Goal: Task Accomplishment & Management: Manage account settings

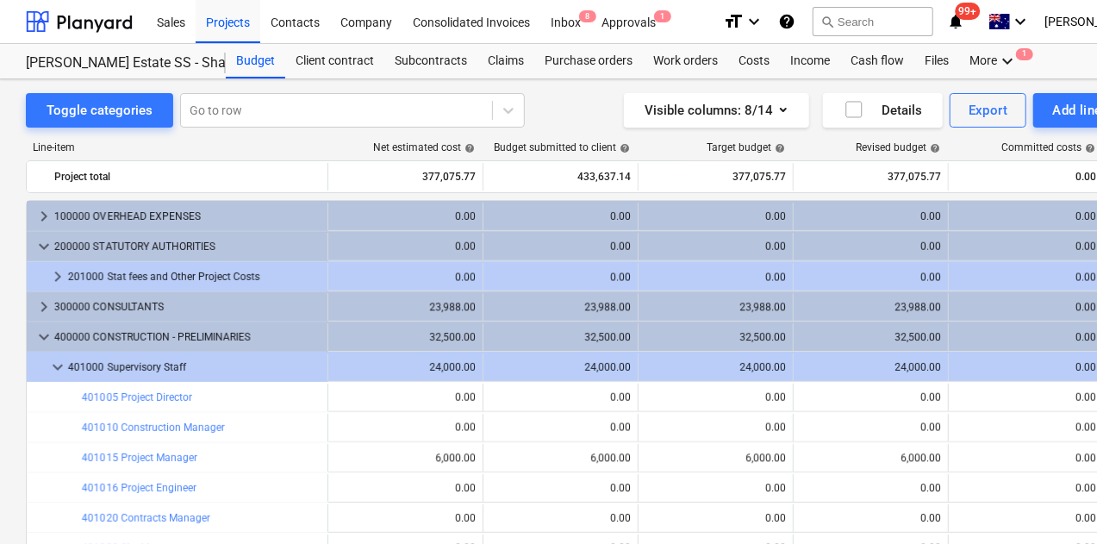
click at [229, 27] on div "Projects" at bounding box center [228, 21] width 65 height 44
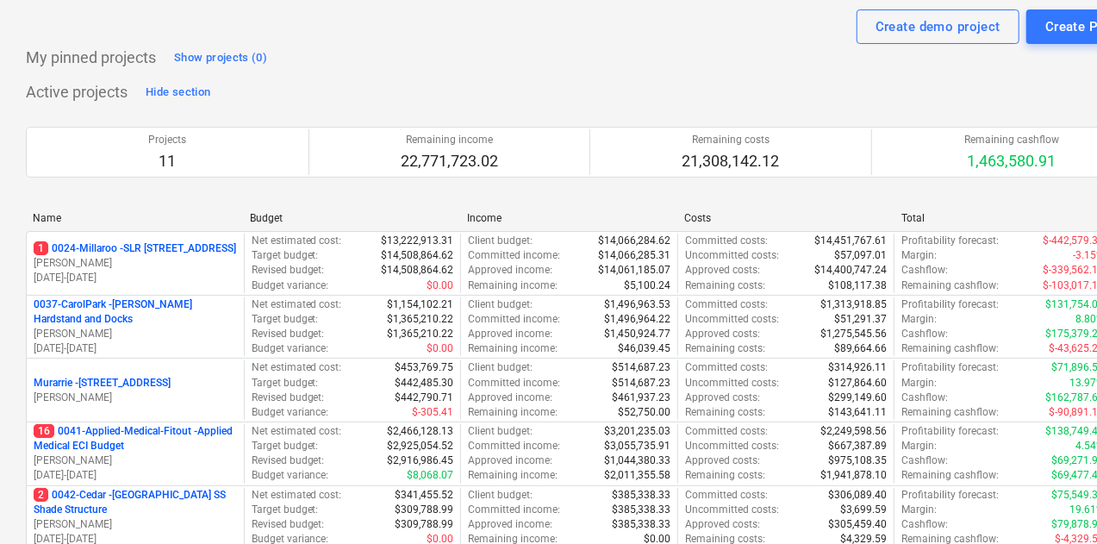
scroll to position [86, 0]
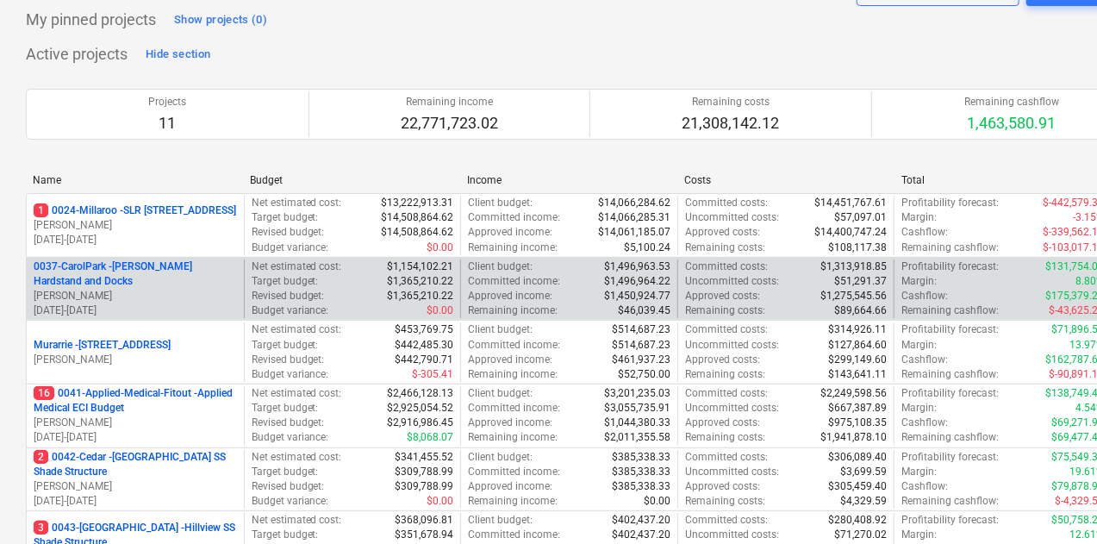
click at [183, 265] on p "0037-CarolPark - [PERSON_NAME] Hardstand and Docks" at bounding box center [135, 273] width 203 height 29
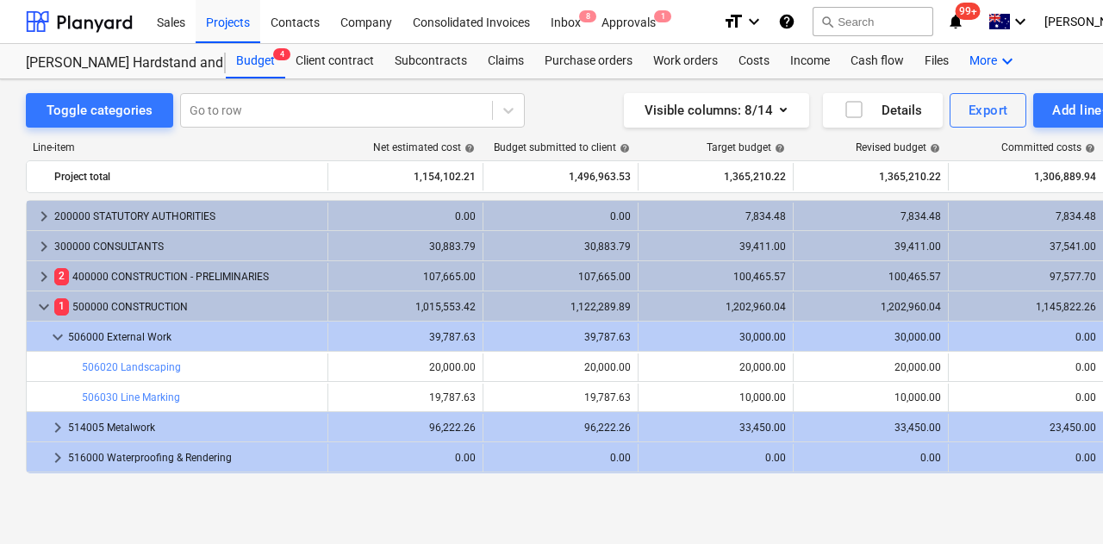
click at [983, 56] on div "More keyboard_arrow_down" at bounding box center [993, 61] width 69 height 34
click at [234, 23] on div "Projects" at bounding box center [228, 21] width 65 height 44
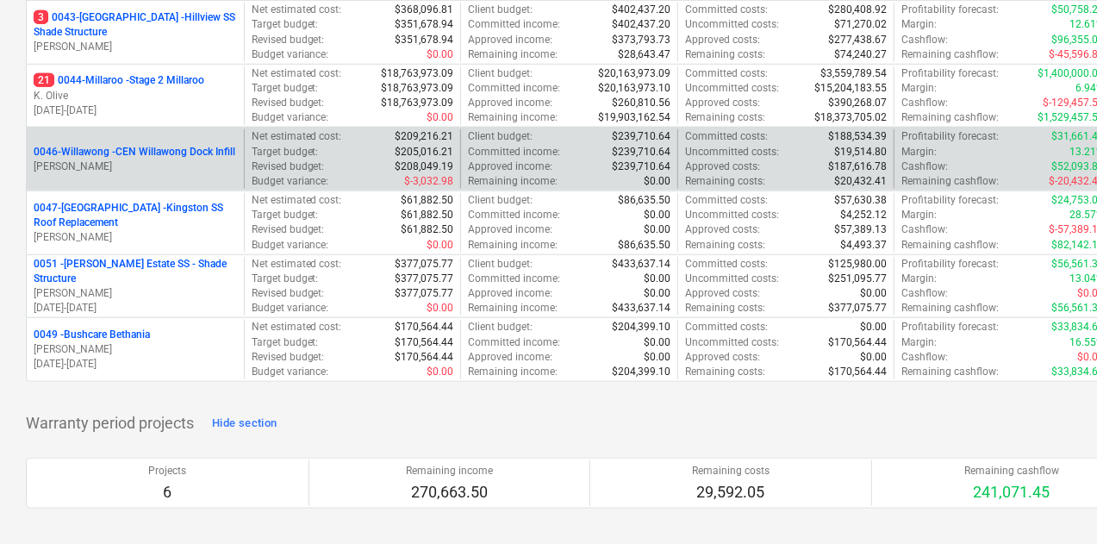
scroll to position [603, 0]
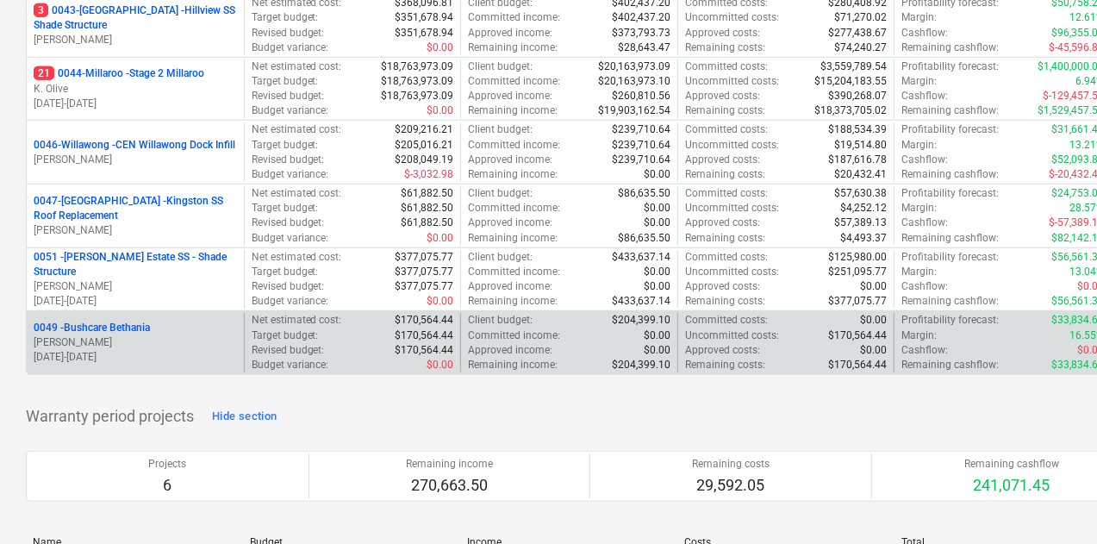
click at [94, 323] on p "0049 - Bushcare Bethania" at bounding box center [92, 327] width 116 height 15
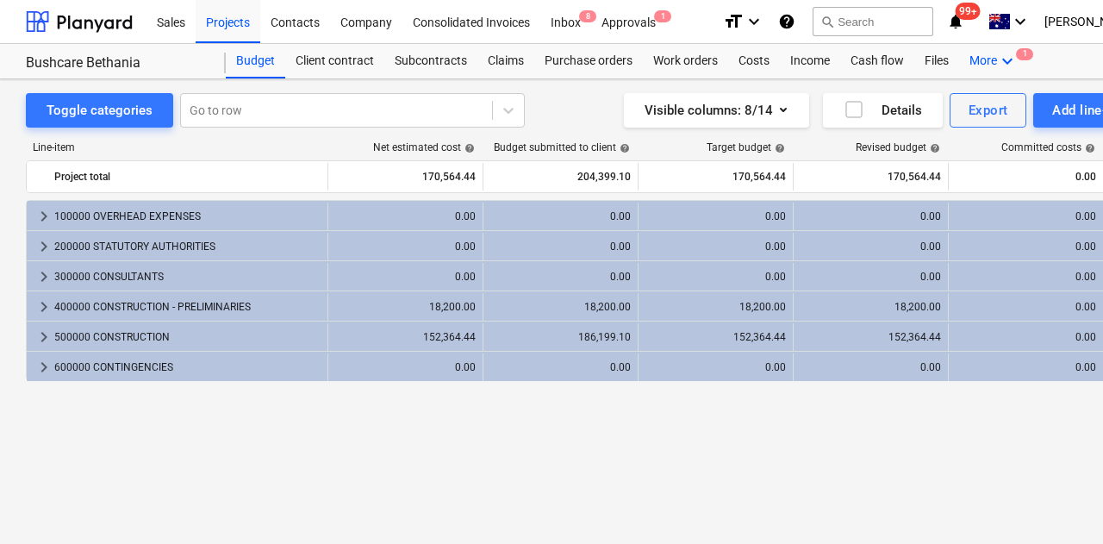
click at [1006, 60] on icon "keyboard_arrow_down" at bounding box center [1007, 61] width 21 height 21
click at [957, 127] on div "Settings 1" at bounding box center [976, 130] width 83 height 15
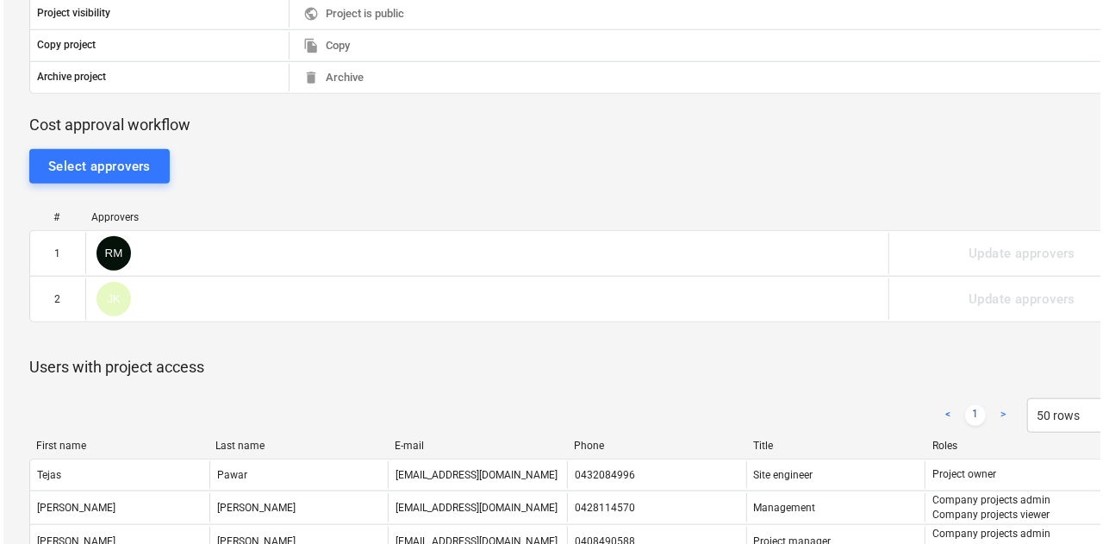
scroll to position [603, 0]
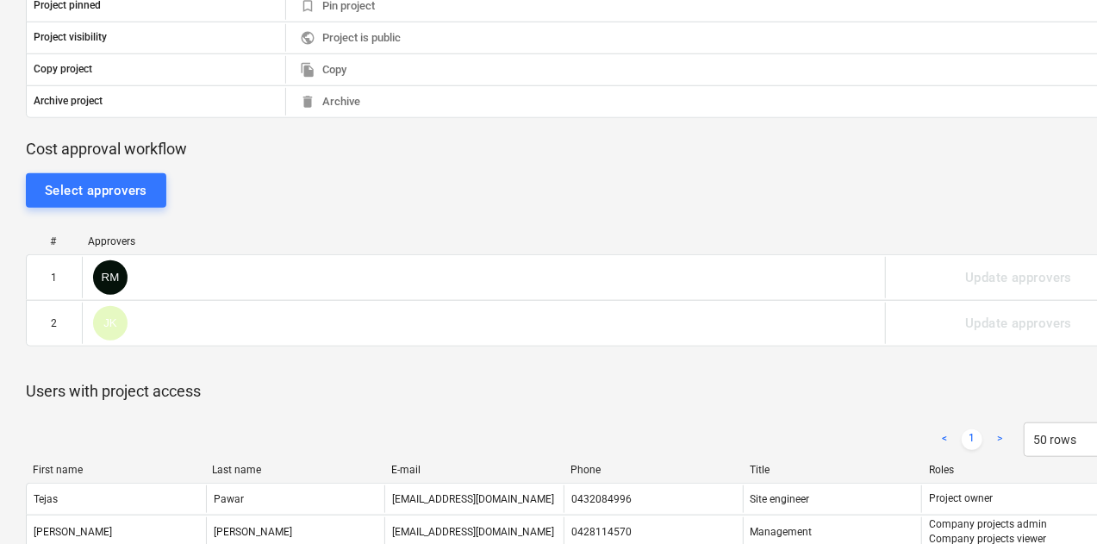
click at [114, 165] on div "Select approvers # Approvers 1 RM Update approvers 2 JK Update approvers Please…" at bounding box center [589, 269] width 1127 height 221
click at [135, 192] on div "Select approvers" at bounding box center [96, 190] width 103 height 22
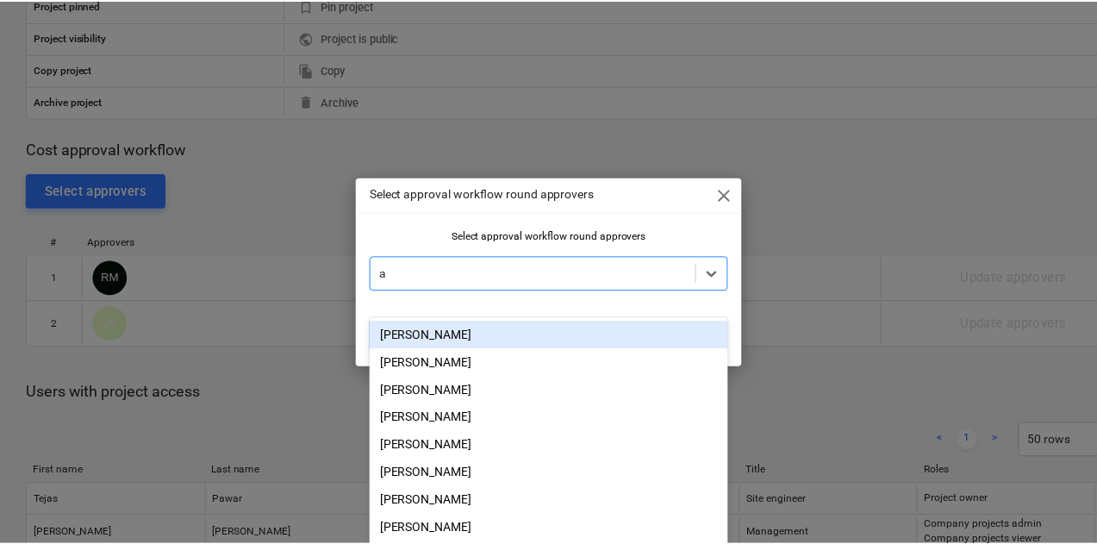
scroll to position [622, 0]
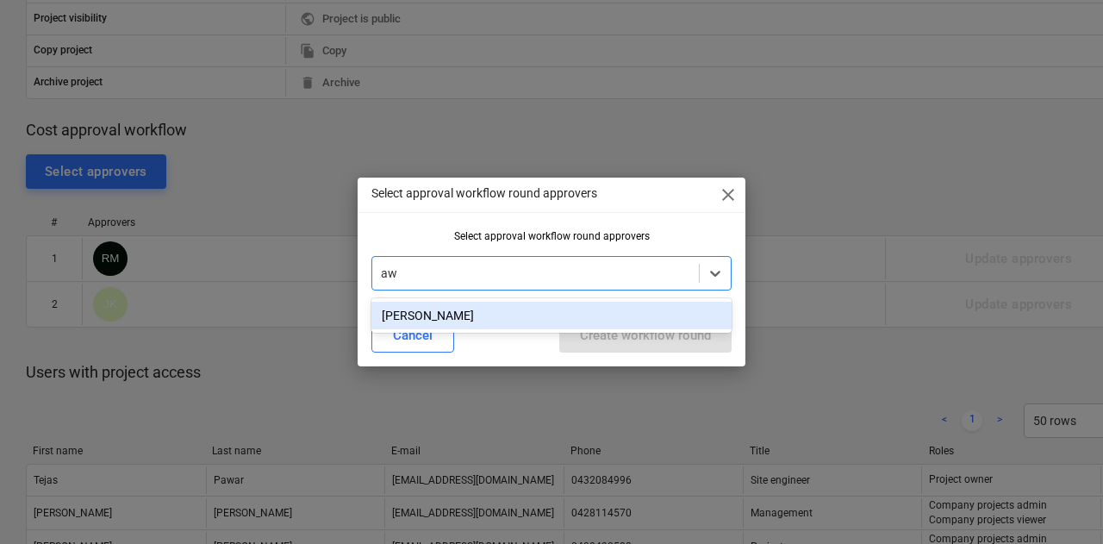
type input "a"
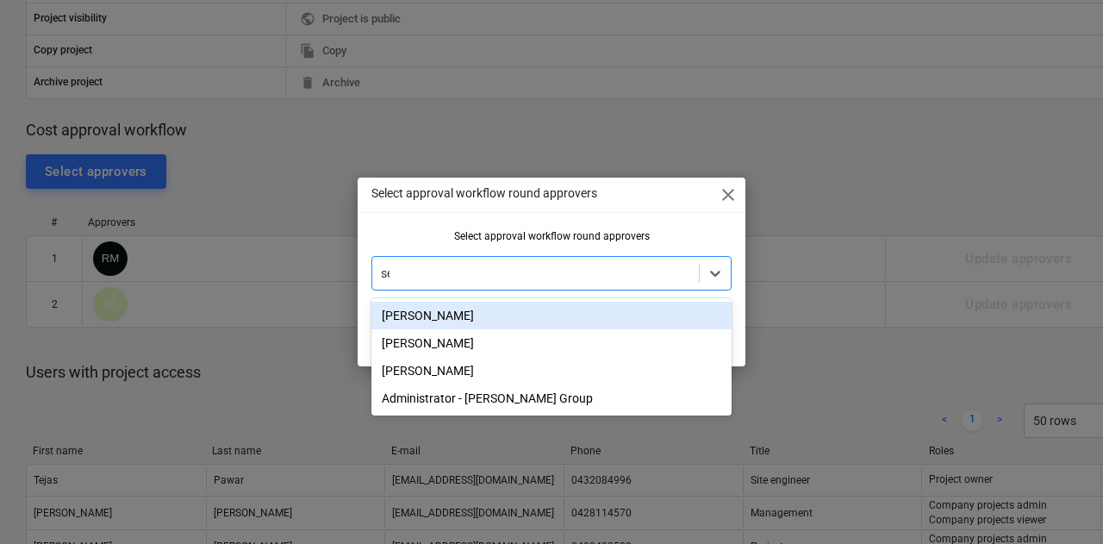
type input "sea"
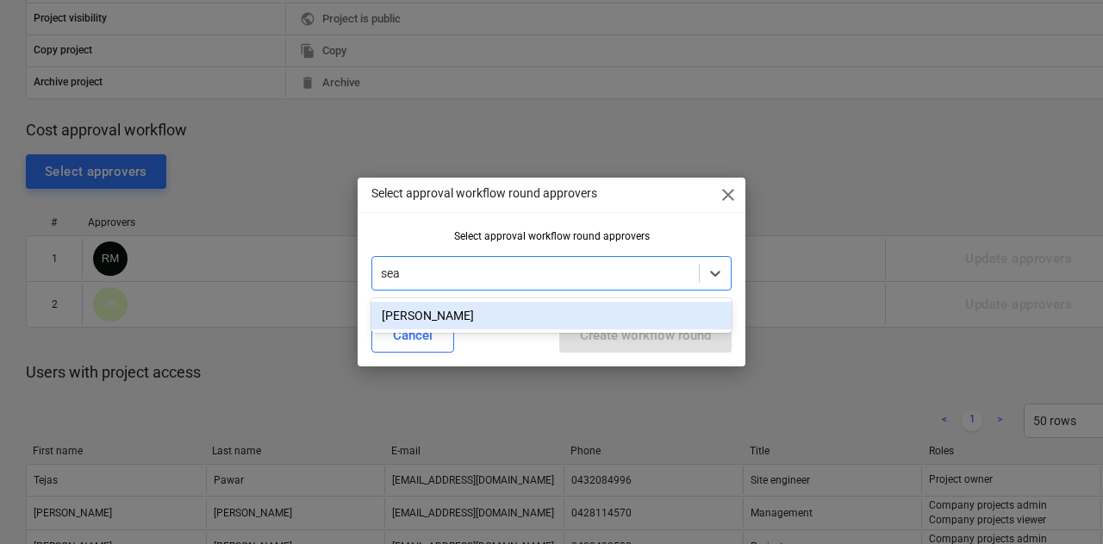
click at [458, 306] on div "[PERSON_NAME]" at bounding box center [551, 316] width 360 height 28
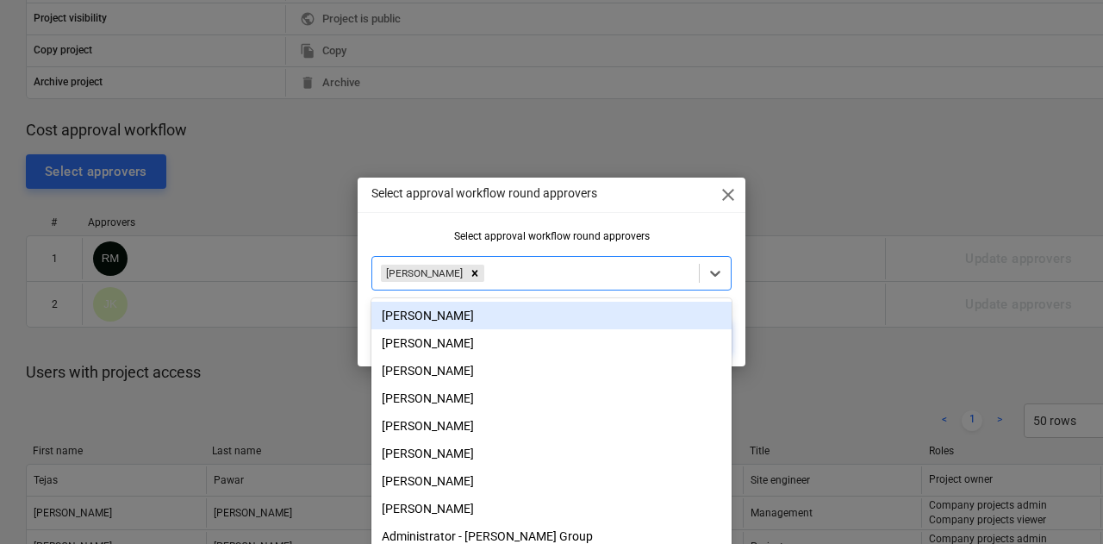
click at [603, 206] on div "Select approval workflow round approvers close" at bounding box center [552, 194] width 388 height 34
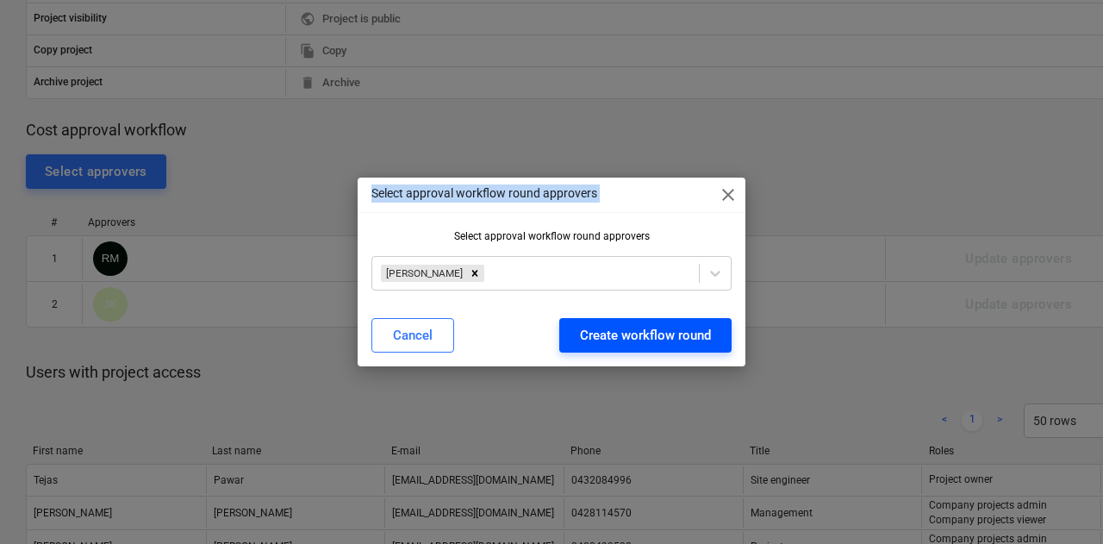
click at [673, 325] on div "Create workflow round" at bounding box center [645, 335] width 131 height 22
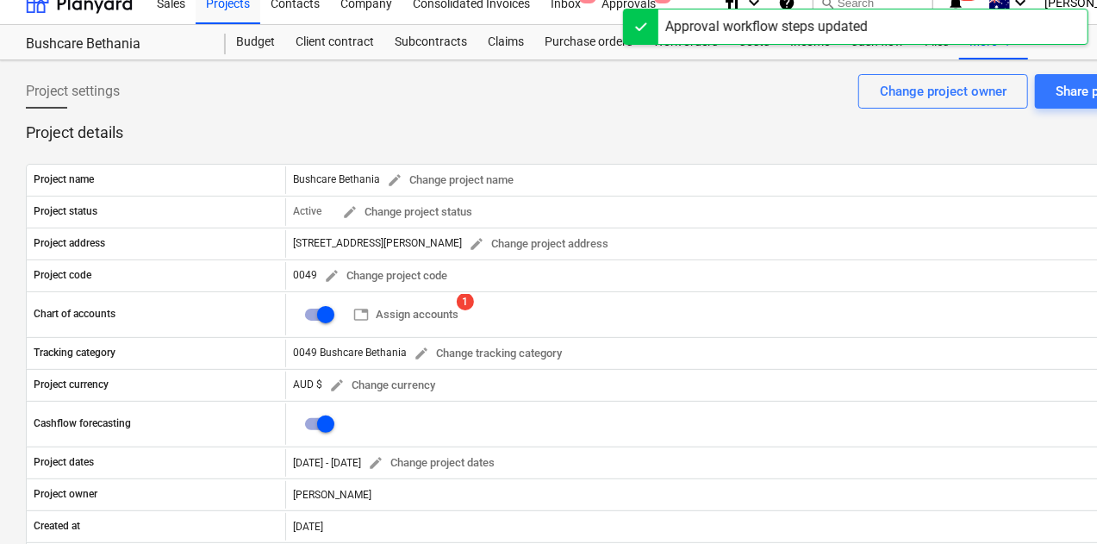
scroll to position [0, 0]
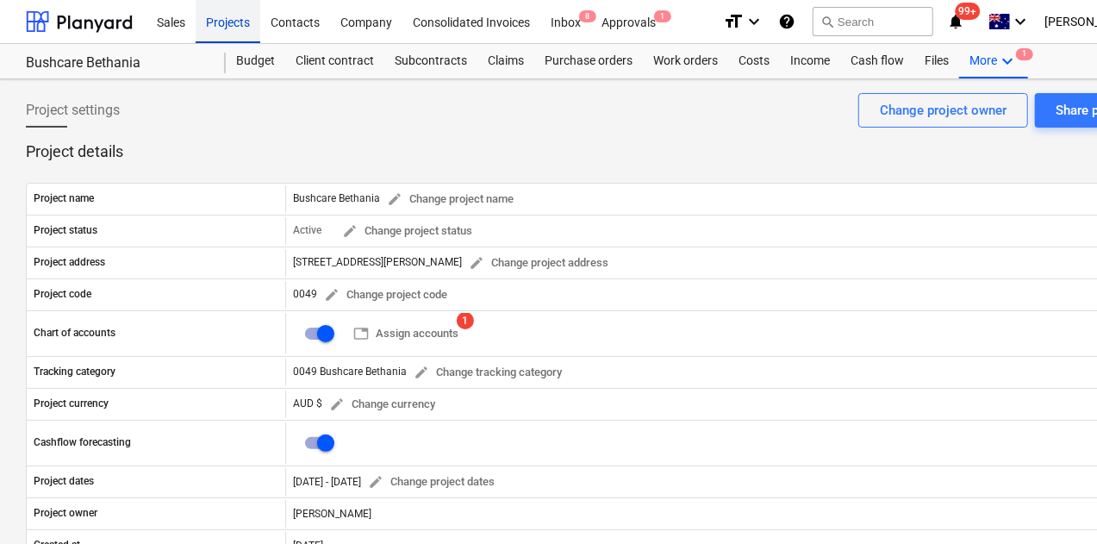
click at [235, 16] on div "Projects" at bounding box center [228, 21] width 65 height 44
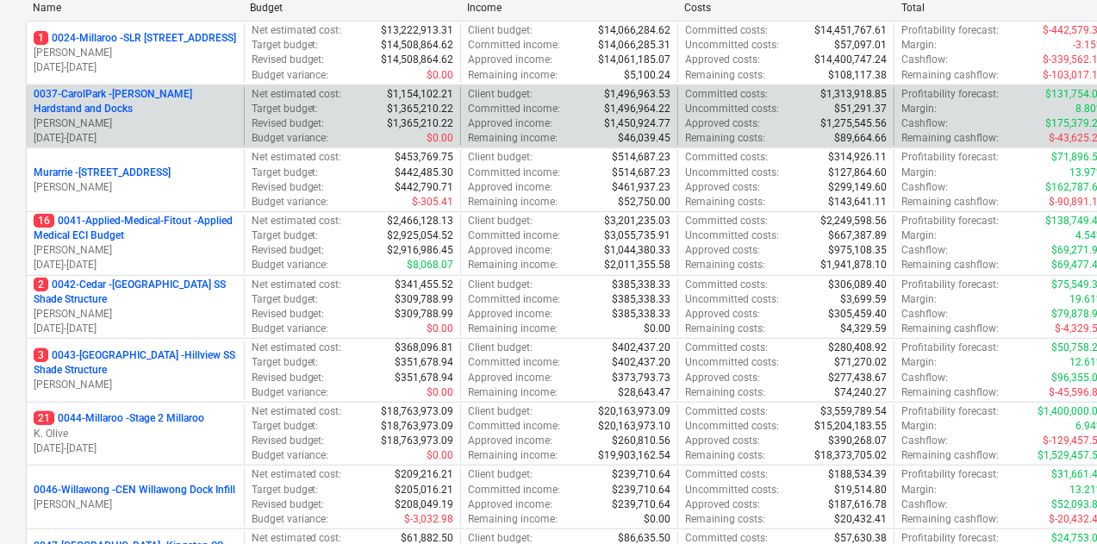
scroll to position [345, 0]
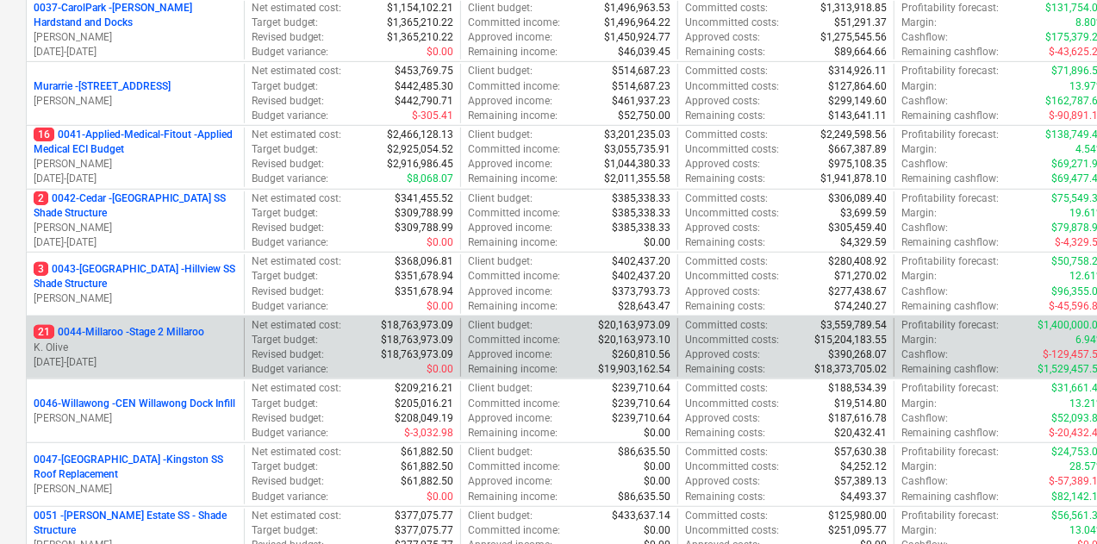
click at [190, 330] on p "21 0044-Millaroo - Stage 2 Millaroo" at bounding box center [119, 332] width 171 height 15
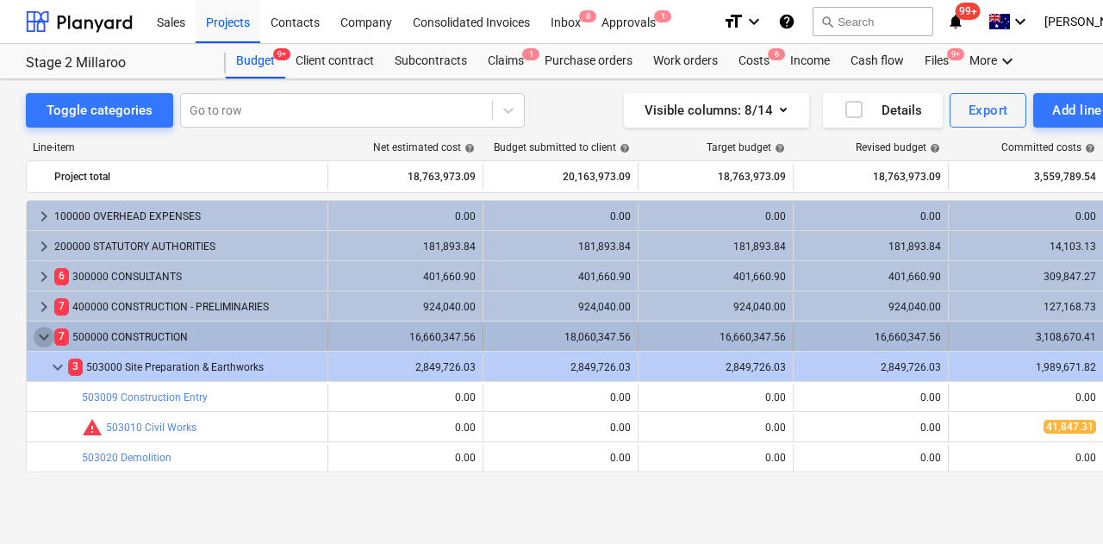
click at [49, 337] on span "keyboard_arrow_down" at bounding box center [44, 337] width 21 height 21
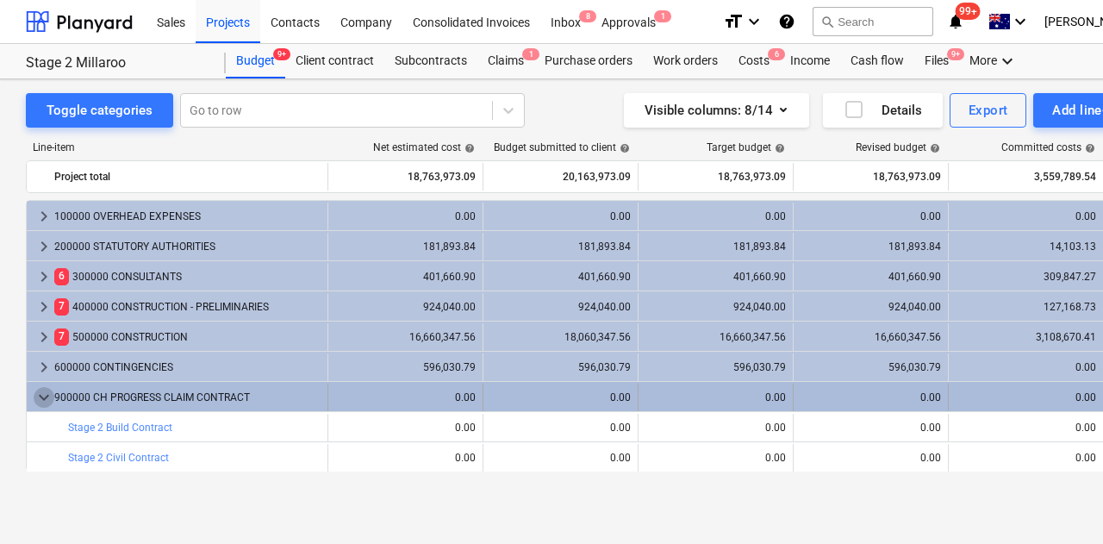
click at [47, 400] on span "keyboard_arrow_down" at bounding box center [44, 397] width 21 height 21
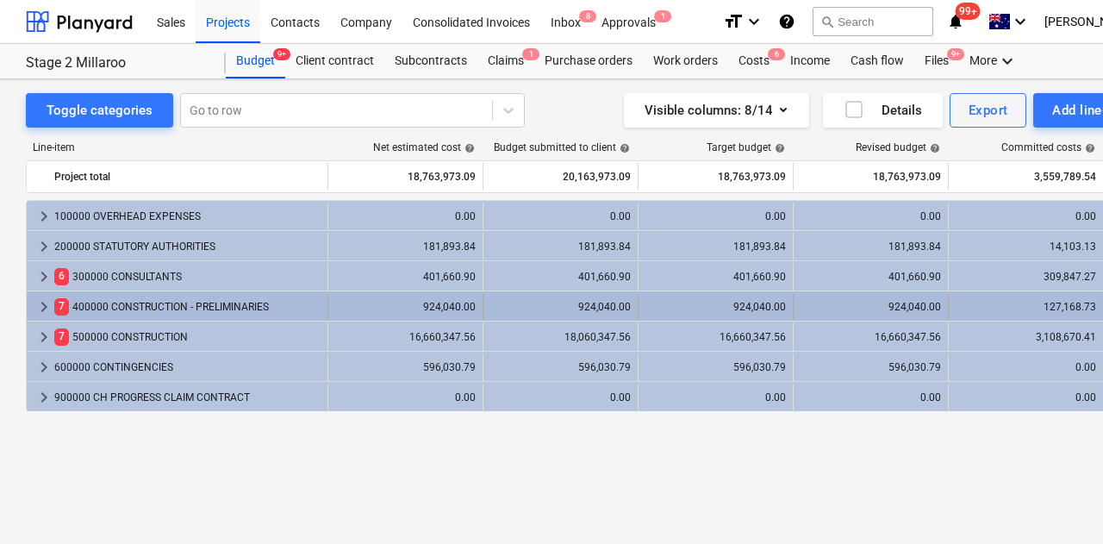
click at [47, 309] on span "keyboard_arrow_right" at bounding box center [44, 306] width 21 height 21
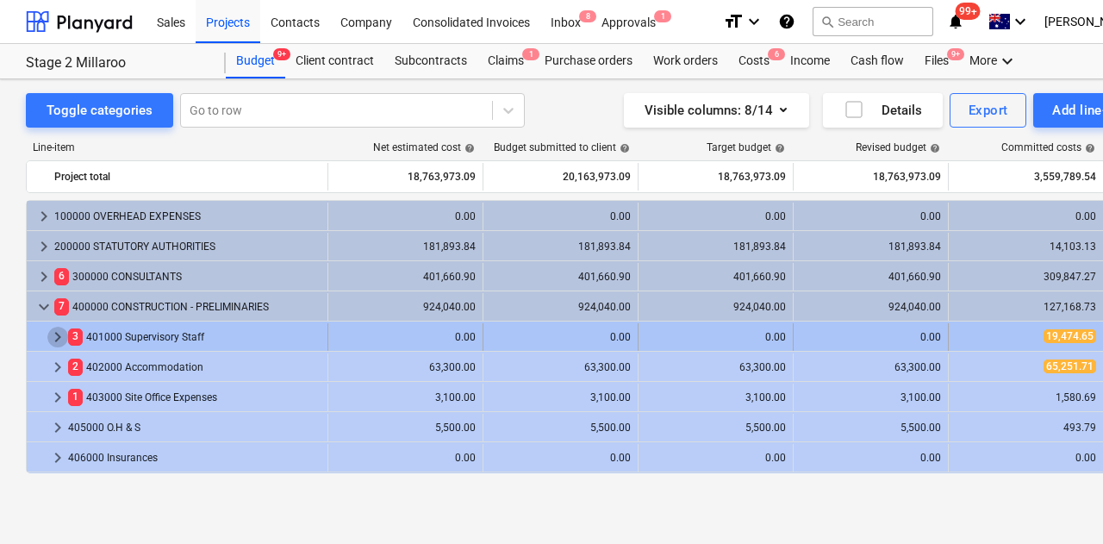
click at [54, 337] on span "keyboard_arrow_right" at bounding box center [57, 337] width 21 height 21
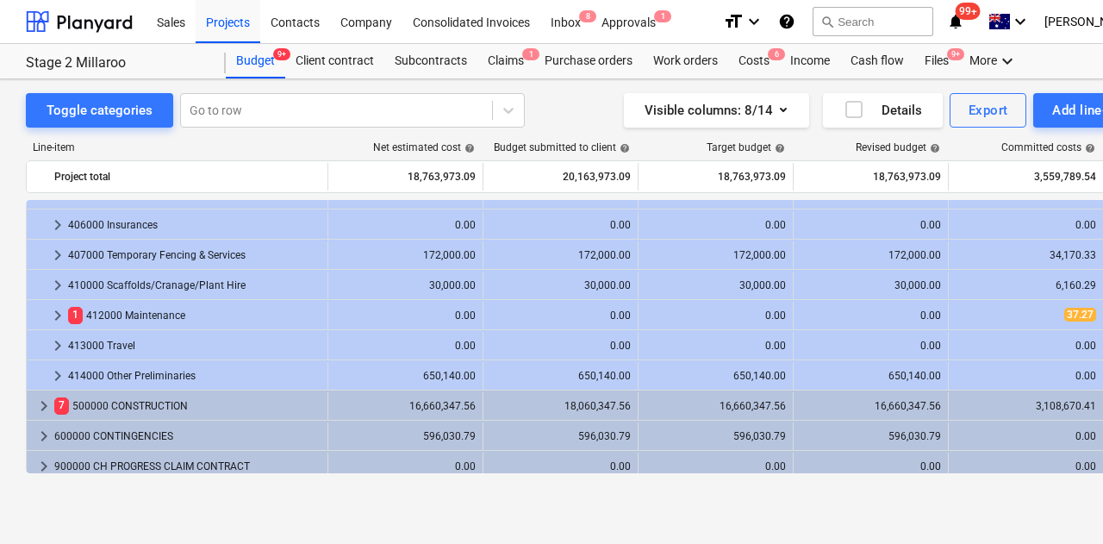
scroll to position [812, 0]
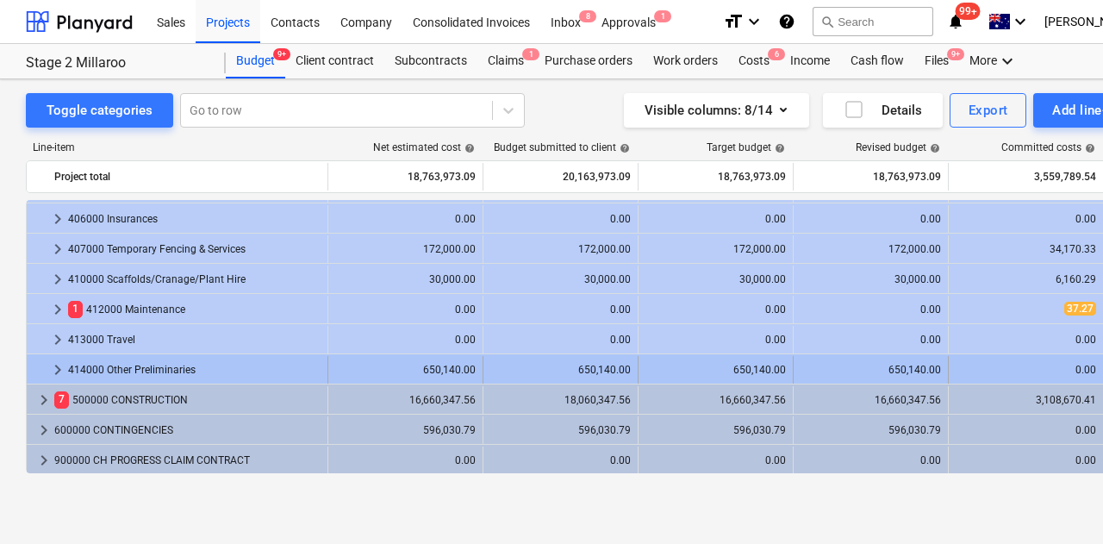
click at [55, 370] on span "keyboard_arrow_right" at bounding box center [57, 369] width 21 height 21
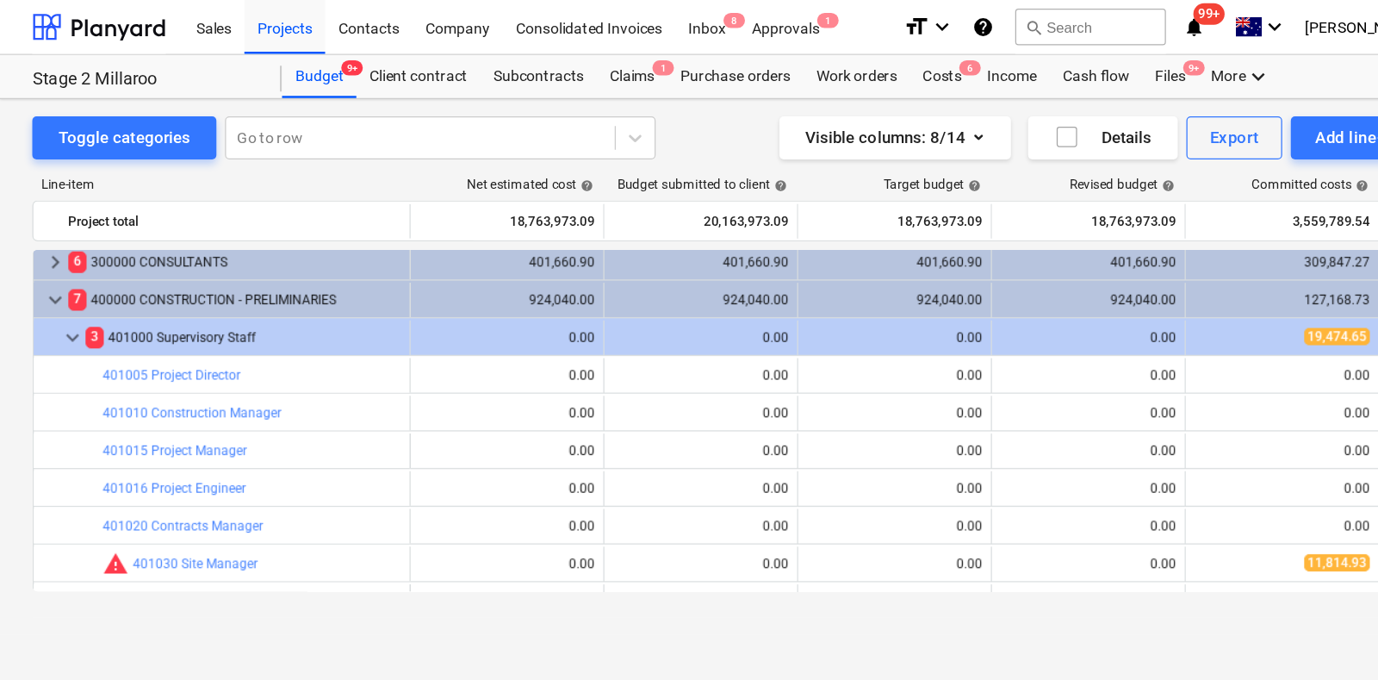
scroll to position [0, 0]
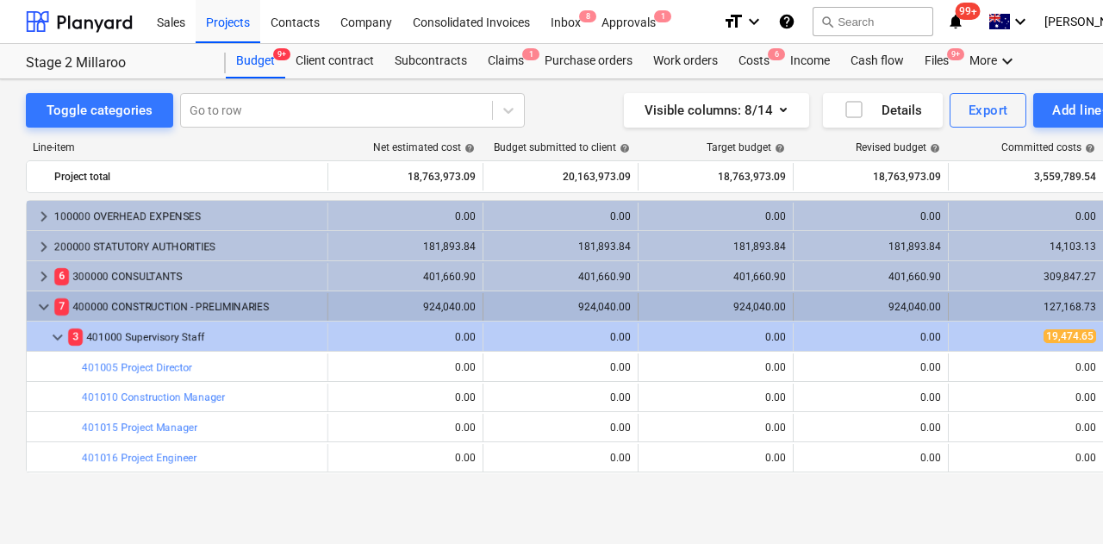
click at [44, 306] on span "keyboard_arrow_down" at bounding box center [44, 306] width 21 height 21
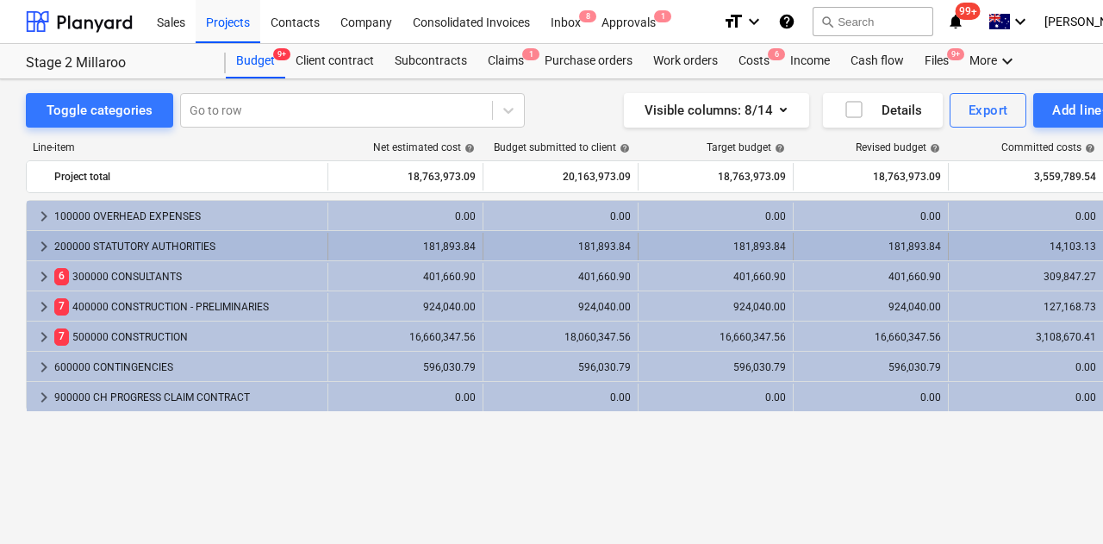
click at [43, 245] on span "keyboard_arrow_right" at bounding box center [44, 246] width 21 height 21
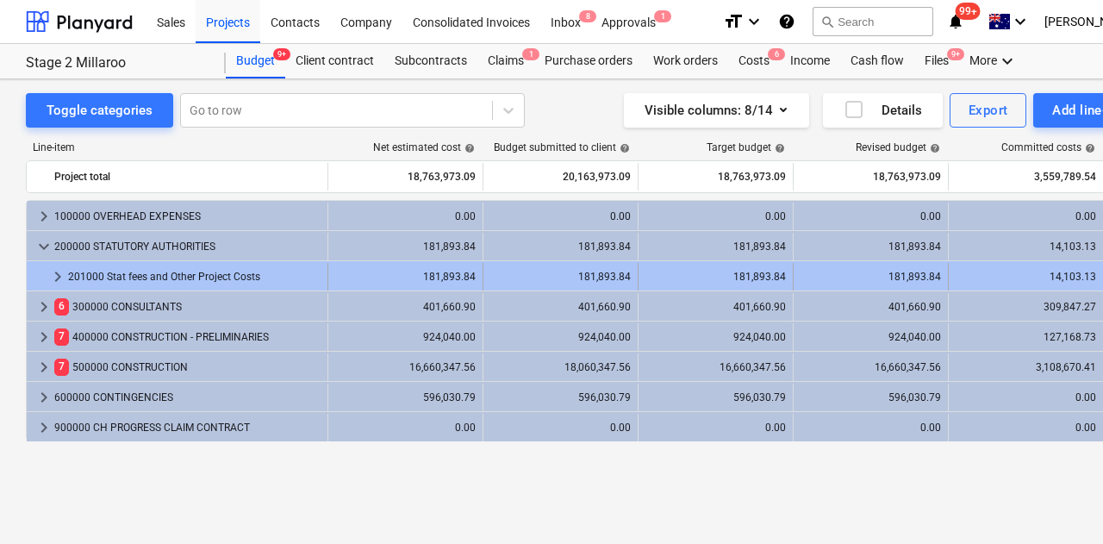
click at [61, 277] on span "keyboard_arrow_right" at bounding box center [57, 276] width 21 height 21
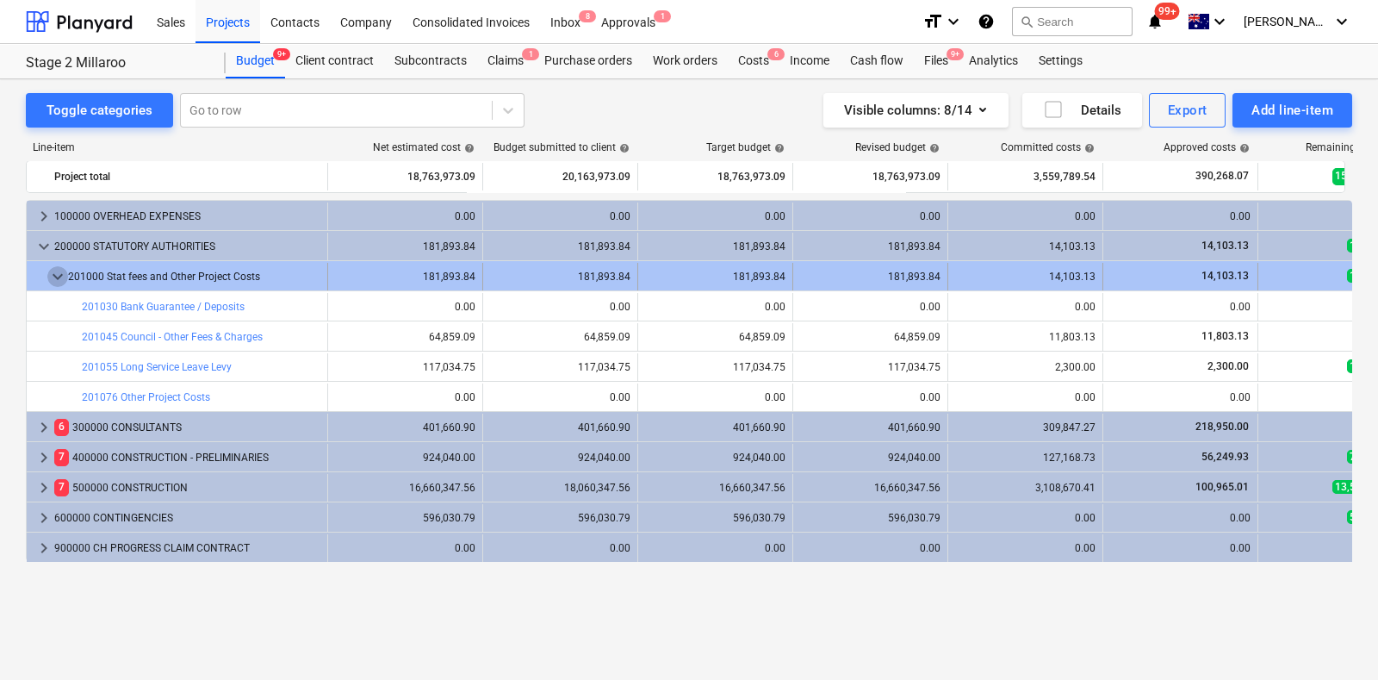
click at [56, 276] on span "keyboard_arrow_down" at bounding box center [57, 276] width 21 height 21
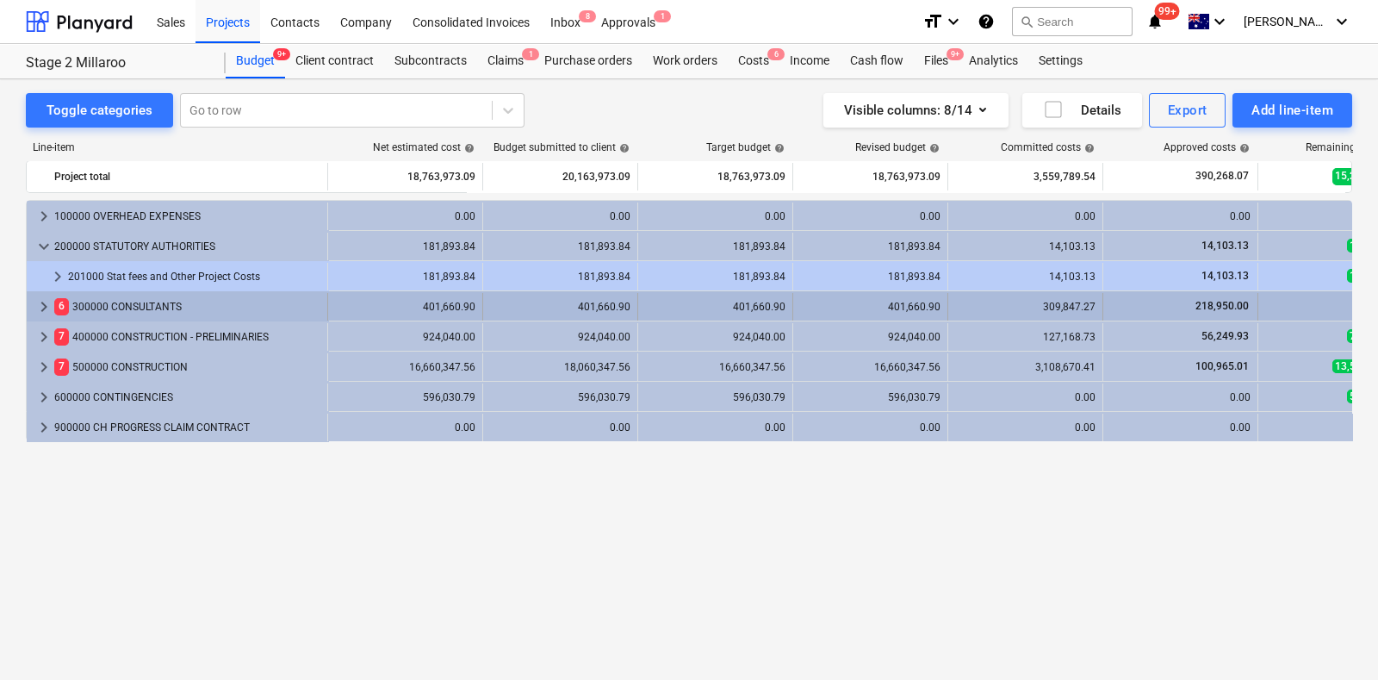
click at [39, 301] on span "keyboard_arrow_right" at bounding box center [44, 306] width 21 height 21
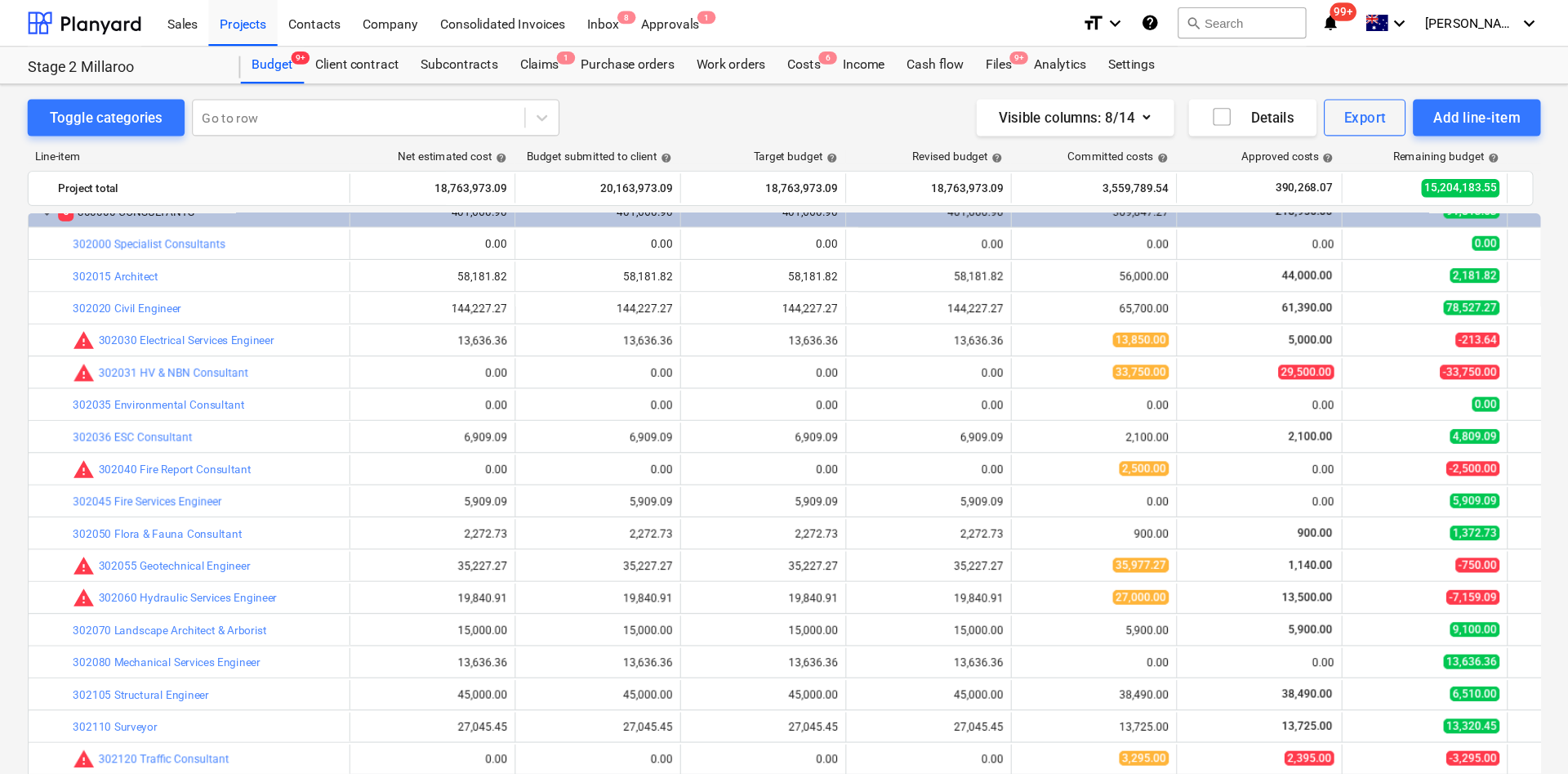
scroll to position [102, 0]
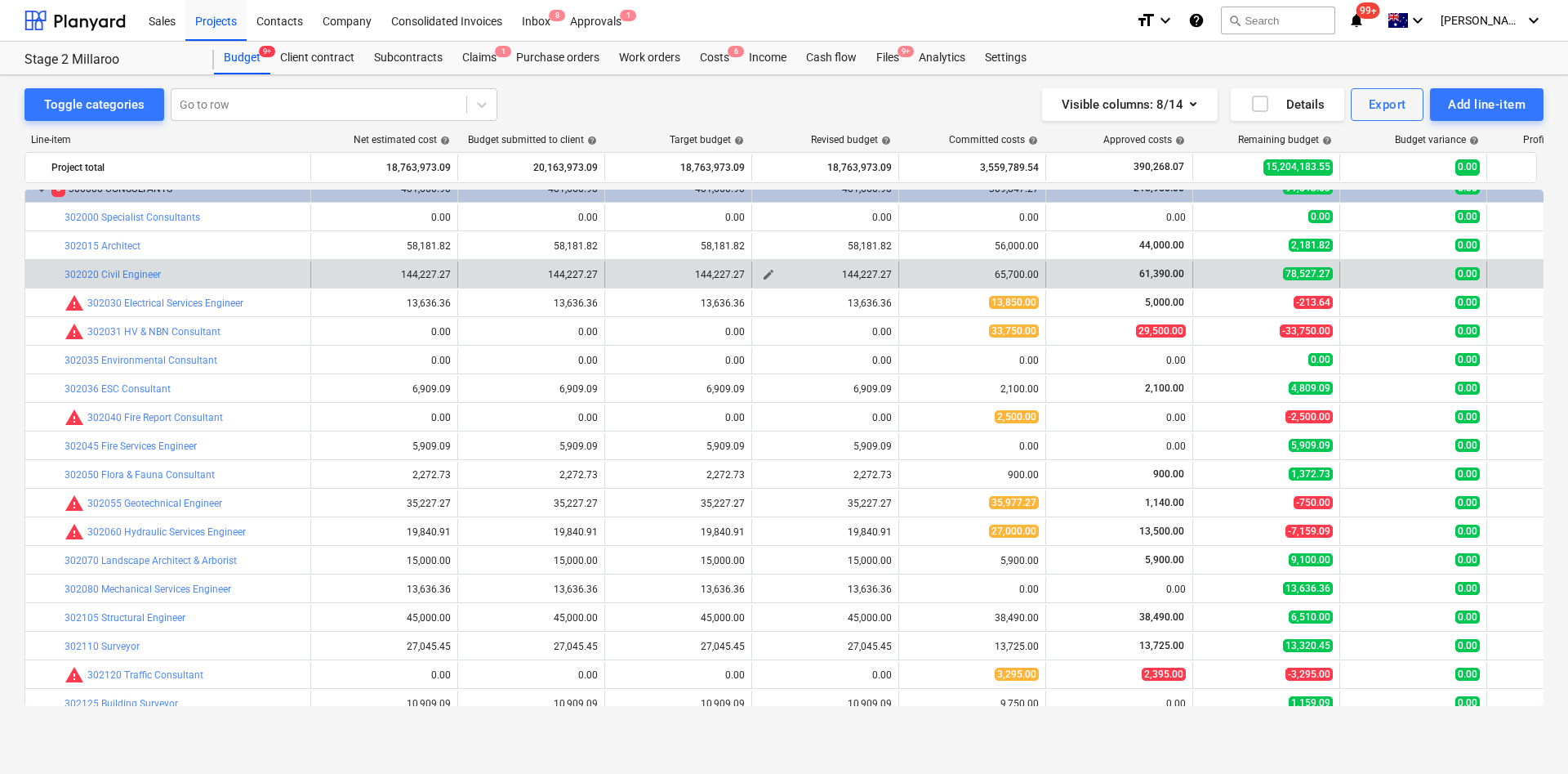
click at [770, 270] on span "edit" at bounding box center [769, 275] width 13 height 13
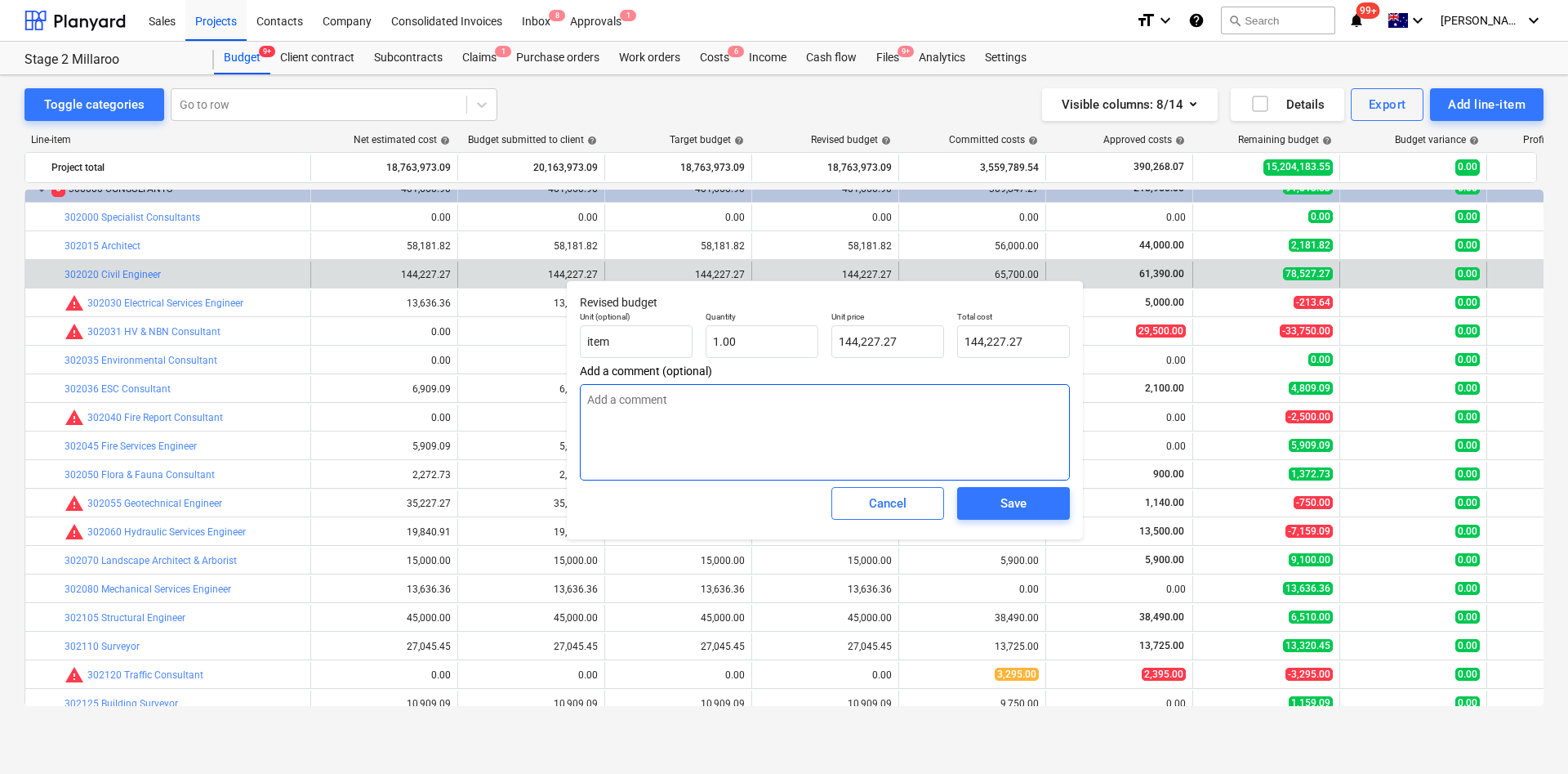
click at [740, 428] on textarea at bounding box center [825, 433] width 490 height 97
click at [602, 399] on textarea "$50k variations for re-design" at bounding box center [825, 433] width 490 height 97
click at [599, 394] on textarea "$50k variations for re-design" at bounding box center [825, 433] width 490 height 97
click at [603, 394] on textarea "$50k variations for re-design" at bounding box center [825, 433] width 490 height 97
click at [604, 395] on textarea "$50k variations for re-design" at bounding box center [825, 433] width 490 height 97
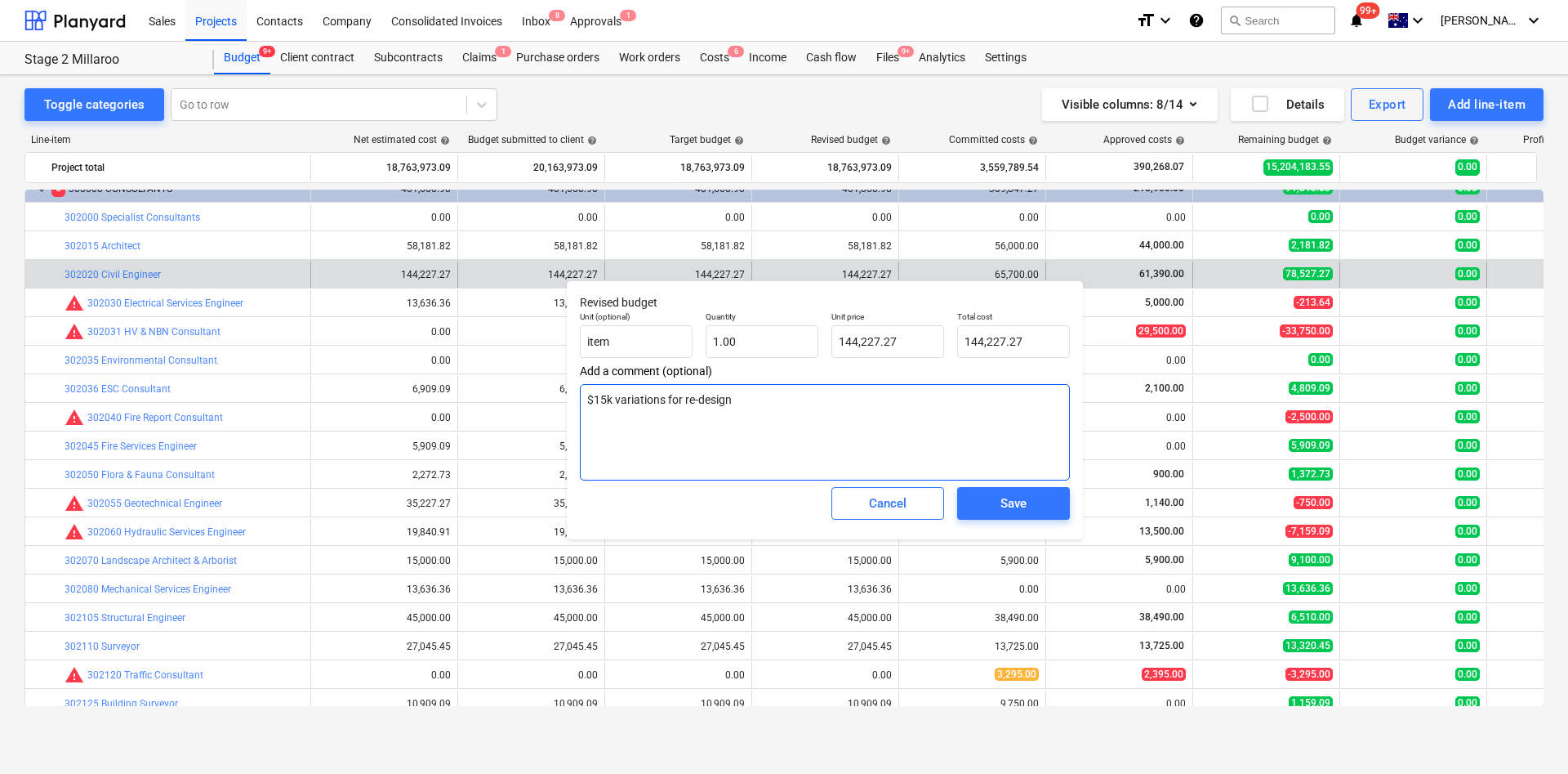
drag, startPoint x: 732, startPoint y: 404, endPoint x: 670, endPoint y: 405, distance: 62.0
click at [670, 405] on textarea "$15k variations for re-design" at bounding box center [825, 433] width 490 height 97
type textarea "$15k variations received $40k variations to to re-design"
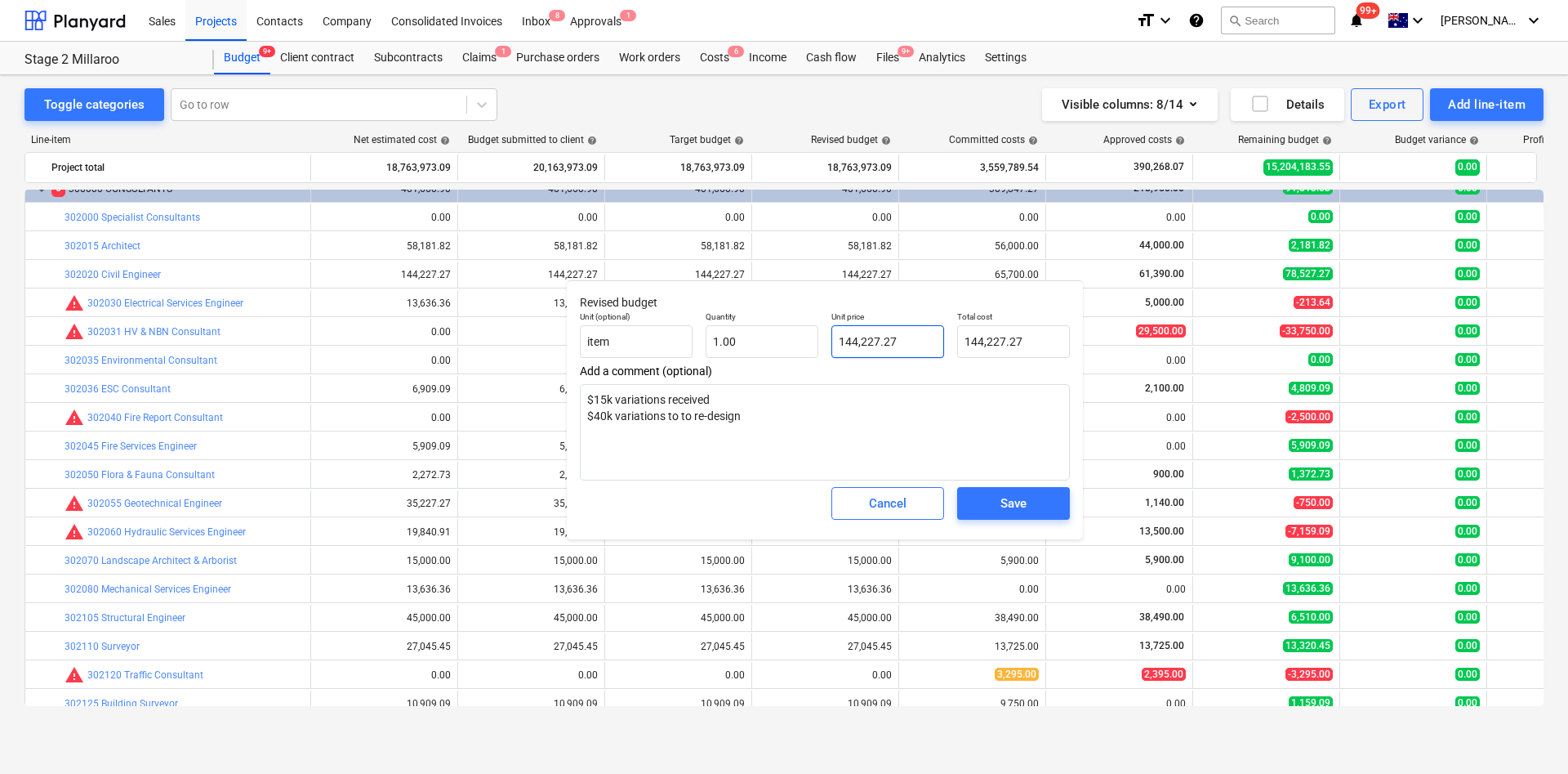
type input "144227.27"
drag, startPoint x: 899, startPoint y: 343, endPoint x: 799, endPoint y: 333, distance: 100.5
click at [799, 333] on div "Unit (optional) item Quantity 1.00 Unit price 144227.27 Total cost 144,227.27" at bounding box center [825, 334] width 503 height 60
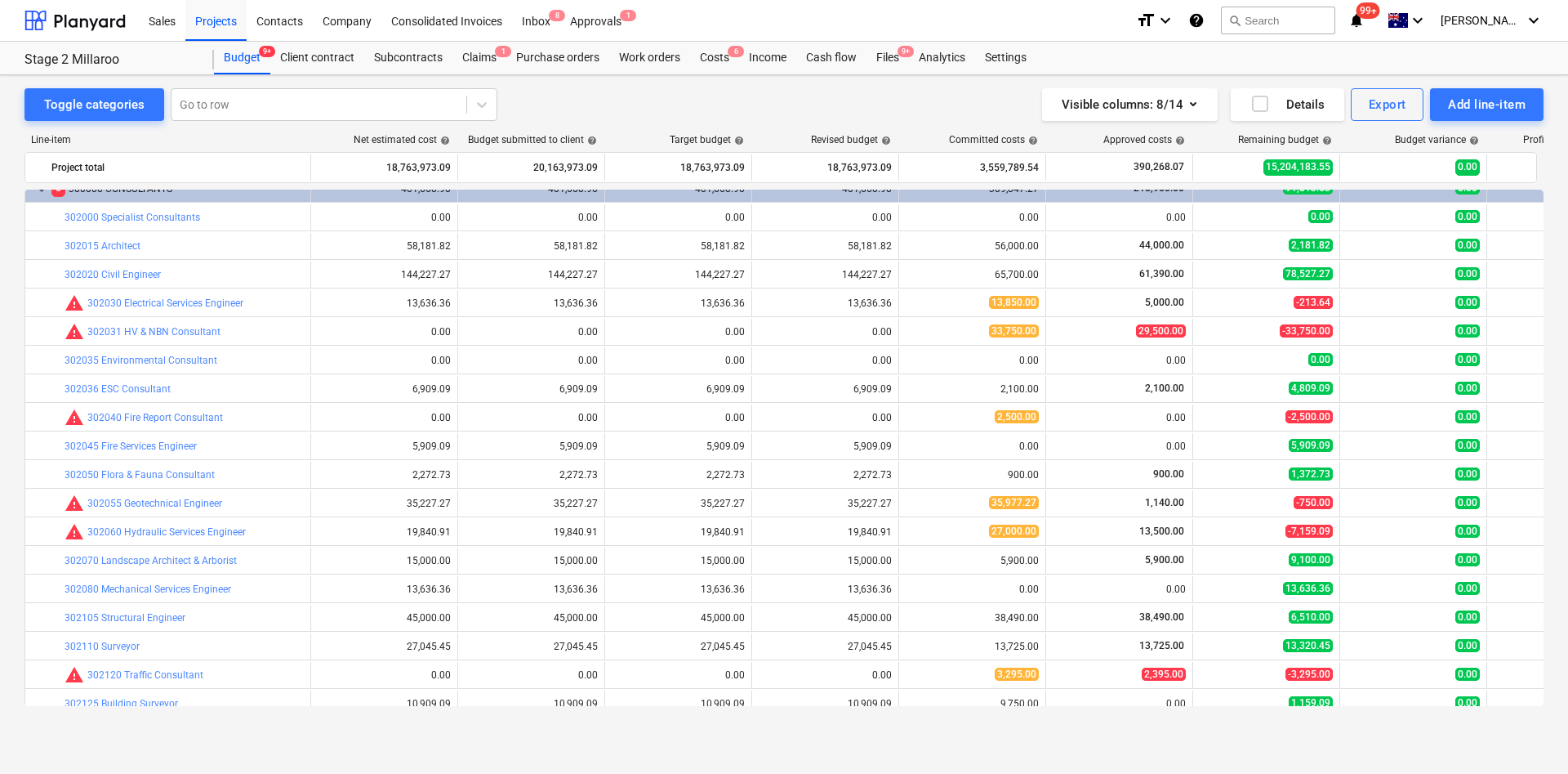
type input "1.00"
type input "144,227.27"
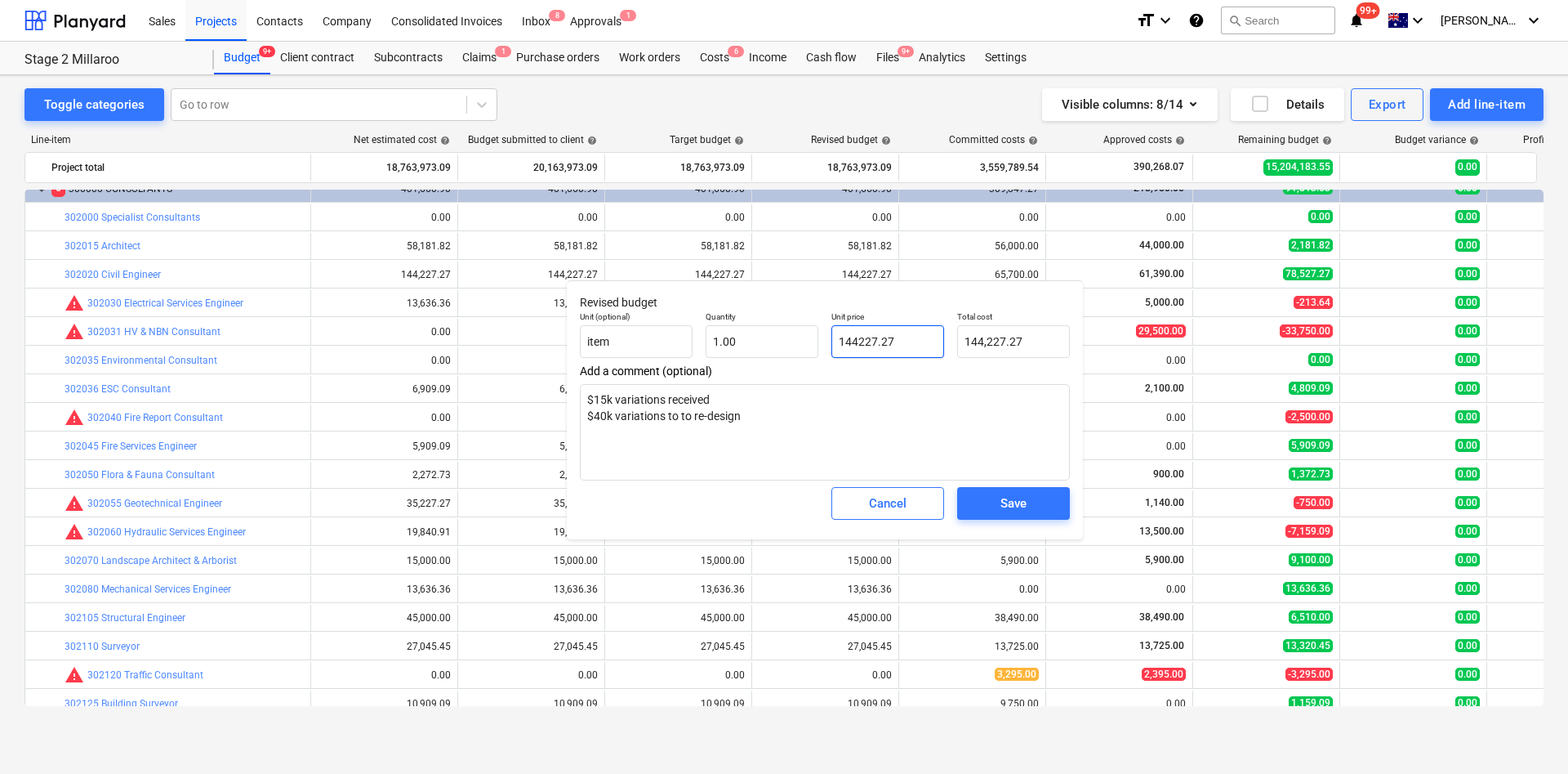
click at [878, 331] on input "144227.27" at bounding box center [887, 341] width 113 height 32
type input "1"
type input "1.00"
type input "12"
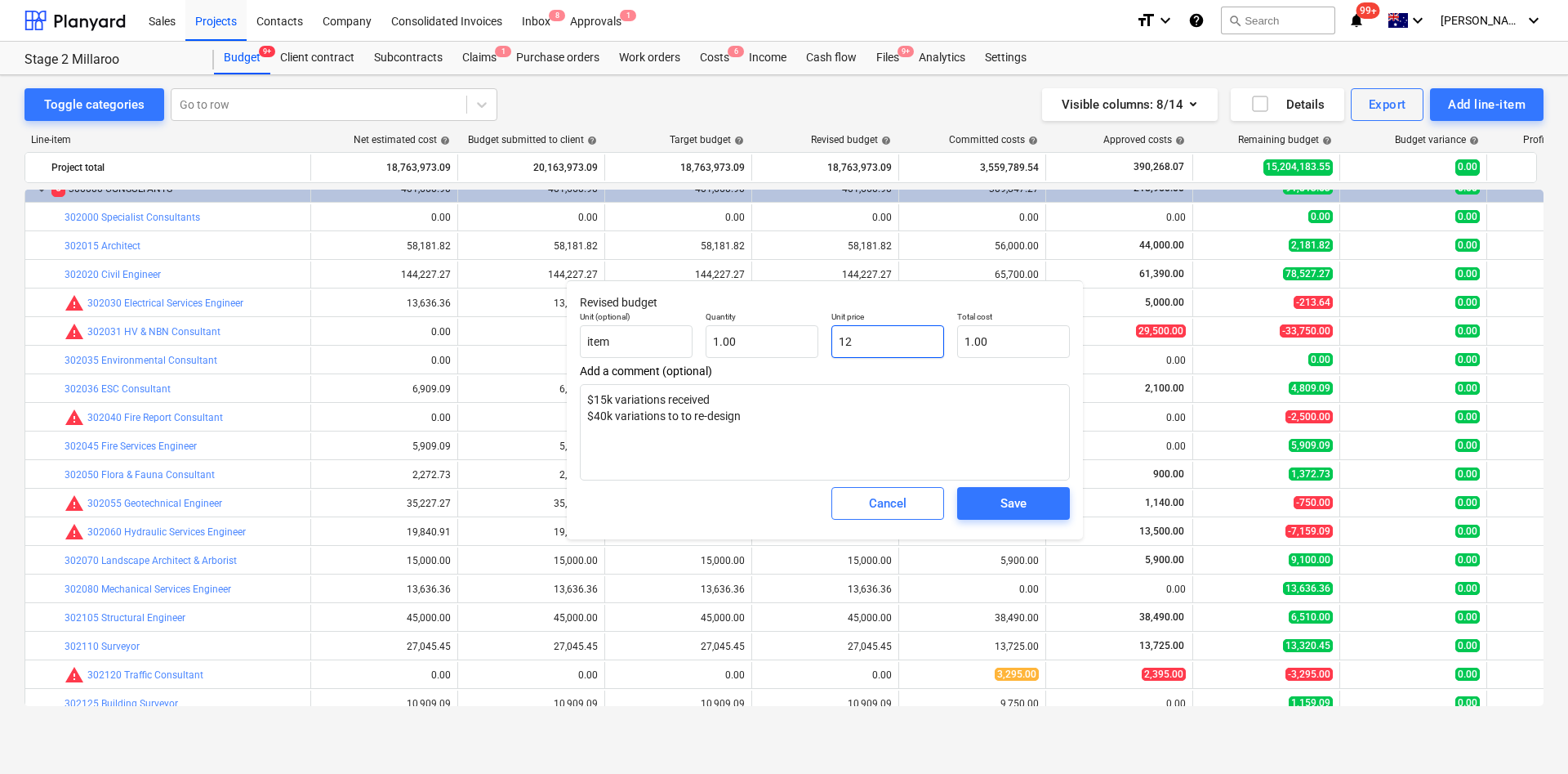
type input "12.00"
type input "120"
type input "120.00"
type input "1207"
type input "1,207.00"
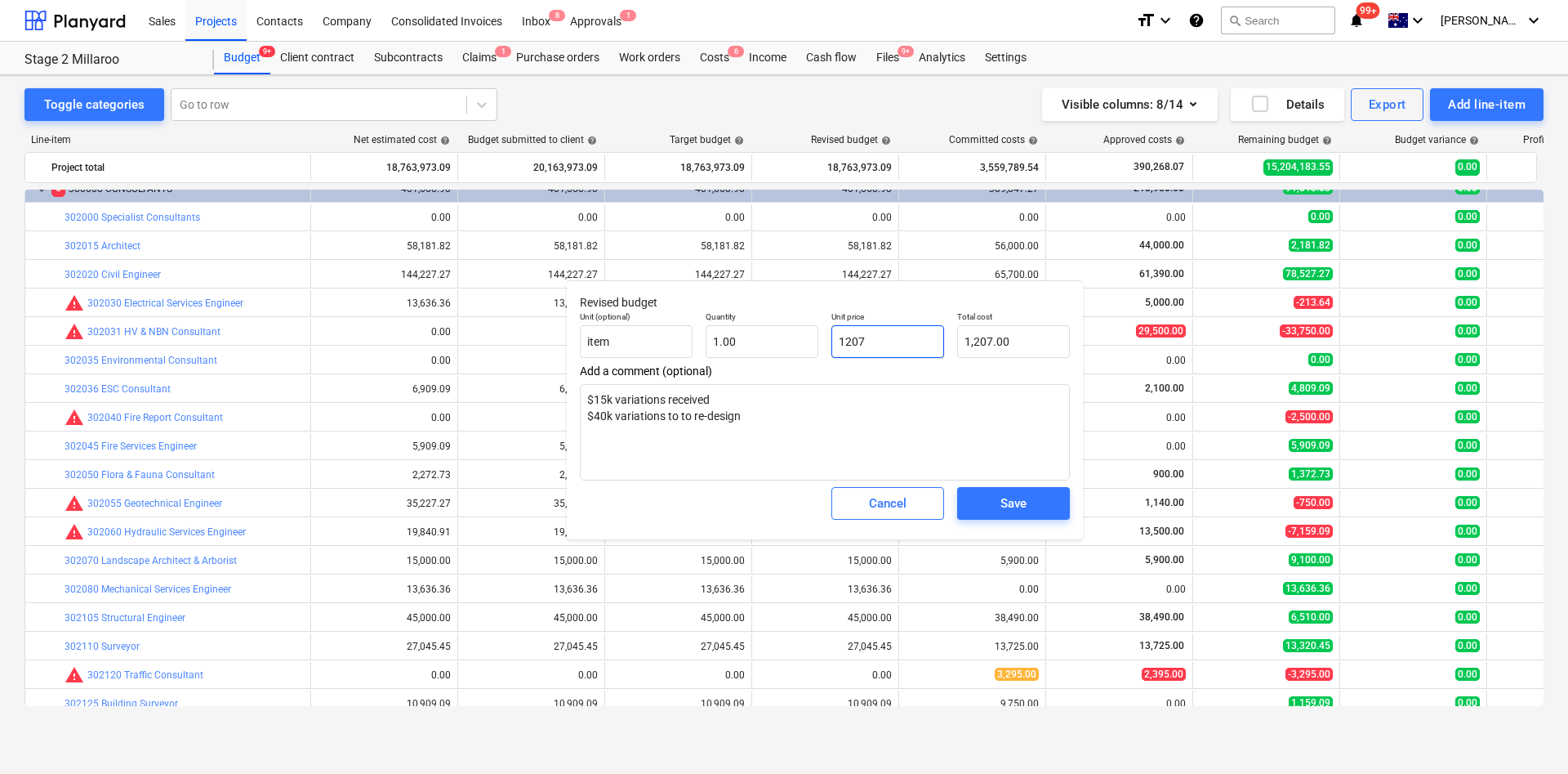
type input "12070"
type input "12,070.00"
type input "120700"
type input "120,700.00"
click at [1039, 503] on span "Save" at bounding box center [1013, 503] width 74 height 21
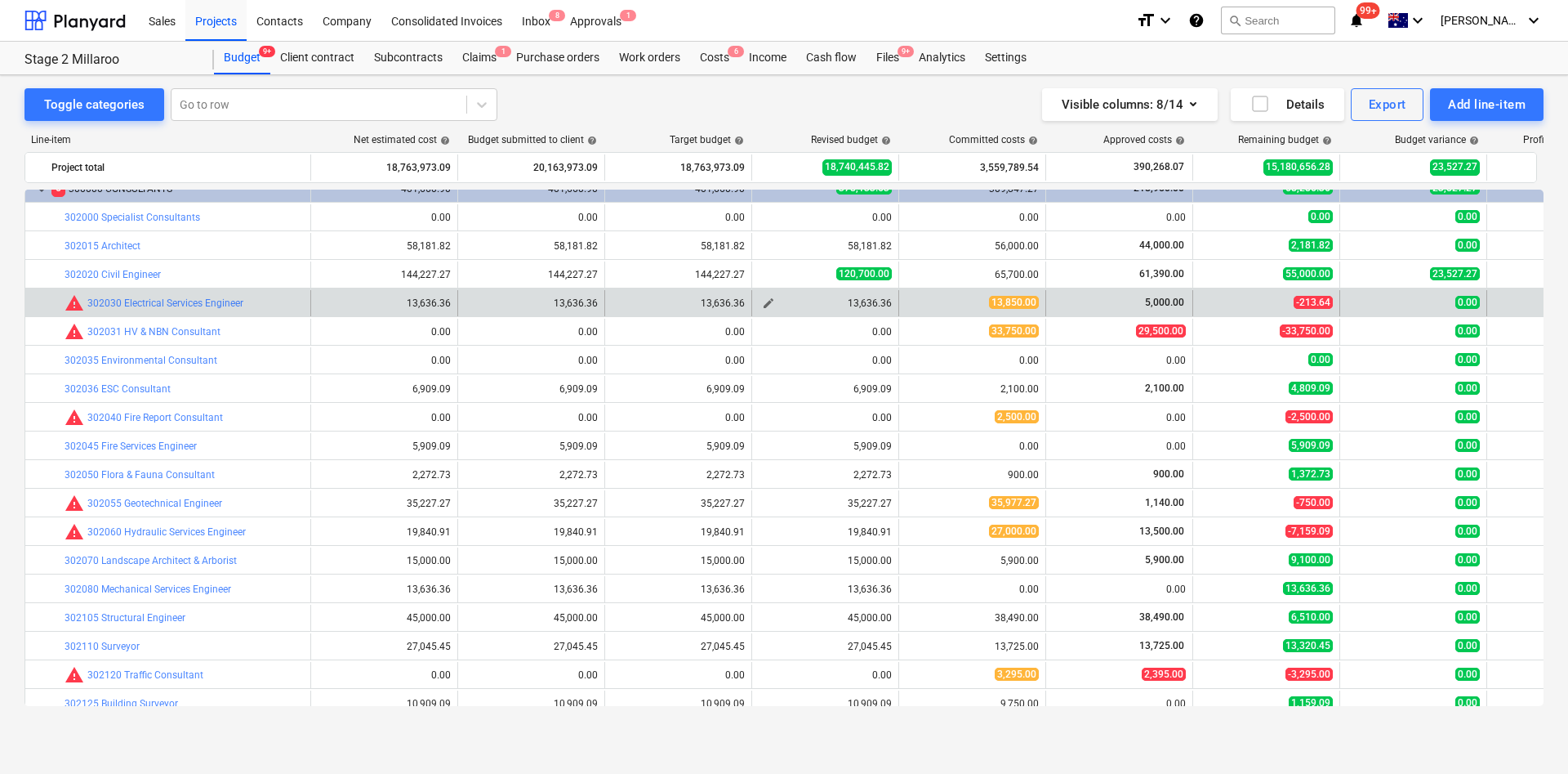
click at [770, 304] on span "edit" at bounding box center [769, 304] width 13 height 13
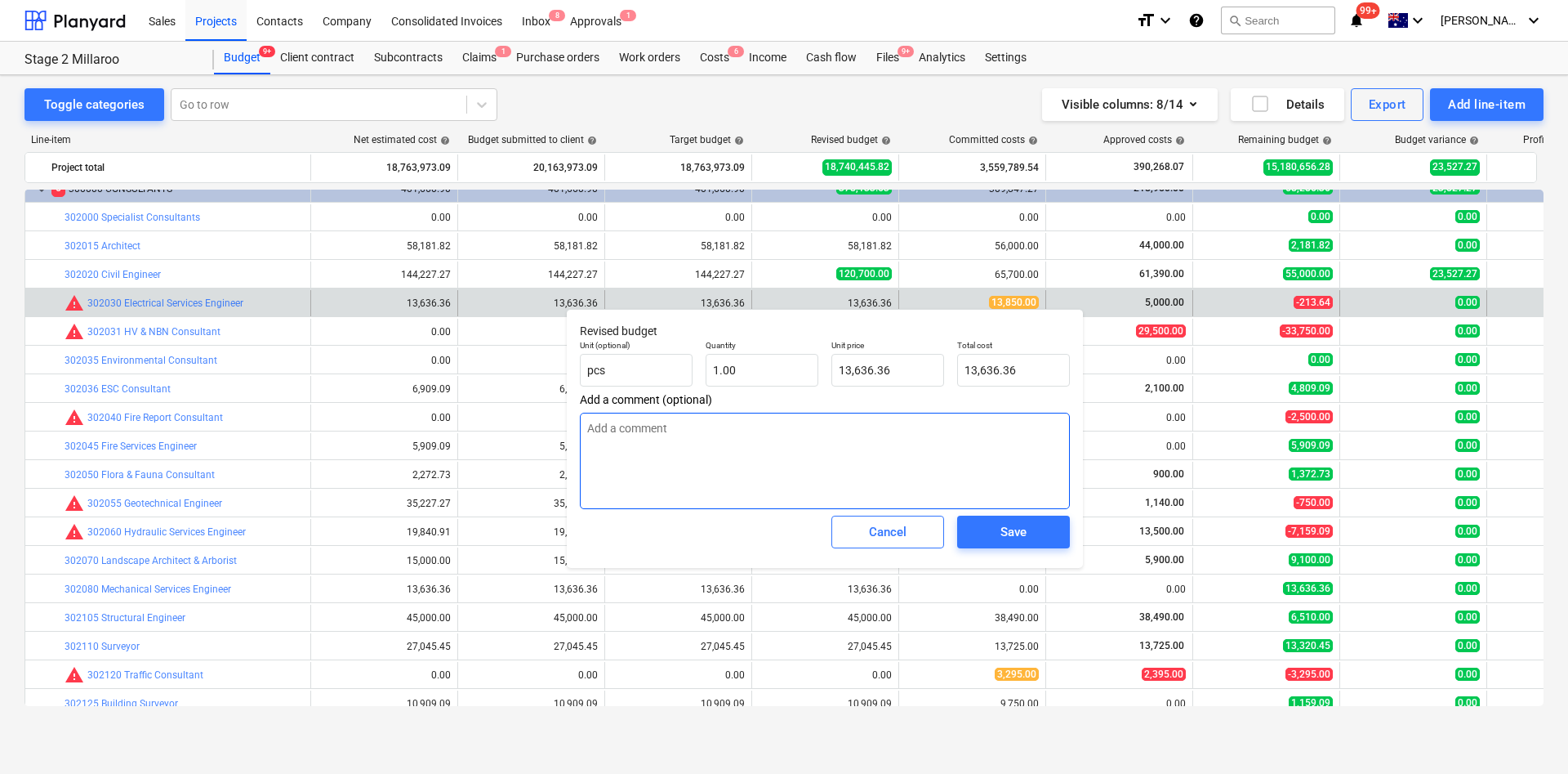
click at [713, 478] on textarea at bounding box center [825, 461] width 490 height 97
type textarea "$10k variations for re-design- Powercomm"
click at [846, 367] on input "13636.3636" at bounding box center [887, 370] width 113 height 32
type input "3636.3636"
type input "3,636.36"
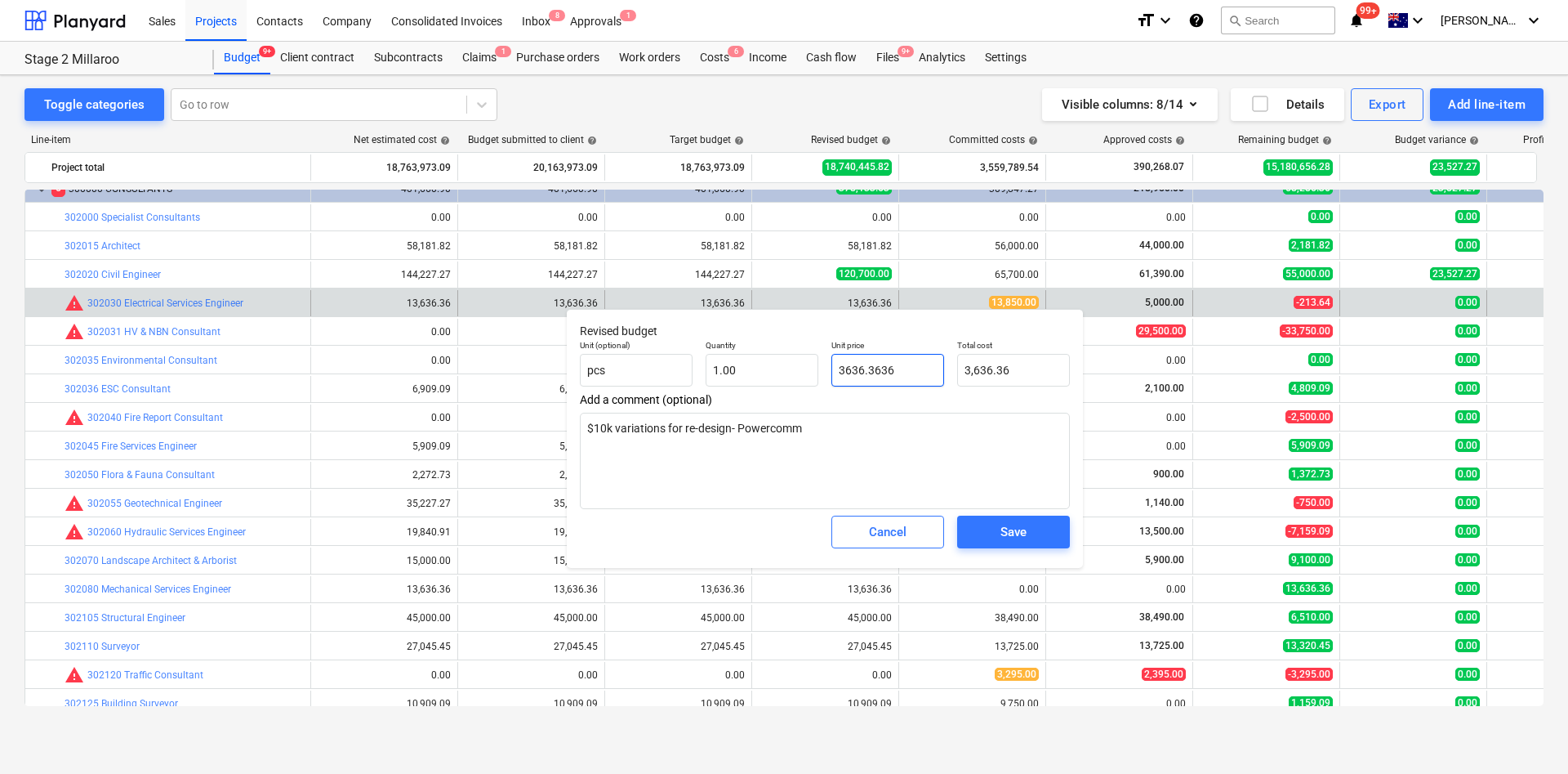
type input "23636.3636"
type input "23,636.36"
click at [1026, 515] on div "Save" at bounding box center [1013, 532] width 27 height 21
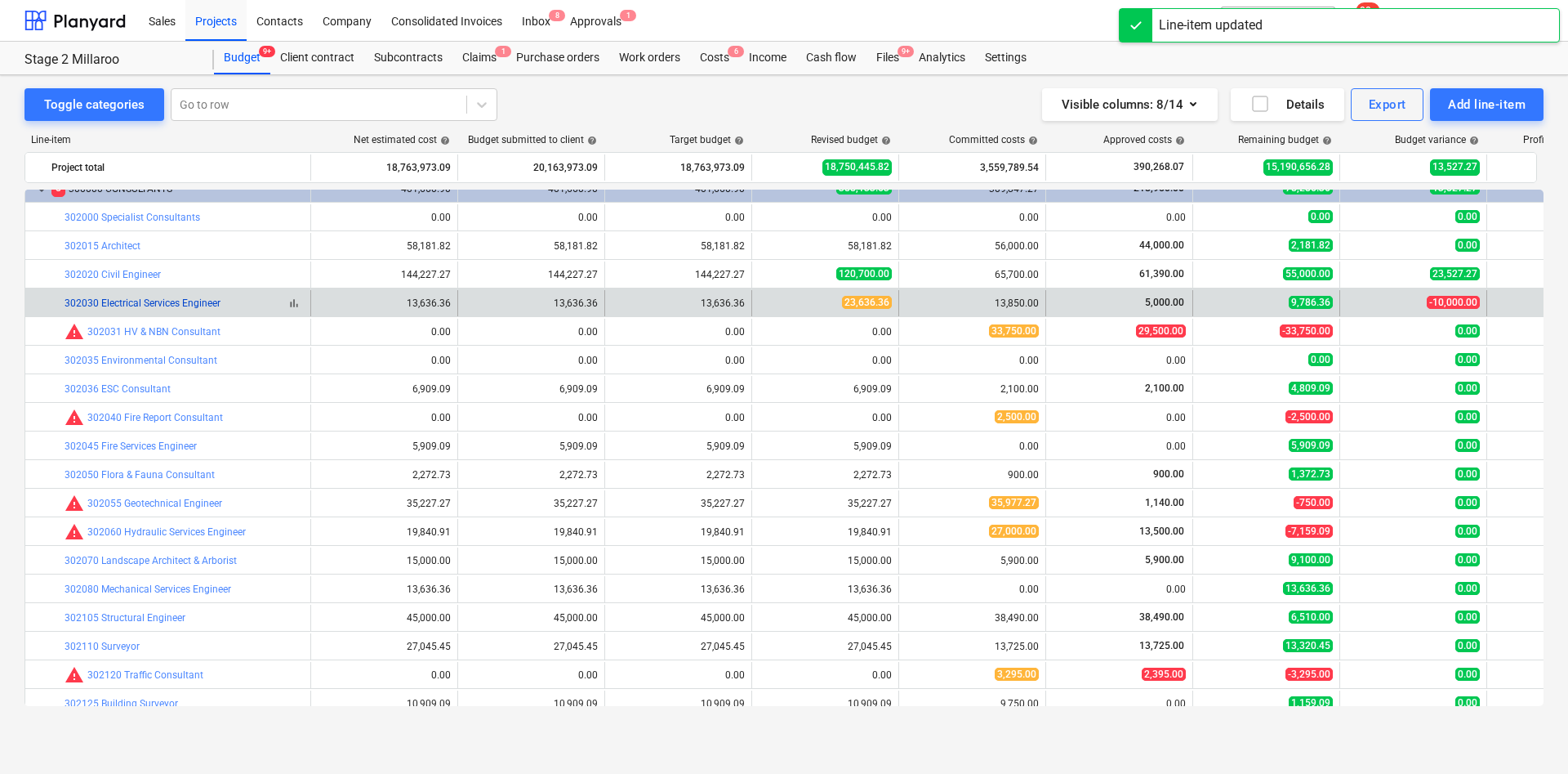
click at [138, 299] on link "302030 Electrical Services Engineer" at bounding box center [142, 304] width 156 height 11
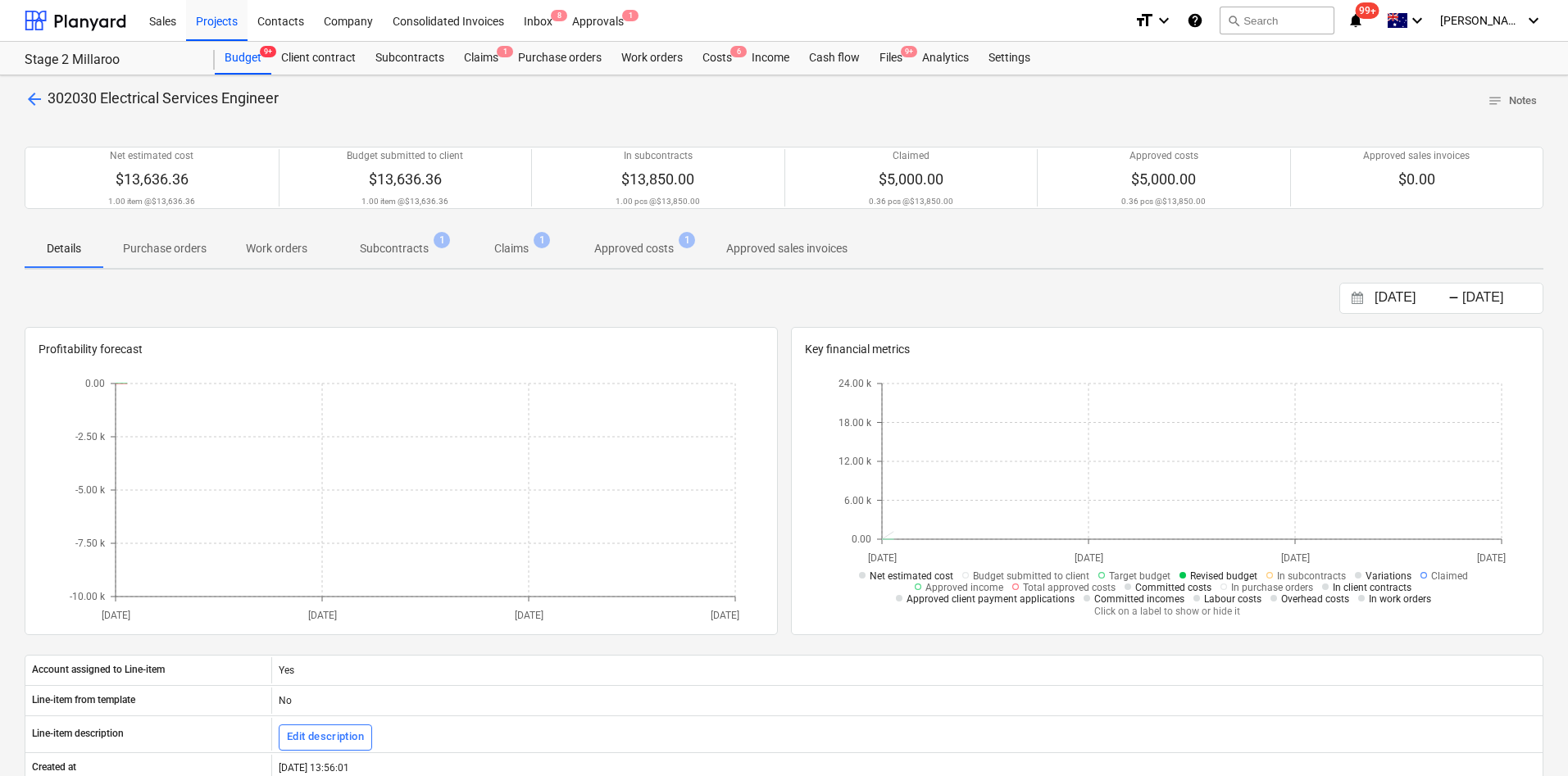
click at [408, 258] on span "Subcontracts 1" at bounding box center [394, 248] width 134 height 29
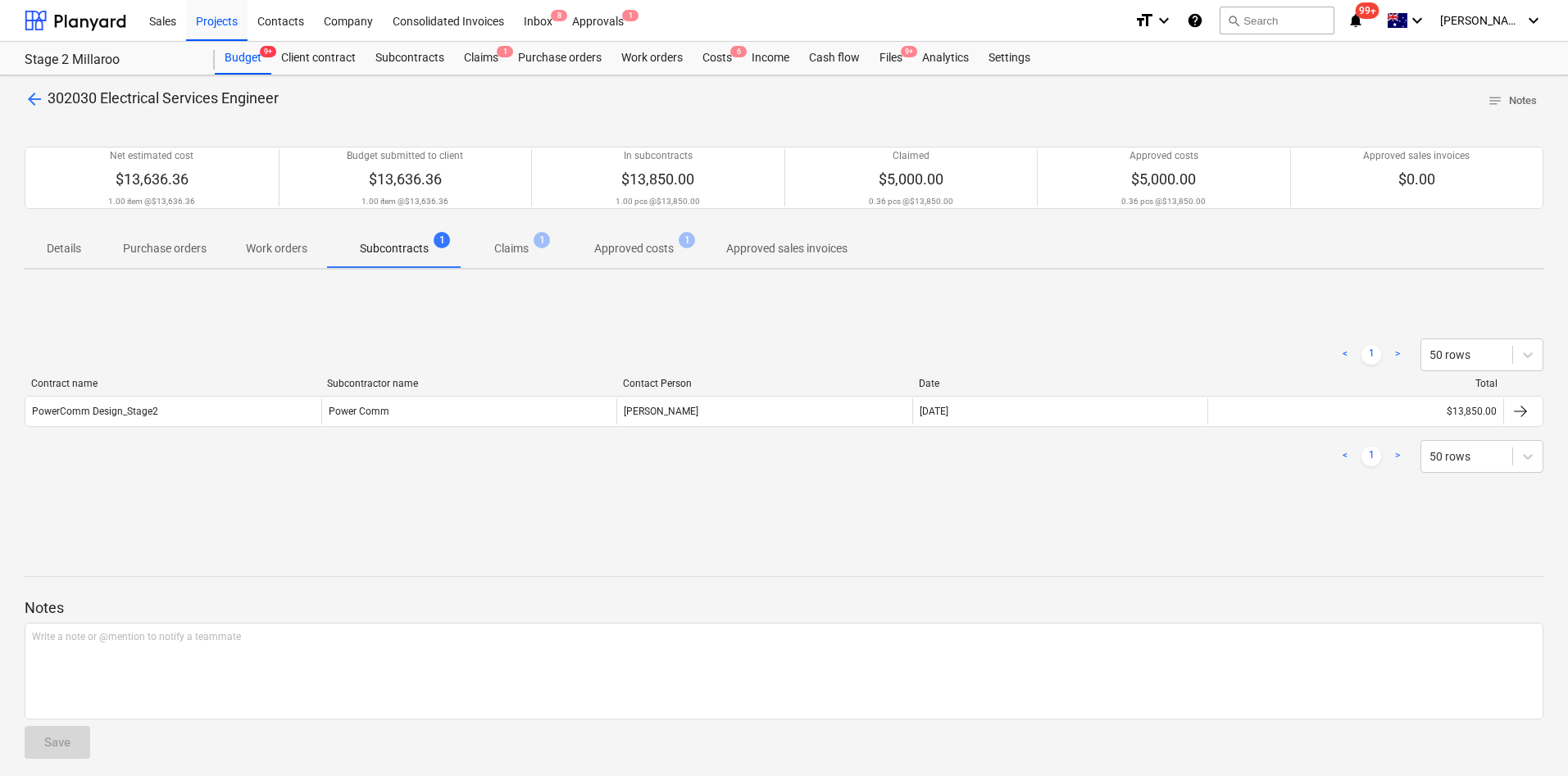
click at [35, 94] on span "arrow_back" at bounding box center [34, 99] width 20 height 20
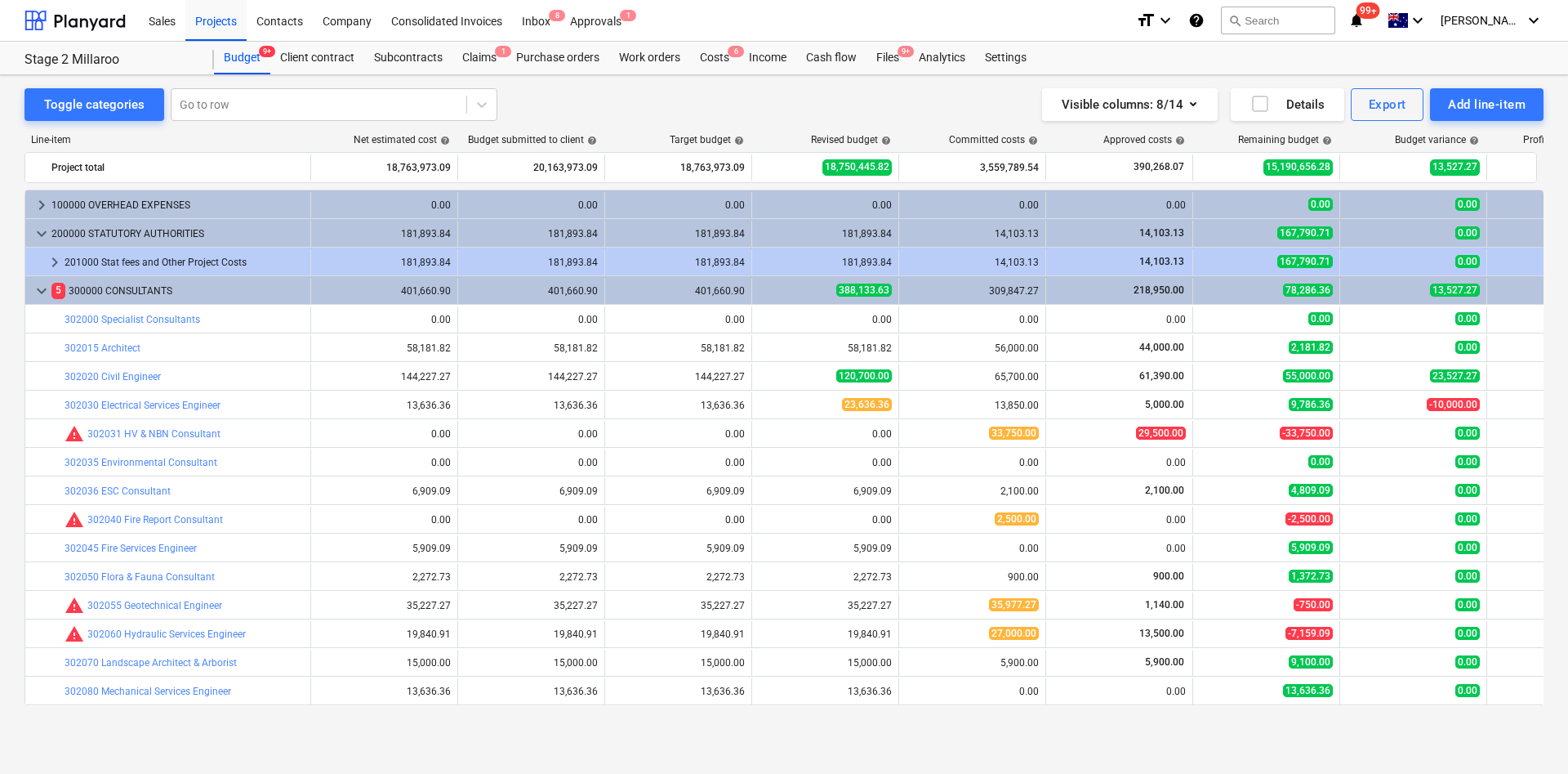
scroll to position [102, 0]
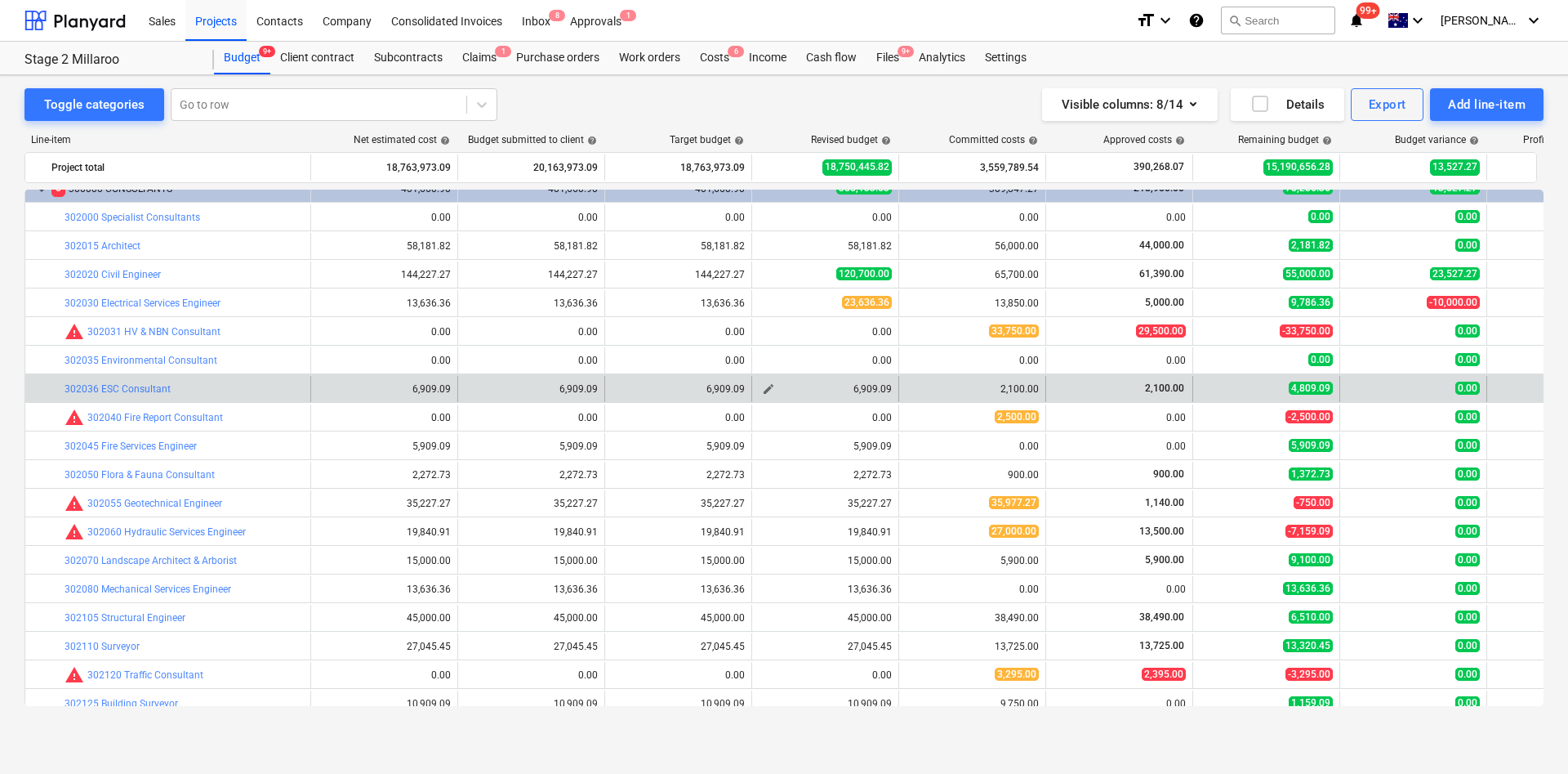
click at [763, 389] on span "edit" at bounding box center [769, 389] width 13 height 13
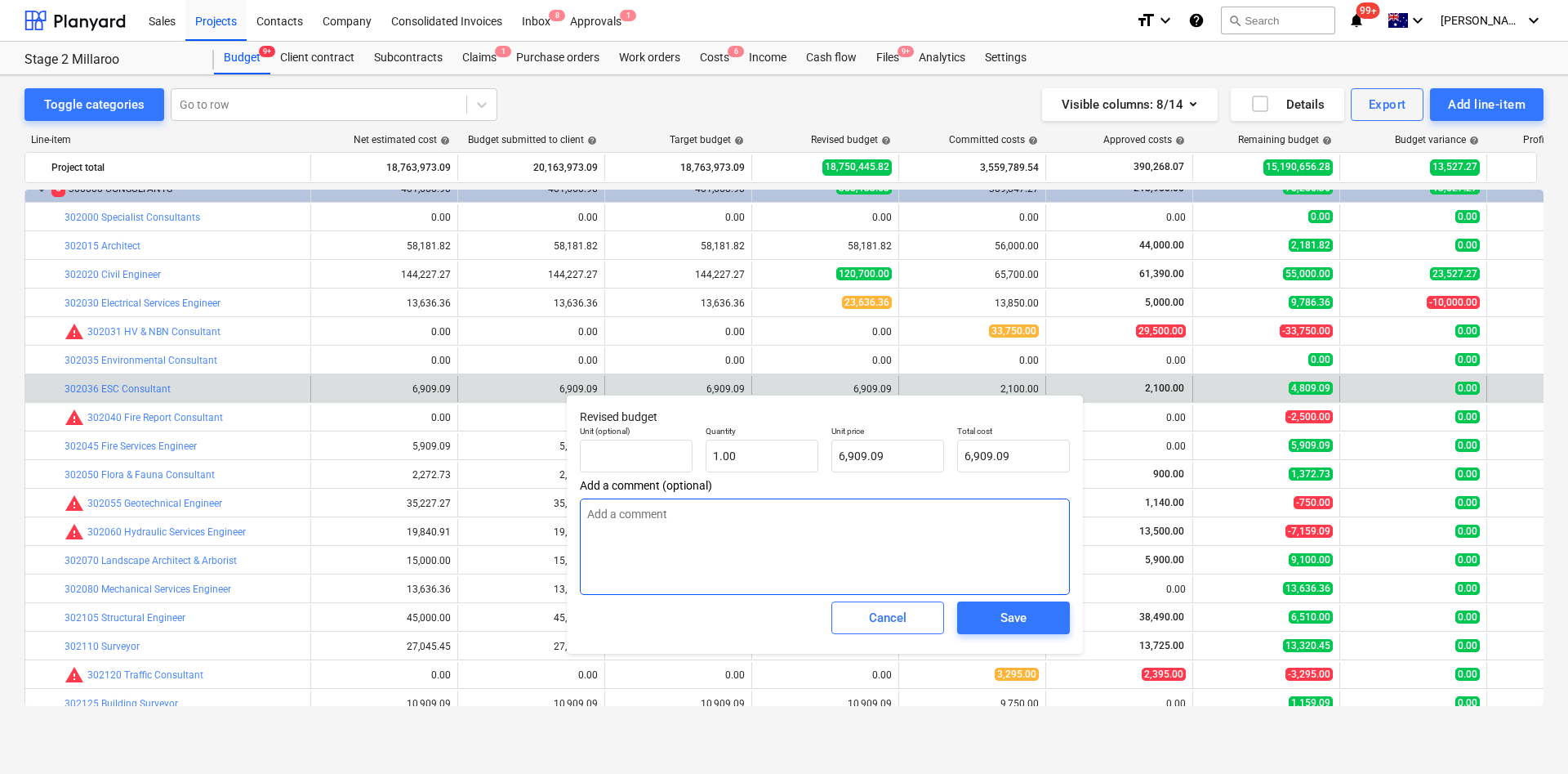
click at [746, 515] on textarea at bounding box center [825, 547] width 490 height 97
click at [1030, 515] on textarea "$4k variations to re-design" at bounding box center [825, 547] width 490 height 97
type textarea "$4k variations to re-design"
click at [1030, 515] on span "Save" at bounding box center [1013, 617] width 74 height 21
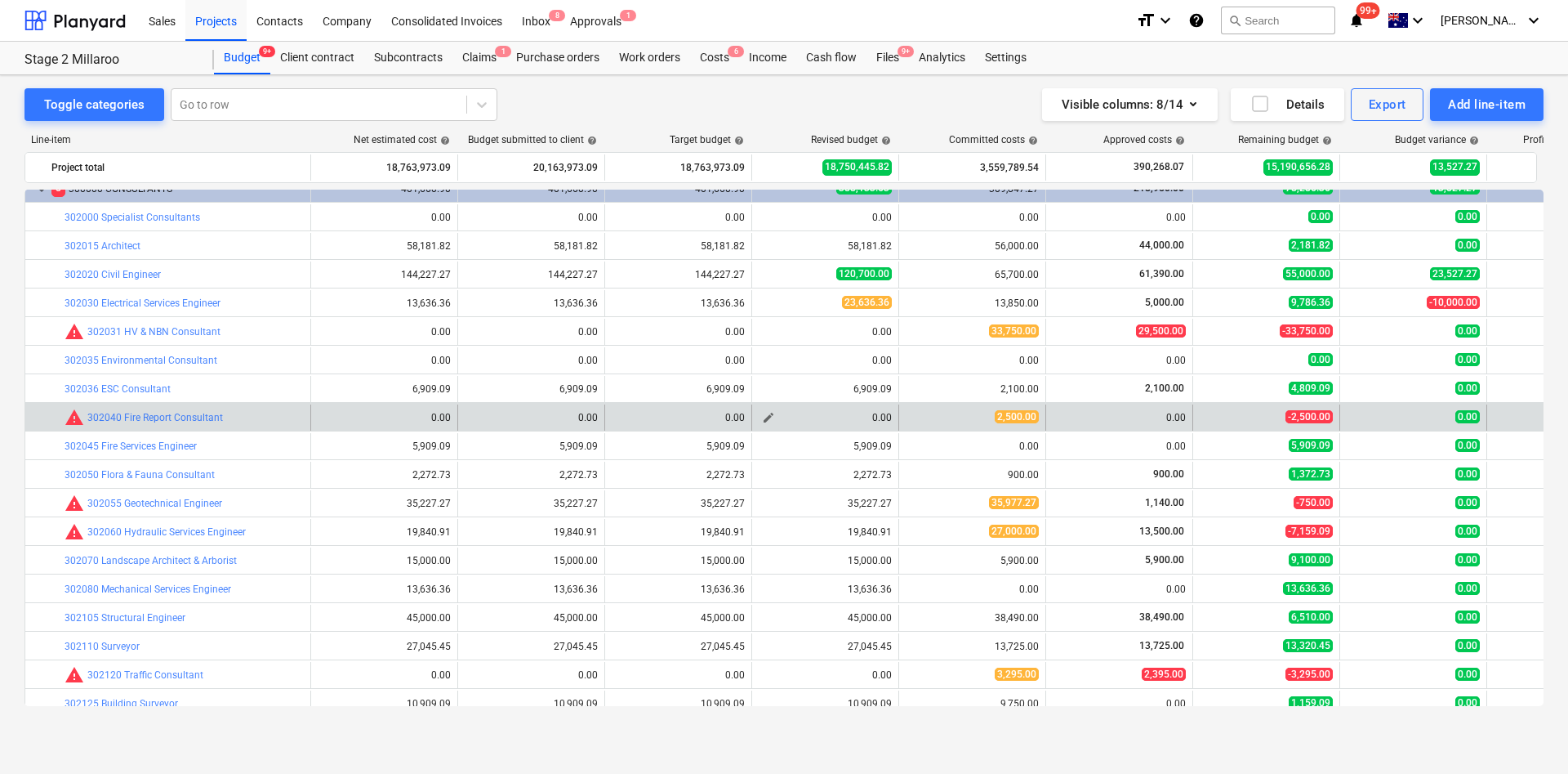
click at [770, 418] on span "edit" at bounding box center [769, 417] width 13 height 13
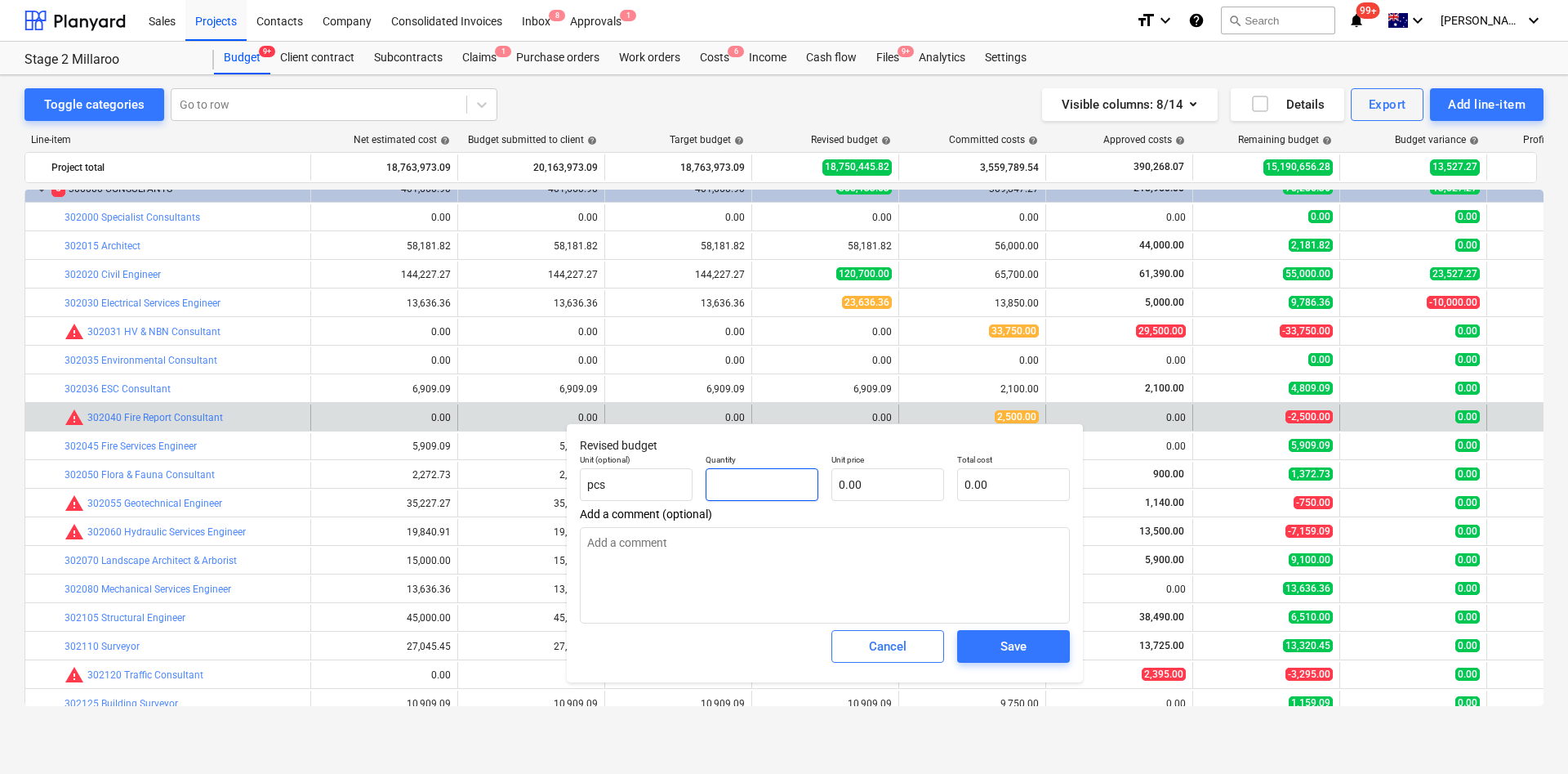
drag, startPoint x: 793, startPoint y: 474, endPoint x: 756, endPoint y: 472, distance: 37.1
click at [790, 474] on input "text" at bounding box center [761, 485] width 113 height 32
type input "1.00"
click at [893, 474] on input "text" at bounding box center [887, 485] width 113 height 32
type input "2"
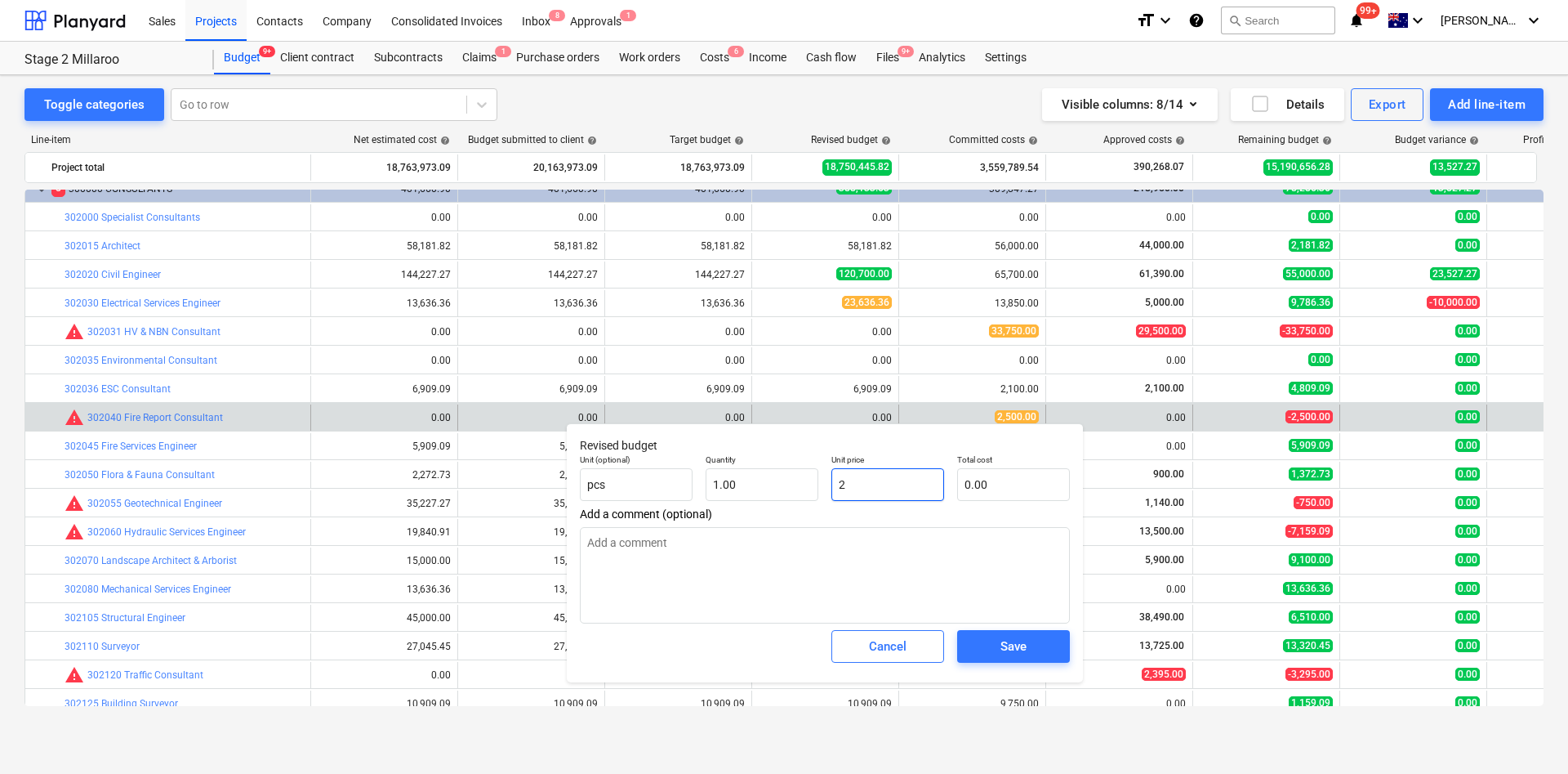
type input "2.00"
type input "25"
type input "25.00"
type input "250"
type input "250.00"
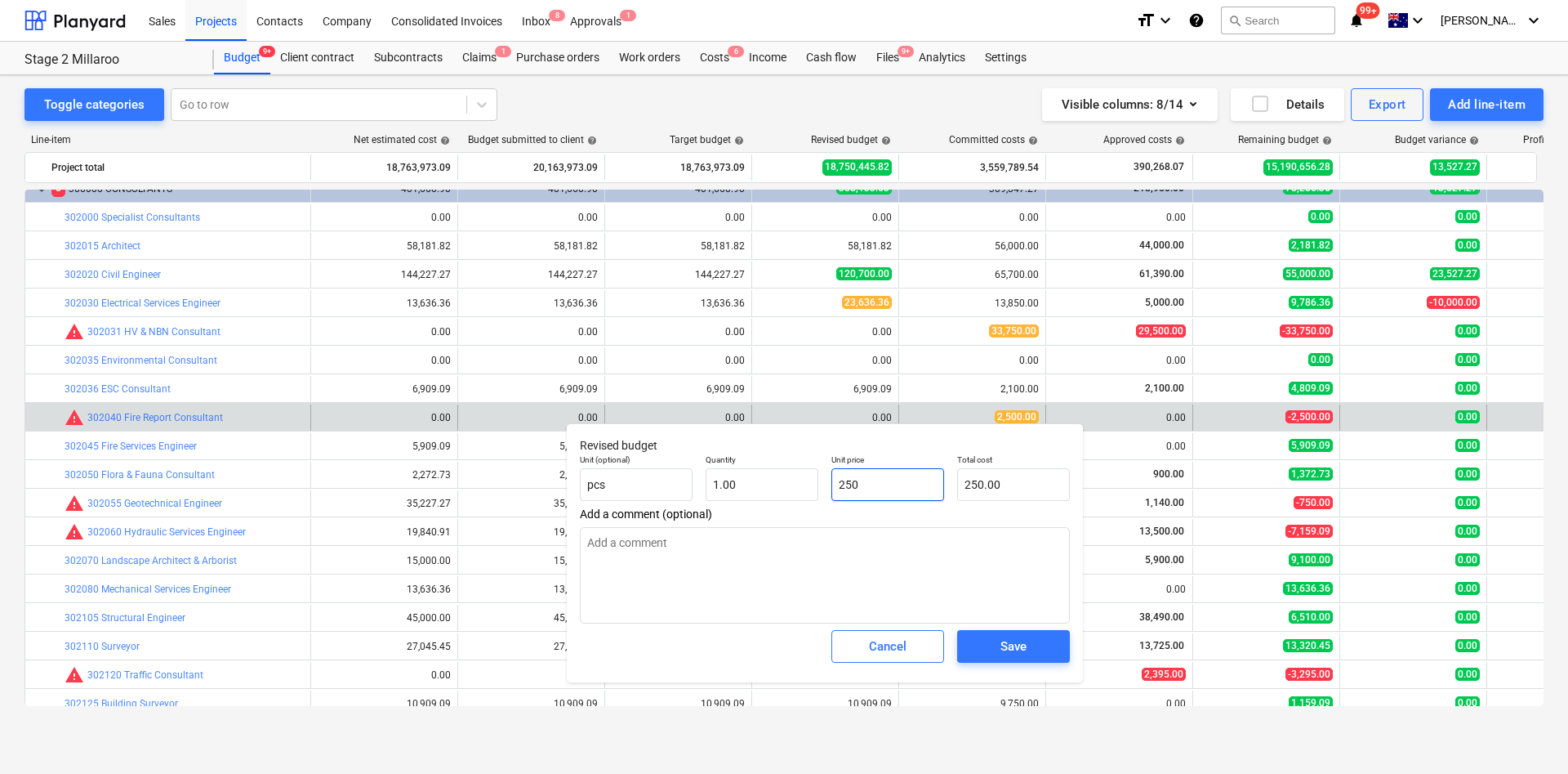
type input "2500"
type input "2,500.00"
click at [780, 515] on textarea at bounding box center [825, 576] width 490 height 97
type textarea "FireGuard"
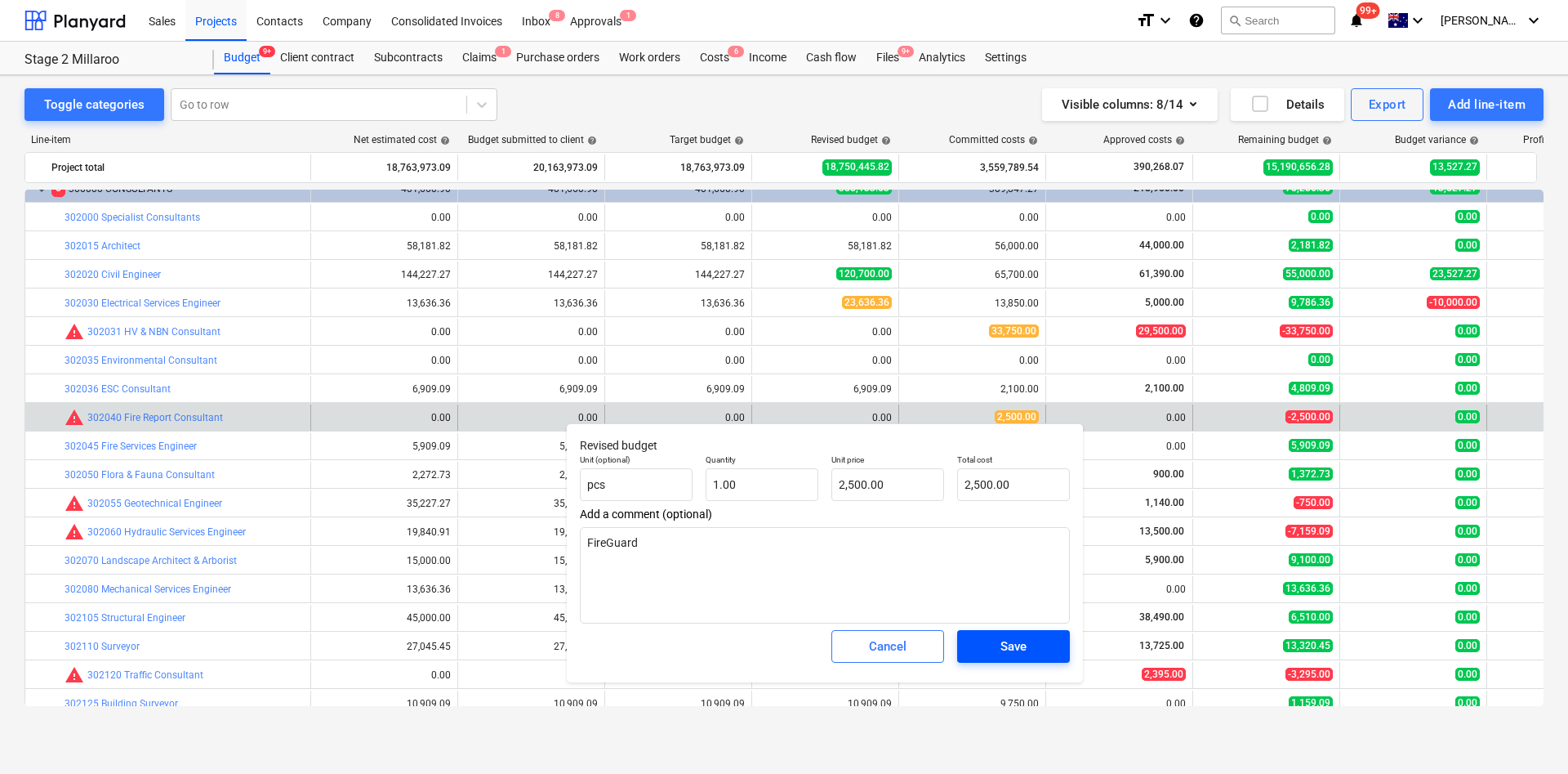
click at [1011, 515] on div "Save" at bounding box center [1013, 646] width 27 height 21
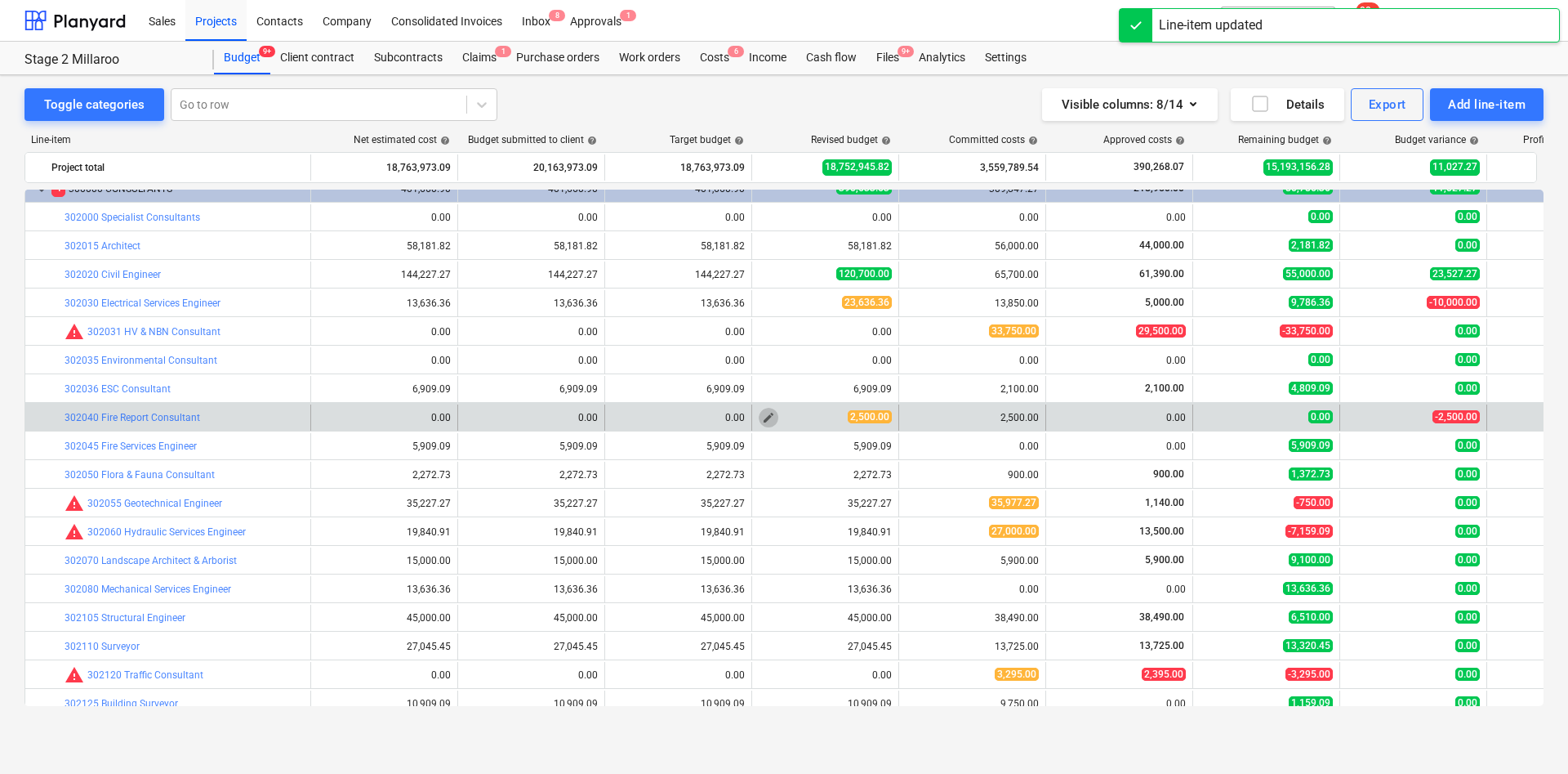
click at [772, 415] on span "edit" at bounding box center [769, 417] width 13 height 13
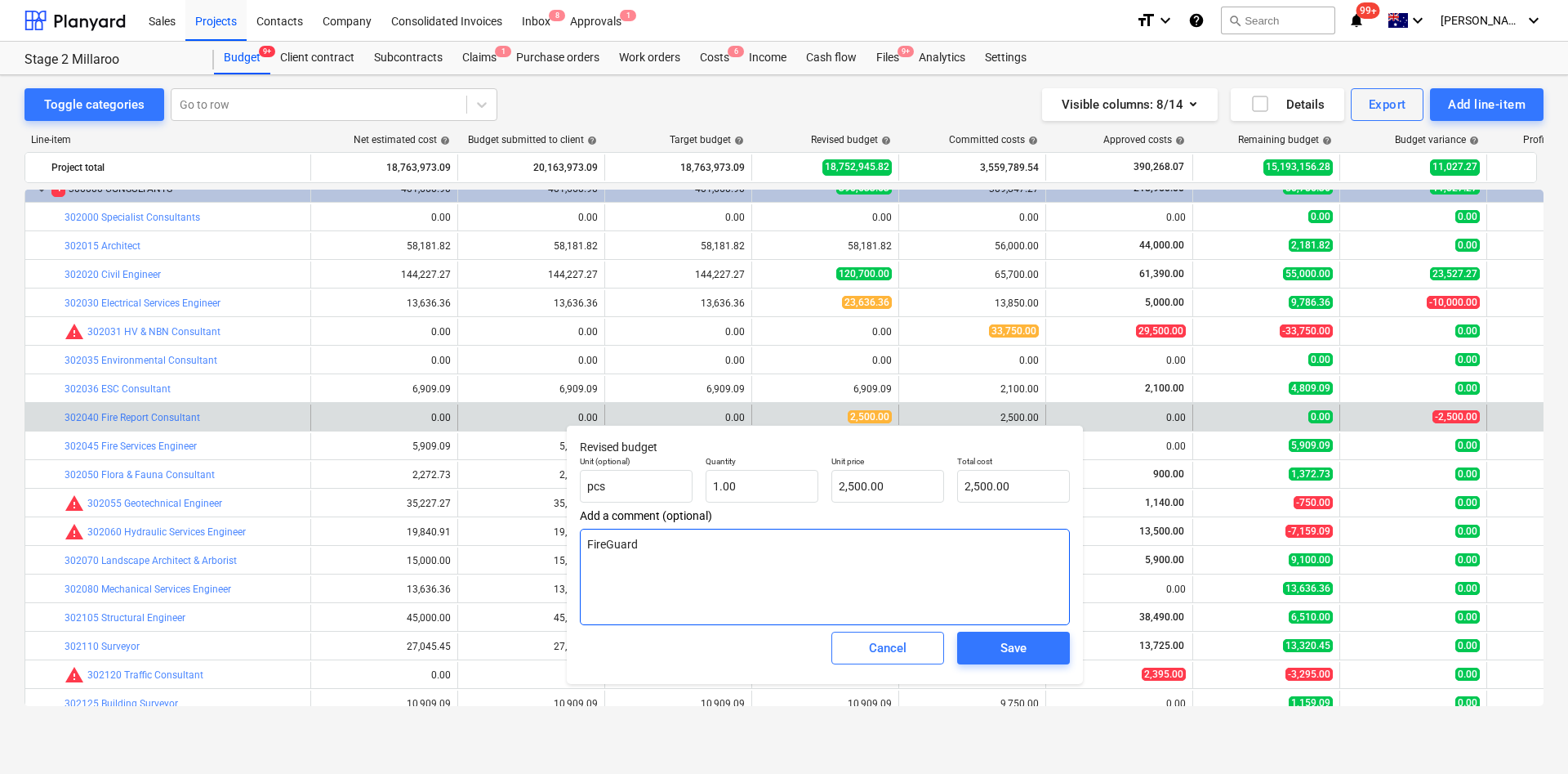
click at [669, 515] on textarea "FireGuard" at bounding box center [825, 577] width 490 height 97
type textarea "FireGuard $1k for additional firewall.s"
click at [845, 482] on input "2500" at bounding box center [887, 486] width 113 height 32
type input "500"
type input "500.00"
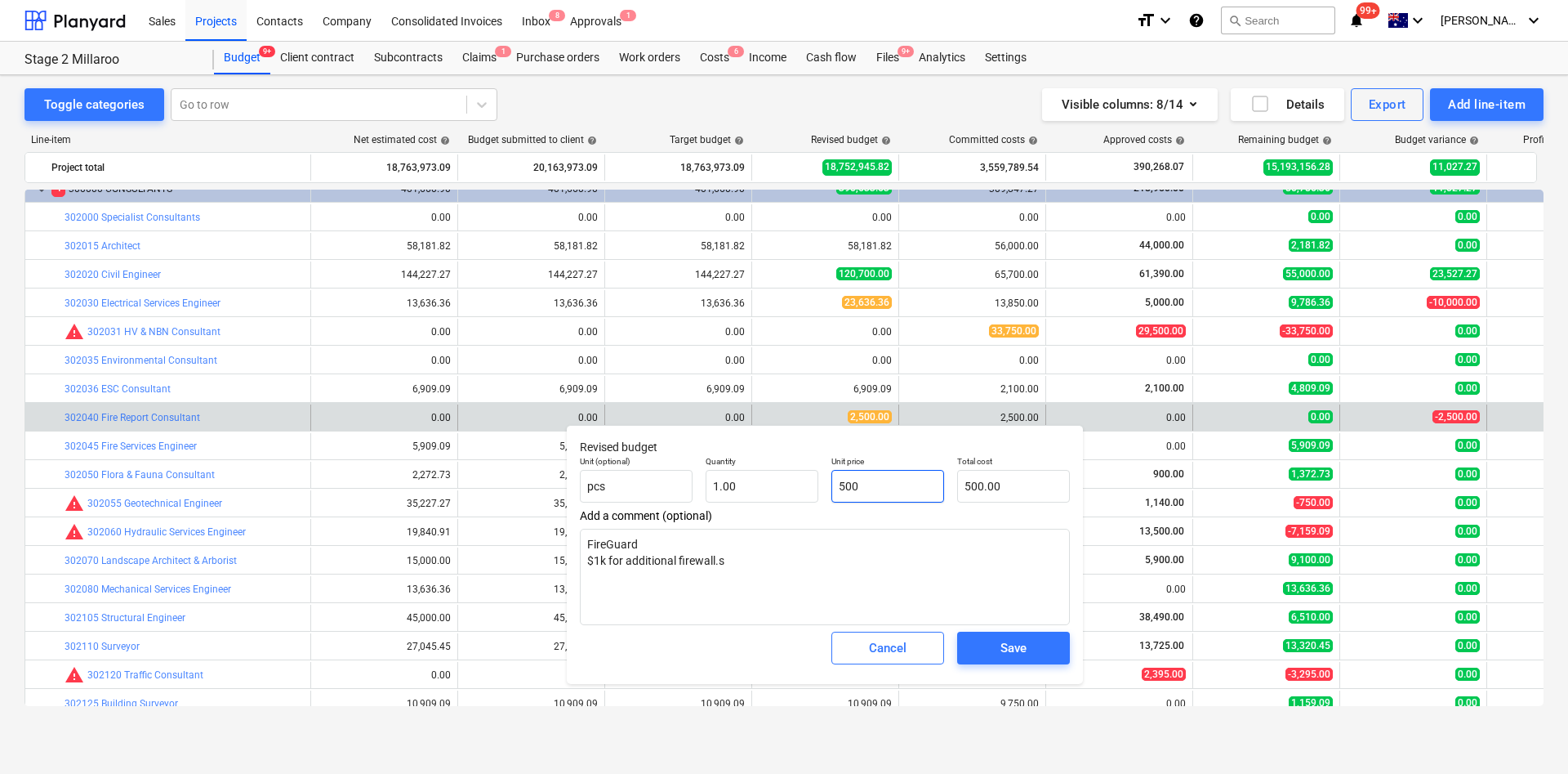
type input "3500"
type input "3,500.00"
click at [983, 515] on button "Save" at bounding box center [1013, 648] width 113 height 32
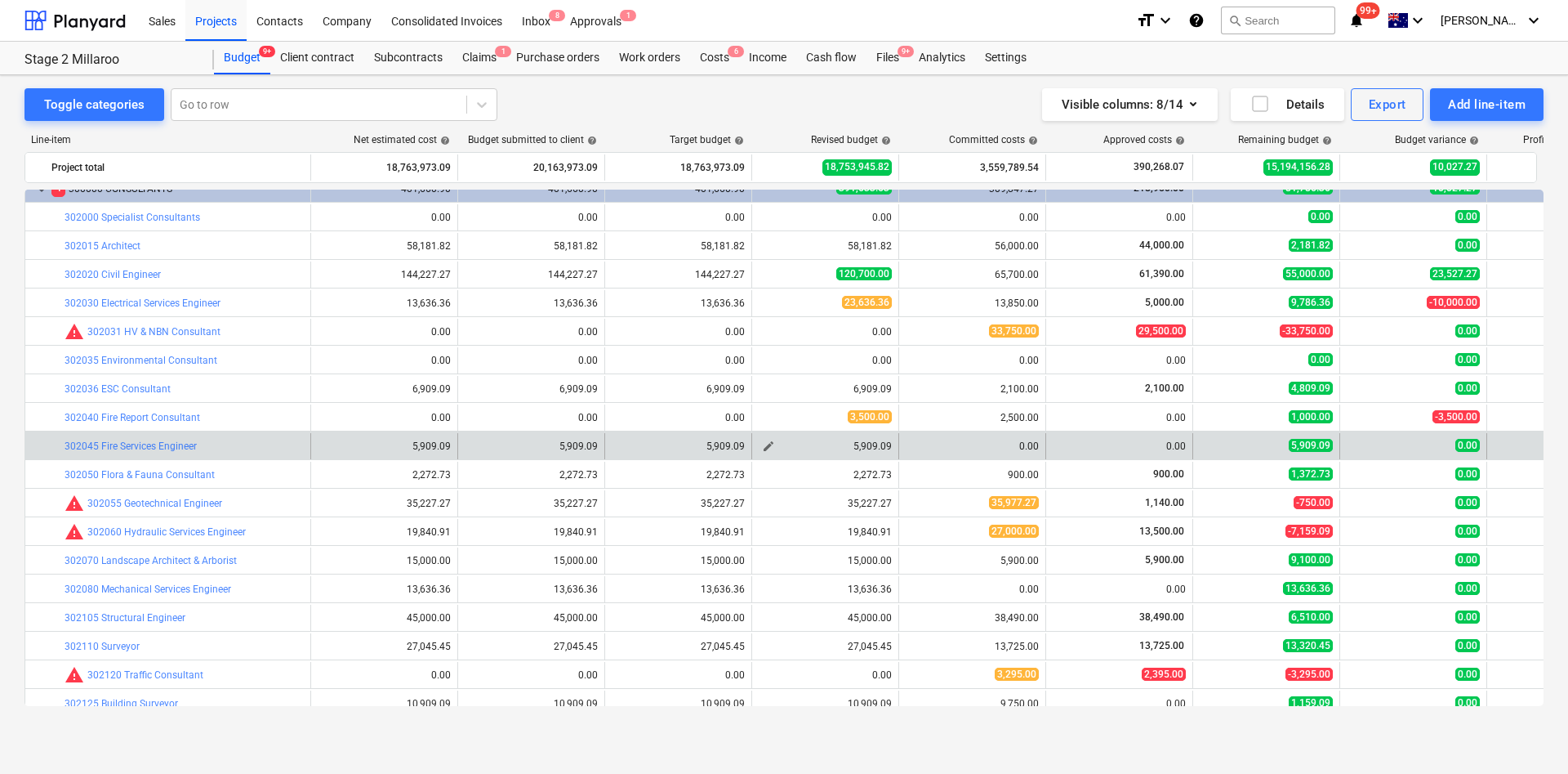
click at [771, 446] on span "edit" at bounding box center [769, 446] width 13 height 13
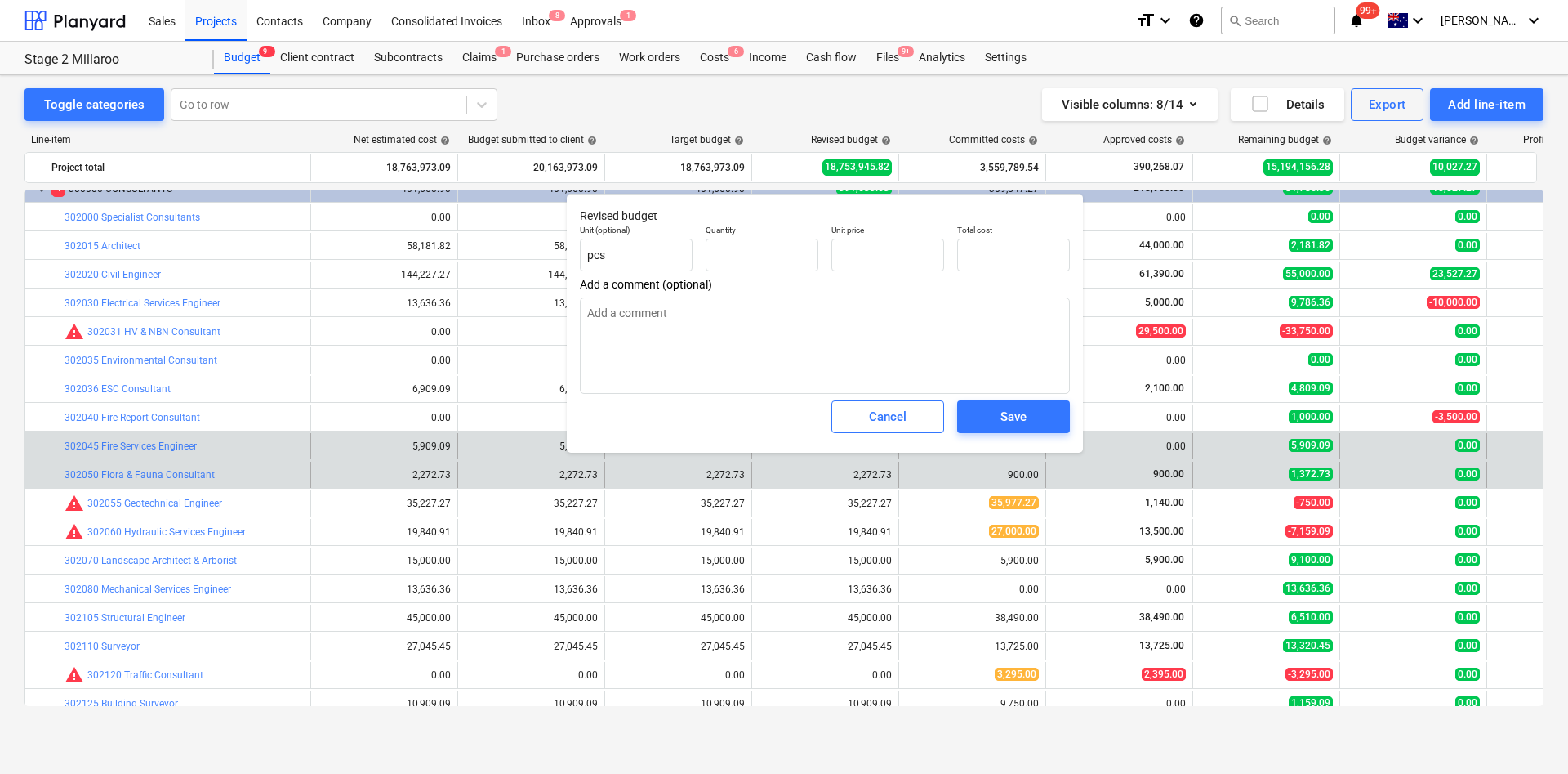
type input "1.00"
type input "5,909.09"
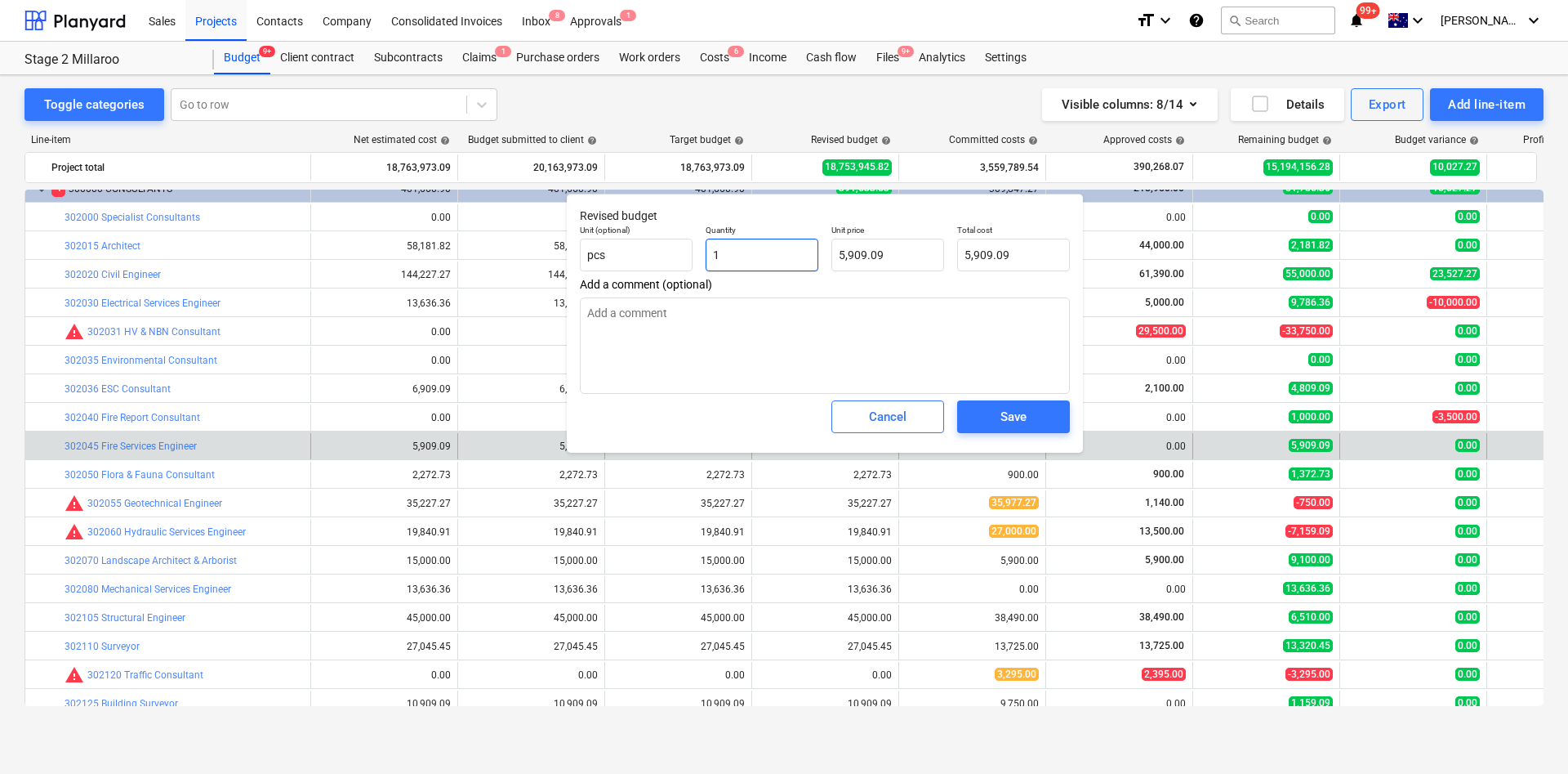
click at [764, 254] on input "1" at bounding box center [761, 255] width 113 height 32
type input "0"
type input "0.00"
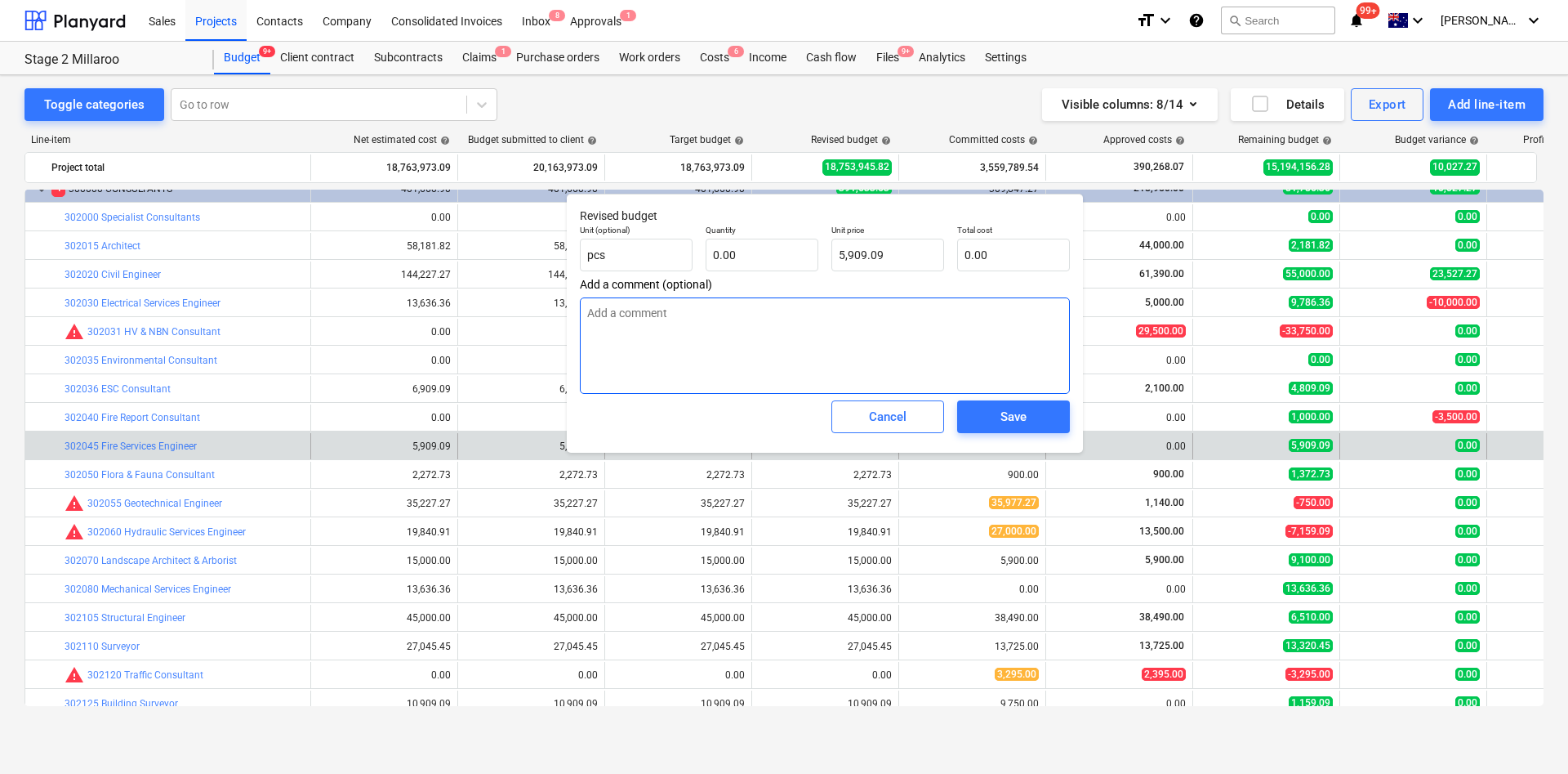
click at [848, 377] on textarea at bounding box center [825, 346] width 490 height 97
type textarea "no fire services engineers"
click at [990, 412] on span "Save" at bounding box center [1013, 416] width 74 height 21
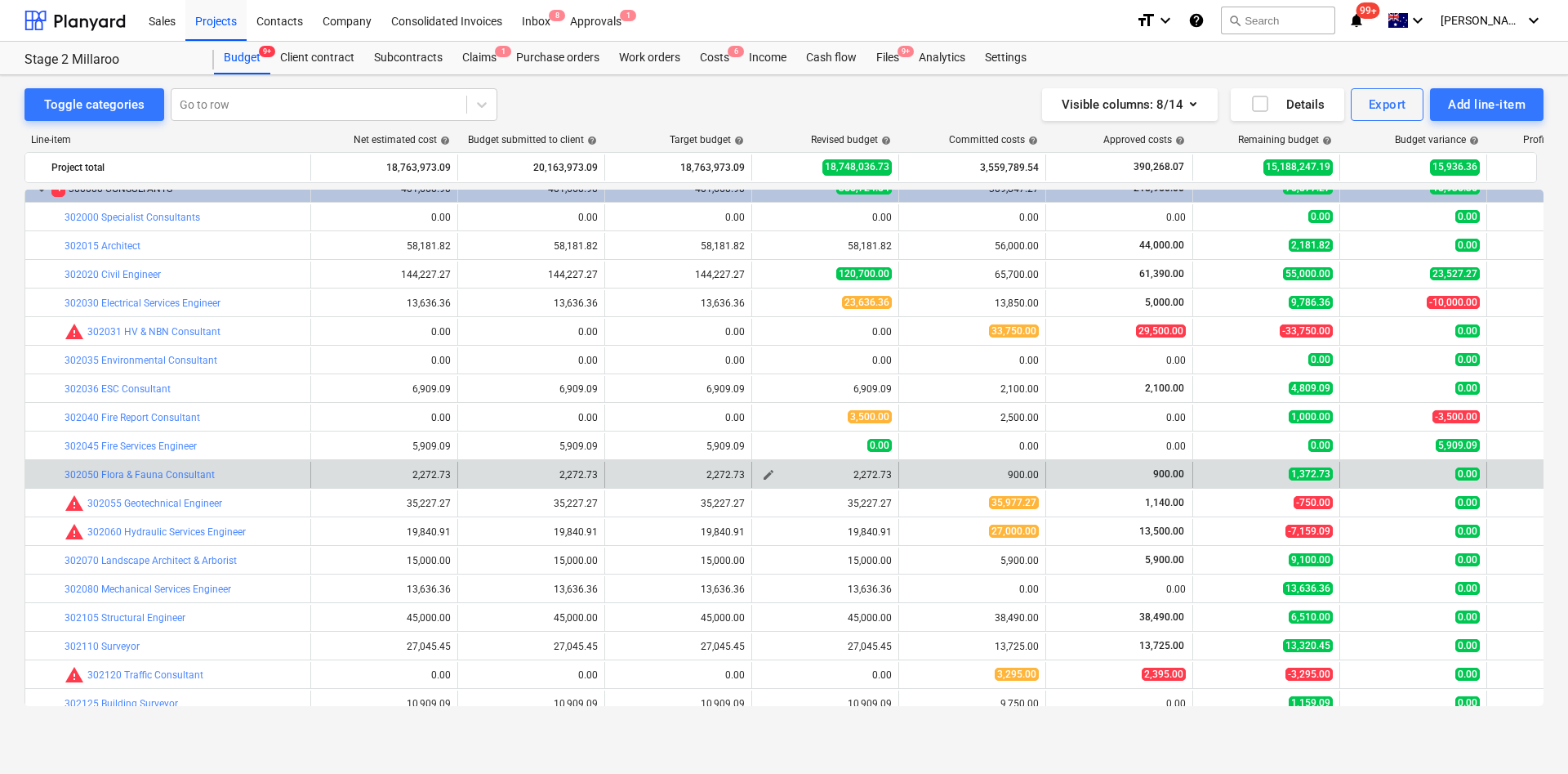
click at [765, 473] on span "edit" at bounding box center [769, 475] width 13 height 13
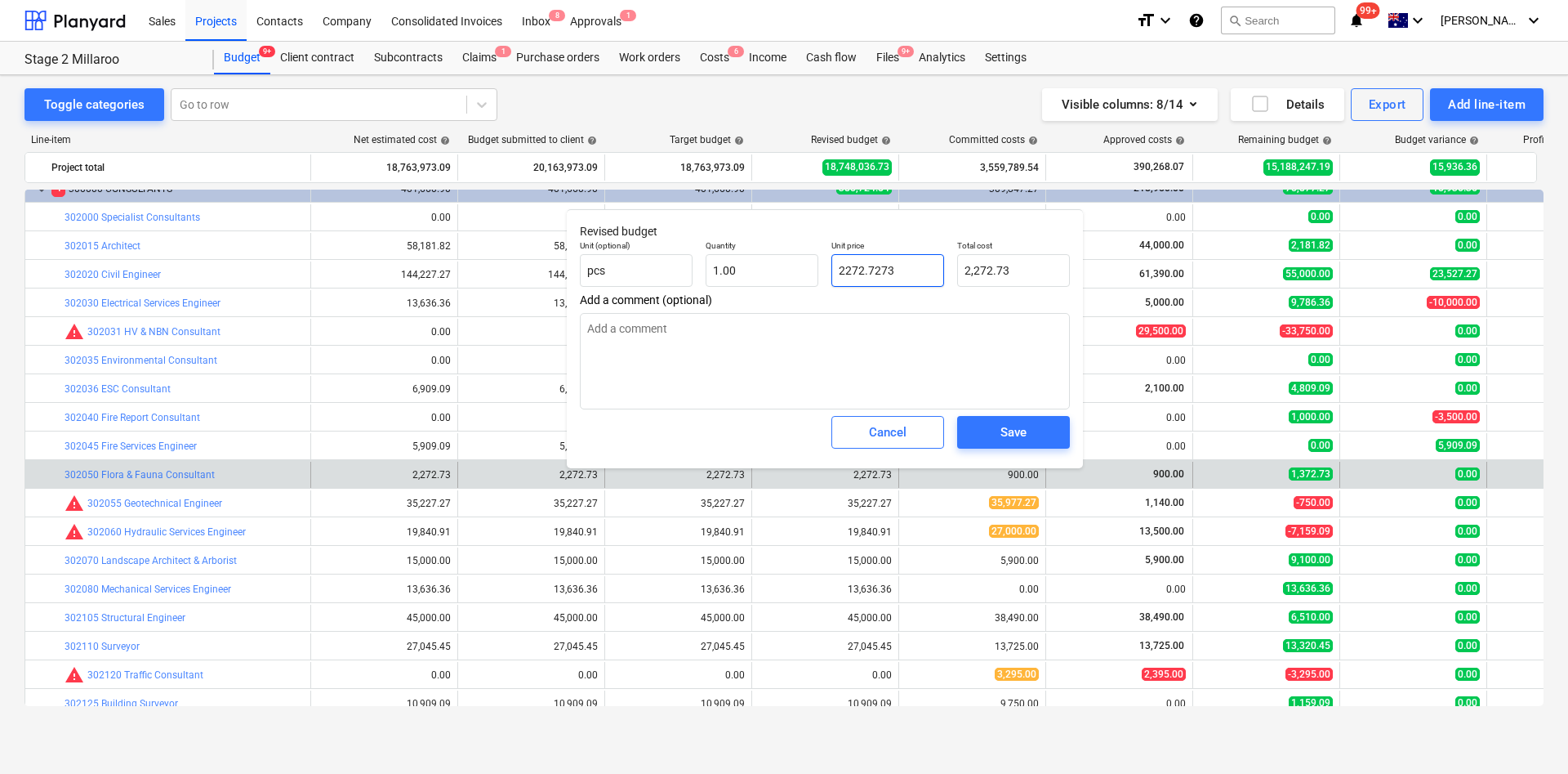
click at [933, 265] on input "2272.7273" at bounding box center [887, 270] width 113 height 32
type input "9"
type input "9.00"
type input "90"
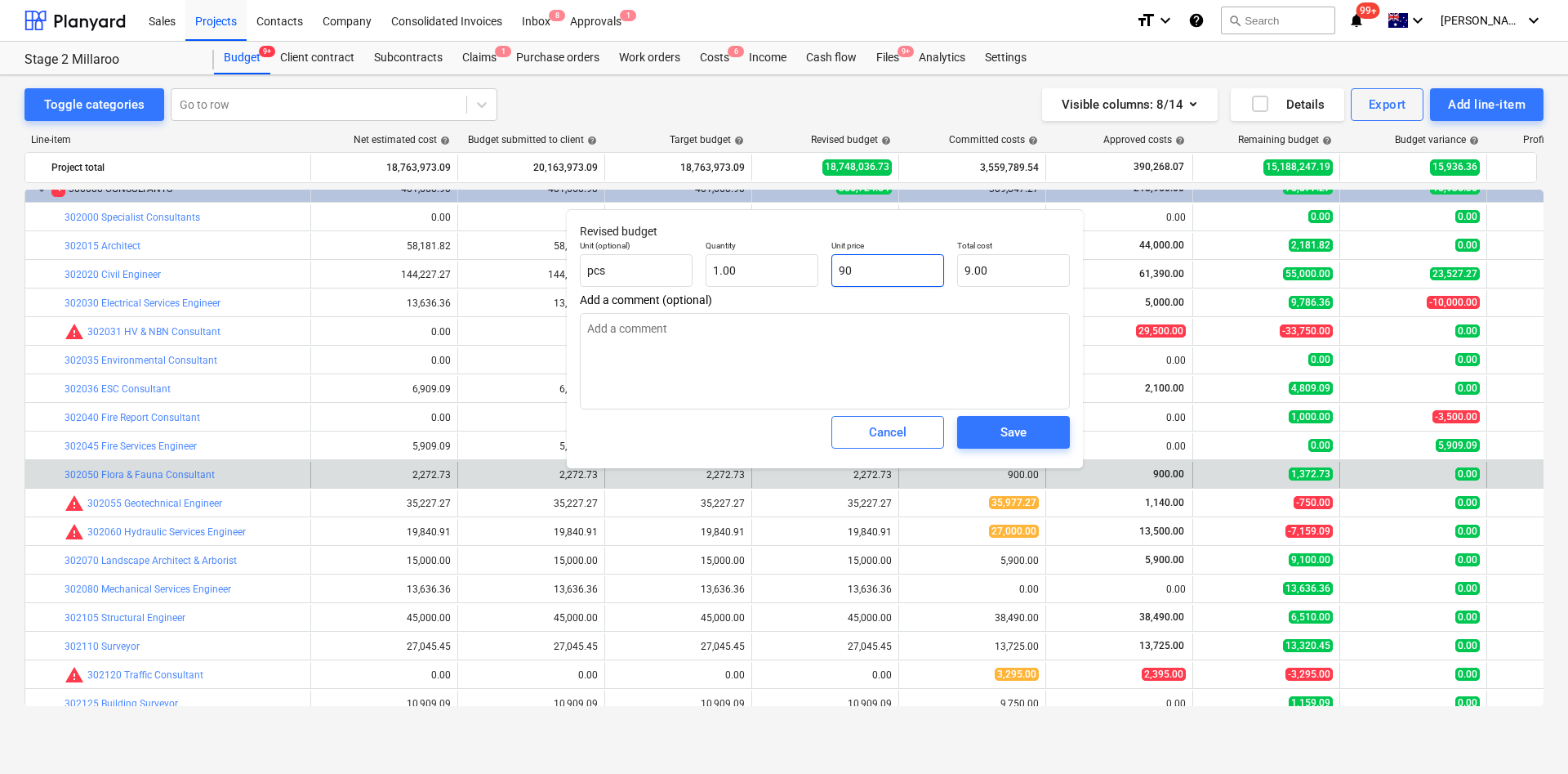
type input "90.00"
type input "900"
type input "900.00"
click at [994, 431] on span "Save" at bounding box center [1013, 433] width 74 height 21
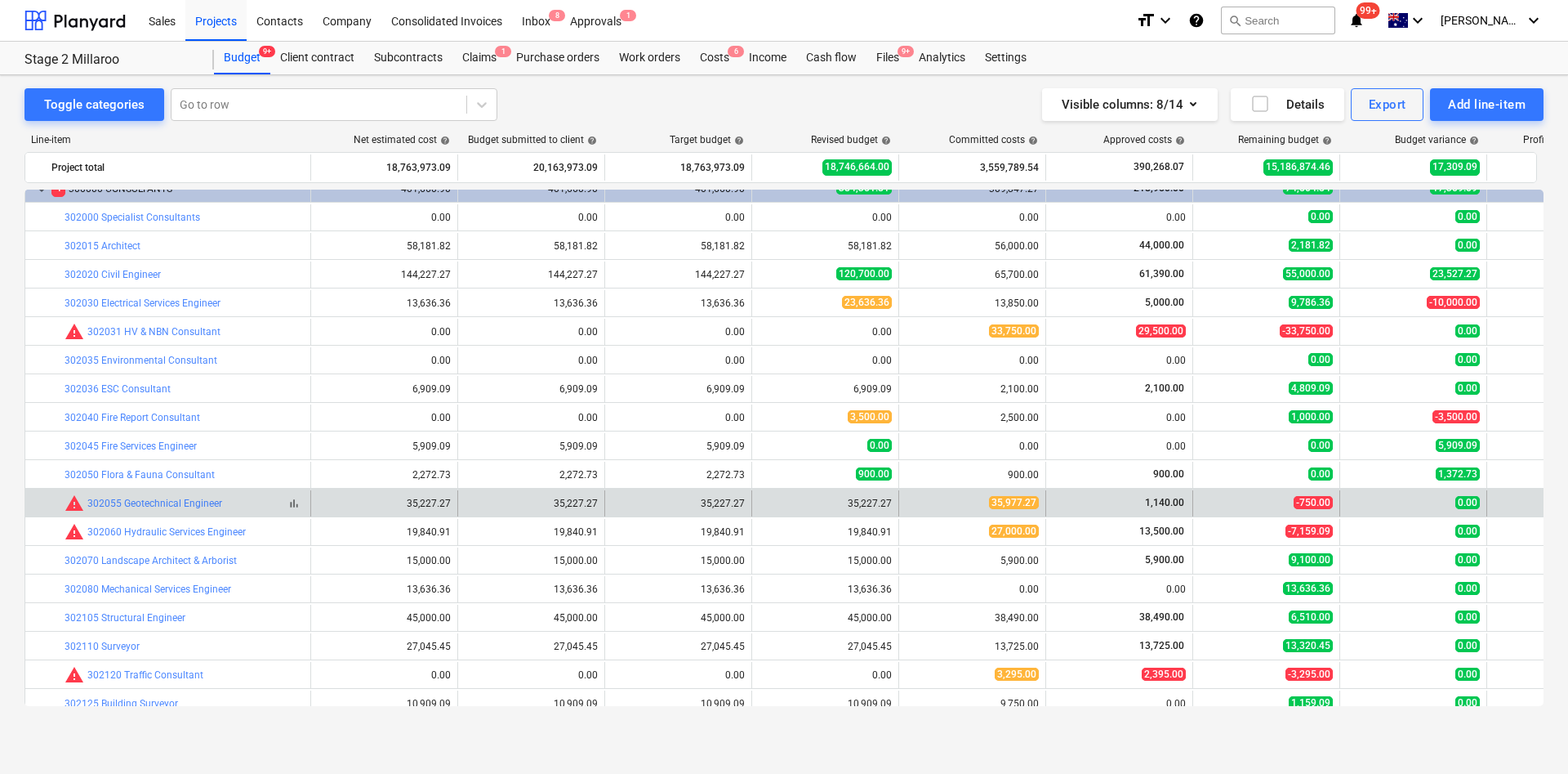
click at [168, 508] on link "302055 Geotechnical Engineer" at bounding box center [155, 504] width 135 height 11
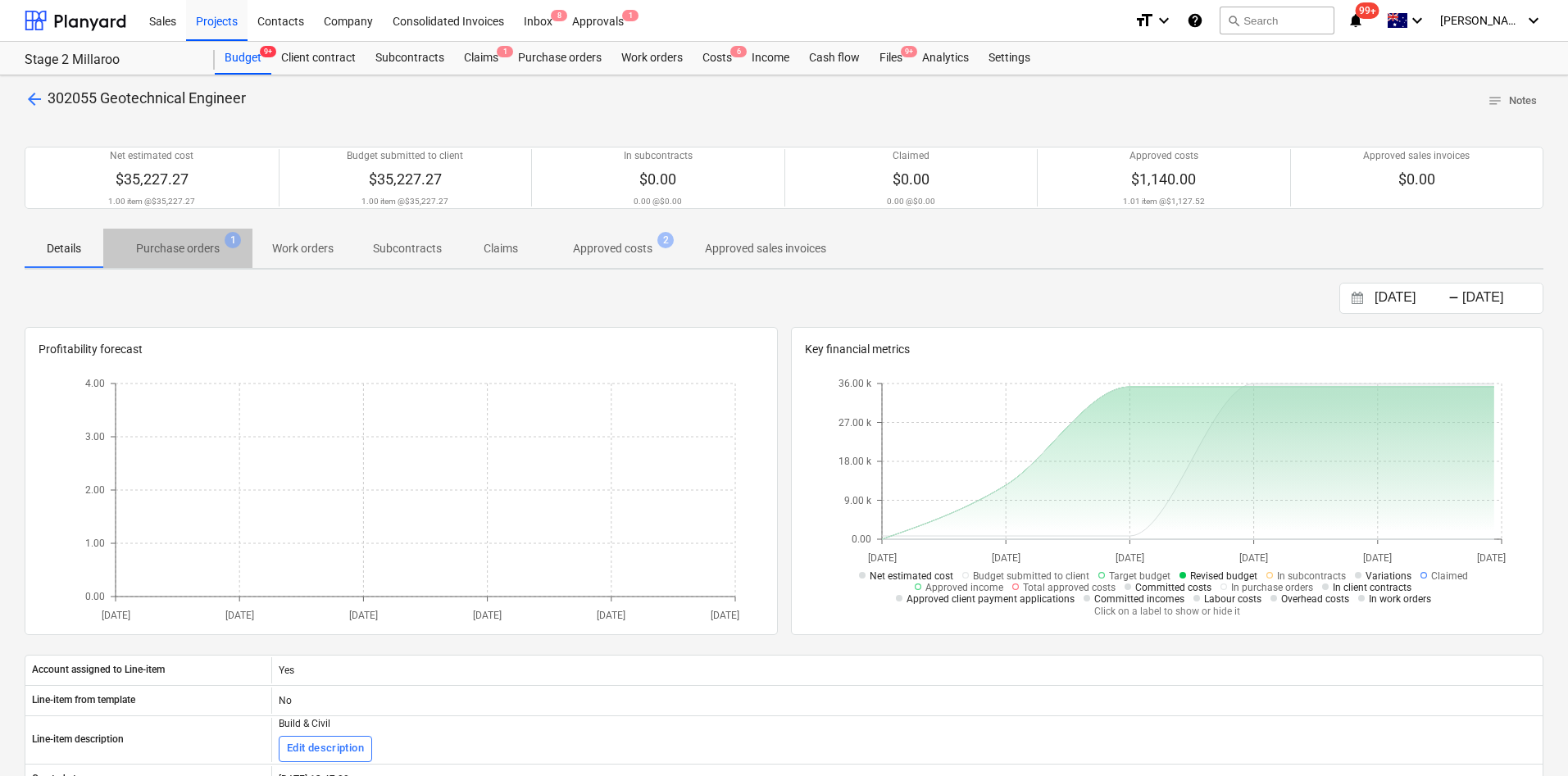
click at [173, 240] on p "Purchase orders" at bounding box center [178, 248] width 84 height 17
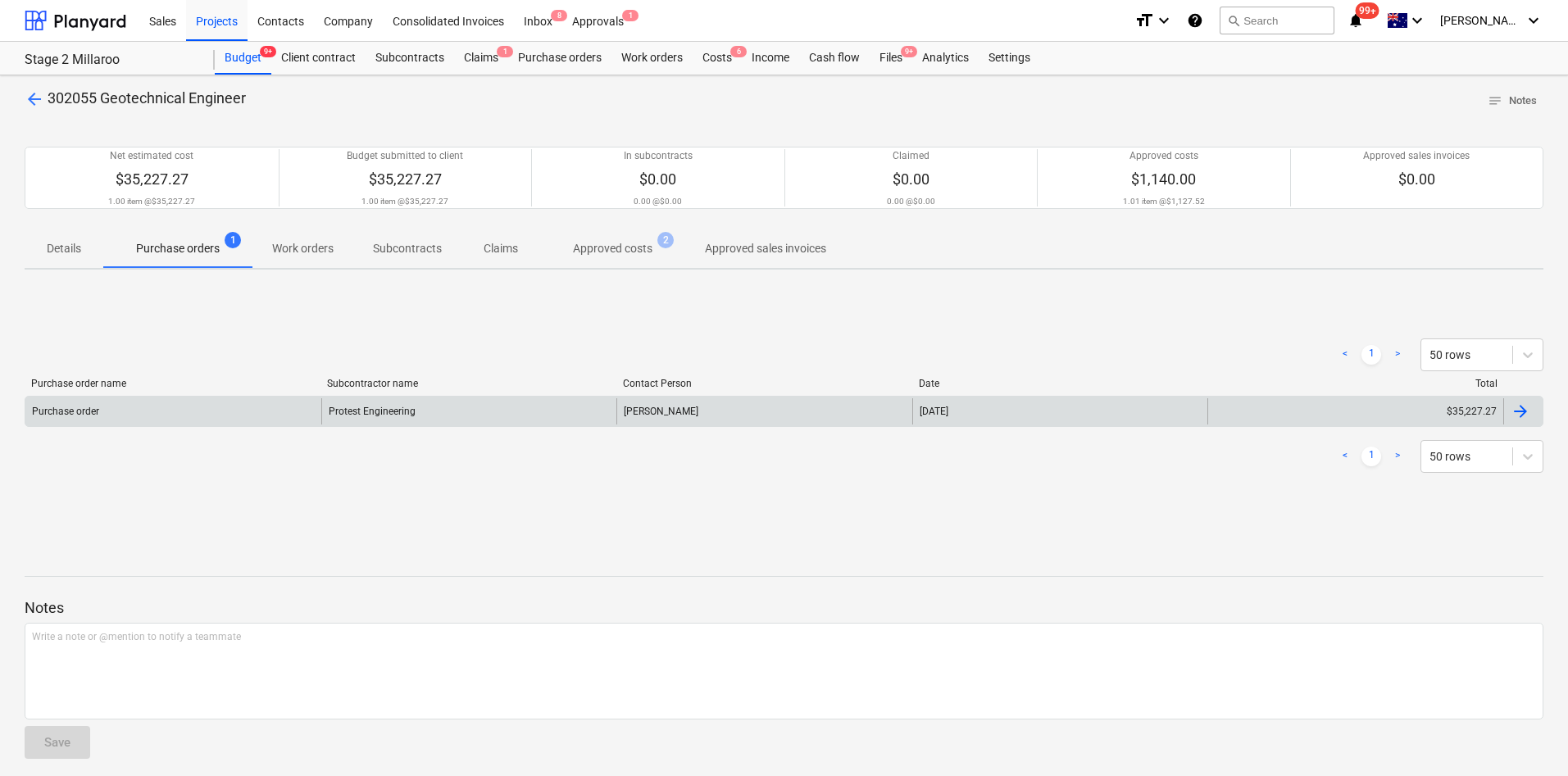
click at [365, 409] on div "Protest Engineering" at bounding box center [469, 412] width 296 height 27
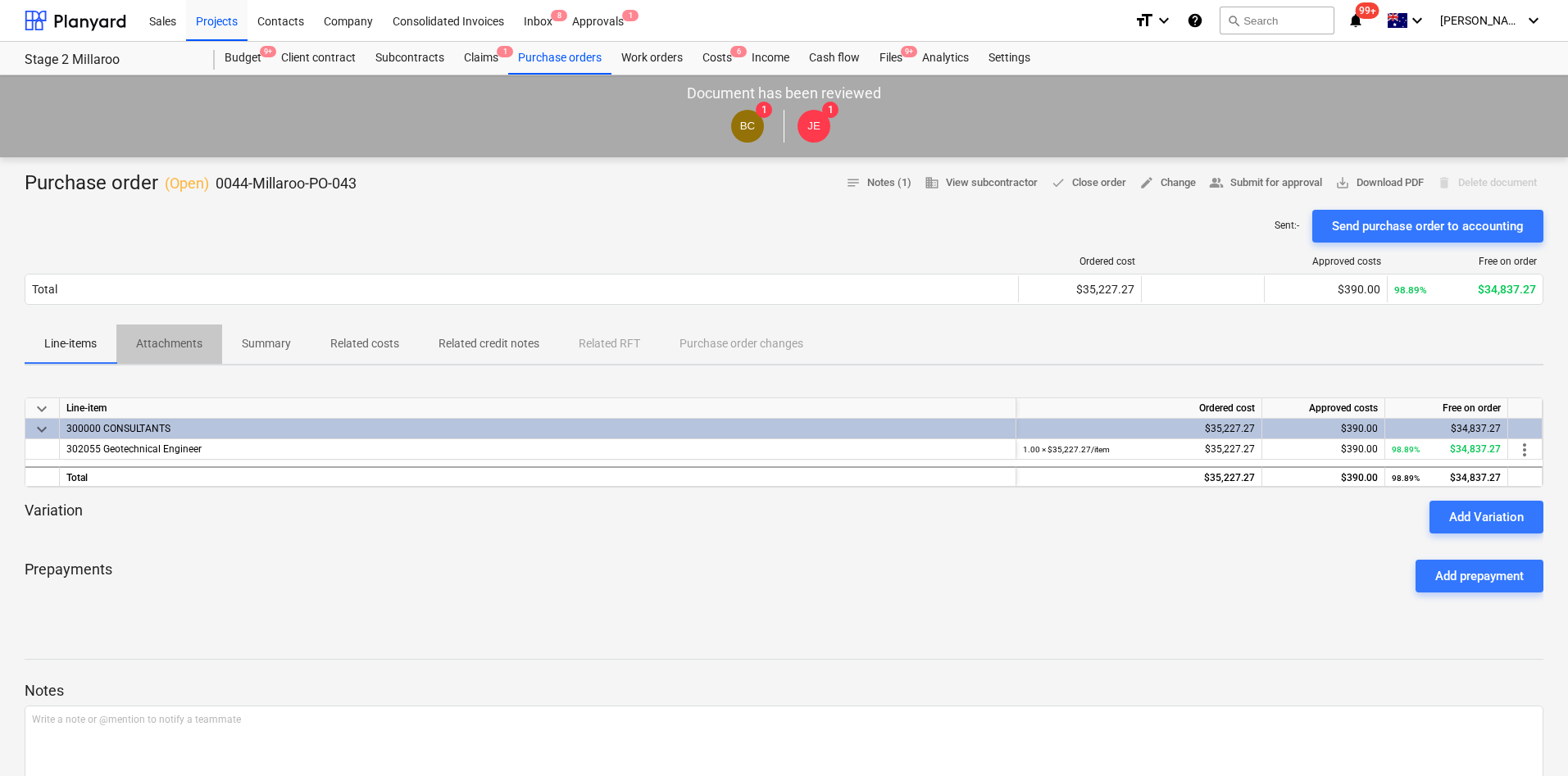
click at [200, 335] on p "Attachments" at bounding box center [169, 343] width 67 height 17
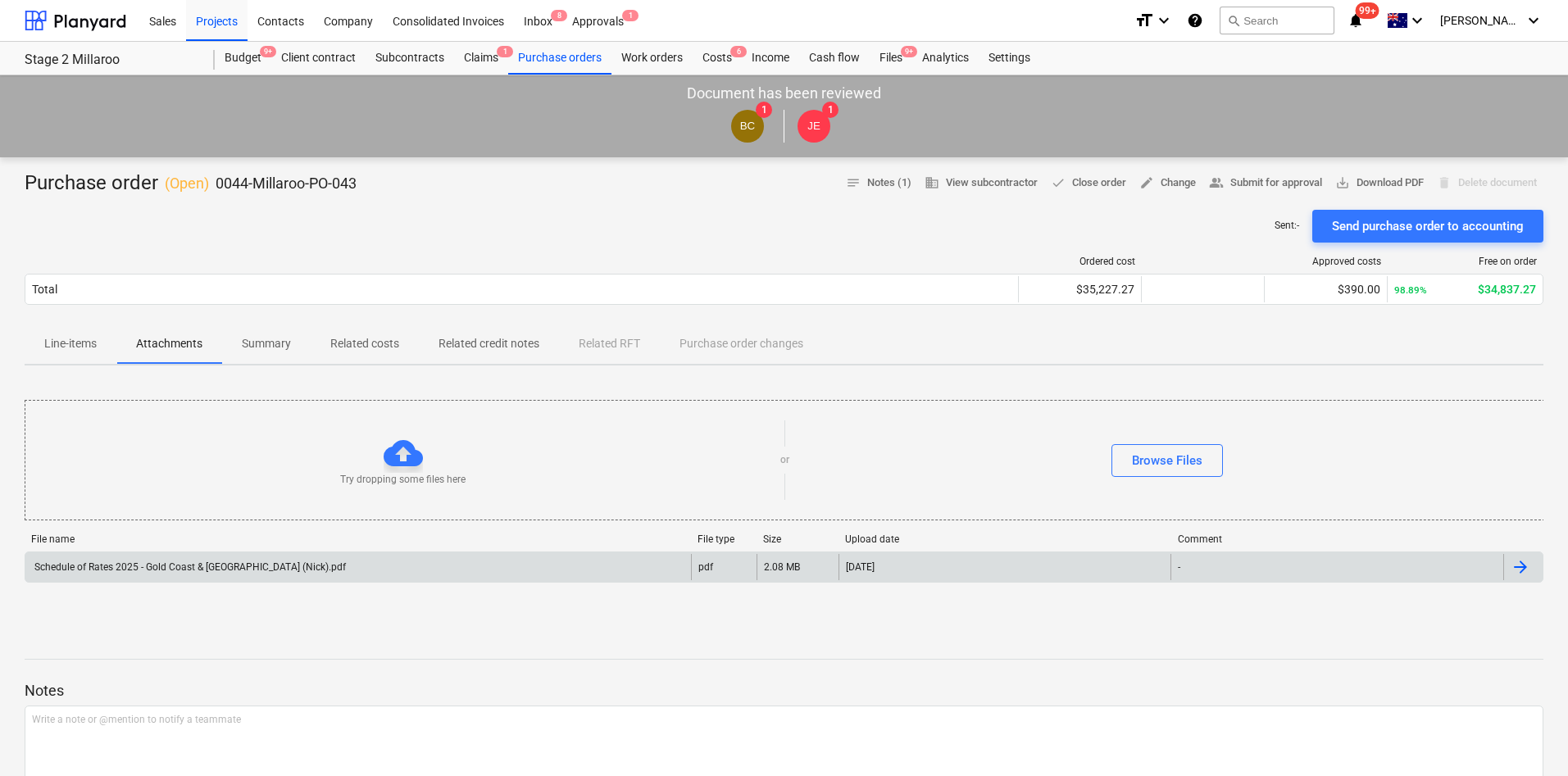
click at [190, 516] on div "Schedule of Rates 2025 - Gold Coast & [GEOGRAPHIC_DATA] (Nick).pdf pdf 2.08 MB …" at bounding box center [784, 567] width 1519 height 31
click at [174, 516] on div "Schedule of Rates 2025 - Gold Coast & [GEOGRAPHIC_DATA] (Nick).pdf pdf 2.08 MB …" at bounding box center [784, 567] width 1519 height 31
click at [206, 516] on div "Schedule of Rates 2025 - Gold Coast & [GEOGRAPHIC_DATA] (Nick).pdf" at bounding box center [189, 567] width 314 height 11
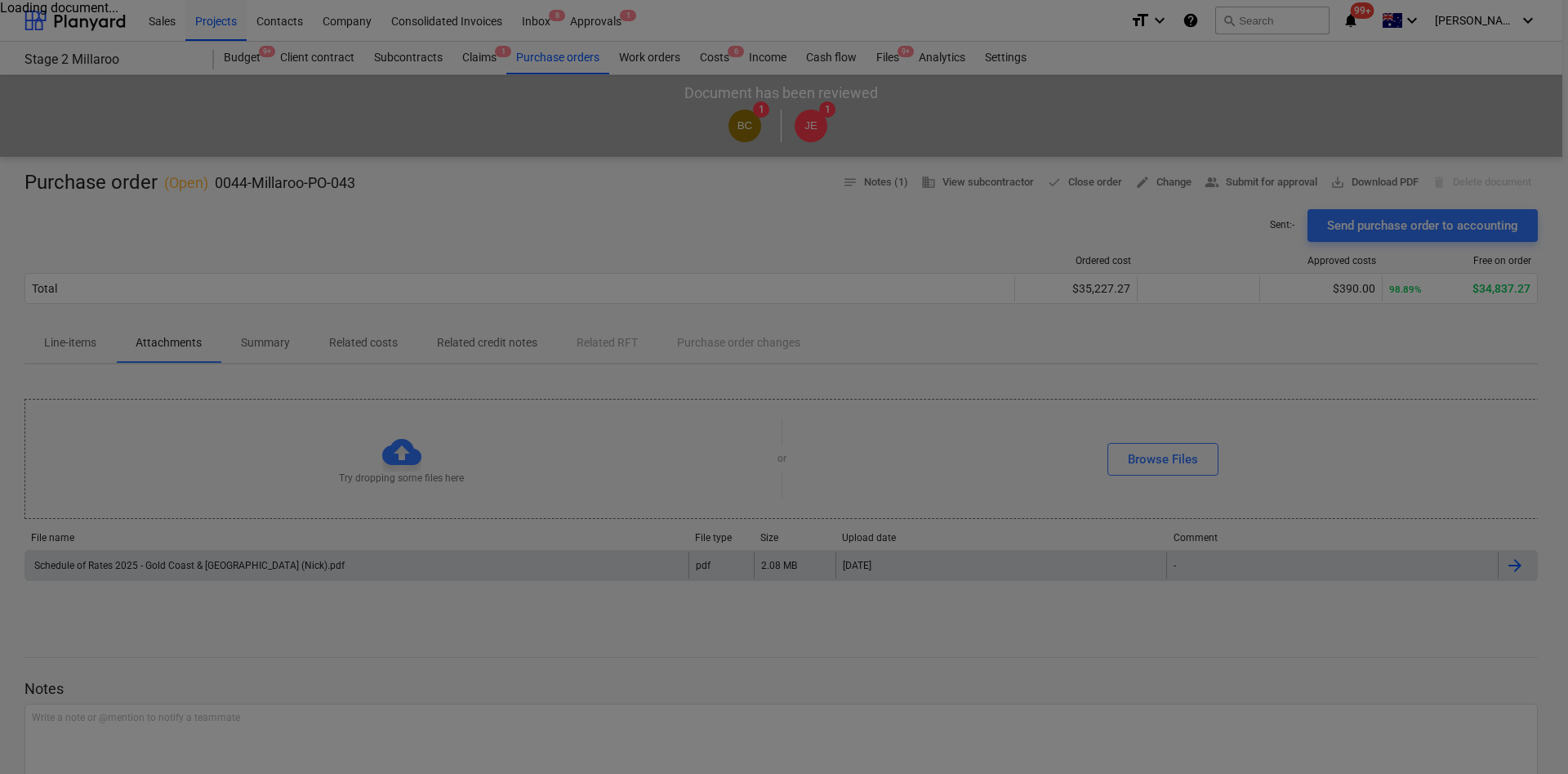
click at [811, 398] on div at bounding box center [784, 387] width 1568 height 774
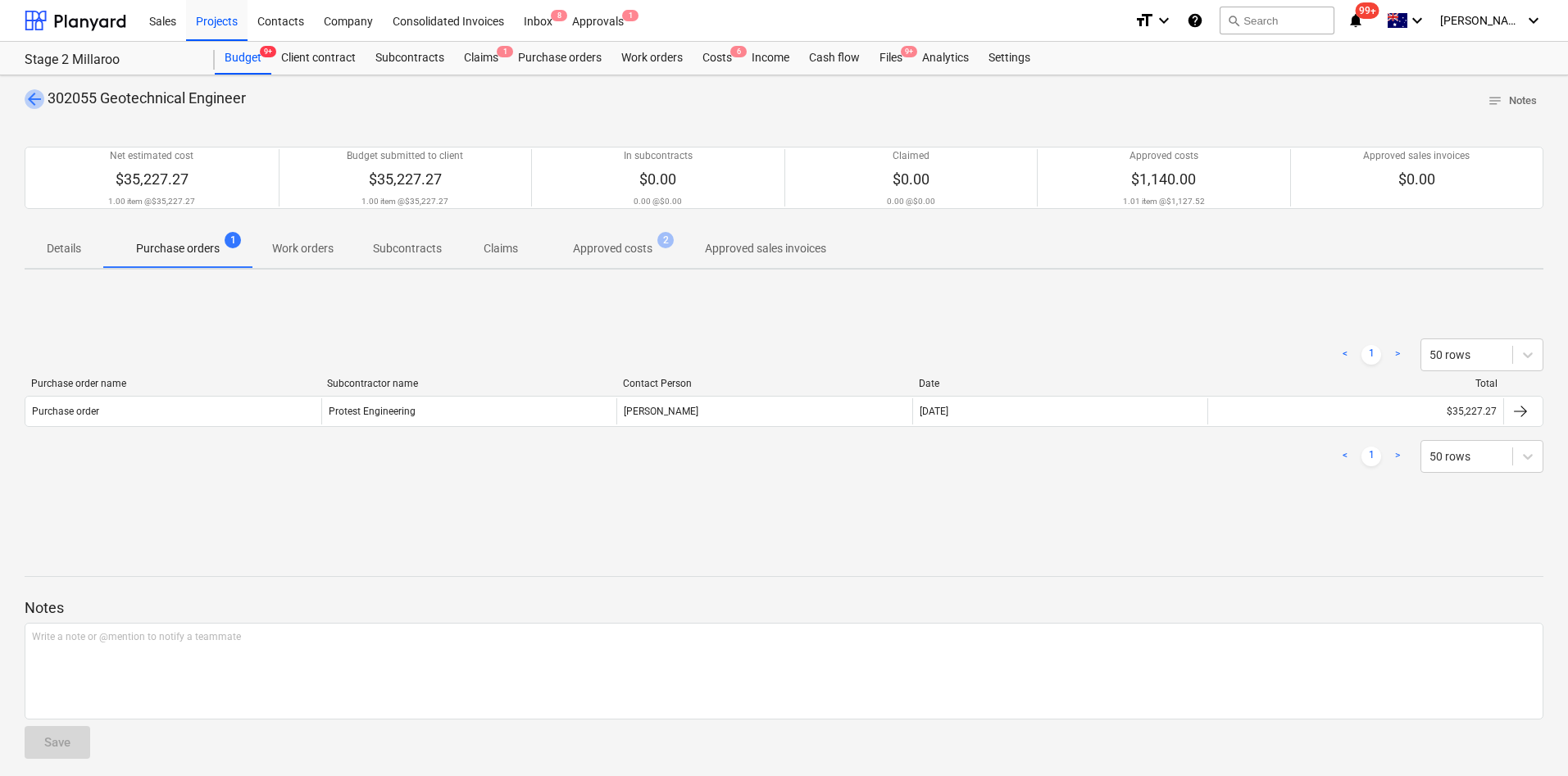
click at [43, 95] on span "arrow_back" at bounding box center [34, 99] width 20 height 20
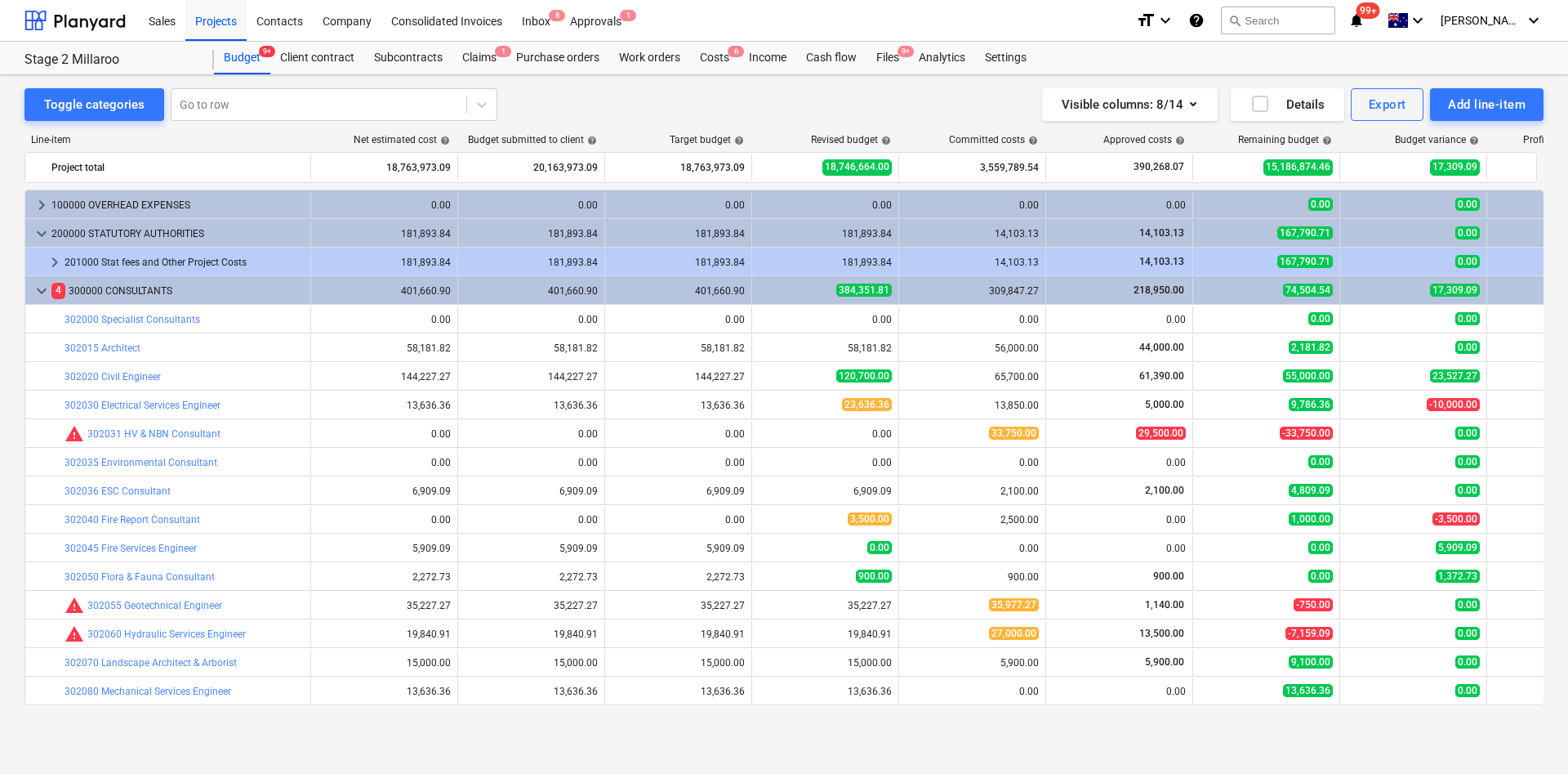
scroll to position [102, 0]
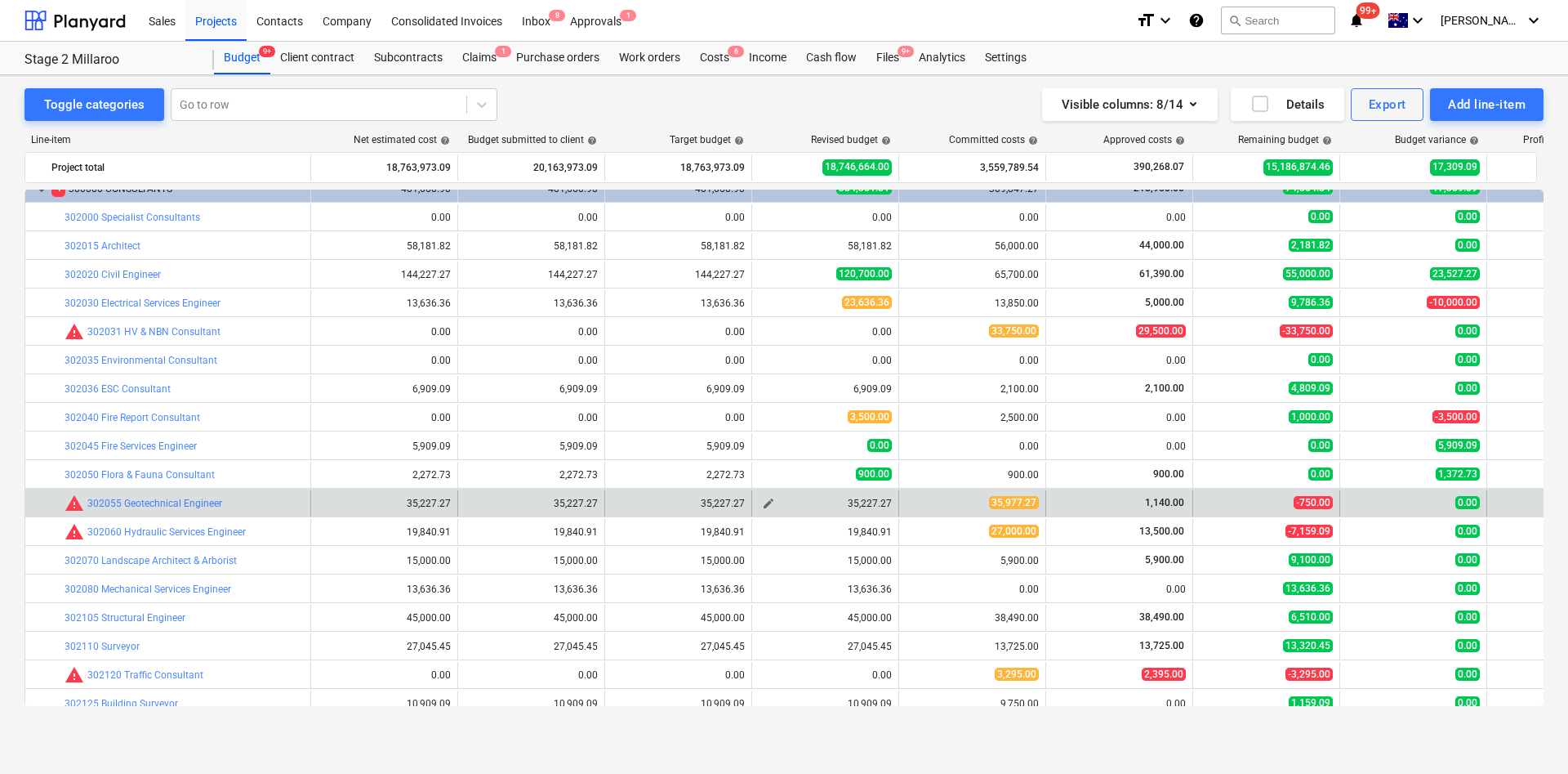
click at [761, 501] on button "edit" at bounding box center [768, 503] width 20 height 20
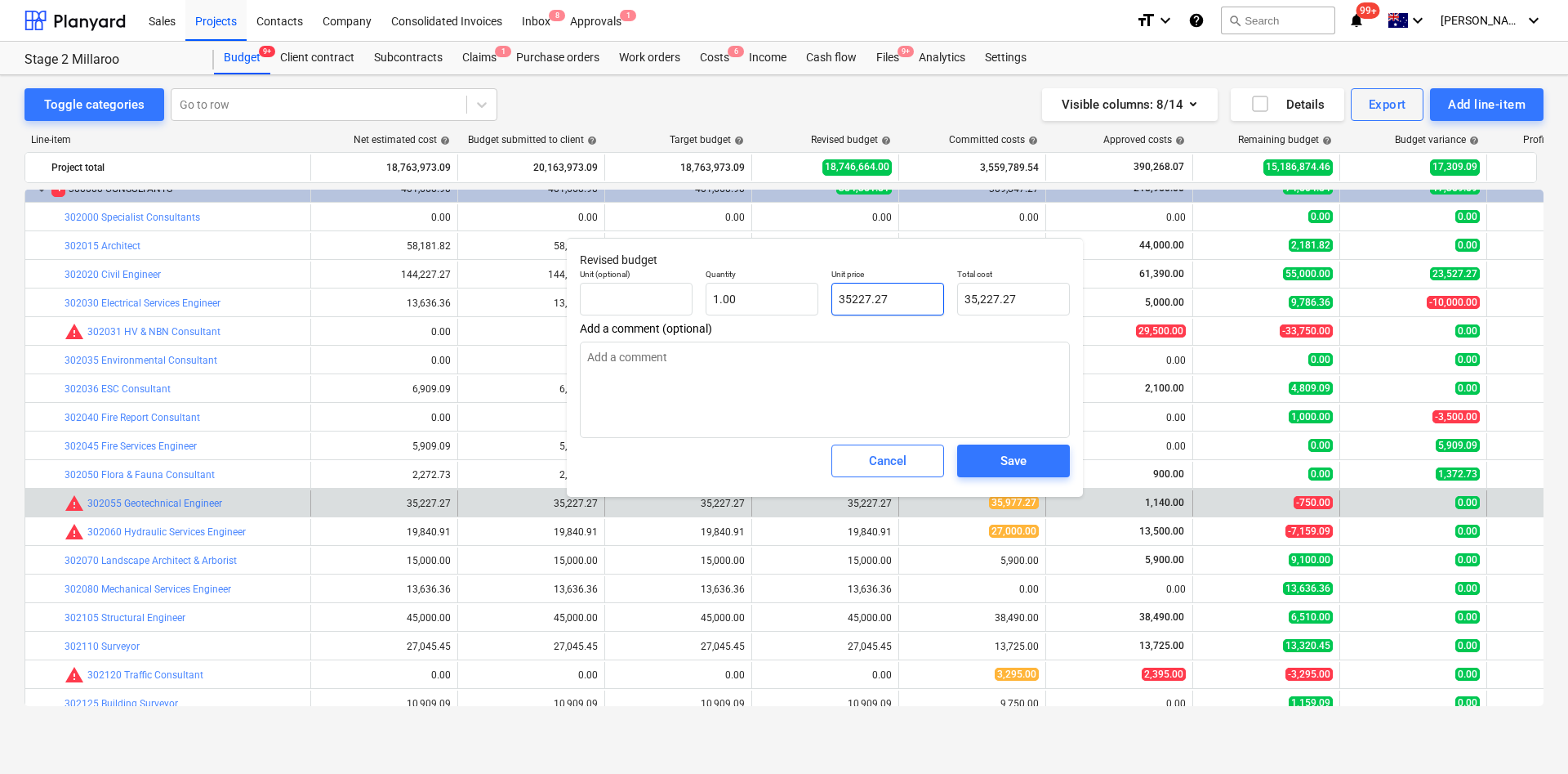
click at [904, 304] on input "35227.27" at bounding box center [887, 299] width 113 height 32
type input "3"
type input "3.00"
type input "35"
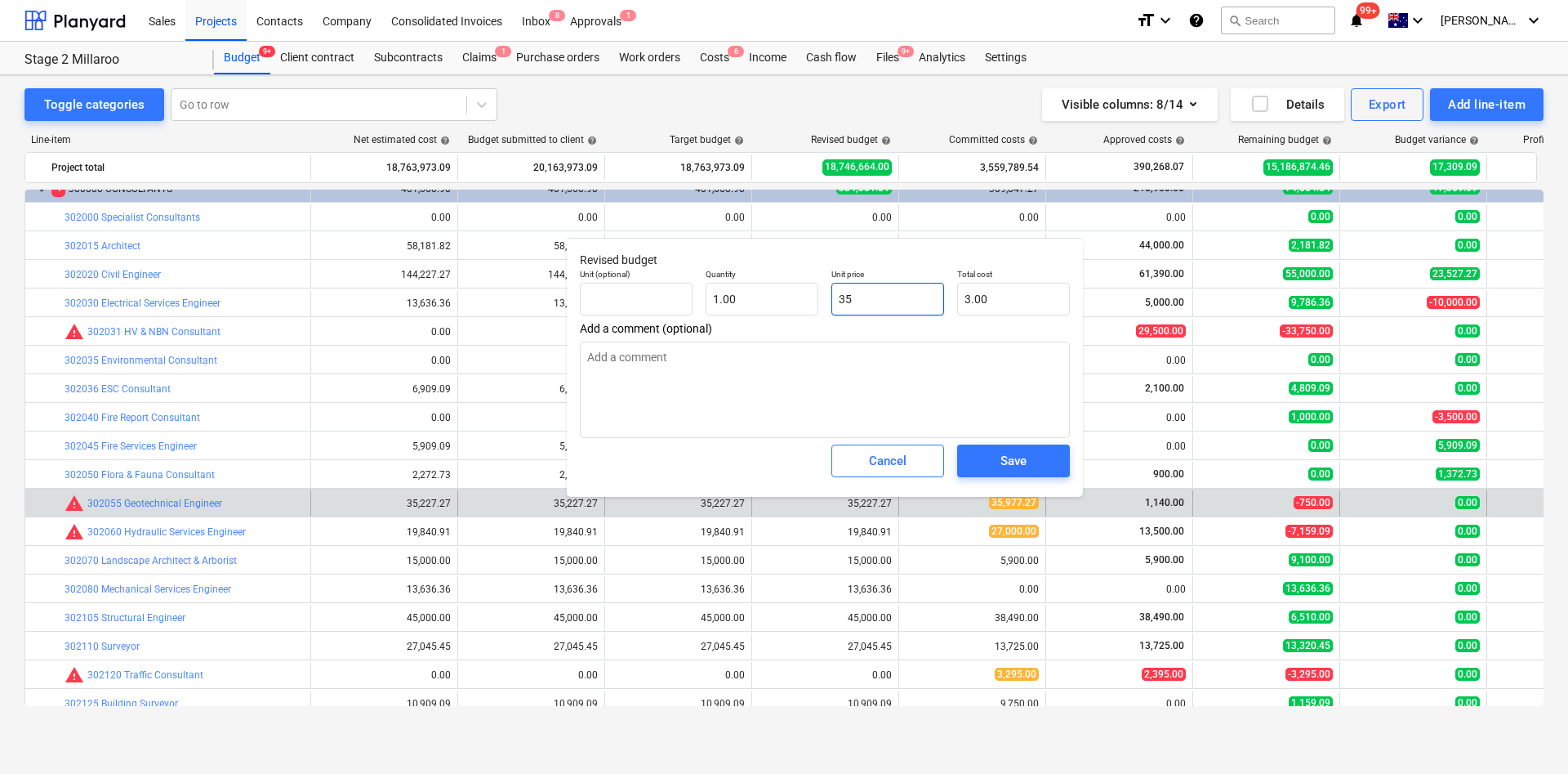
type input "35.00"
type input "359"
type input "359.00"
type input "3597"
type input "3,597.00"
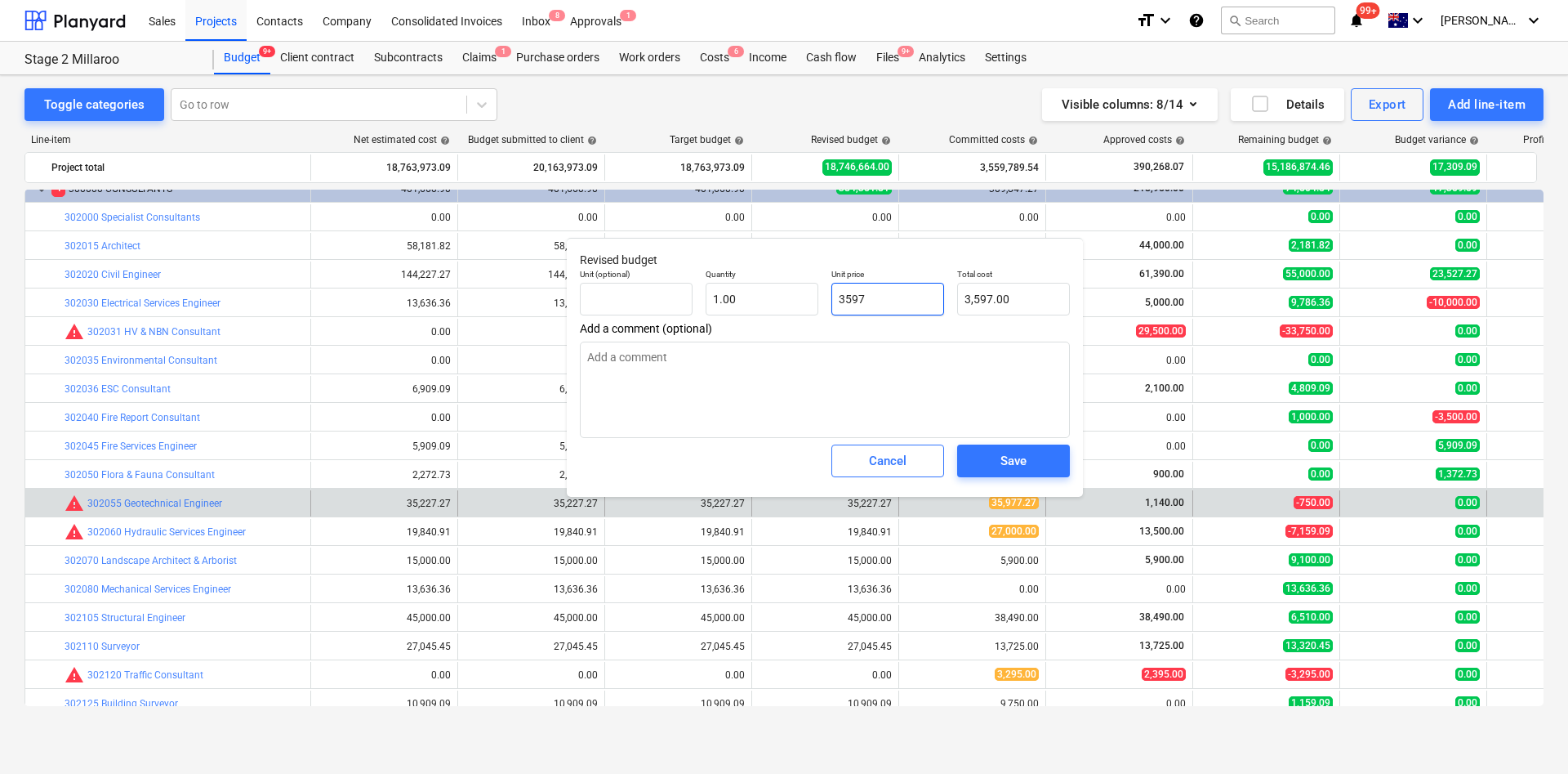
type input "35977"
type input "35,977.00"
type input "35977.2"
type input "35,977.20"
type input "35977.27"
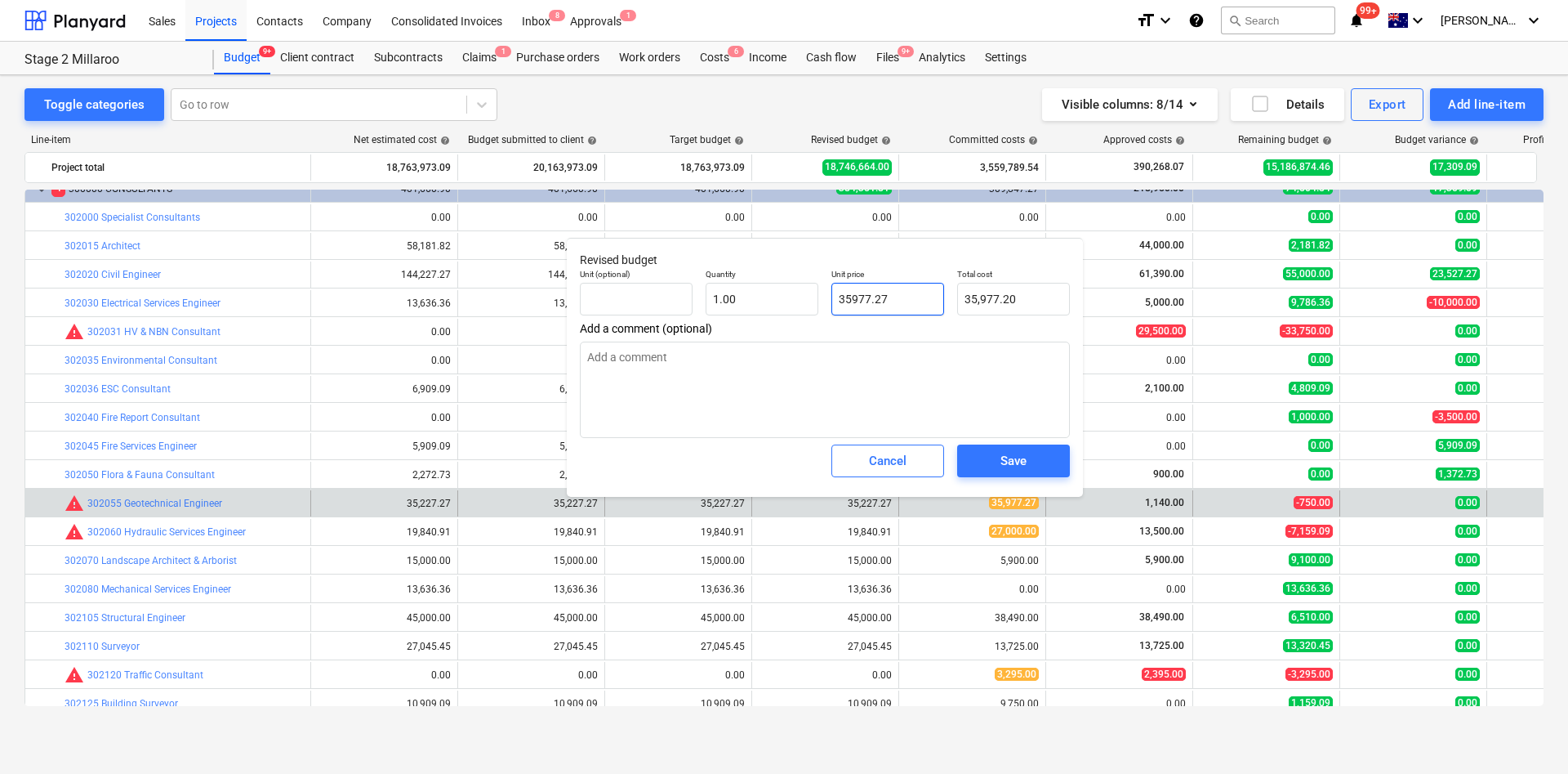
type input "35,977.27"
click at [935, 402] on textarea at bounding box center [825, 390] width 490 height 97
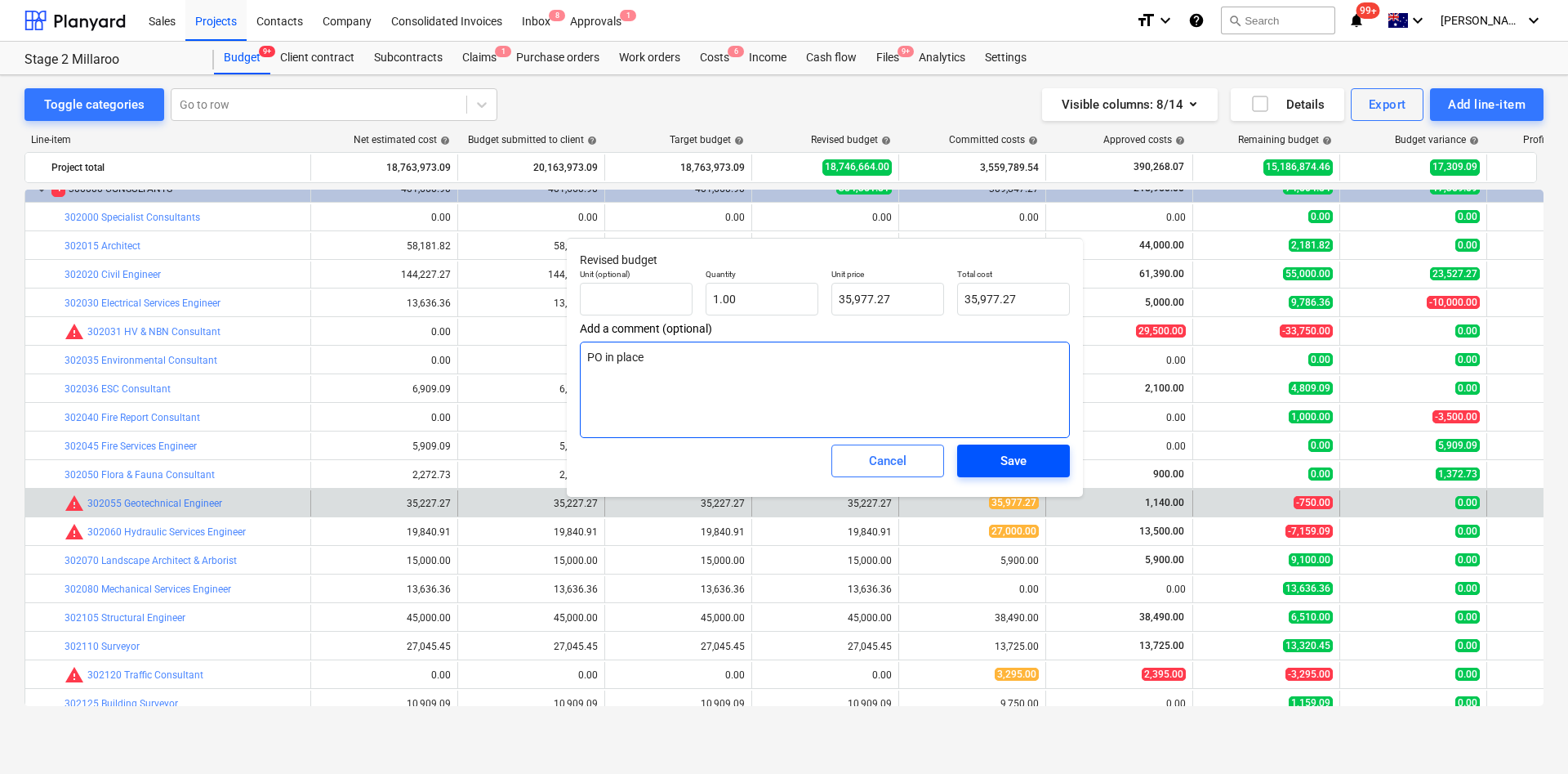
type textarea "PO in place"
click at [1015, 470] on div "Save" at bounding box center [1013, 461] width 27 height 21
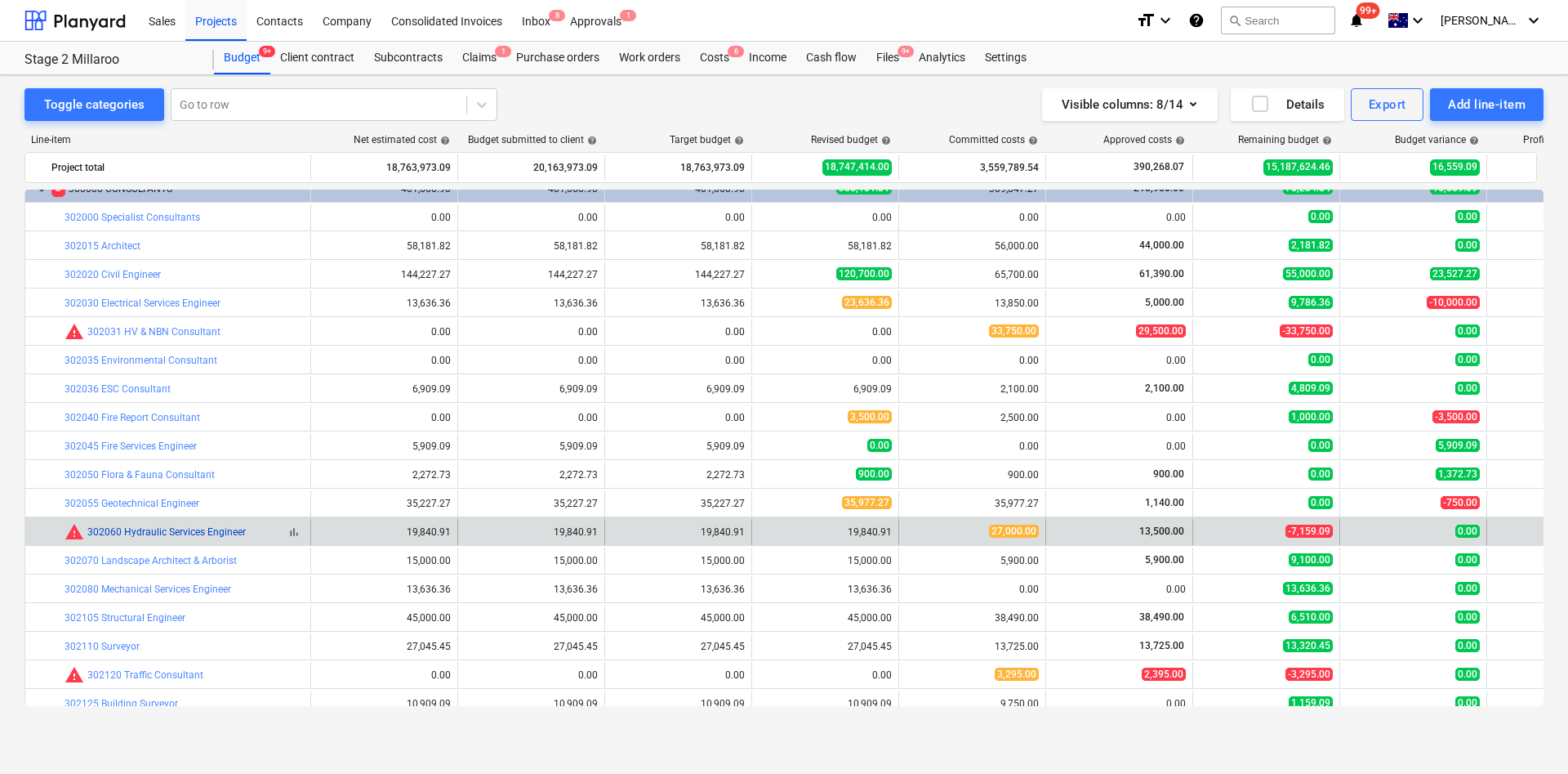
click at [173, 515] on link "302060 Hydraulic Services Engineer" at bounding box center [166, 532] width 158 height 11
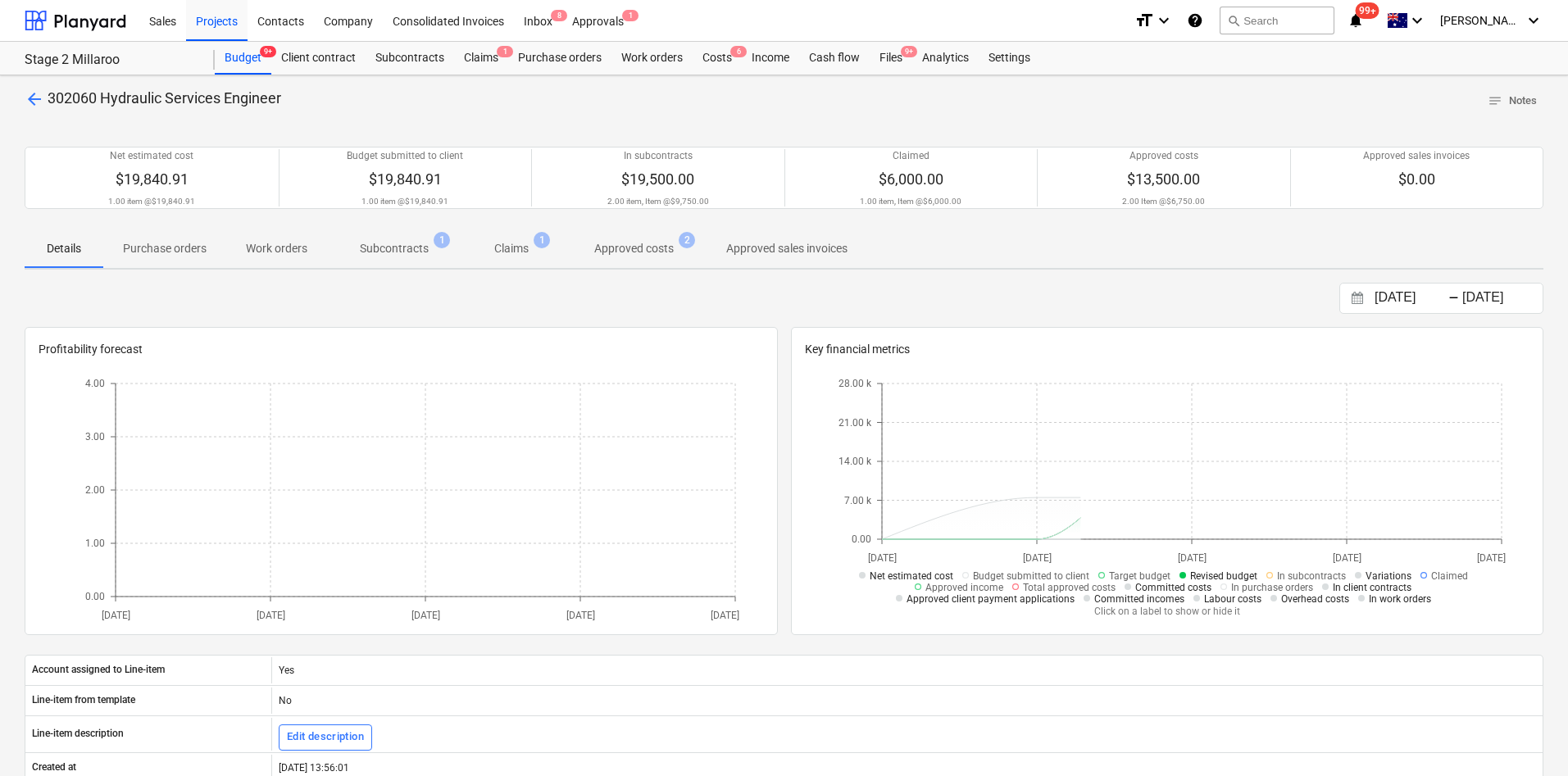
click at [405, 240] on p "Subcontracts" at bounding box center [394, 248] width 69 height 17
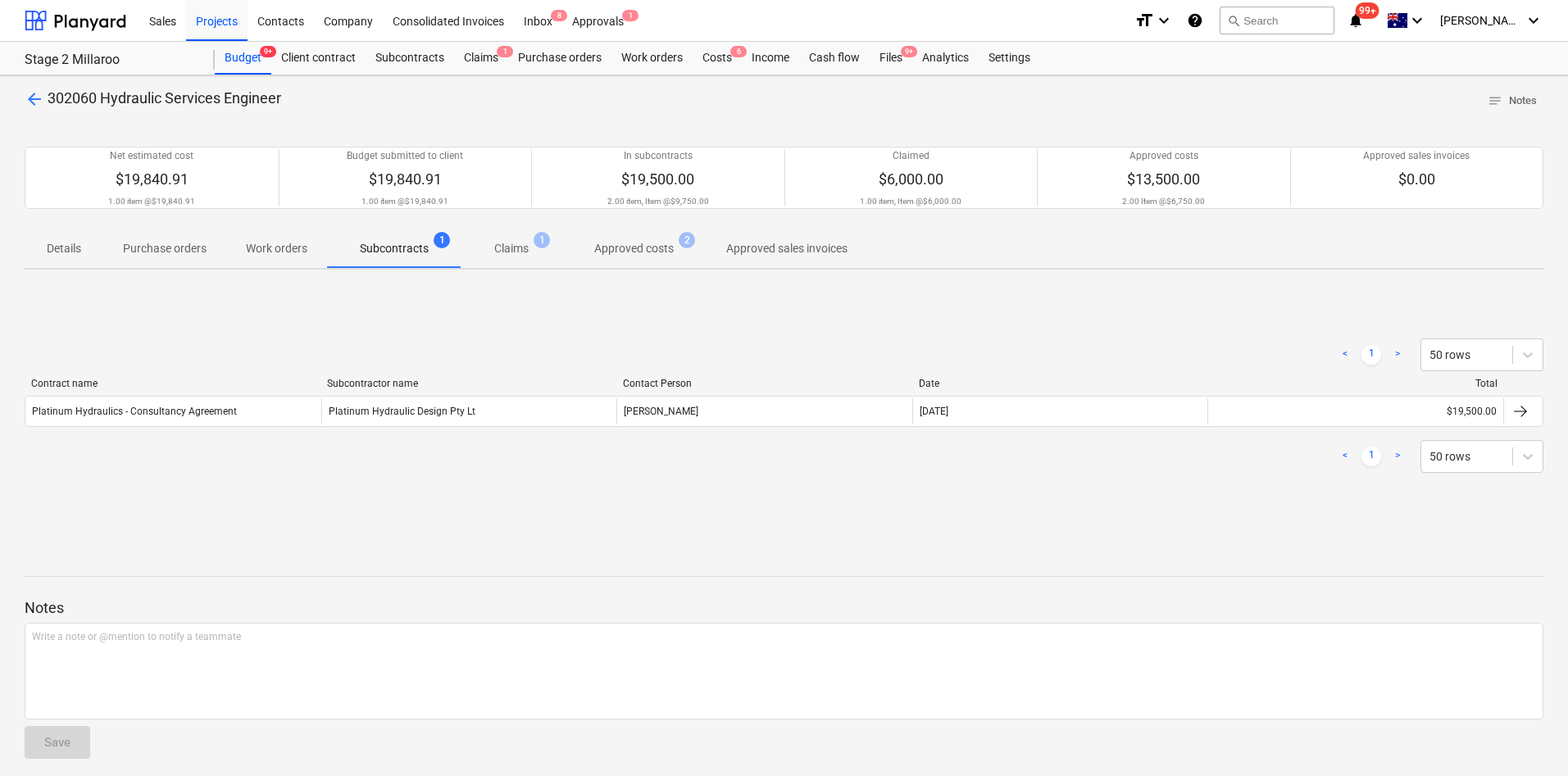
click at [497, 240] on p "Claims" at bounding box center [511, 248] width 34 height 17
click at [606, 246] on p "Approved costs" at bounding box center [635, 248] width 80 height 17
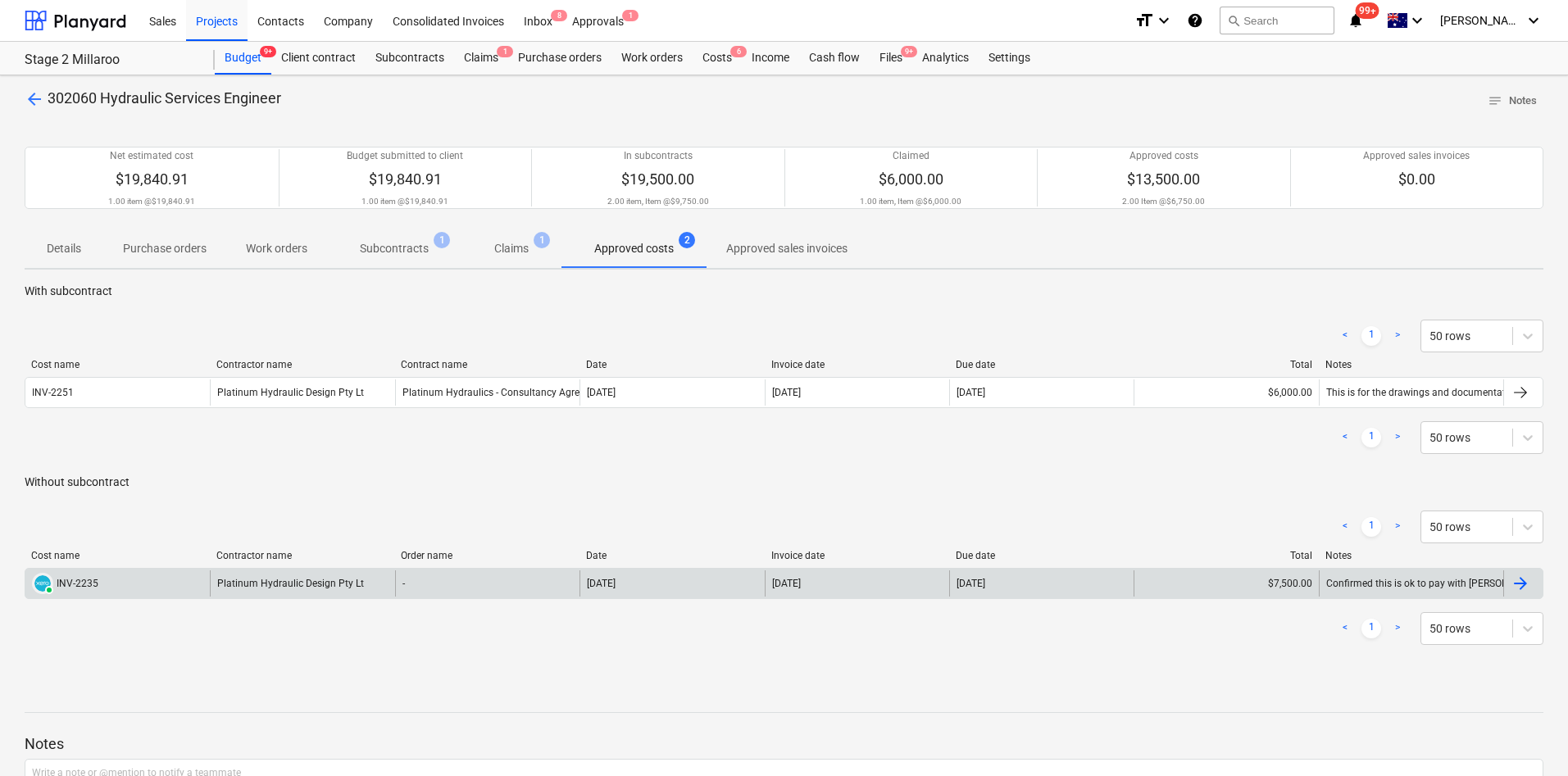
click at [254, 516] on div "Platinum Hydraulic Design Pty Lt" at bounding box center [303, 584] width 185 height 27
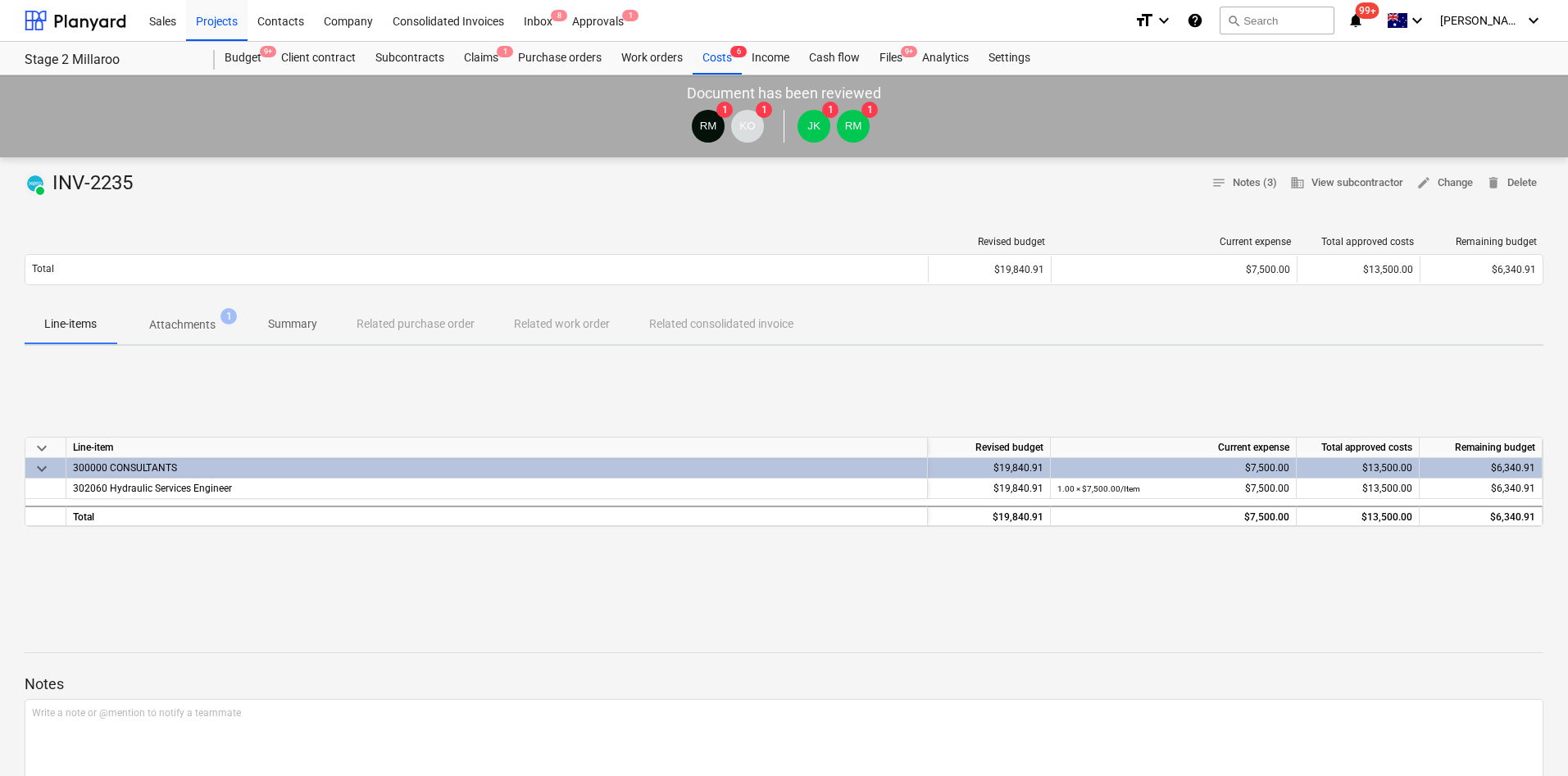
click at [191, 334] on span "Attachments 1" at bounding box center [182, 324] width 132 height 29
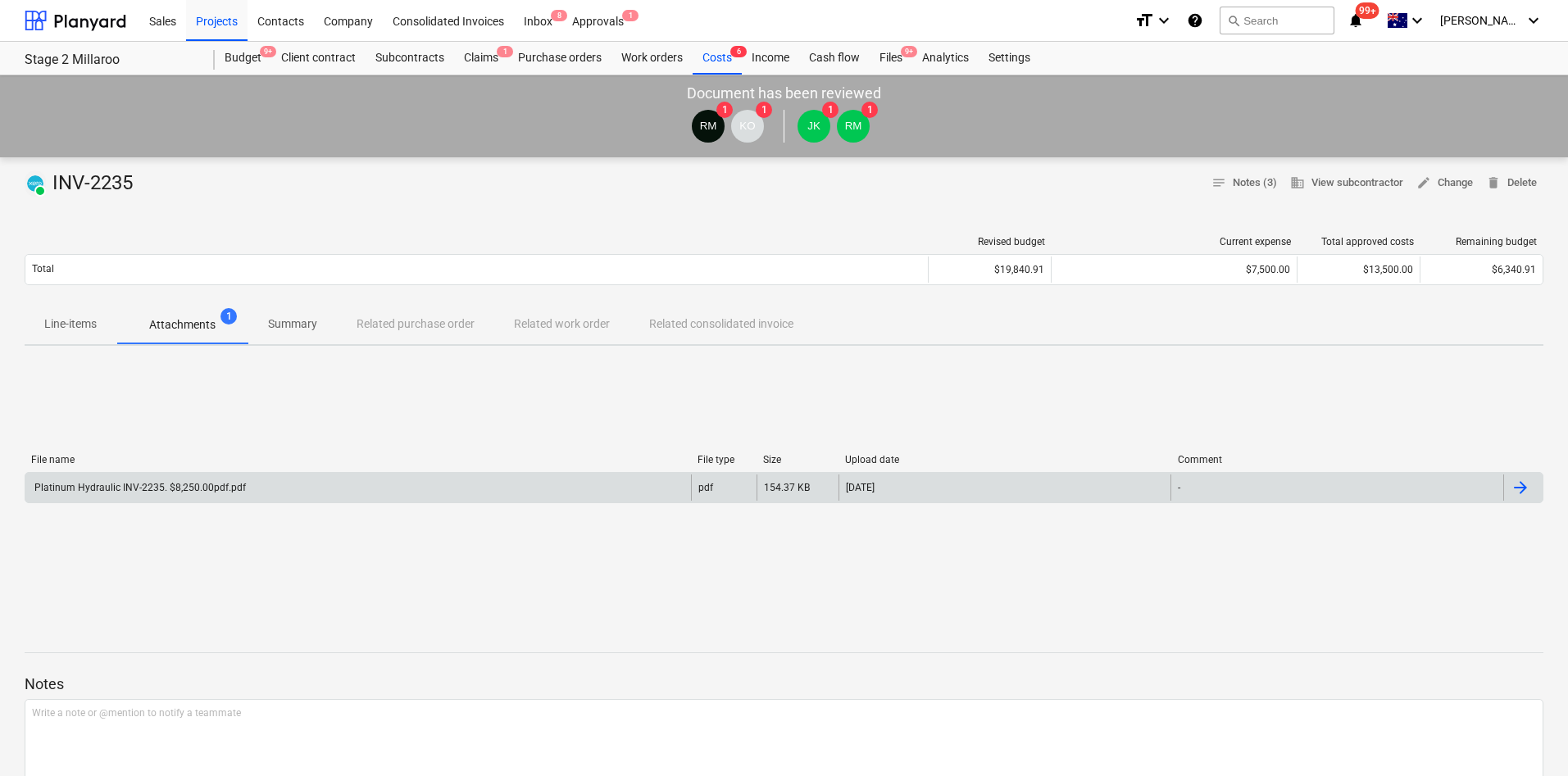
click at [166, 475] on div "Platinum Hydraulic INV-2235. $8,250.00pdf.pdf" at bounding box center [359, 488] width 666 height 27
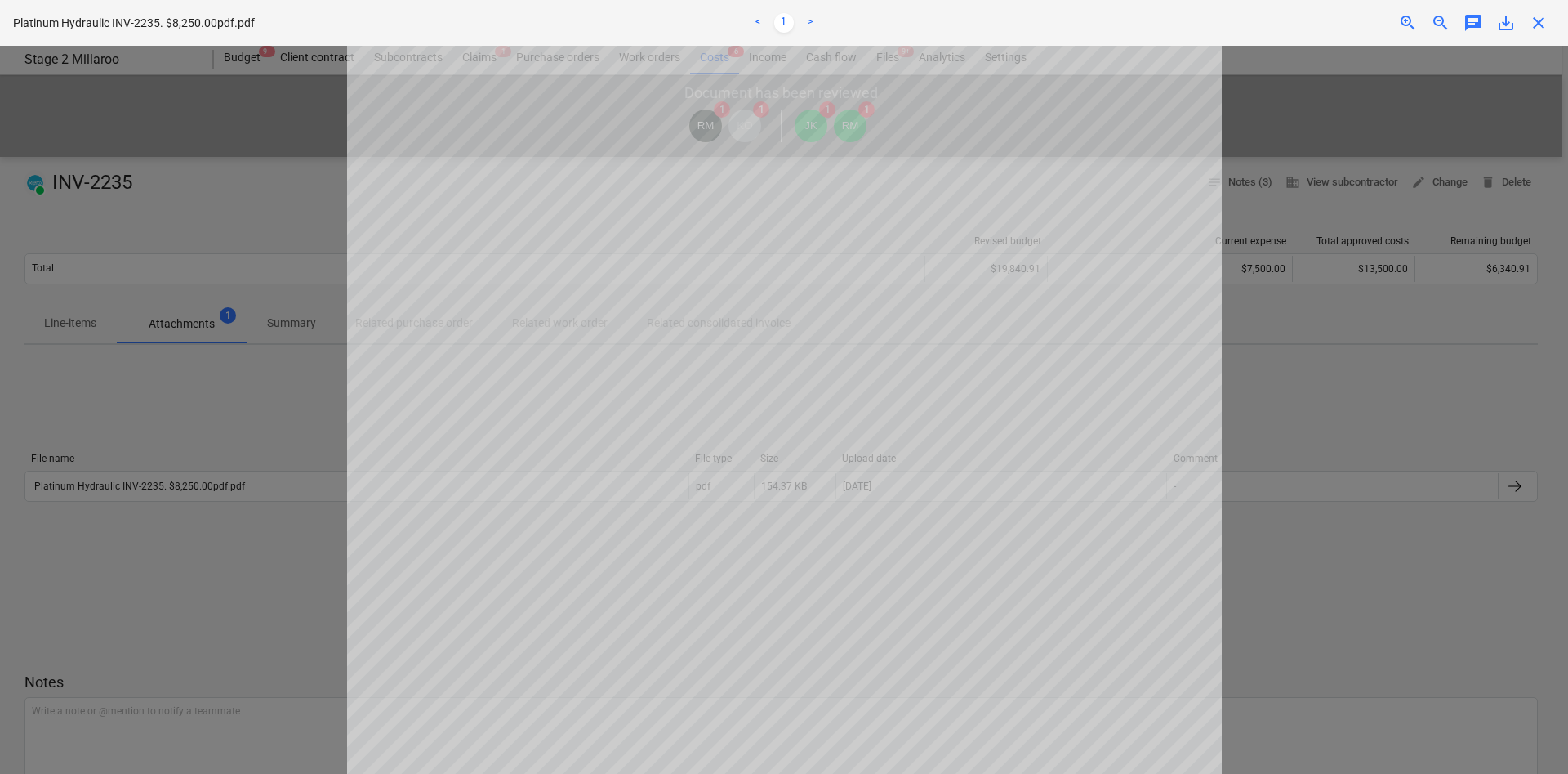
click at [1039, 26] on span "close" at bounding box center [1539, 23] width 20 height 20
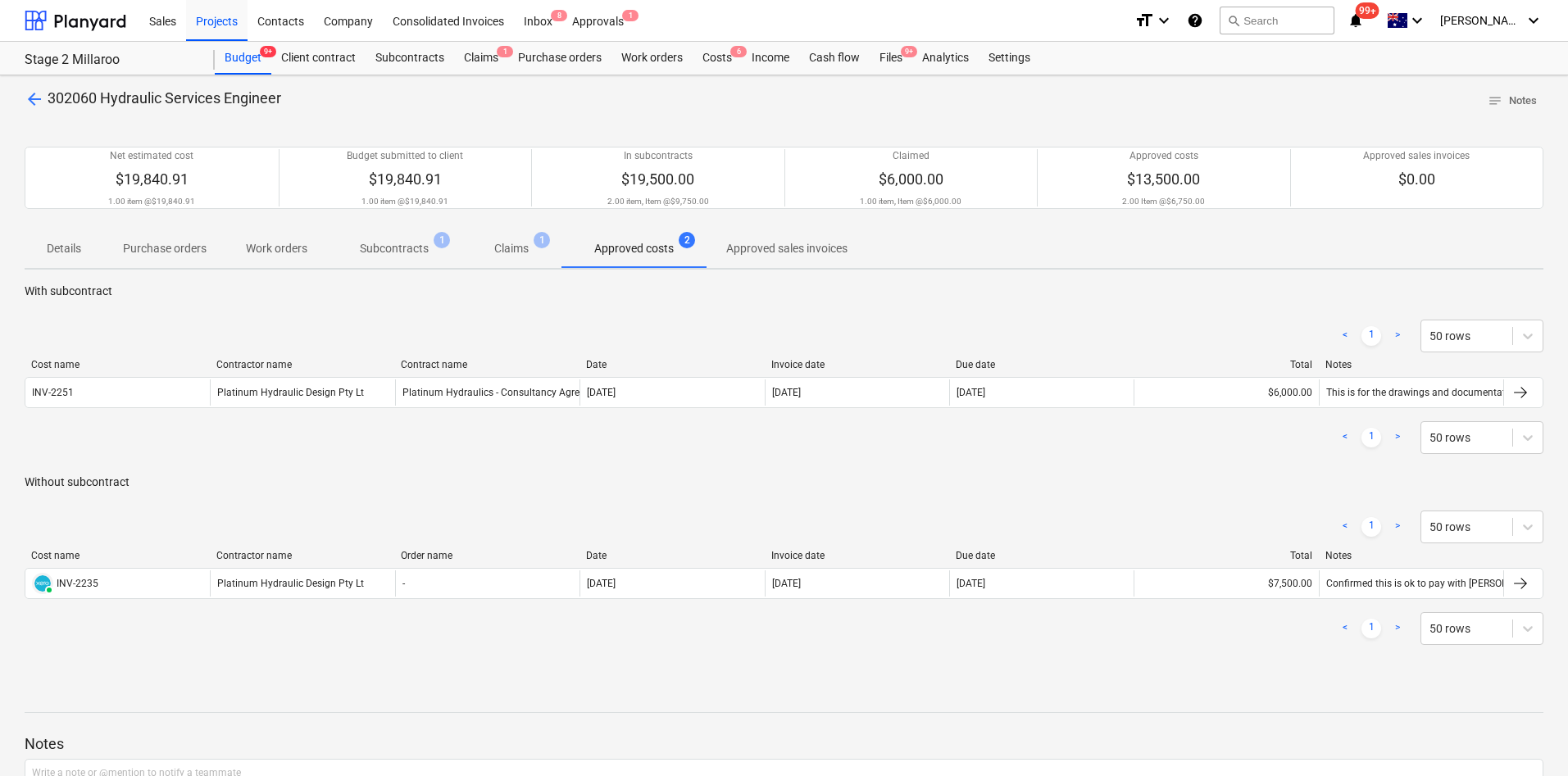
click at [29, 86] on div "arrow_back 302060 Hydraulic Services Engineer notes Notes Net estimated cost $1…" at bounding box center [784, 497] width 1568 height 845
click at [29, 106] on span "arrow_back" at bounding box center [34, 99] width 20 height 20
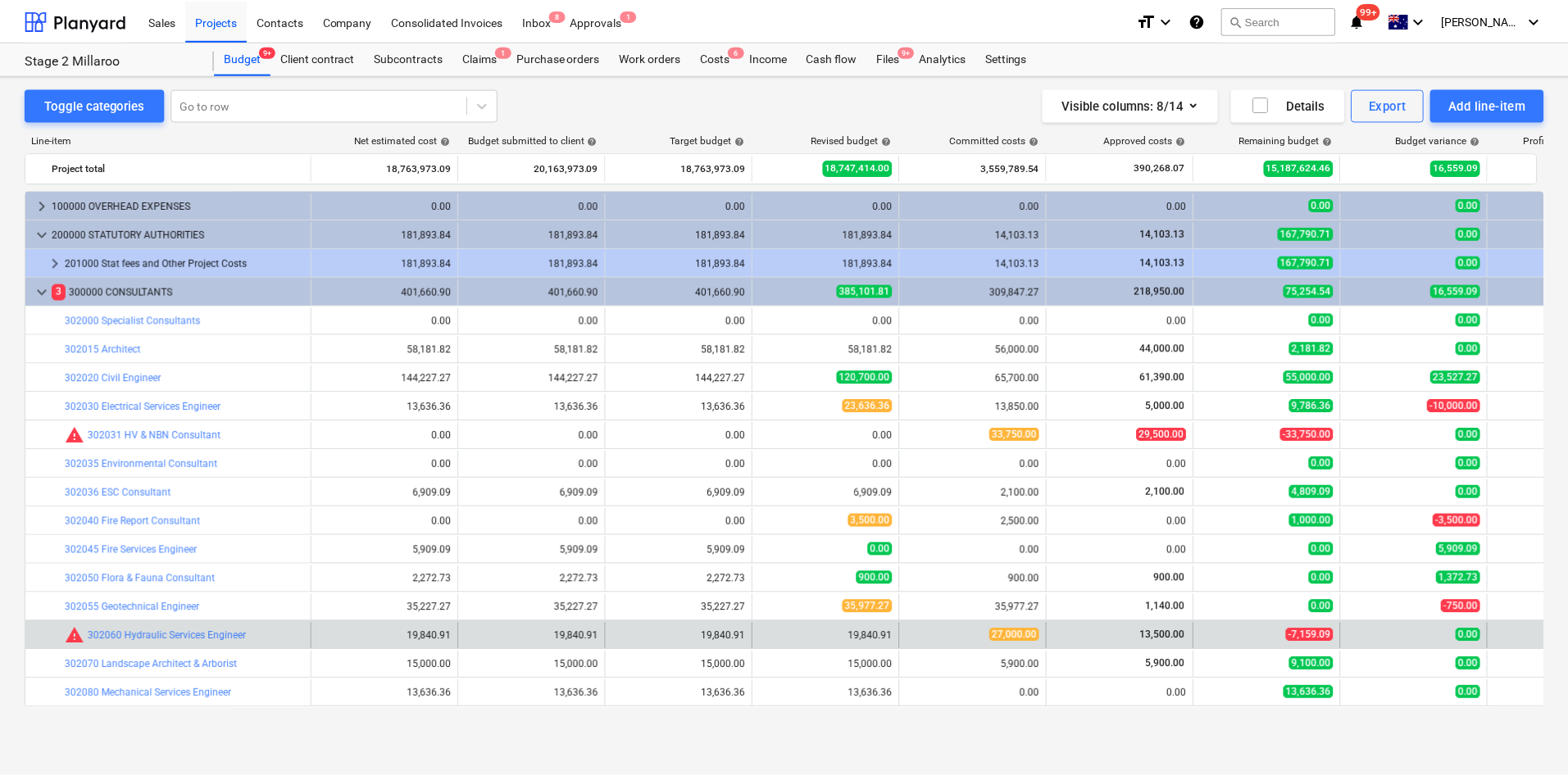
scroll to position [103, 0]
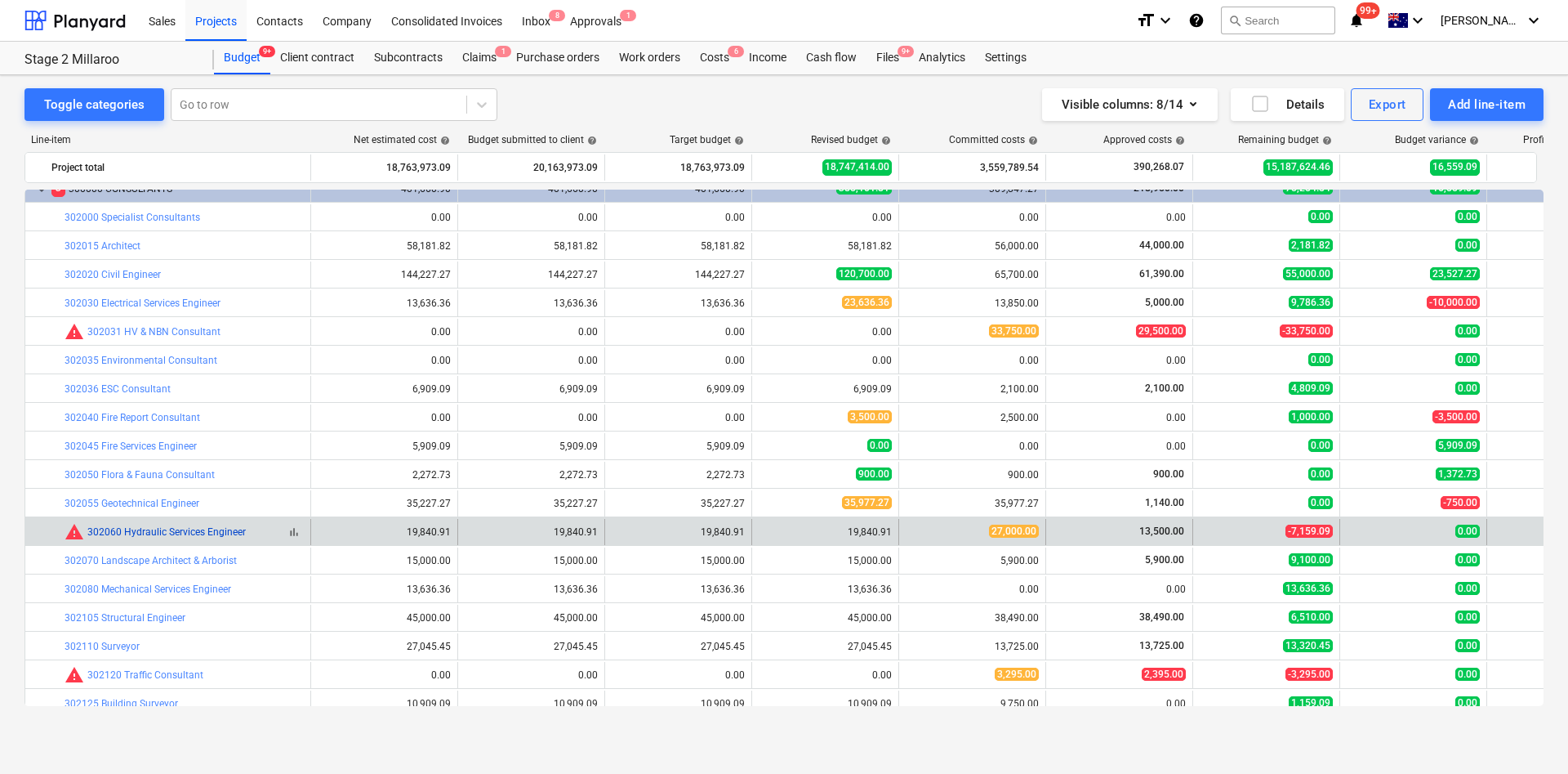
click at [190, 515] on link "302060 Hydraulic Services Engineer" at bounding box center [166, 532] width 158 height 11
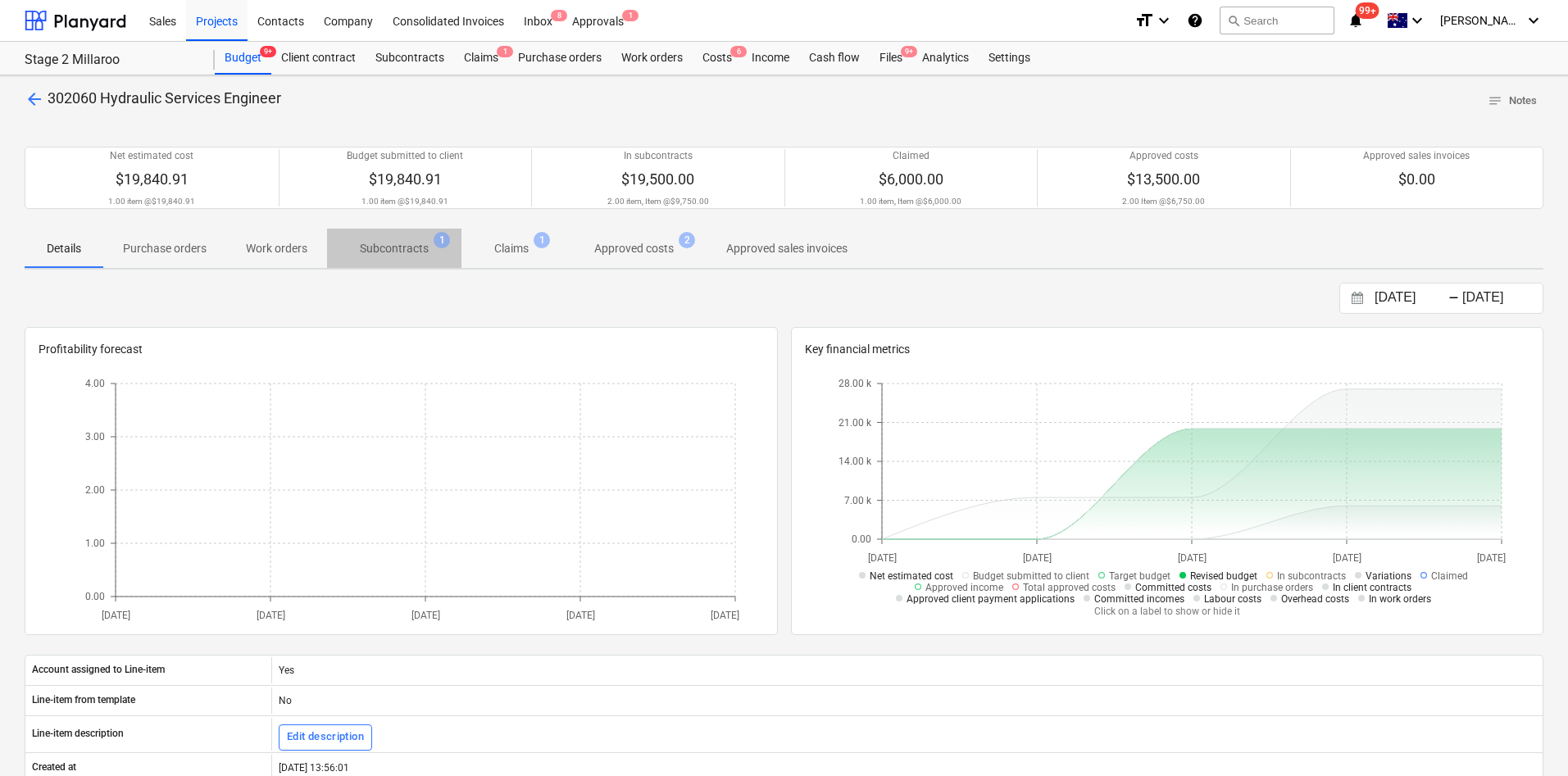
click at [408, 249] on p "Subcontracts" at bounding box center [394, 248] width 69 height 17
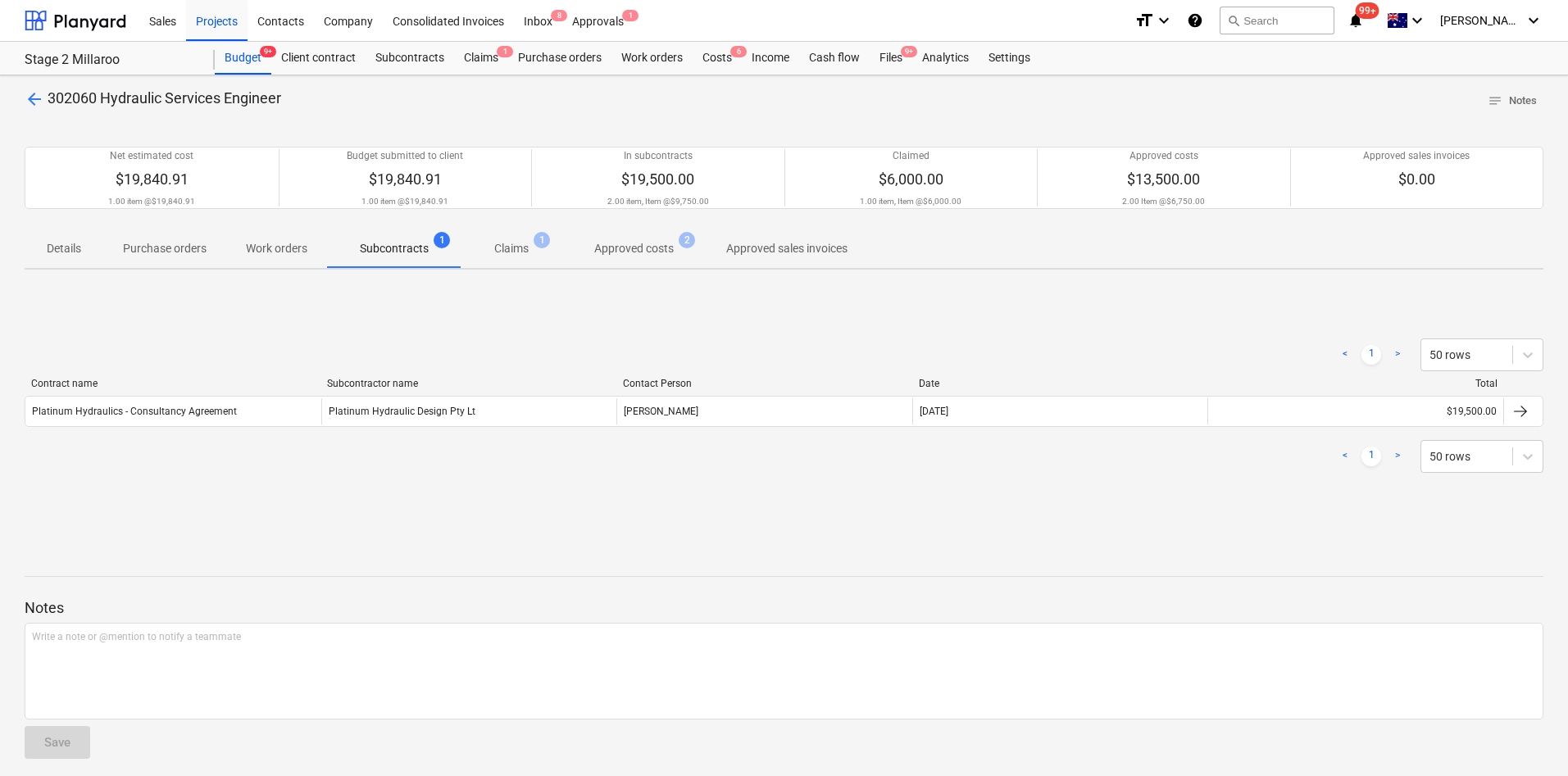
click at [156, 416] on div "Platinum Hydraulics - Consultancy Agreement" at bounding box center [134, 411] width 205 height 11
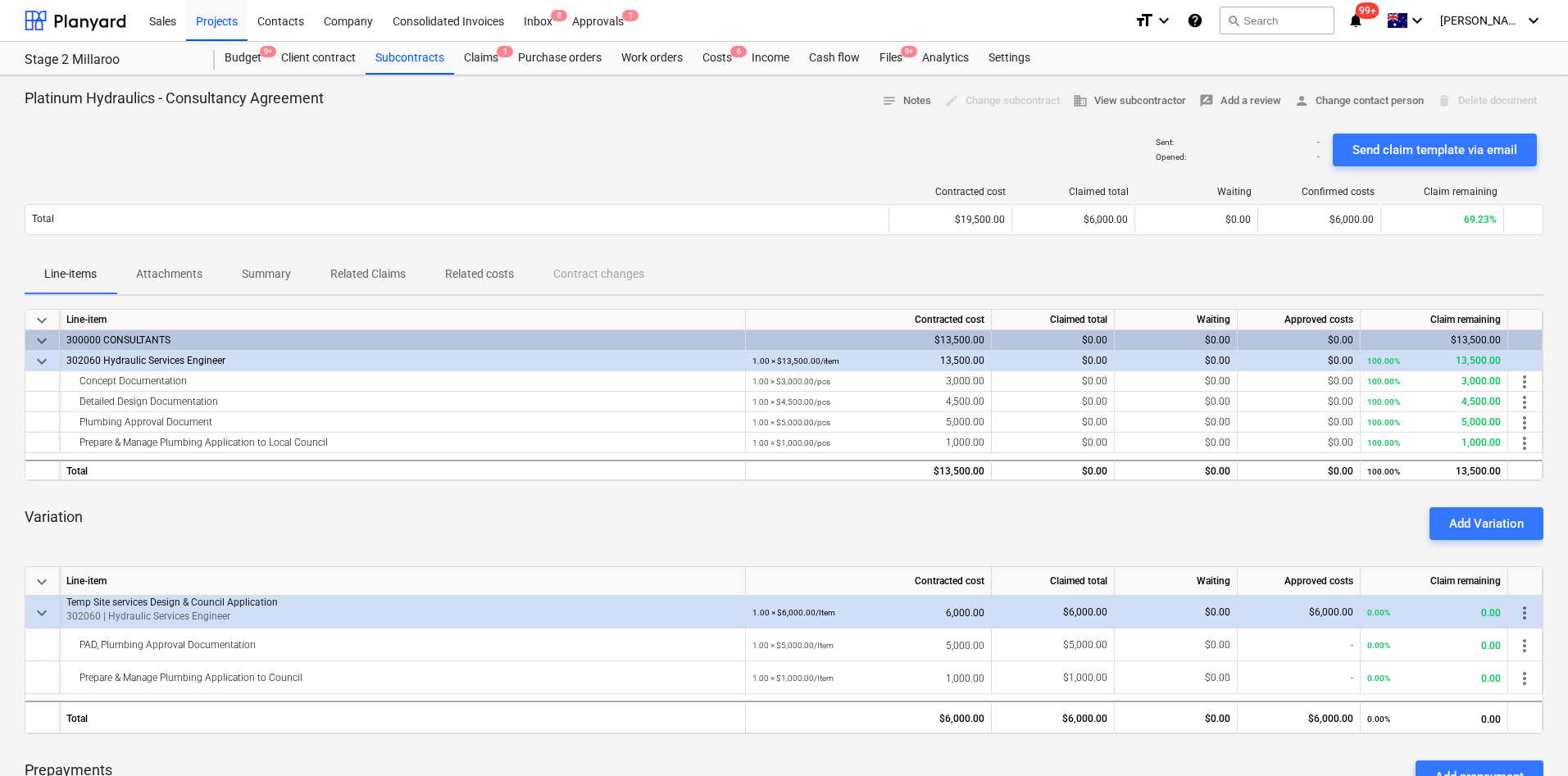
click at [271, 265] on p "Summary" at bounding box center [266, 274] width 49 height 17
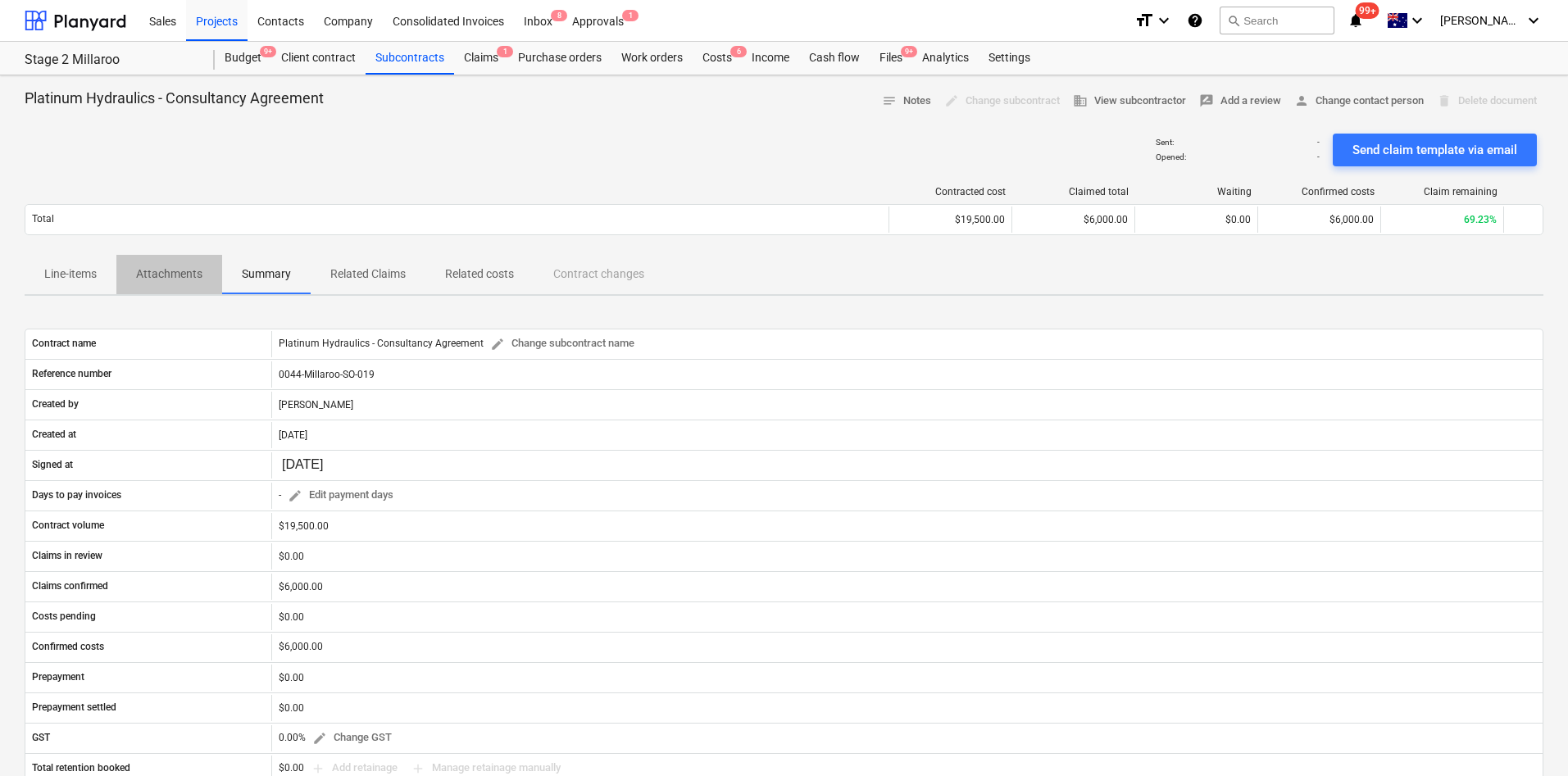
click at [147, 274] on p "Attachments" at bounding box center [169, 274] width 67 height 17
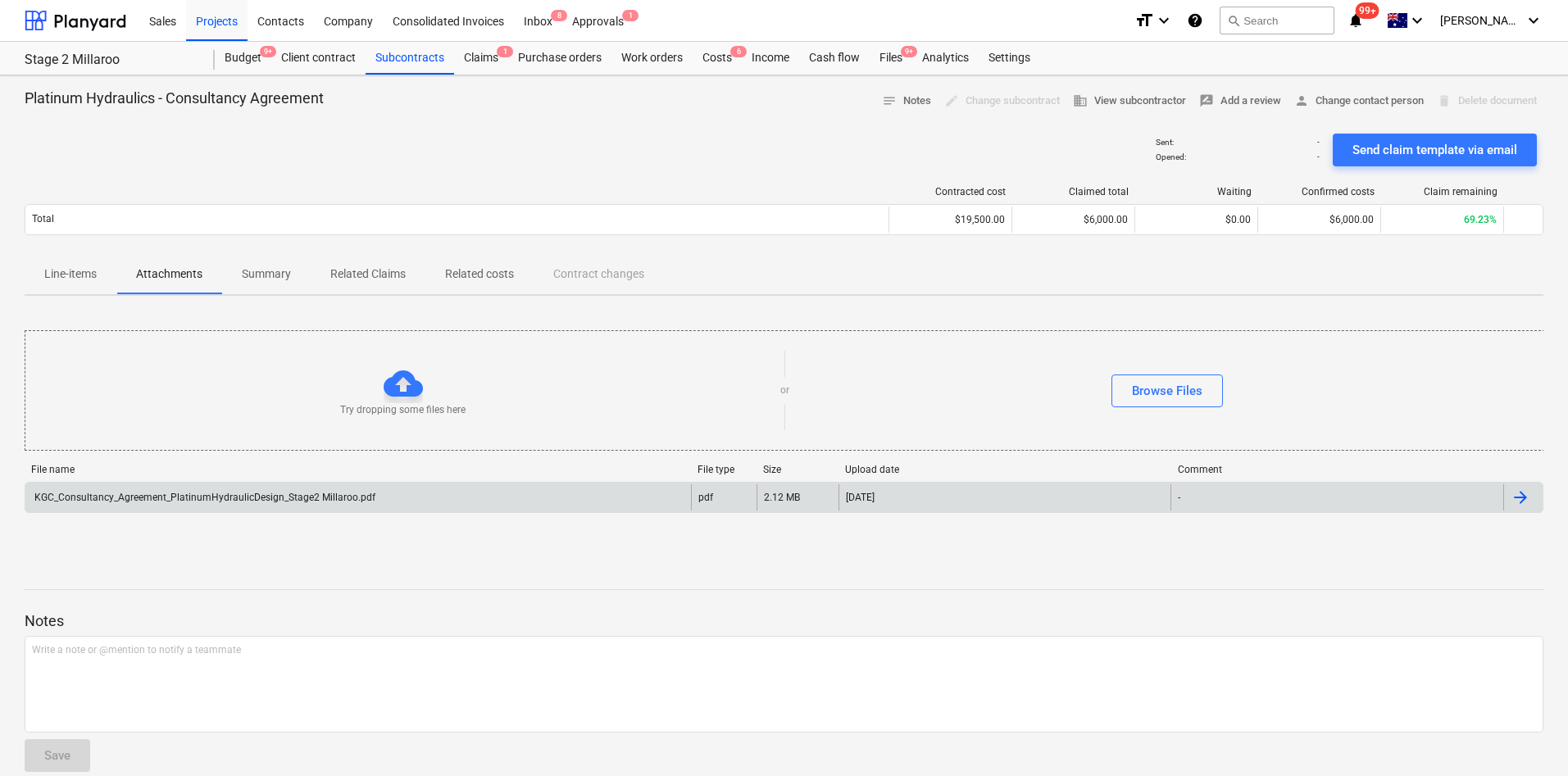
click at [279, 500] on div "KGC_Consultancy_Agreement_PlatinumHydraulicDesign_Stage2 Millaroo.pdf" at bounding box center [204, 497] width 343 height 11
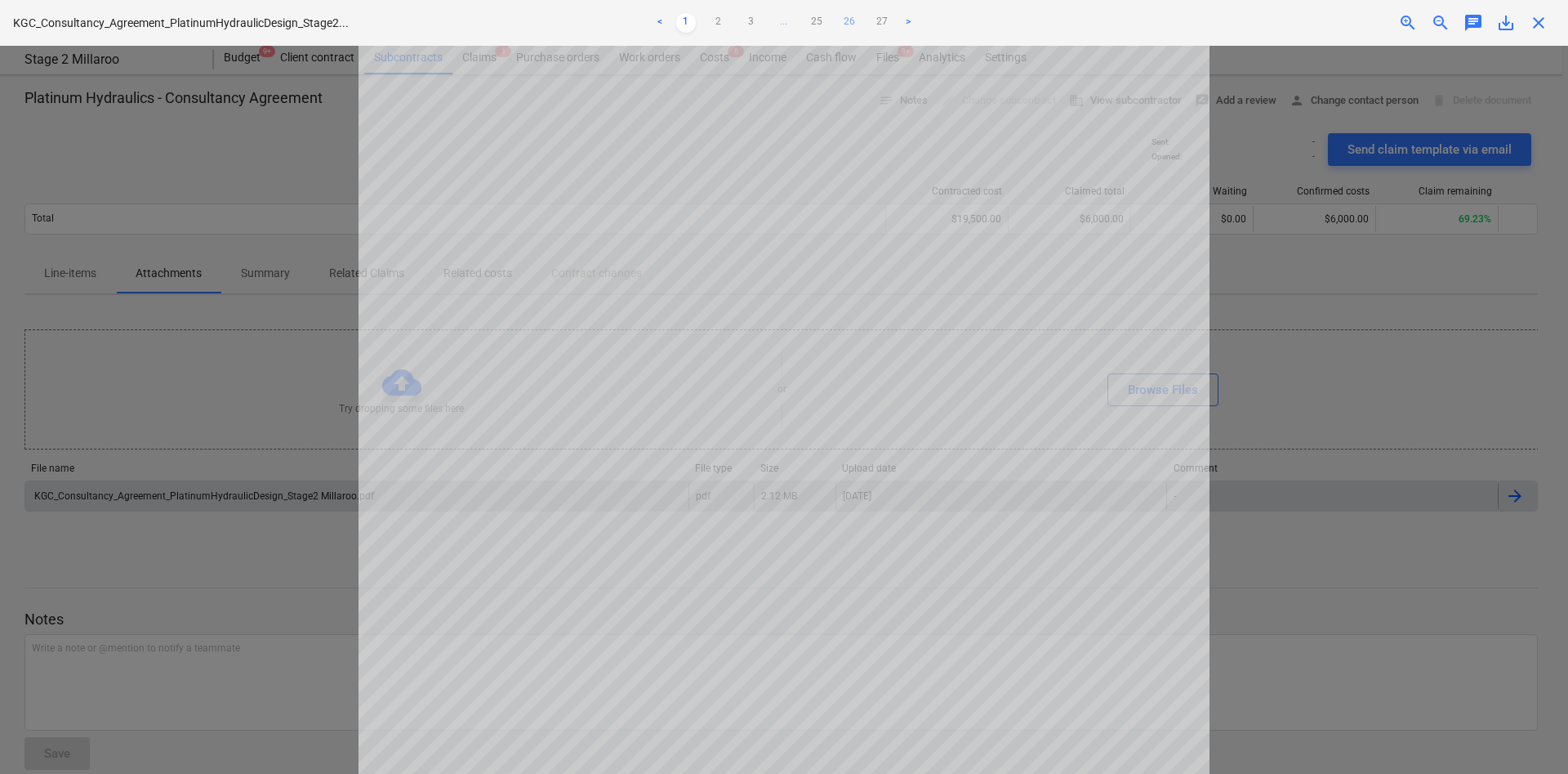
click at [848, 22] on link "26" at bounding box center [849, 23] width 20 height 20
click at [812, 22] on link "25" at bounding box center [816, 23] width 20 height 20
drag, startPoint x: 802, startPoint y: 9, endPoint x: 801, endPoint y: 23, distance: 14.0
click at [802, 9] on div "< 1 2 3 ... 24 25 26 27 >" at bounding box center [784, 23] width 514 height 46
click at [803, 13] on link "24" at bounding box center [800, 23] width 20 height 20
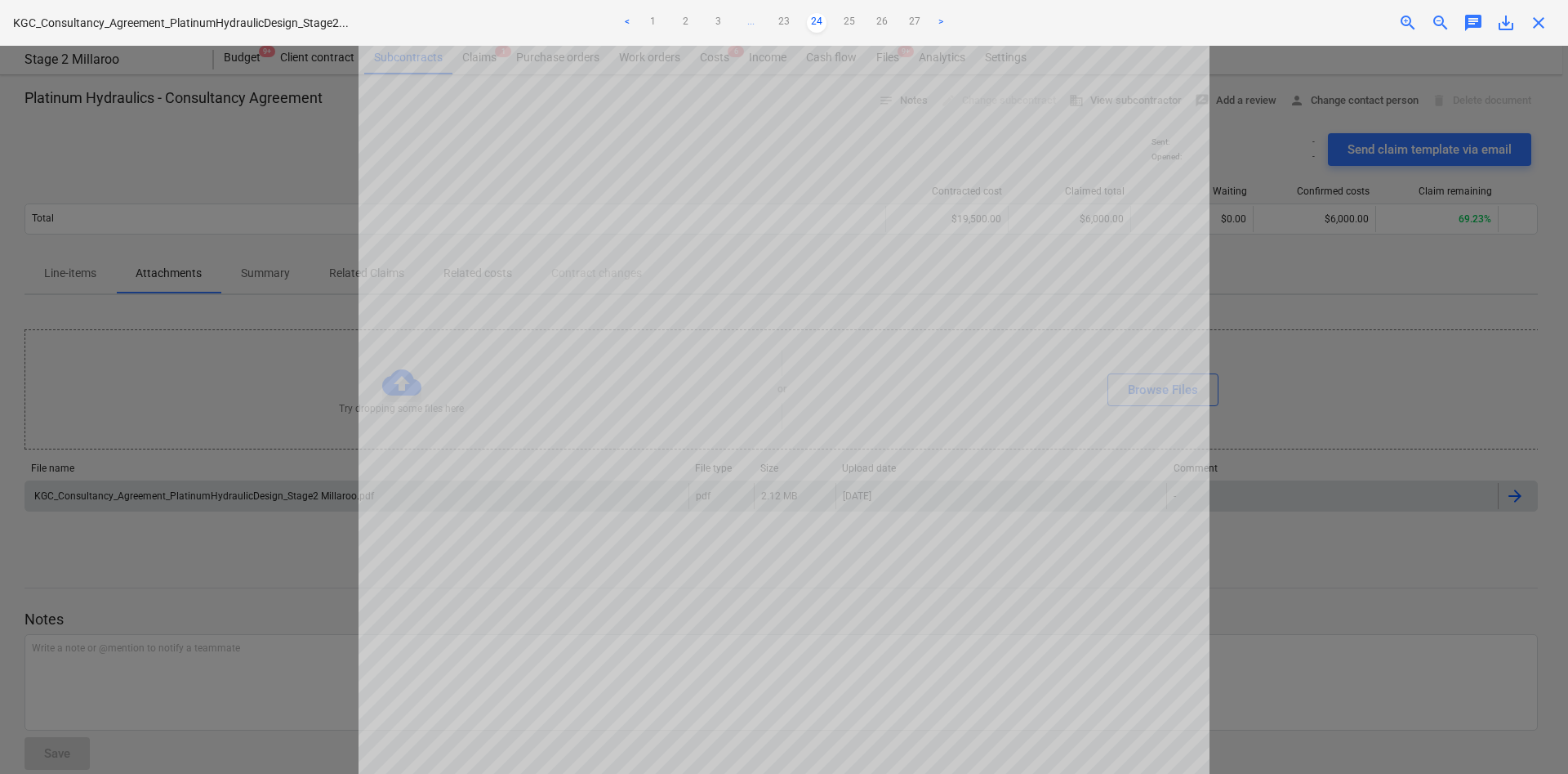
click at [899, 20] on ul "< 1 2 3 ... 23 24 25 26 27 >" at bounding box center [784, 23] width 514 height 20
click at [883, 22] on link "26" at bounding box center [882, 23] width 20 height 20
click at [665, 20] on link "<" at bounding box center [660, 23] width 20 height 20
click at [665, 20] on link "1" at bounding box center [669, 23] width 20 height 20
click at [665, 20] on link "<" at bounding box center [660, 23] width 20 height 20
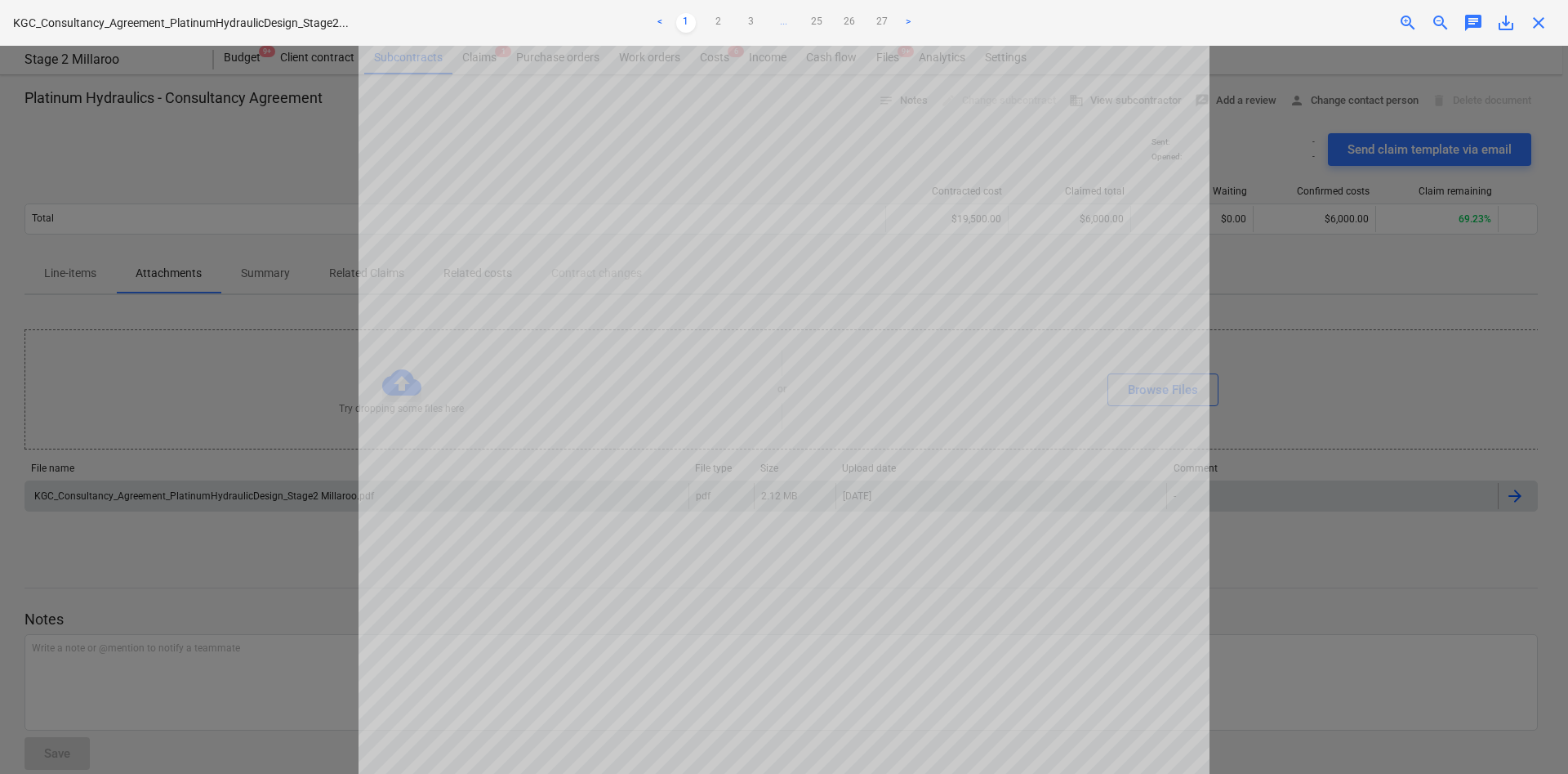
click at [827, 26] on ul "< 1 2 3 ... 25 26 27 >" at bounding box center [784, 23] width 514 height 20
click at [855, 23] on link "26" at bounding box center [849, 23] width 20 height 20
click at [816, 21] on link "25" at bounding box center [816, 23] width 20 height 20
click at [803, 22] on link "24" at bounding box center [800, 23] width 20 height 20
click at [775, 22] on link "23" at bounding box center [784, 23] width 20 height 20
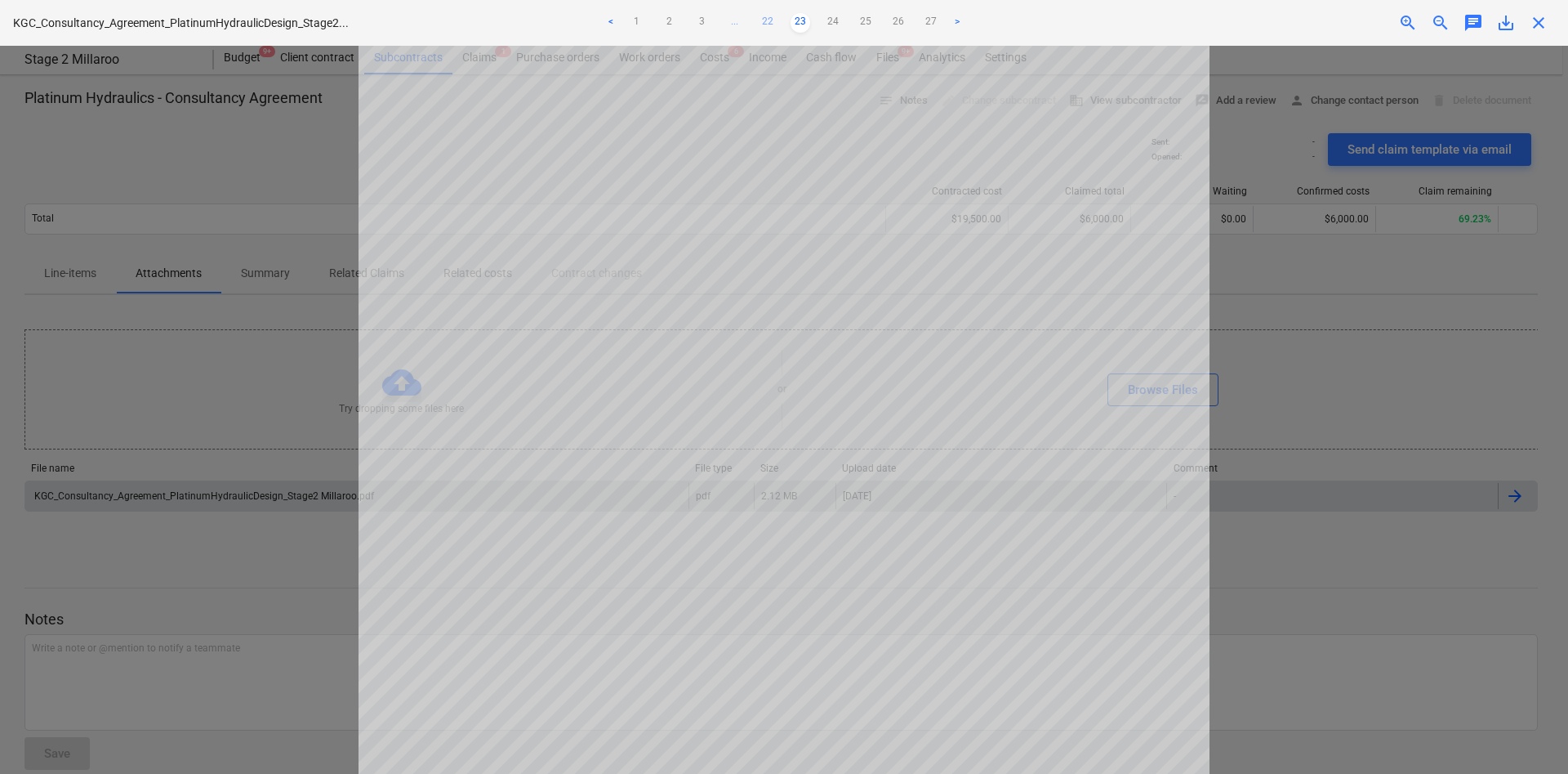
click at [763, 27] on link "22" at bounding box center [767, 23] width 20 height 20
click at [749, 19] on link "21" at bounding box center [751, 23] width 20 height 20
click at [729, 19] on ul "< 1 2 3 ... 20 21 22 ... 25 26 27 >" at bounding box center [784, 23] width 514 height 20
click at [723, 21] on span "..." at bounding box center [719, 23] width 20 height 20
click at [752, 13] on link "18" at bounding box center [751, 23] width 20 height 20
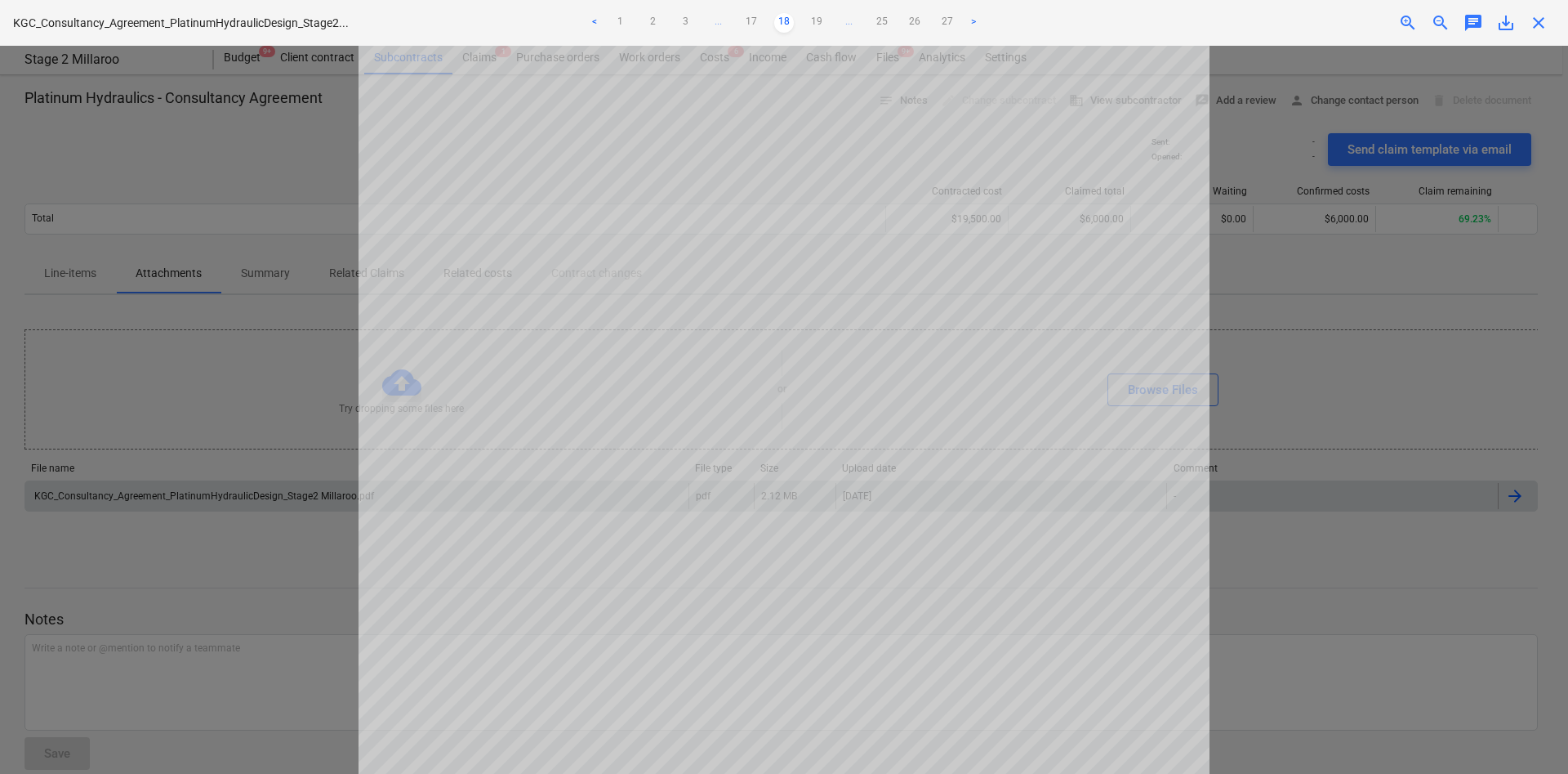
click at [752, 11] on div "< 1 2 3 ... 17 18 19 ... 25 26 27 >" at bounding box center [784, 23] width 514 height 46
click at [751, 24] on link "17" at bounding box center [751, 23] width 20 height 20
click at [751, 24] on link "16" at bounding box center [751, 23] width 20 height 20
click at [751, 24] on link "15" at bounding box center [751, 23] width 20 height 20
click at [751, 24] on link "14" at bounding box center [751, 23] width 20 height 20
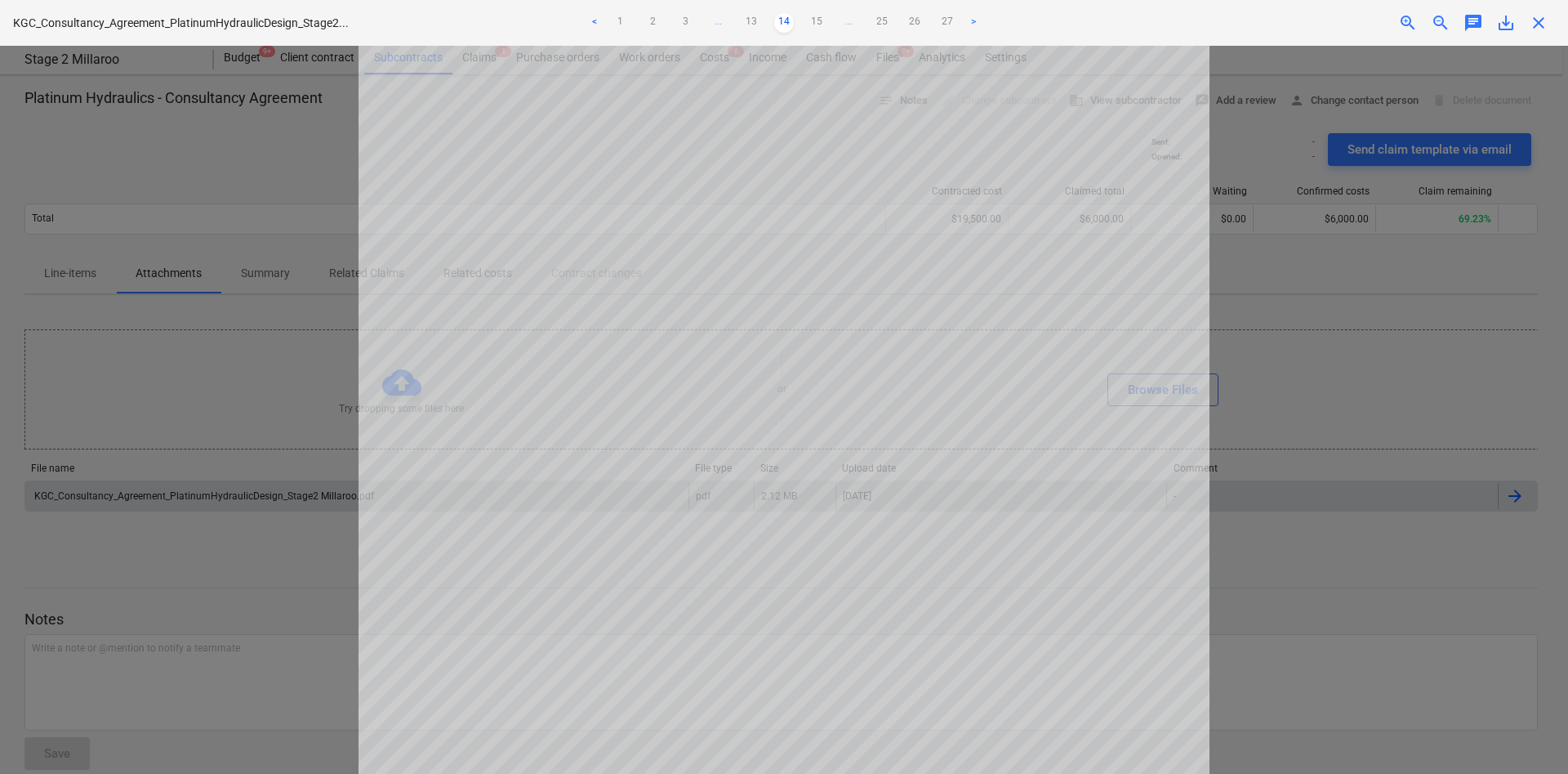
click at [751, 24] on link "13" at bounding box center [751, 23] width 20 height 20
click at [1039, 30] on span "close" at bounding box center [1539, 23] width 20 height 20
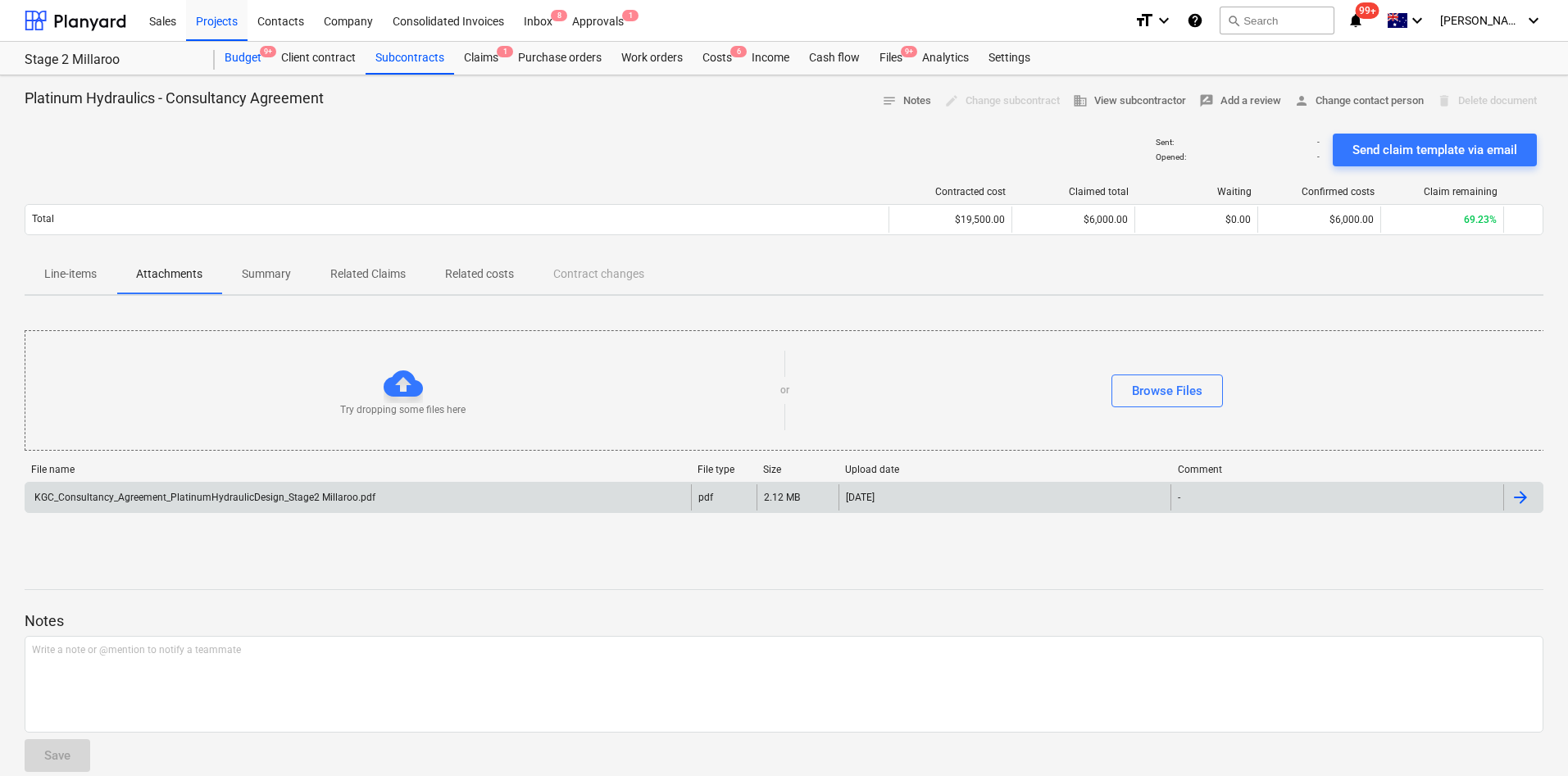
click at [246, 55] on div "Budget 9+" at bounding box center [243, 58] width 56 height 32
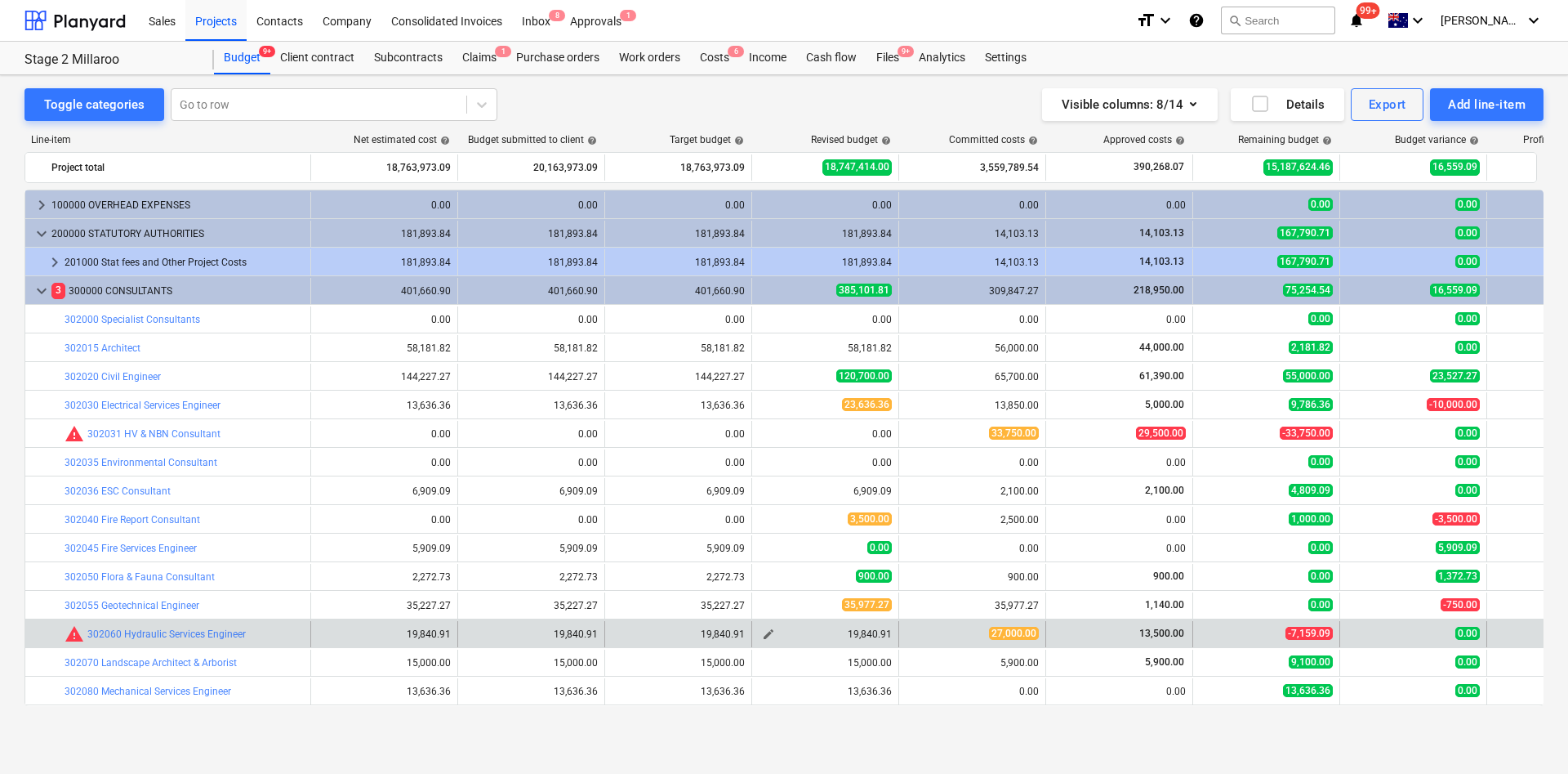
scroll to position [102, 0]
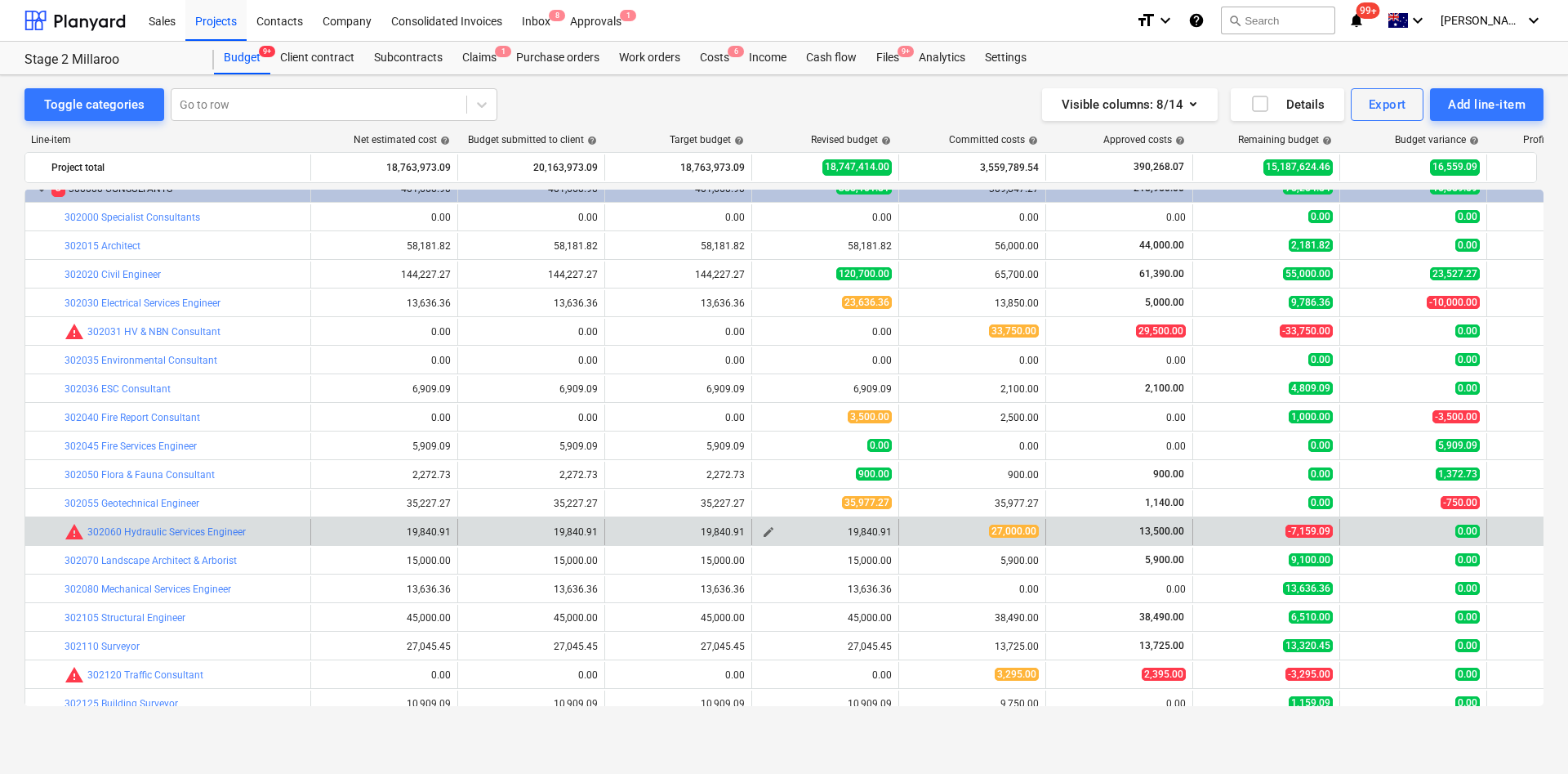
click at [768, 515] on span "edit" at bounding box center [769, 532] width 13 height 13
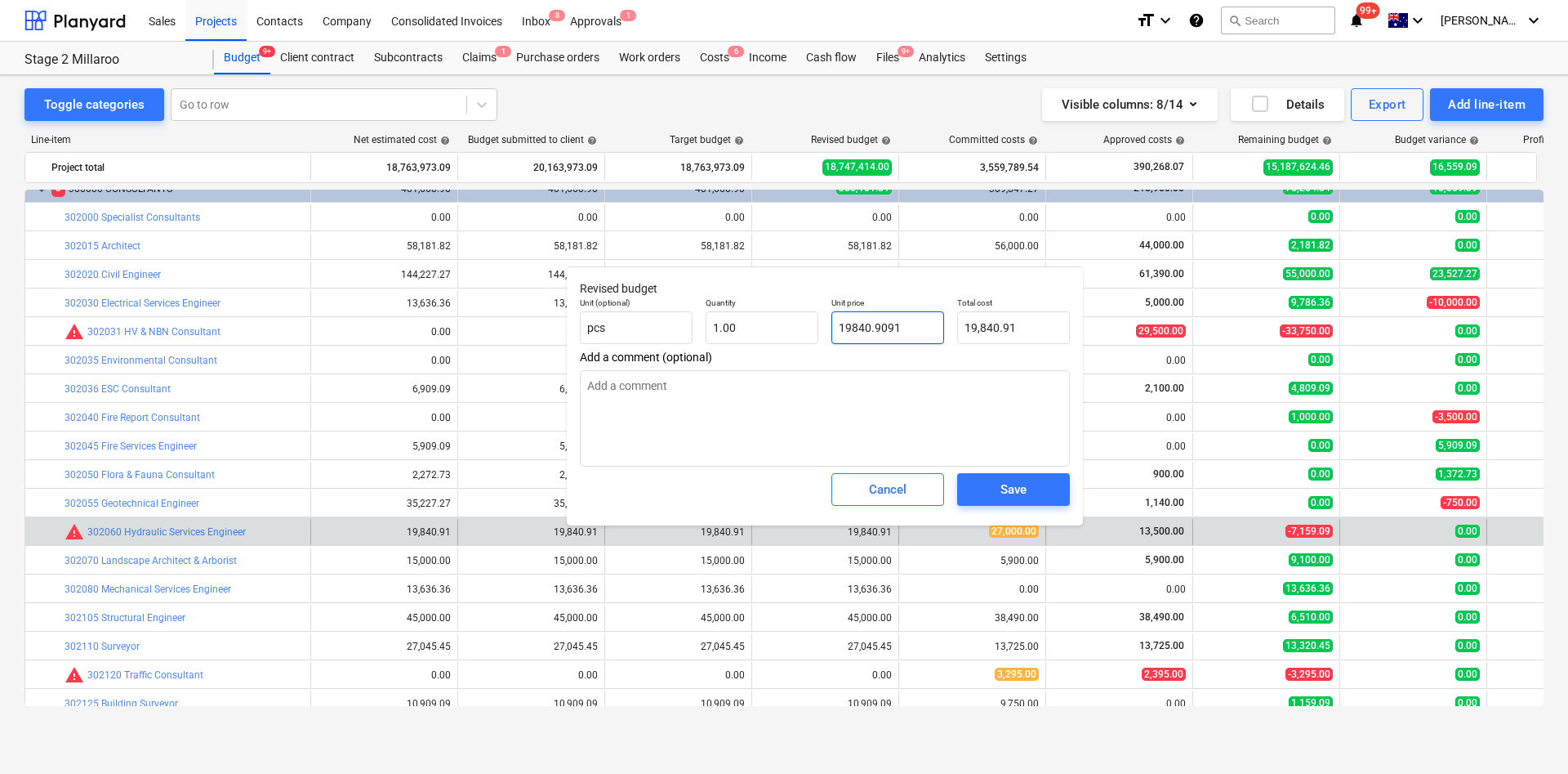
click at [911, 326] on input "19840.9091" at bounding box center [887, 327] width 113 height 32
type input "2"
type input "2.00"
type input "22"
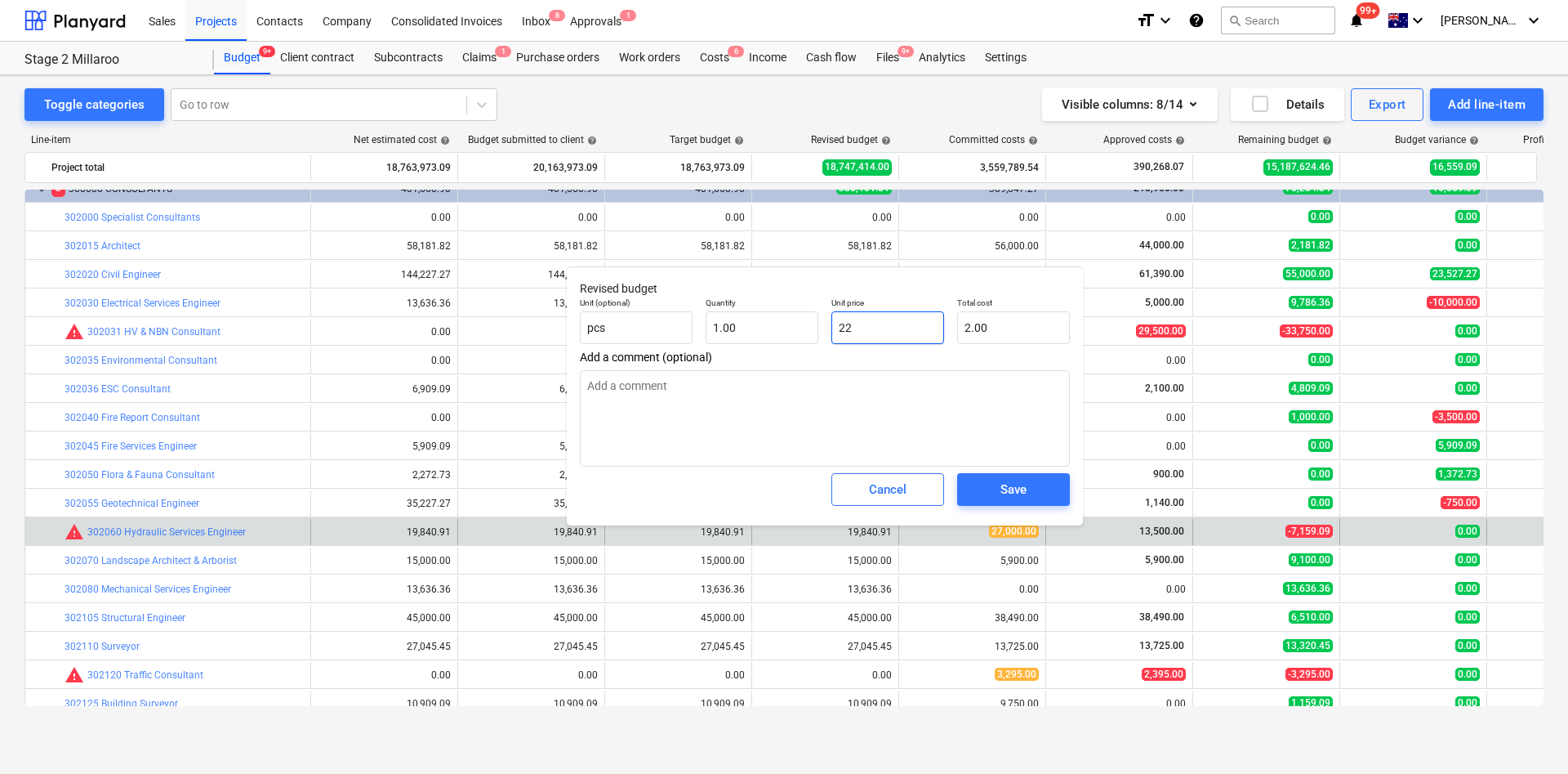
type input "22.00"
type input "223"
type input "223.00"
type input "2230"
type input "2,230.00"
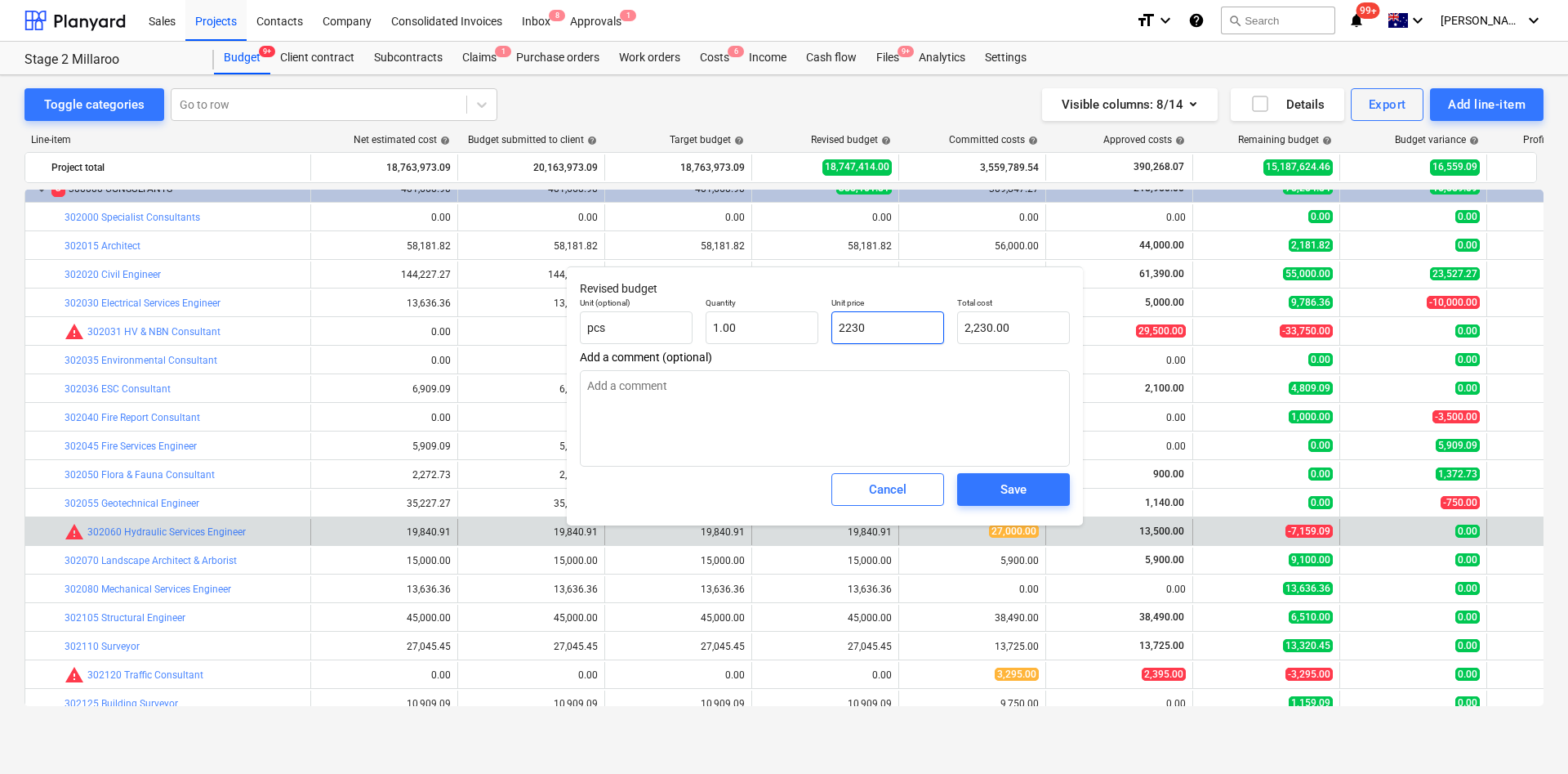
type input "22300"
type input "22,300.00"
click at [853, 415] on textarea at bounding box center [825, 418] width 490 height 97
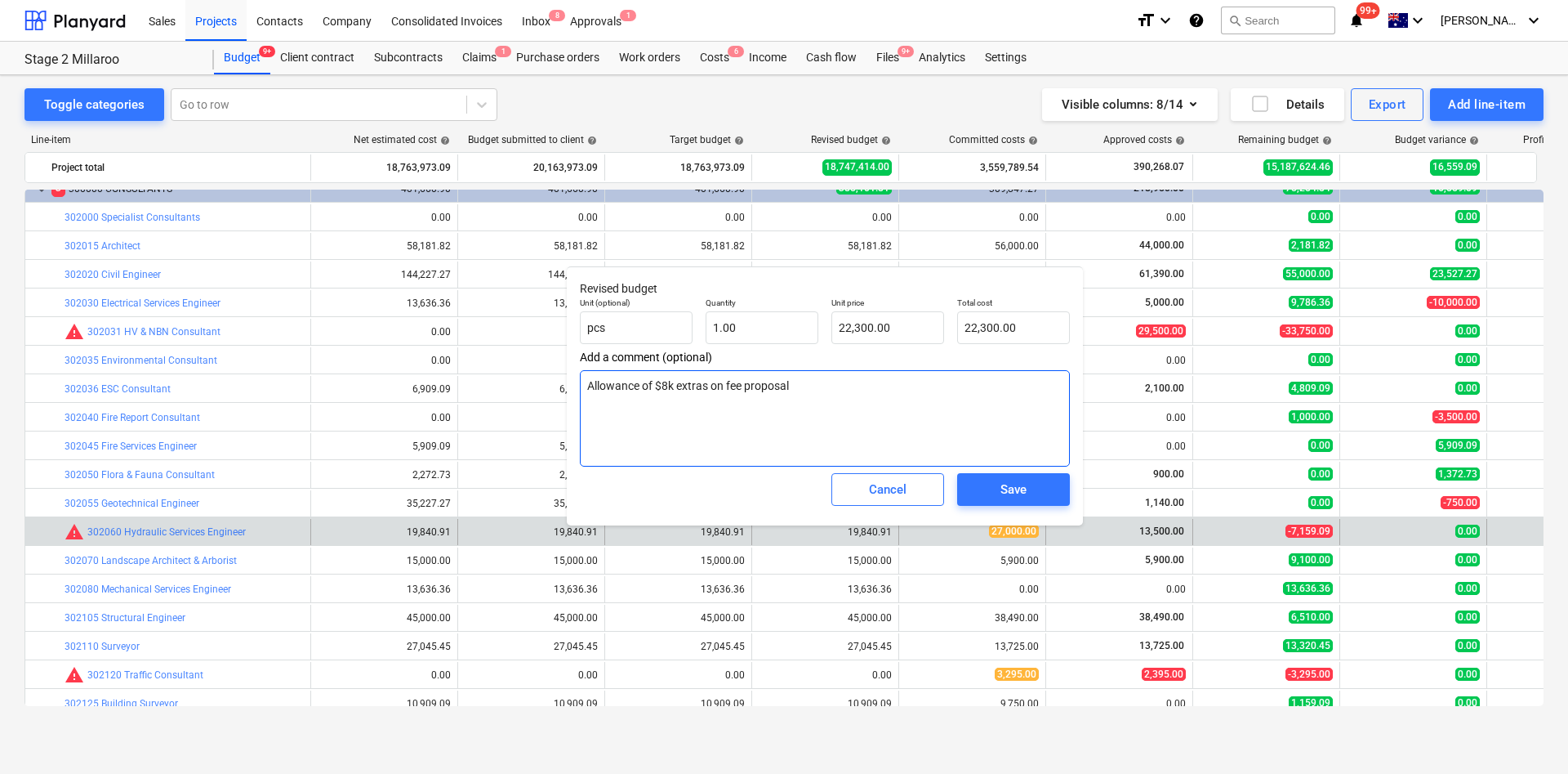
click at [671, 383] on textarea "Allowance of $8k extras on fee proposal" at bounding box center [825, 418] width 490 height 97
click at [869, 391] on textarea "Allowance of $8.8k extras on fee proposal" at bounding box center [825, 418] width 490 height 97
click at [897, 389] on textarea "Allowance of $8.8k extras on fee proposal (construction [PERSON_NAME])" at bounding box center [825, 418] width 490 height 97
type textarea "Allowance of $8.8k extras on fee proposal (construction stage)"
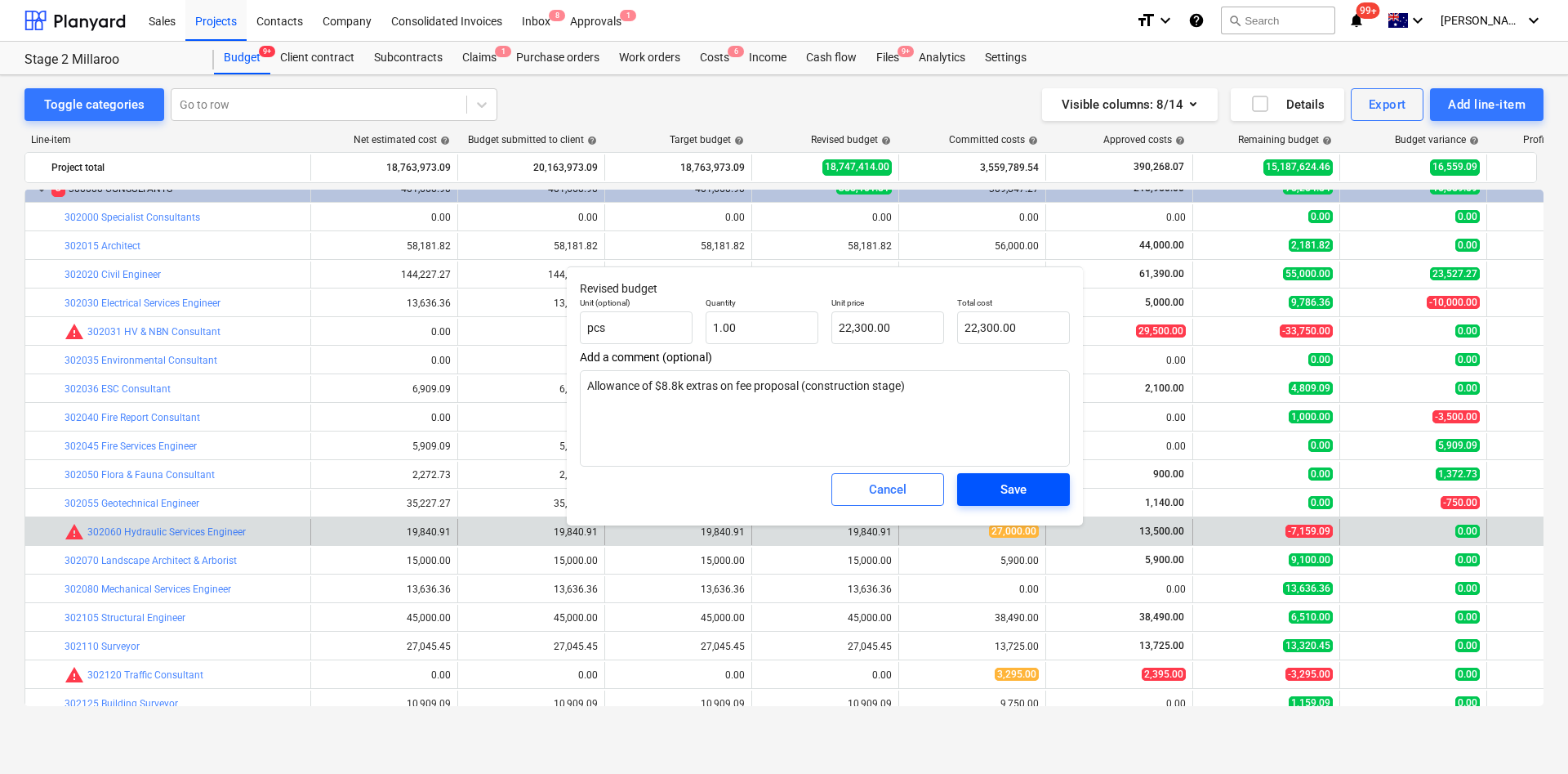
click at [1025, 492] on div "Save" at bounding box center [1013, 489] width 27 height 21
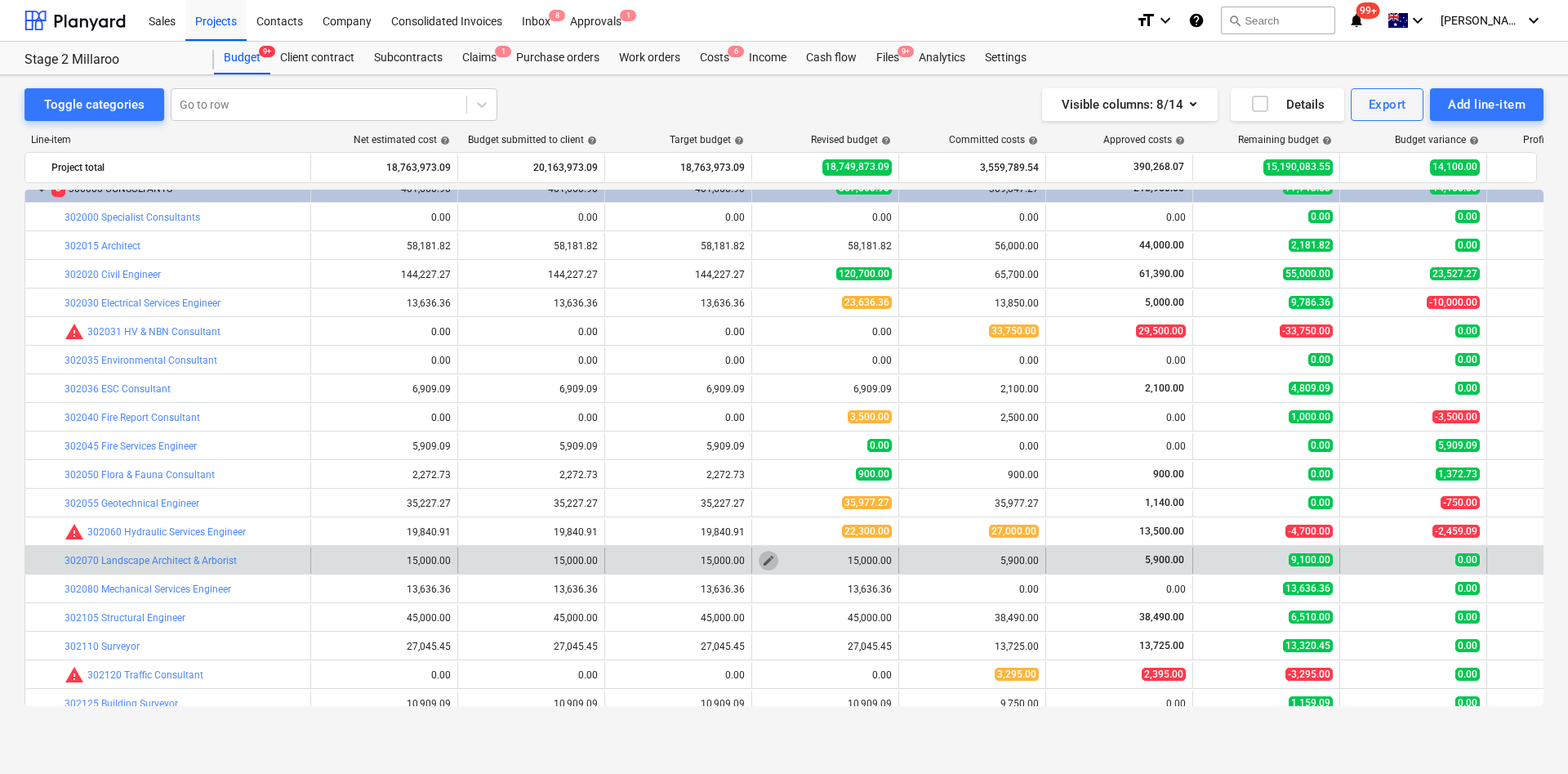
click at [773, 515] on span "edit" at bounding box center [769, 561] width 13 height 13
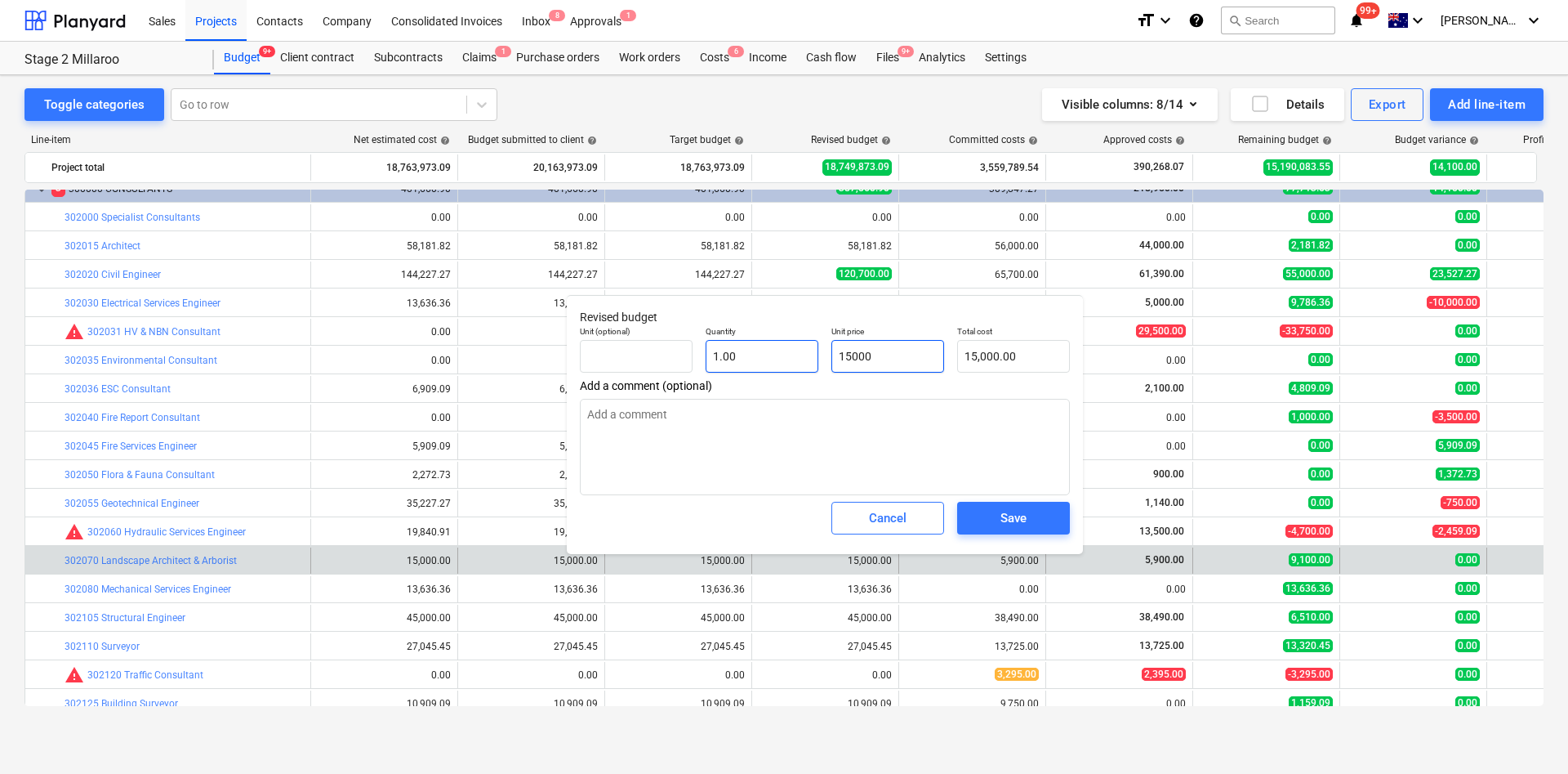
drag, startPoint x: 911, startPoint y: 363, endPoint x: 752, endPoint y: 341, distance: 160.5
click at [754, 341] on div "Unit (optional) Quantity 1.00 Unit price 15000 Total cost 15,000.00" at bounding box center [825, 349] width 503 height 60
type input "1"
type input "1.00"
type input "10"
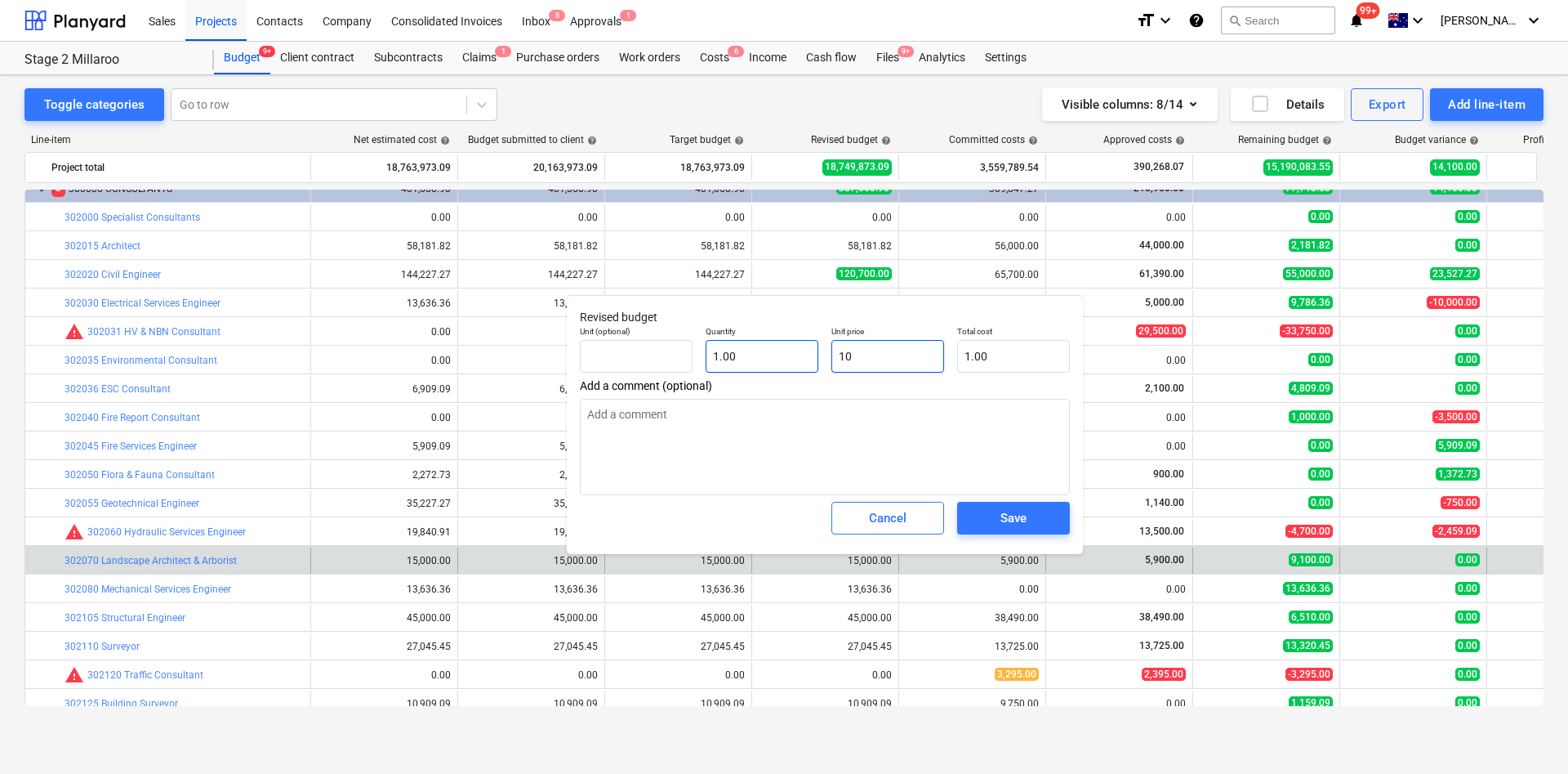
type input "10.00"
type input "100"
type input "100.00"
type input "1000"
type input "1,000.00"
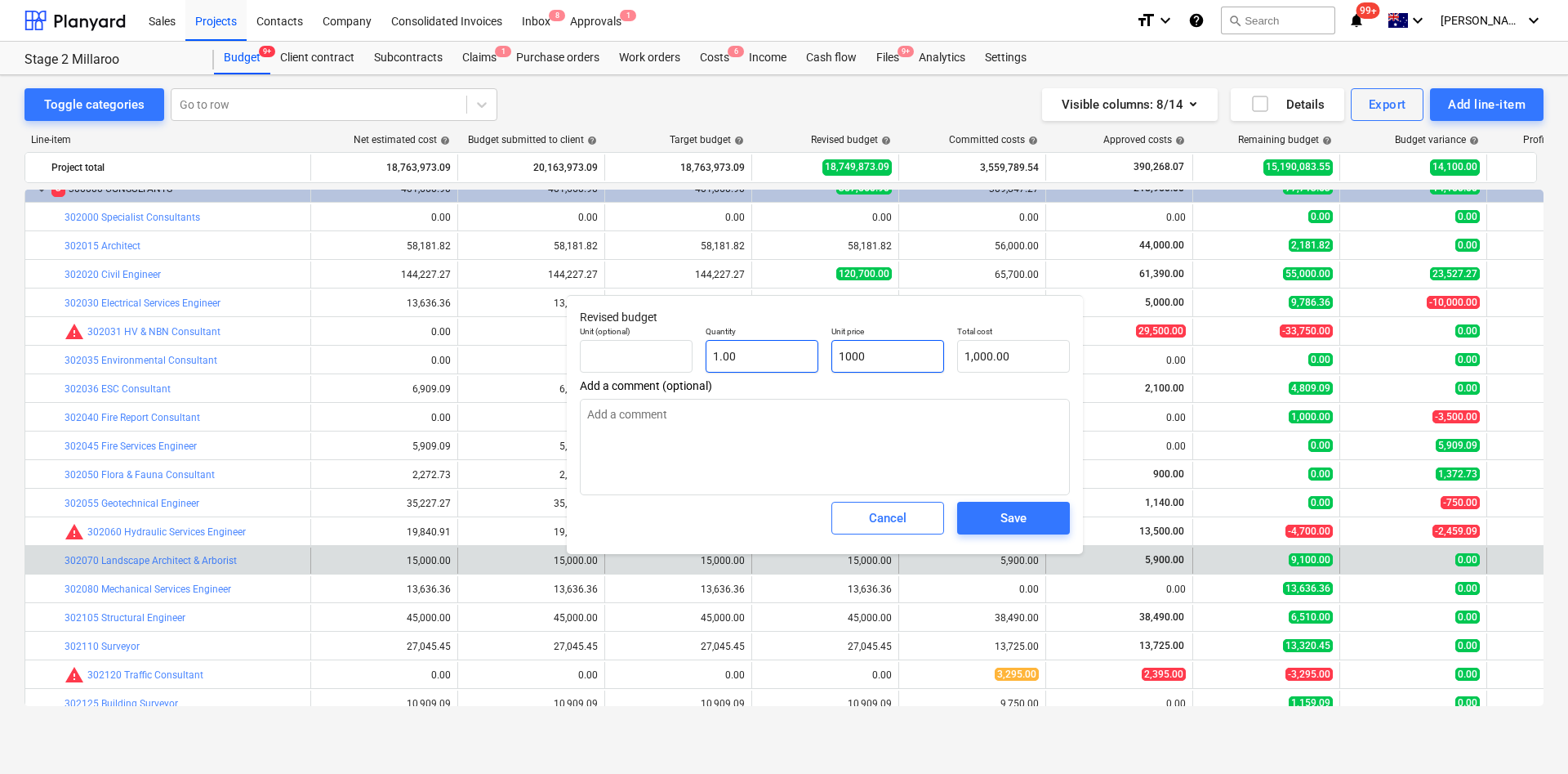
type input "10000"
type input "10,000.00"
click at [704, 467] on textarea at bounding box center [825, 447] width 490 height 97
type textarea "variations for As cons-"
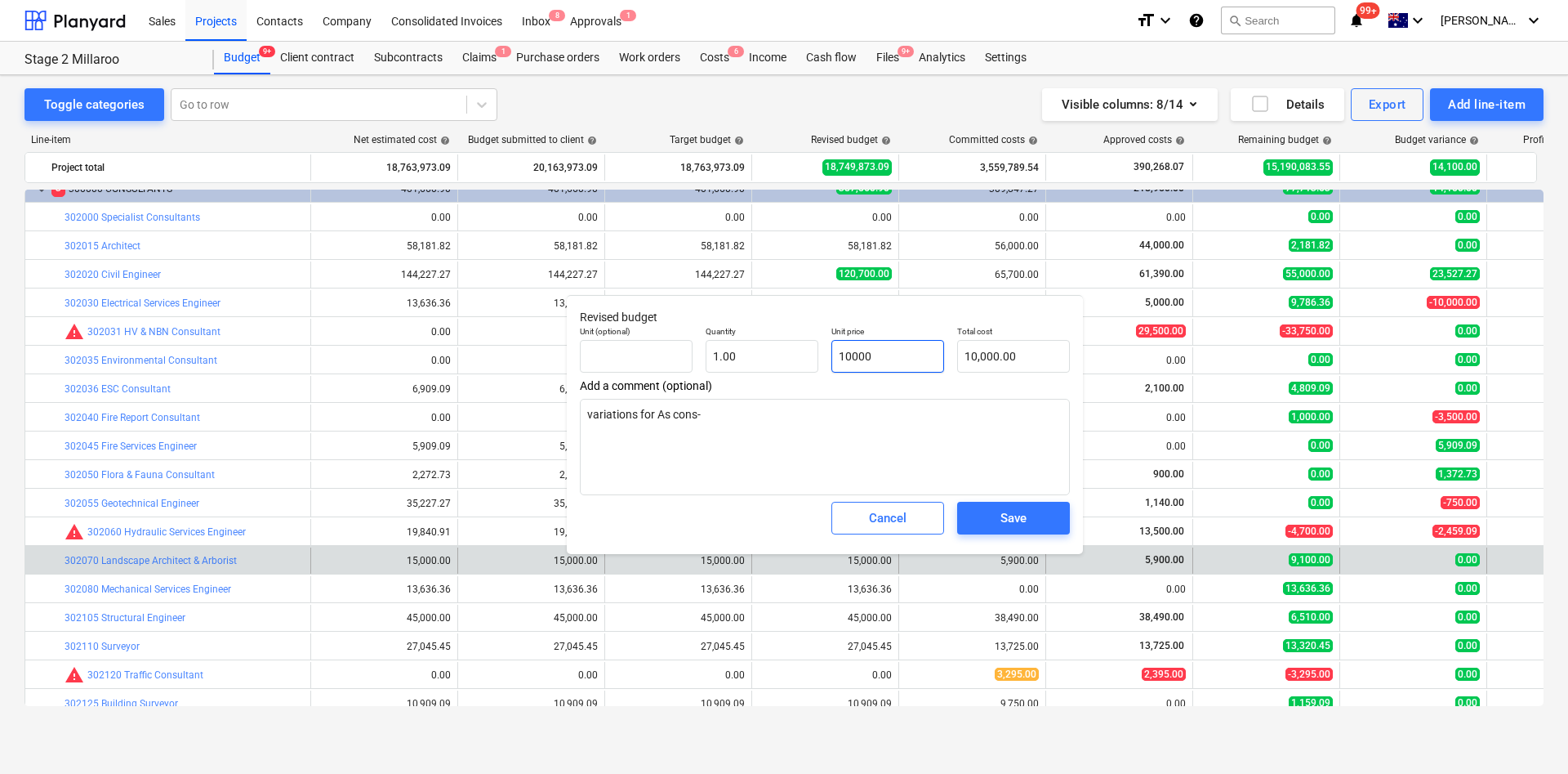
drag, startPoint x: 910, startPoint y: 361, endPoint x: 841, endPoint y: 364, distance: 69.1
click at [848, 364] on input "10000" at bounding box center [887, 356] width 113 height 32
click at [902, 345] on input "10000" at bounding box center [887, 356] width 113 height 32
drag, startPoint x: 903, startPoint y: 363, endPoint x: 788, endPoint y: 346, distance: 116.2
click at [789, 346] on div "Unit (optional) Quantity 1.00 Unit price 10000 Total cost 10,000.00" at bounding box center [825, 349] width 503 height 60
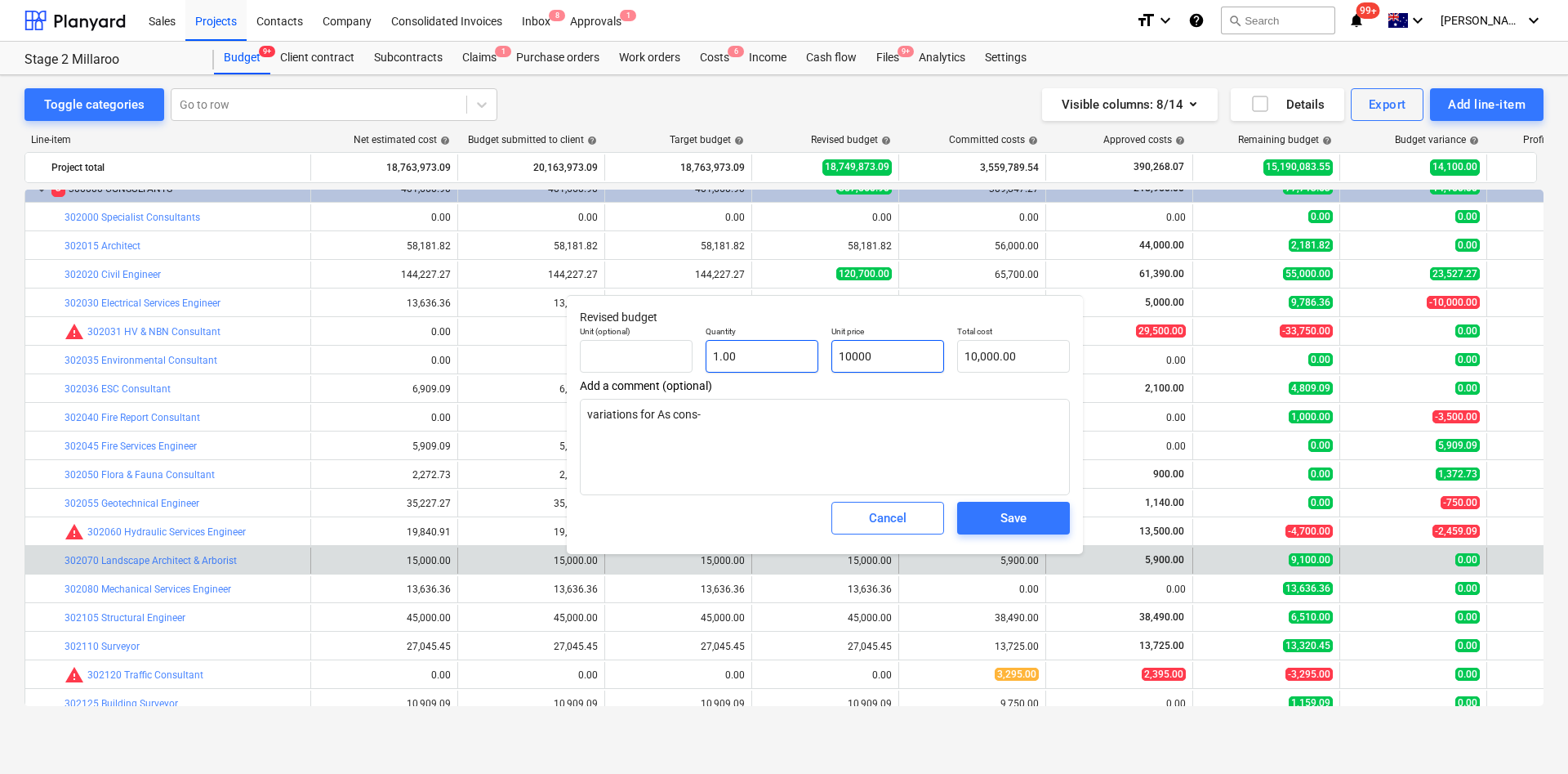
type input "1"
type input "1.00"
type input "15"
type input "15.00"
type input "150"
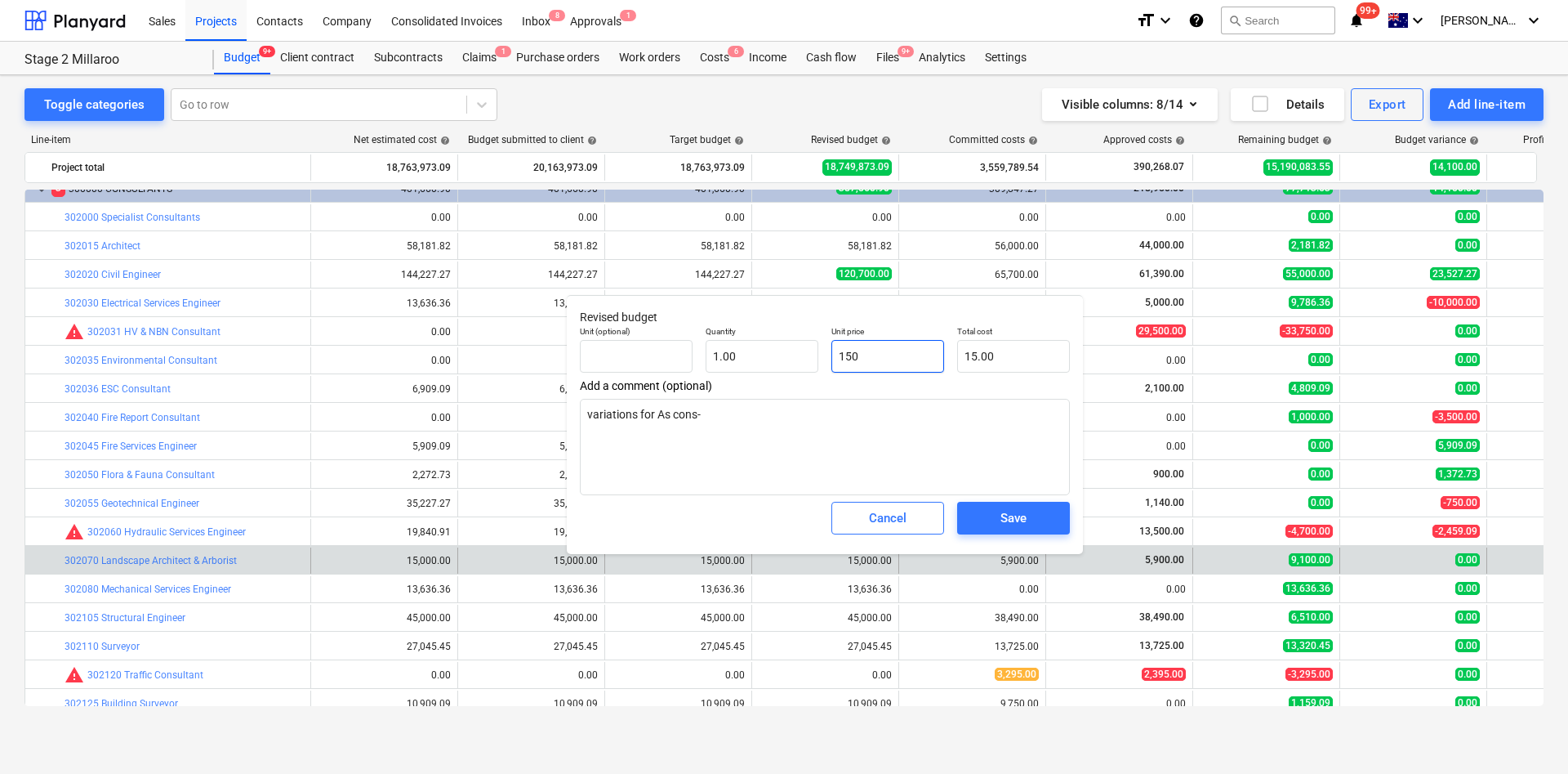
type input "150.00"
type input "1500"
type input "1,500.00"
type input "15000"
type input "15,000.00"
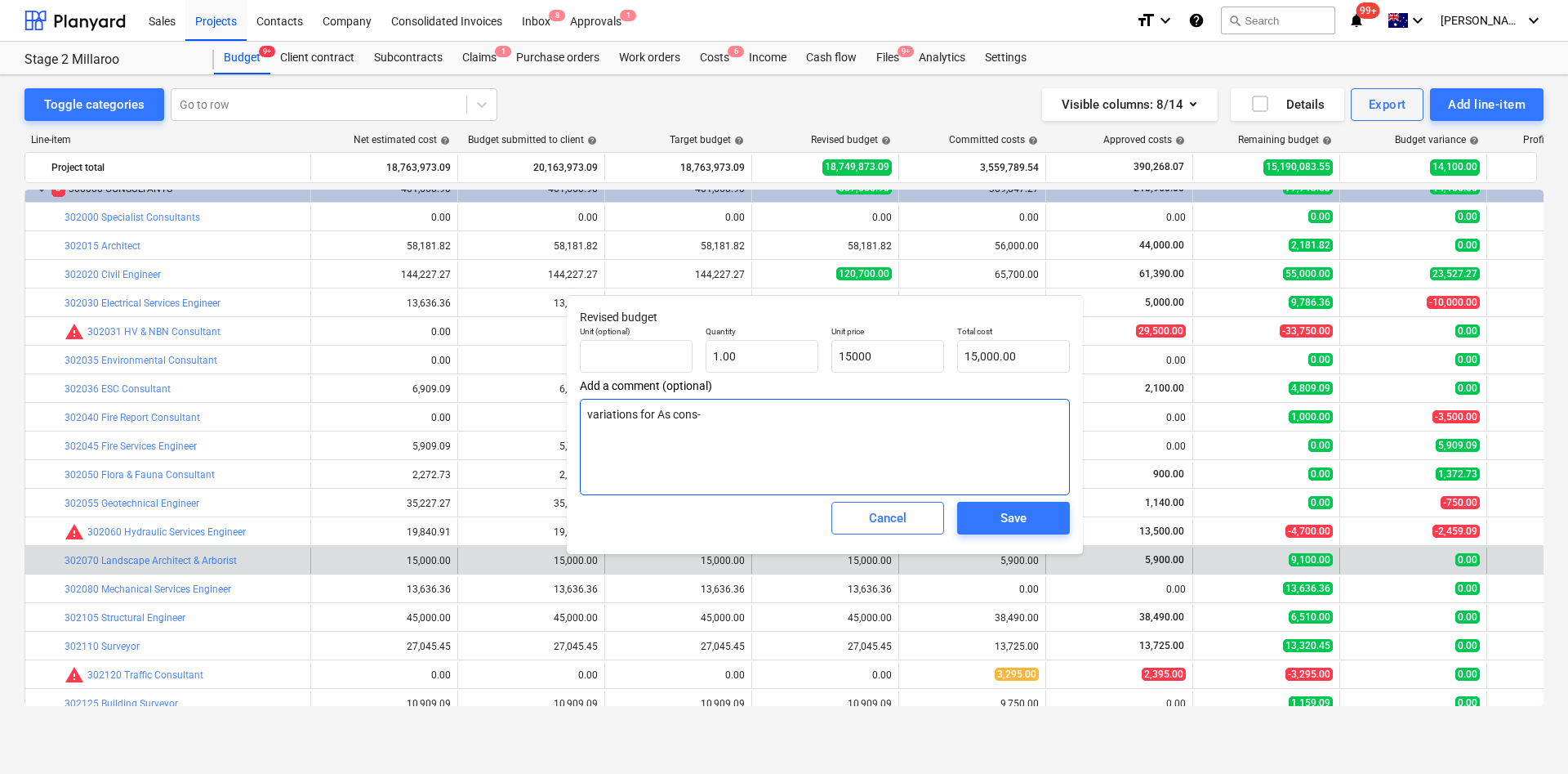
type input "15,000.00"
click at [775, 428] on textarea "variations for As cons-" at bounding box center [825, 447] width 490 height 97
click at [1039, 515] on span "Save" at bounding box center [1013, 518] width 74 height 21
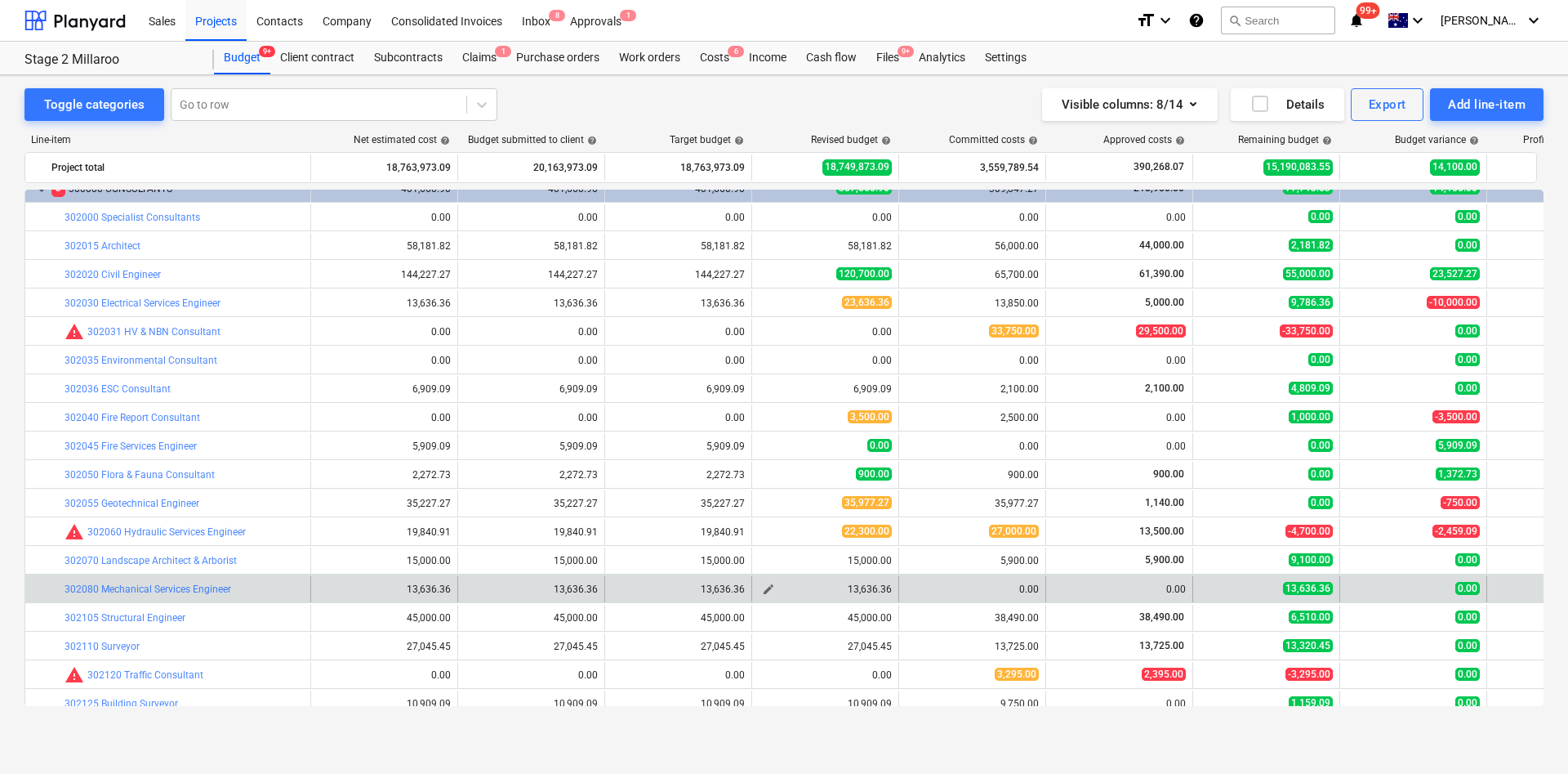
click at [775, 515] on button "edit" at bounding box center [768, 589] width 20 height 20
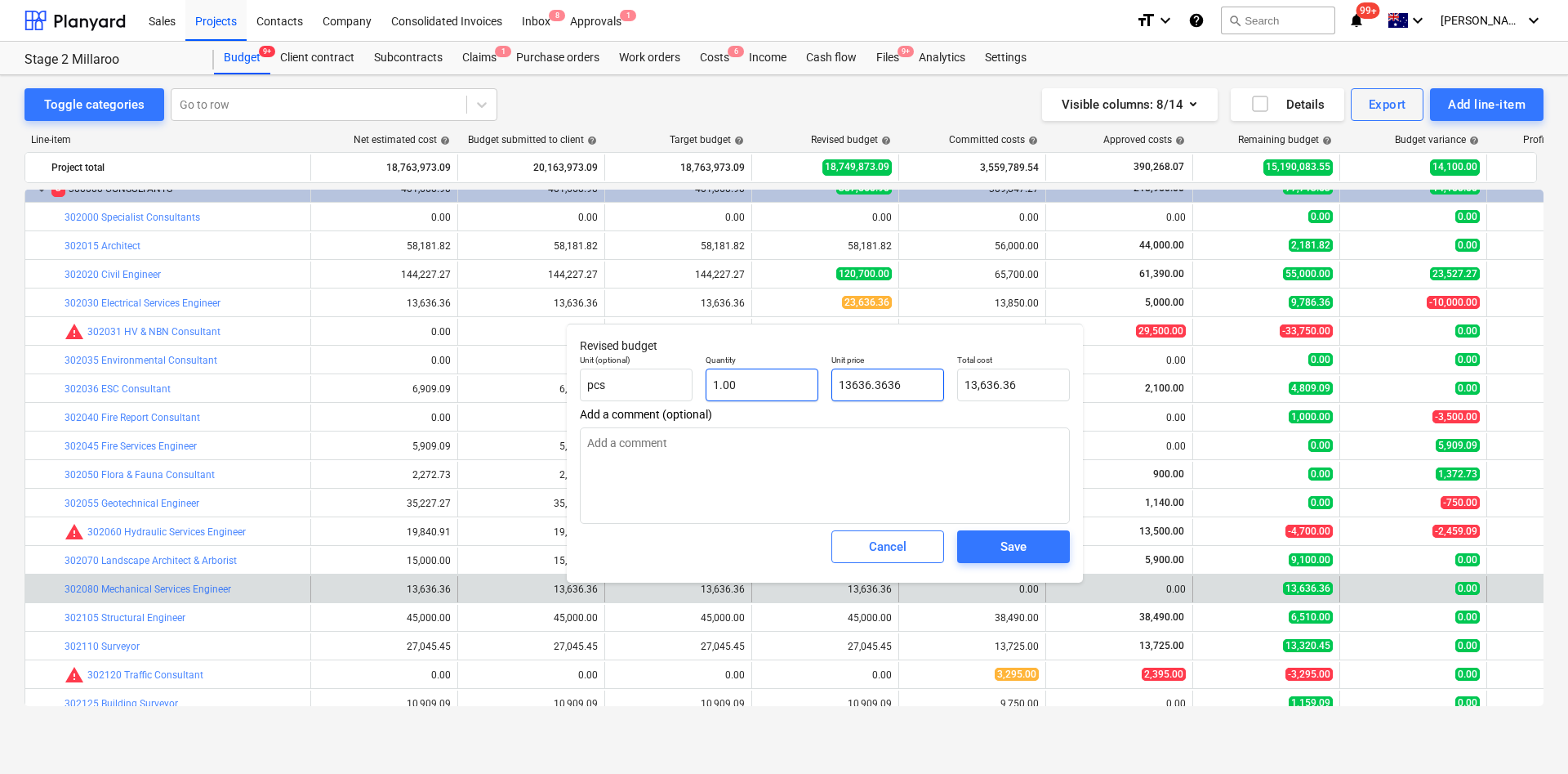
drag, startPoint x: 842, startPoint y: 370, endPoint x: 790, endPoint y: 369, distance: 52.0
click at [791, 369] on div "Unit (optional) pcs Quantity 1.00 Unit price 13636.3636 Total cost 13,636.36" at bounding box center [825, 378] width 503 height 60
type input "2"
type input "2.00"
type input "20"
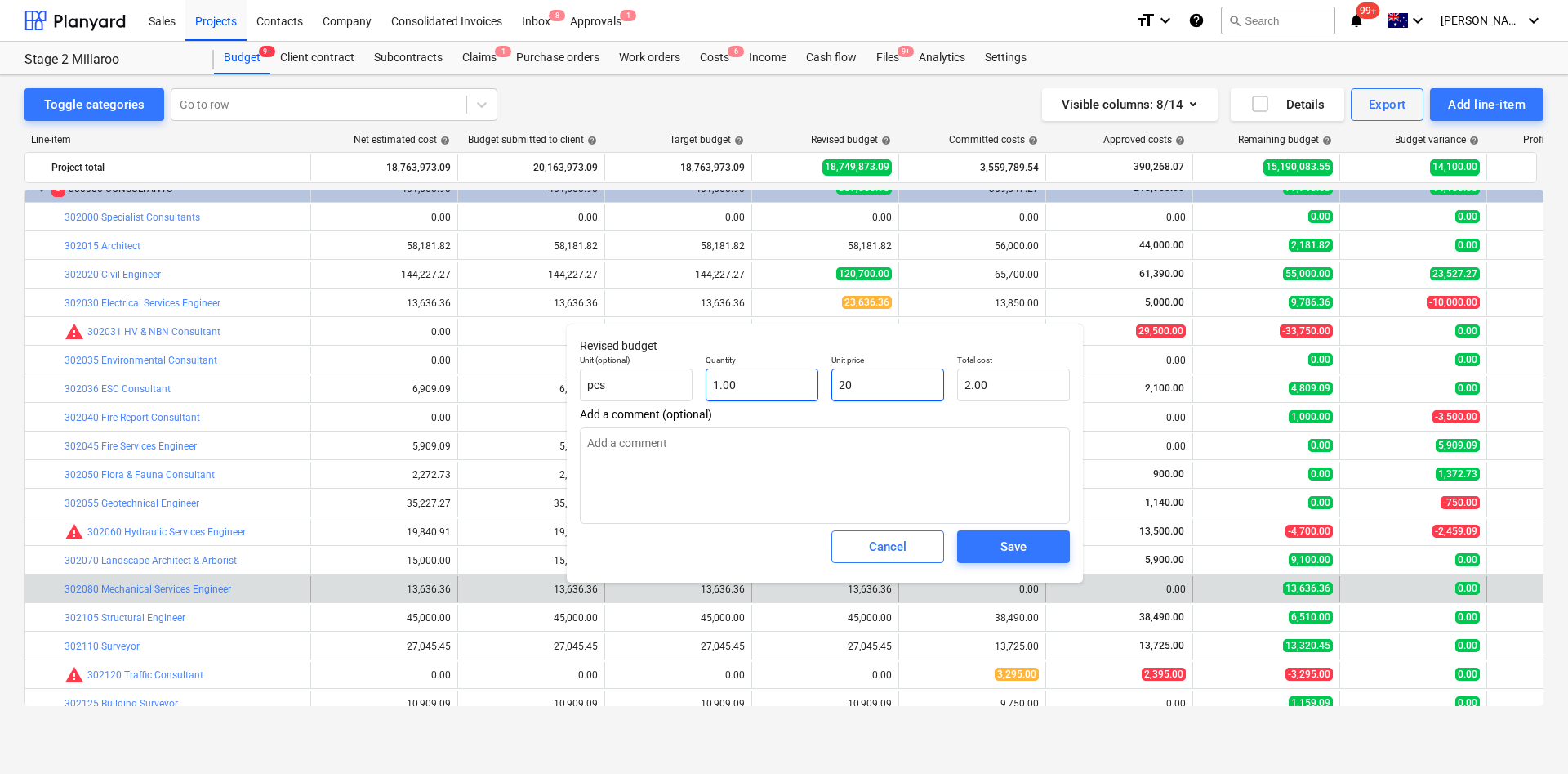
type input "20.00"
type input "200"
type input "200.00"
type input "2000"
type input "2,000.00"
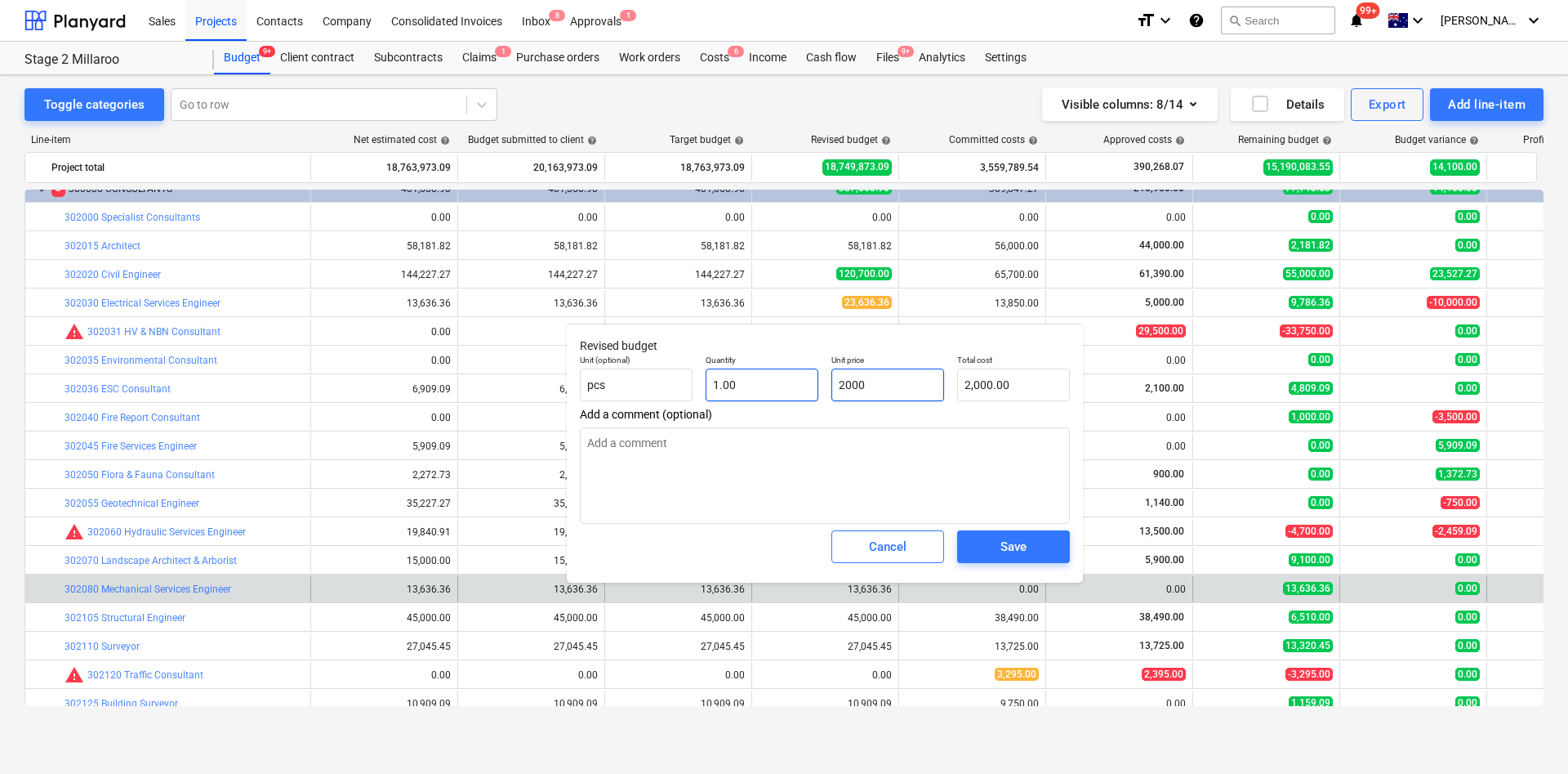
type input "20000"
type input "20,000.00"
click at [1013, 515] on div "Save" at bounding box center [1013, 546] width 27 height 21
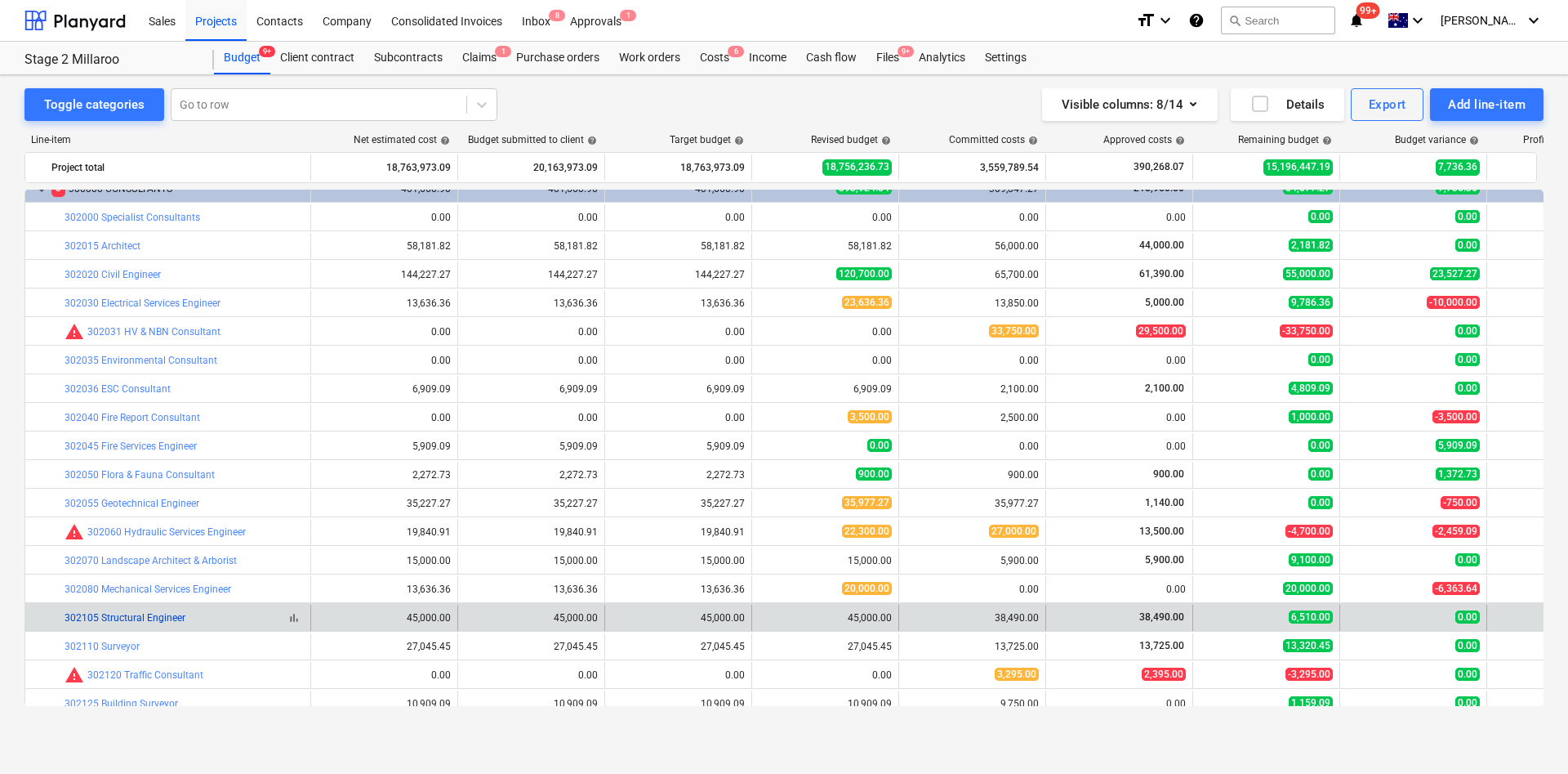
click at [128, 515] on link "302105 Structural Engineer" at bounding box center [124, 617] width 120 height 11
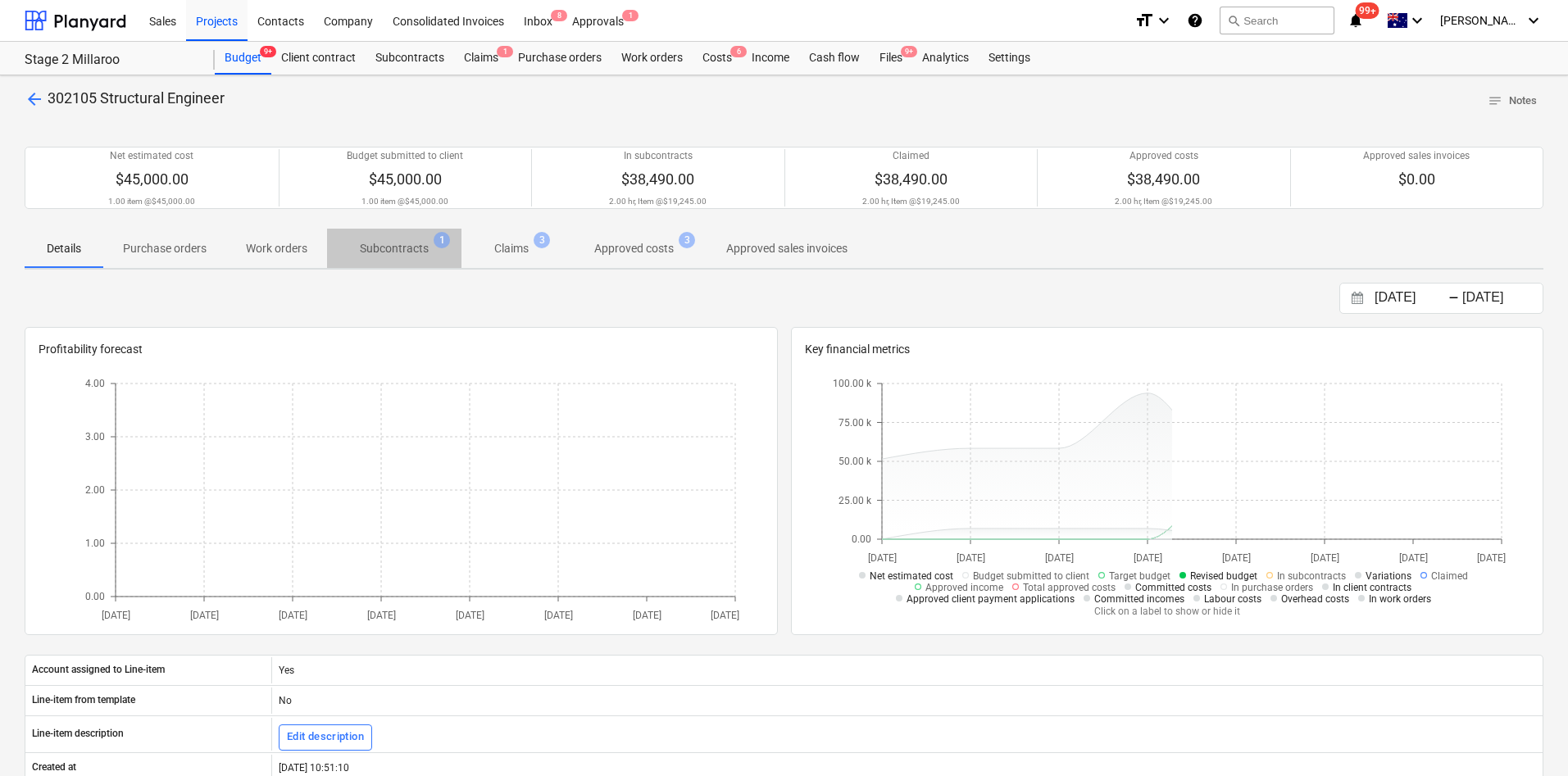
click at [411, 239] on span "Subcontracts 1" at bounding box center [394, 248] width 134 height 29
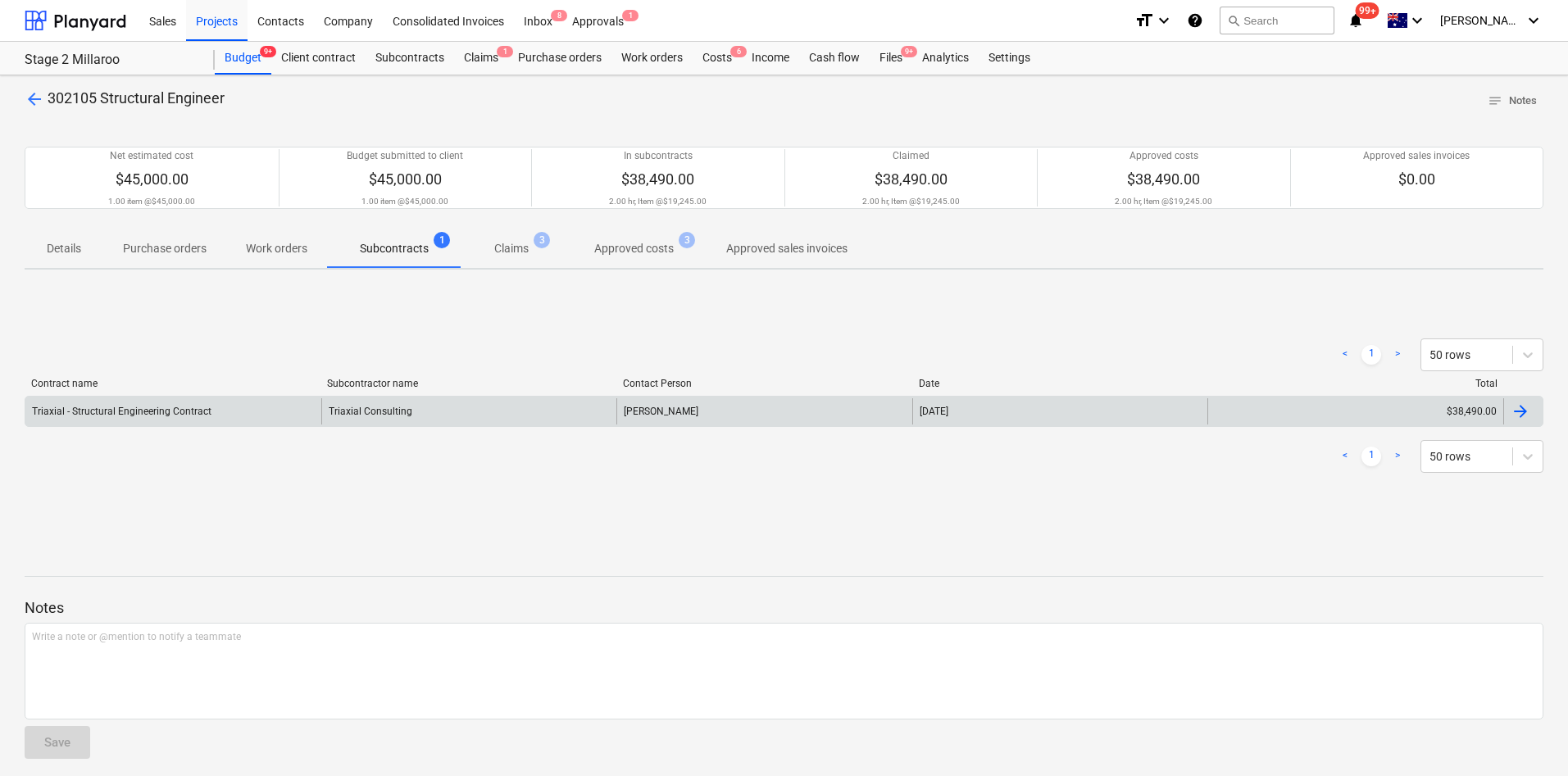
click at [157, 410] on div "Triaxial - Structural Engineering Contract" at bounding box center [122, 411] width 180 height 11
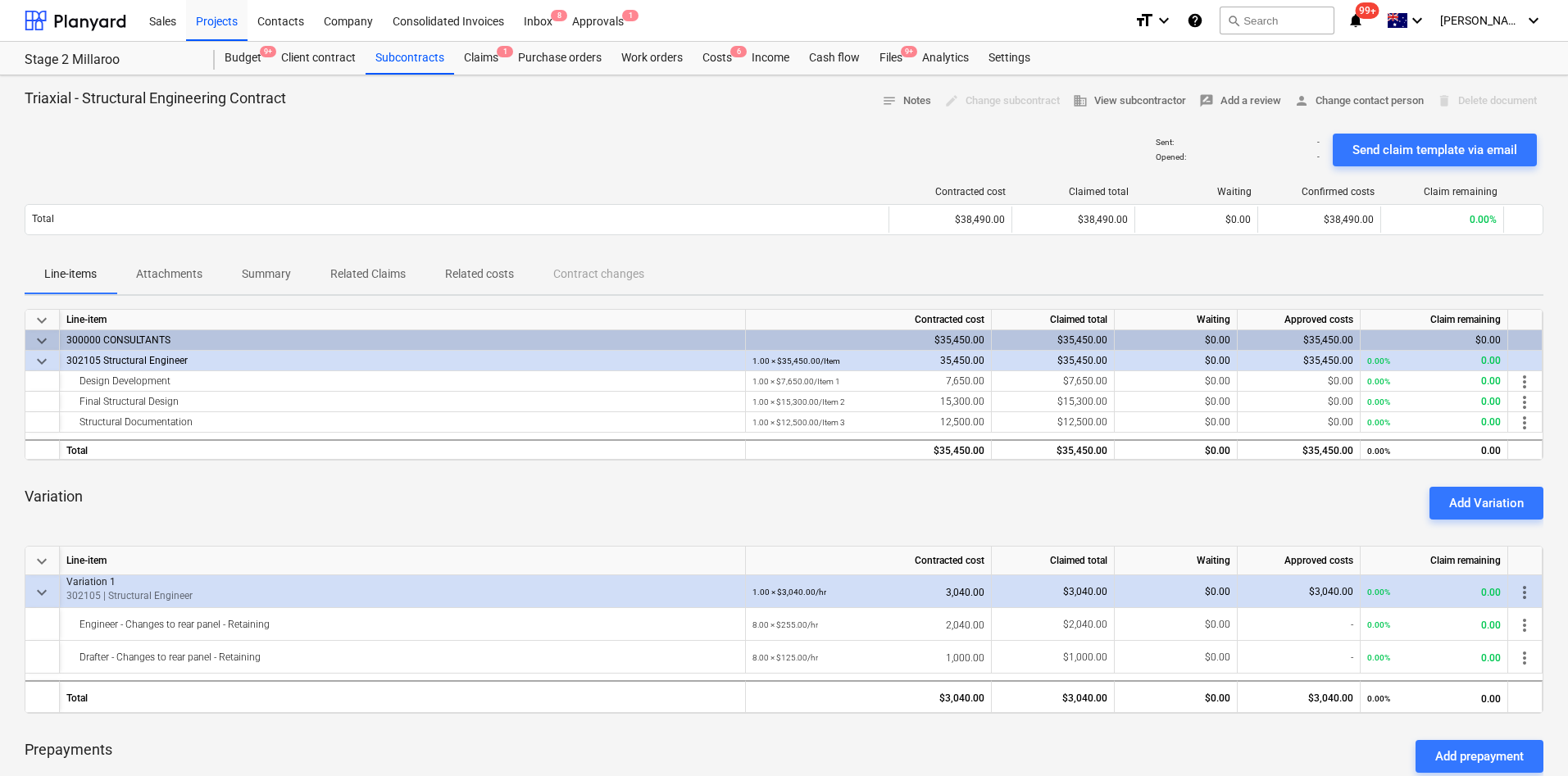
click at [157, 281] on p "Attachments" at bounding box center [169, 274] width 67 height 17
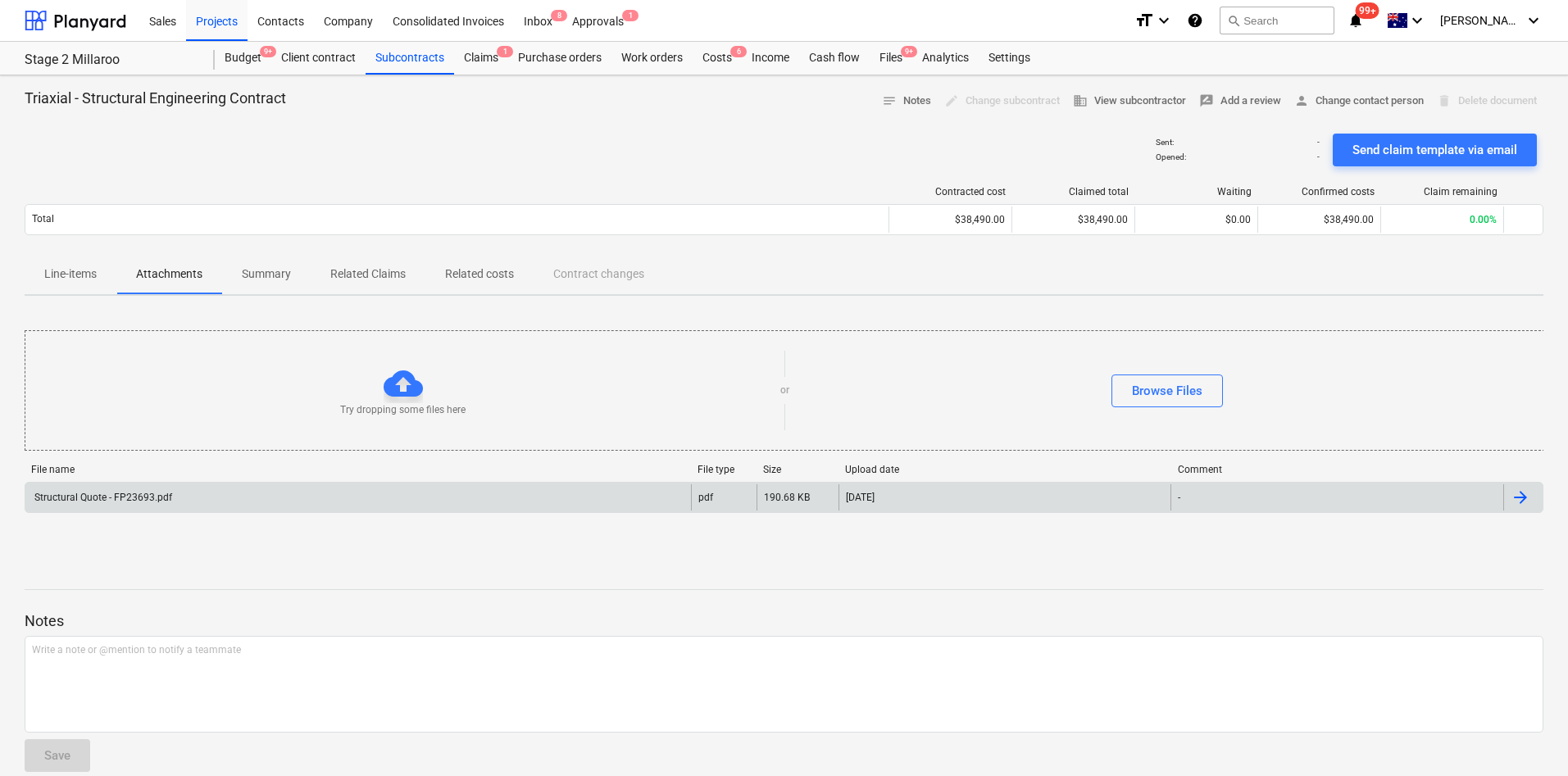
click at [145, 498] on div "Structural Quote - FP23693.pdf" at bounding box center [102, 497] width 140 height 11
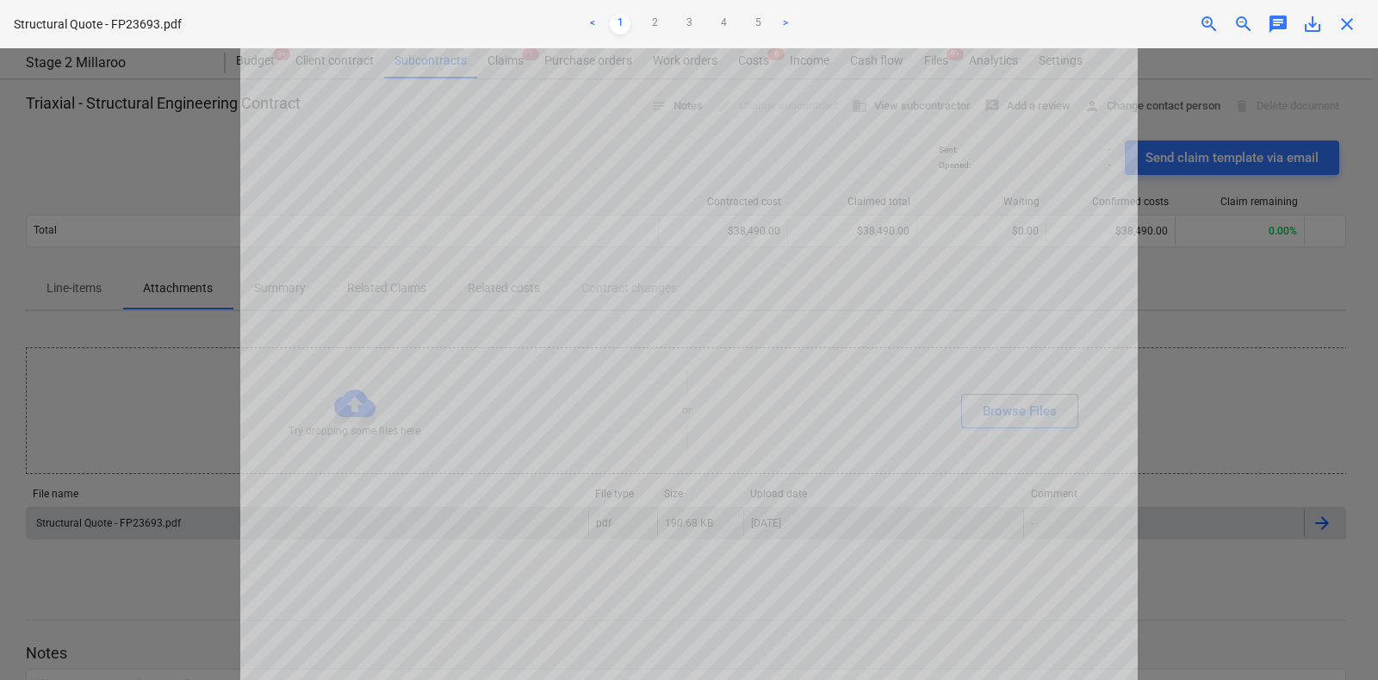
scroll to position [641, 0]
click at [663, 16] on link "2" at bounding box center [654, 24] width 21 height 21
click at [676, 25] on ul "< 1 2 3 4 5 >" at bounding box center [689, 24] width 451 height 21
click at [684, 22] on link "3" at bounding box center [689, 24] width 21 height 21
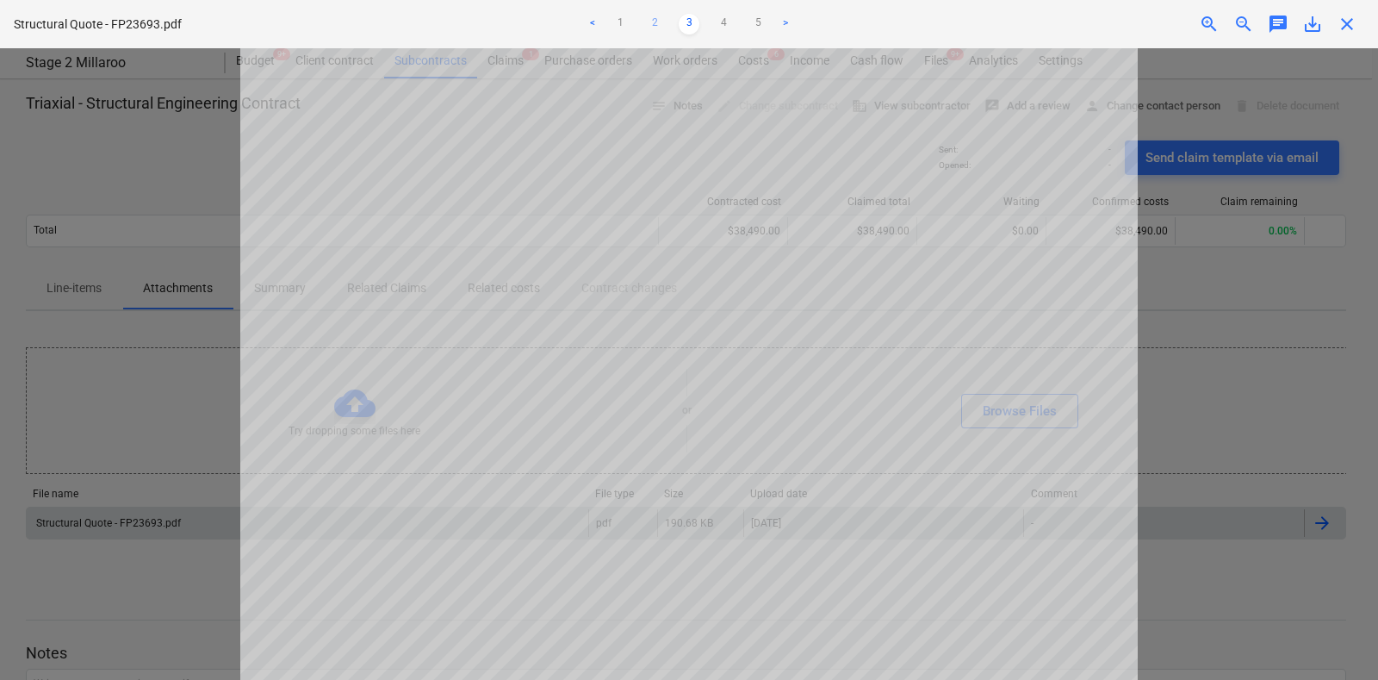
click at [655, 22] on link "2" at bounding box center [654, 24] width 21 height 21
click at [693, 21] on link "3" at bounding box center [689, 24] width 21 height 21
click at [1096, 34] on div "Structural Quote - FP23693.pdf < 1 2 3 4 5 > zoom_in zoom_out chat 0 save_alt c…" at bounding box center [689, 24] width 1378 height 48
click at [1096, 33] on span "close" at bounding box center [1347, 24] width 21 height 21
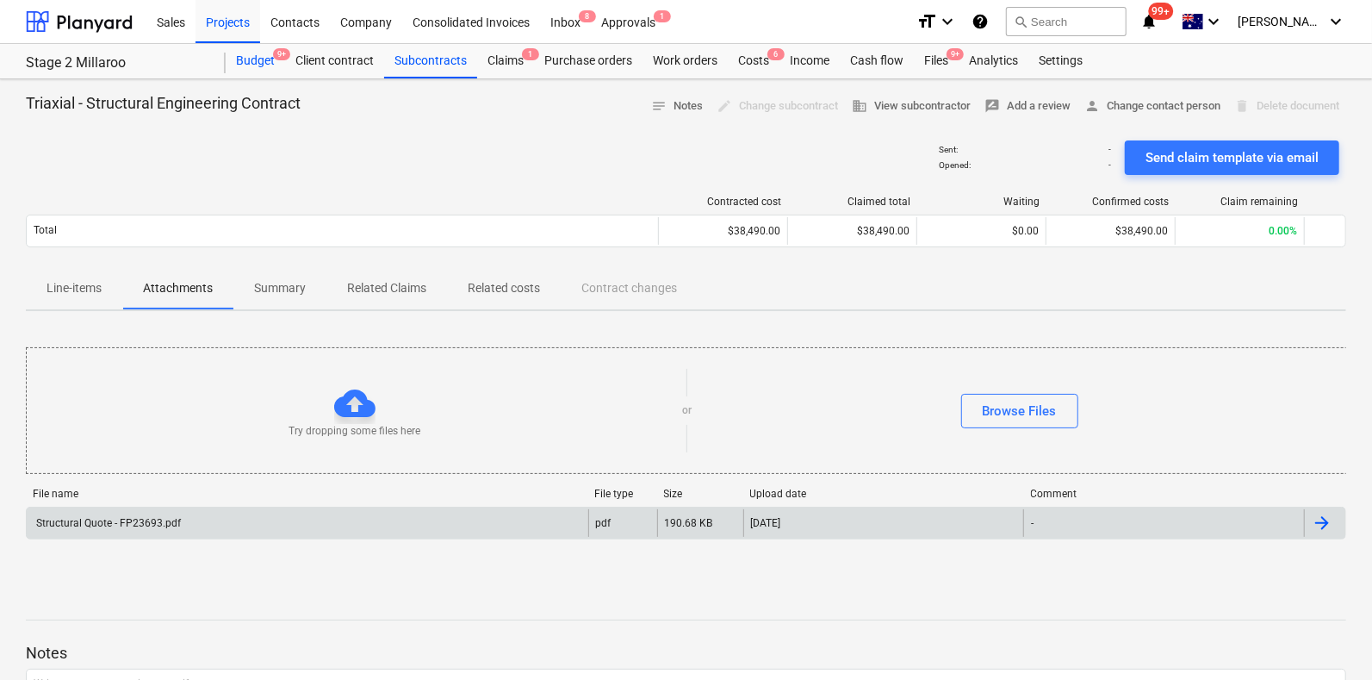
click at [263, 58] on div "Budget 9+" at bounding box center [255, 61] width 59 height 34
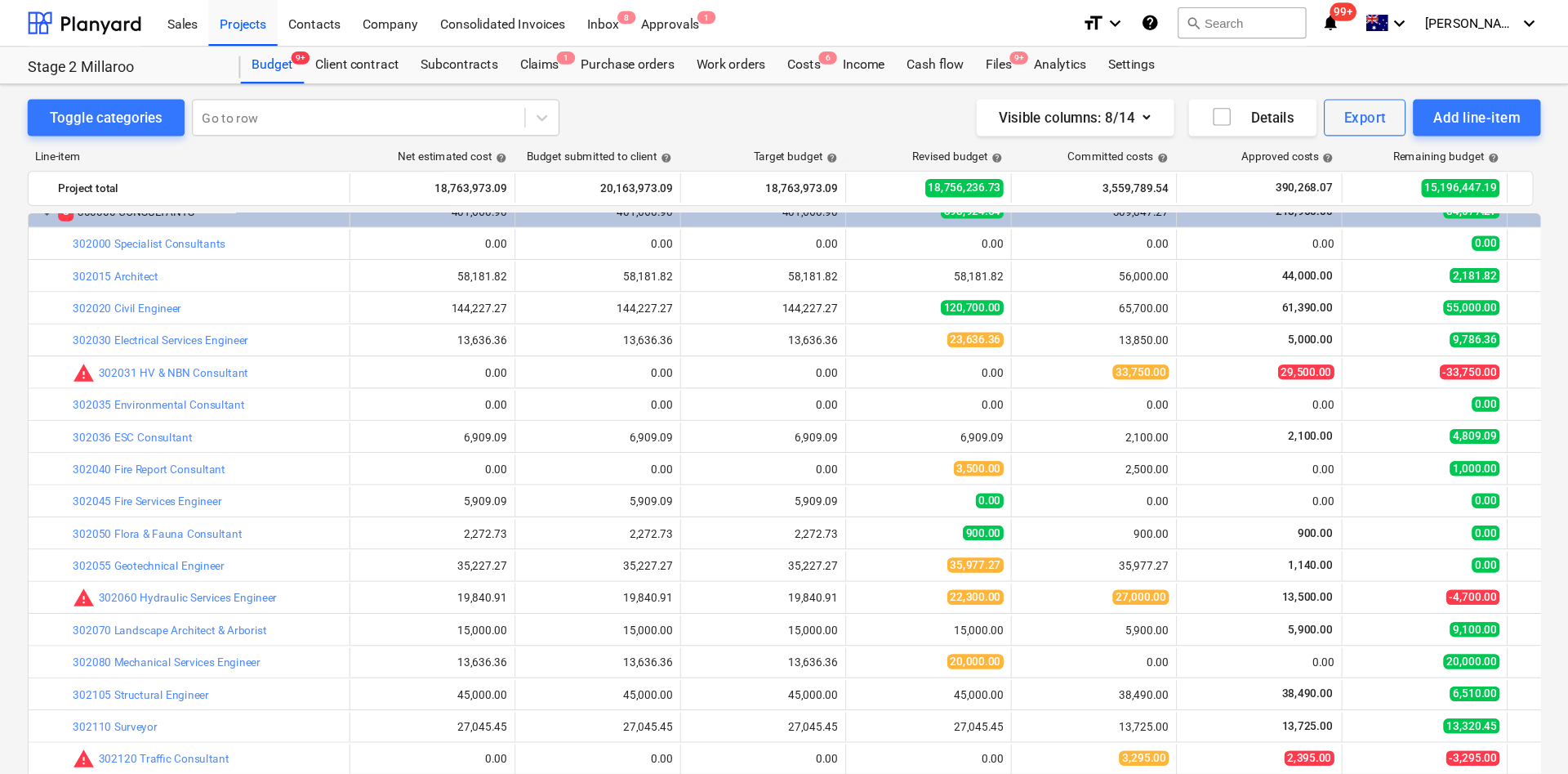
scroll to position [102, 0]
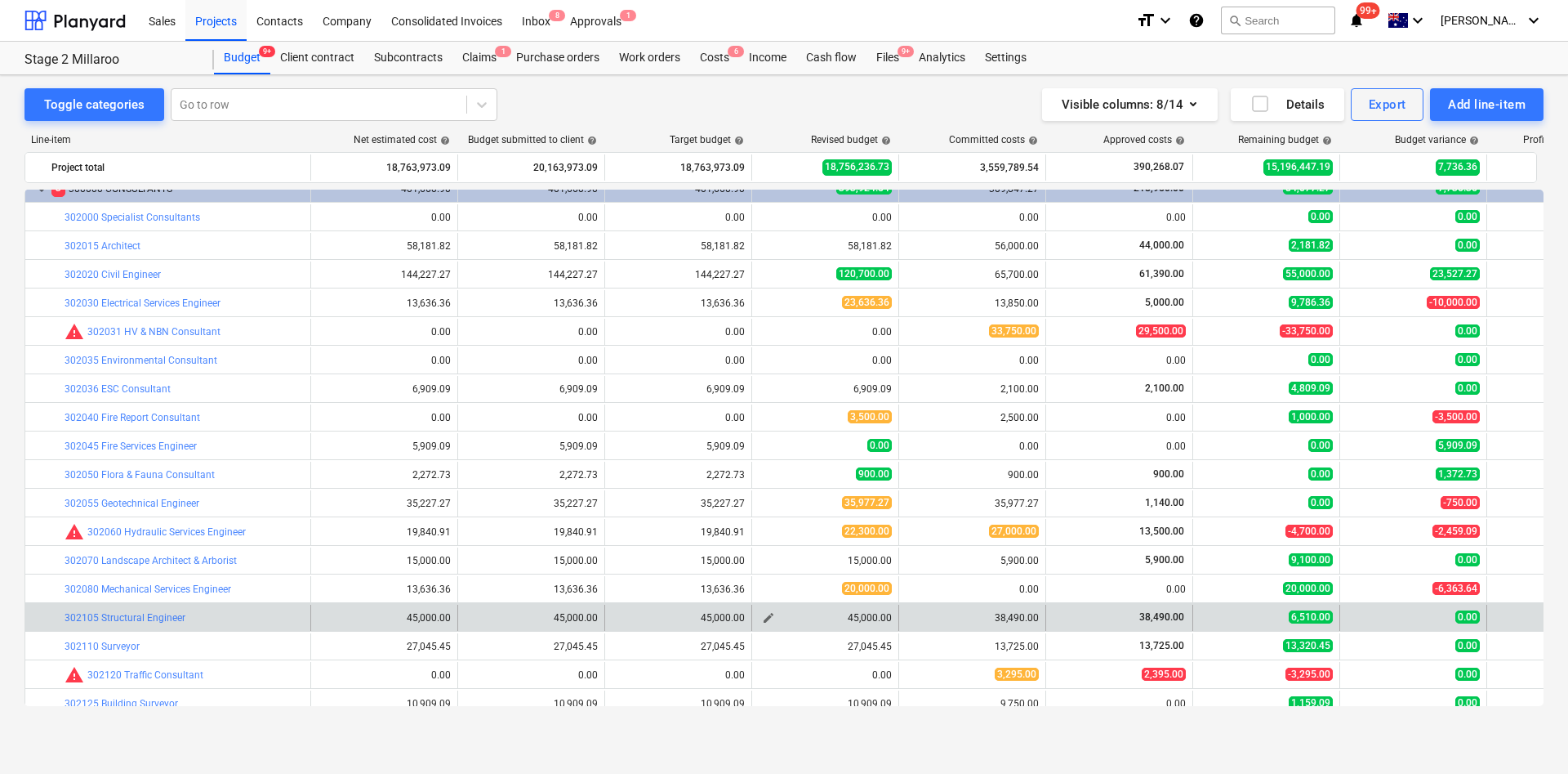
click at [773, 515] on span "edit" at bounding box center [769, 617] width 13 height 13
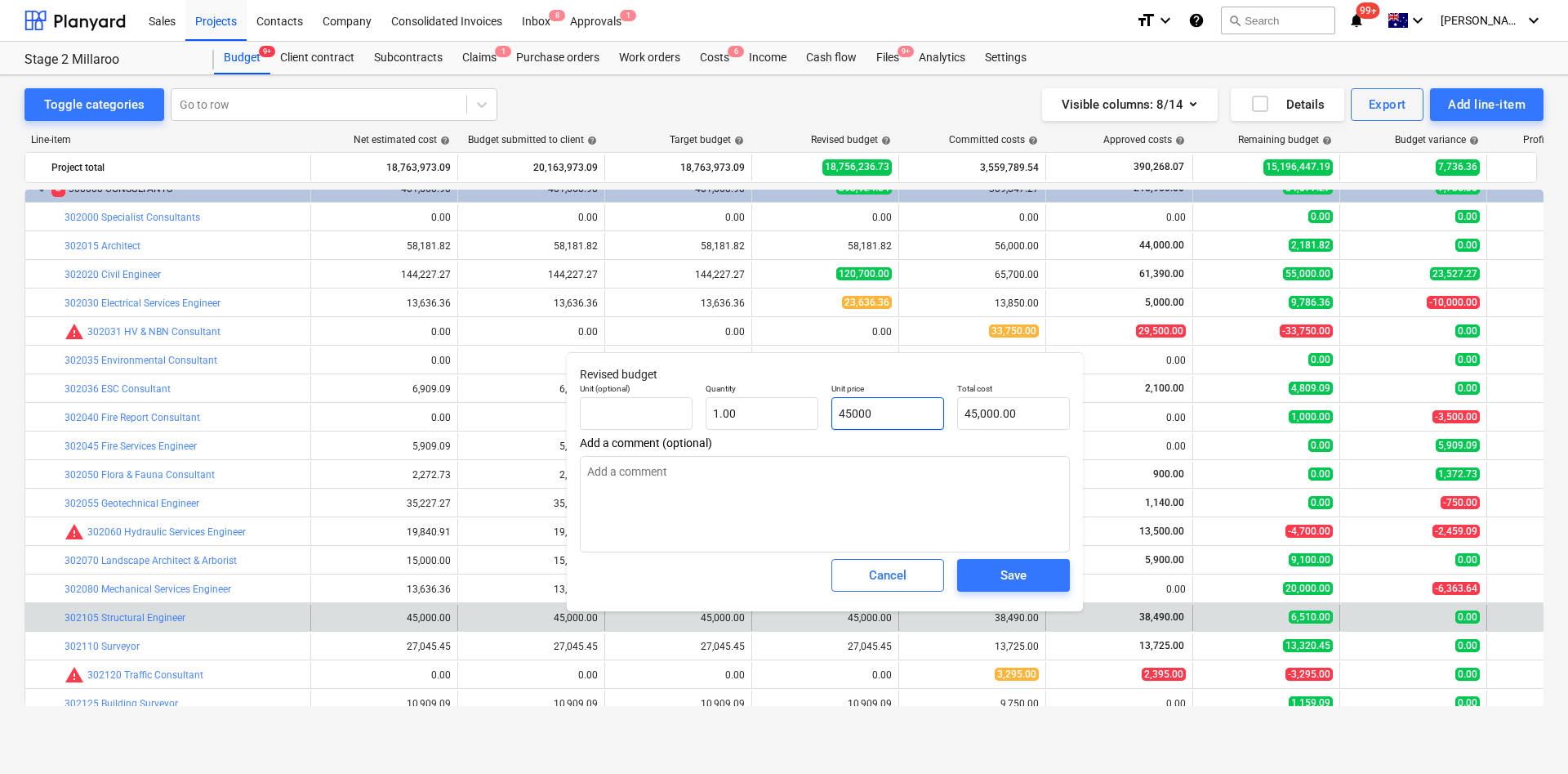
click at [846, 414] on input "45000" at bounding box center [887, 414] width 113 height 32
type input "5000"
type input "5,000.00"
type input "65000"
type input "65,000.00"
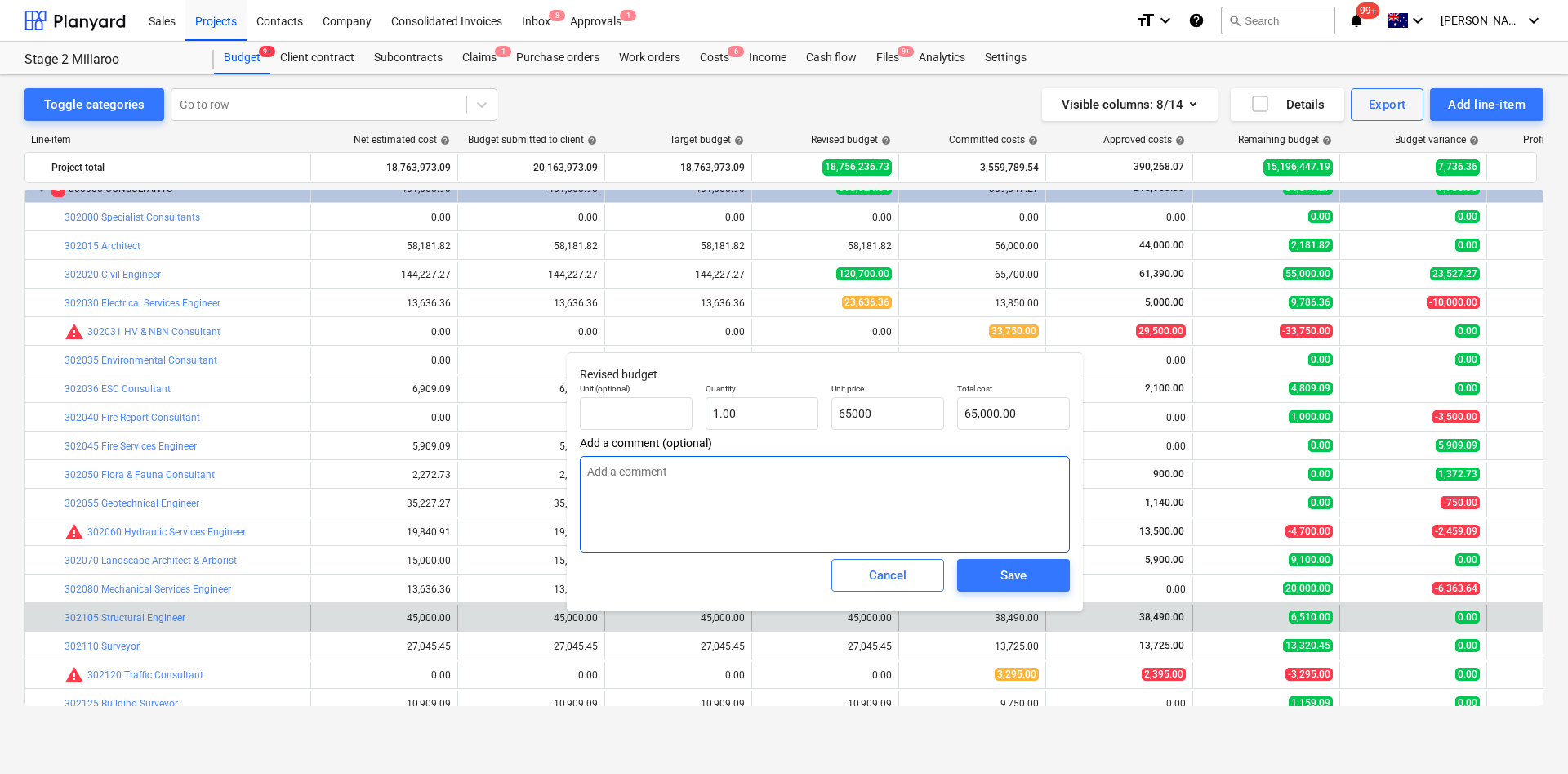
type input "65,000.00"
click at [872, 484] on textarea at bounding box center [825, 505] width 490 height 97
type textarea "Allowed $25k for construction stage and inspections"
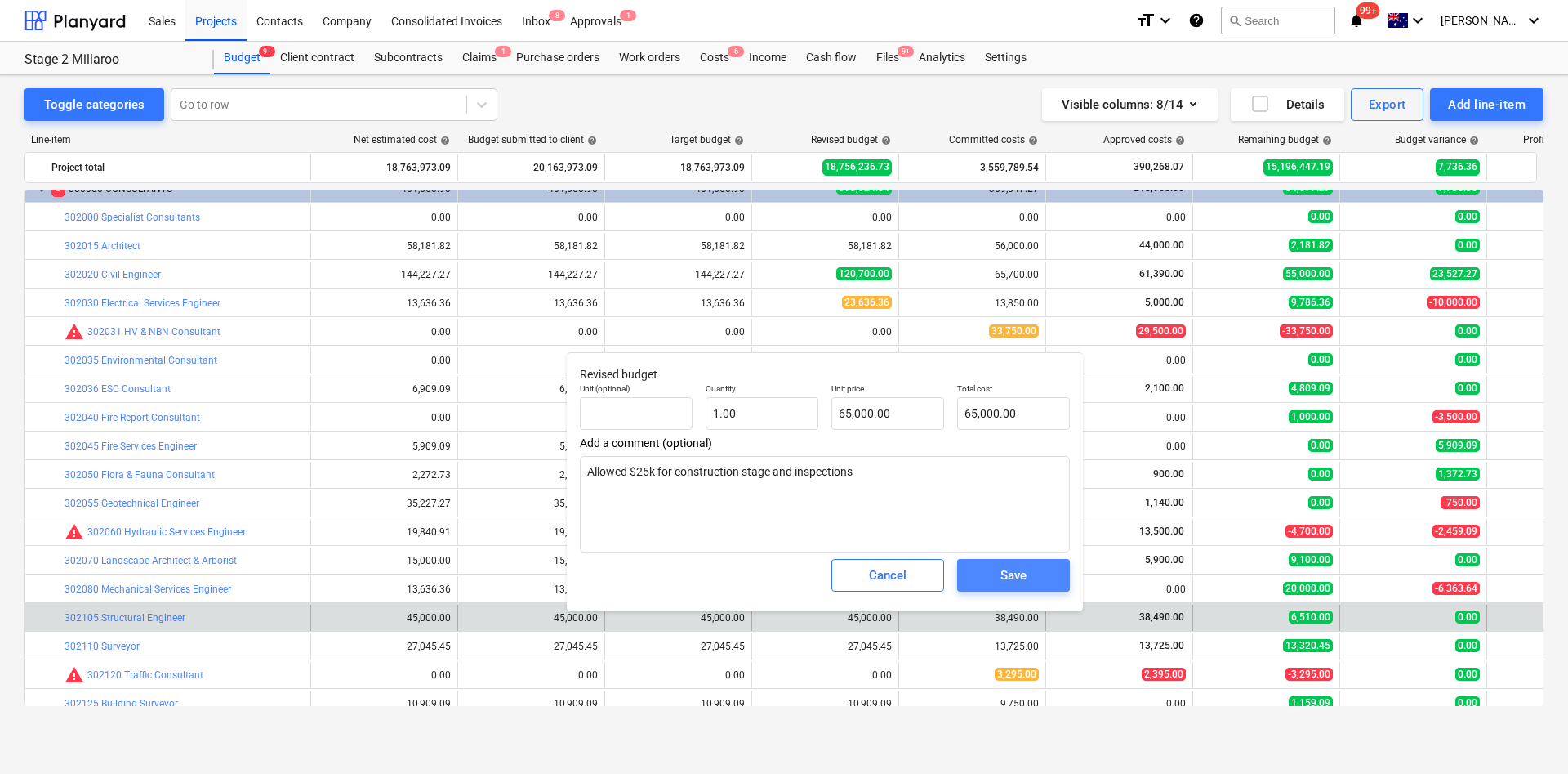
click at [1029, 515] on span "Save" at bounding box center [1013, 575] width 74 height 21
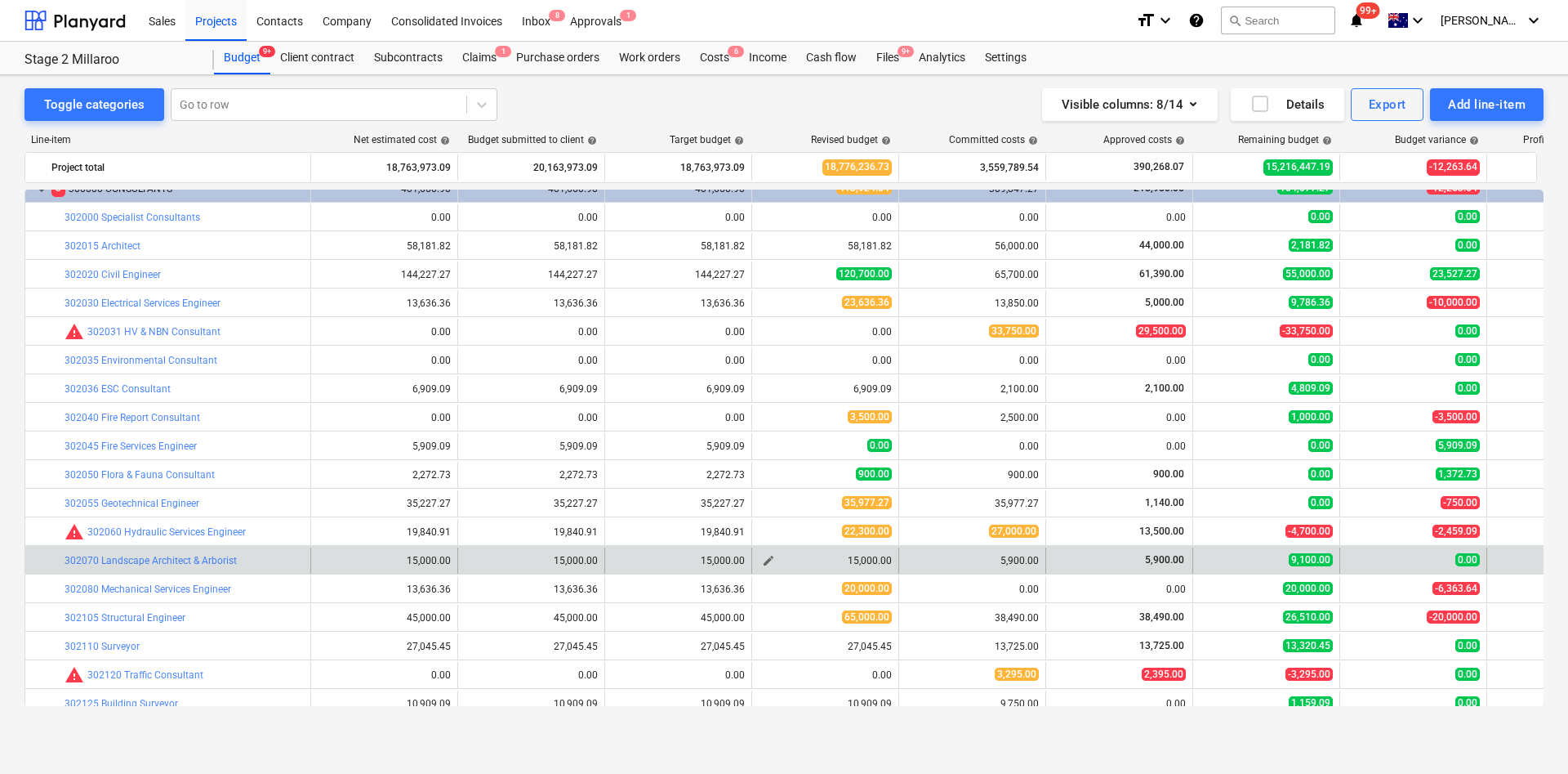
click at [769, 515] on span "edit" at bounding box center [769, 561] width 13 height 13
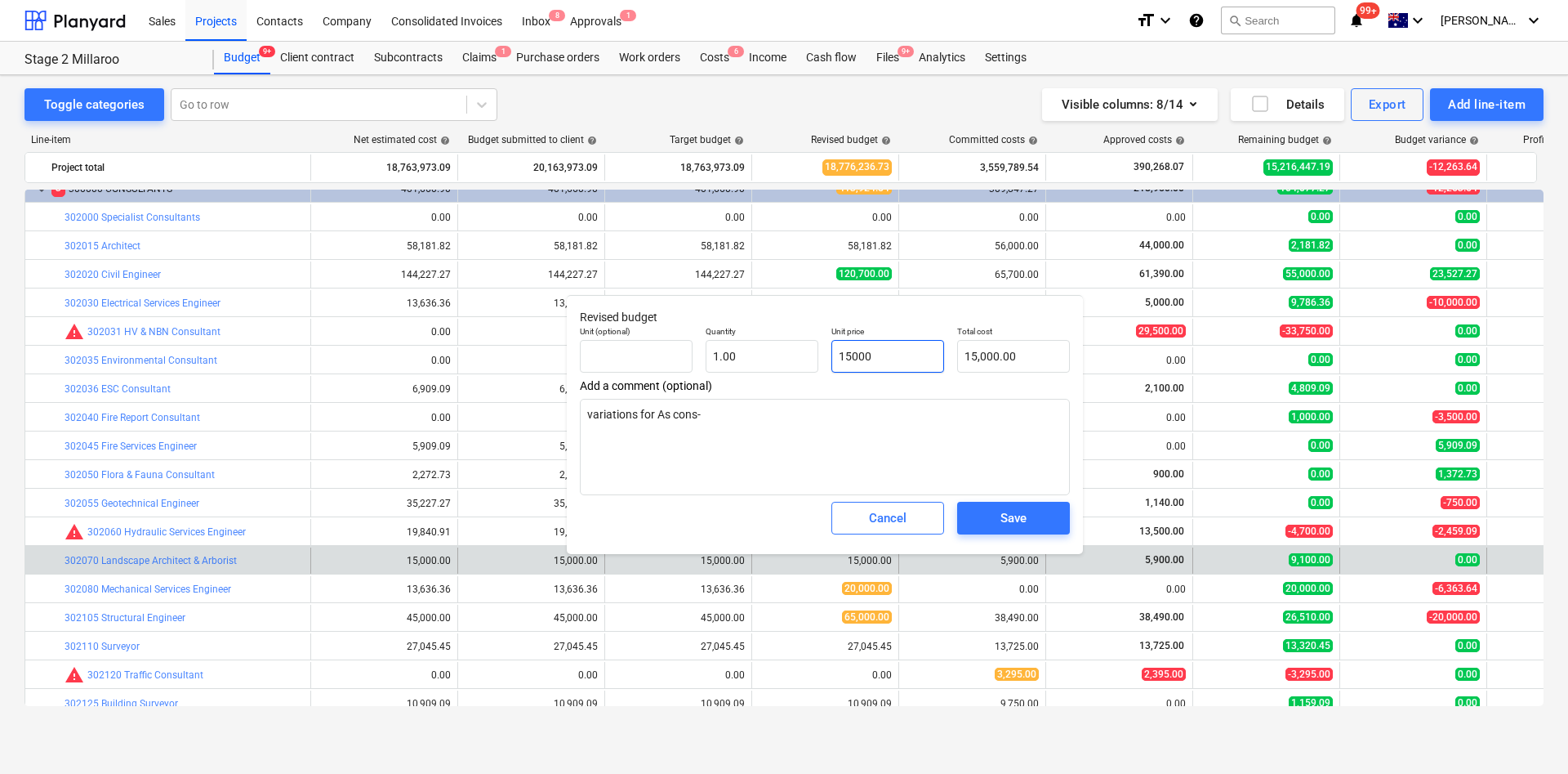
click at [846, 356] on input "15000" at bounding box center [887, 356] width 113 height 32
type input "1000"
type input "1,000.00"
type input "10000"
type input "10,000.00"
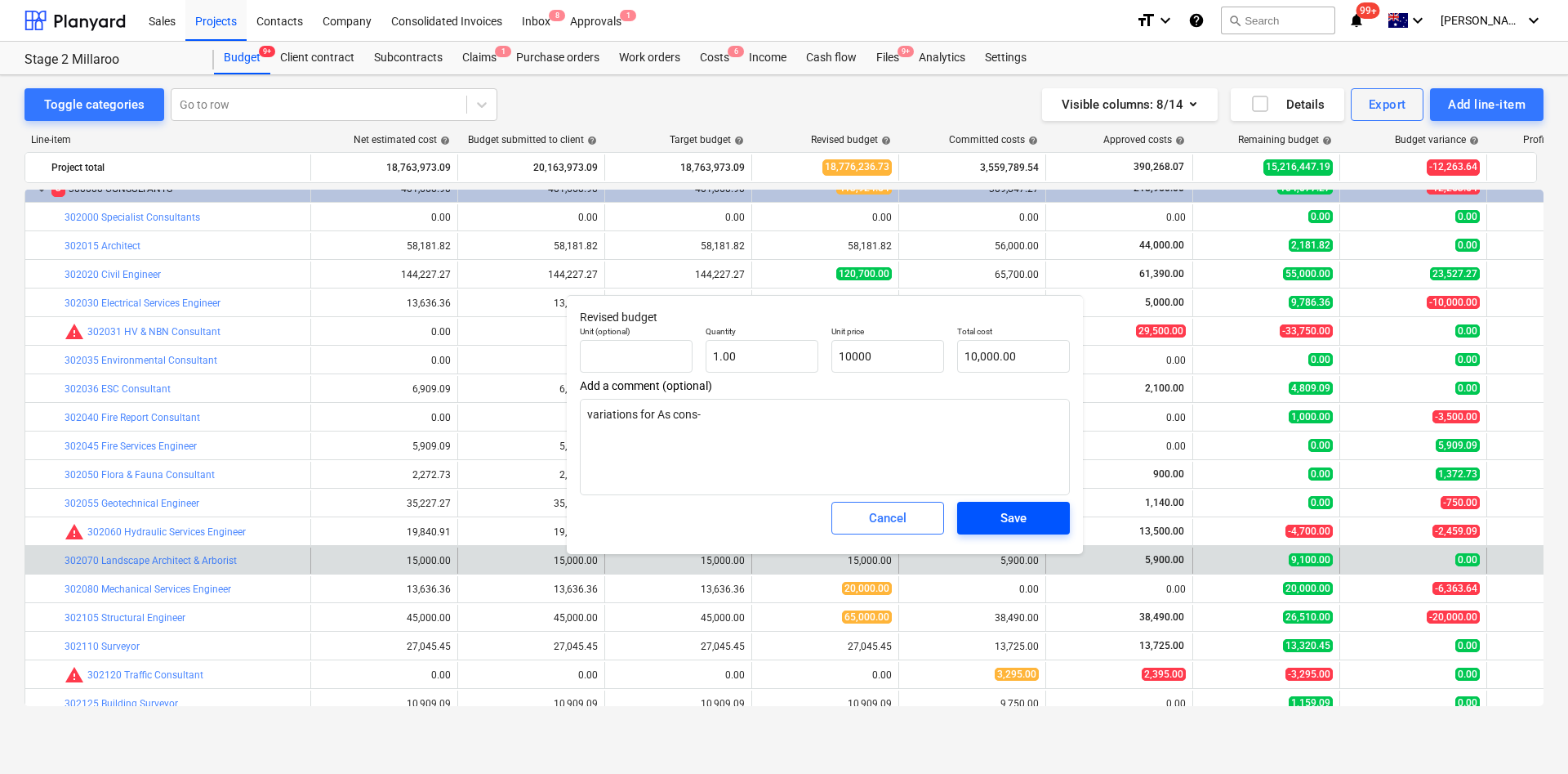
type input "10,000.00"
click at [999, 515] on button "Save" at bounding box center [1013, 518] width 113 height 32
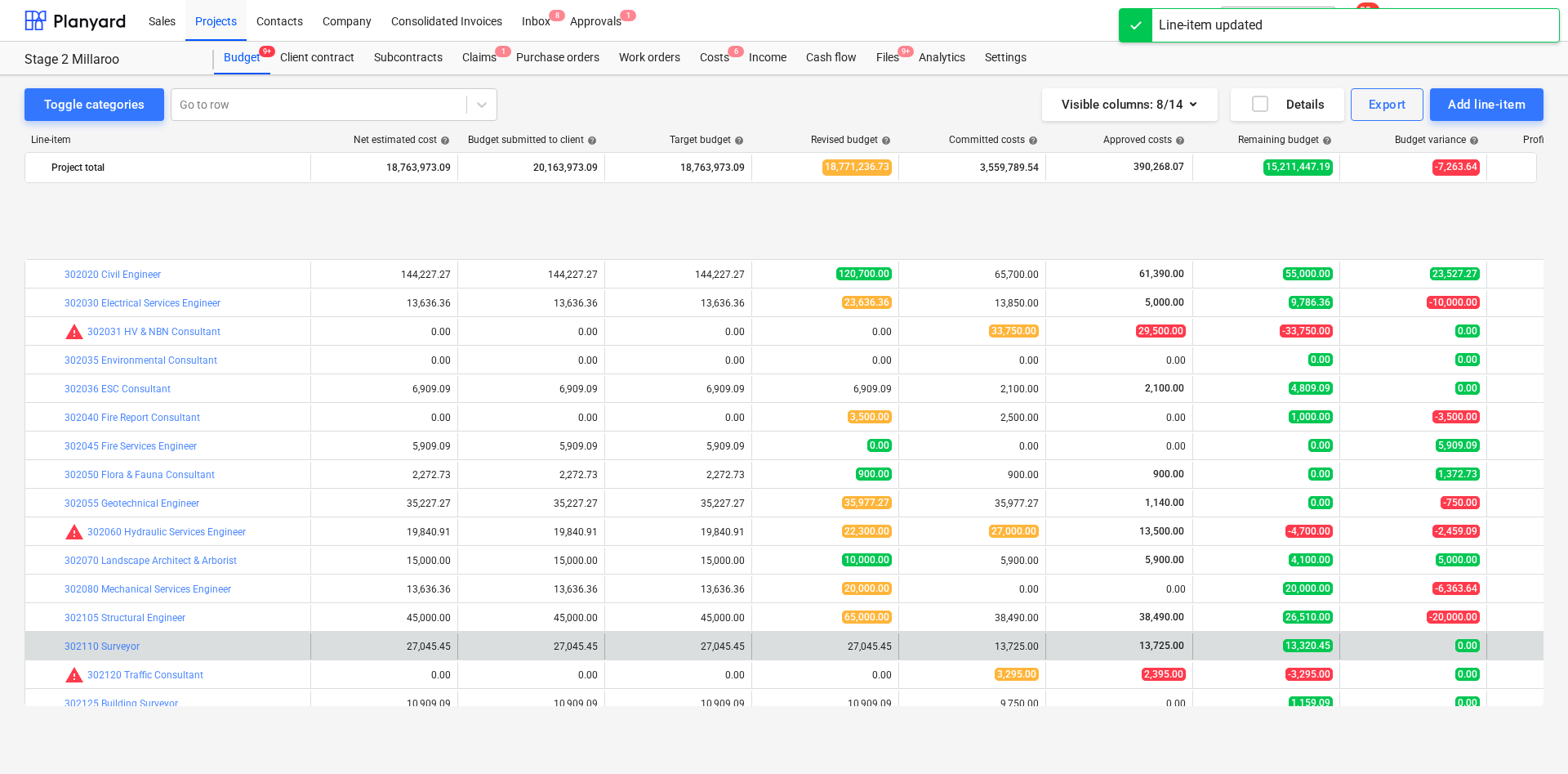
scroll to position [225, 0]
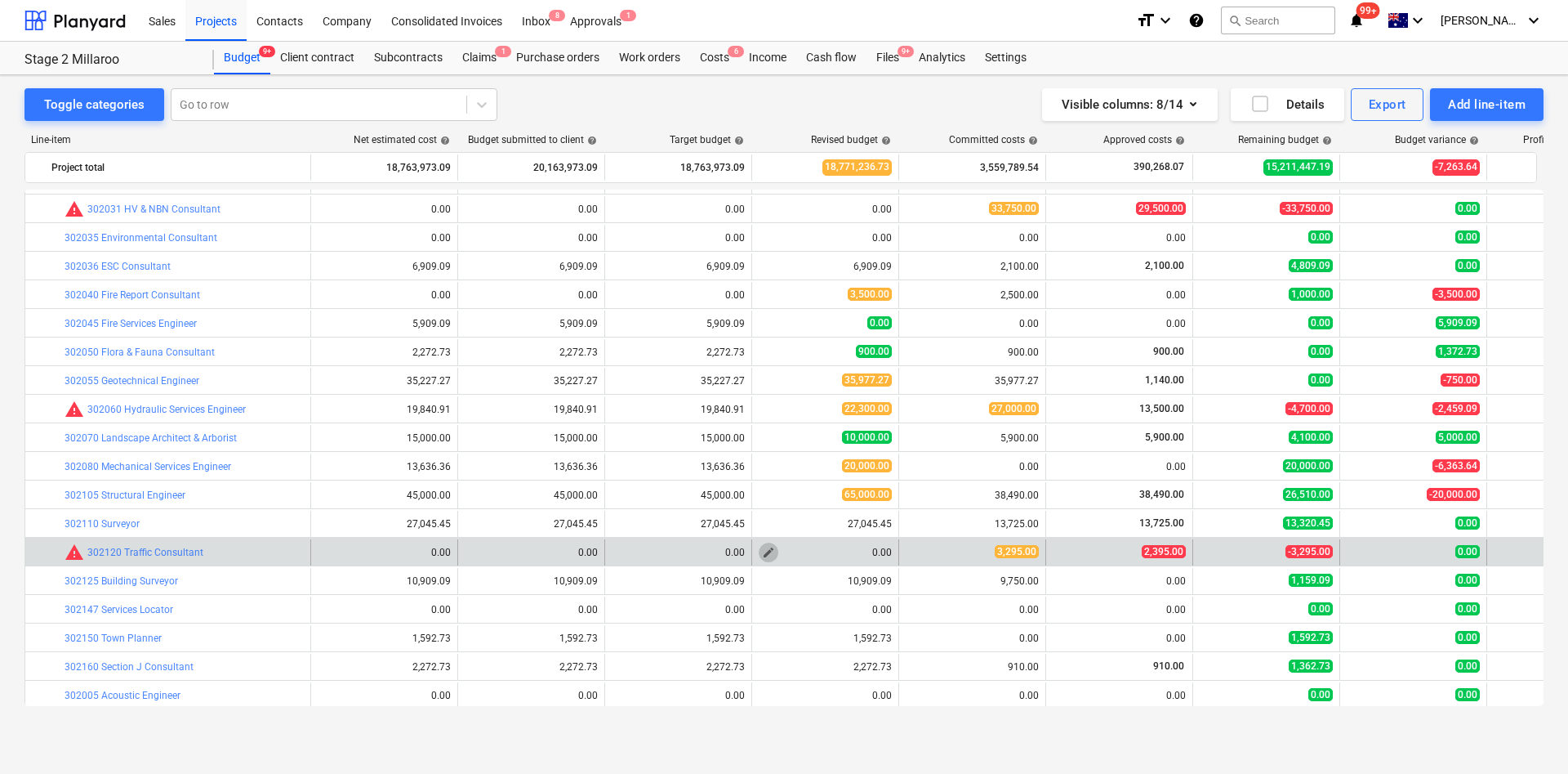
click at [763, 515] on span "edit" at bounding box center [769, 552] width 13 height 13
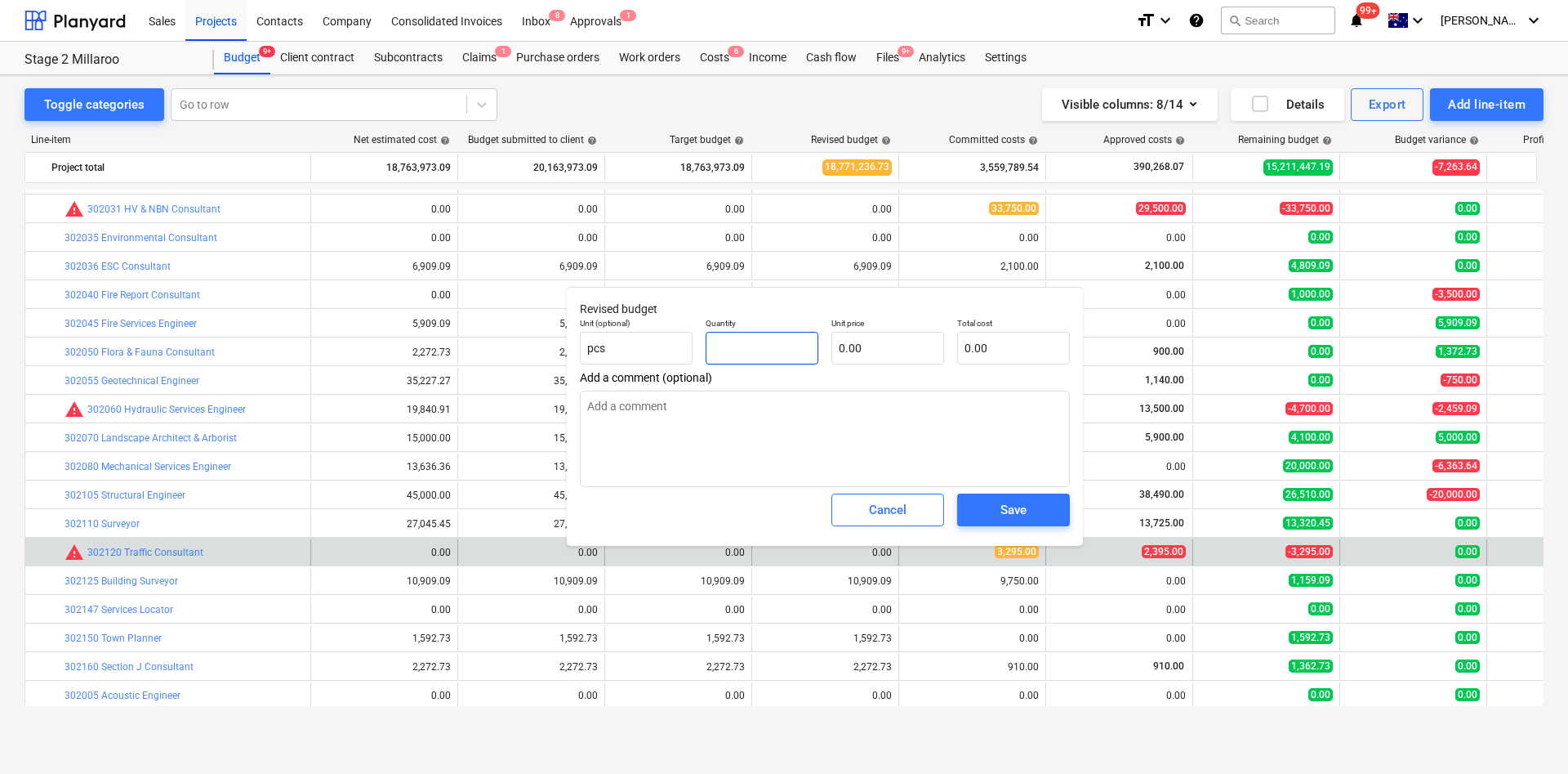
click at [751, 335] on input "text" at bounding box center [761, 348] width 113 height 32
type input "1.00"
click at [823, 364] on div "Quantity 1.00" at bounding box center [761, 341] width 126 height 60
click at [836, 362] on input "text" at bounding box center [887, 348] width 113 height 32
type input "5"
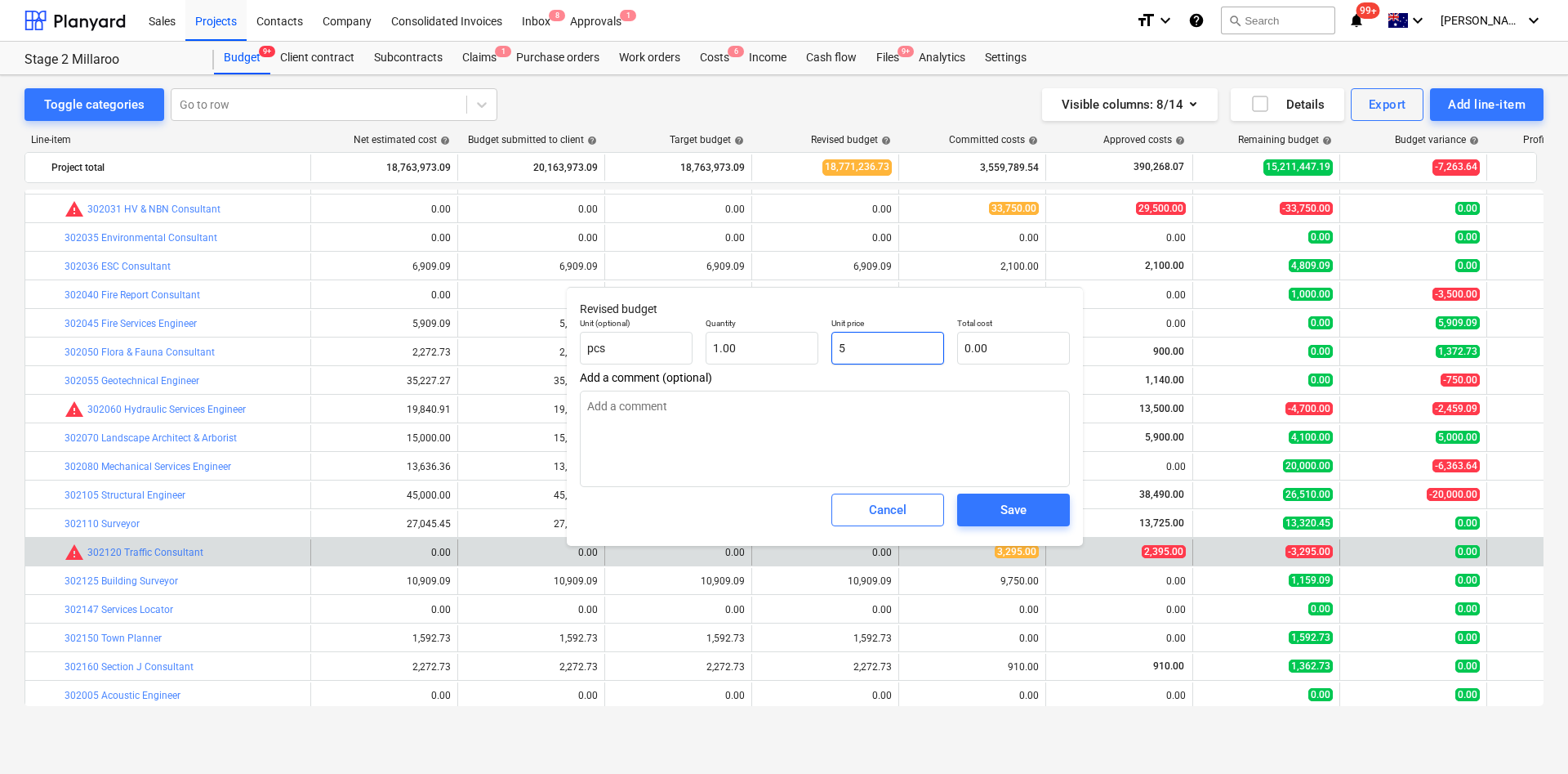
type input "5.00"
type input "50"
type input "50.00"
type input "500"
type input "500.00"
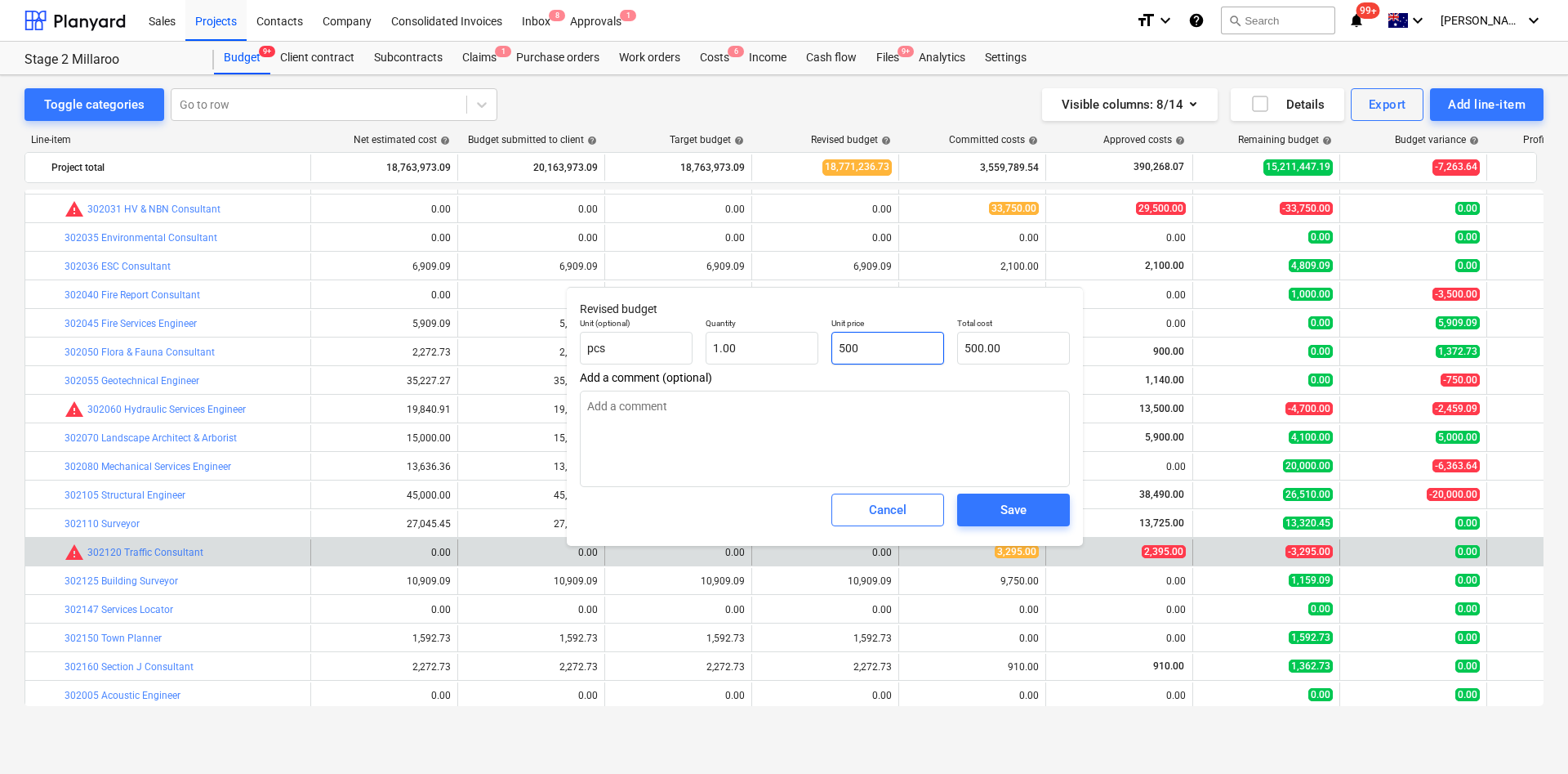
type input "5000"
type input "5,000.00"
click at [998, 515] on button "Save" at bounding box center [1013, 509] width 113 height 32
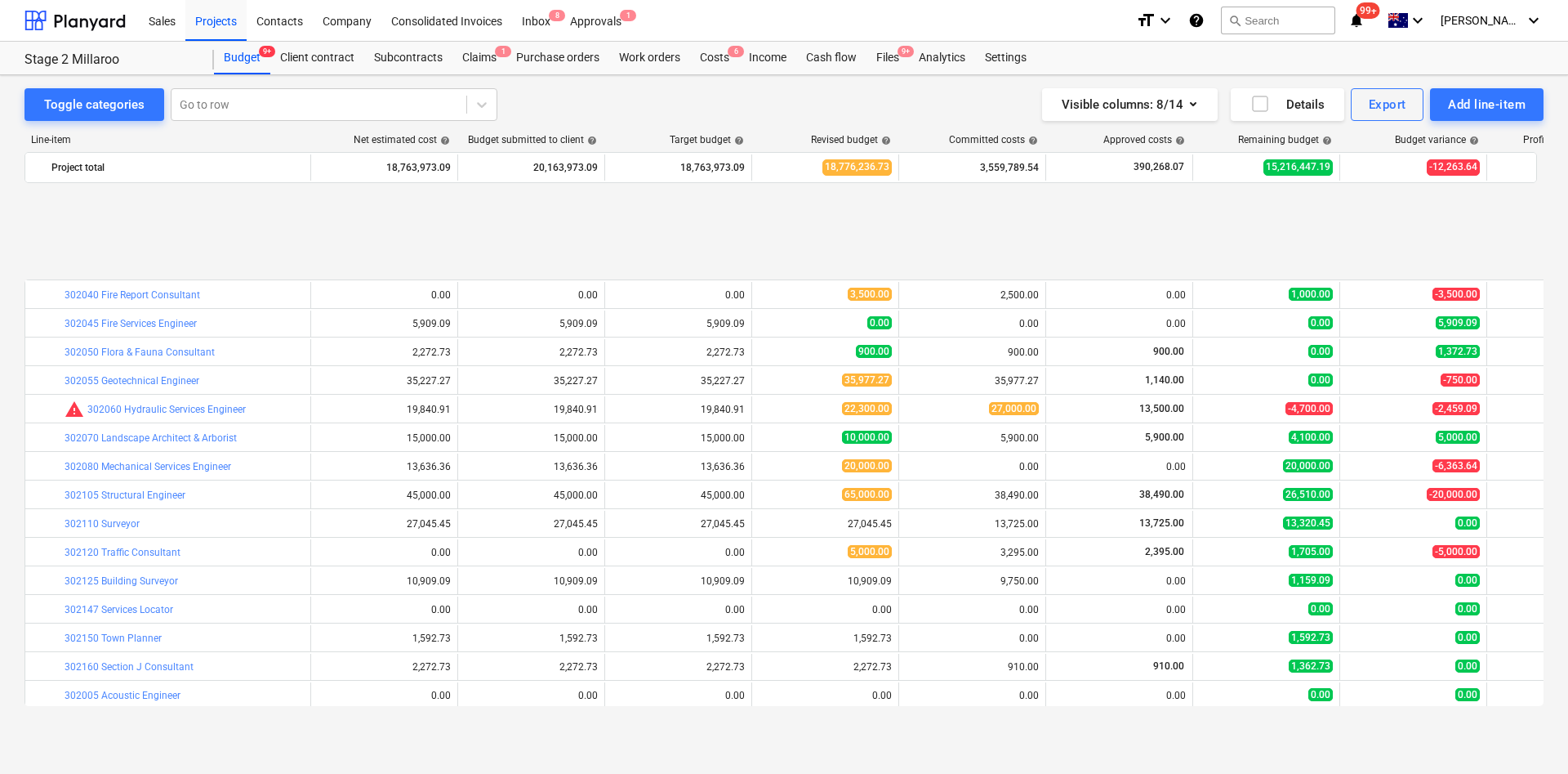
scroll to position [347, 0]
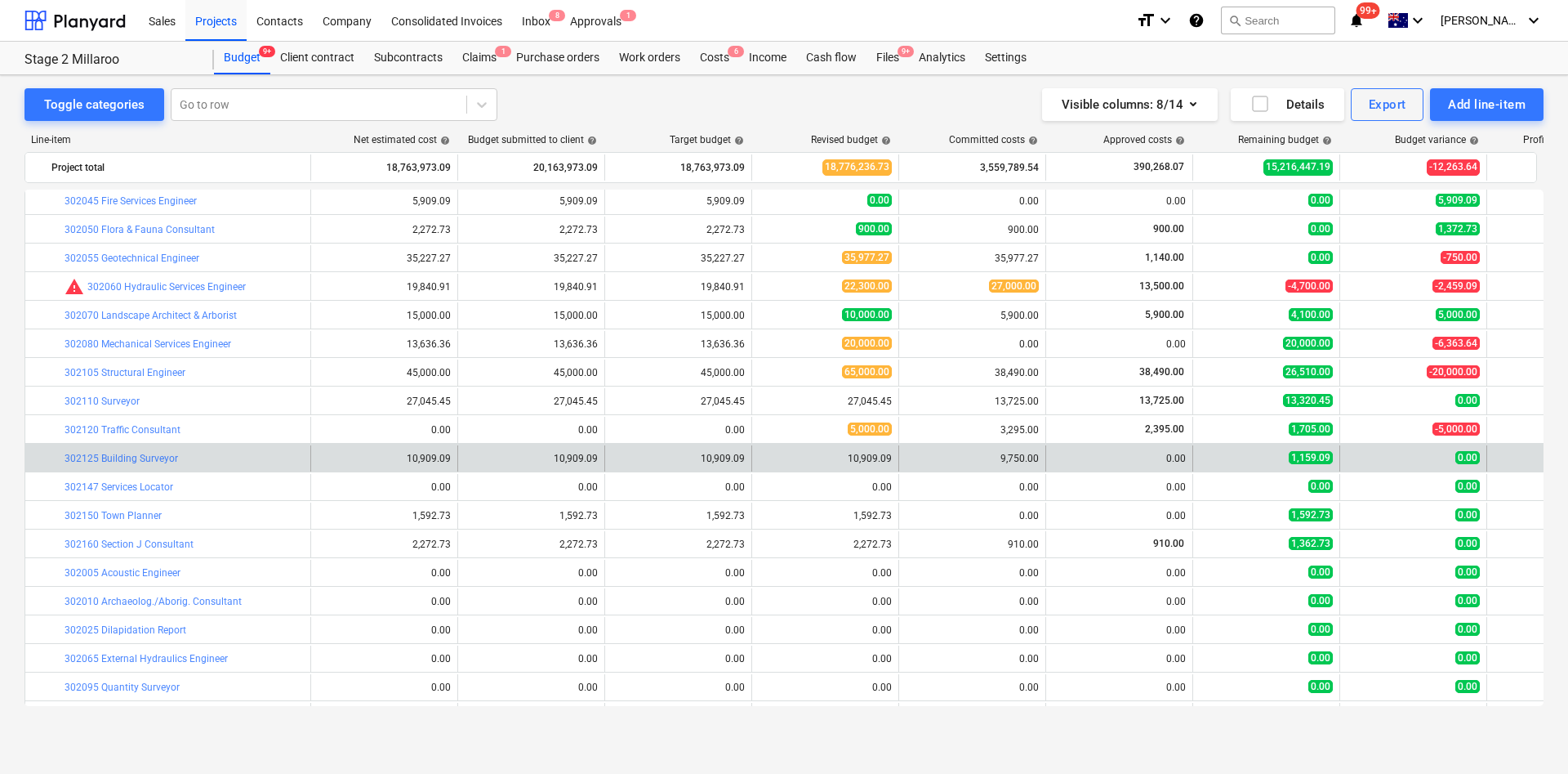
click at [38, 458] on div at bounding box center [39, 459] width 13 height 27
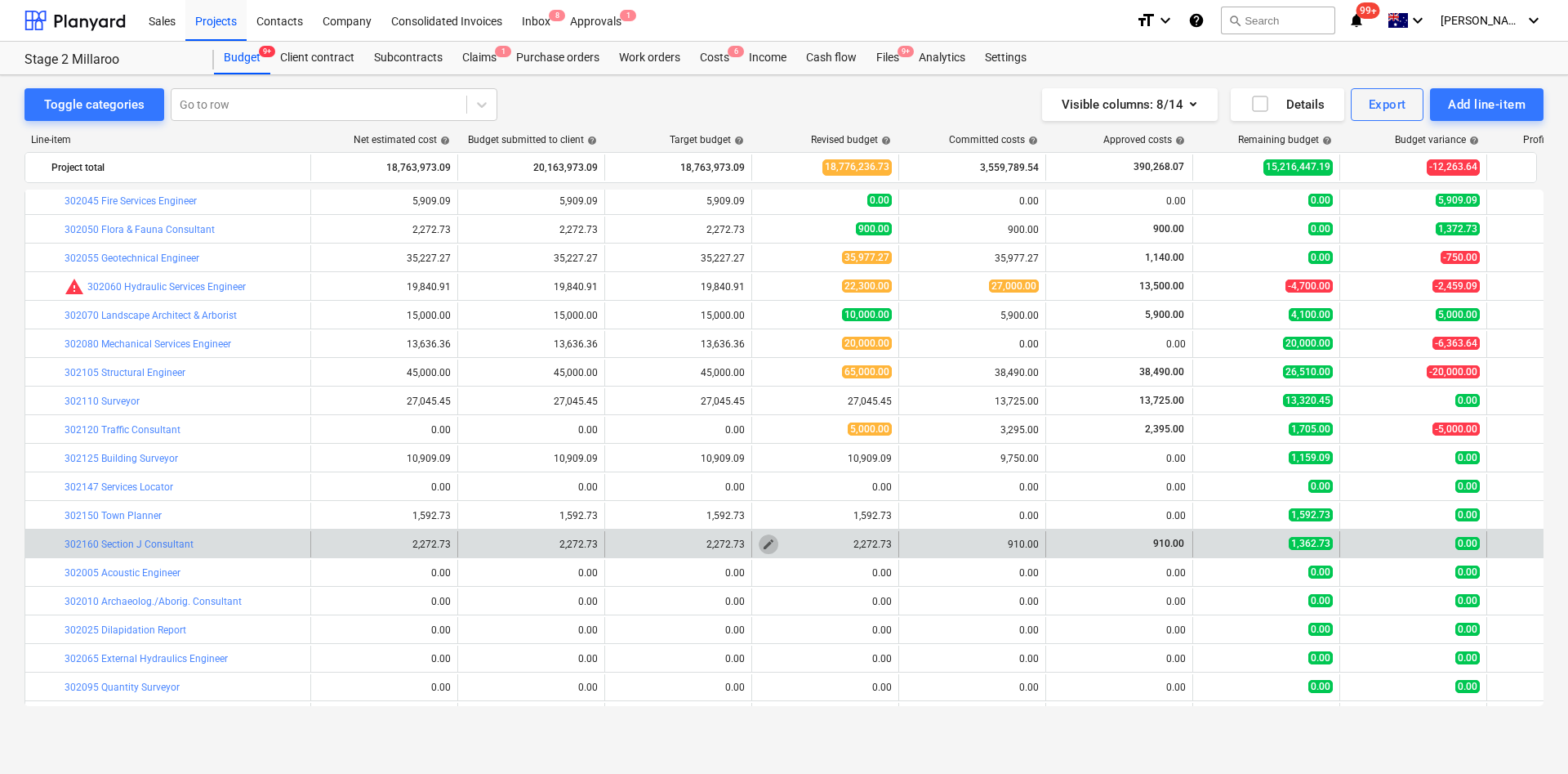
click at [770, 515] on span "edit" at bounding box center [769, 544] width 13 height 13
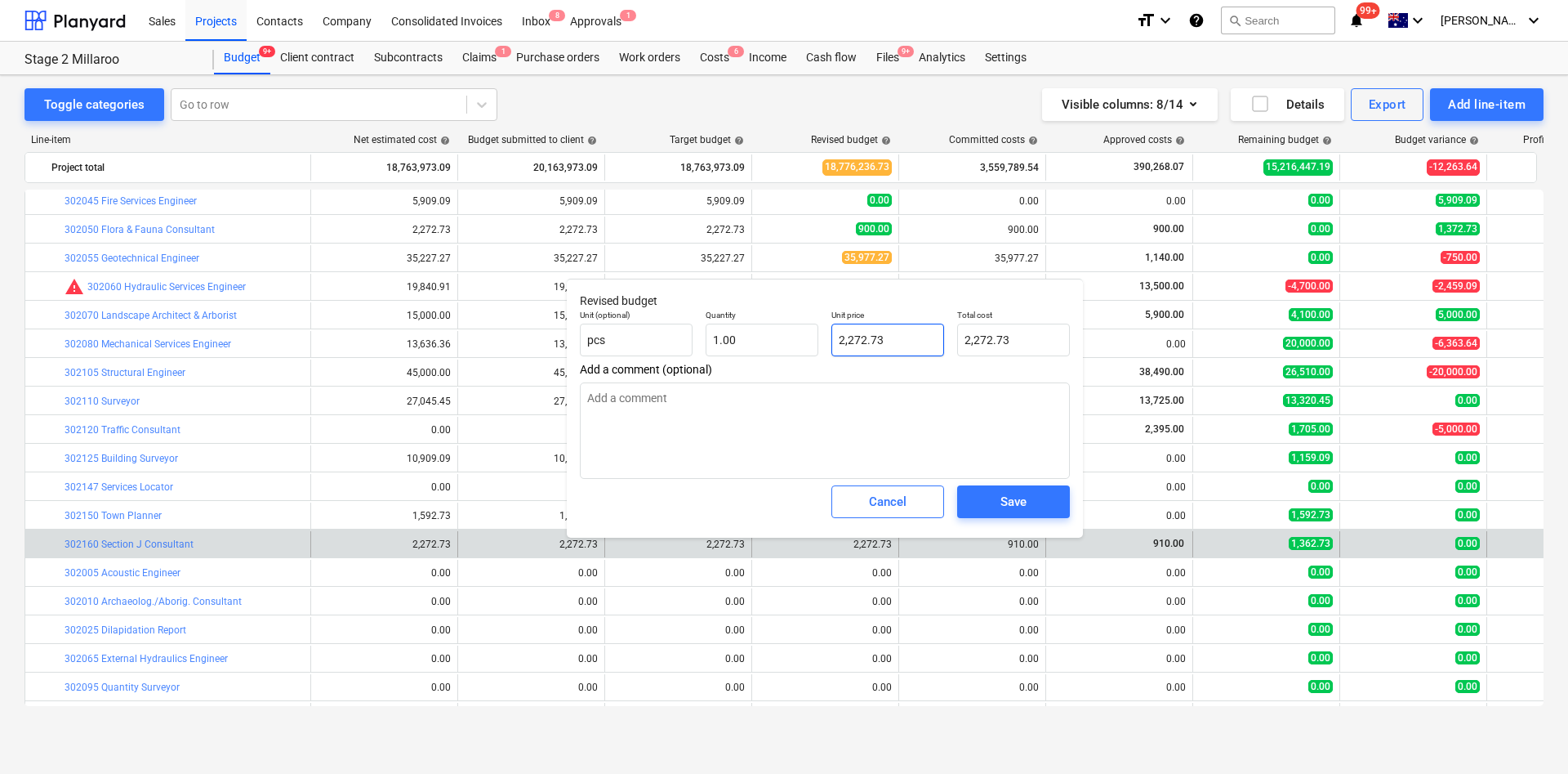
type input "2272.7273"
drag, startPoint x: 902, startPoint y: 345, endPoint x: 735, endPoint y: 340, distance: 167.1
click at [735, 340] on div "Unit (optional) pcs Quantity 1.00 Unit price 2272.7273 Total cost 2,272.73" at bounding box center [825, 333] width 503 height 60
click at [931, 504] on button "Cancel" at bounding box center [887, 502] width 113 height 32
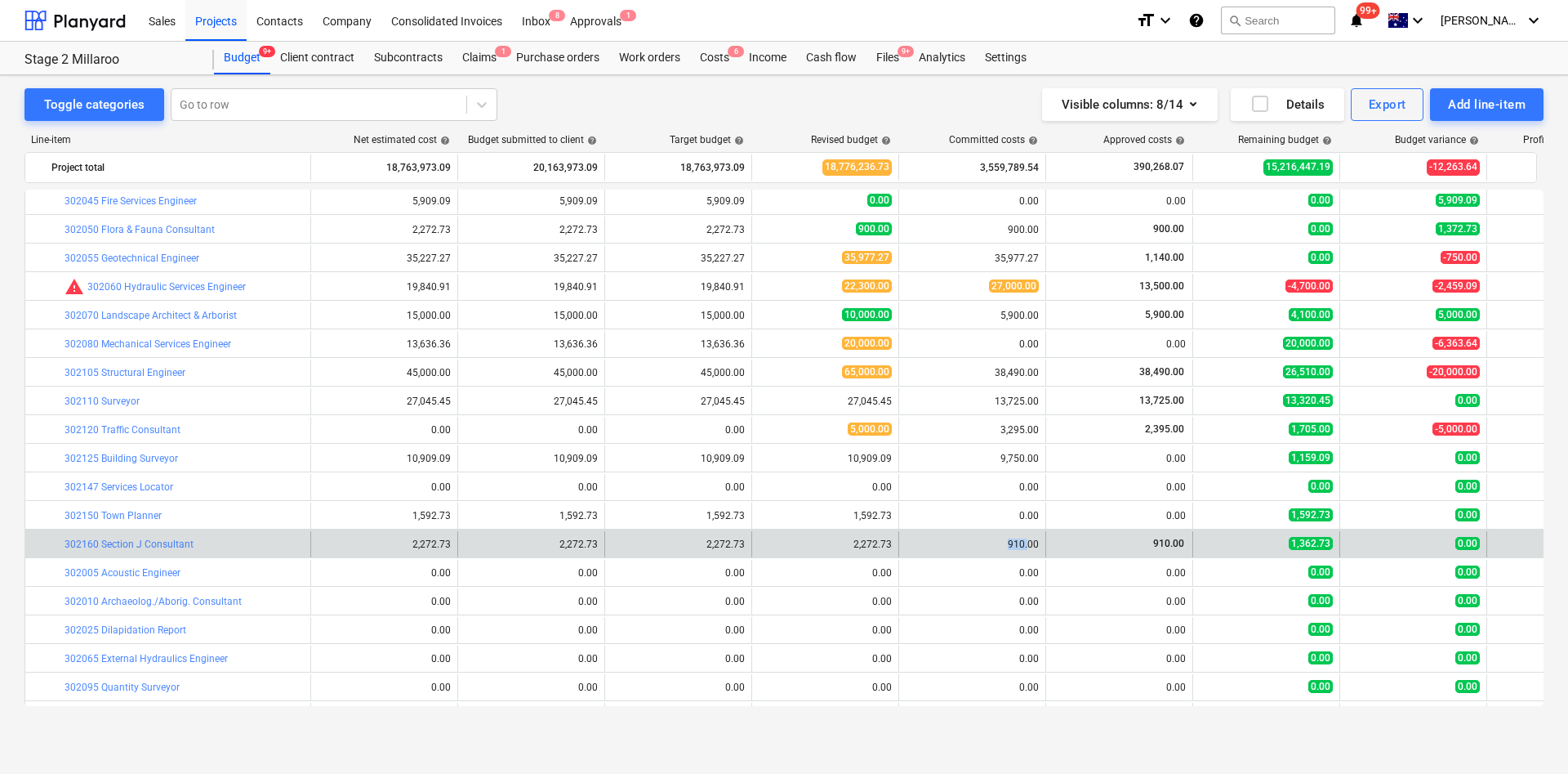
drag, startPoint x: 1003, startPoint y: 539, endPoint x: 1029, endPoint y: 538, distance: 26.0
click at [1029, 515] on div "910.00" at bounding box center [972, 544] width 133 height 11
click at [1037, 515] on div "910.00" at bounding box center [972, 544] width 133 height 11
drag, startPoint x: 1018, startPoint y: 542, endPoint x: 1045, endPoint y: 542, distance: 27.0
click at [1039, 515] on div "910.00" at bounding box center [972, 544] width 147 height 27
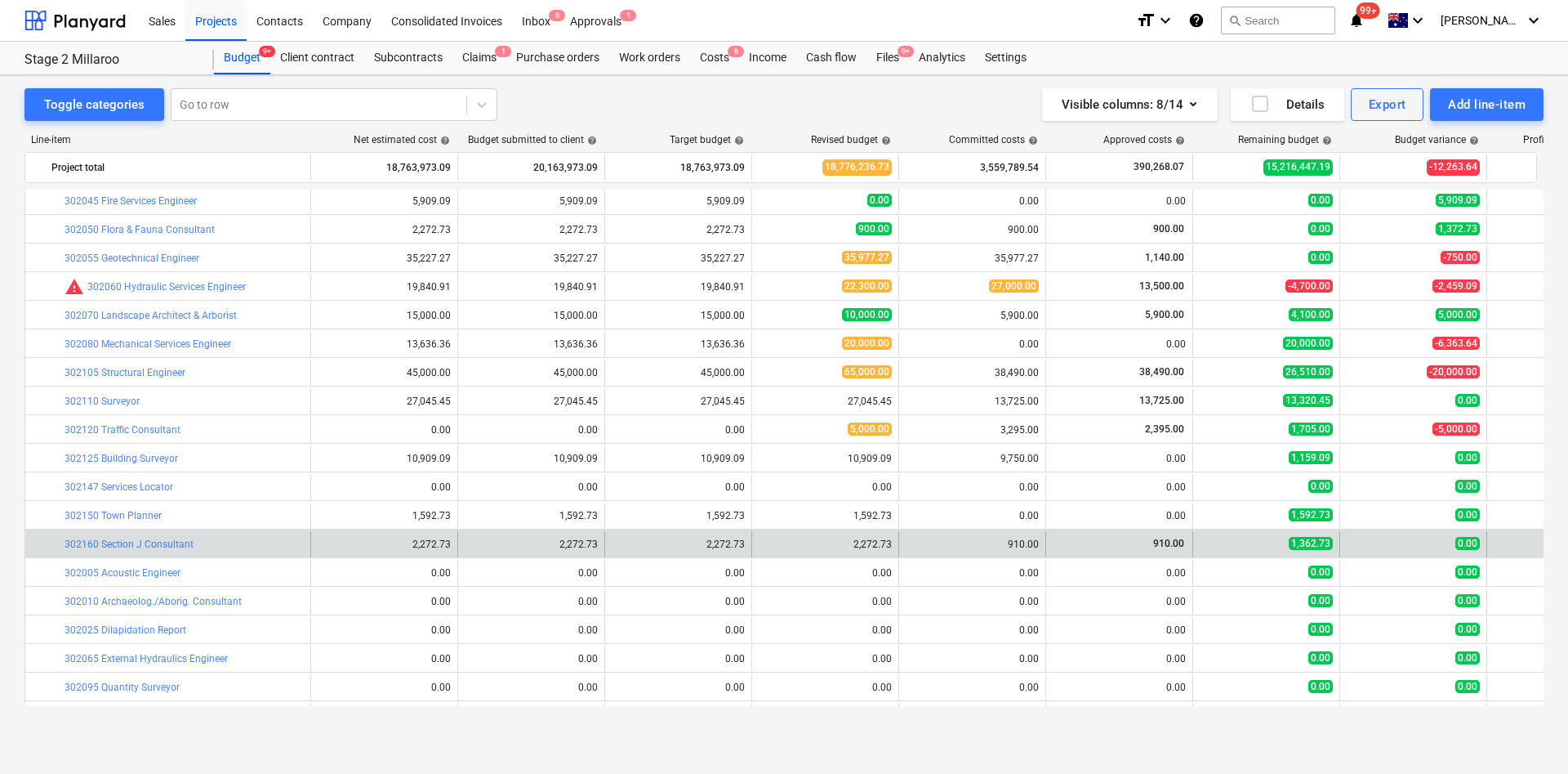
click at [138, 515] on div "bar_chart 302160 Section J Consultant" at bounding box center [184, 544] width 239 height 27
click at [170, 515] on link "302160 Section J Consultant" at bounding box center [129, 544] width 129 height 11
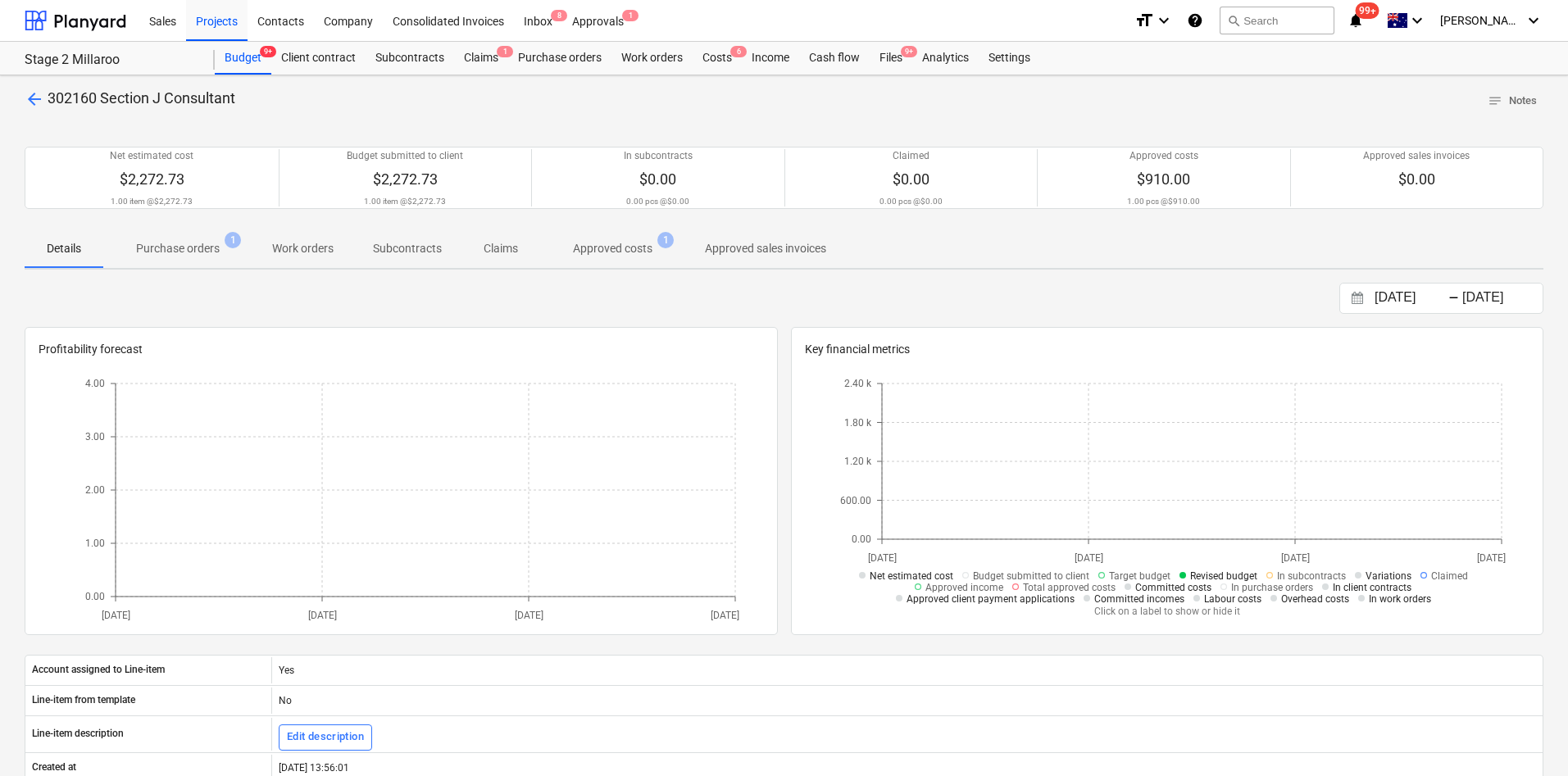
click at [198, 242] on p "Purchase orders" at bounding box center [178, 248] width 84 height 17
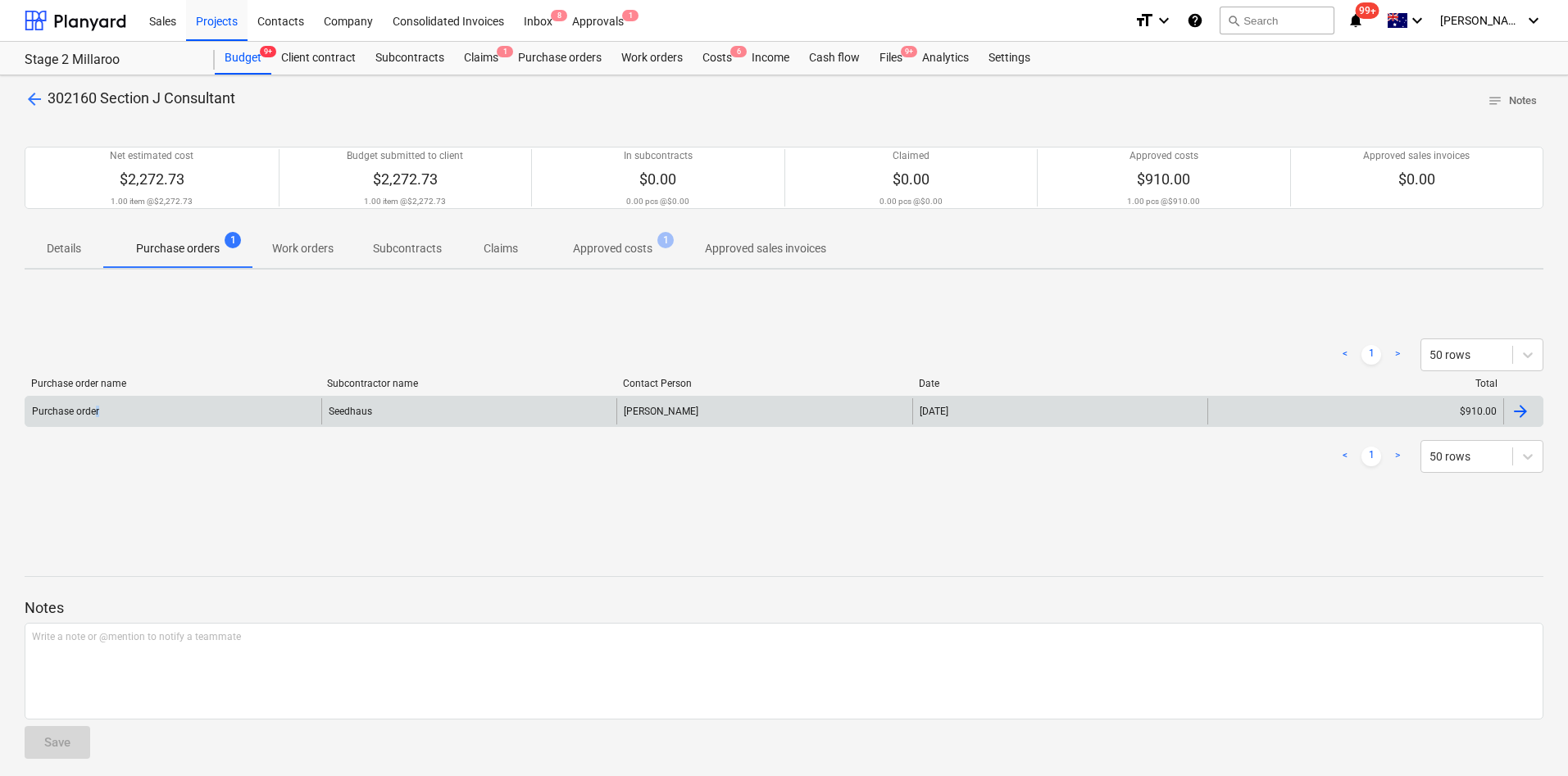
click at [98, 401] on div "Purchase order" at bounding box center [173, 412] width 296 height 27
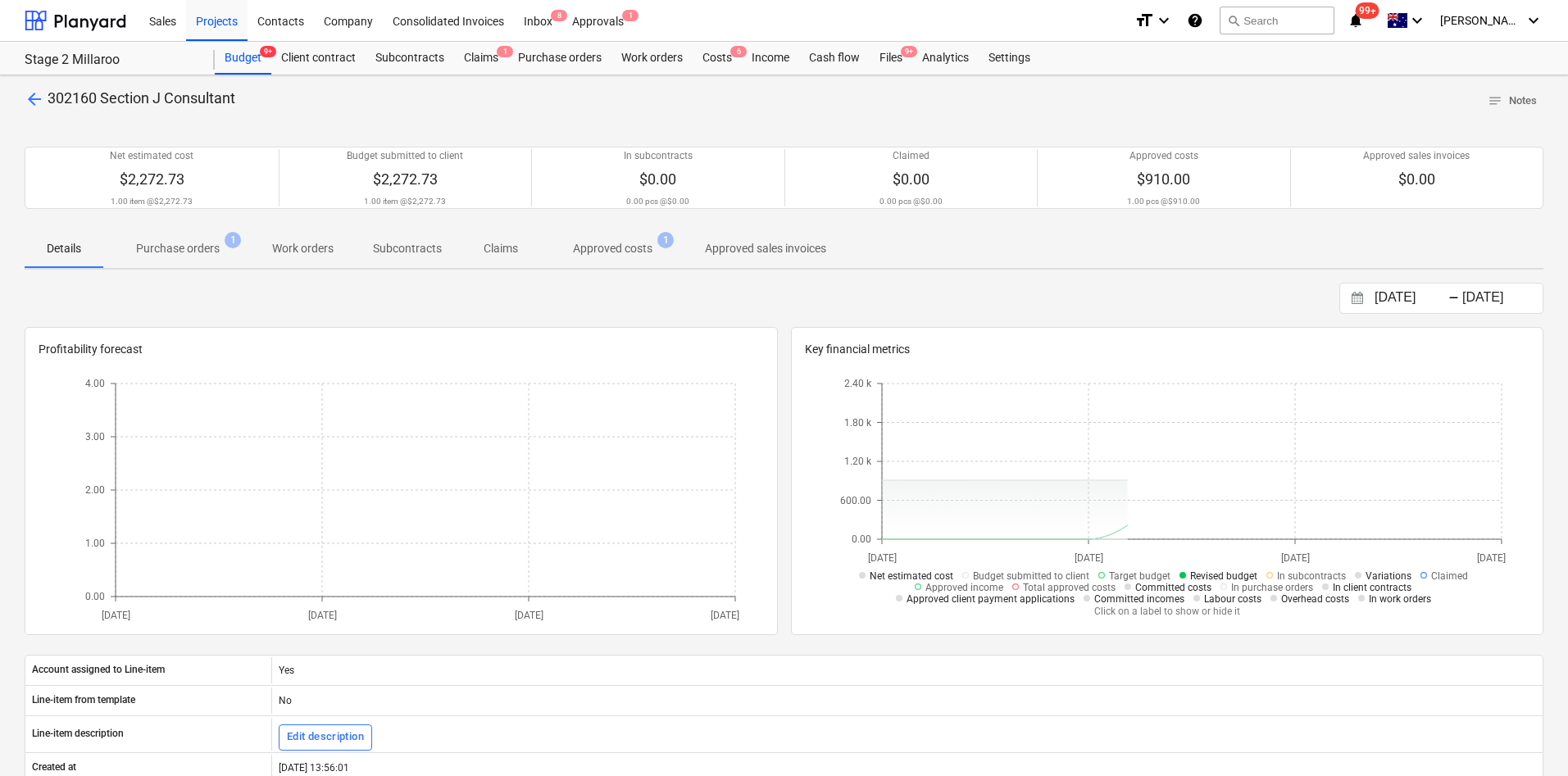
click at [37, 99] on span "arrow_back" at bounding box center [34, 99] width 20 height 20
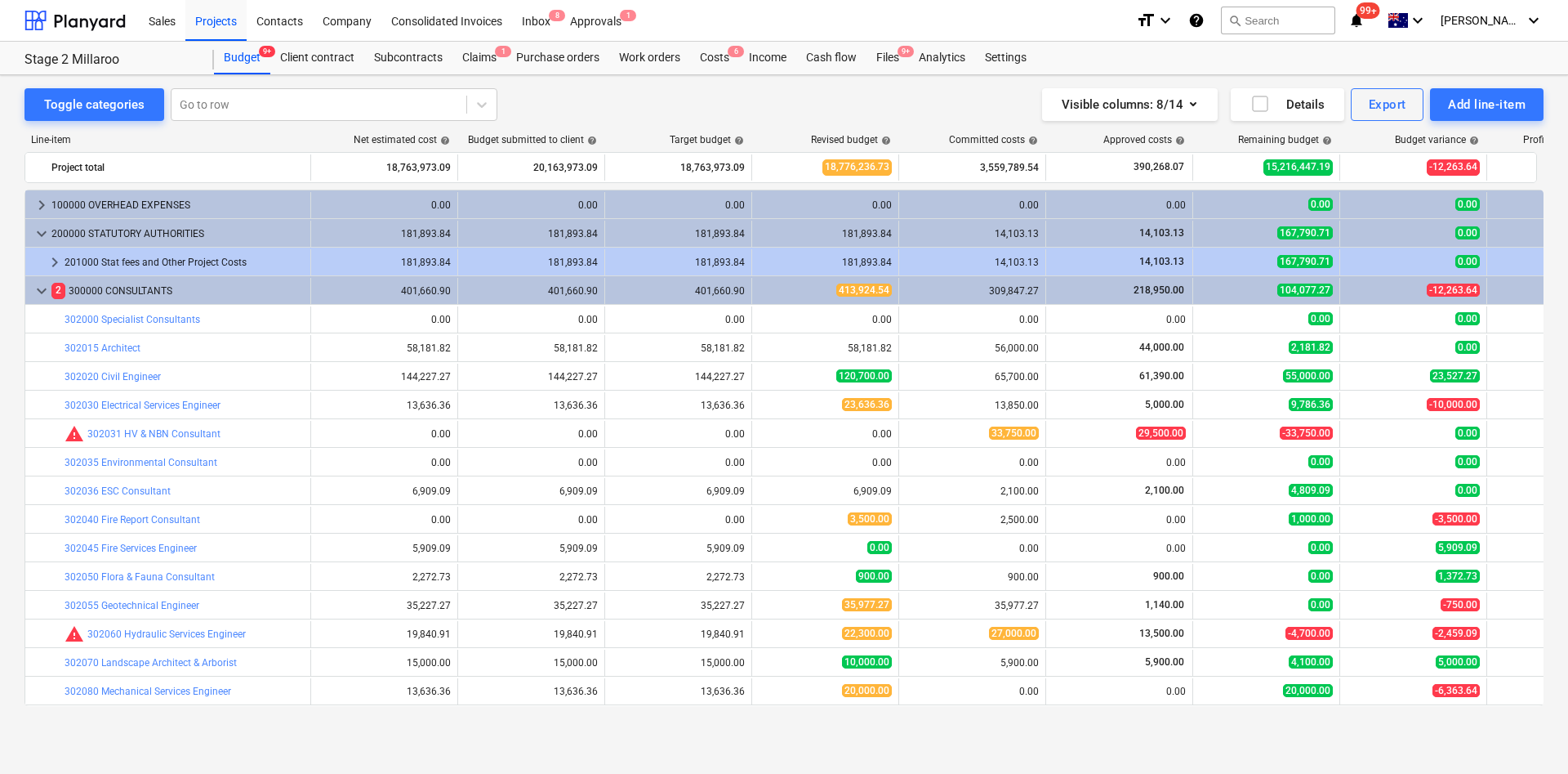
scroll to position [347, 0]
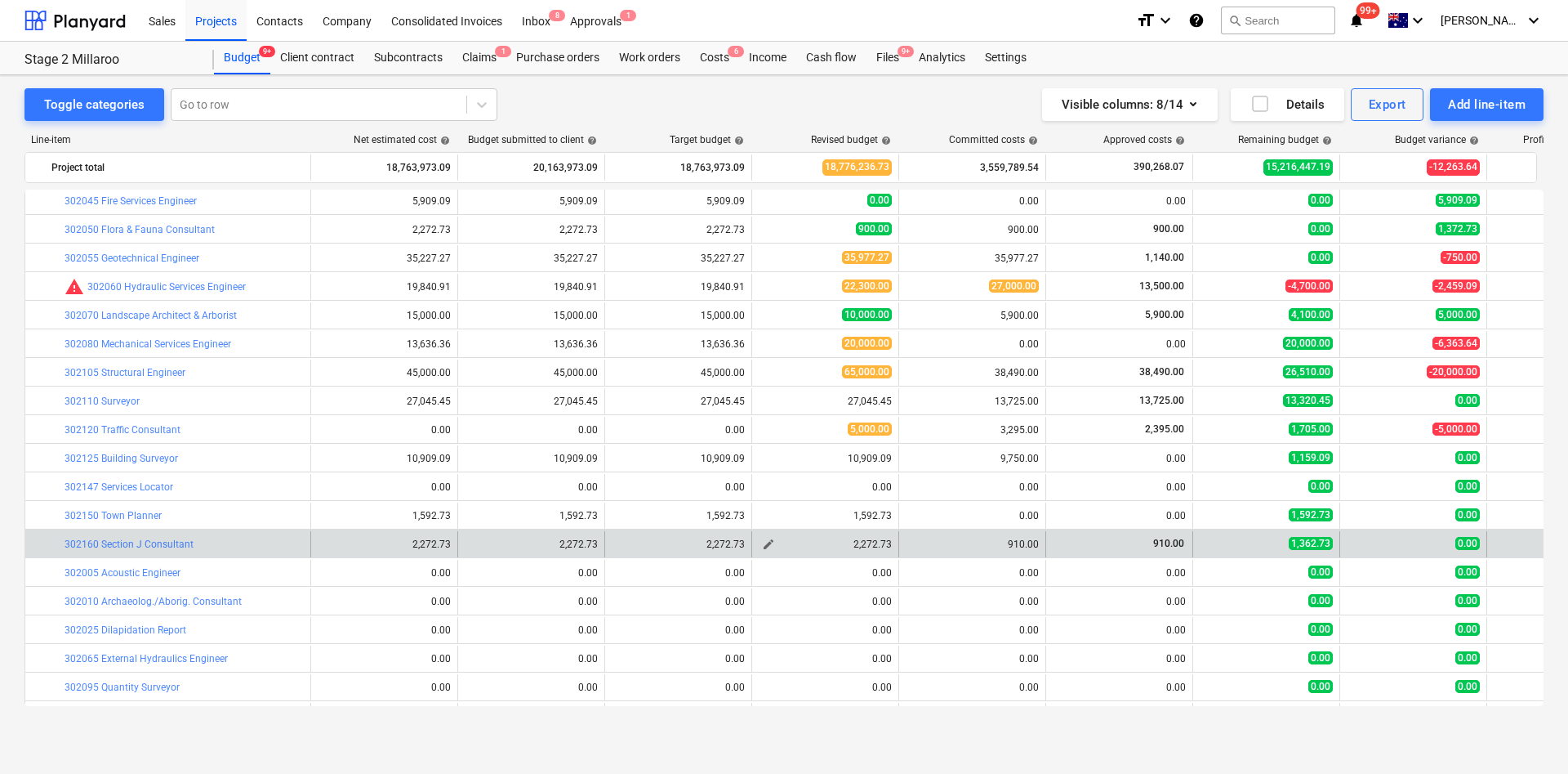
click at [765, 515] on span "edit" at bounding box center [769, 544] width 13 height 13
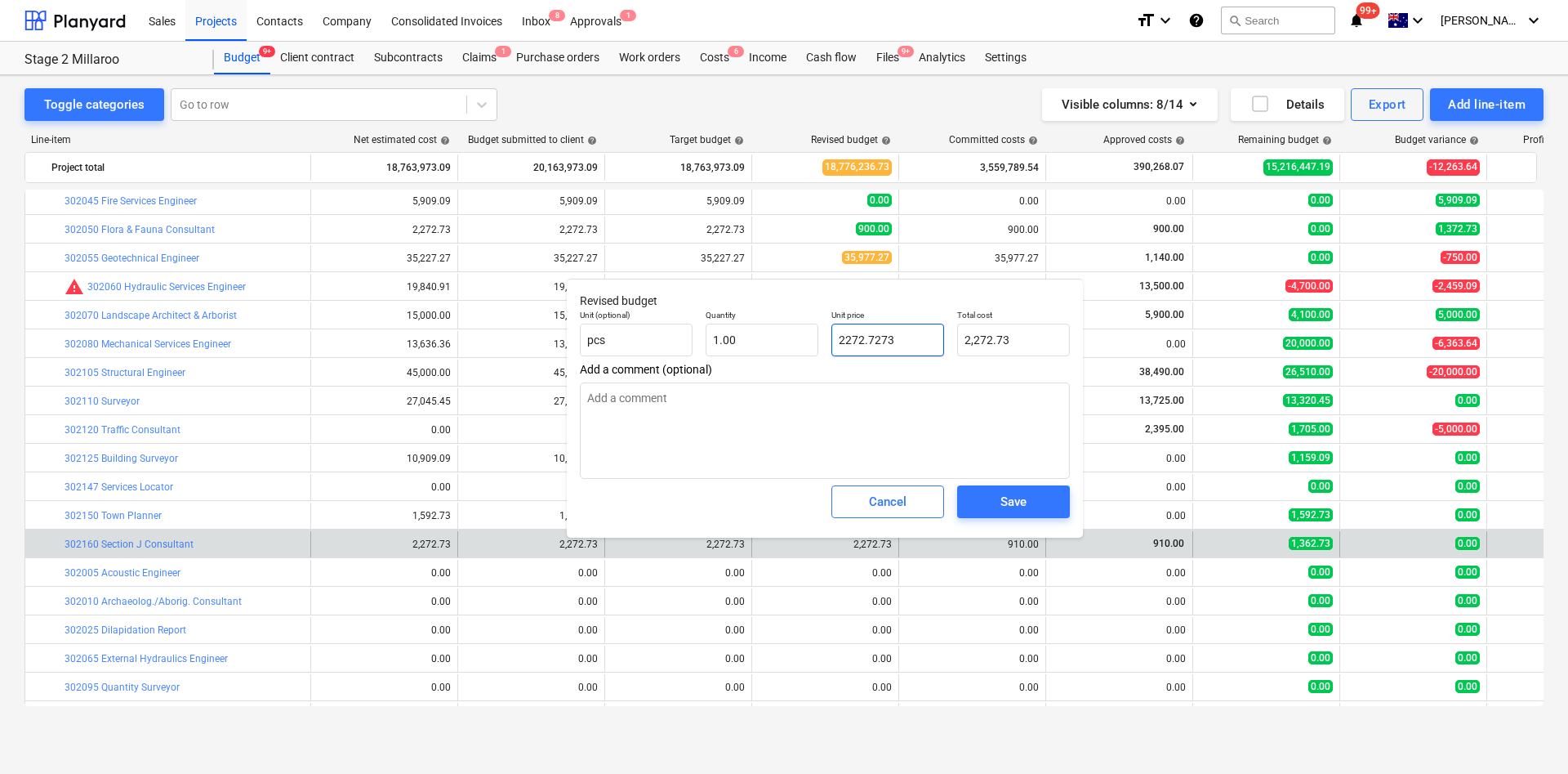
click at [911, 338] on input "2272.7273" at bounding box center [887, 340] width 113 height 32
type input "9"
type input "9.00"
type input "91"
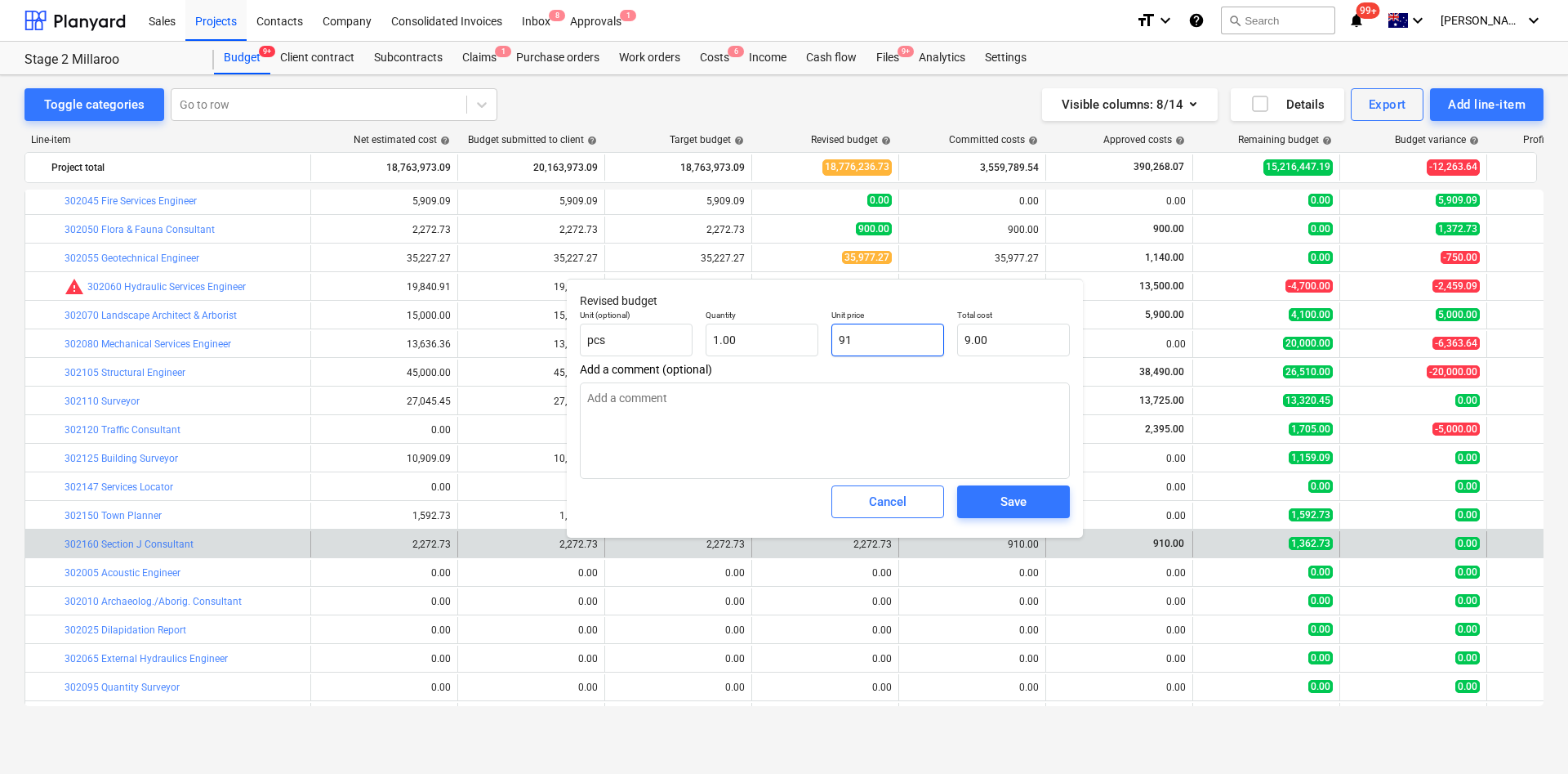
type input "91.00"
type input "910"
type input "910.00"
click at [903, 433] on textarea at bounding box center [825, 431] width 490 height 97
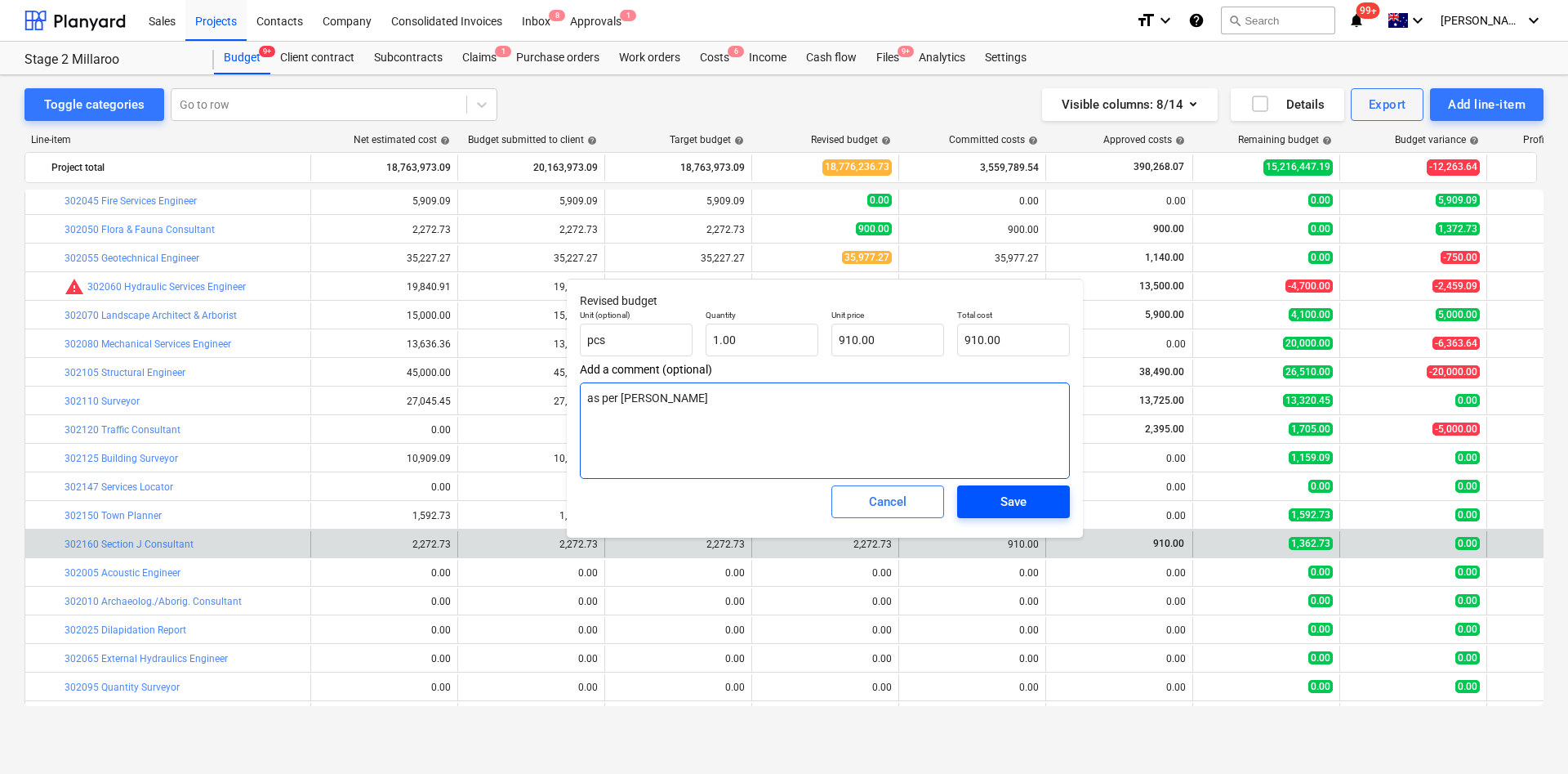
type textarea "as per [PERSON_NAME]"
click at [1009, 500] on div "Save" at bounding box center [1013, 502] width 27 height 21
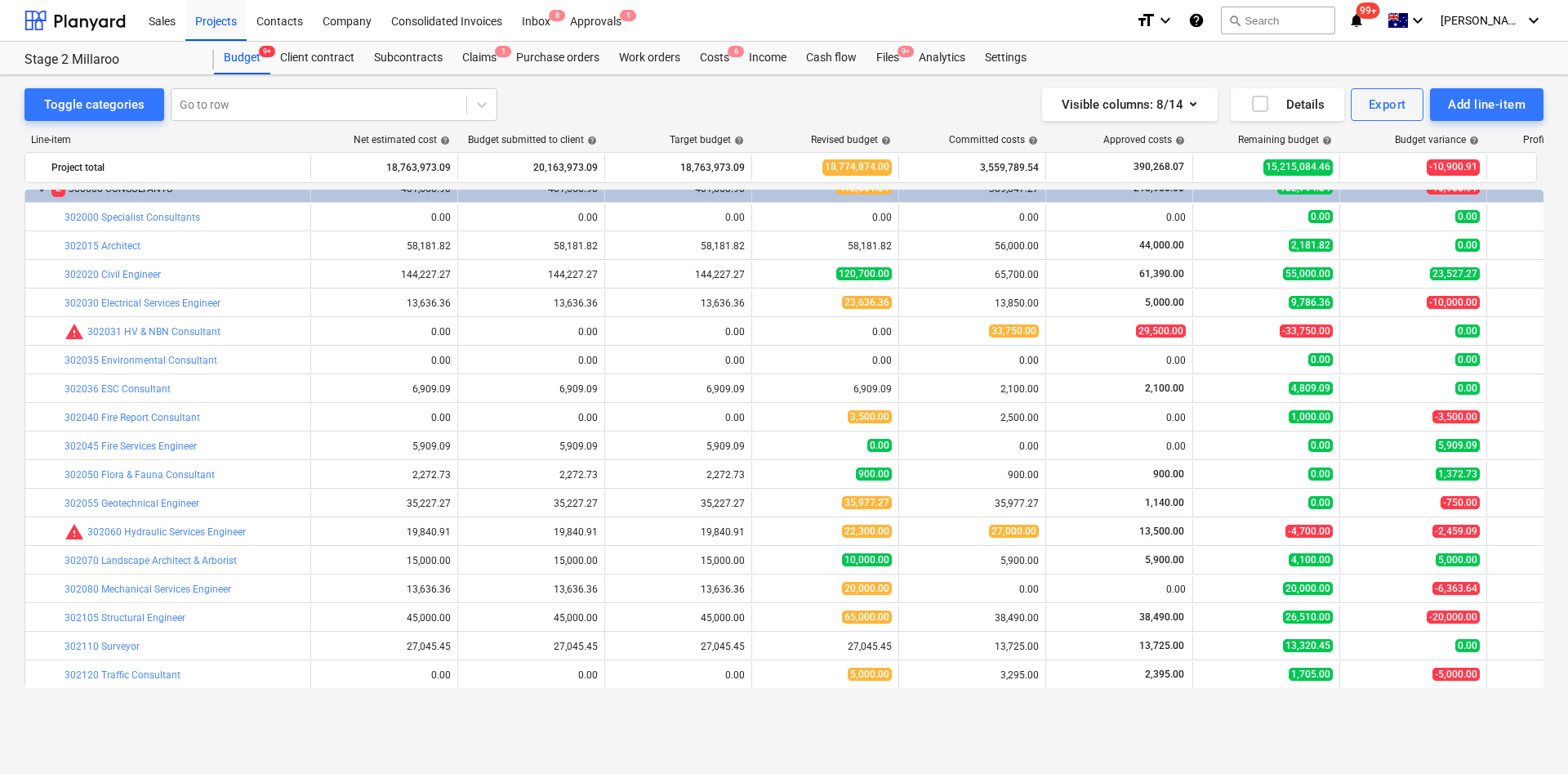
scroll to position [0, 0]
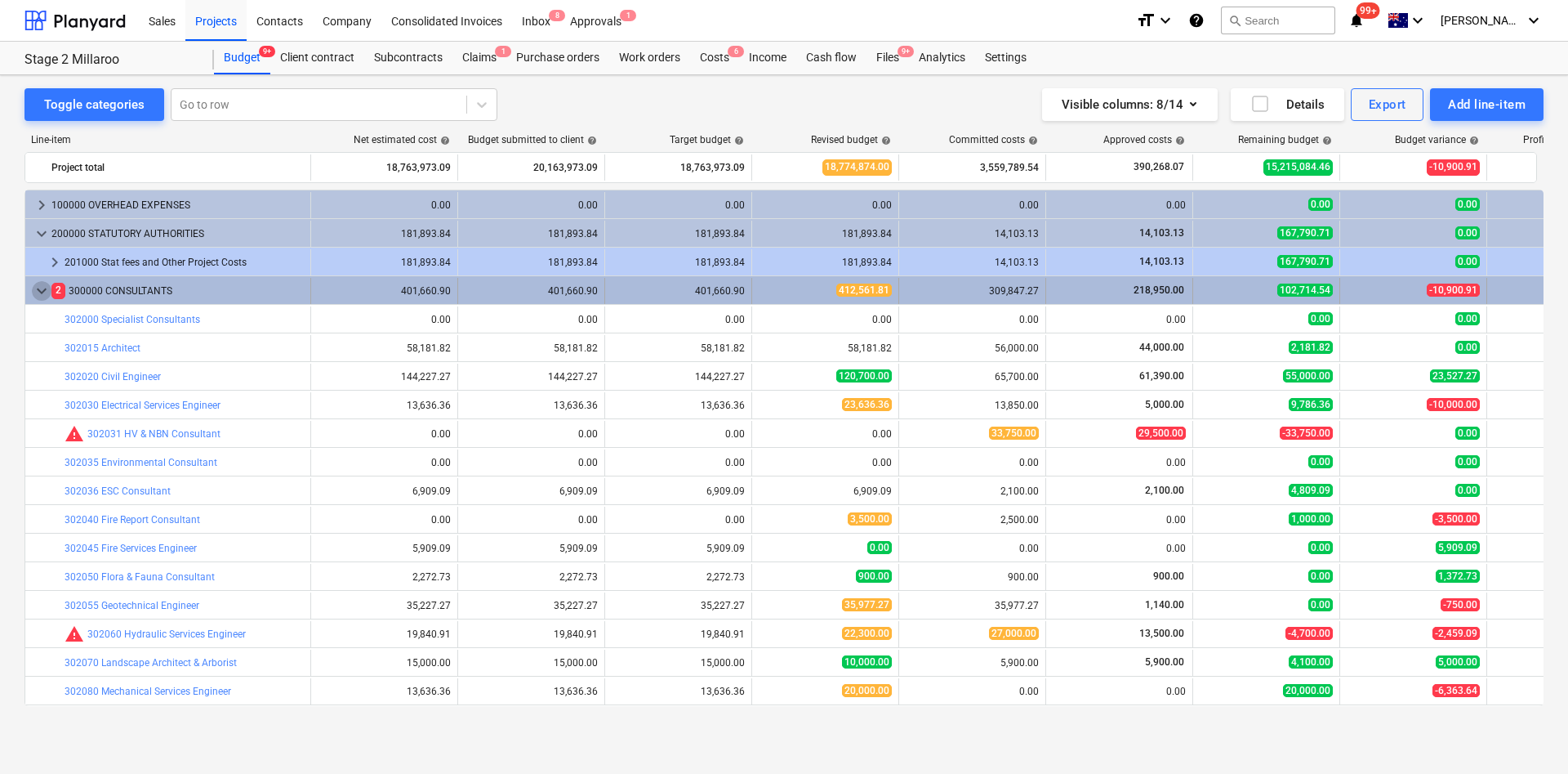
click at [42, 296] on span "keyboard_arrow_down" at bounding box center [42, 290] width 20 height 20
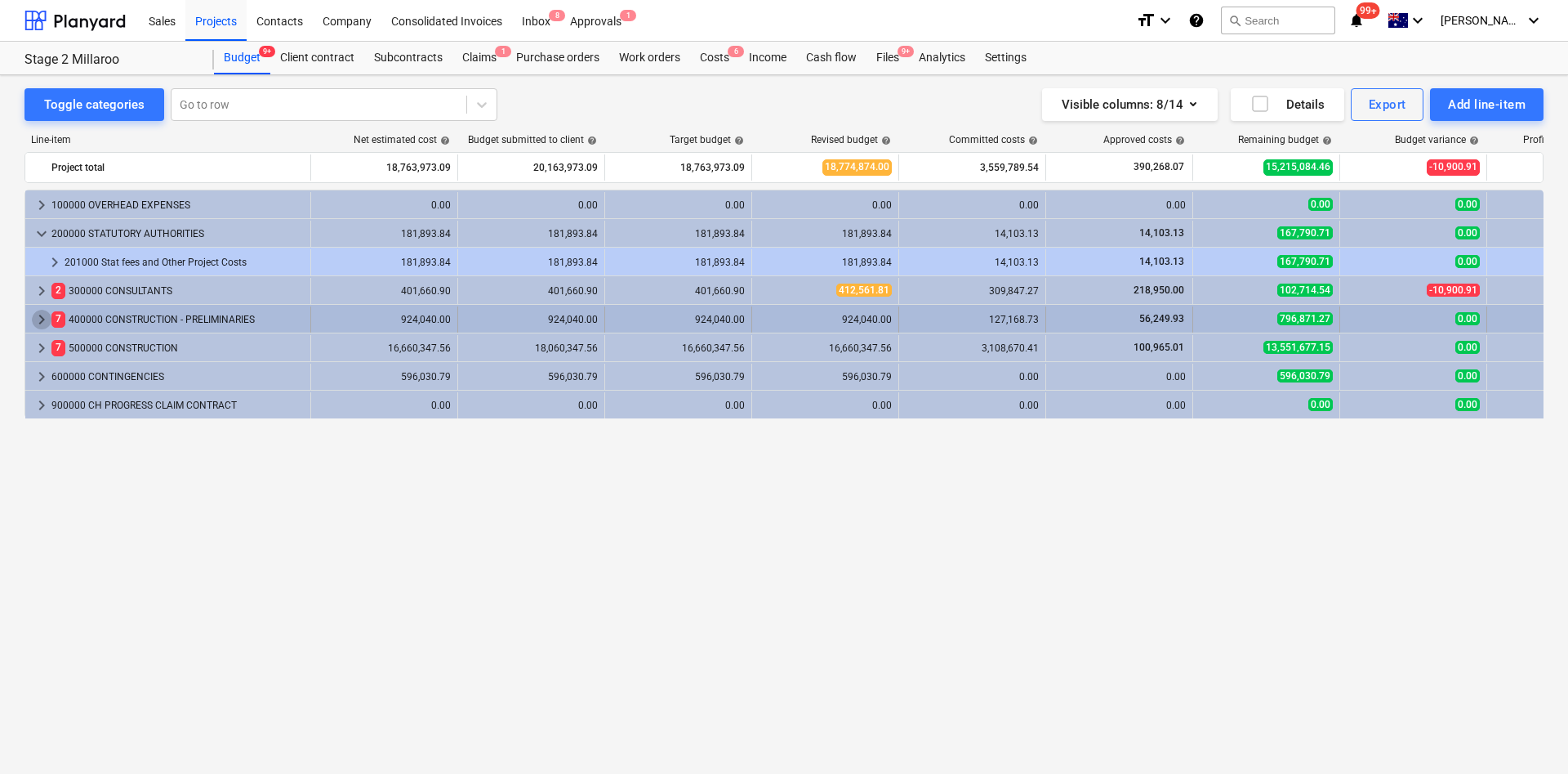
click at [44, 322] on span "keyboard_arrow_right" at bounding box center [42, 320] width 20 height 20
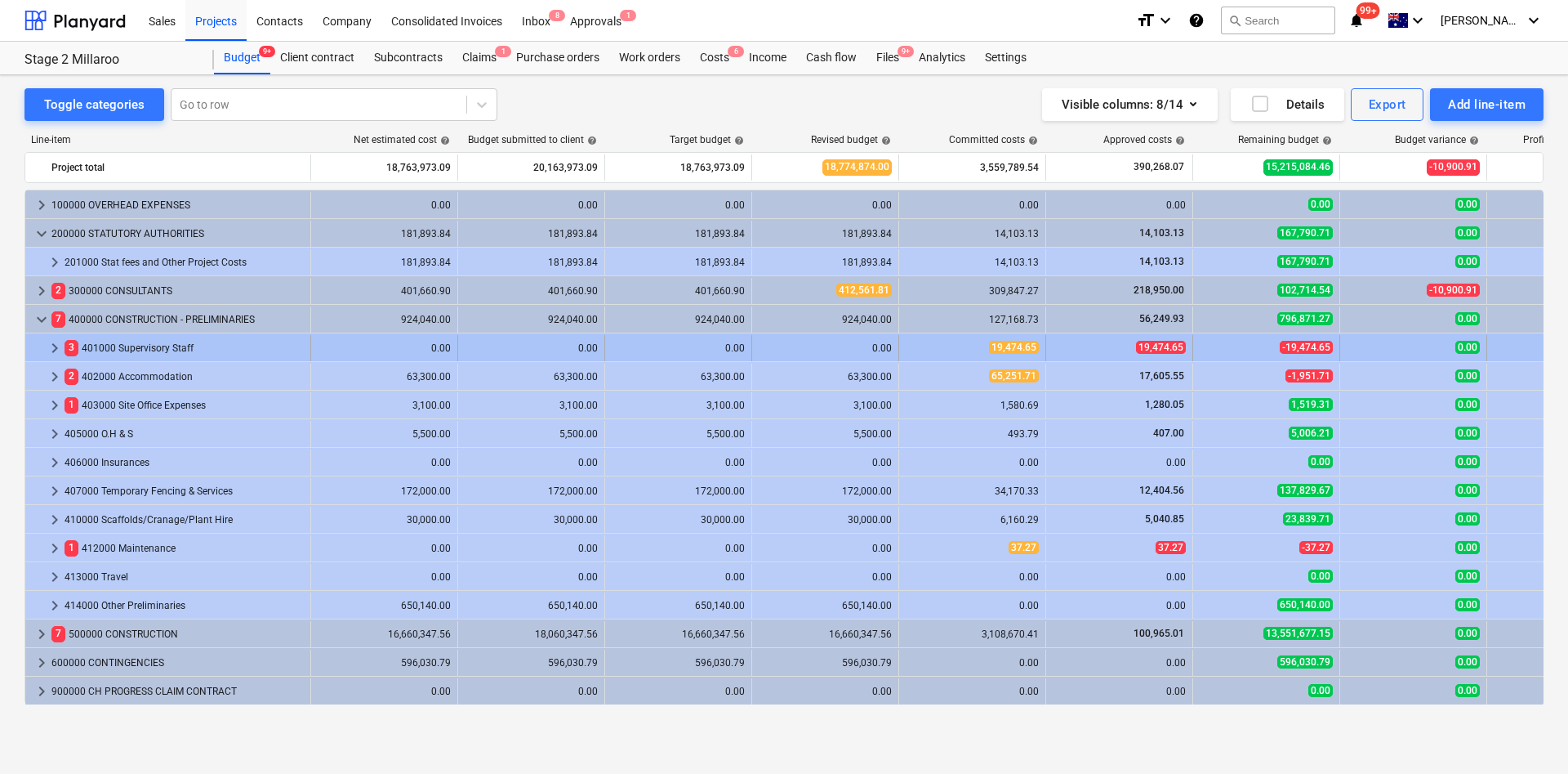
click at [52, 353] on span "keyboard_arrow_right" at bounding box center [54, 348] width 20 height 20
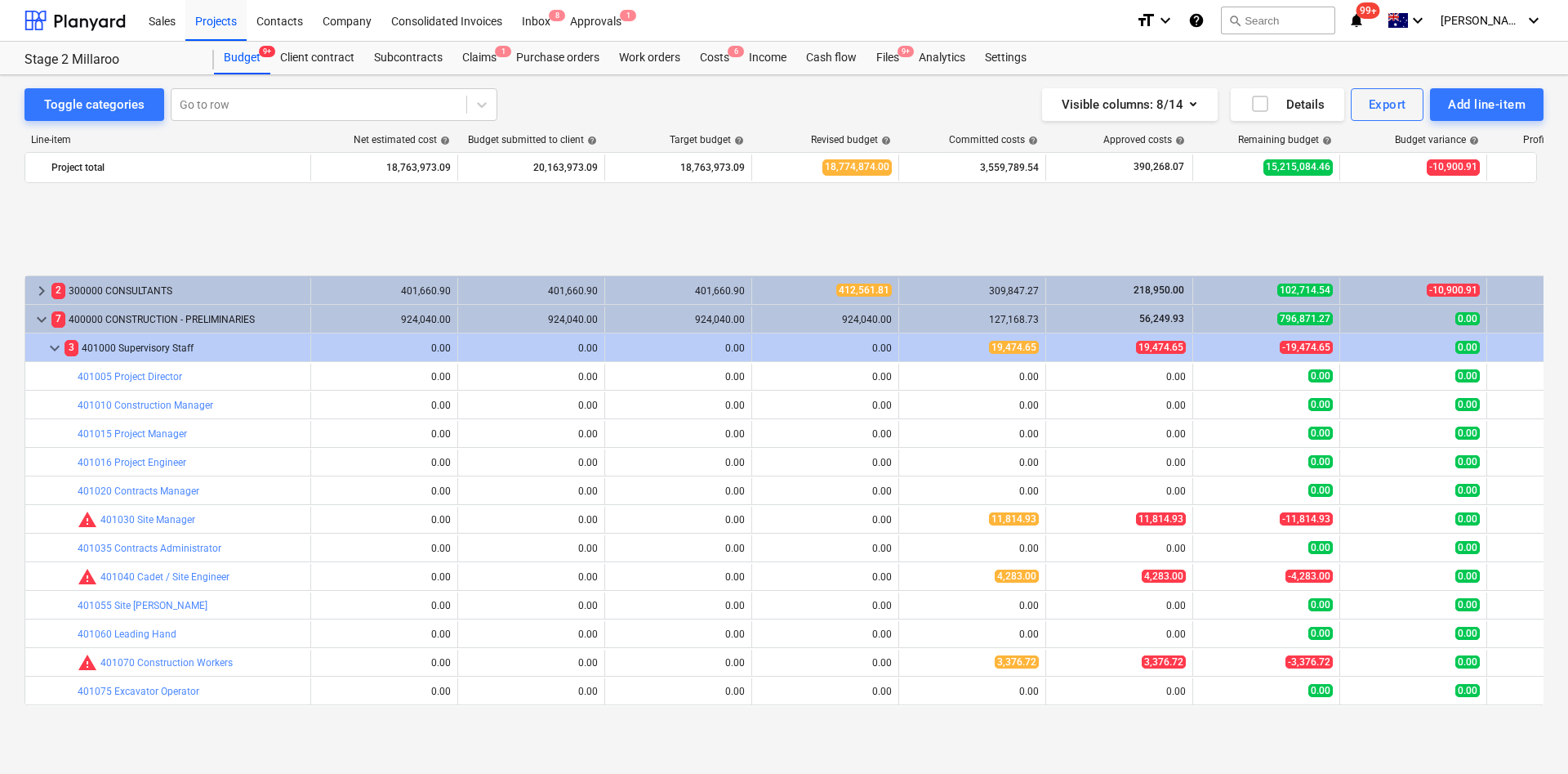
scroll to position [122, 0]
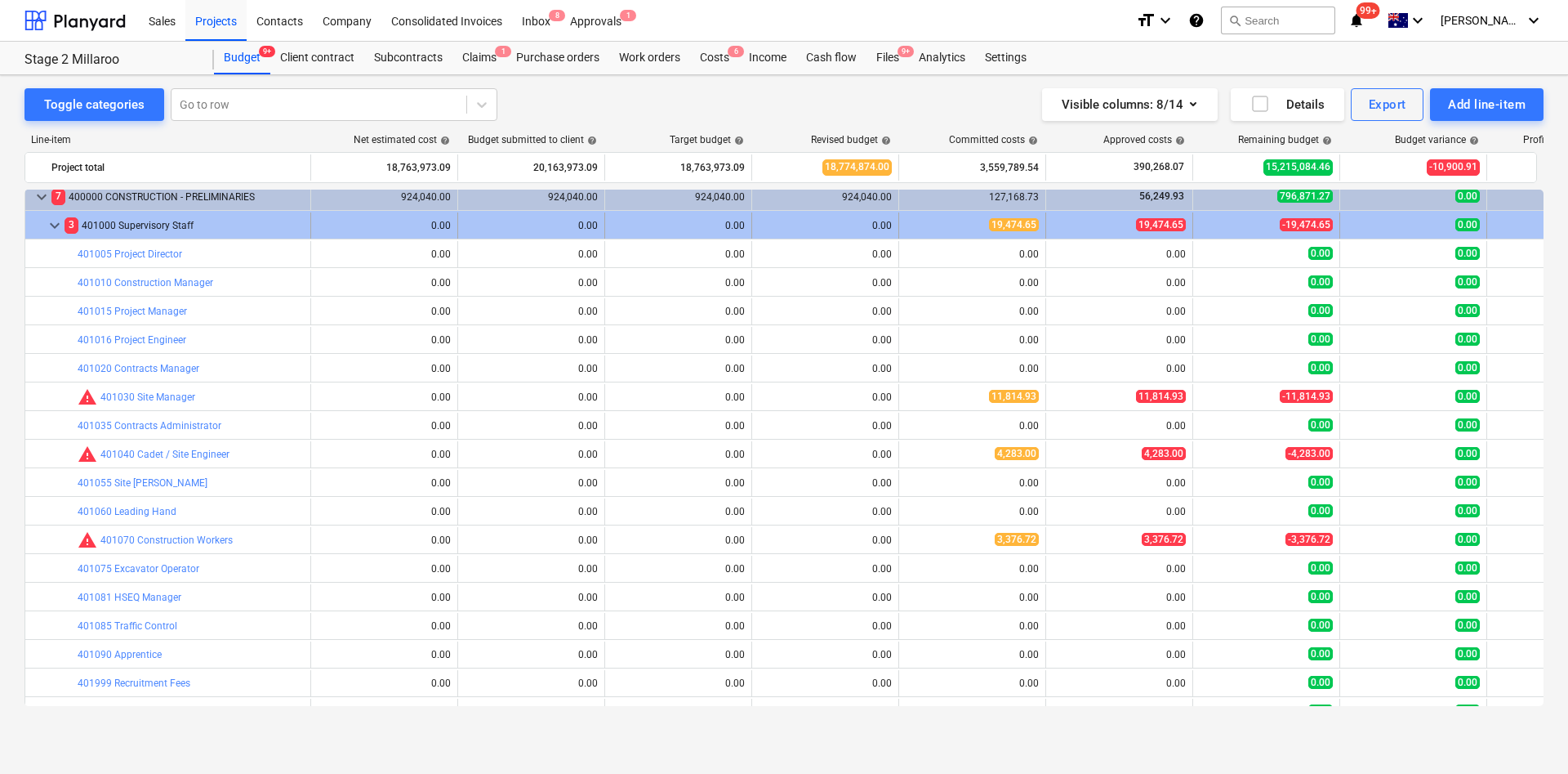
click at [54, 222] on span "keyboard_arrow_down" at bounding box center [54, 225] width 20 height 20
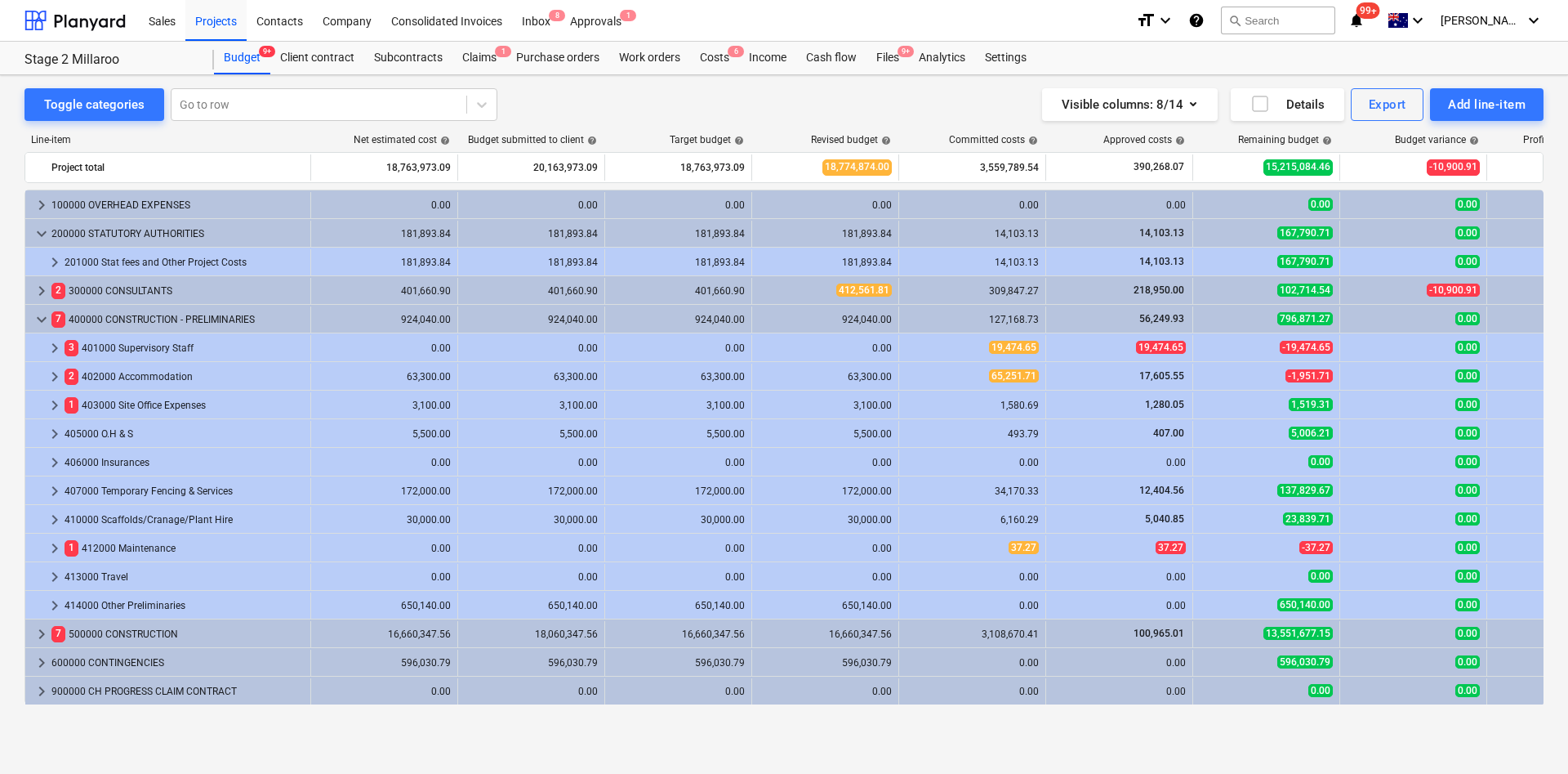
scroll to position [0, 0]
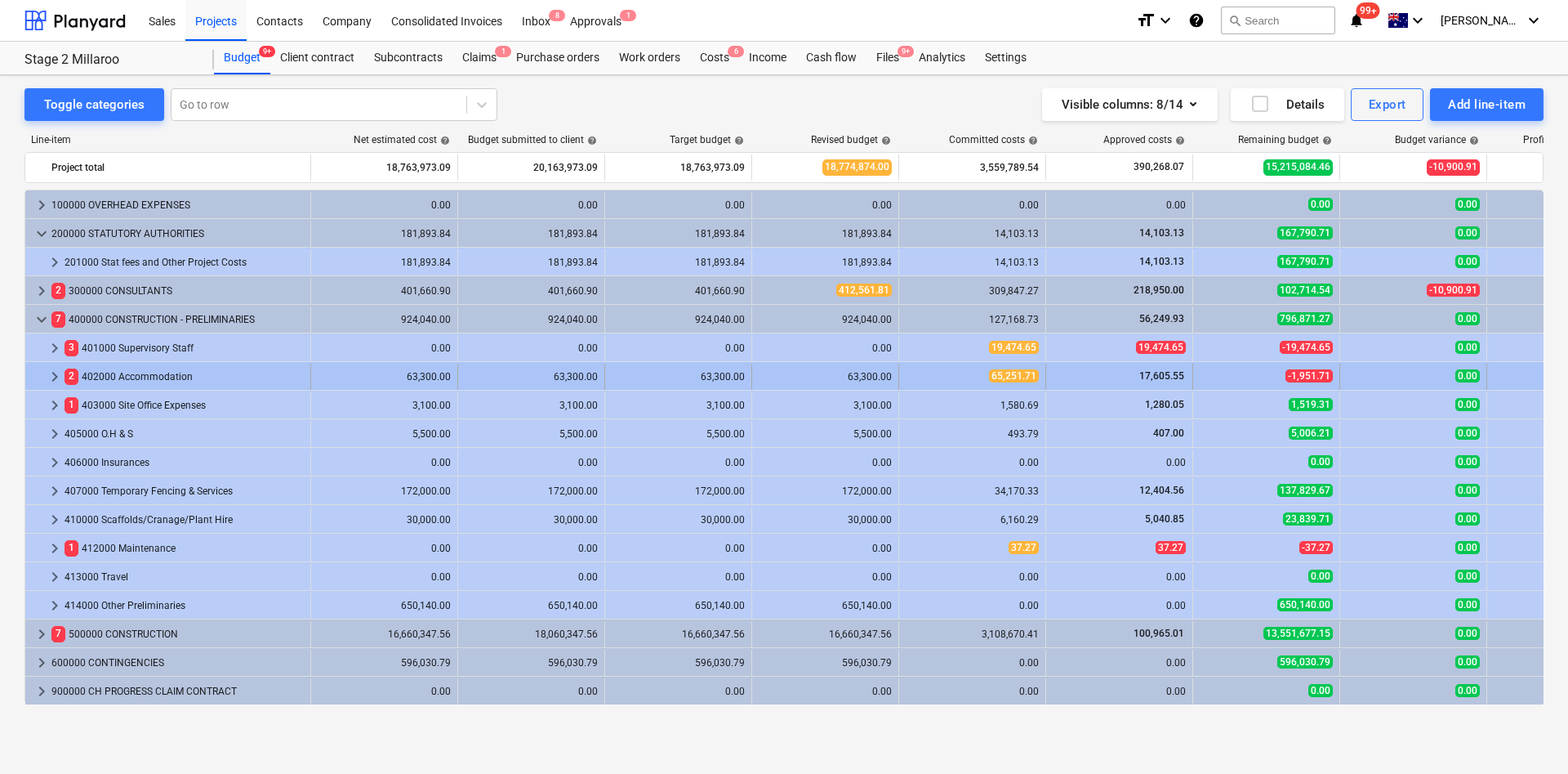
click at [56, 380] on span "keyboard_arrow_right" at bounding box center [54, 377] width 20 height 20
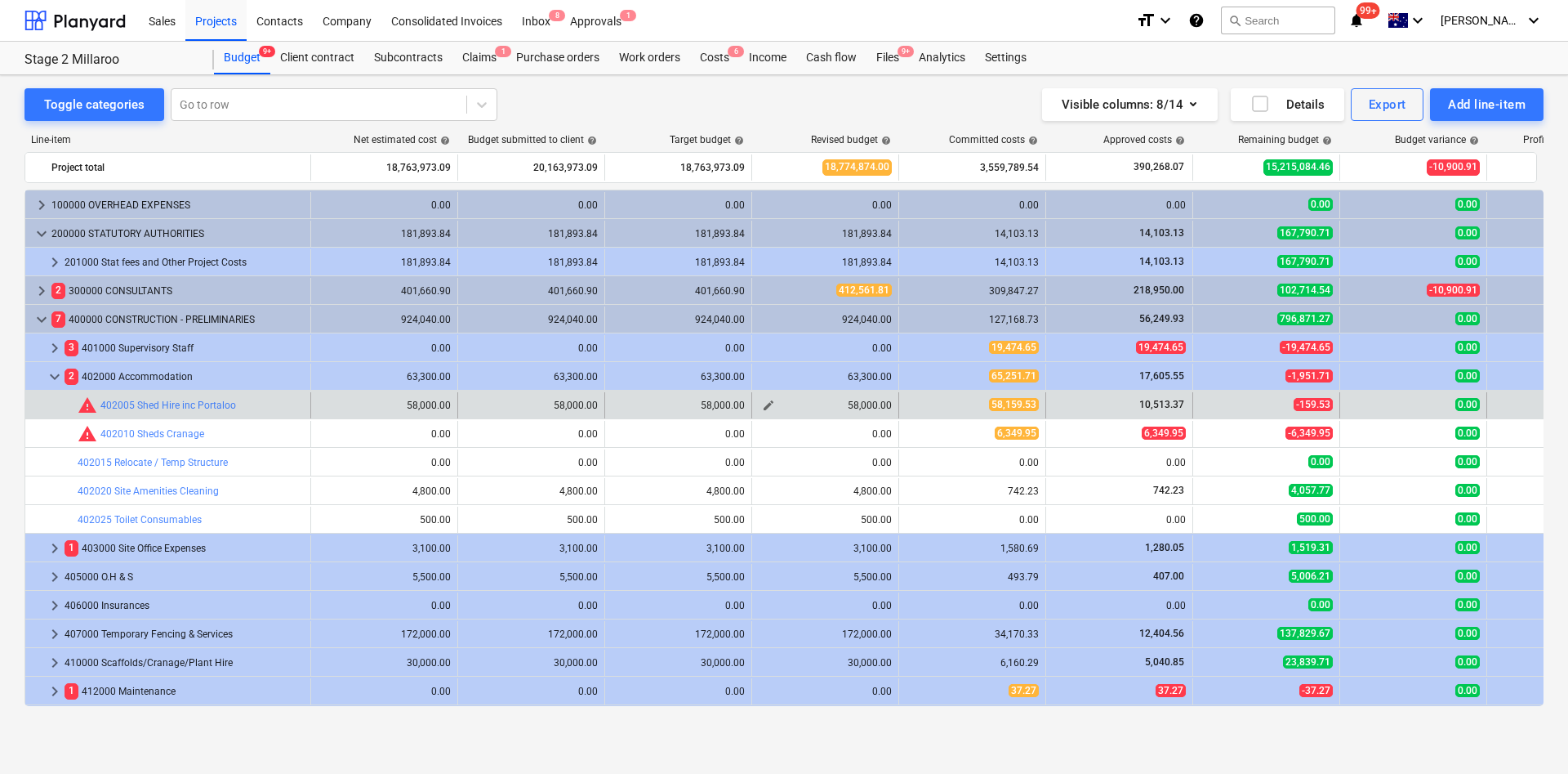
click at [765, 403] on span "edit" at bounding box center [769, 405] width 13 height 13
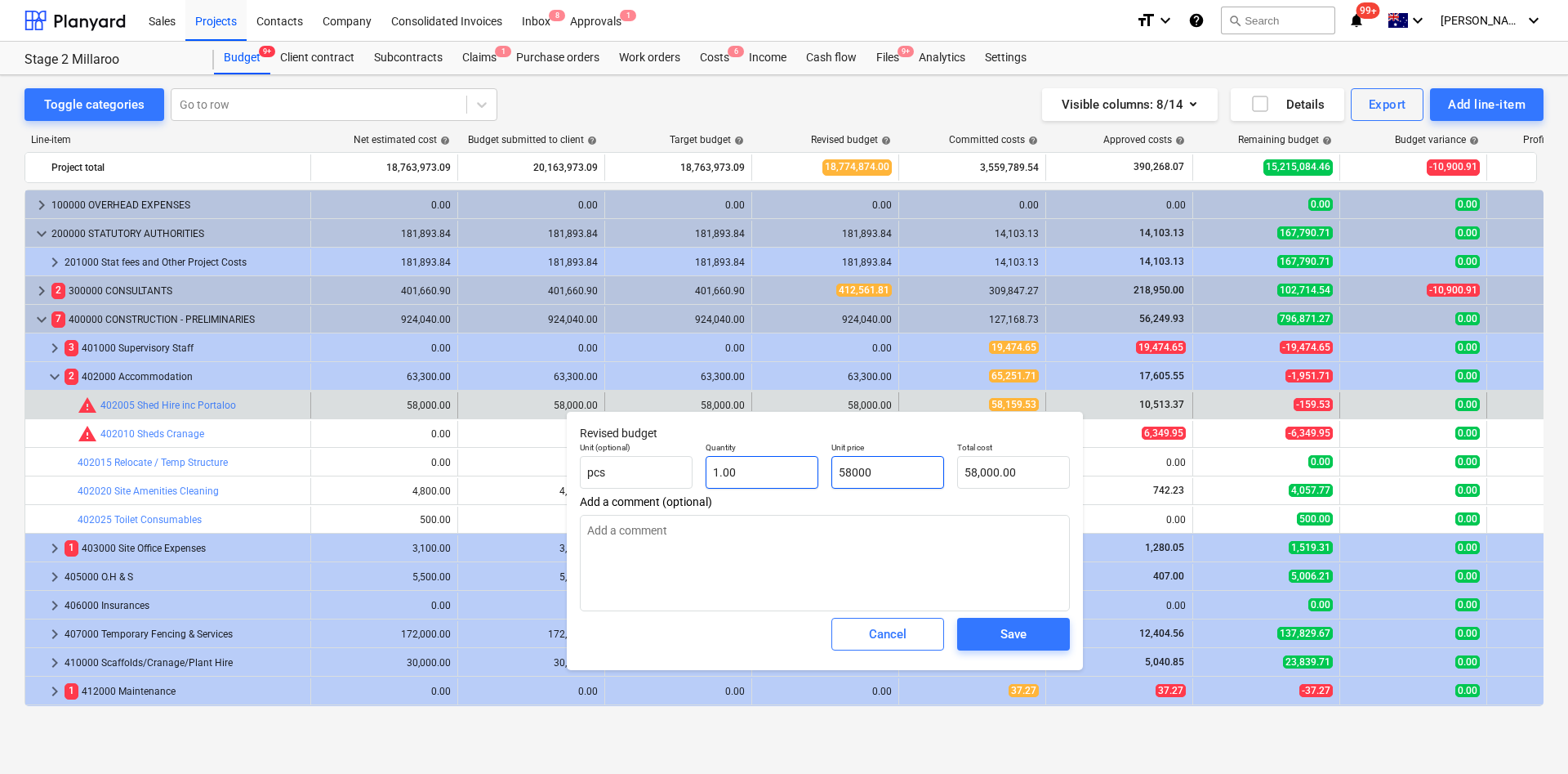
drag, startPoint x: 919, startPoint y: 465, endPoint x: 779, endPoint y: 463, distance: 140.0
click at [779, 463] on div "Unit (optional) pcs Quantity 1.00 Unit price 58000 Total cost 58,000.00" at bounding box center [825, 465] width 503 height 60
type input "5"
type input "5.00"
type input "58"
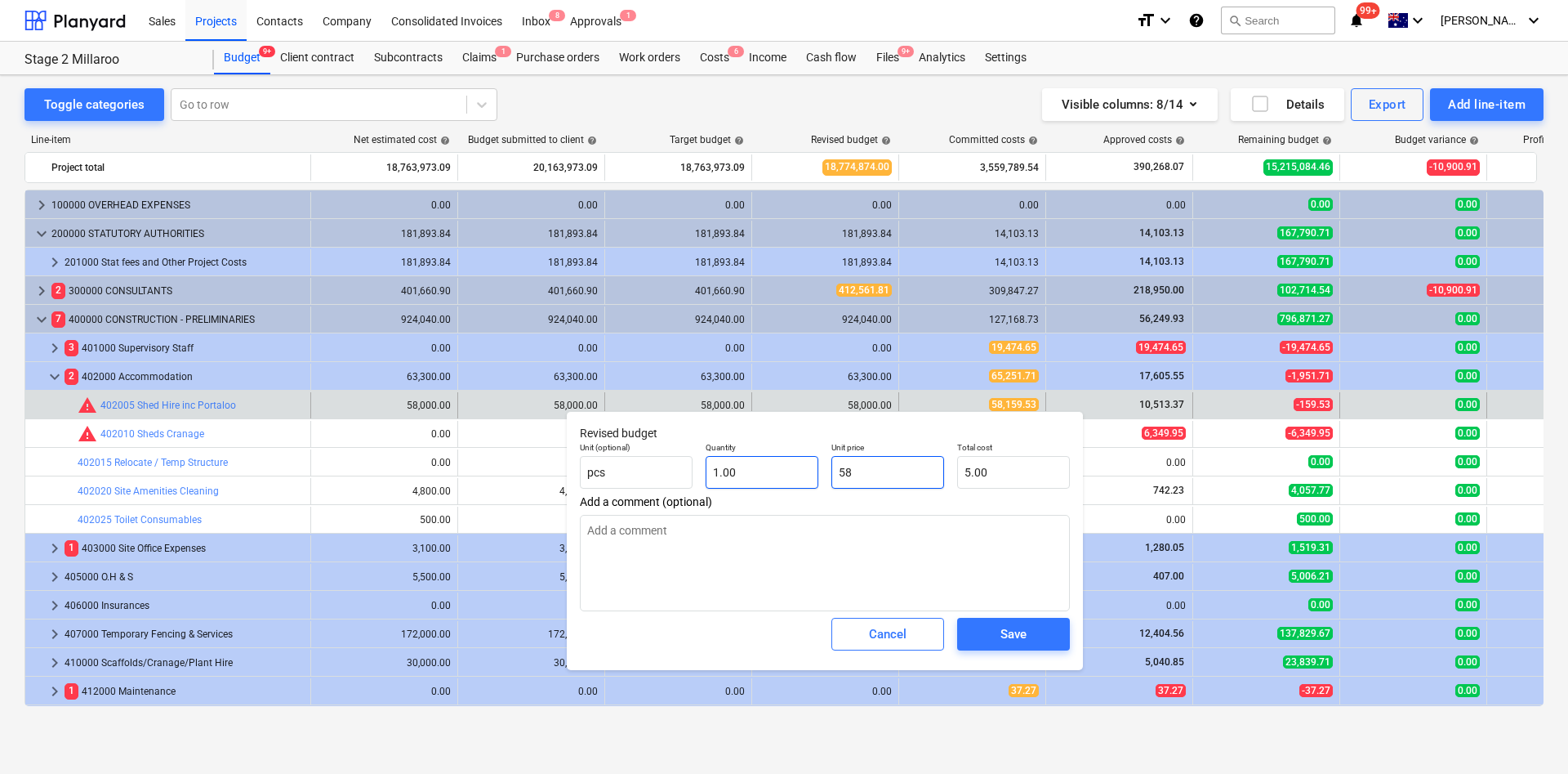
type input "58.00"
type input "581"
type input "581.00"
type input "5815"
type input "5,815.00"
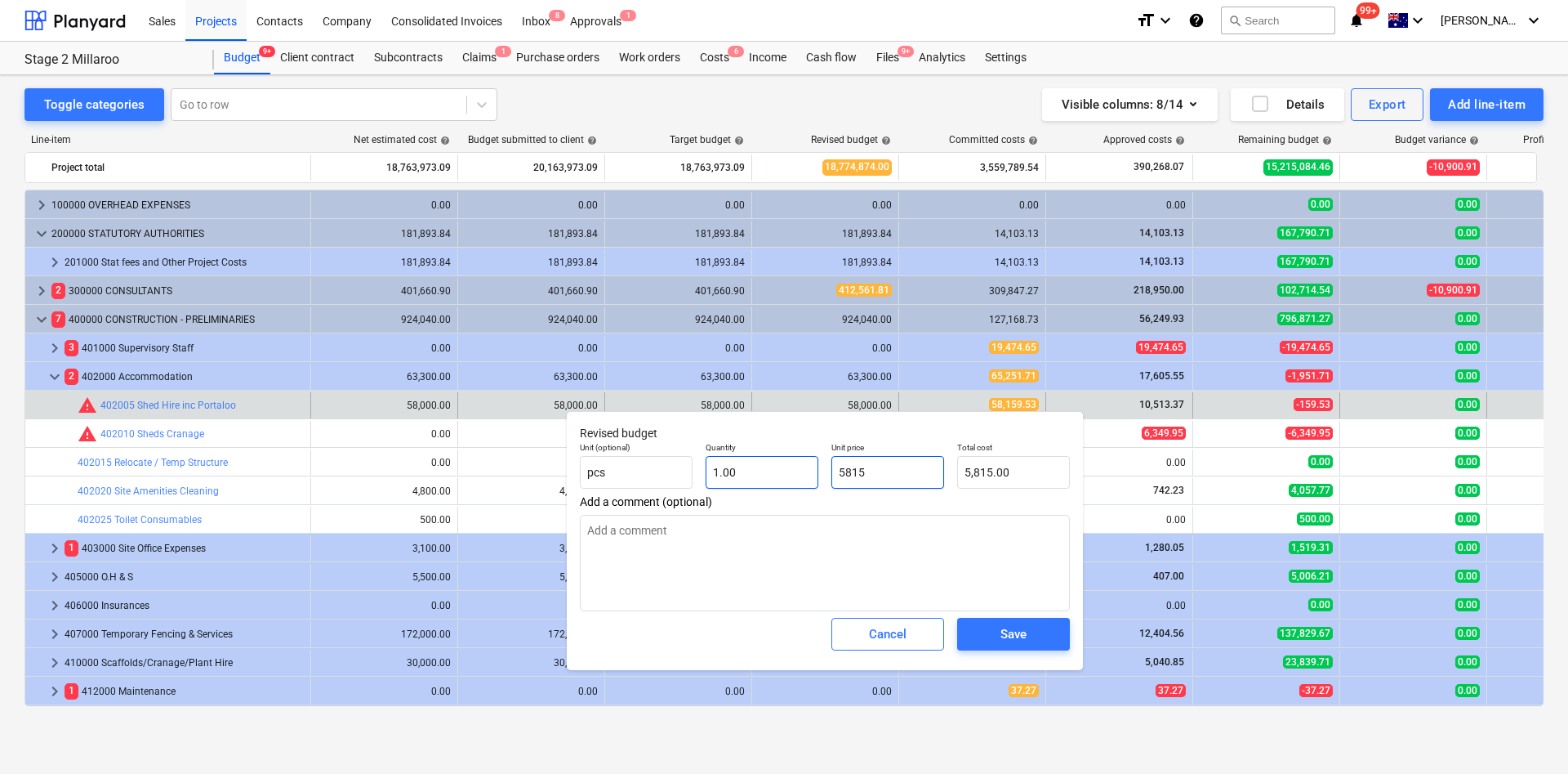
type input "58159"
type input "58,159.00"
click at [1001, 515] on div "Save" at bounding box center [1013, 634] width 27 height 21
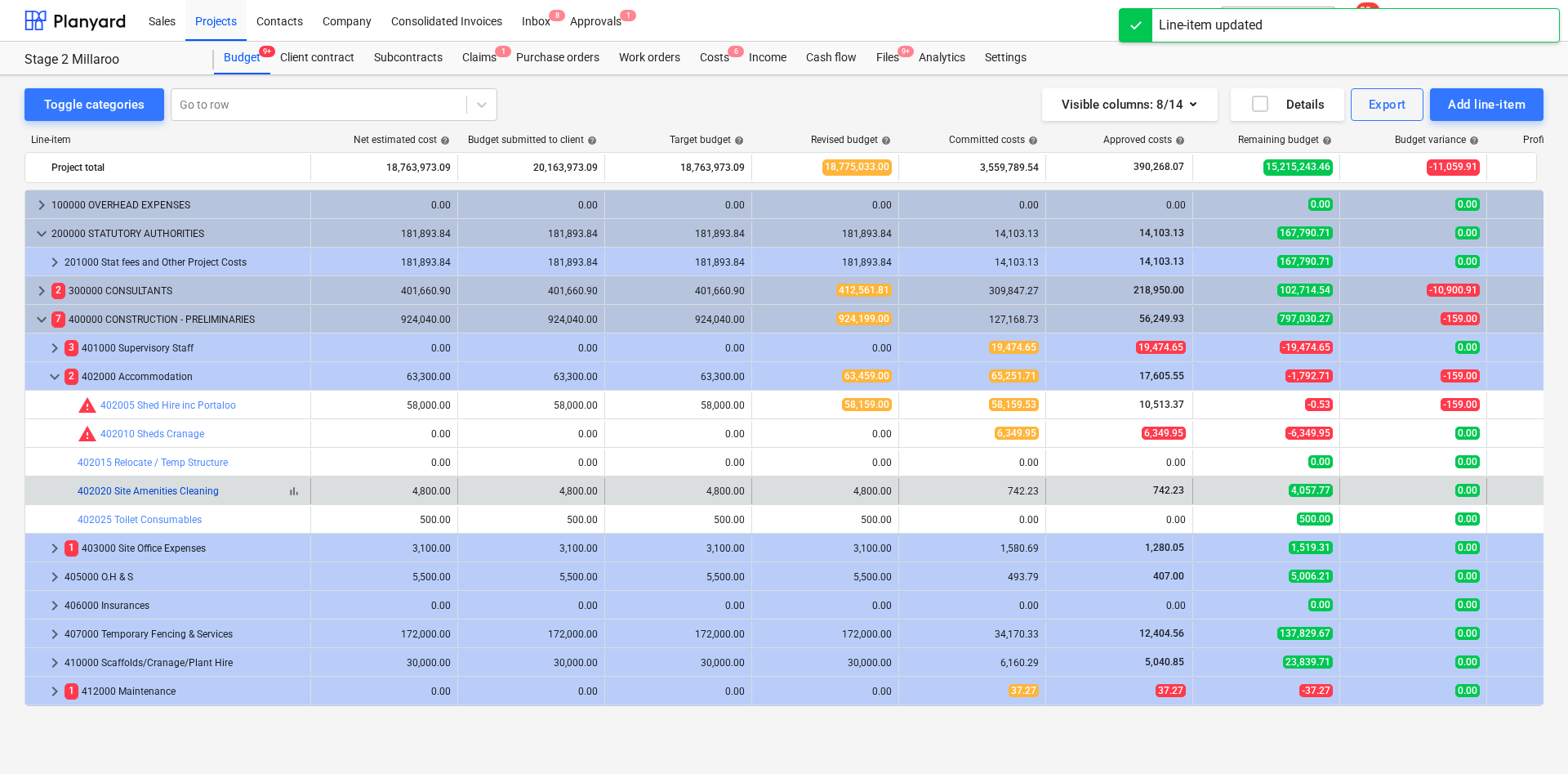
click at [183, 493] on link "402020 Site Amenities Cleaning" at bounding box center [148, 491] width 141 height 11
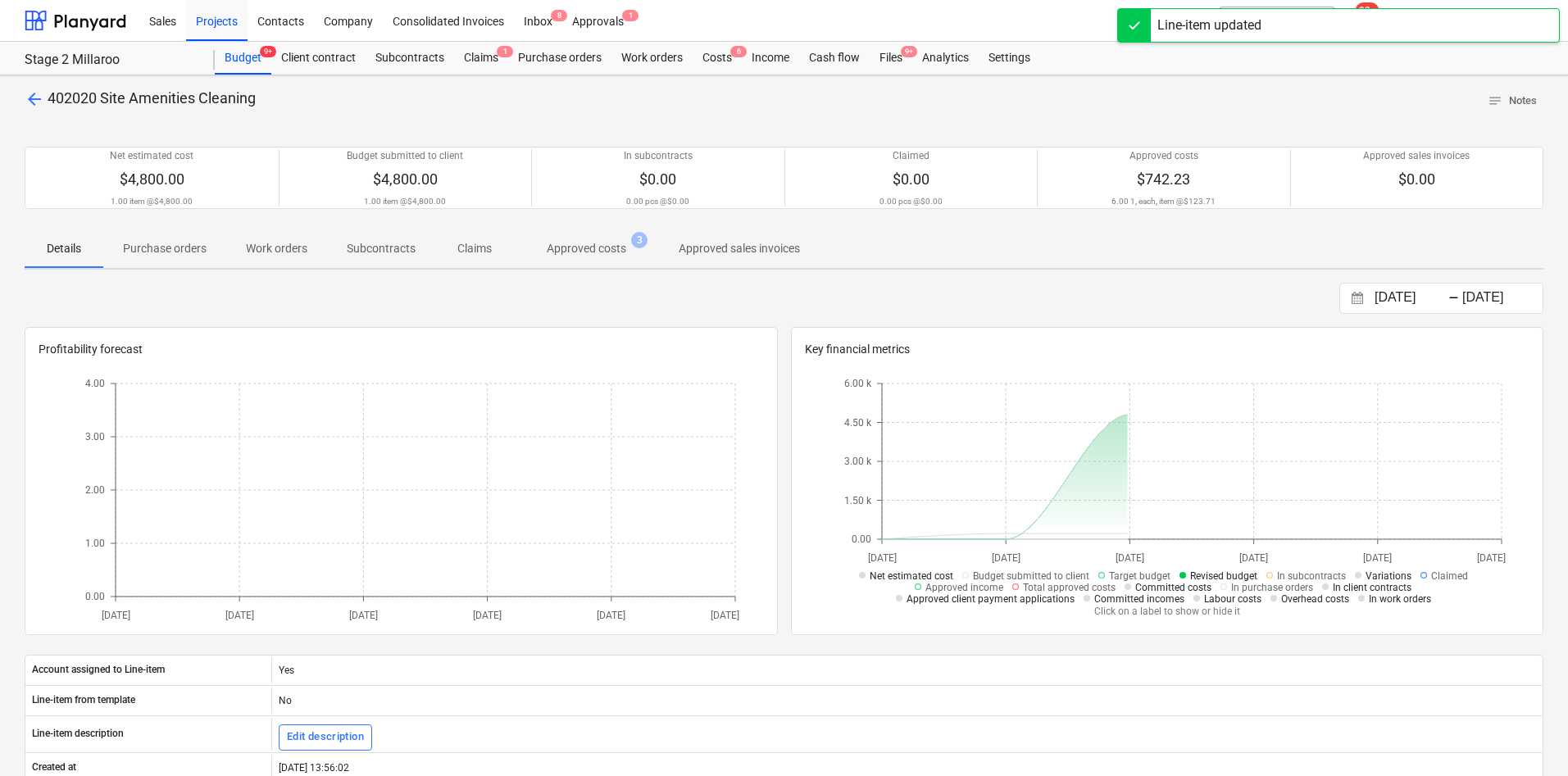
click at [41, 101] on span "arrow_back" at bounding box center [34, 99] width 20 height 20
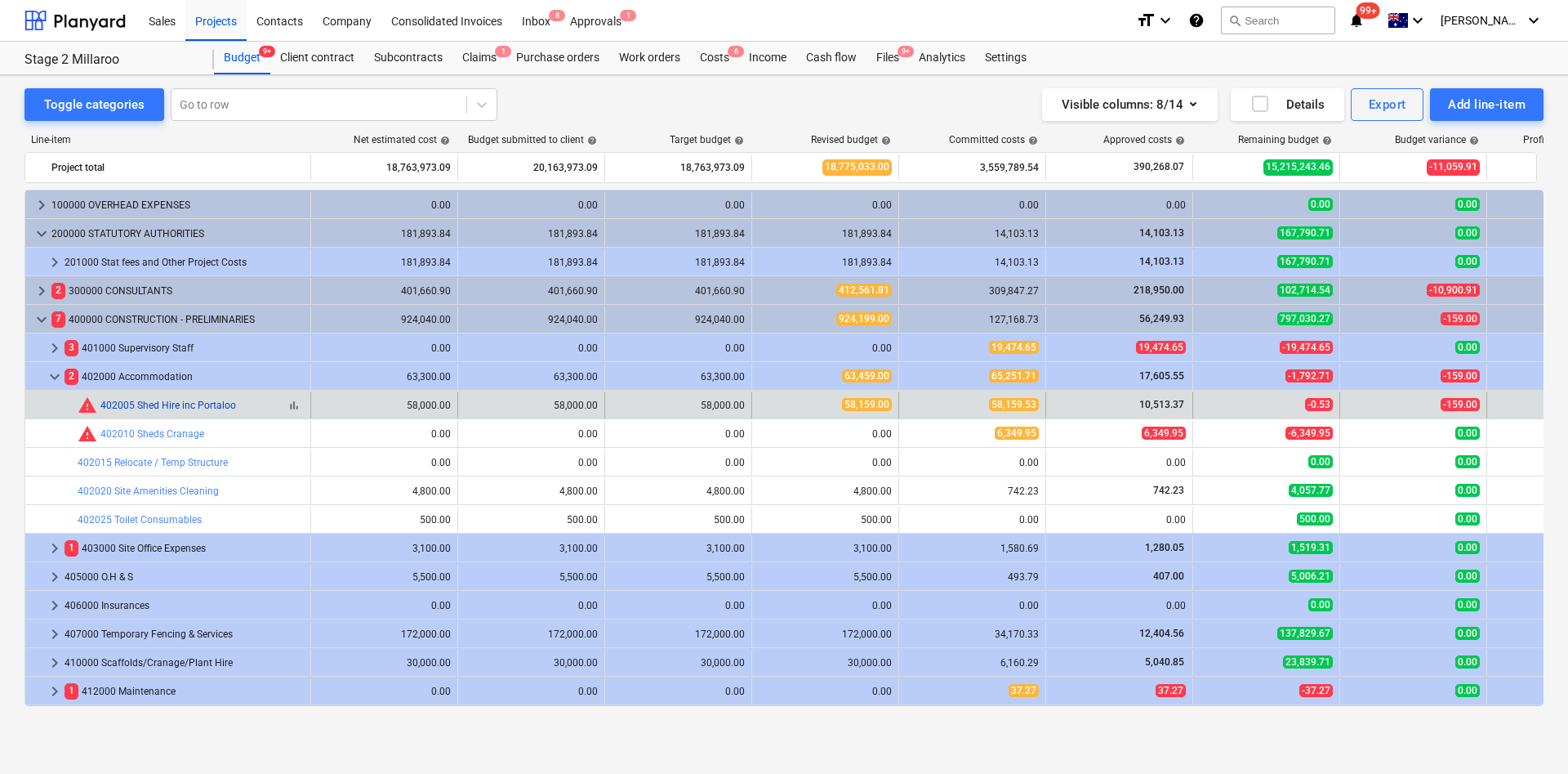
click at [218, 405] on link "402005 Shed Hire inc Portaloo" at bounding box center [168, 405] width 136 height 11
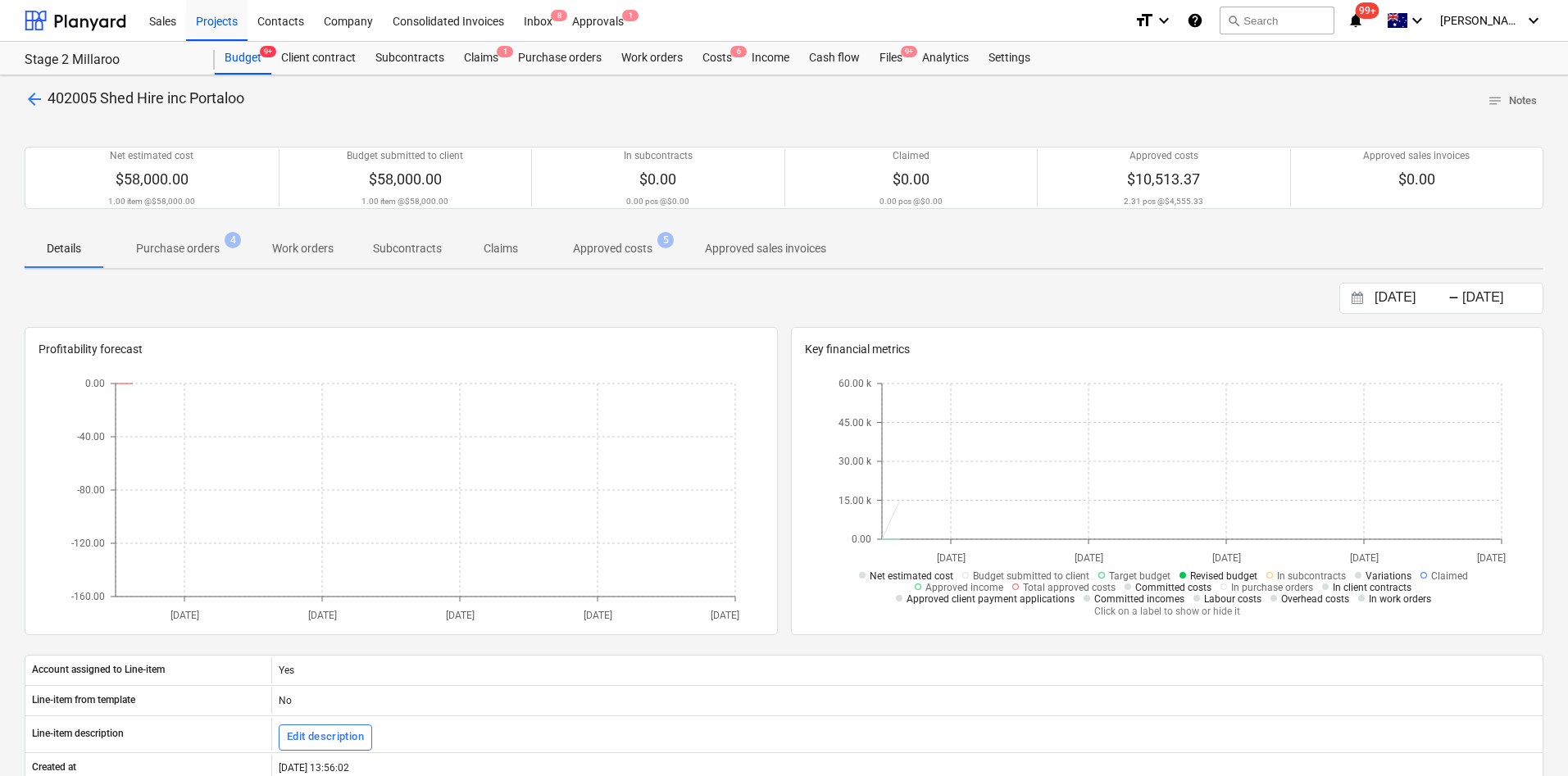
click at [200, 243] on p "Purchase orders" at bounding box center [178, 248] width 84 height 17
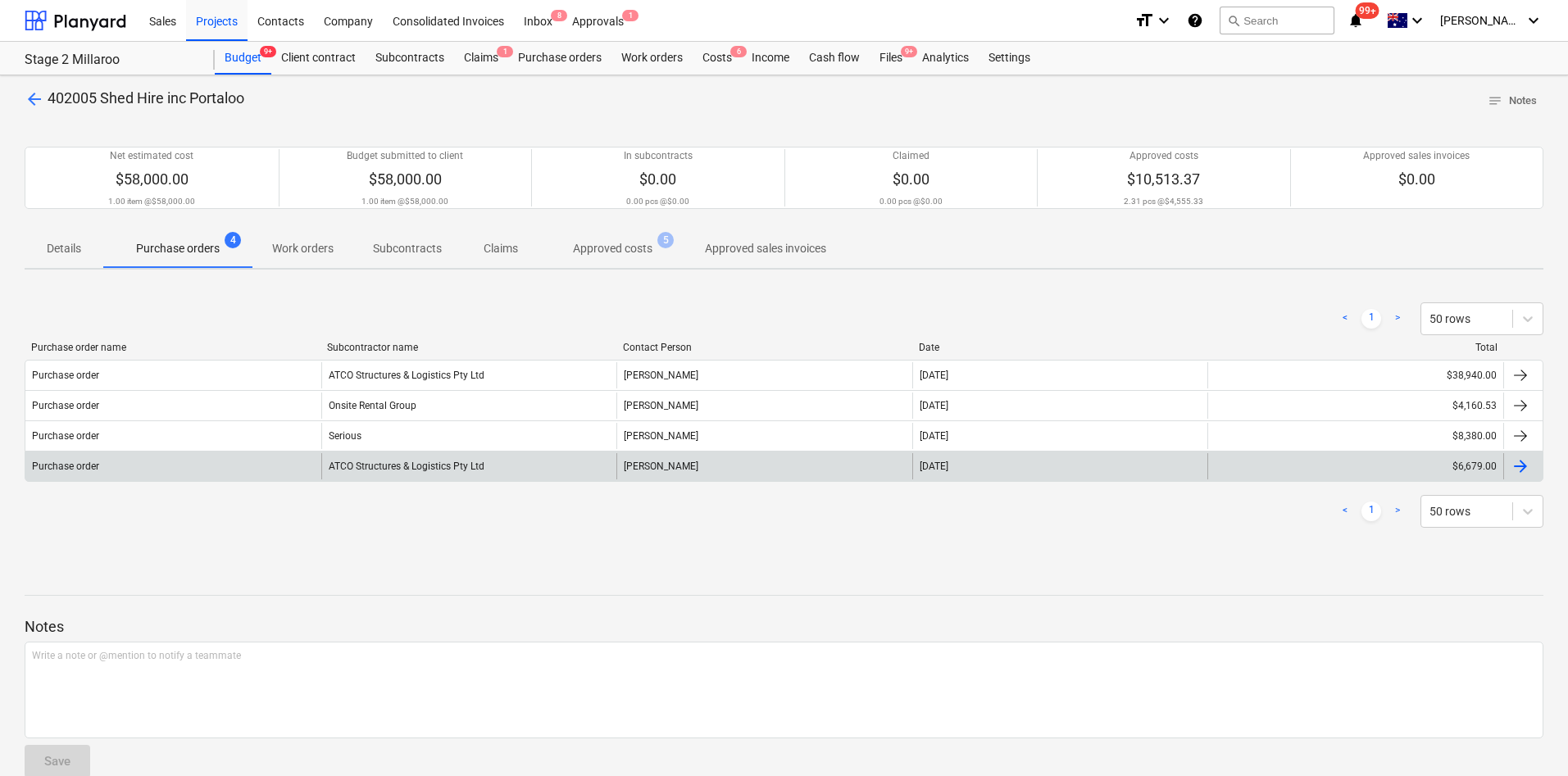
click at [430, 476] on div "ATCO Structures & Logistics Pty Ltd" at bounding box center [469, 466] width 296 height 27
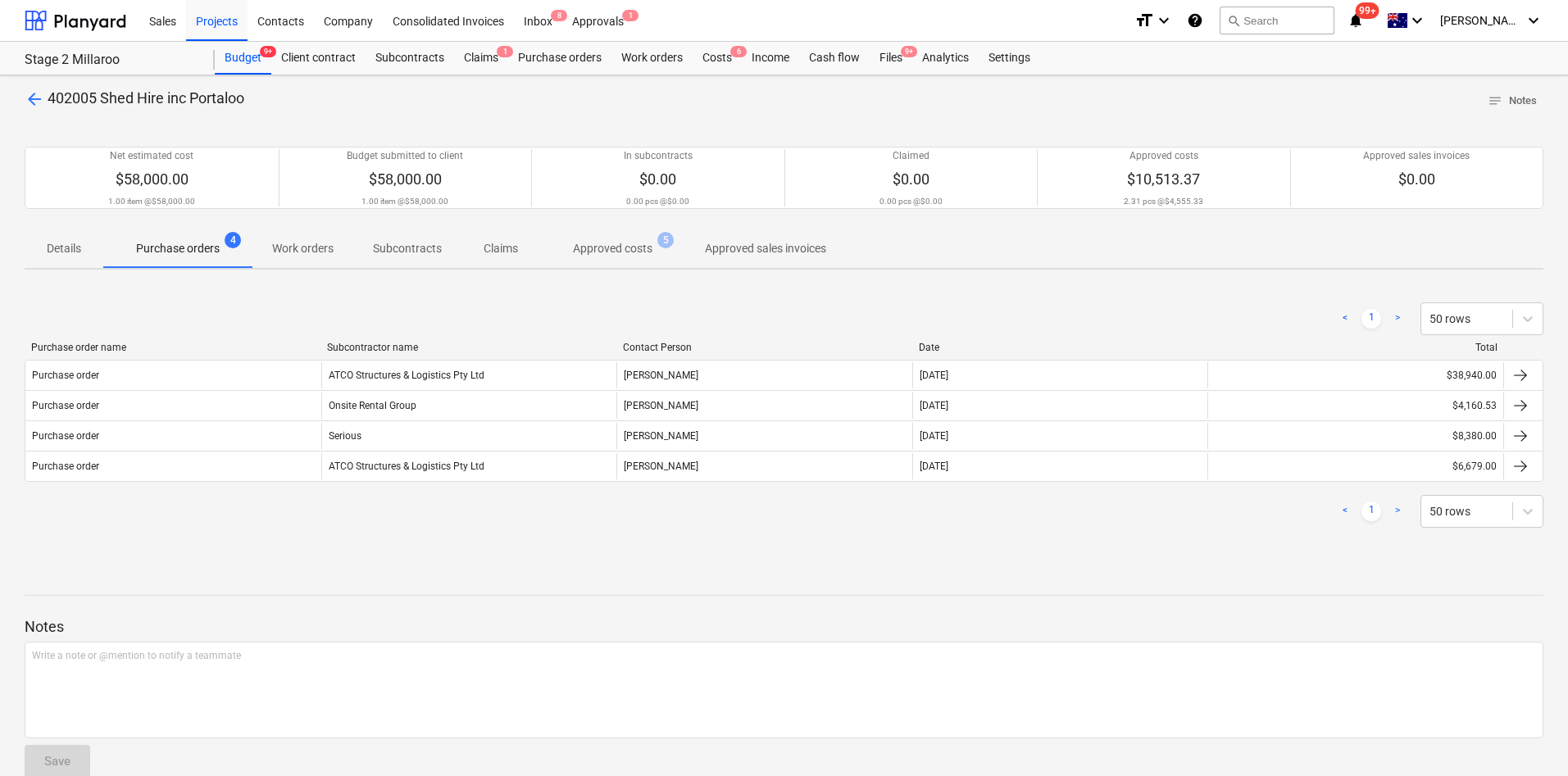
click at [40, 99] on span "arrow_back" at bounding box center [34, 99] width 20 height 20
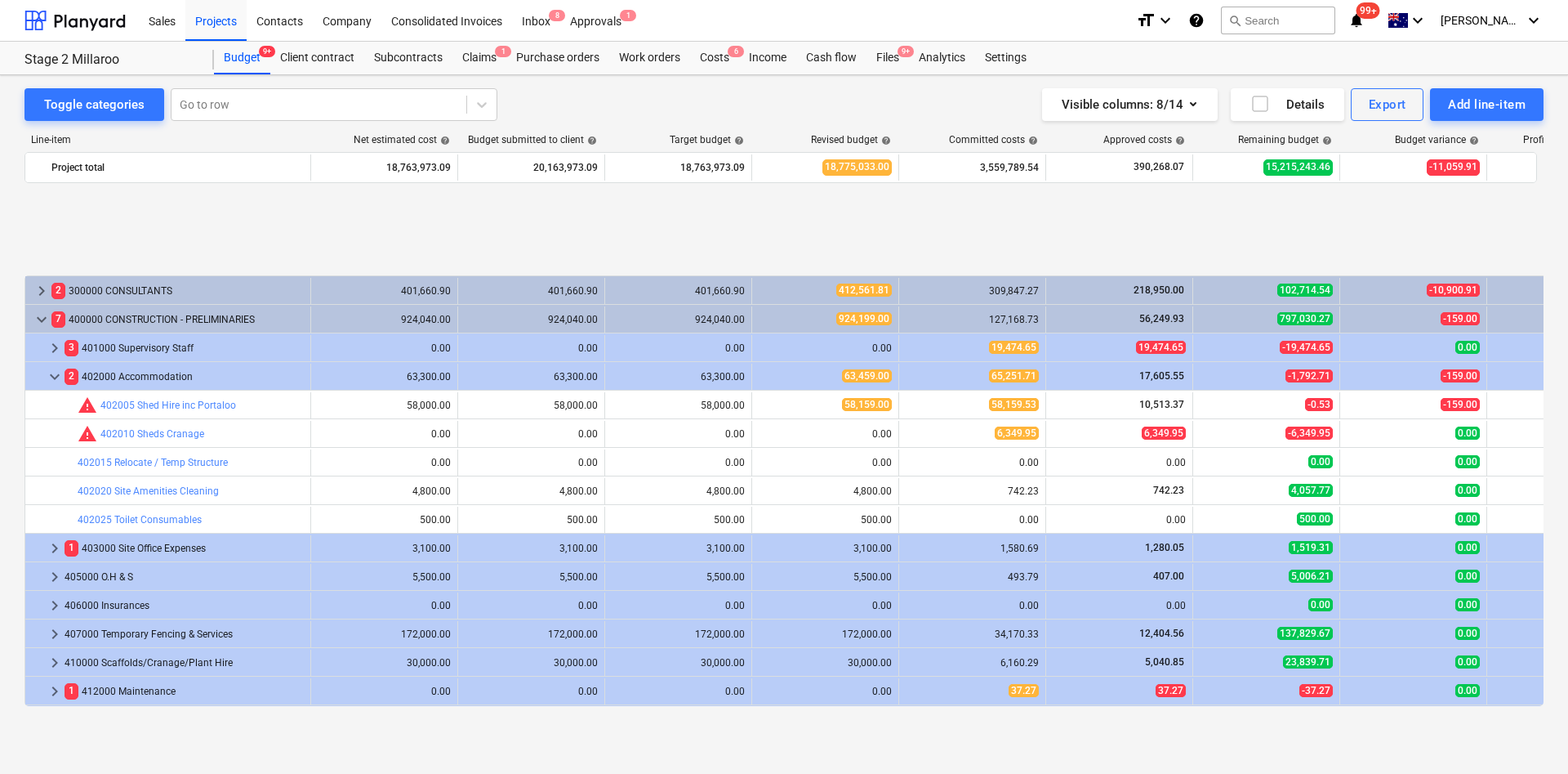
scroll to position [122, 0]
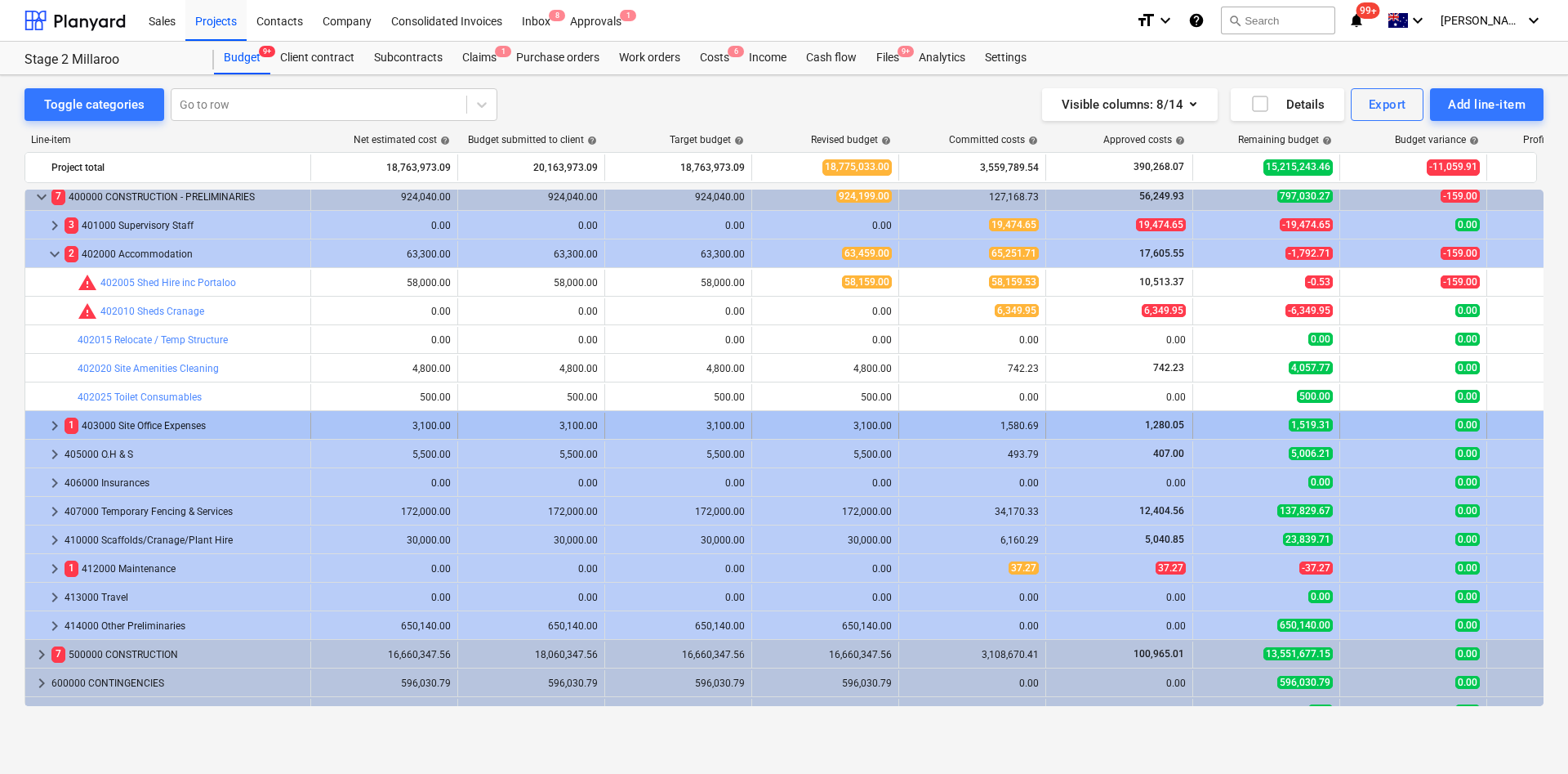
click at [53, 427] on span "keyboard_arrow_right" at bounding box center [54, 425] width 20 height 20
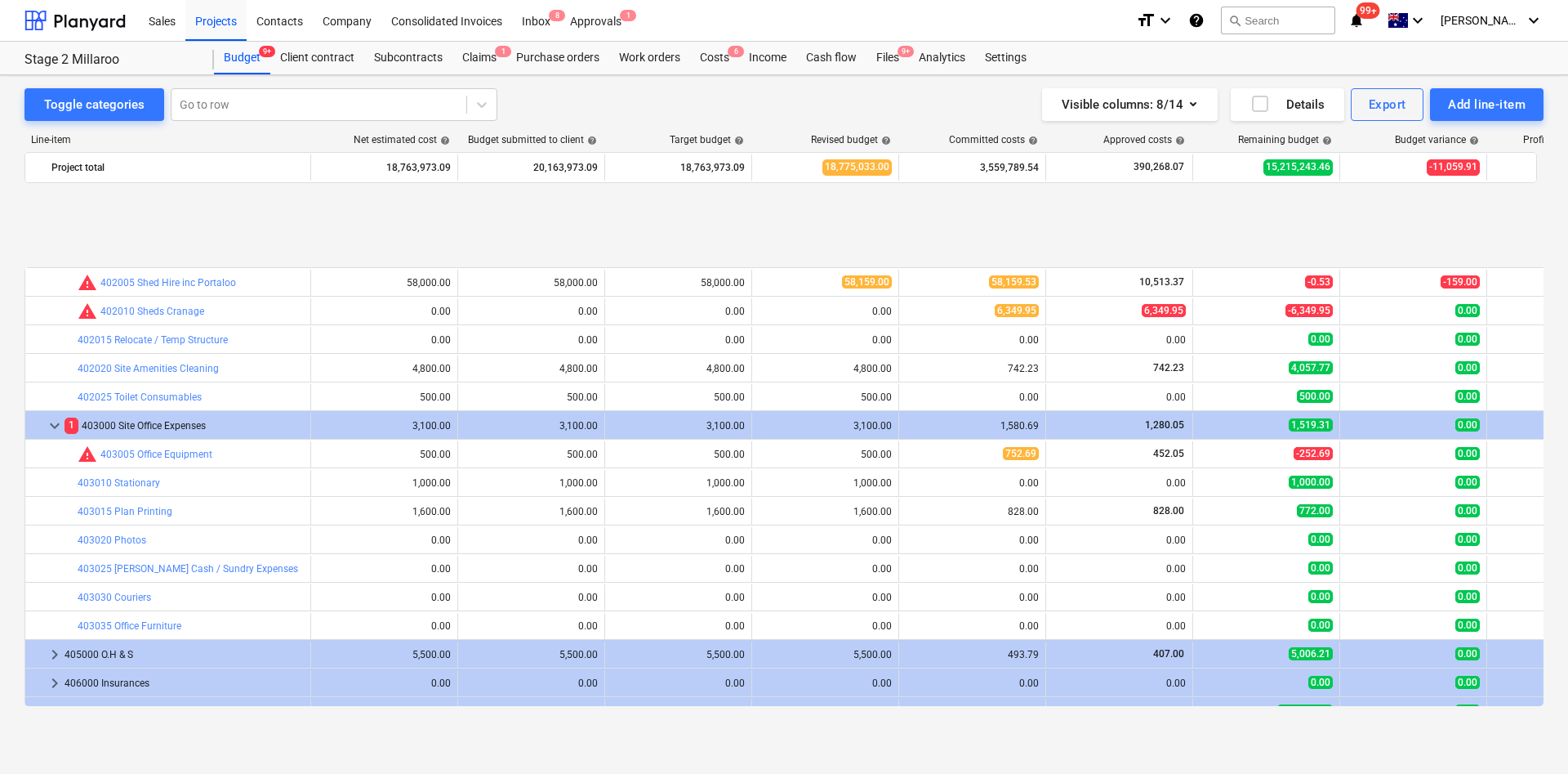
scroll to position [245, 0]
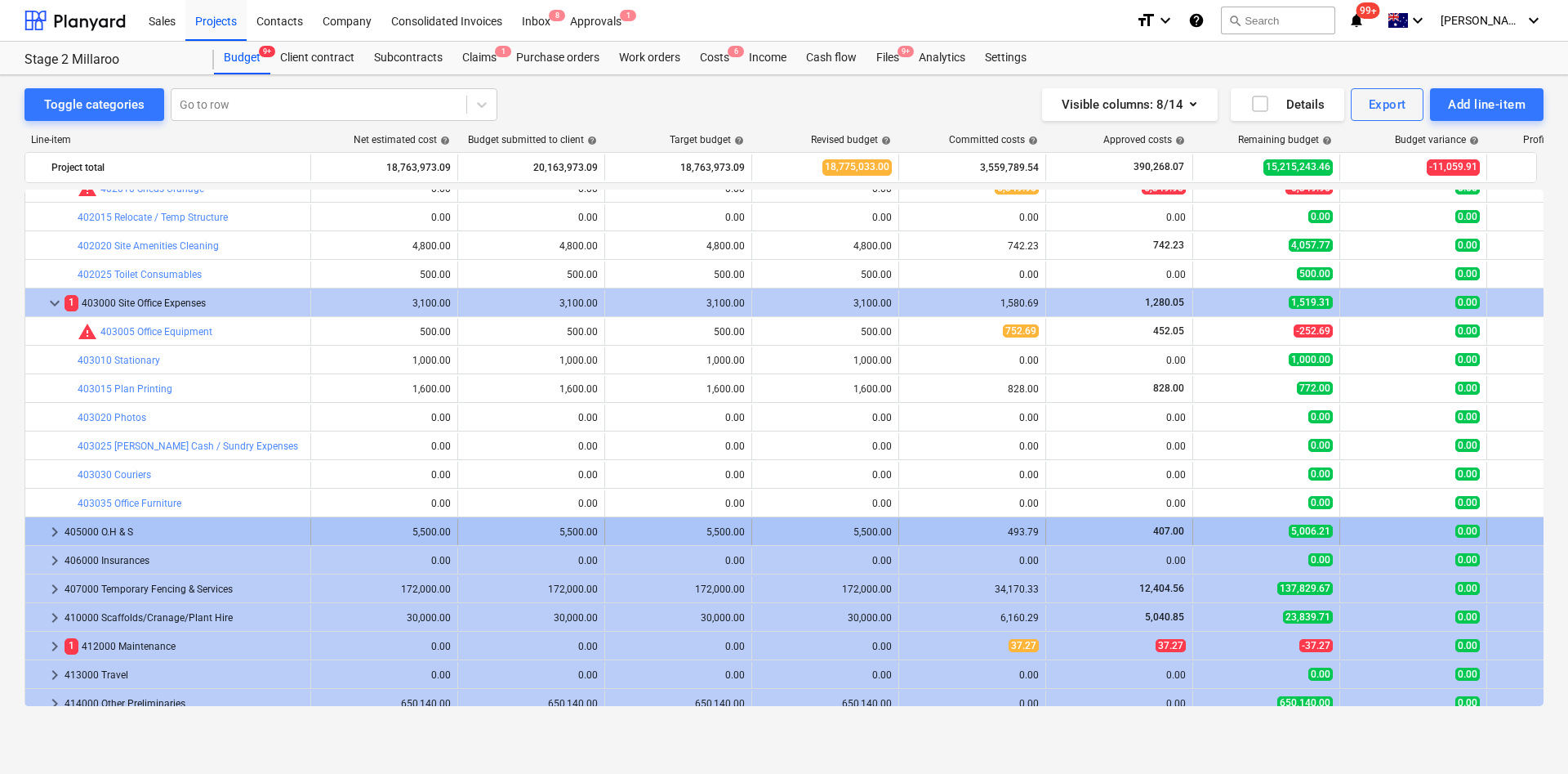
click at [45, 515] on span "keyboard_arrow_right" at bounding box center [54, 531] width 20 height 20
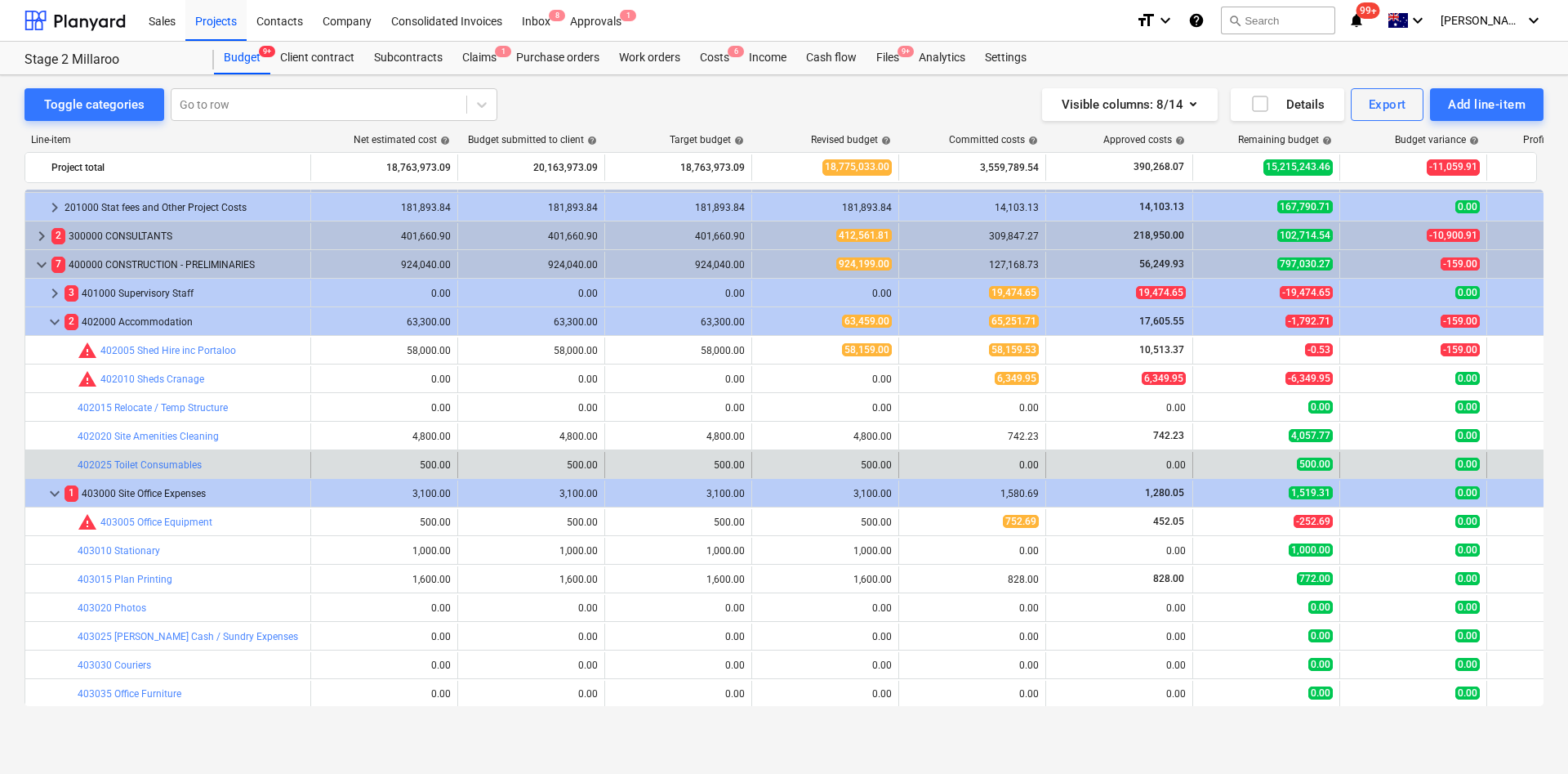
scroll to position [0, 0]
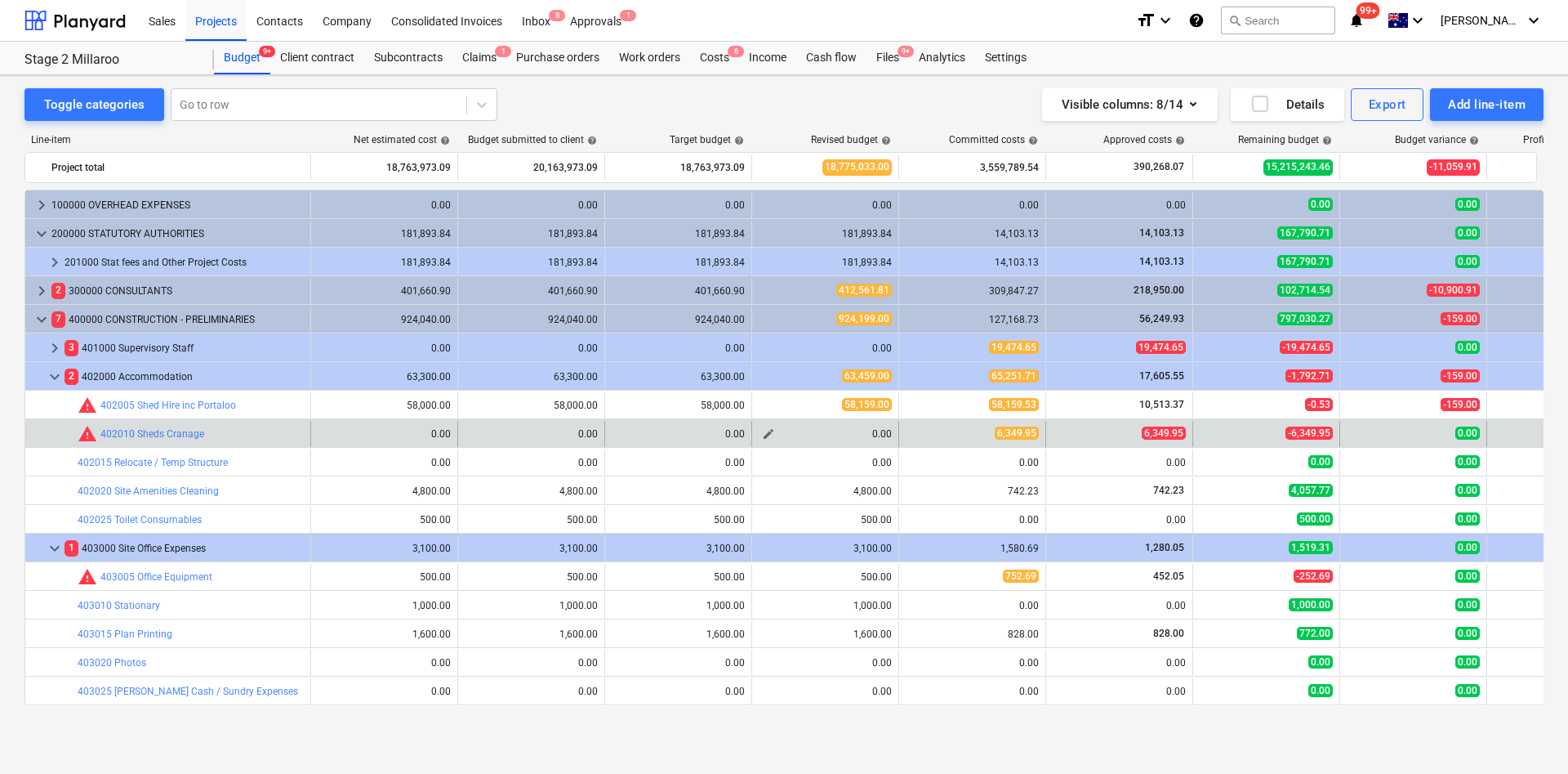
click at [767, 438] on span "edit" at bounding box center [769, 434] width 13 height 13
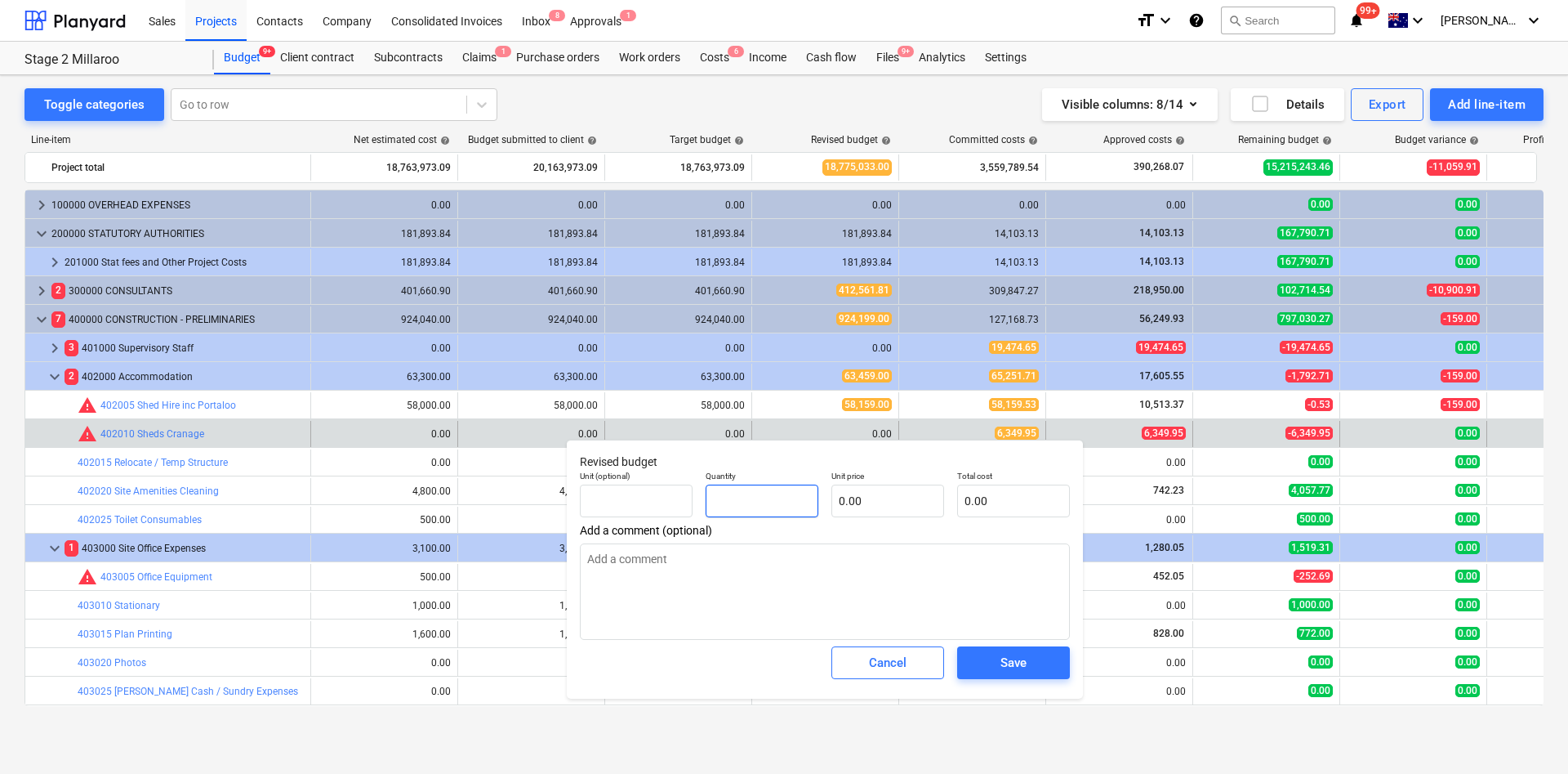
click at [756, 513] on input "text" at bounding box center [761, 501] width 113 height 32
type input "1.00"
click at [855, 499] on input "text" at bounding box center [887, 501] width 113 height 32
type input "6"
type input "6.00"
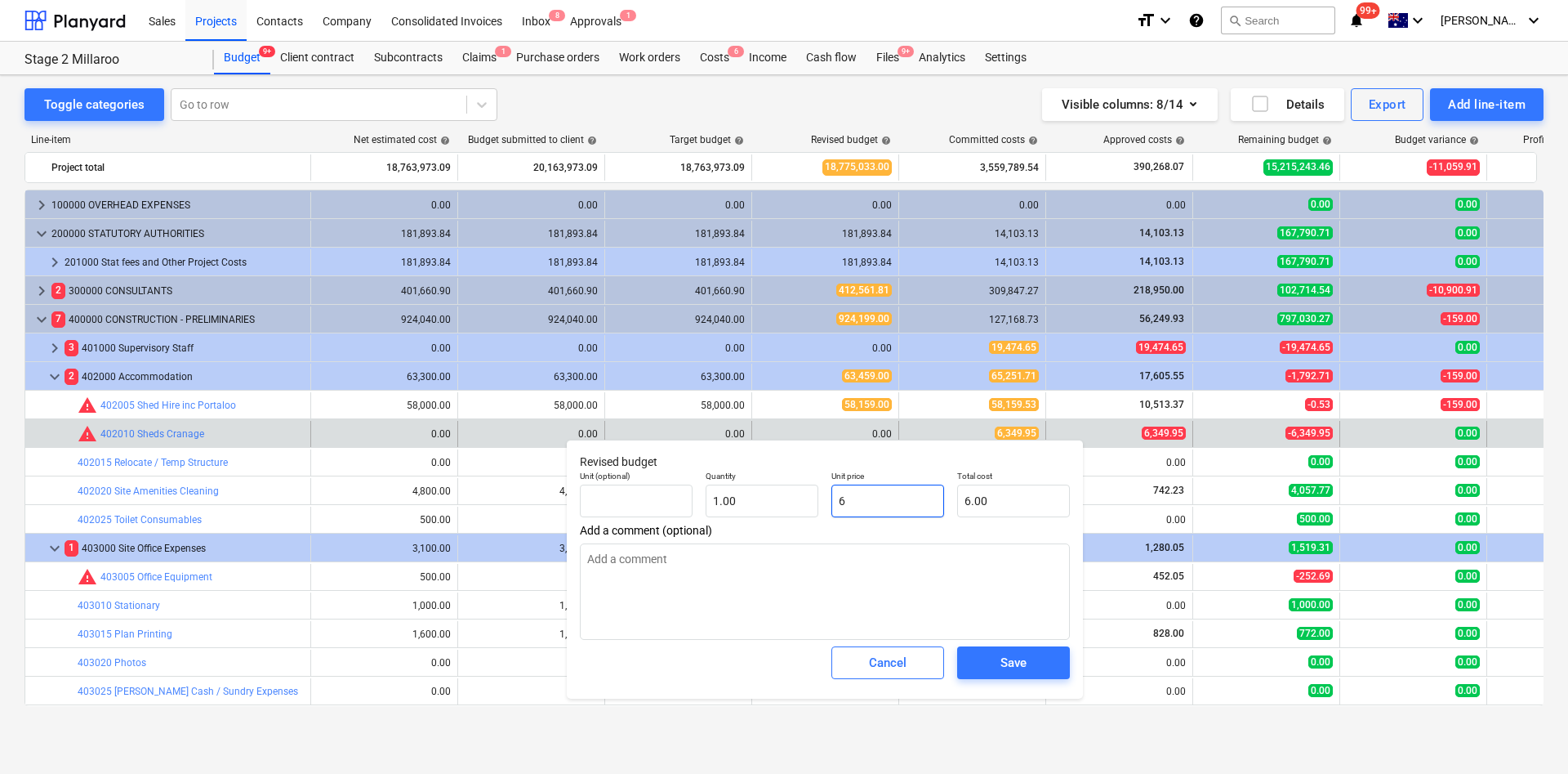
type input "63"
type input "63.00"
type input "634"
type input "634.00"
type input "6349"
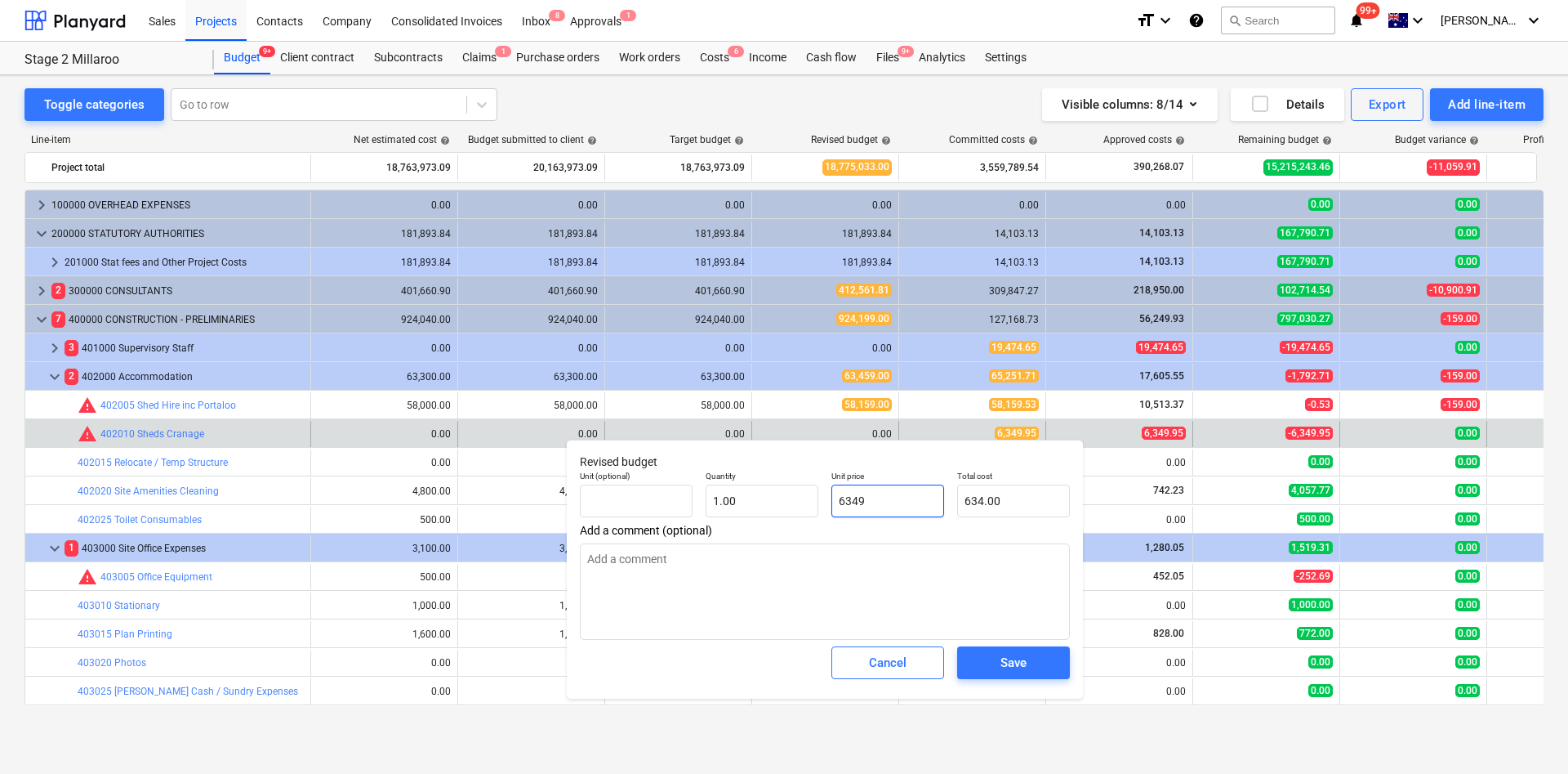
type input "6,349.00"
type input "6349.9"
type input "6,349.90"
type input "6349.95"
type input "6,349.95"
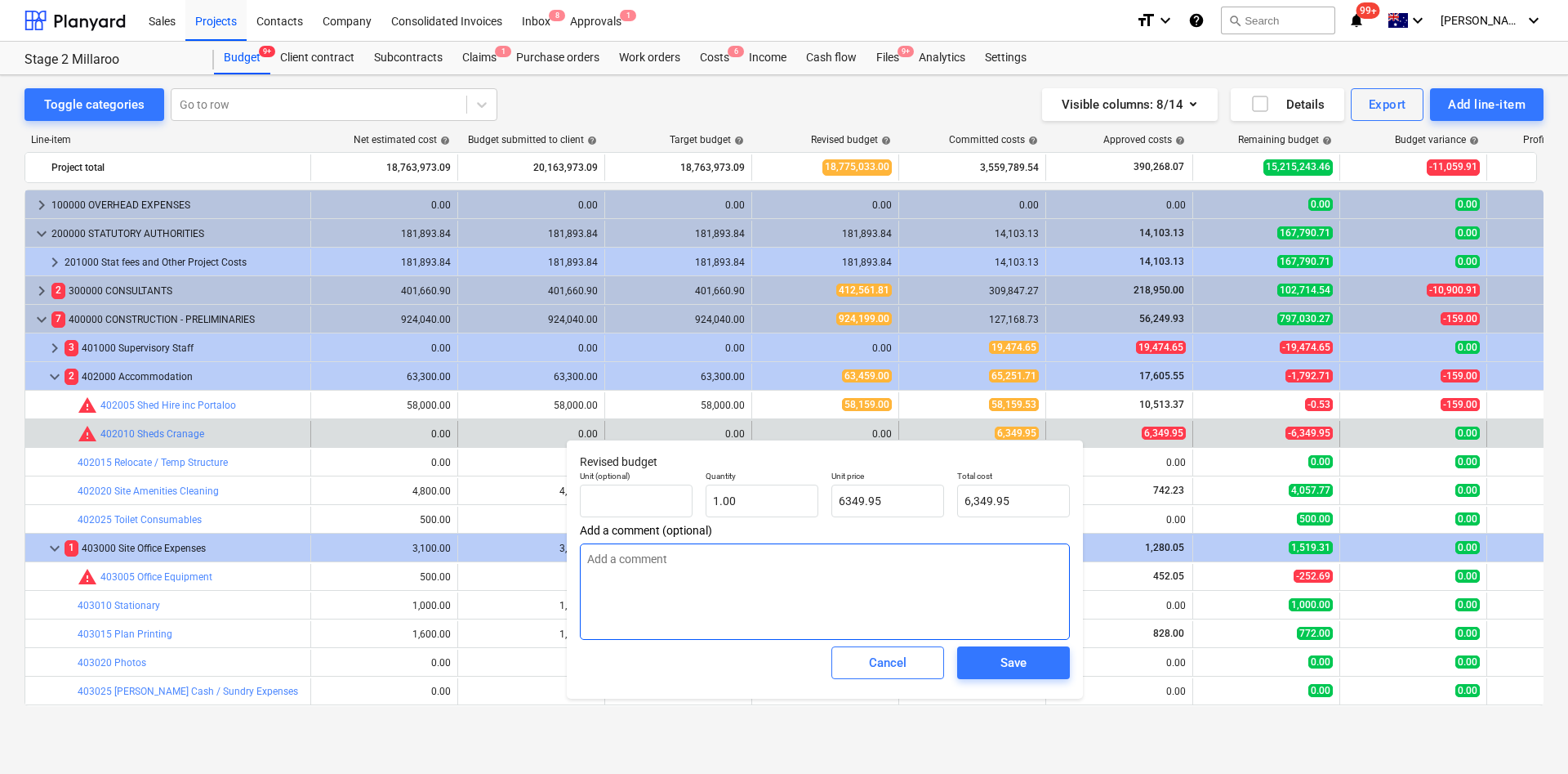
type input "6,349.95"
click at [726, 515] on textarea at bounding box center [825, 592] width 490 height 97
click at [995, 515] on span "Save" at bounding box center [1013, 662] width 74 height 21
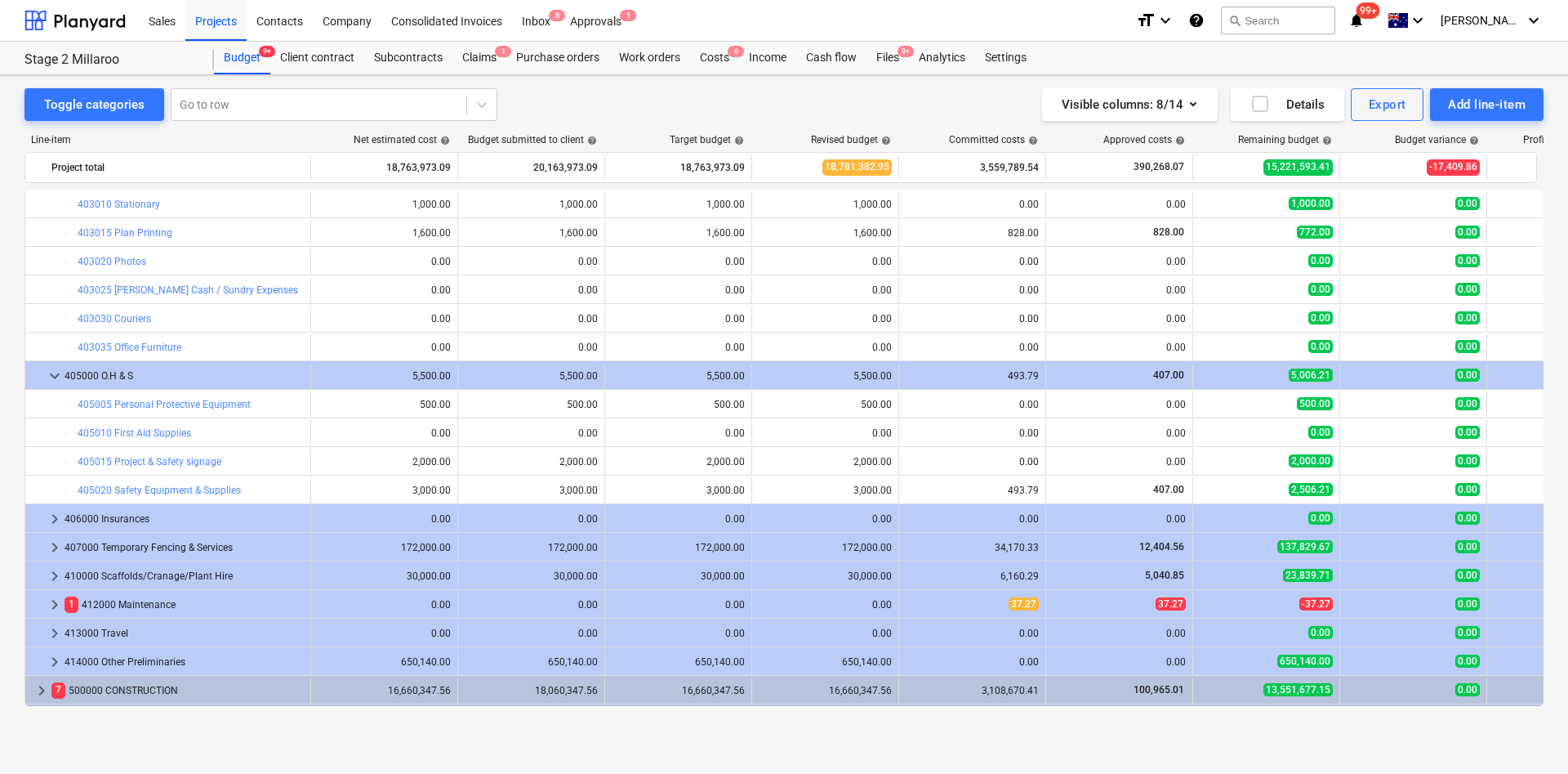
scroll to position [456, 0]
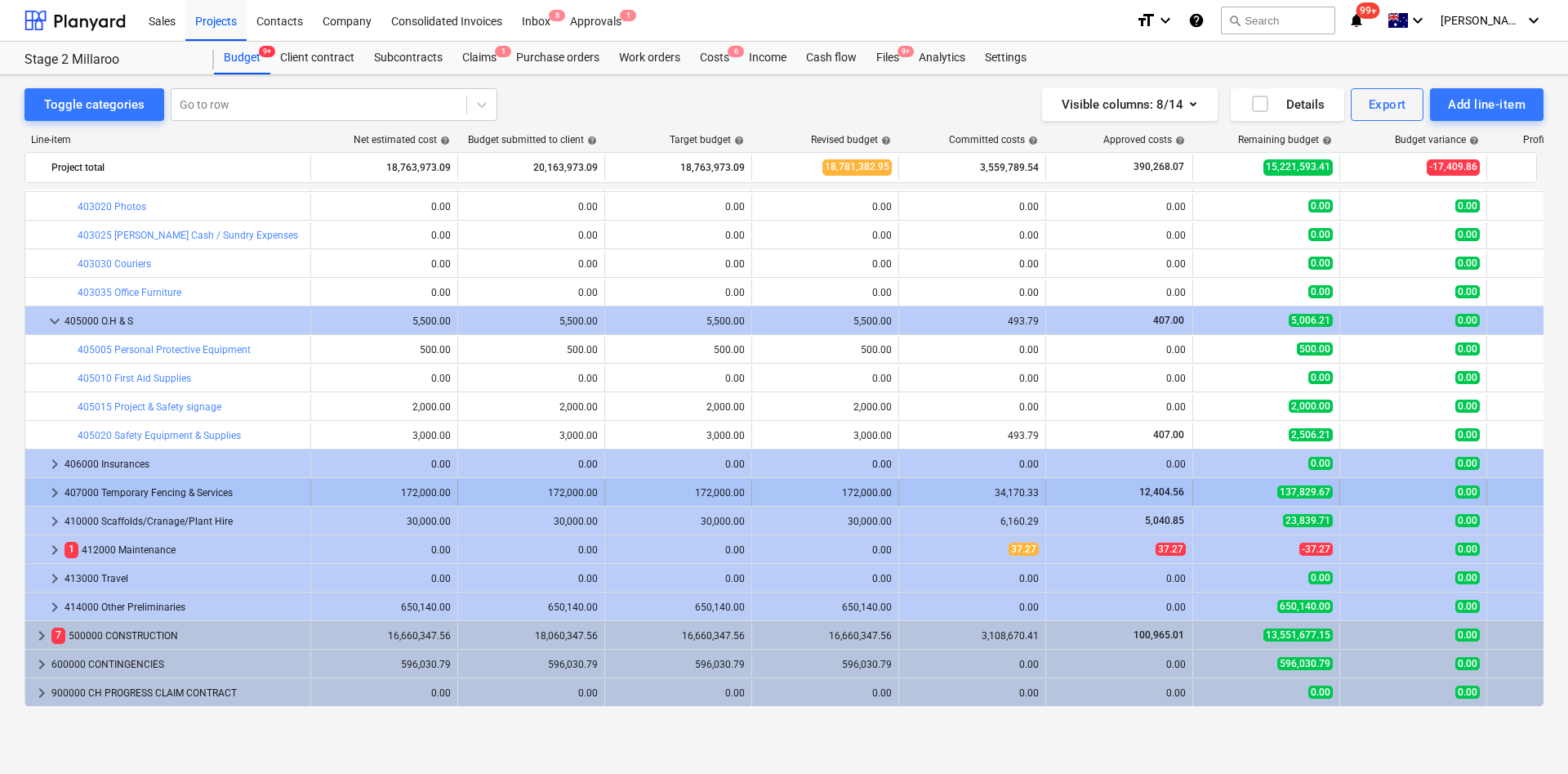
click at [52, 492] on span "keyboard_arrow_right" at bounding box center [54, 492] width 20 height 20
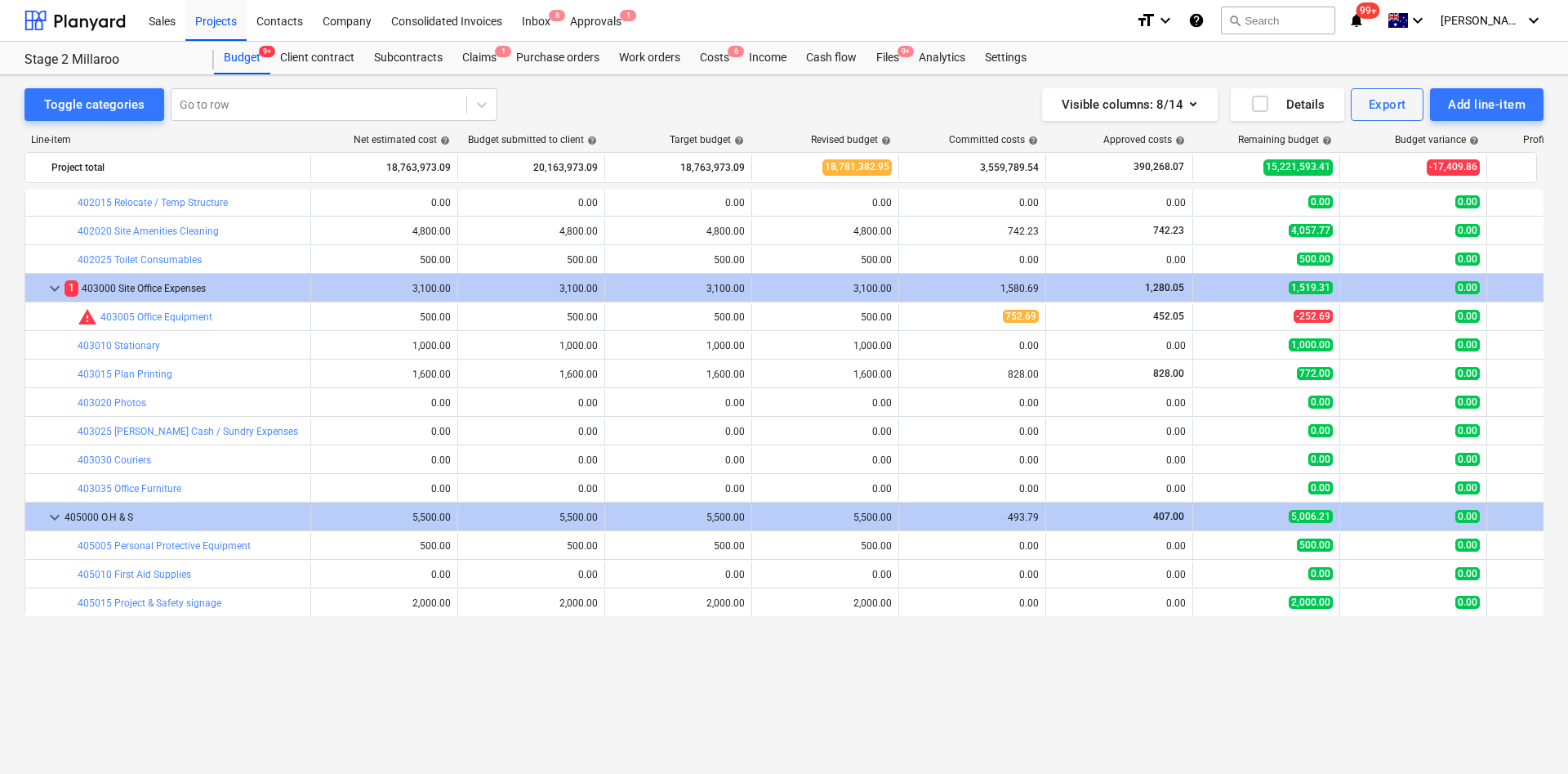
scroll to position [138, 0]
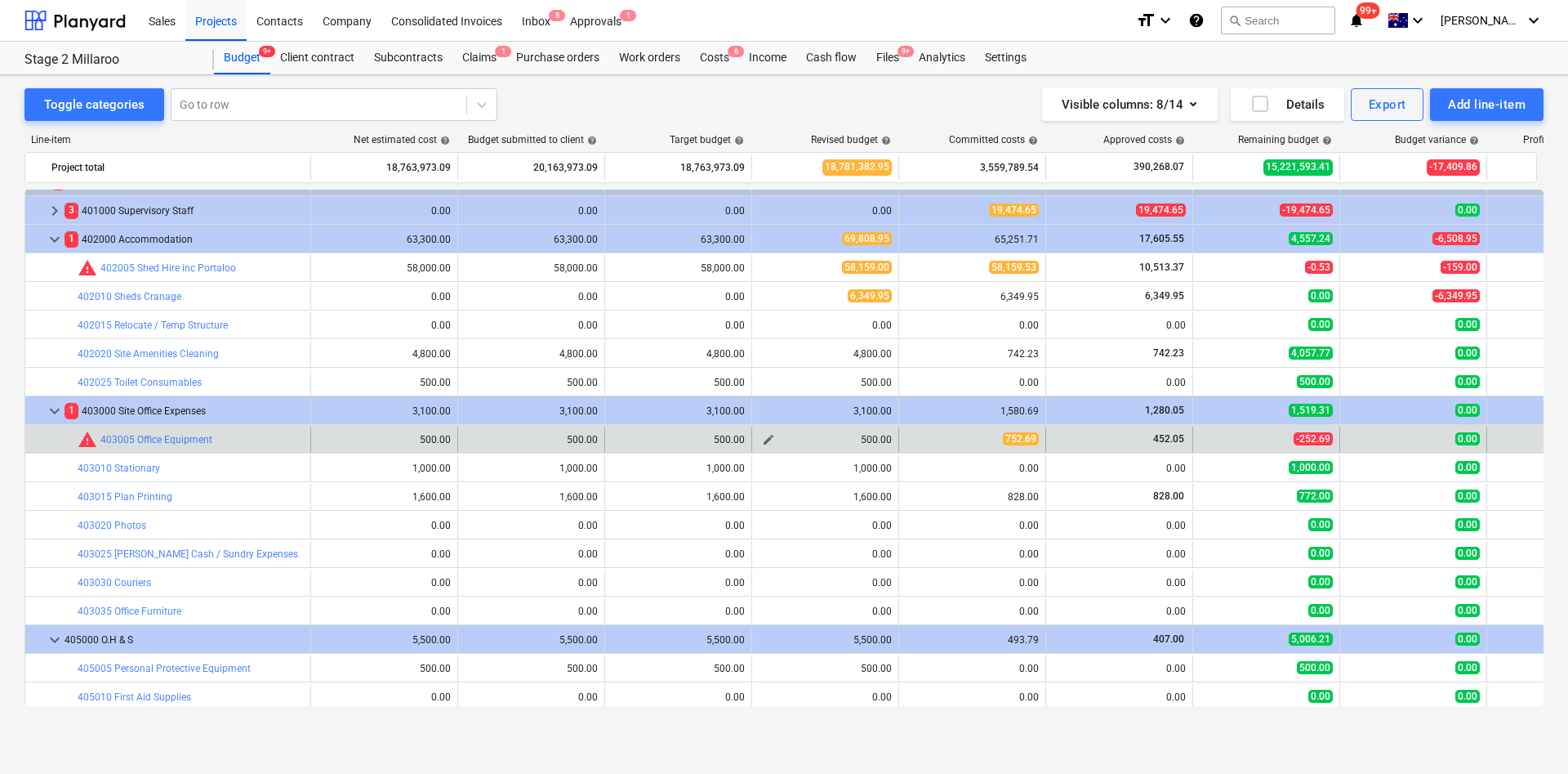
click at [765, 433] on span "edit" at bounding box center [769, 440] width 13 height 13
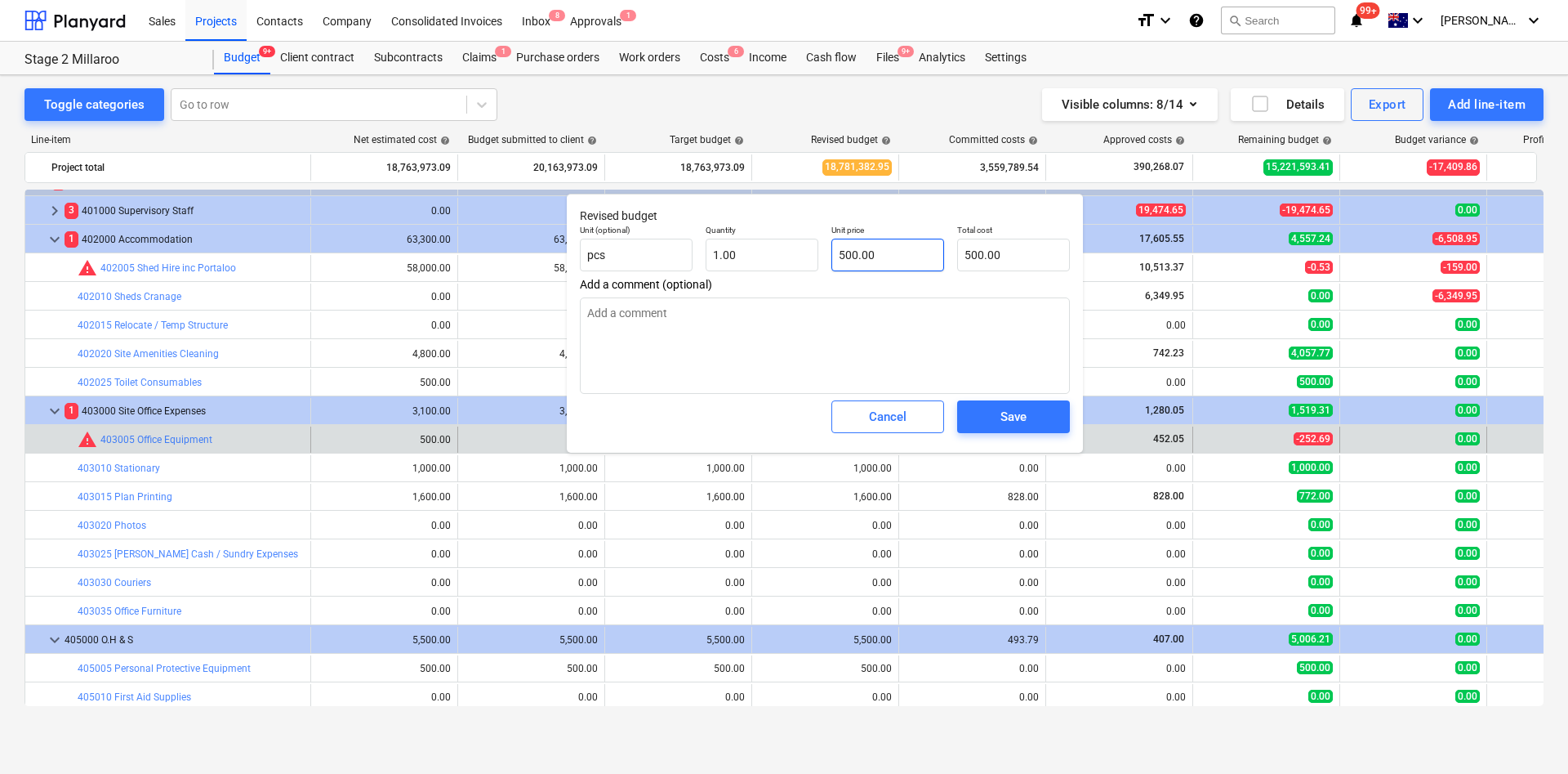
type input "500"
drag, startPoint x: 897, startPoint y: 263, endPoint x: 802, endPoint y: 260, distance: 95.0
click at [802, 260] on div "Unit (optional) pcs Quantity 1.00 Unit price 500 Total cost 500.00" at bounding box center [825, 248] width 503 height 60
click at [874, 415] on div "Cancel" at bounding box center [888, 416] width 38 height 21
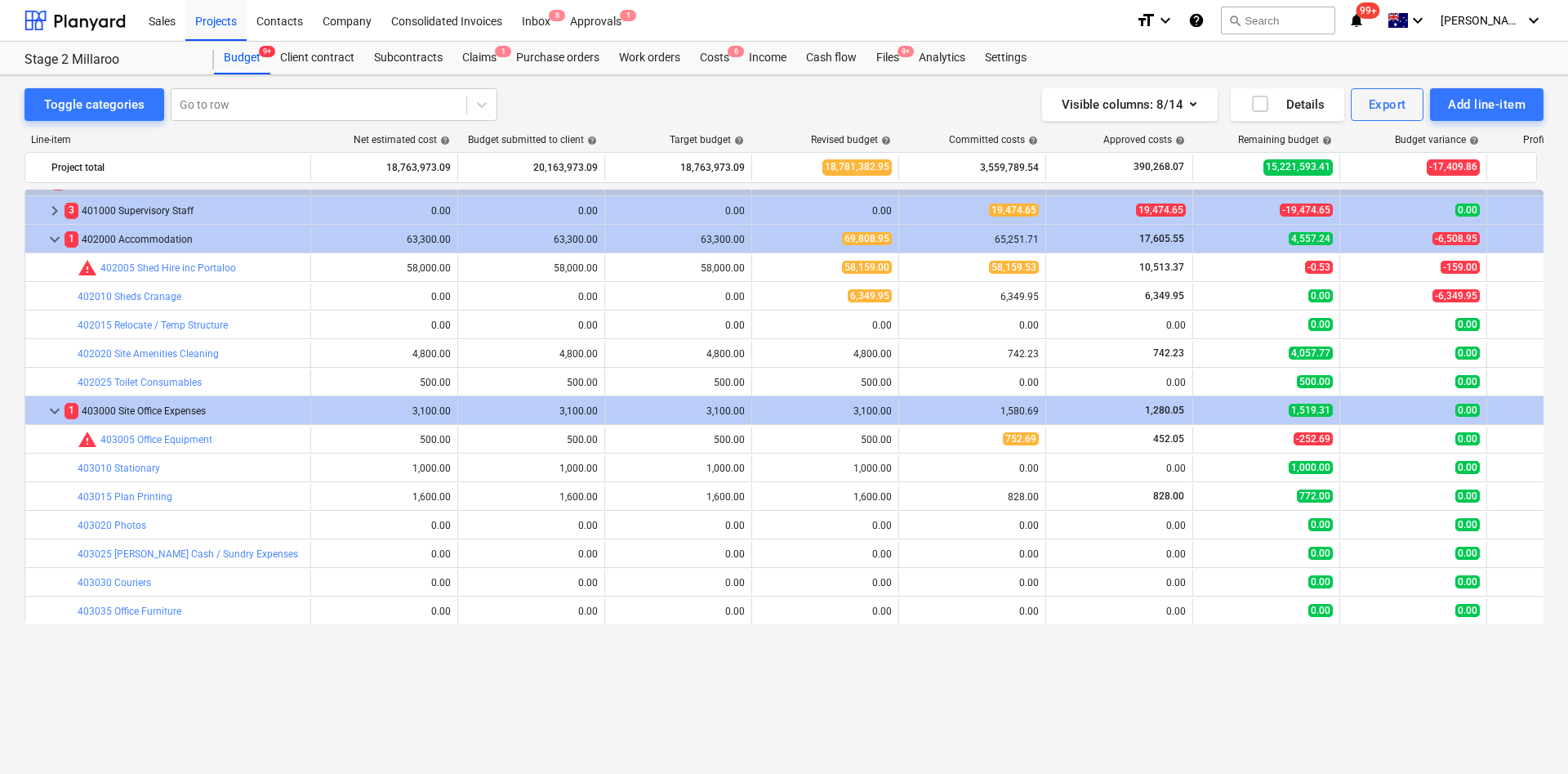
scroll to position [15, 0]
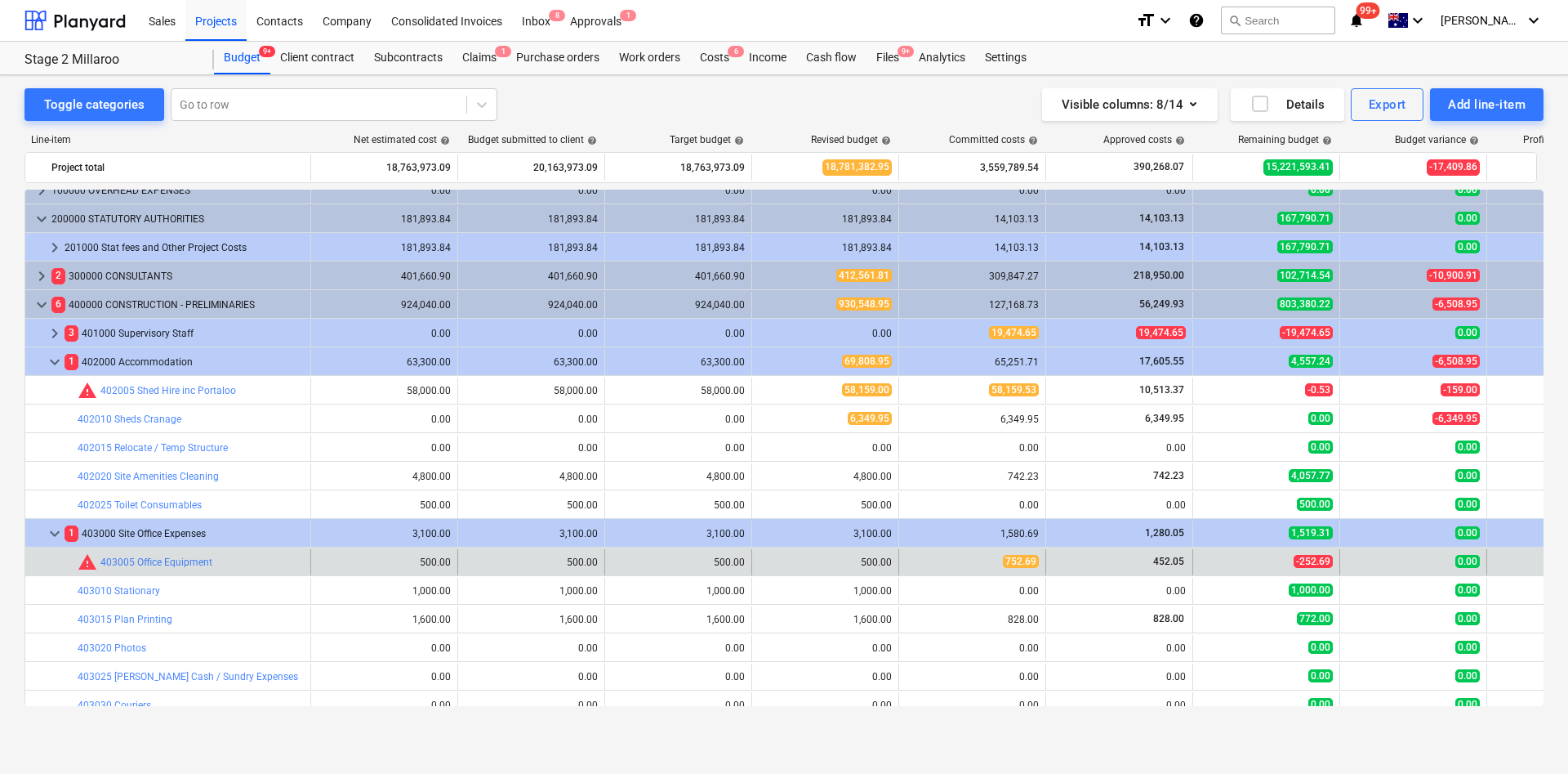
click at [757, 515] on div "edit 500.00" at bounding box center [825, 562] width 147 height 27
click at [770, 515] on span "edit" at bounding box center [769, 562] width 13 height 13
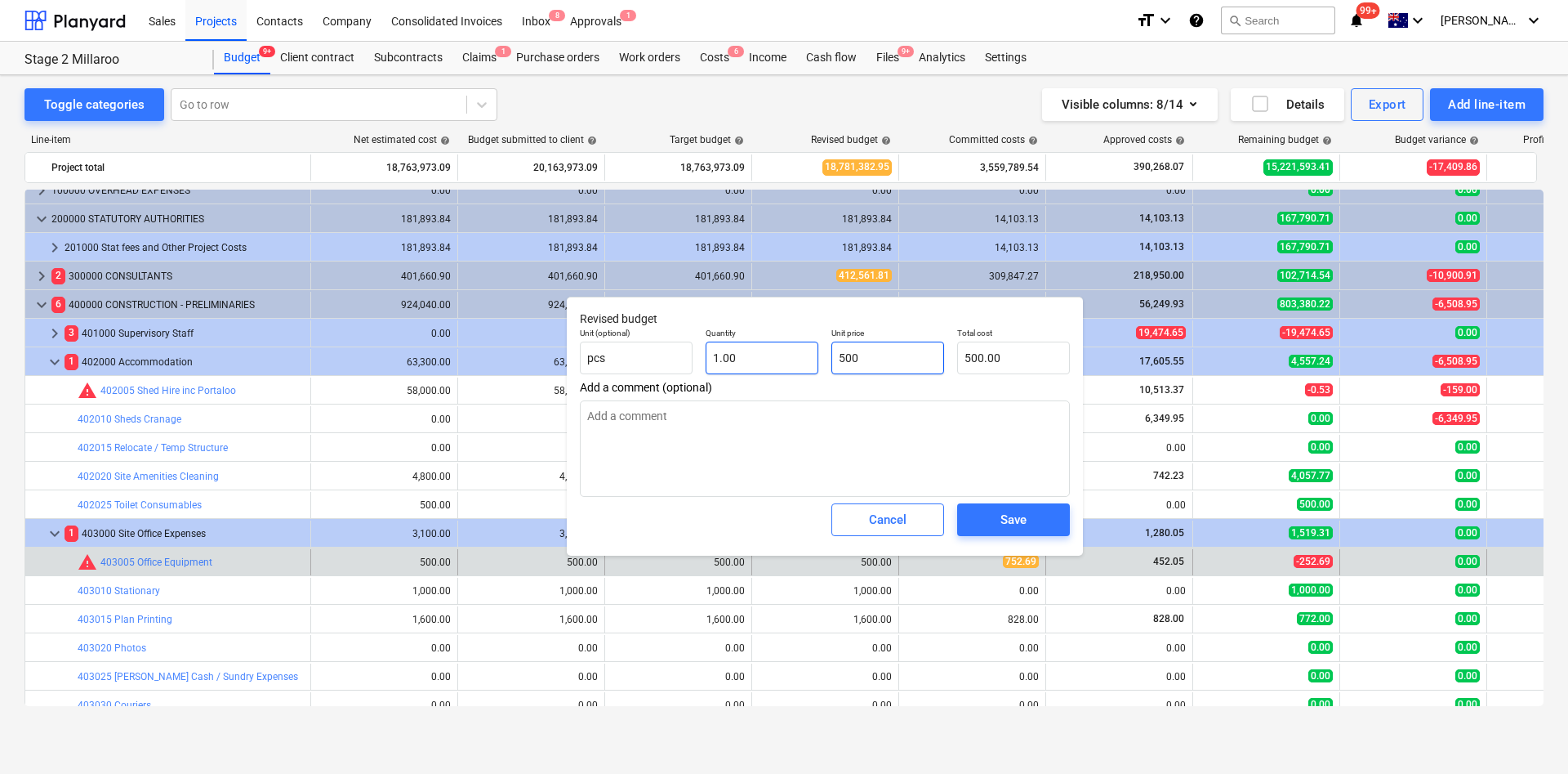
drag, startPoint x: 881, startPoint y: 360, endPoint x: 782, endPoint y: 357, distance: 99.0
click at [783, 357] on div "Unit (optional) pcs Quantity 1.00 Unit price 500 Total cost 500.00" at bounding box center [825, 351] width 503 height 60
type input "7"
type input "7.00"
type input "75"
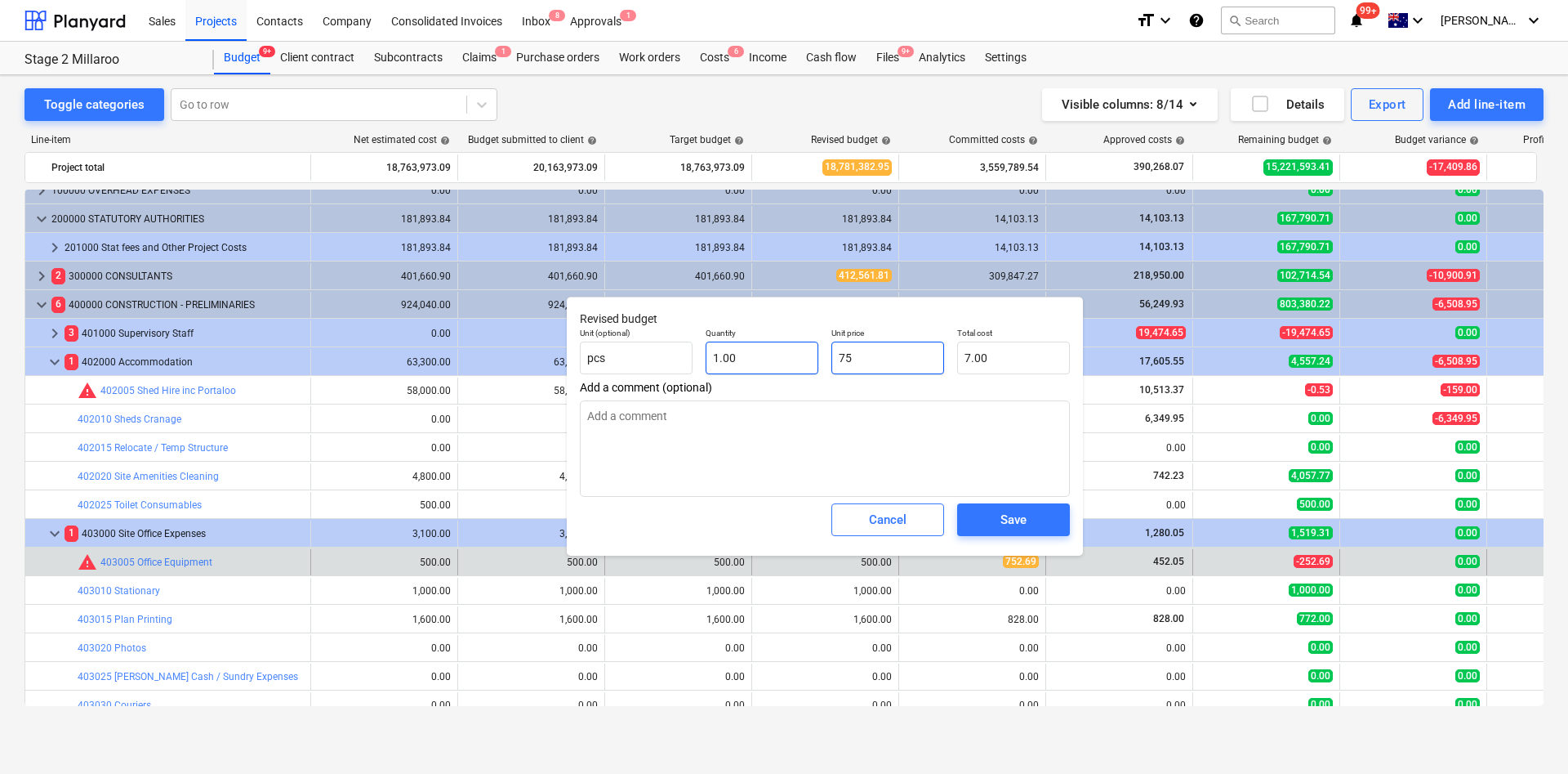
type input "75.00"
type input "752"
type input "752.00"
type input "752.6"
type input "752.60"
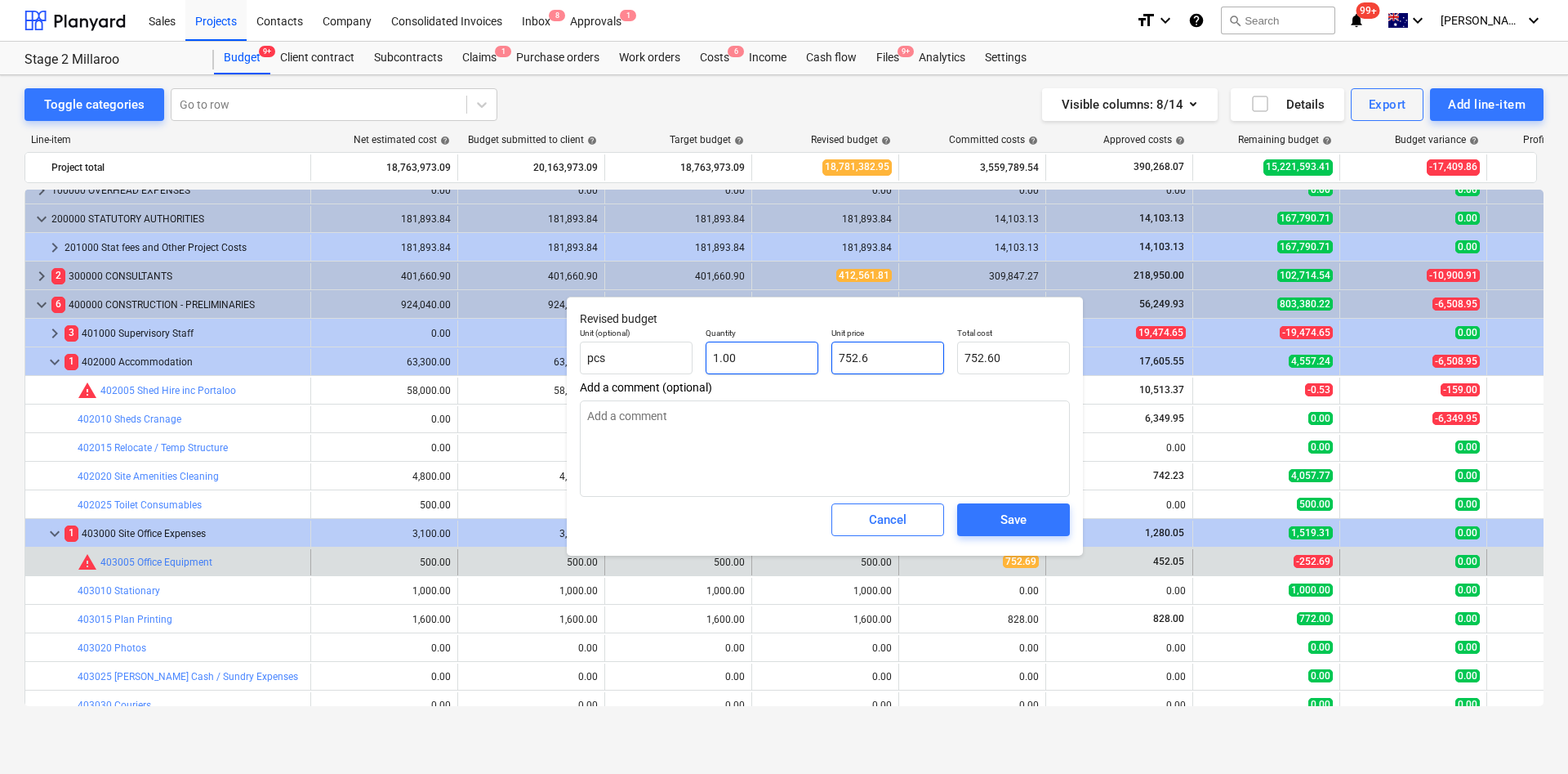
type input "752.69"
click at [1009, 515] on div "Save" at bounding box center [1013, 520] width 27 height 21
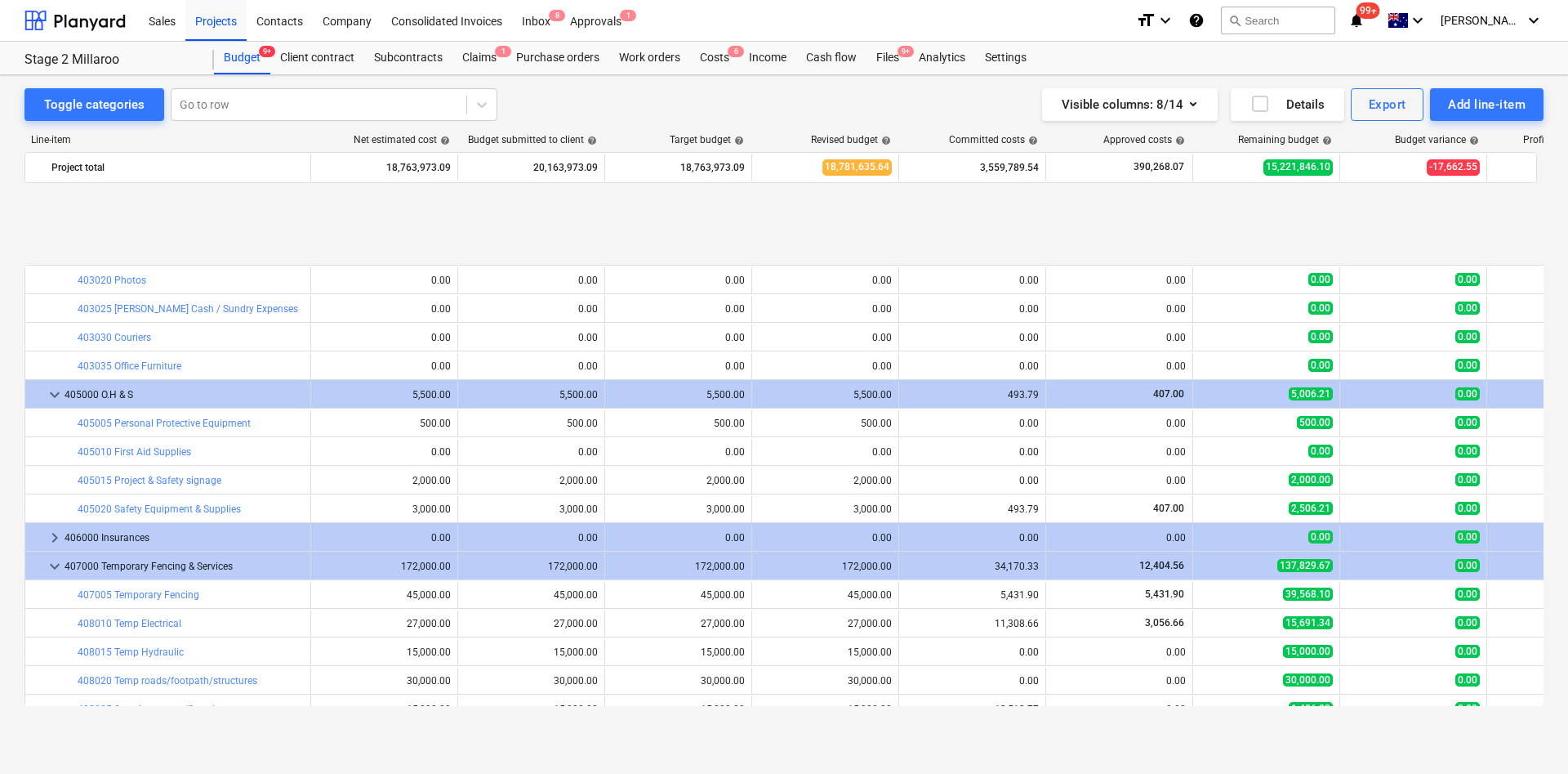
scroll to position [505, 0]
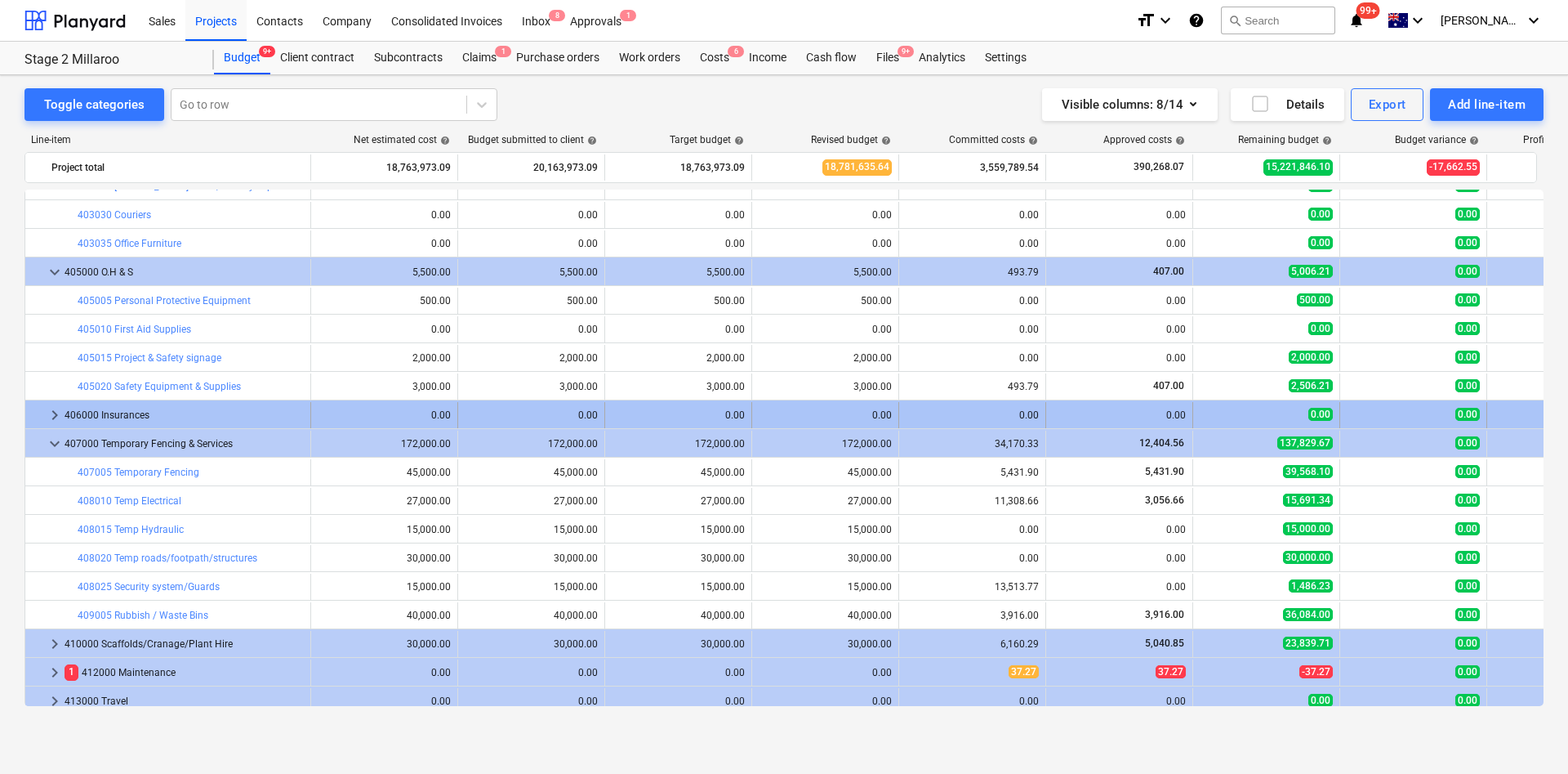
click at [57, 415] on span "keyboard_arrow_right" at bounding box center [54, 415] width 20 height 20
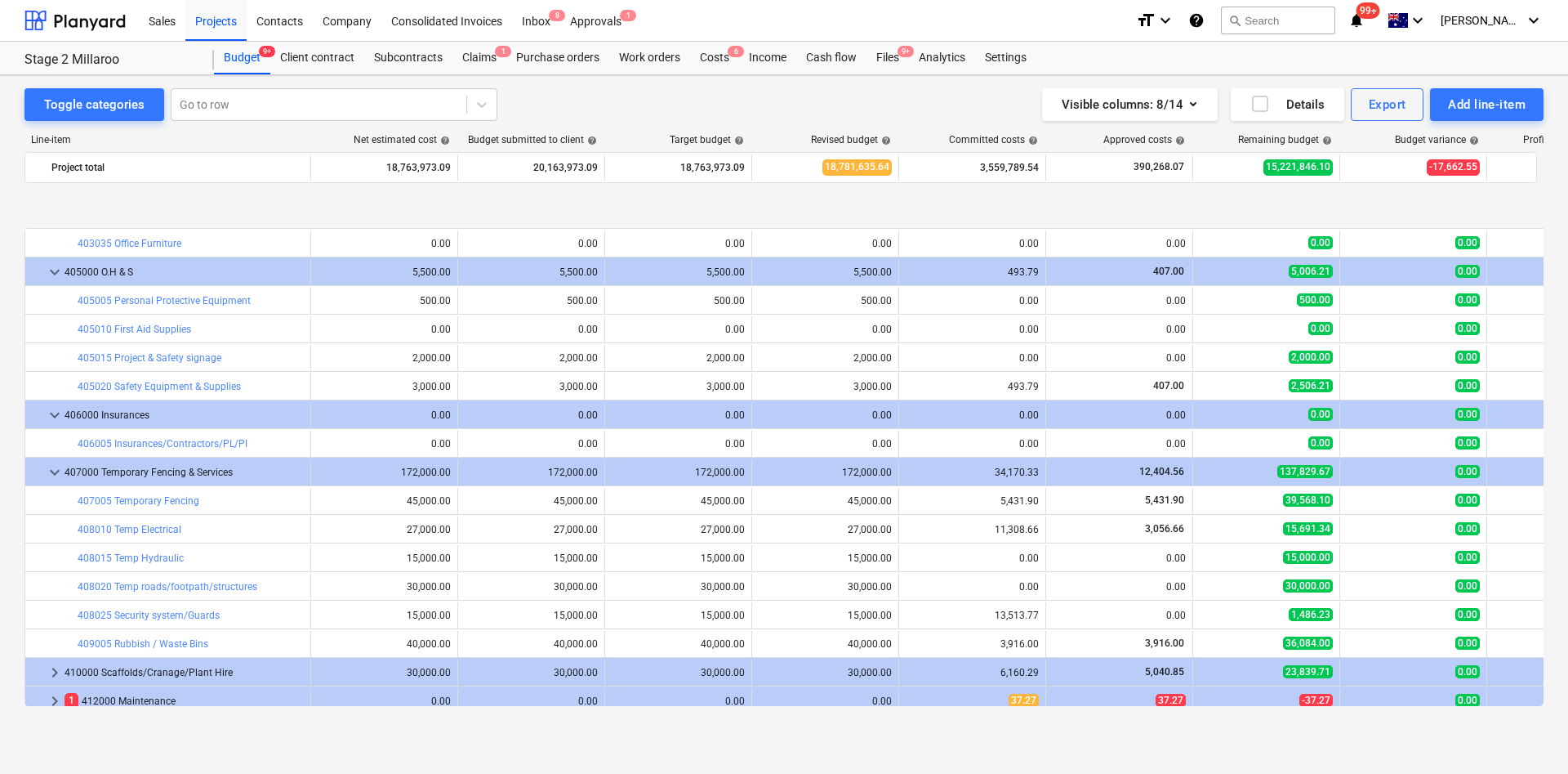
scroll to position [628, 0]
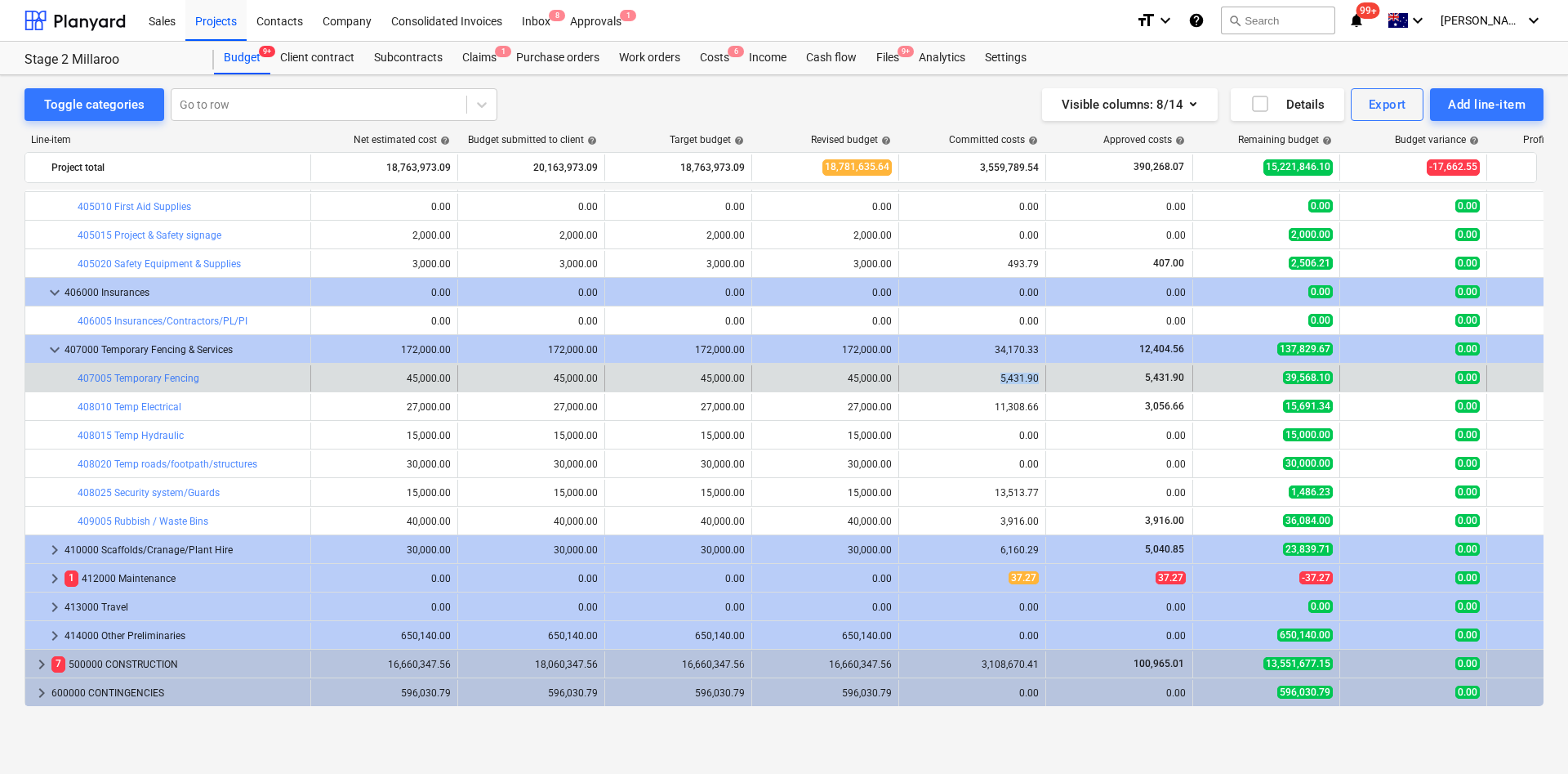
drag, startPoint x: 995, startPoint y: 381, endPoint x: 1036, endPoint y: 376, distance: 41.3
click at [1036, 376] on div "5,431.90" at bounding box center [972, 378] width 133 height 11
click at [156, 377] on link "407005 Temporary Fencing" at bounding box center [138, 378] width 121 height 11
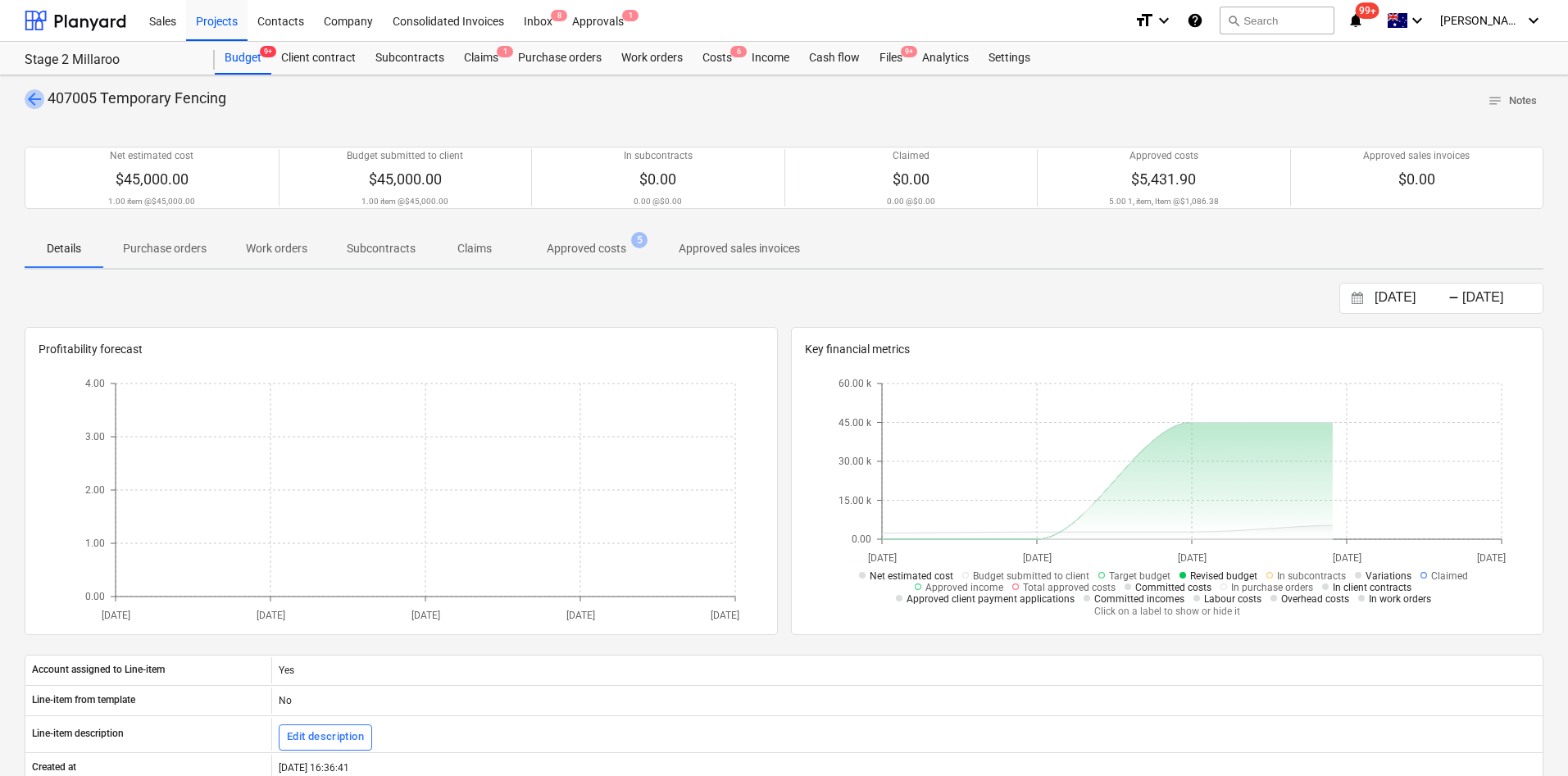
click at [34, 100] on span "arrow_back" at bounding box center [34, 99] width 20 height 20
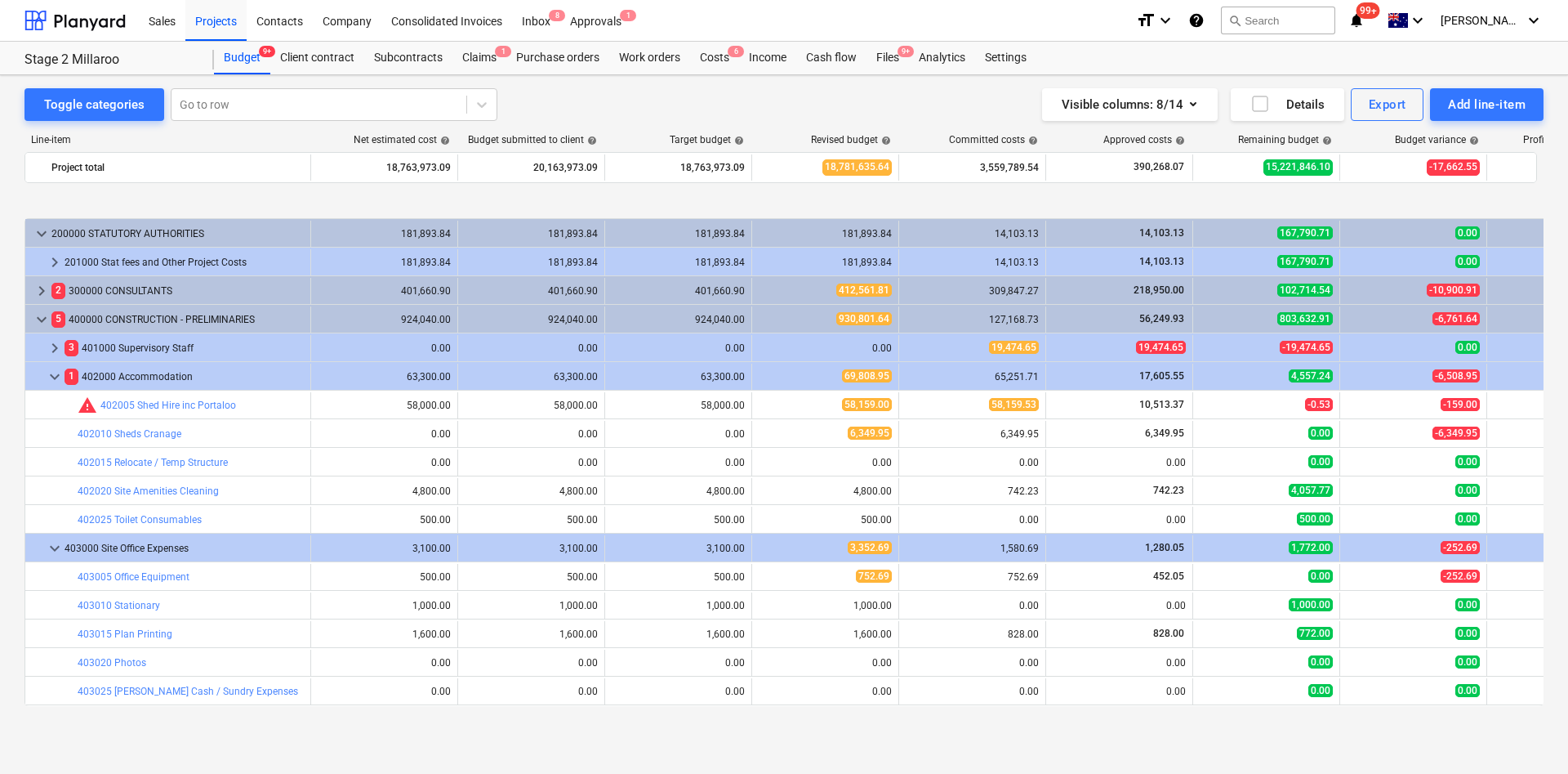
scroll to position [628, 0]
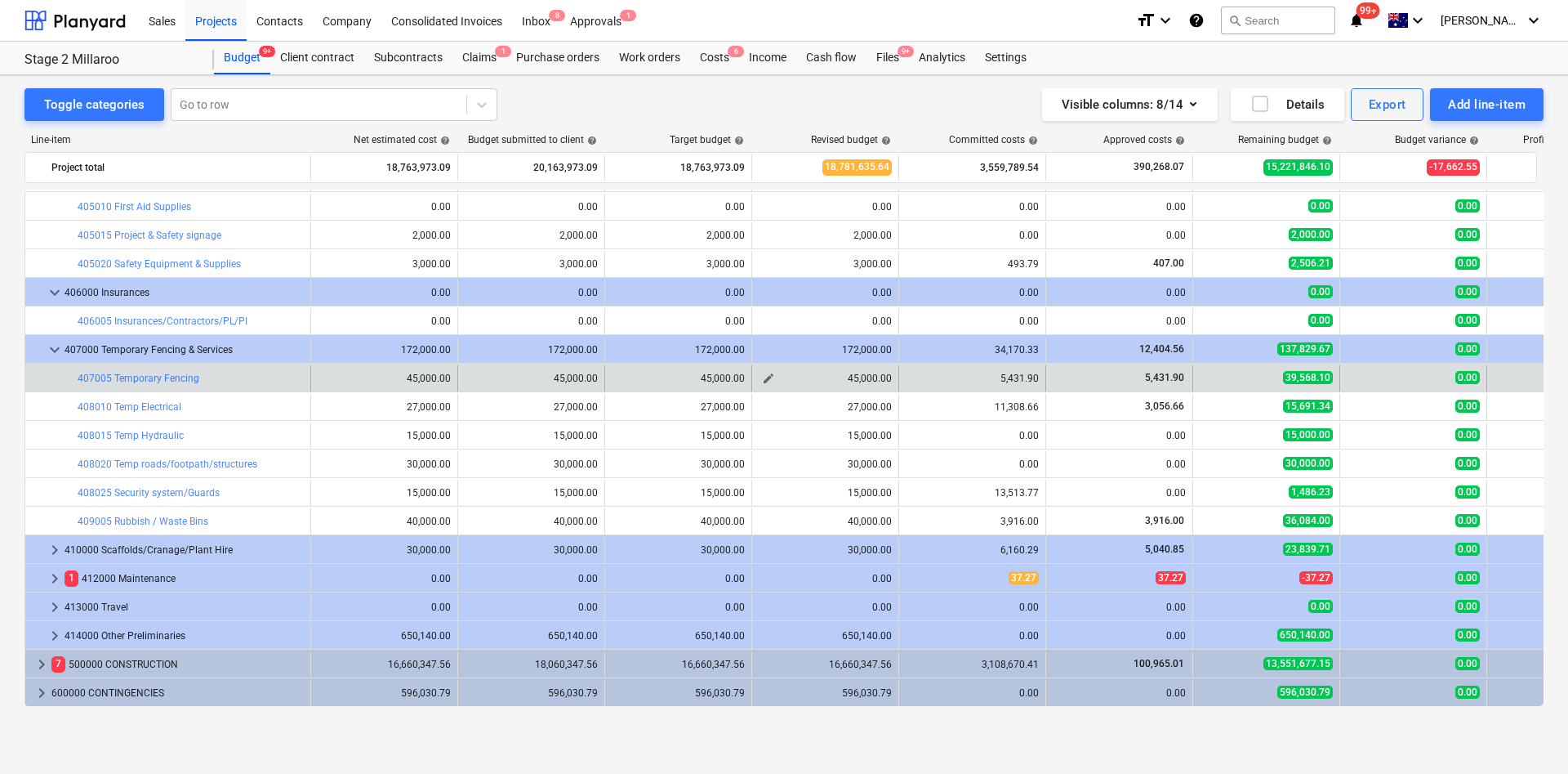
click at [770, 370] on button "edit" at bounding box center [768, 378] width 20 height 20
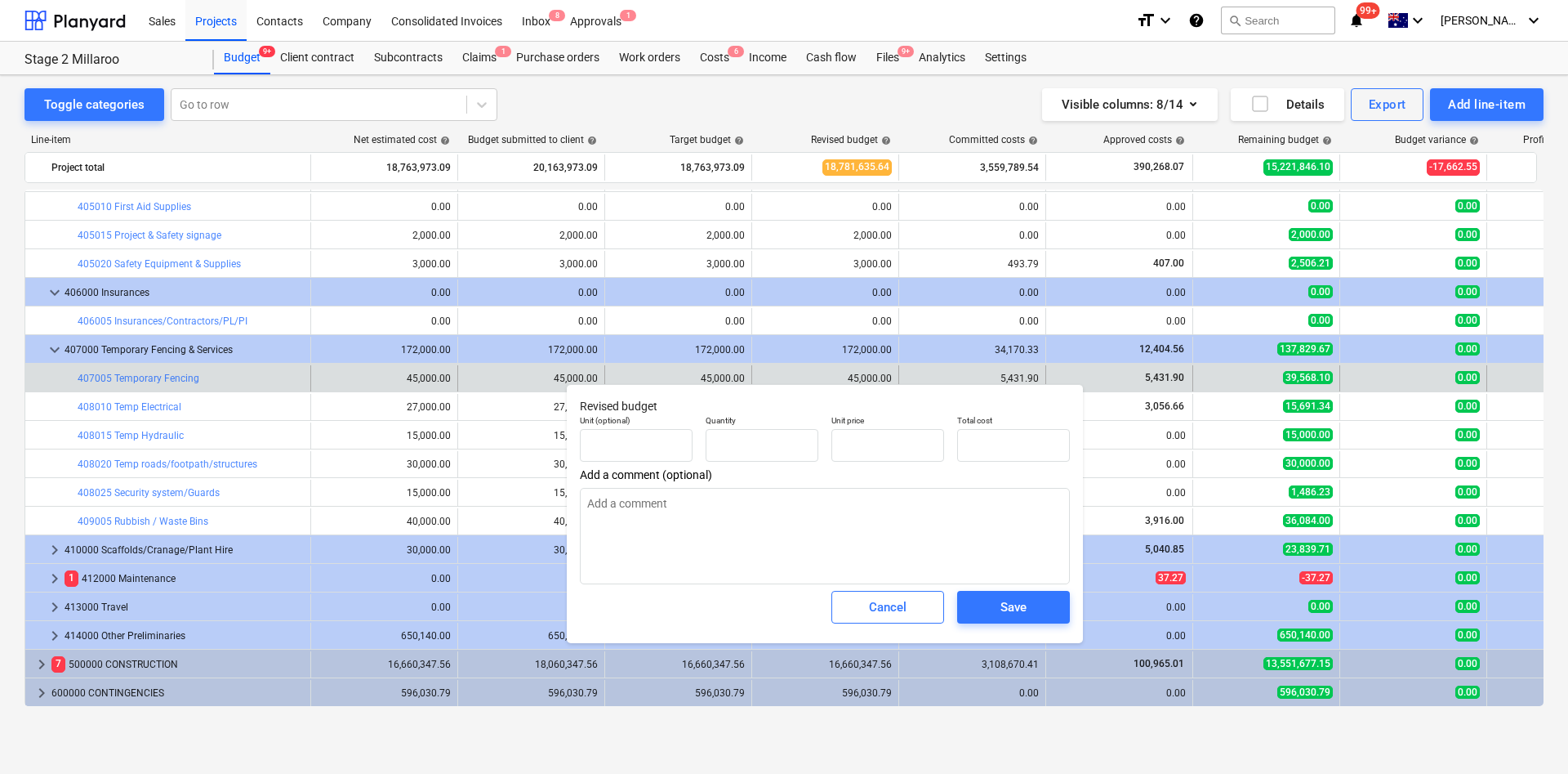
type input "1.00"
type input "45,000.00"
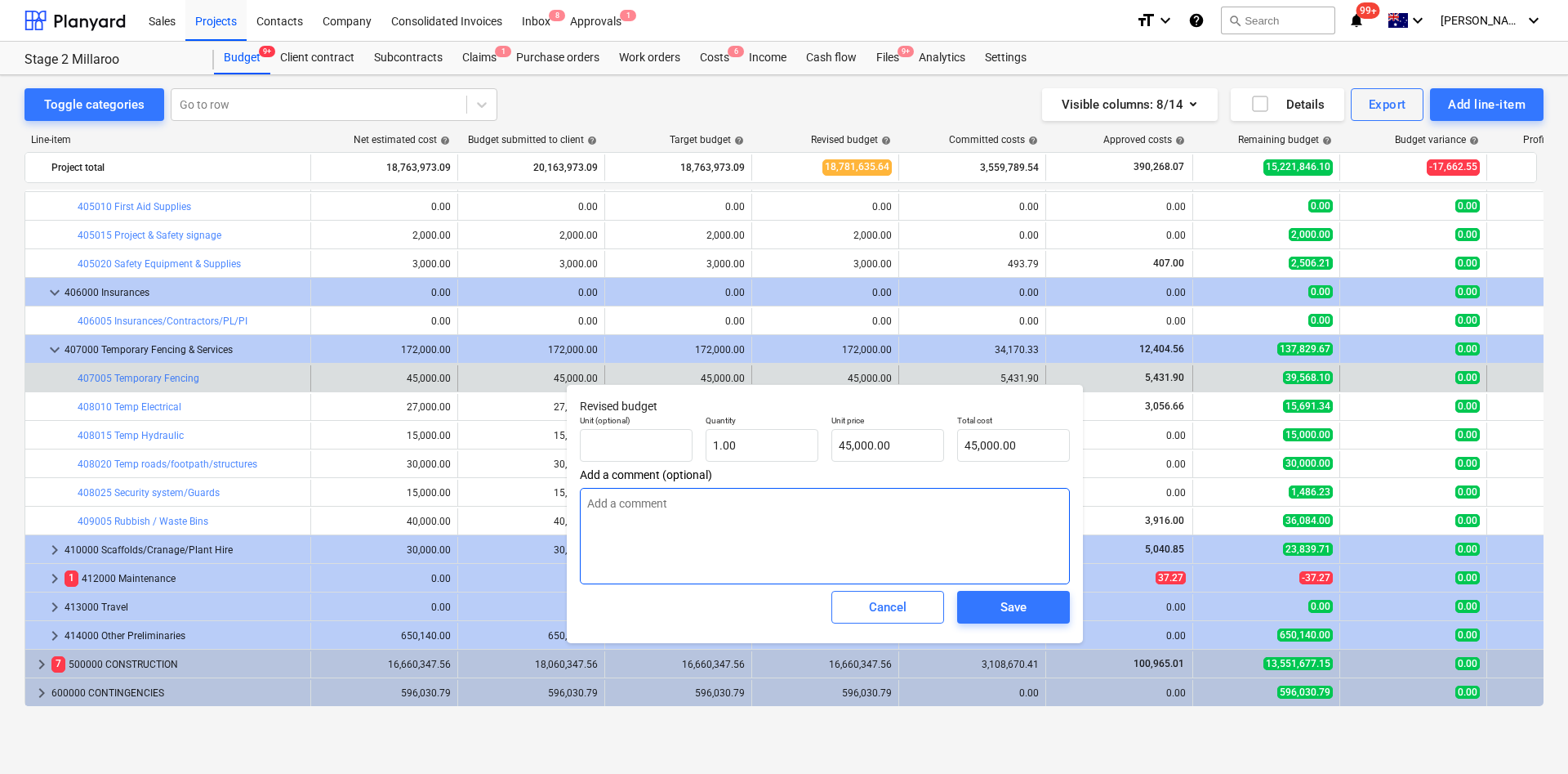
click at [727, 512] on textarea at bounding box center [825, 536] width 490 height 97
type textarea "$9k for 12 month hire of temp fence. $2k relocations."
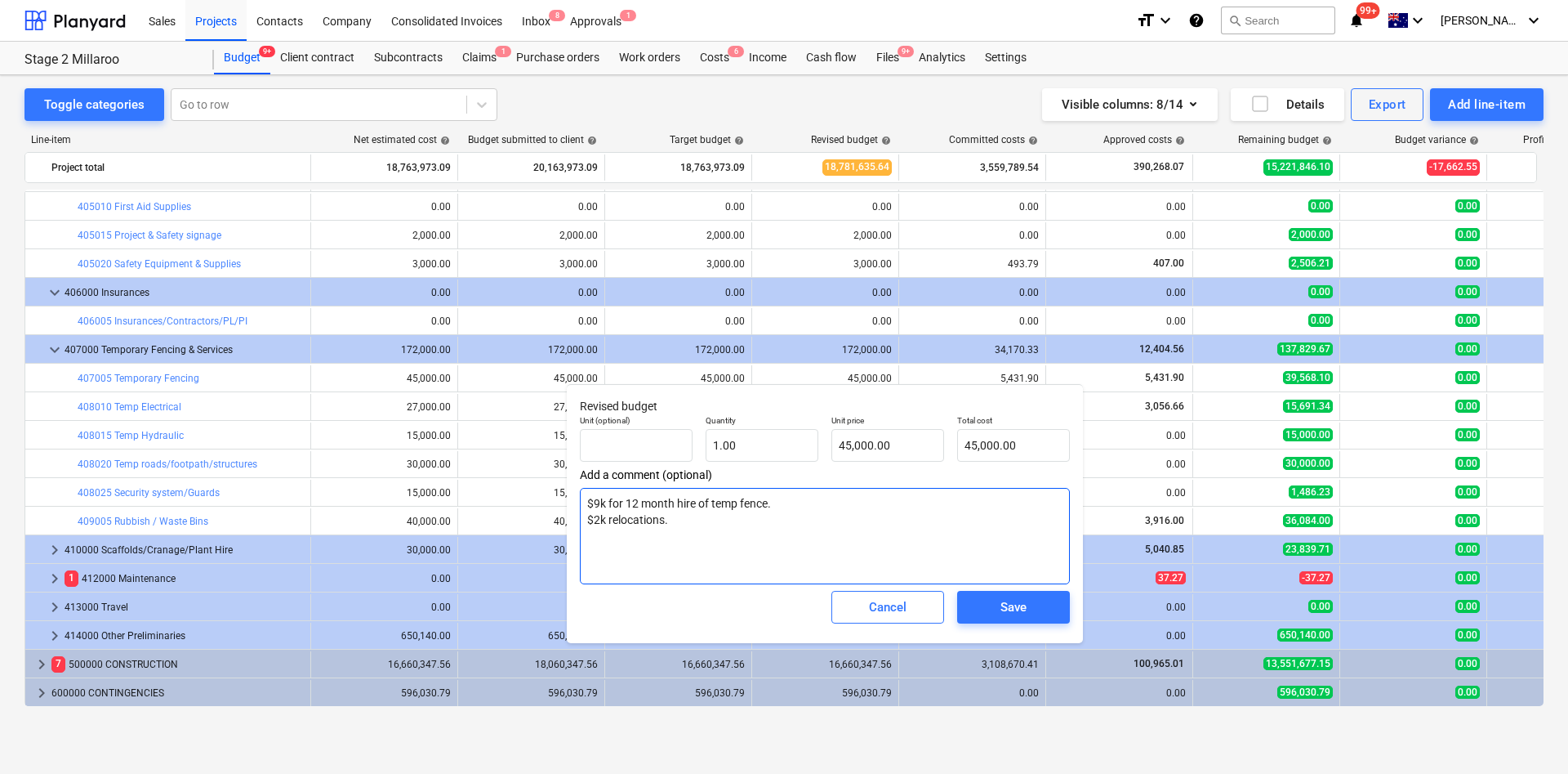
click at [681, 515] on textarea "$9k for 12 month hire of temp fence. $2k relocations." at bounding box center [825, 536] width 490 height 97
type textarea "$9k for 12 month hire of temp fence. $2k relocations. $28.5 for mezz ed protect…"
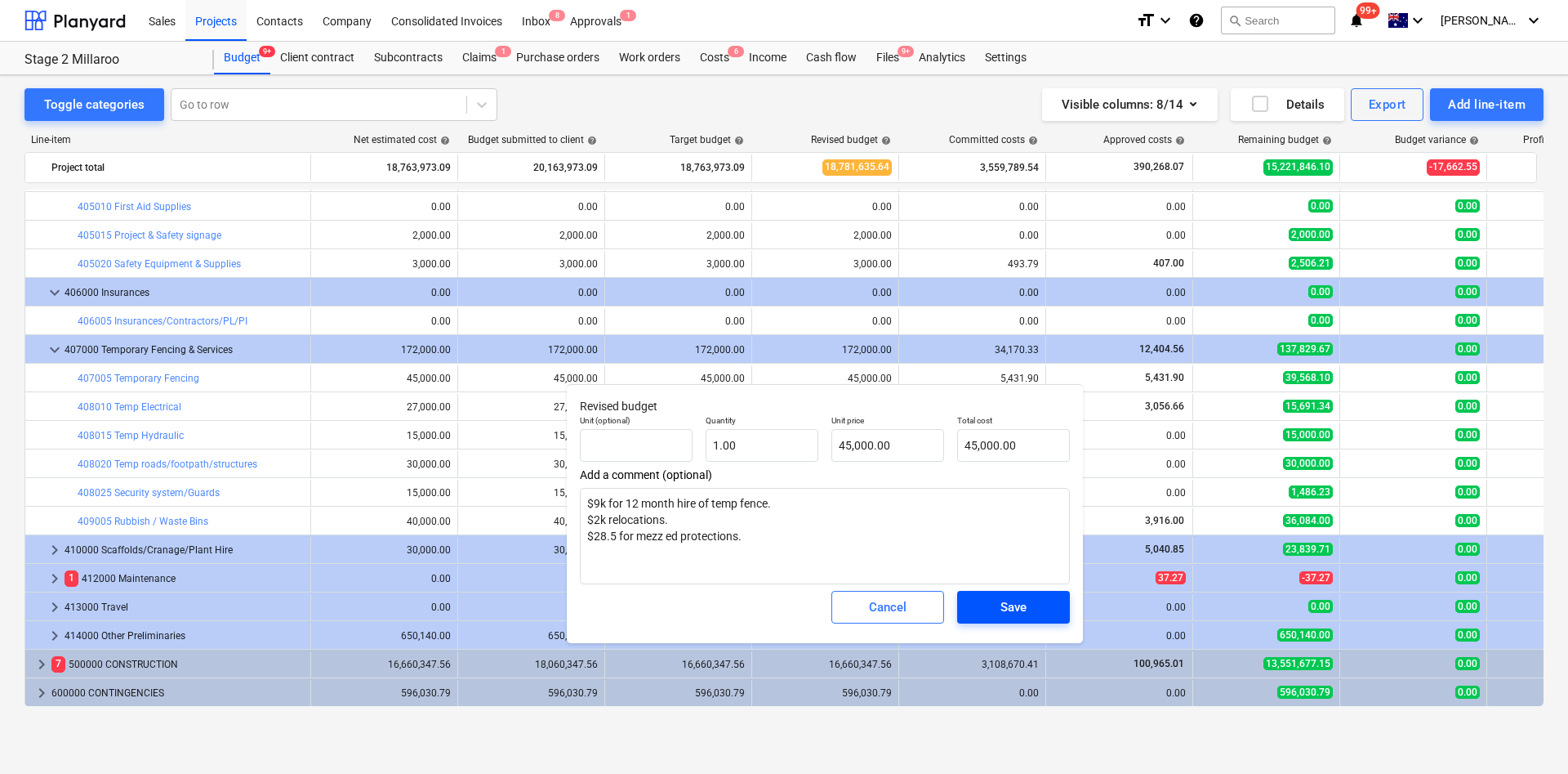
click at [1034, 515] on span "Save" at bounding box center [1013, 607] width 74 height 21
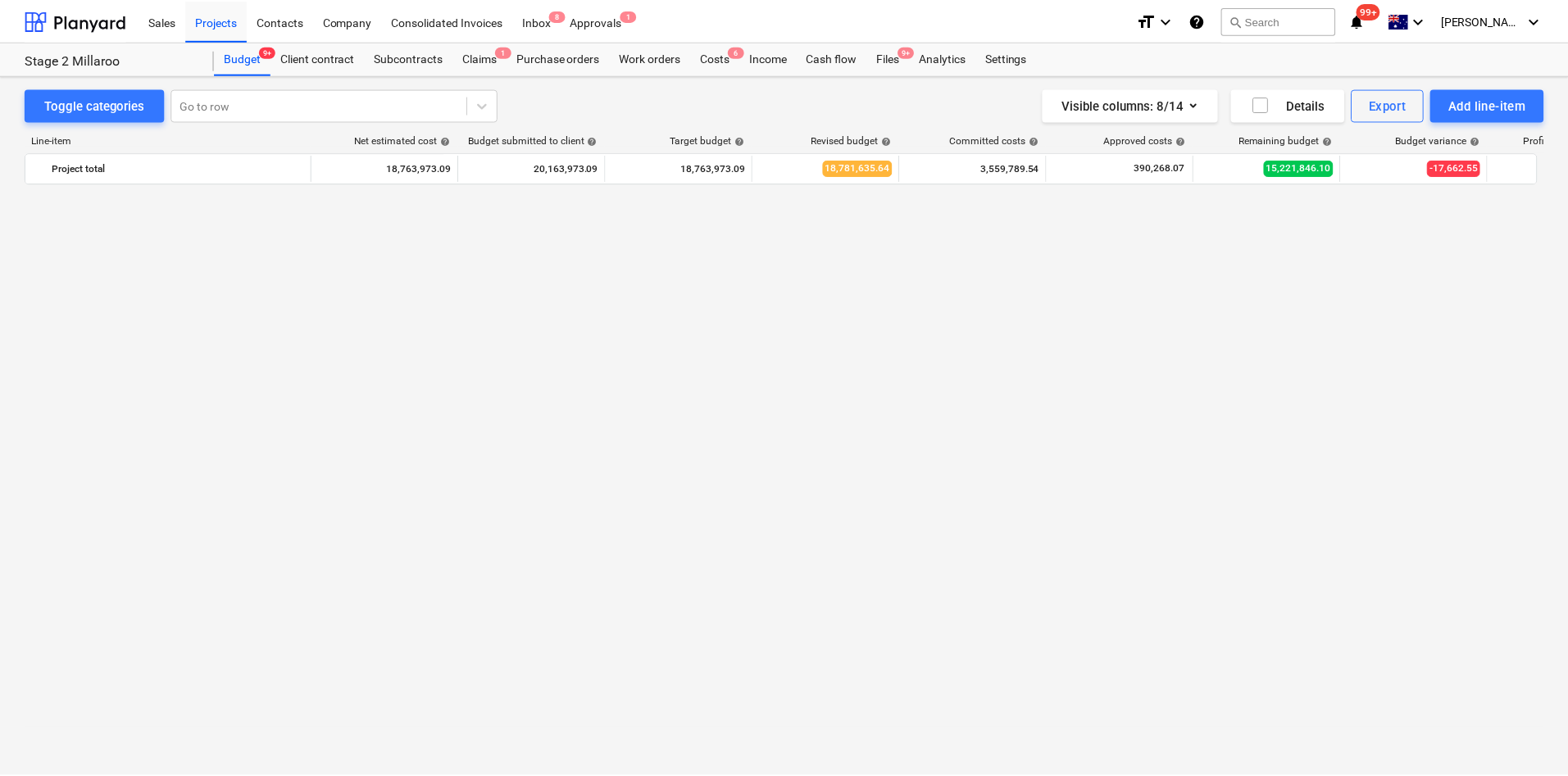
scroll to position [0, 0]
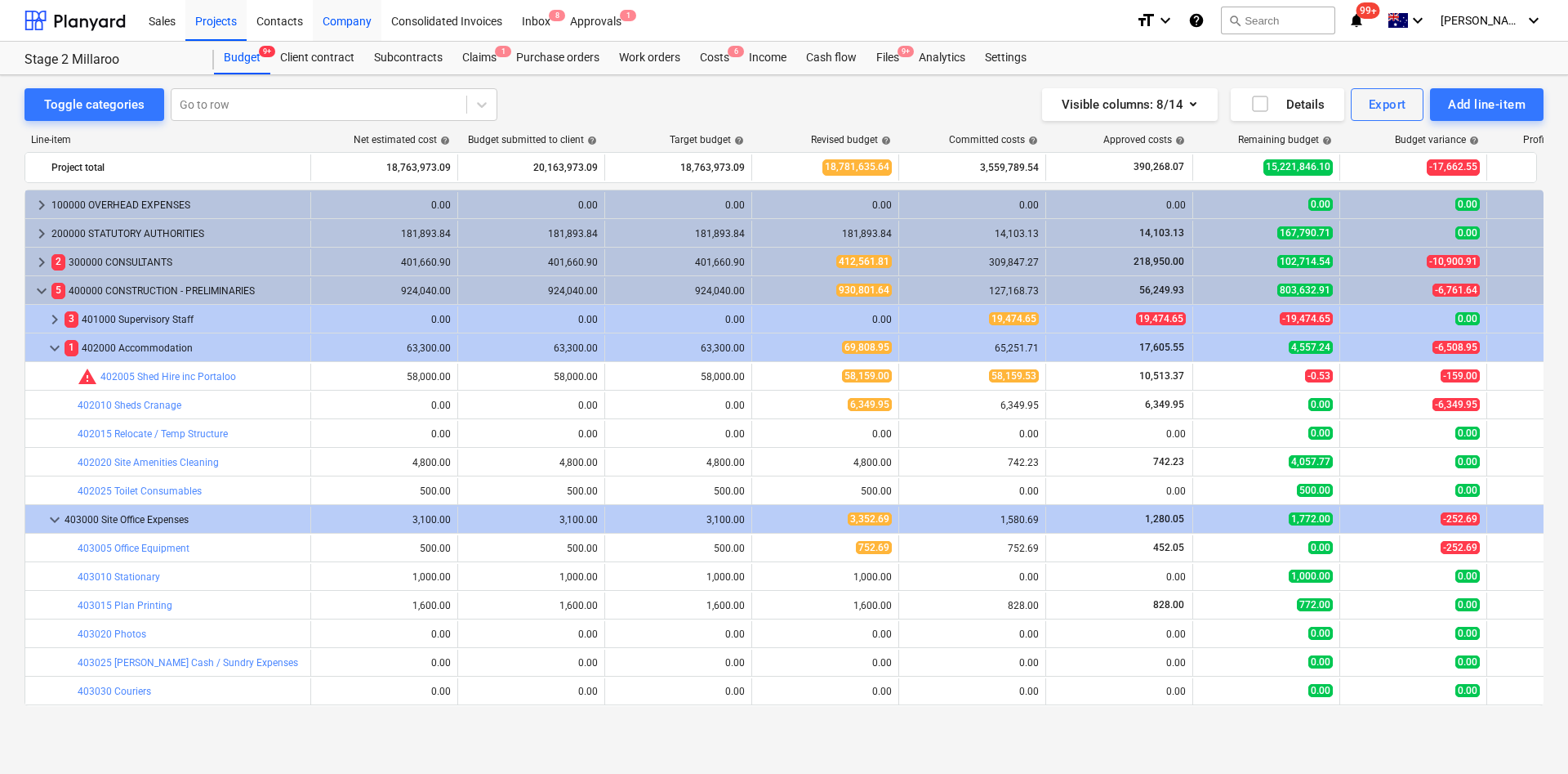
click at [348, 27] on div "Company" at bounding box center [347, 20] width 68 height 42
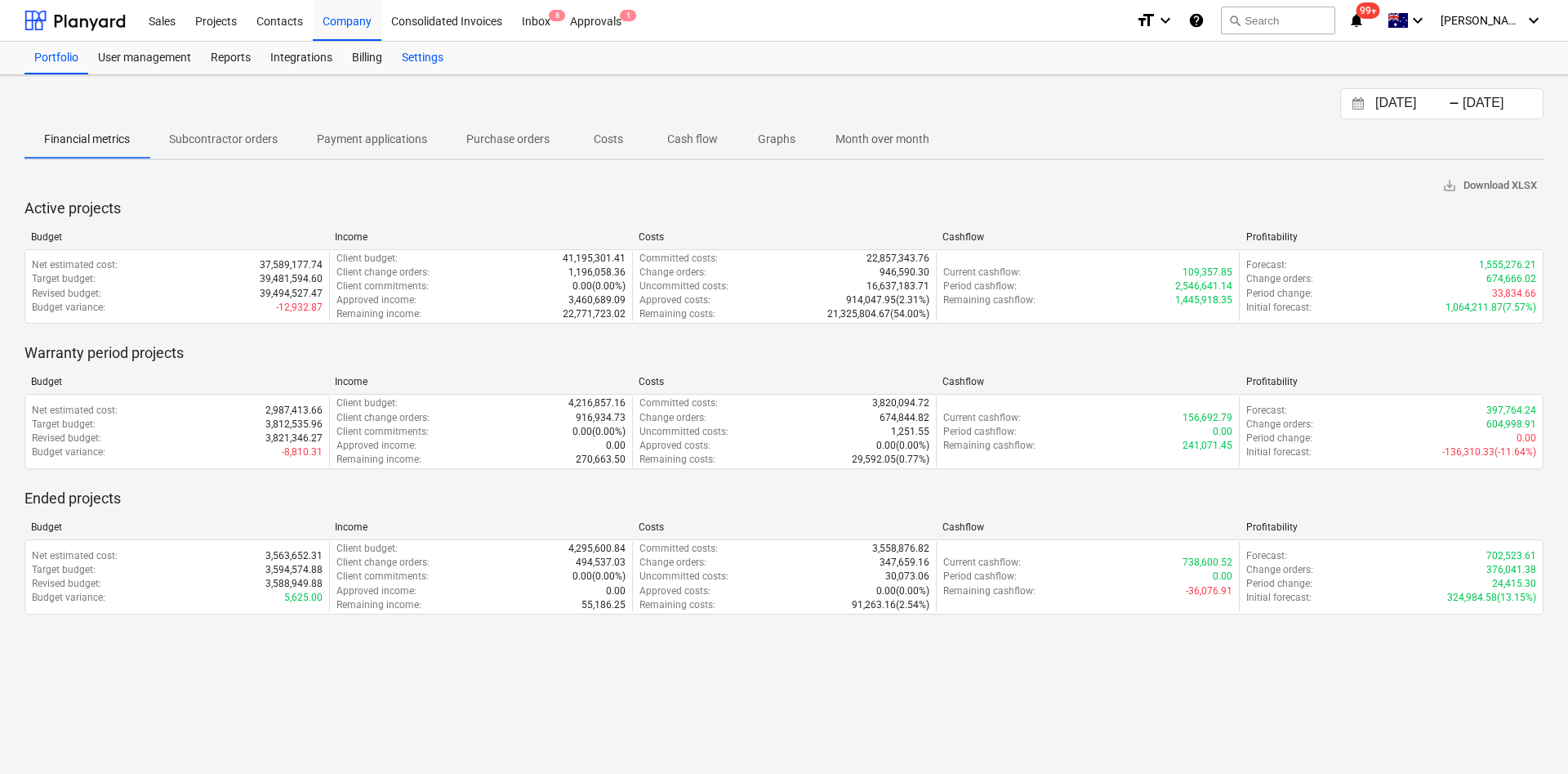
click at [418, 63] on div "Settings" at bounding box center [423, 58] width 62 height 32
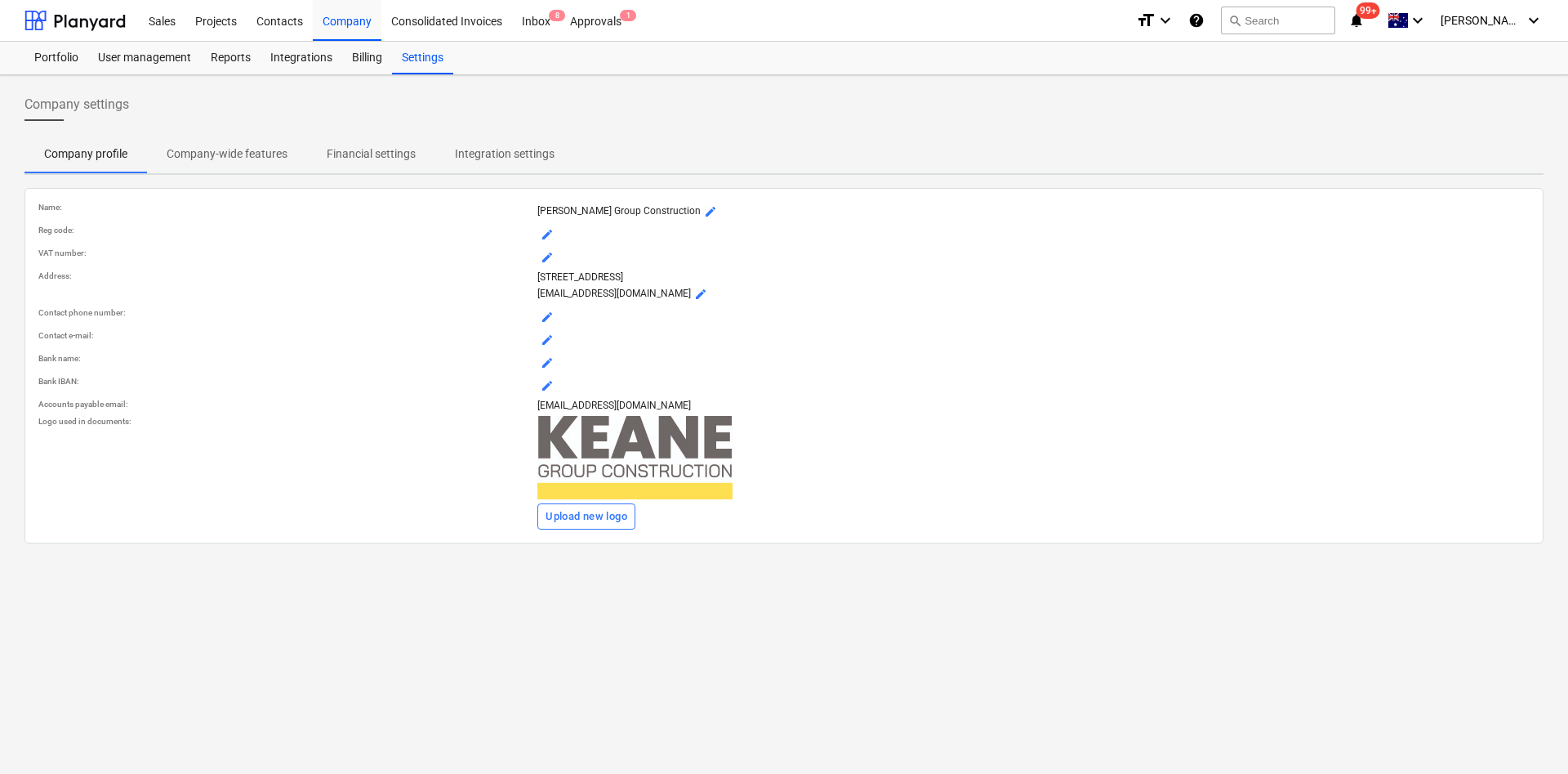
click at [368, 157] on p "Financial settings" at bounding box center [372, 154] width 89 height 17
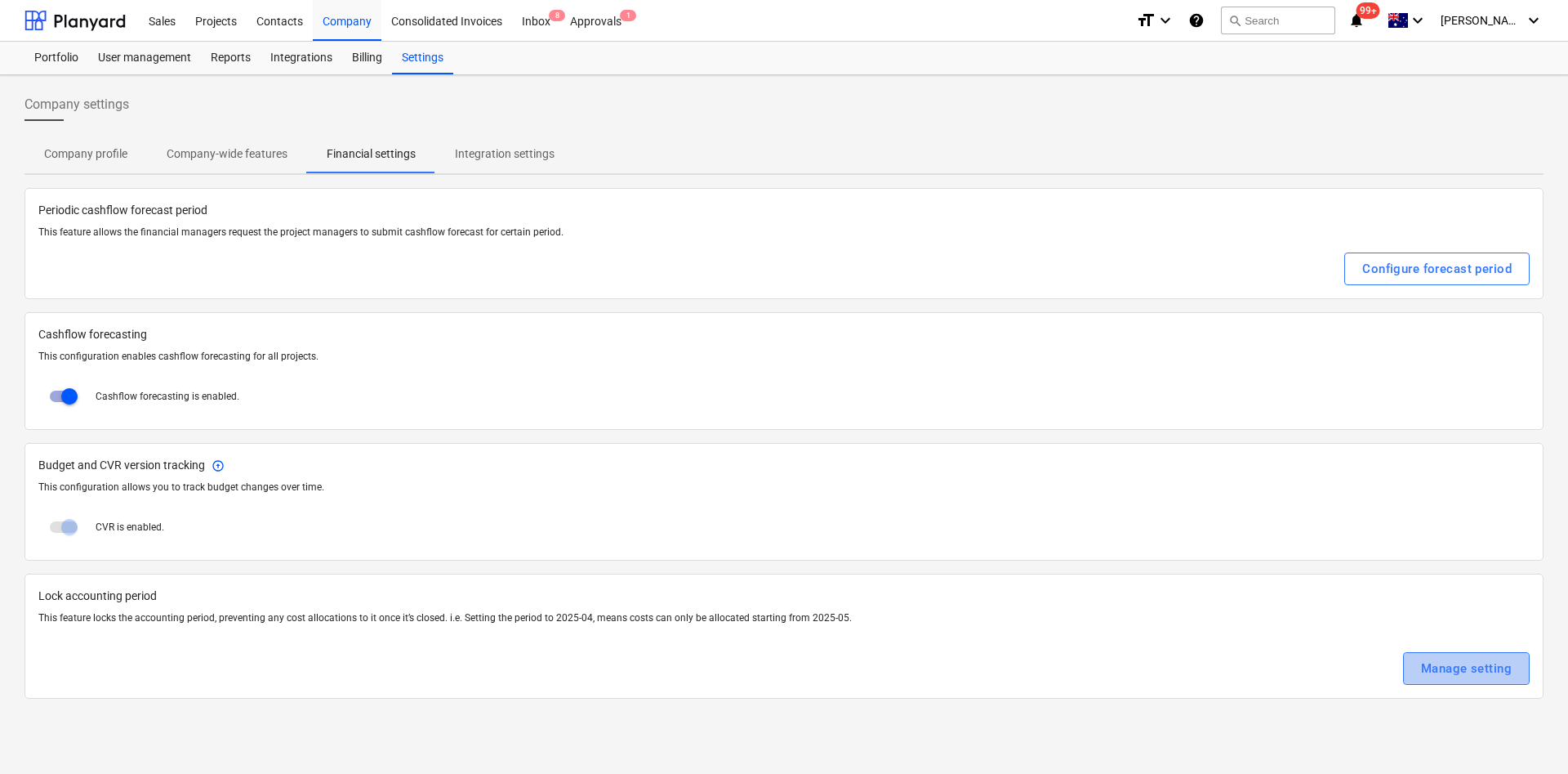
click at [1039, 515] on div "Manage setting" at bounding box center [1467, 668] width 91 height 21
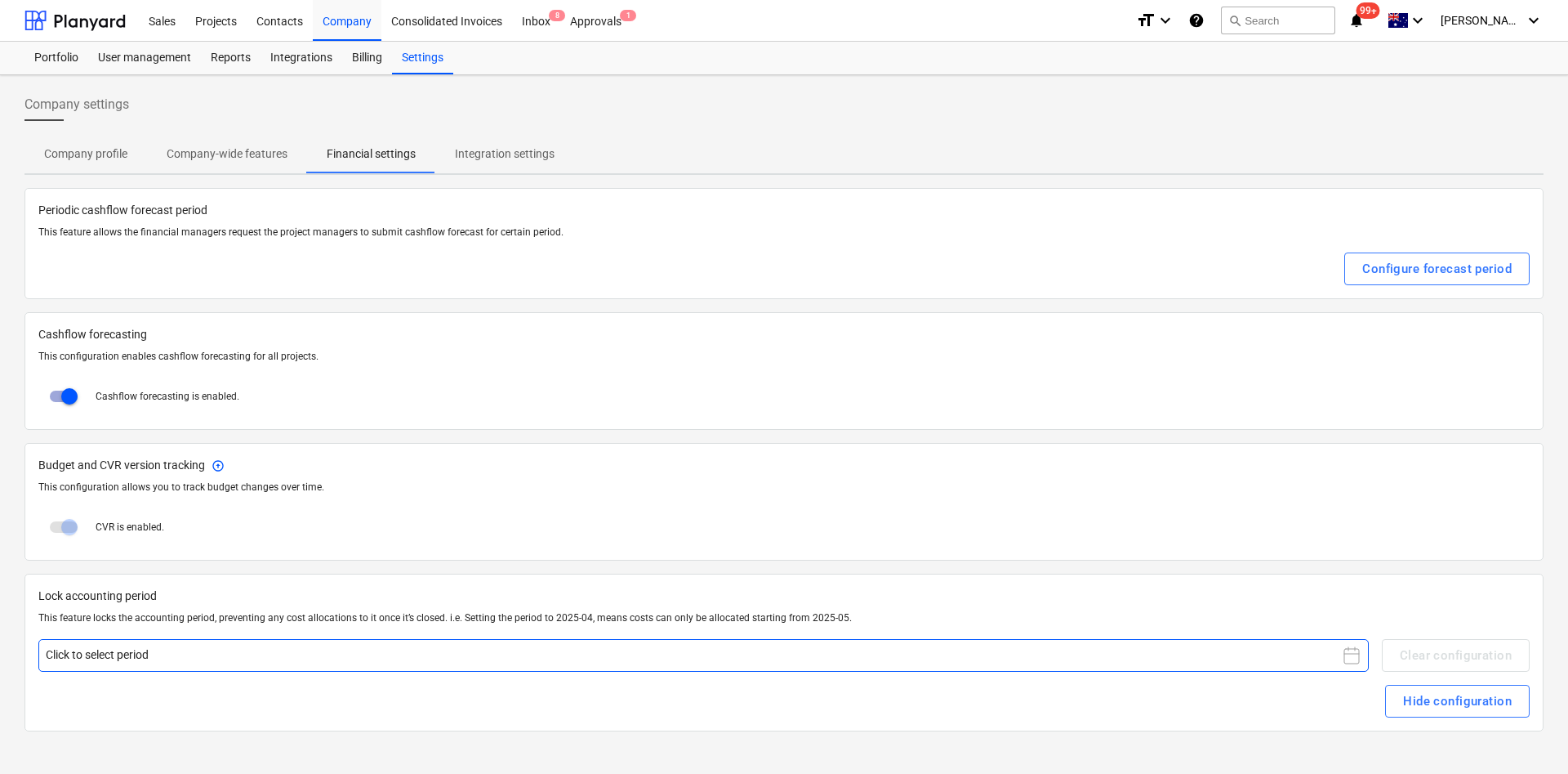
click at [1039, 515] on icon at bounding box center [1351, 655] width 20 height 20
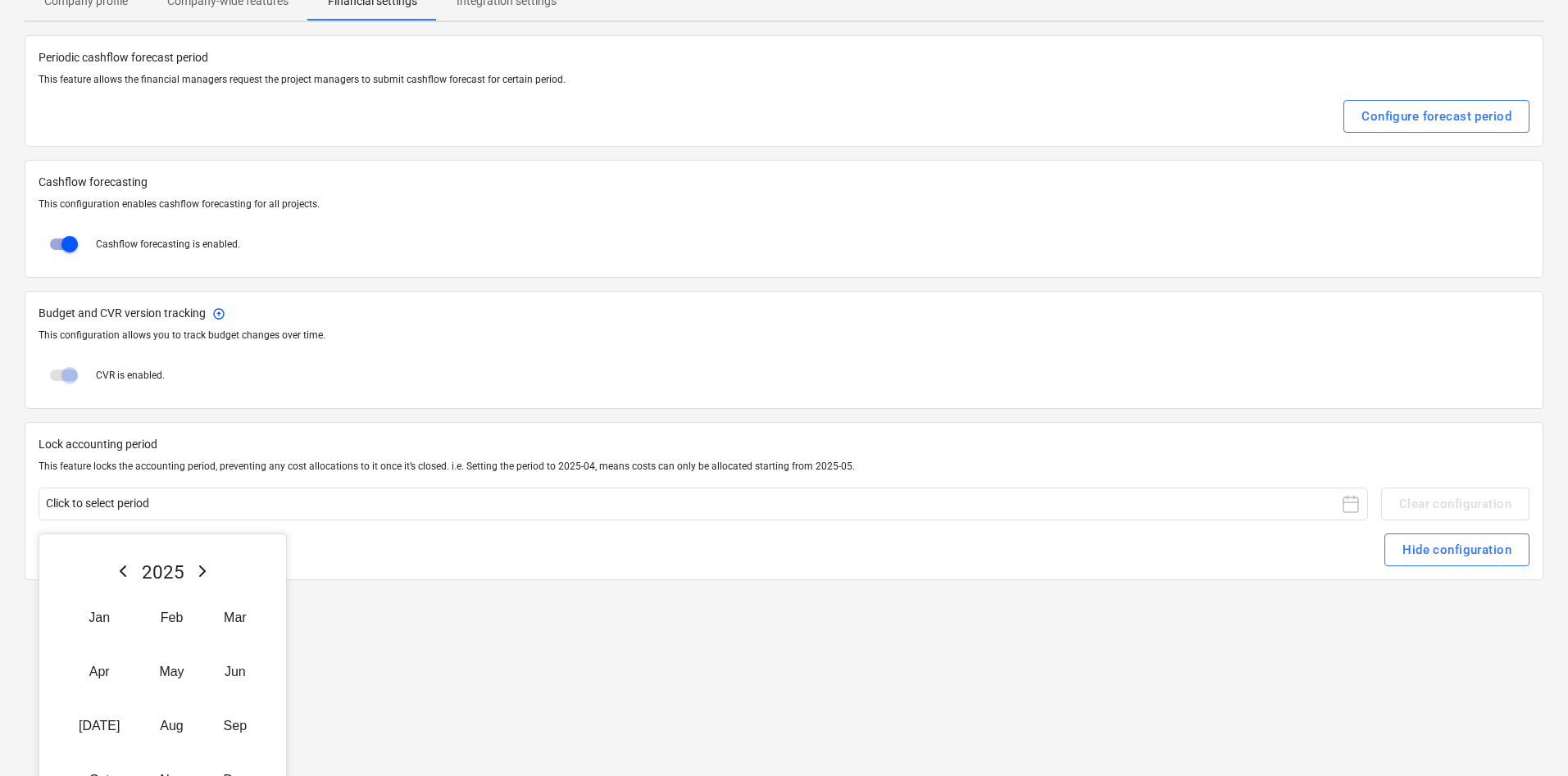
scroll to position [204, 0]
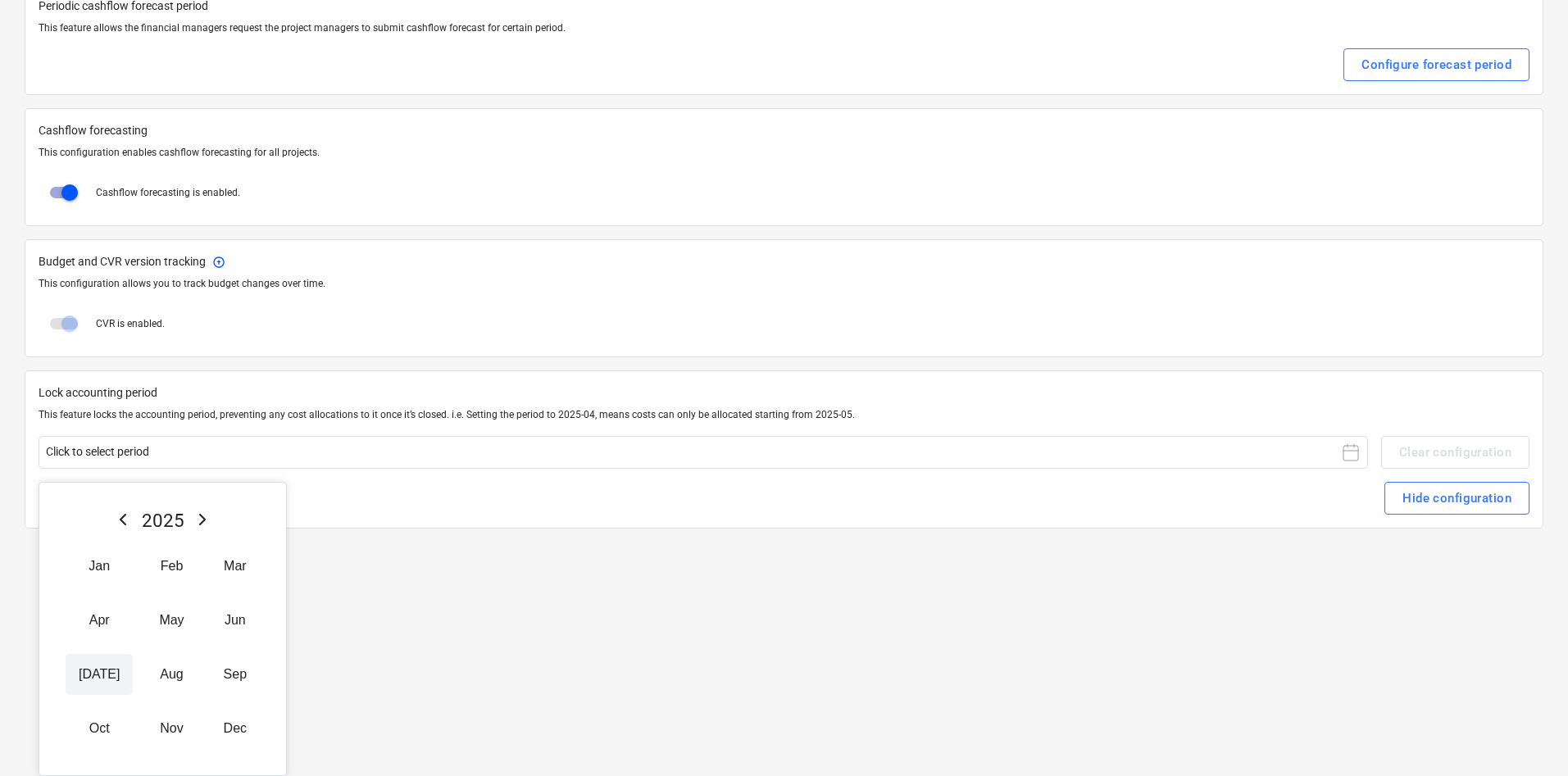
click at [95, 516] on button "[DATE]" at bounding box center [99, 673] width 68 height 41
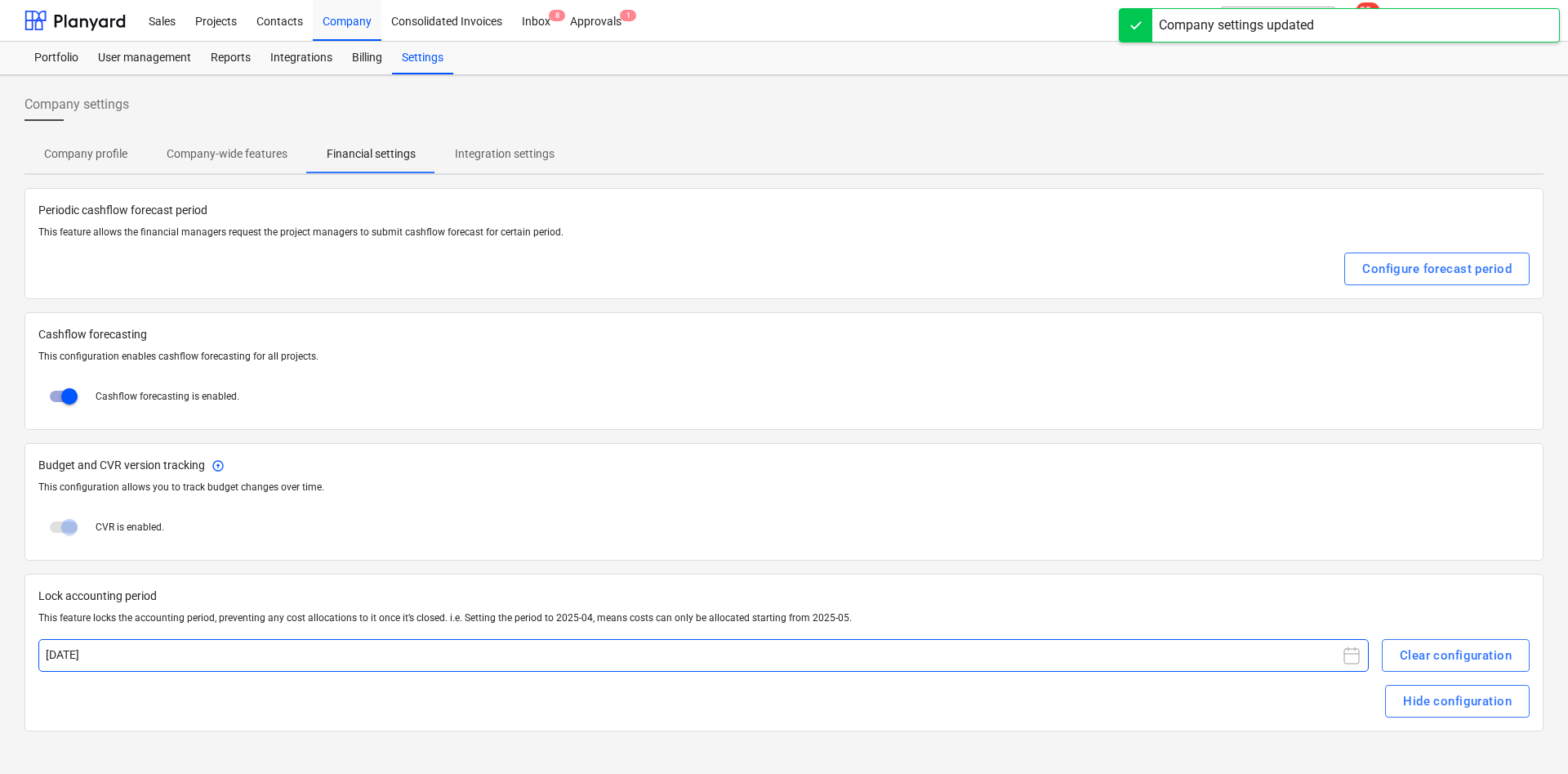
click at [184, 515] on button "[DATE]" at bounding box center [702, 655] width 1330 height 32
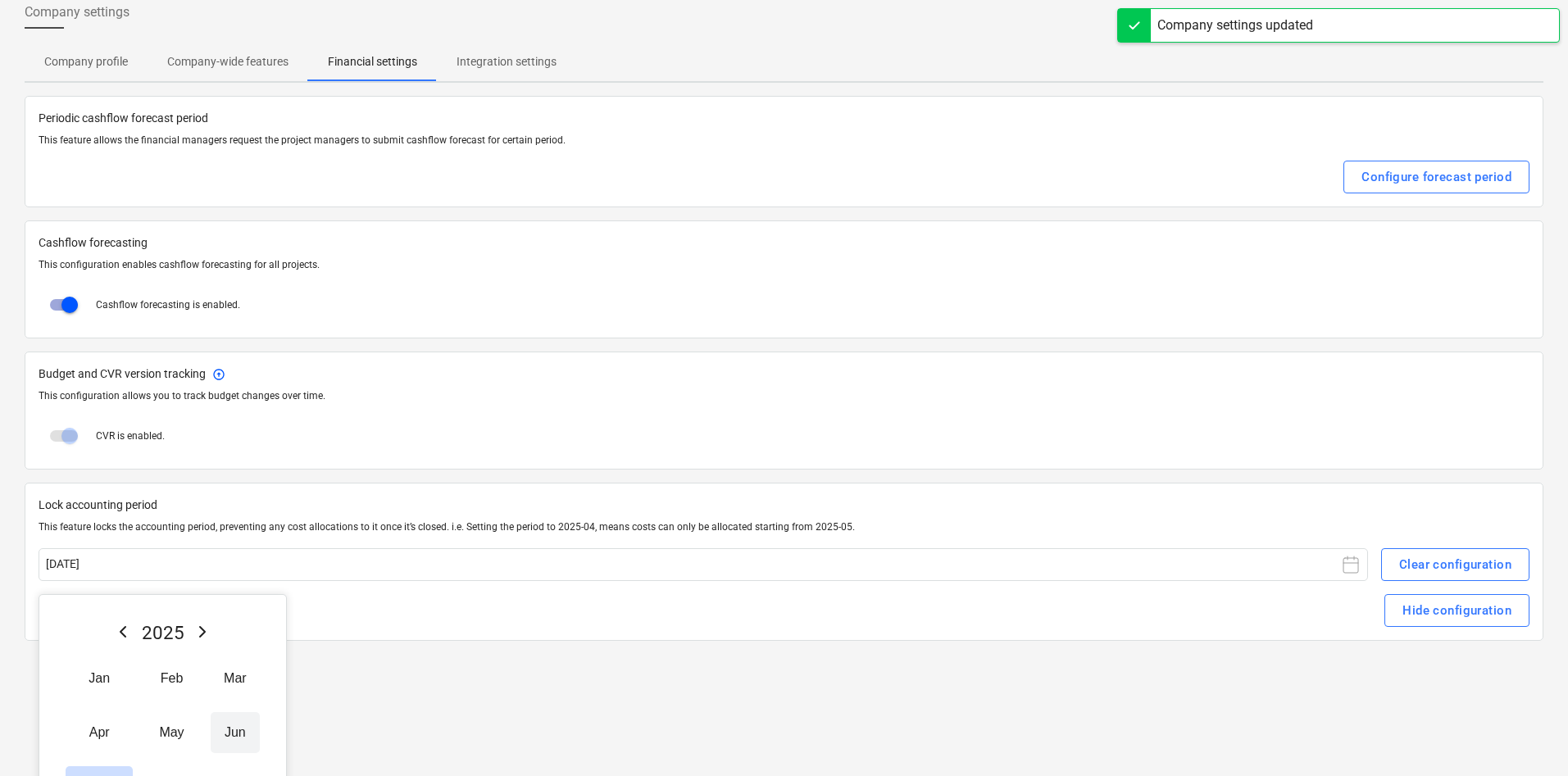
scroll to position [204, 0]
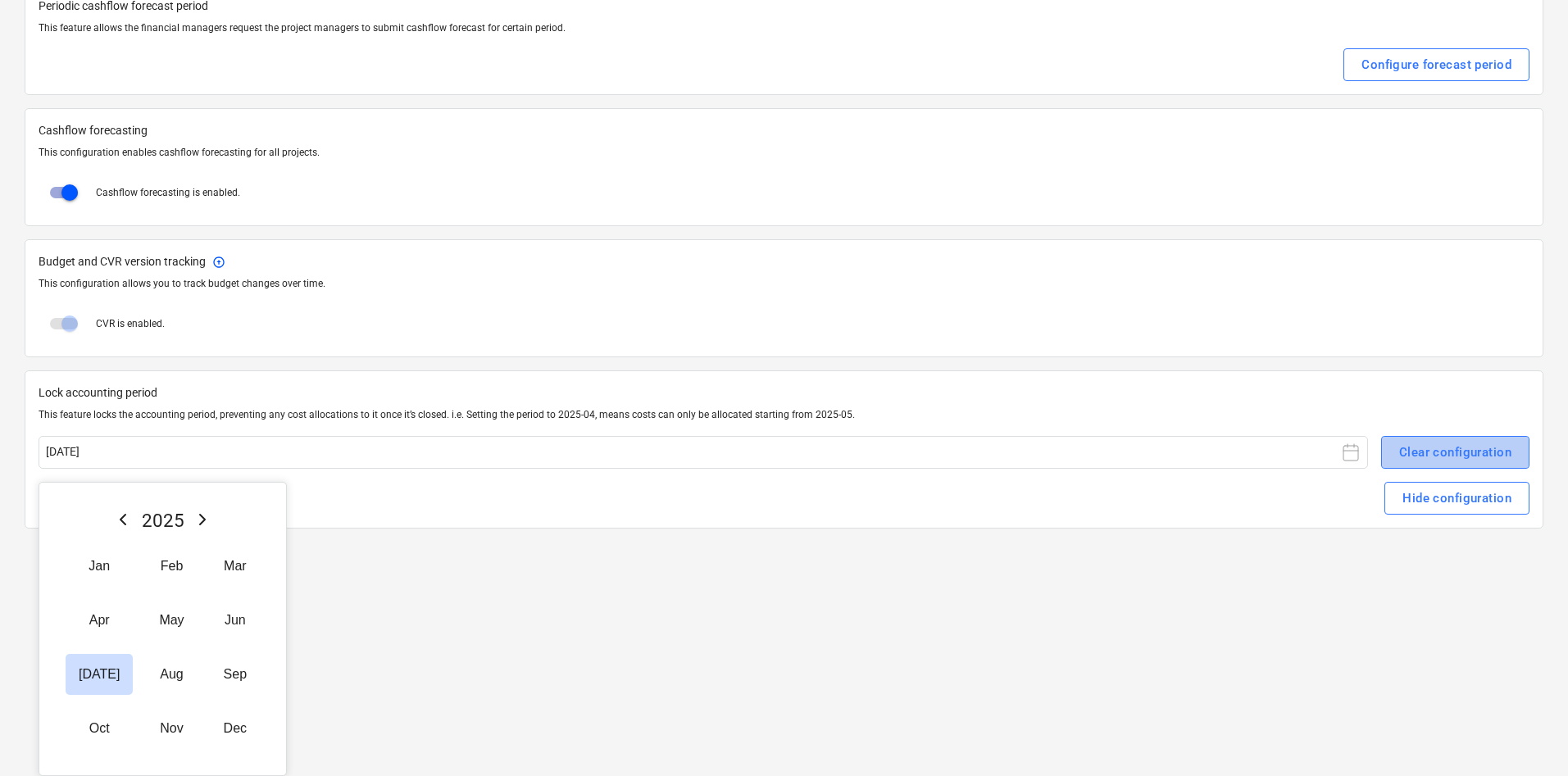
click at [1043, 448] on div "Clear configuration" at bounding box center [1456, 452] width 112 height 21
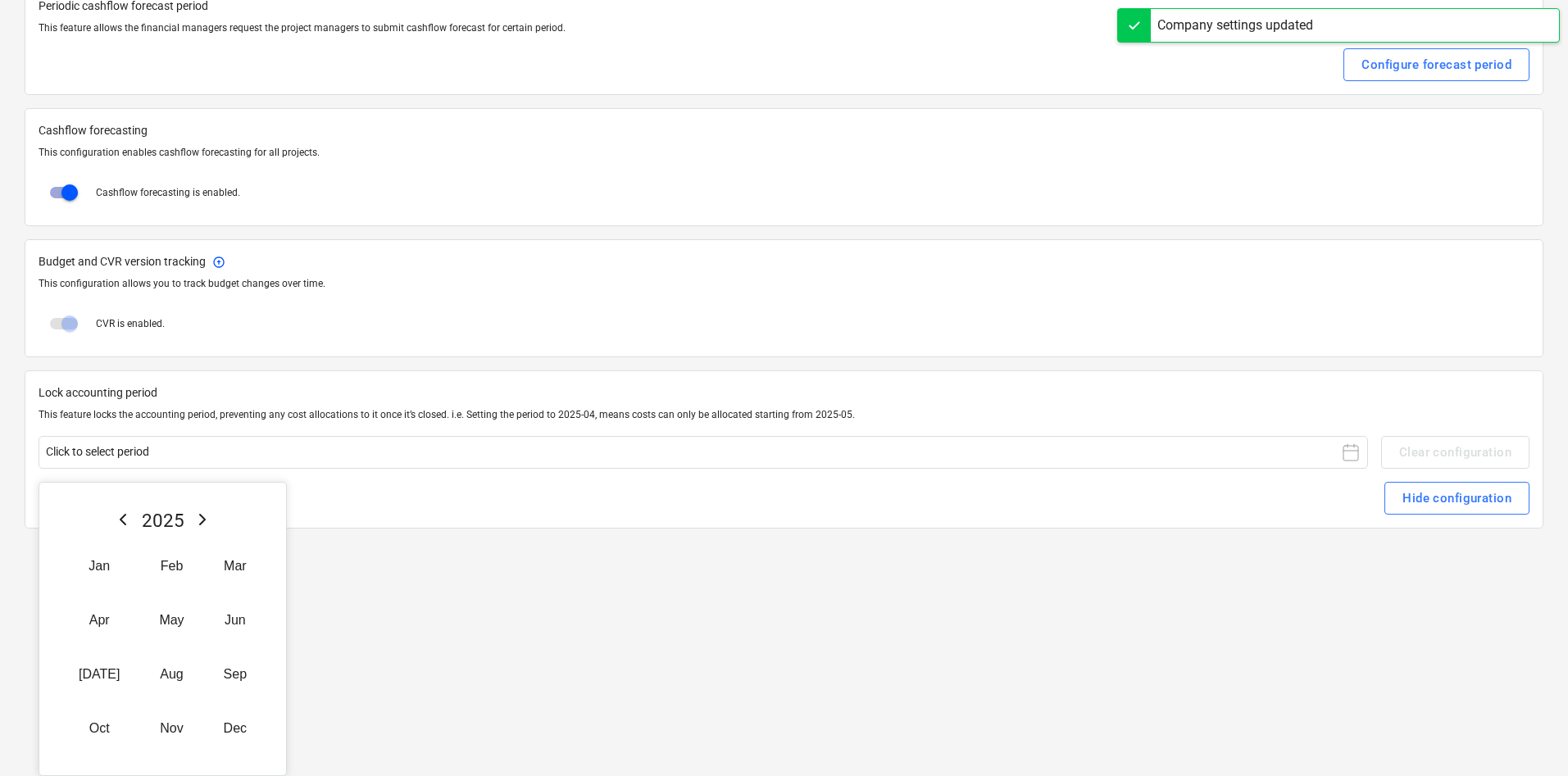
click at [604, 516] on html "Sales Projects Contacts Company Consolidated Invoices Inbox 8 Approvals 1 forma…" at bounding box center [784, 184] width 1568 height 776
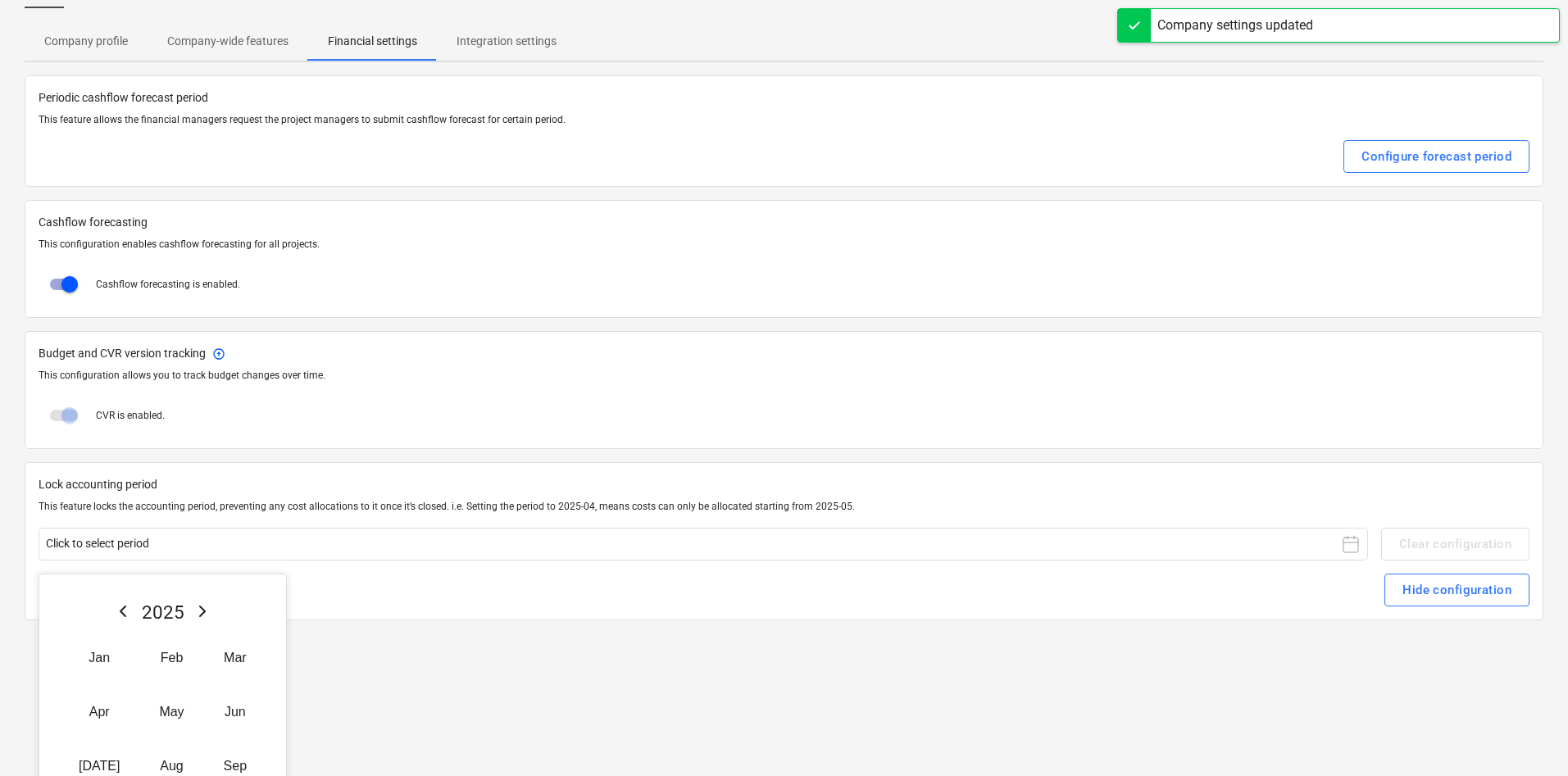
scroll to position [82, 0]
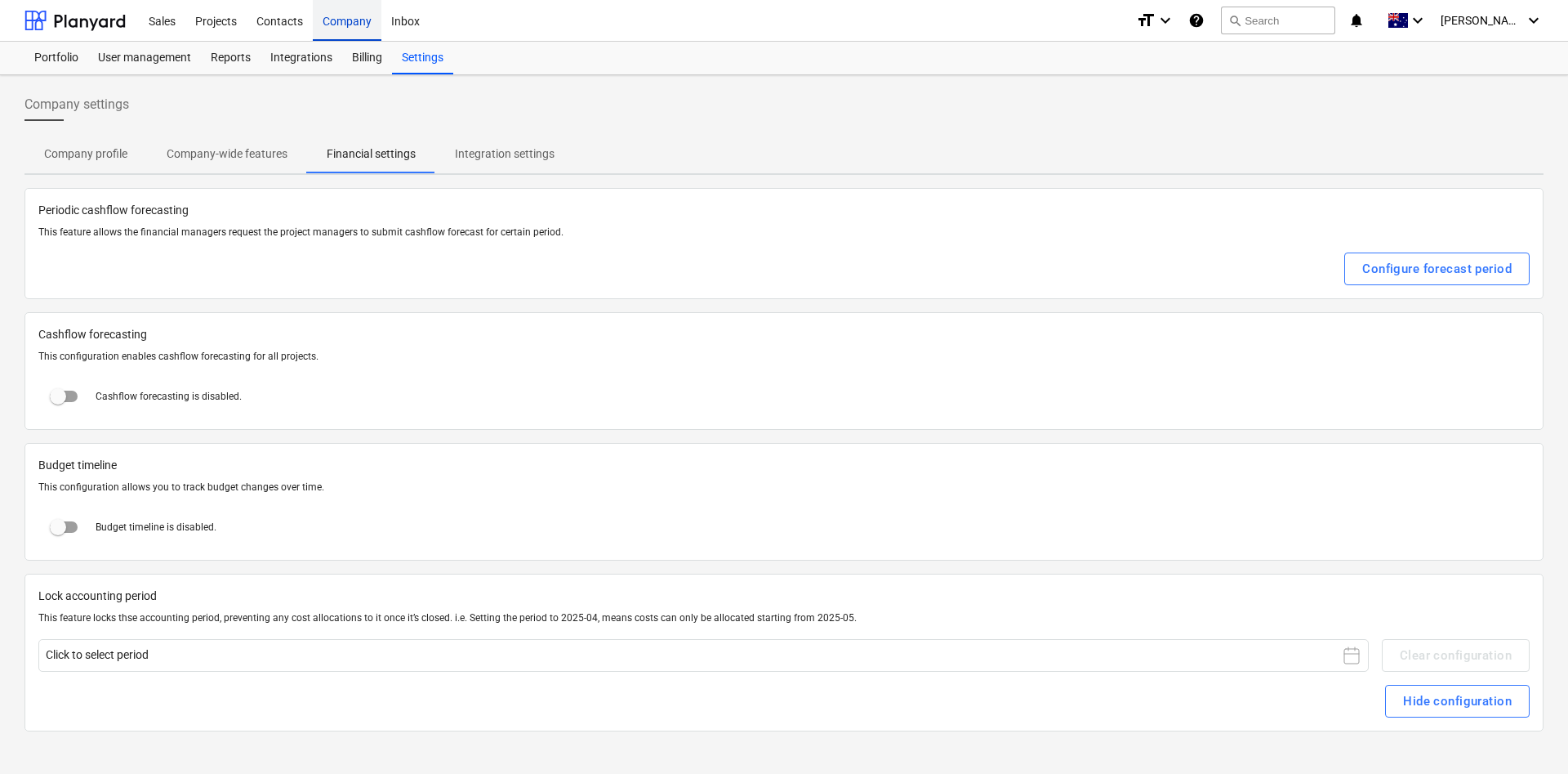
checkbox input "true"
click at [207, 15] on div "Projects" at bounding box center [216, 20] width 62 height 42
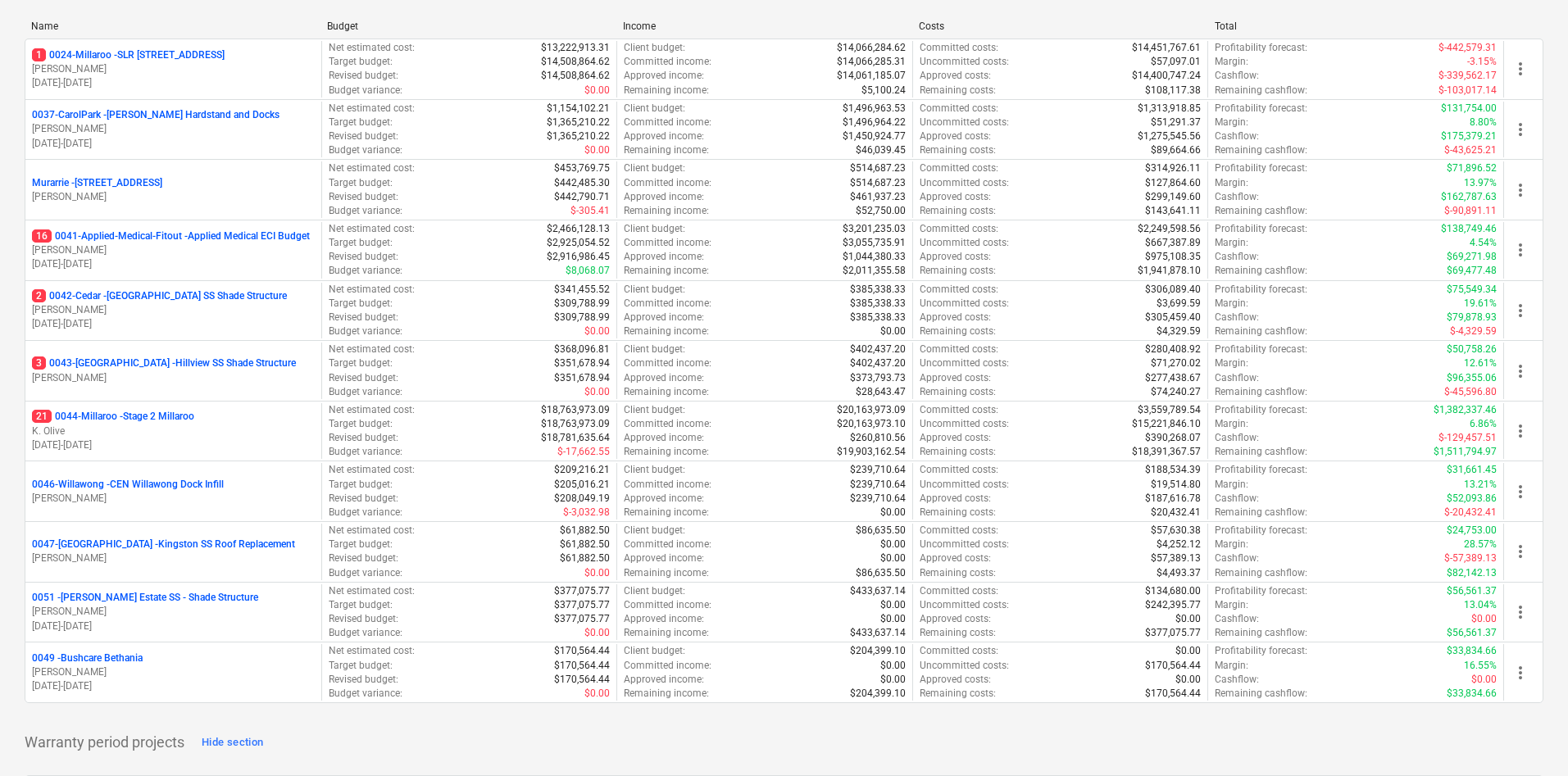
scroll to position [245, 0]
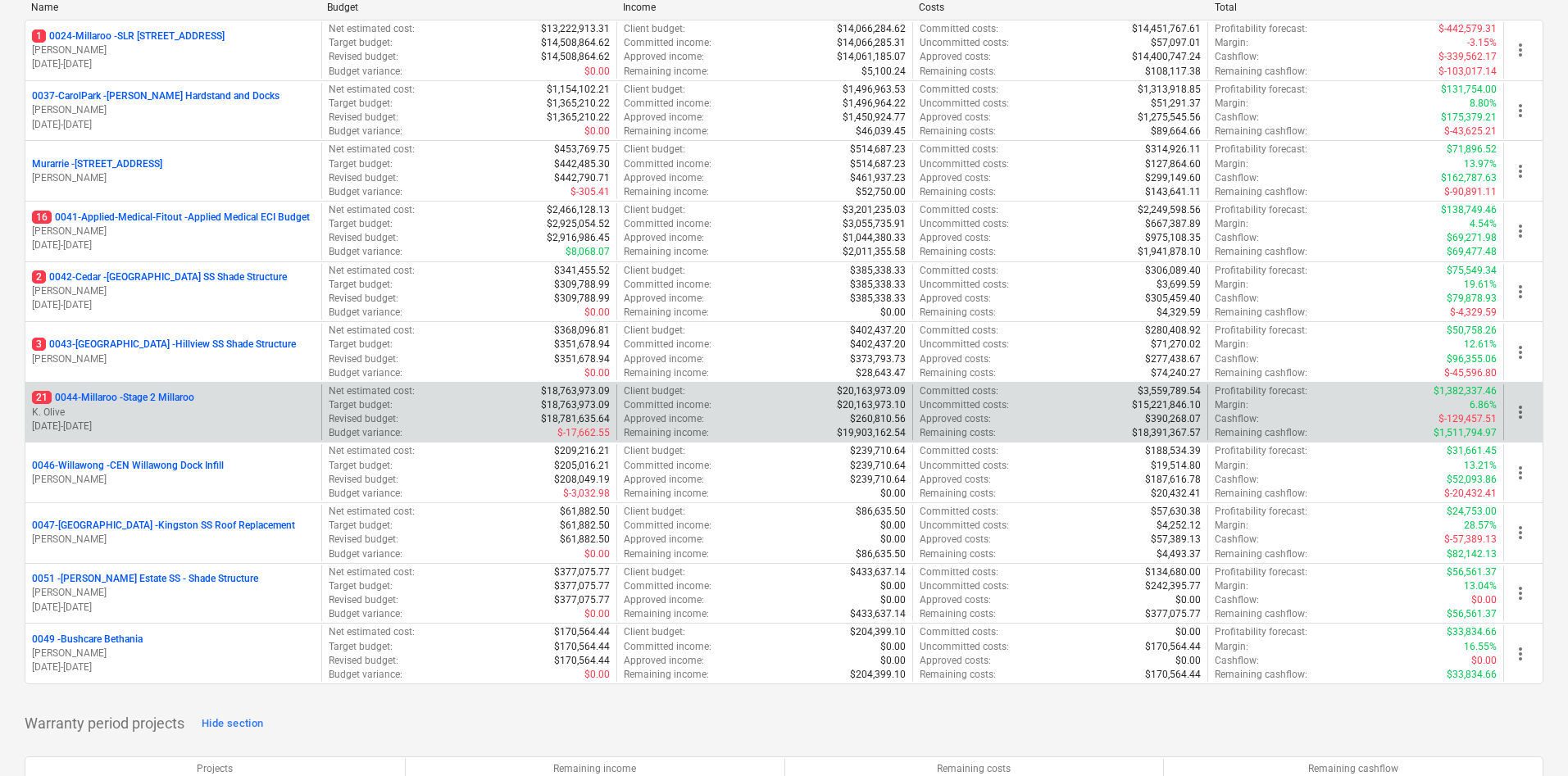
click at [163, 402] on p "21 0044-Millaroo - Stage 2 Millaroo" at bounding box center [113, 398] width 163 height 14
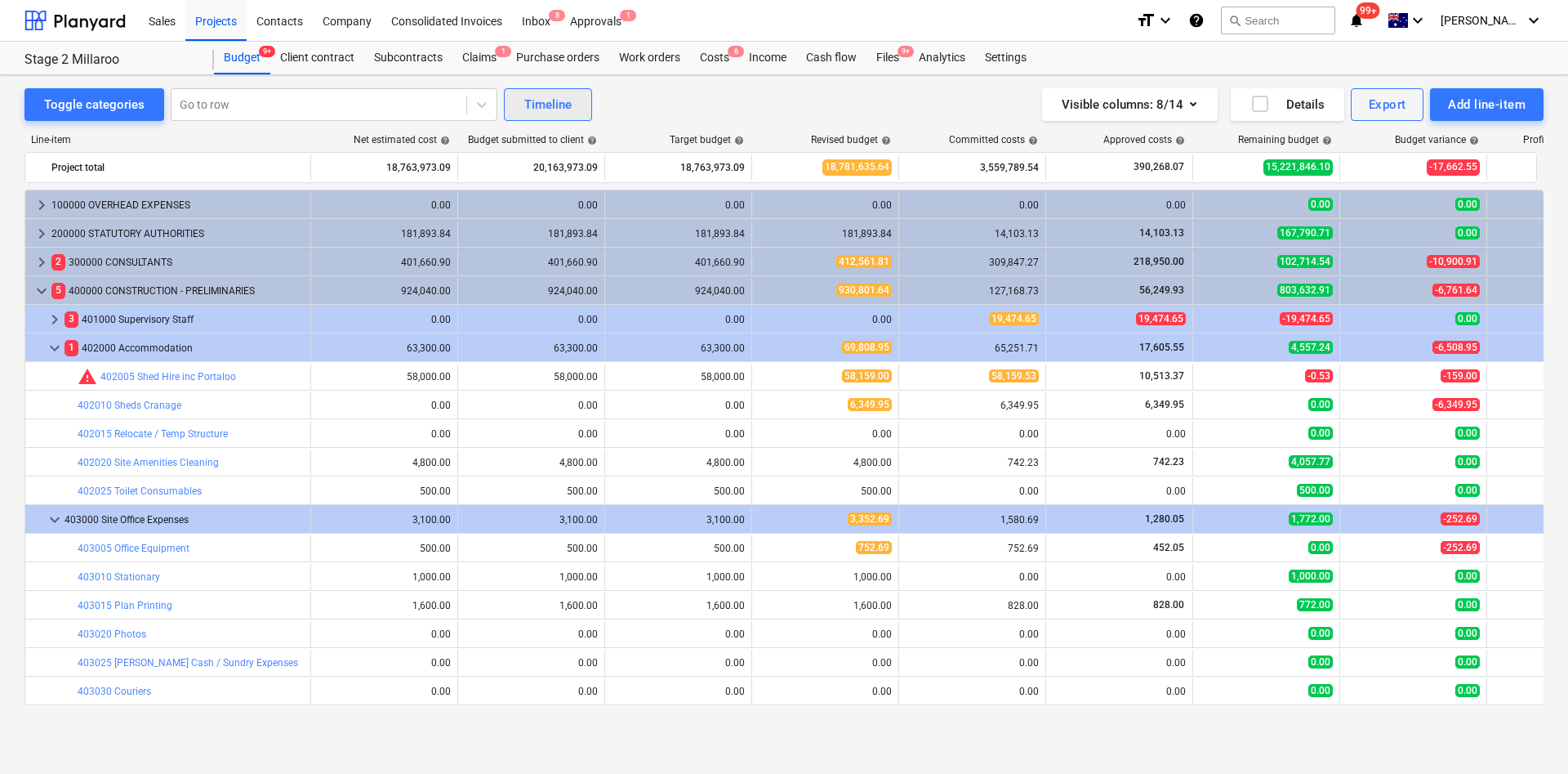
click at [546, 100] on div "Timeline" at bounding box center [548, 104] width 47 height 21
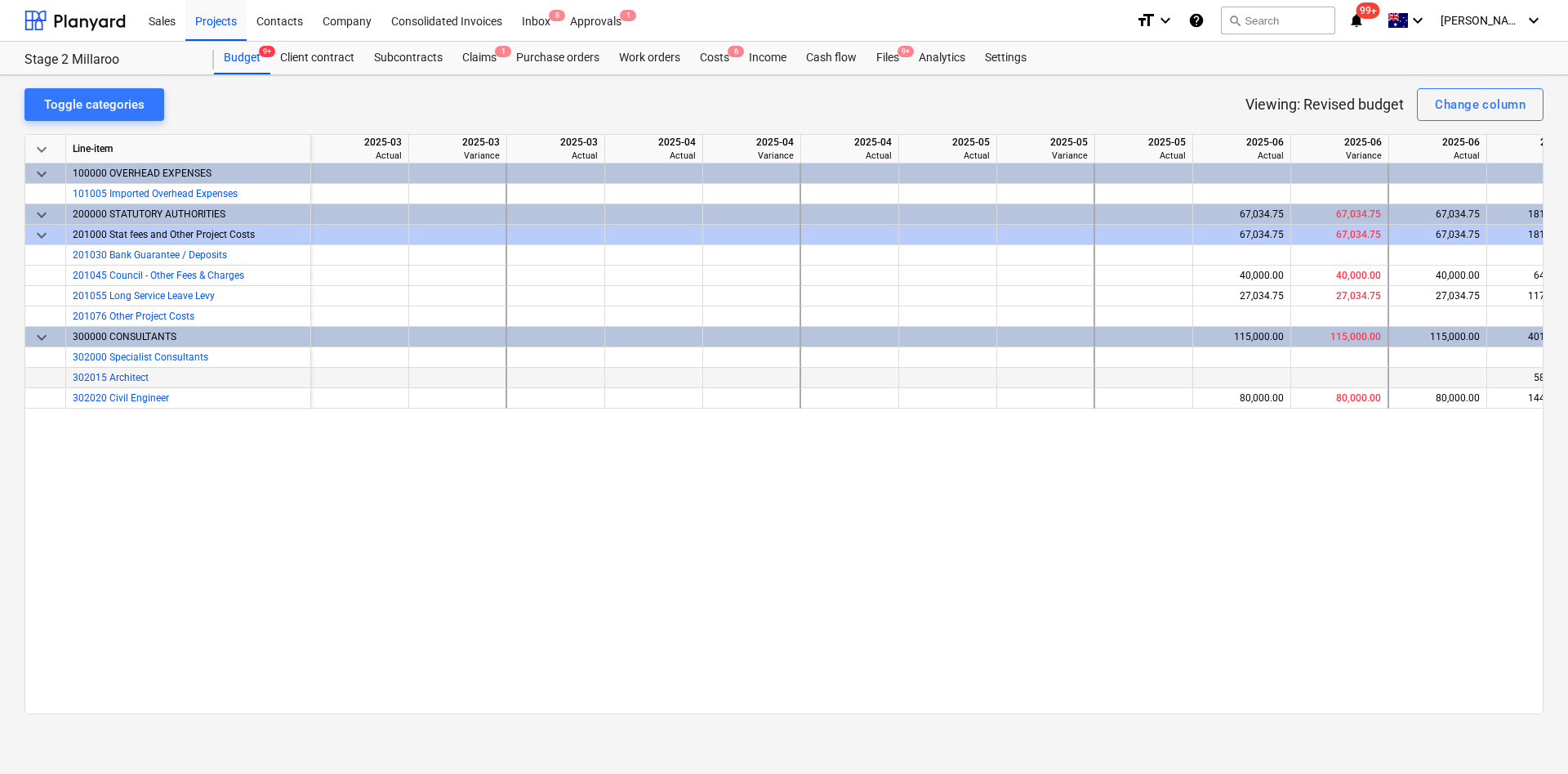
scroll to position [0, 440]
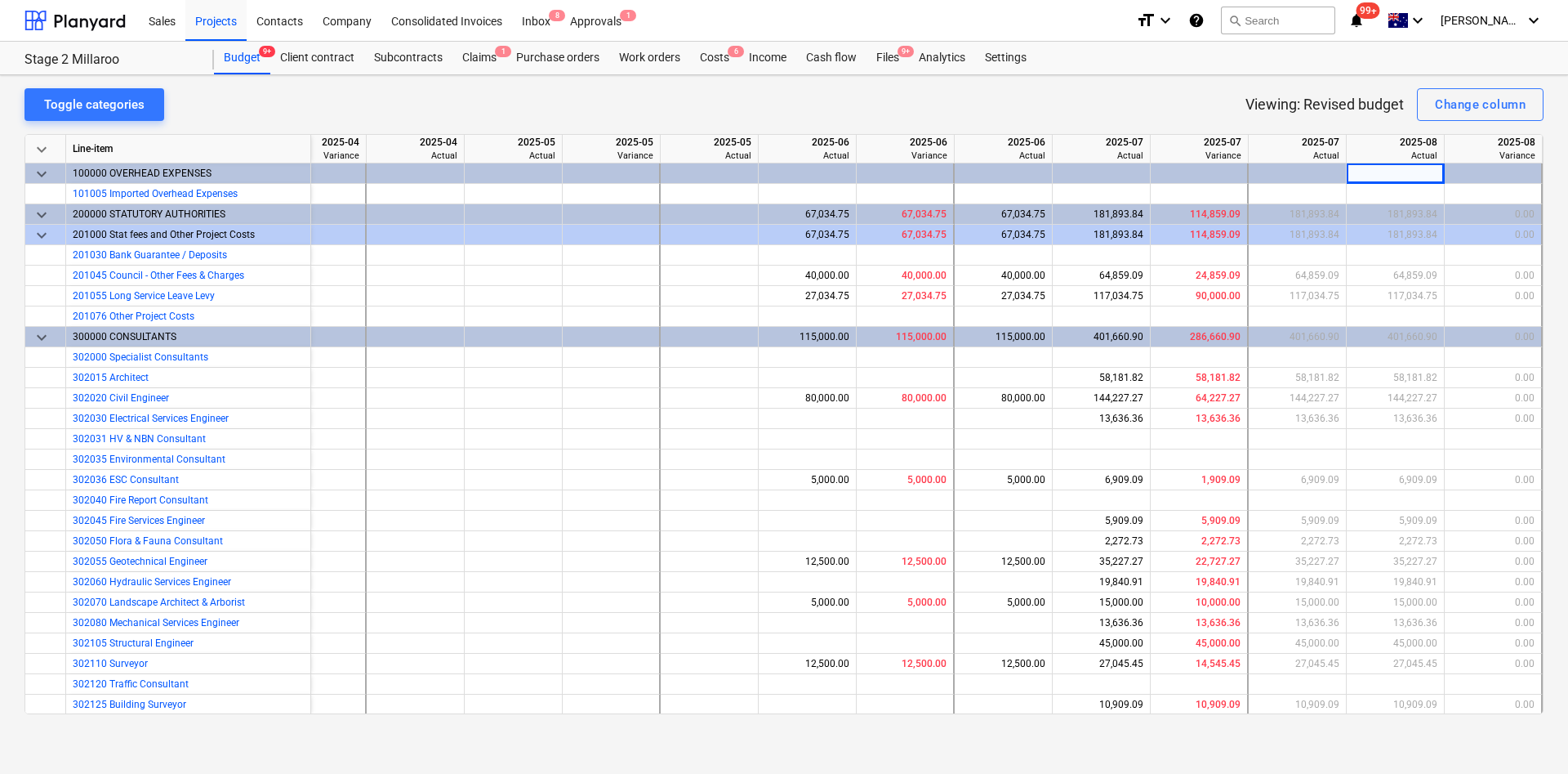
drag, startPoint x: 933, startPoint y: 713, endPoint x: 946, endPoint y: 713, distance: 13.0
click at [946, 713] on div "keyboard_arrow_down Line-item 2025-04 Actual 2025-04 Variance 2025-04 Actual 20…" at bounding box center [784, 424] width 1519 height 580
click at [1512, 108] on div "Change column" at bounding box center [1481, 104] width 91 height 21
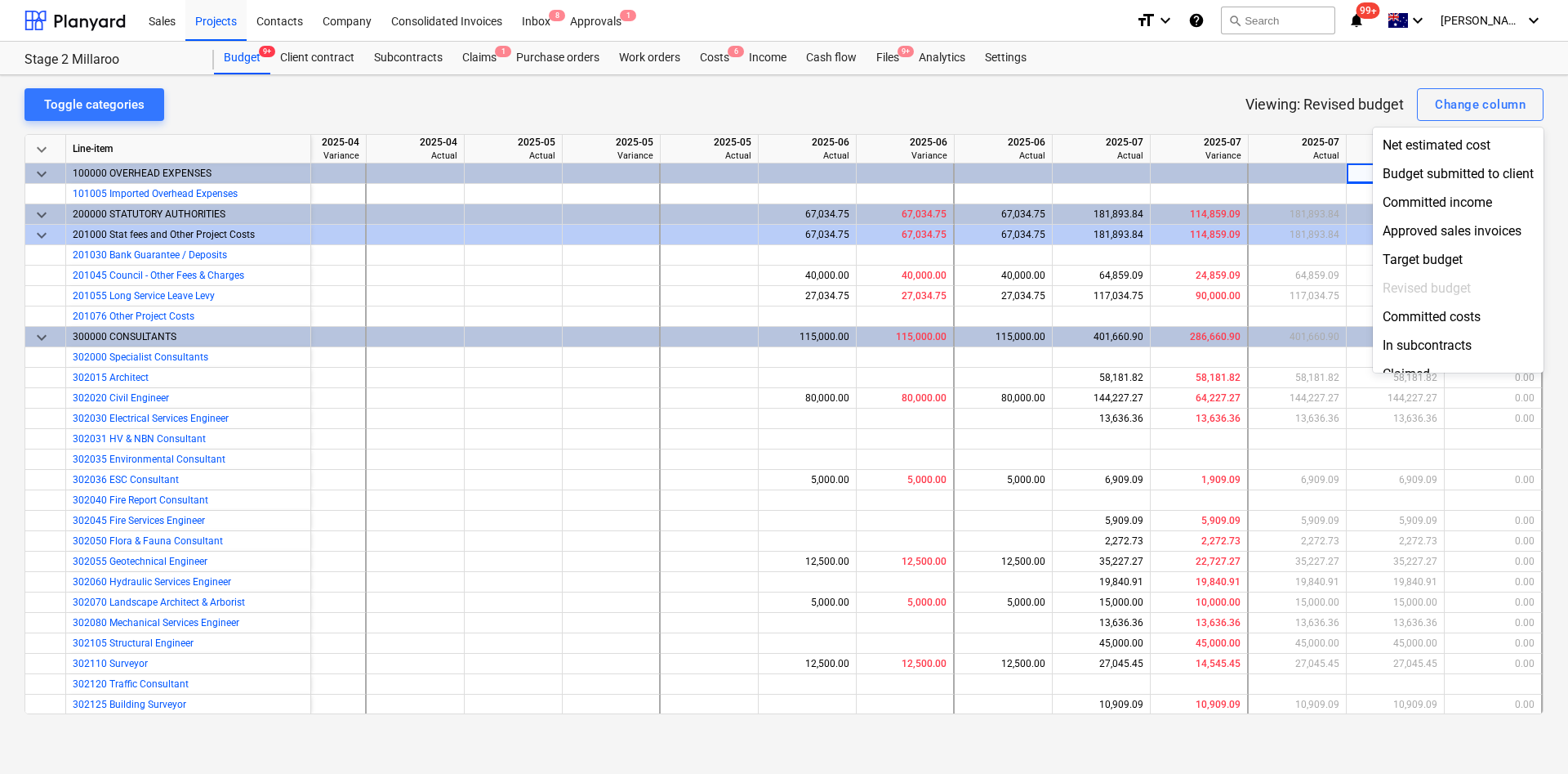
click at [1166, 101] on div at bounding box center [784, 387] width 1568 height 774
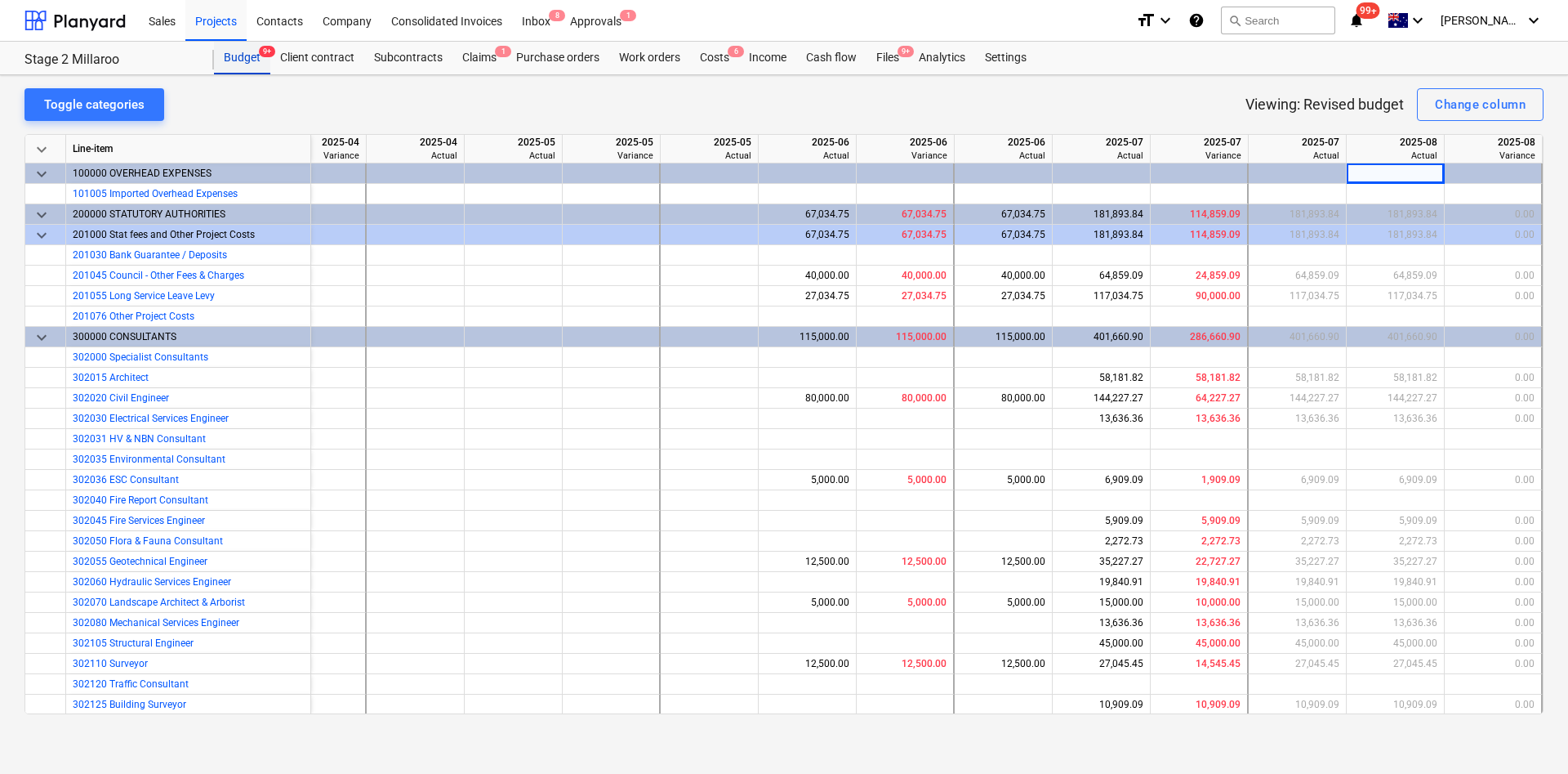
click at [245, 53] on div "Budget 9+" at bounding box center [242, 58] width 56 height 32
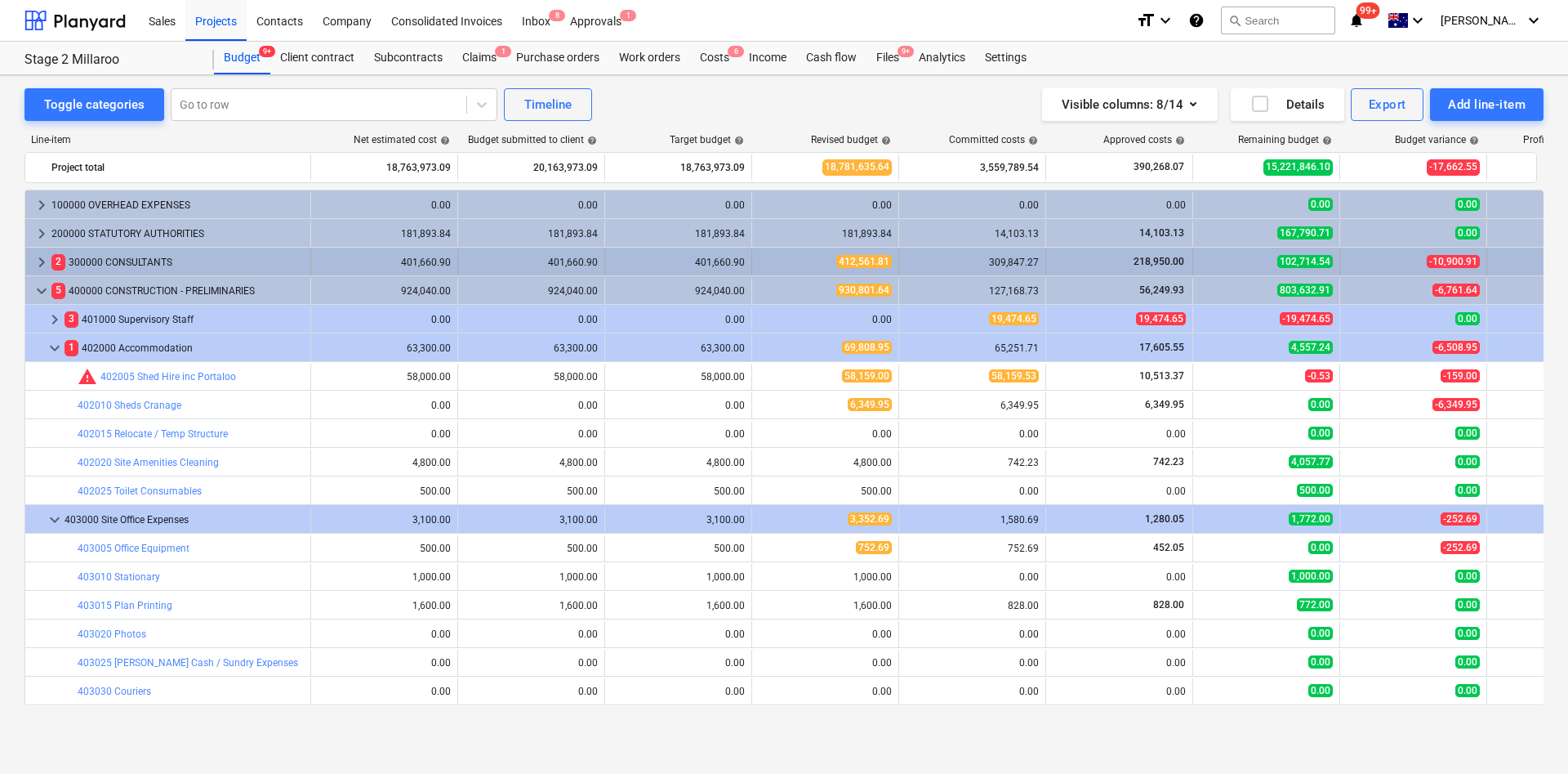
click at [42, 262] on span "keyboard_arrow_right" at bounding box center [42, 262] width 20 height 20
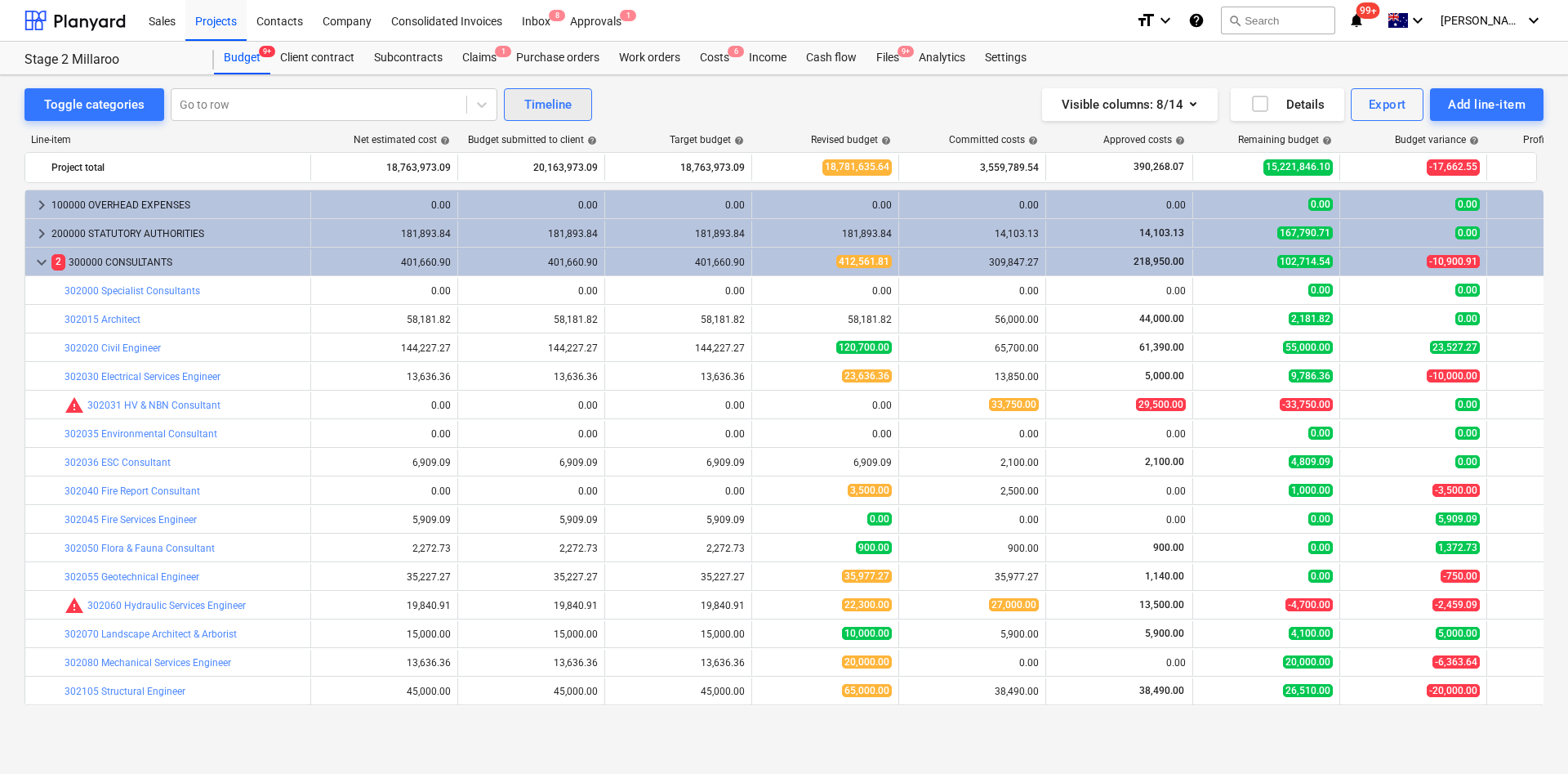
click at [538, 108] on div "Timeline" at bounding box center [548, 104] width 47 height 21
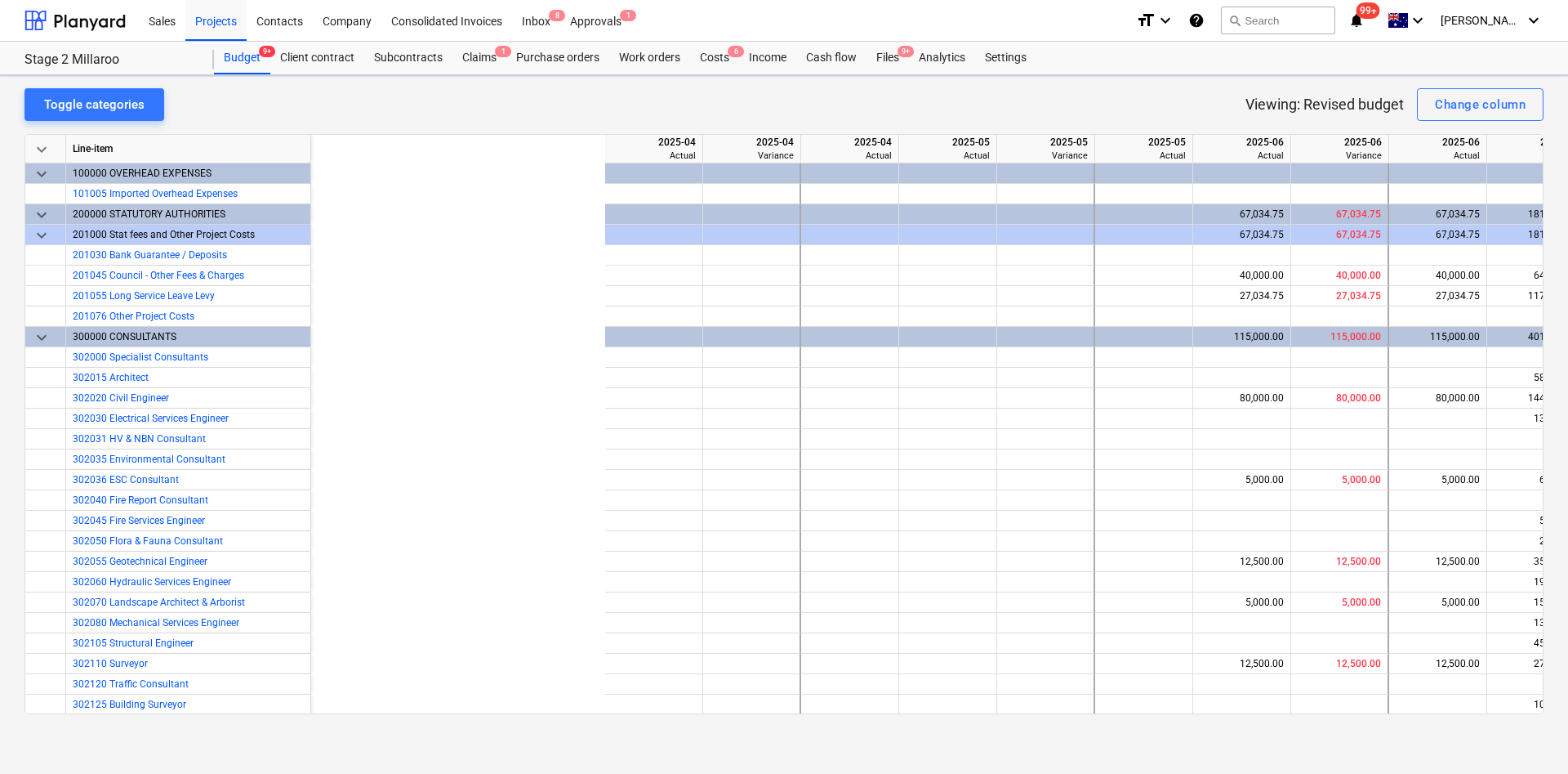
scroll to position [0, 440]
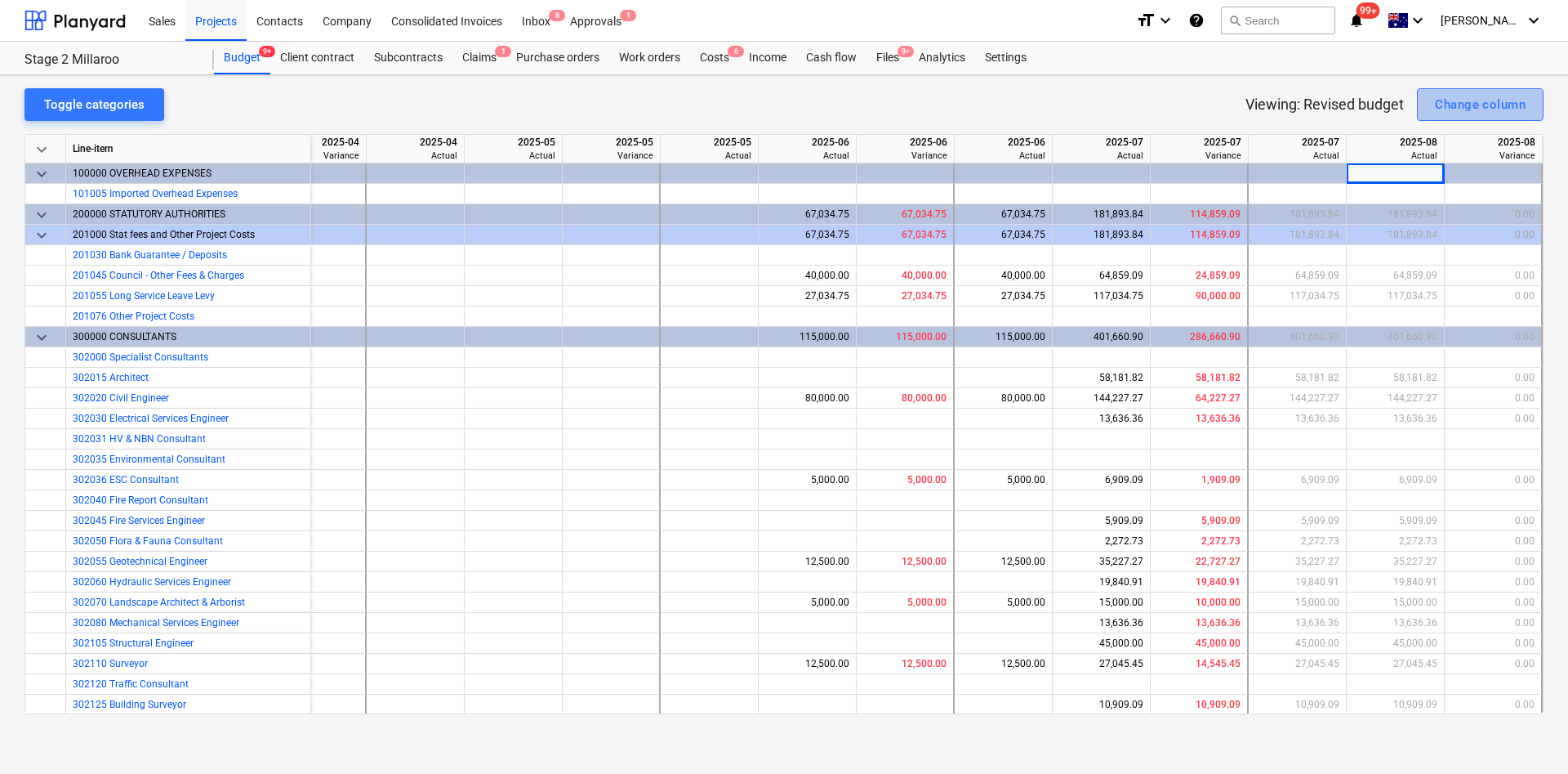
click at [1479, 109] on div "Change column" at bounding box center [1481, 104] width 91 height 21
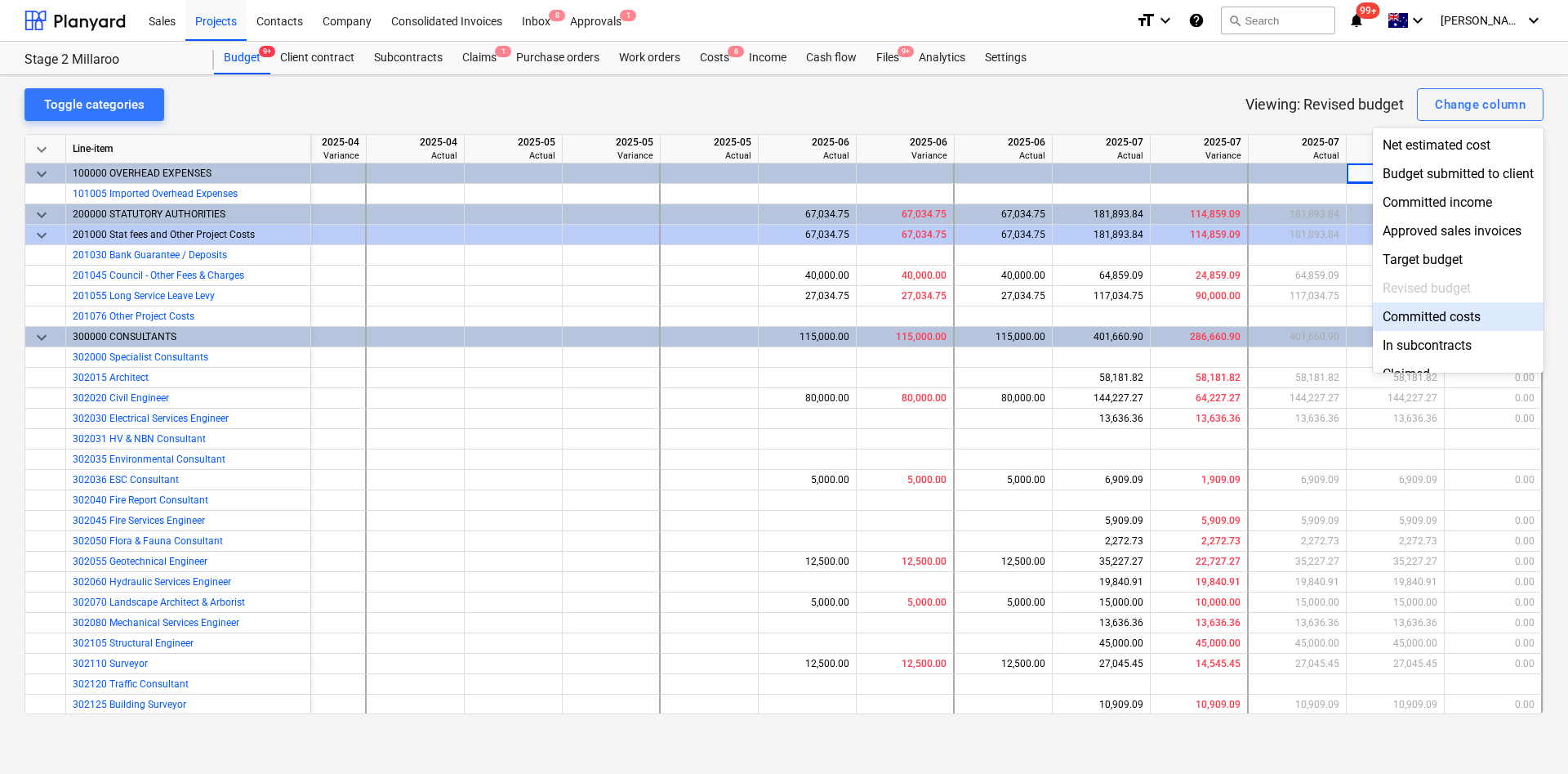
scroll to position [162, 0]
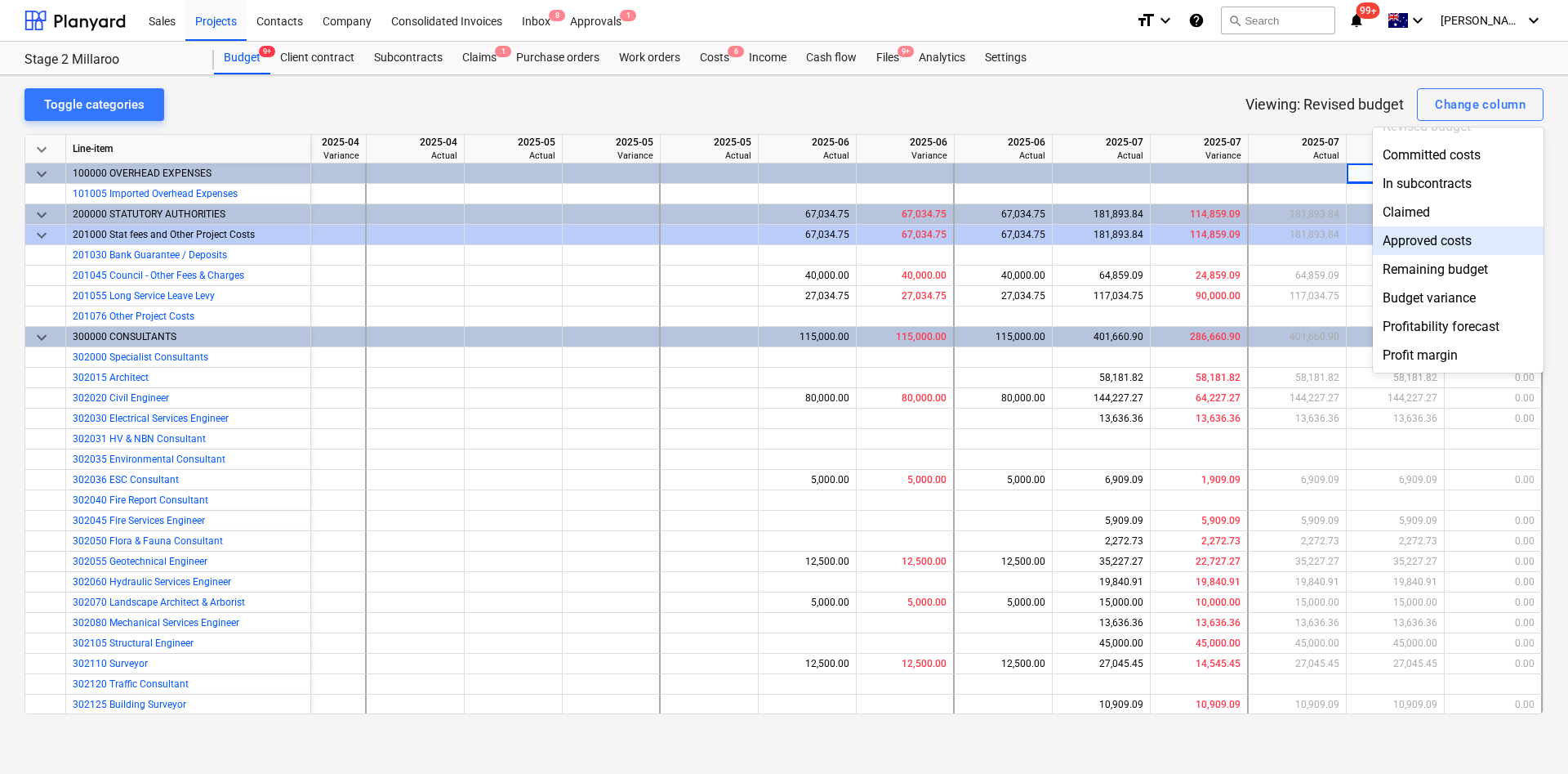
click at [1482, 239] on div "Approved costs" at bounding box center [1458, 241] width 171 height 28
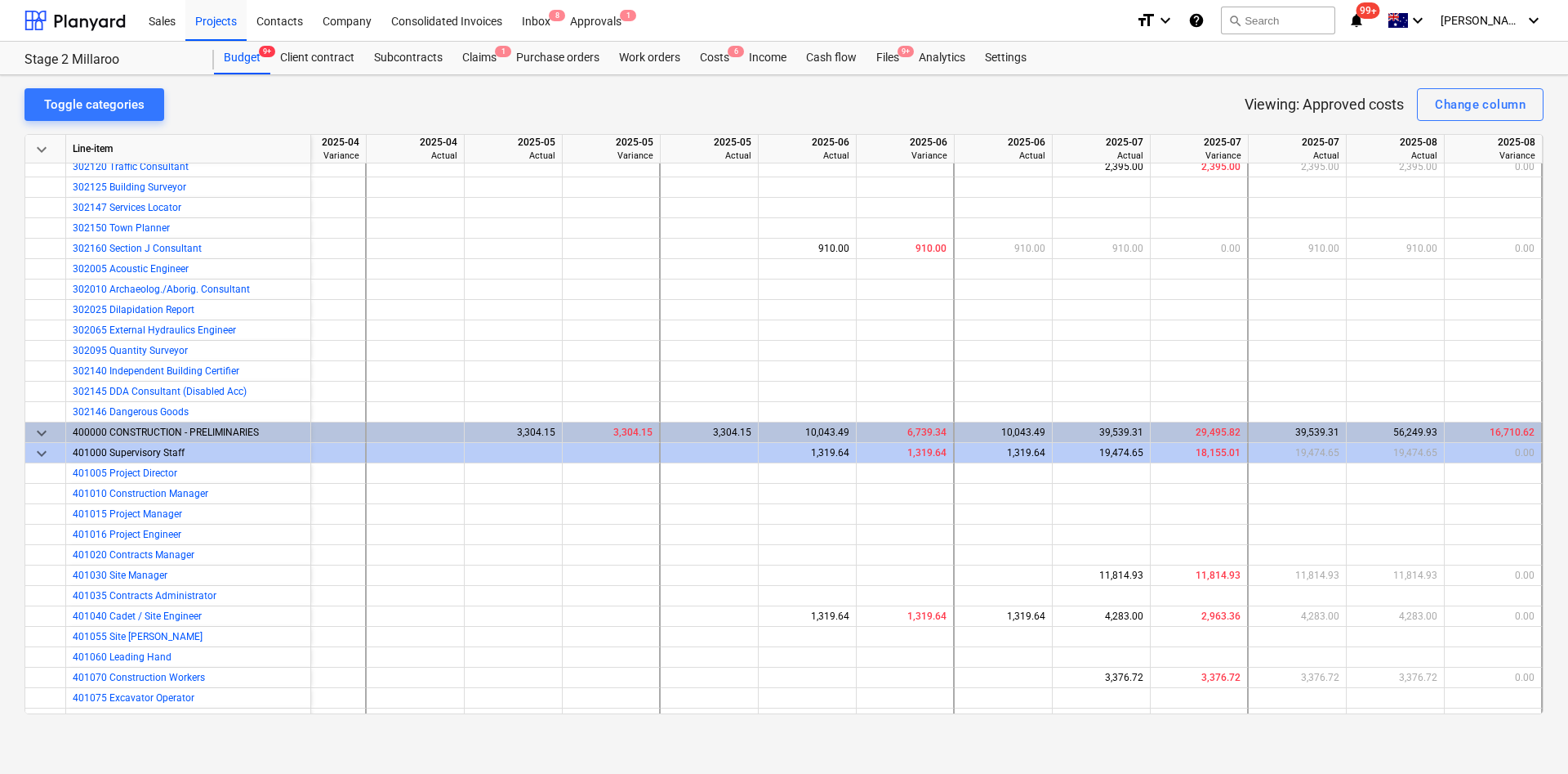
scroll to position [48, 440]
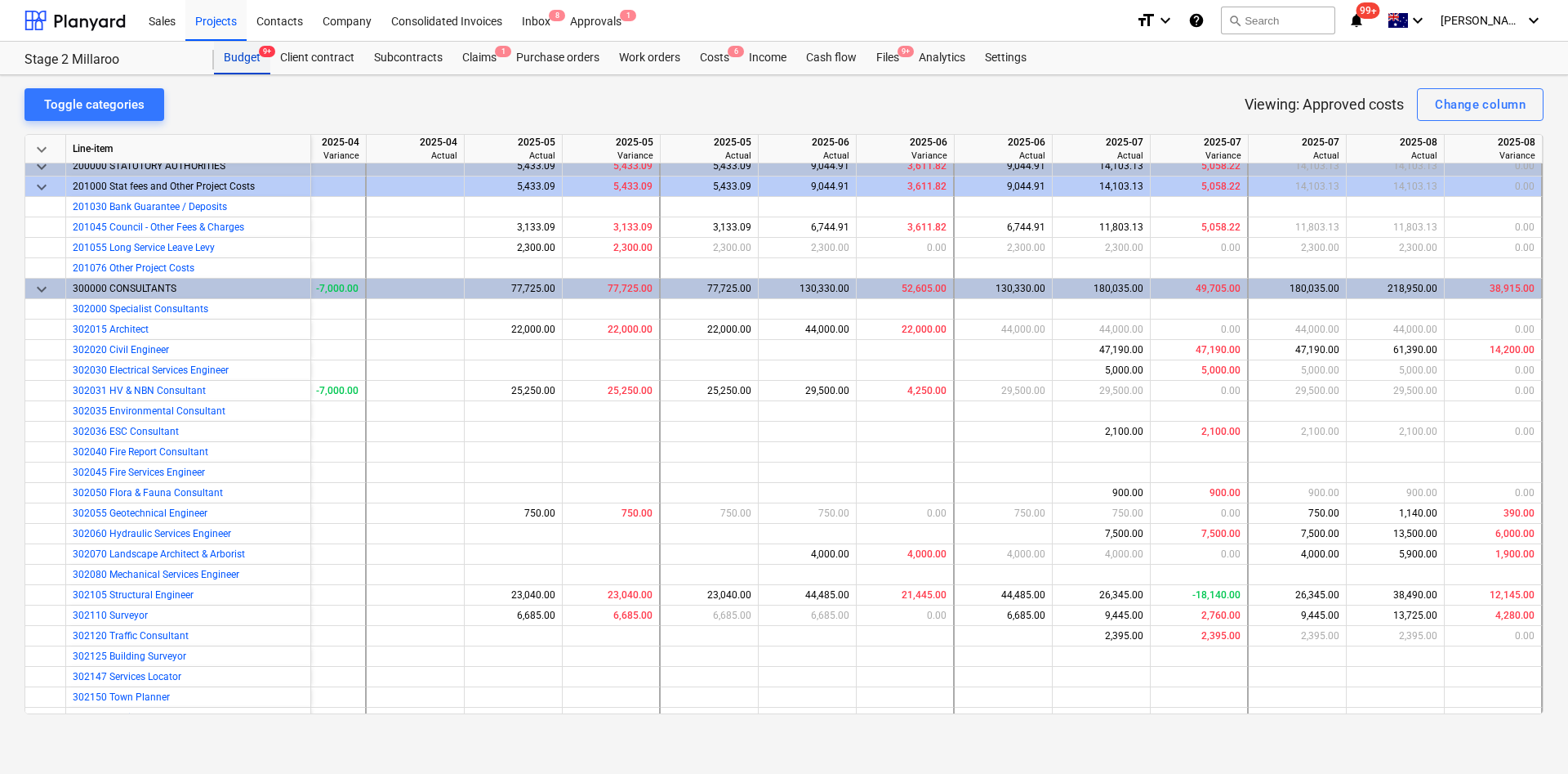
click at [244, 58] on div "Budget 9+" at bounding box center [242, 58] width 56 height 32
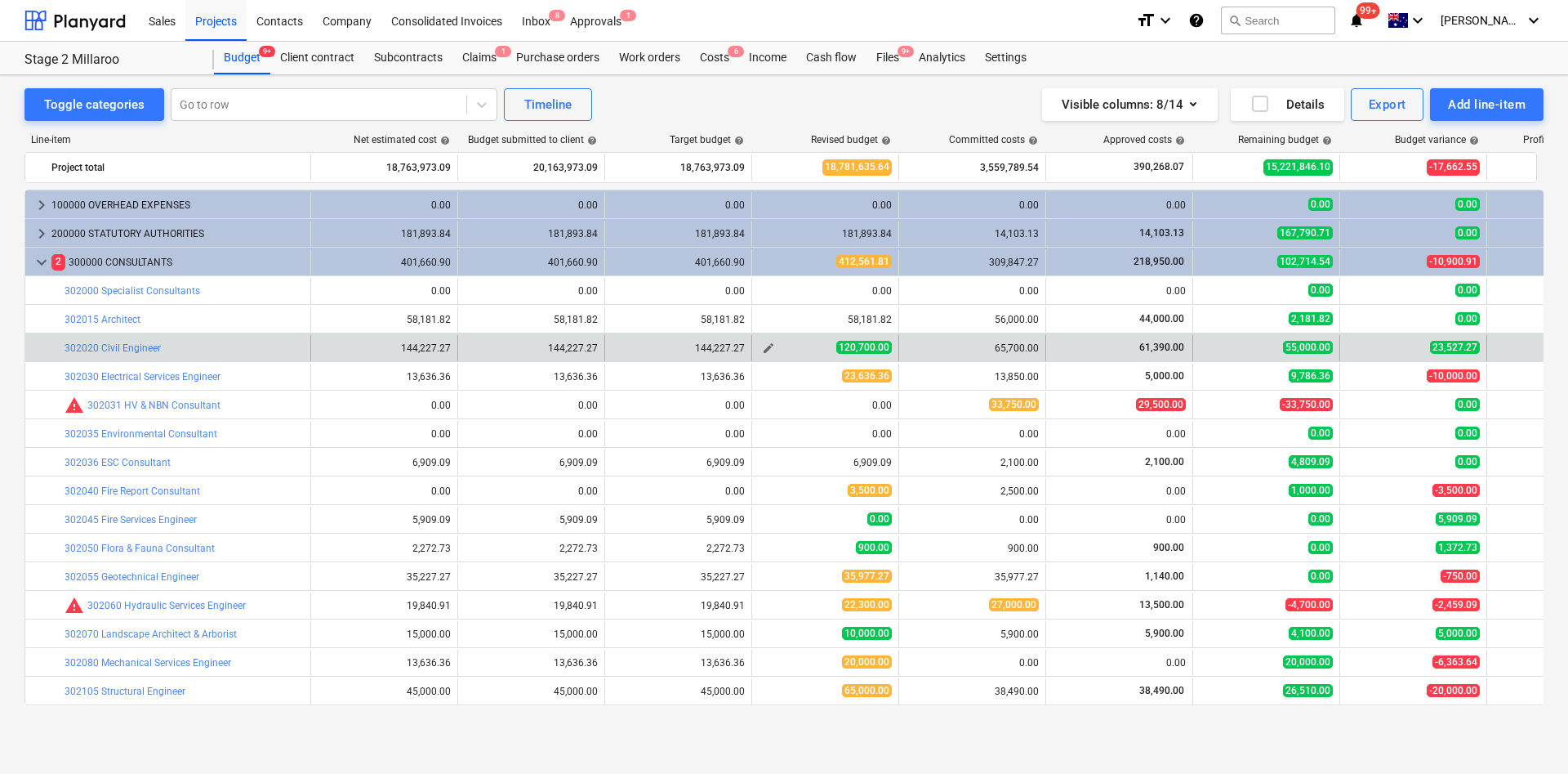
click at [769, 351] on span "edit" at bounding box center [769, 348] width 13 height 13
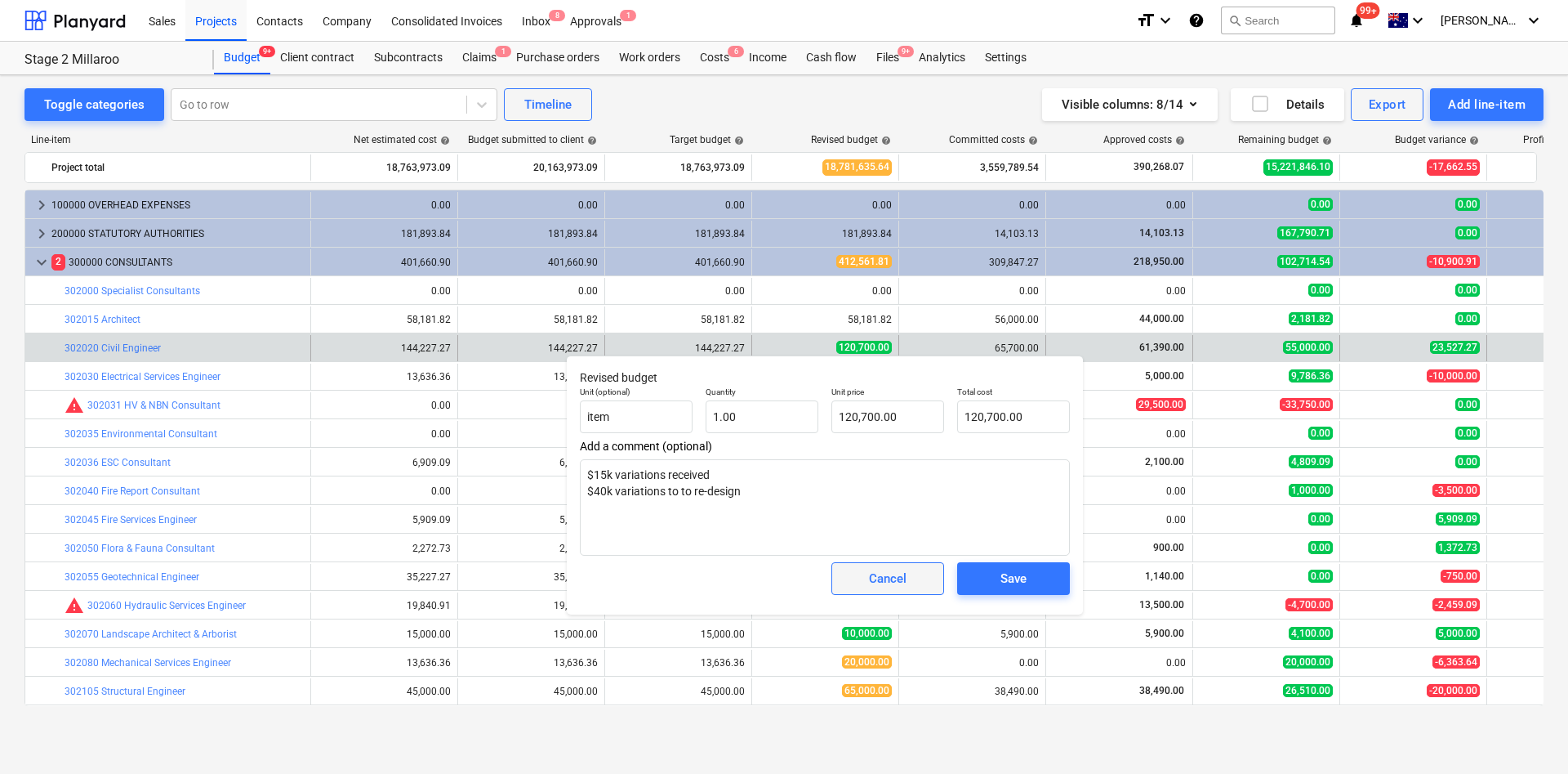
click at [867, 581] on span "Cancel" at bounding box center [888, 579] width 72 height 21
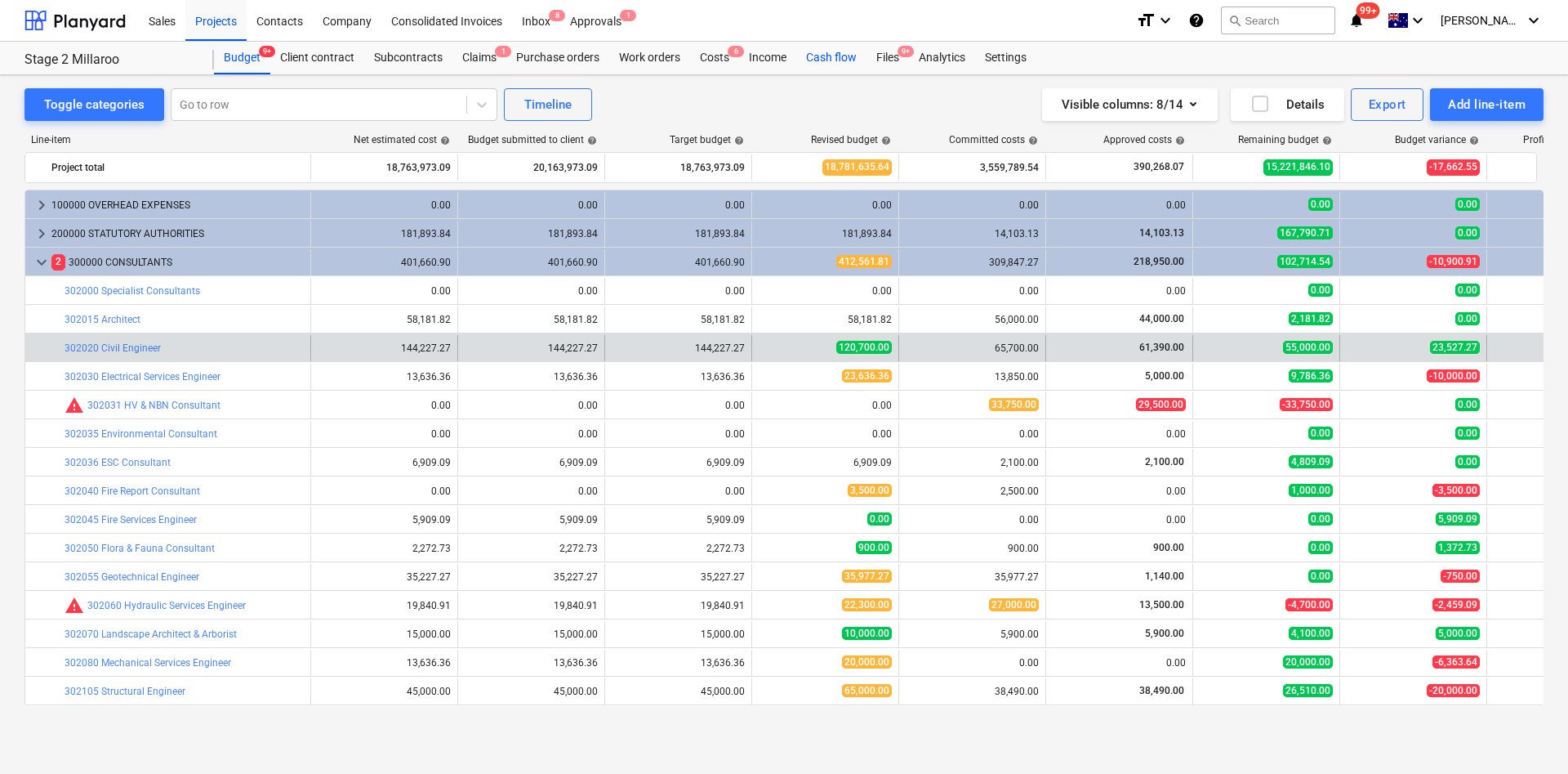
click at [850, 56] on div "Cash flow" at bounding box center [831, 58] width 70 height 32
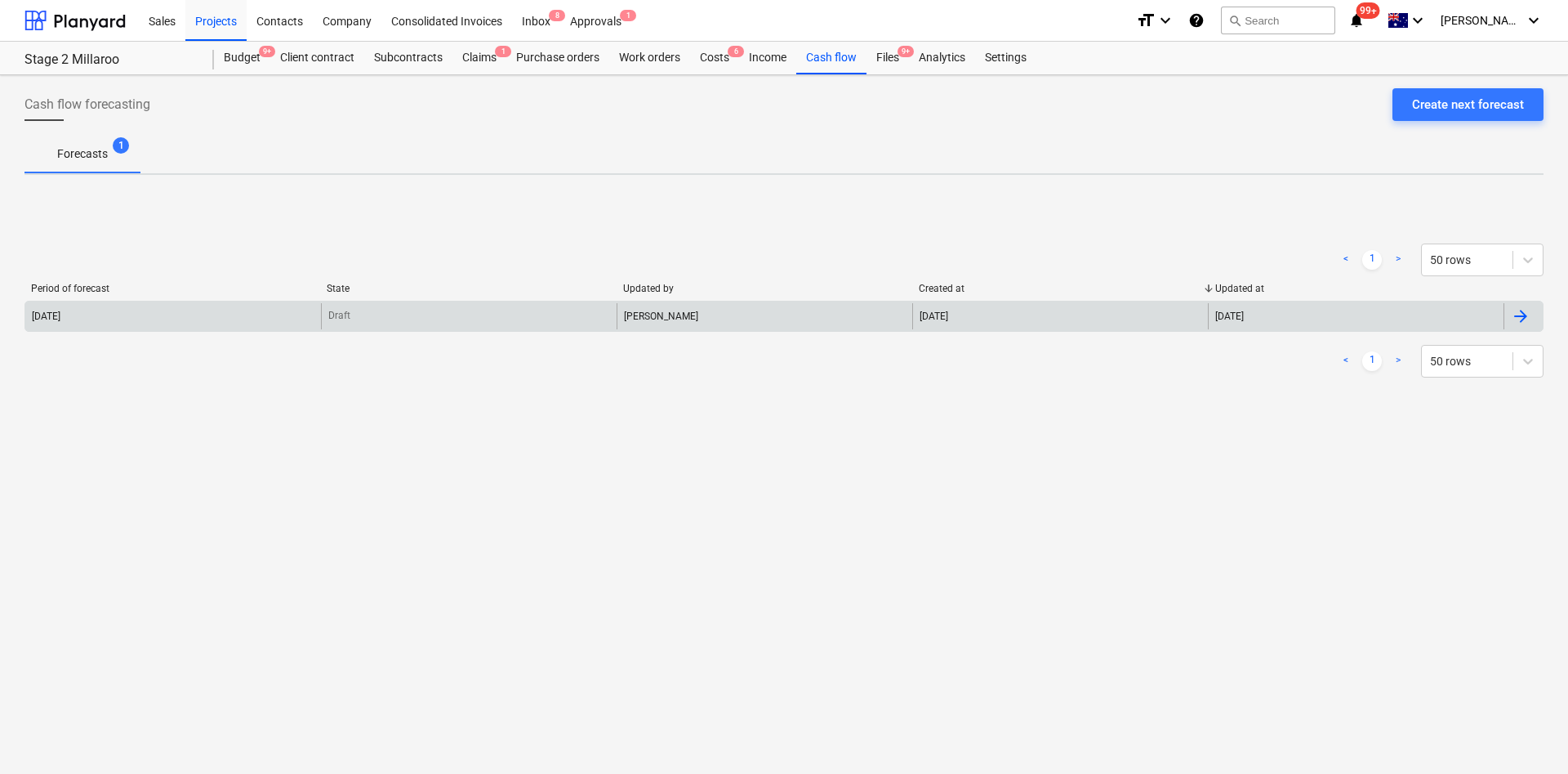
click at [61, 321] on div "2025 August" at bounding box center [46, 316] width 28 height 11
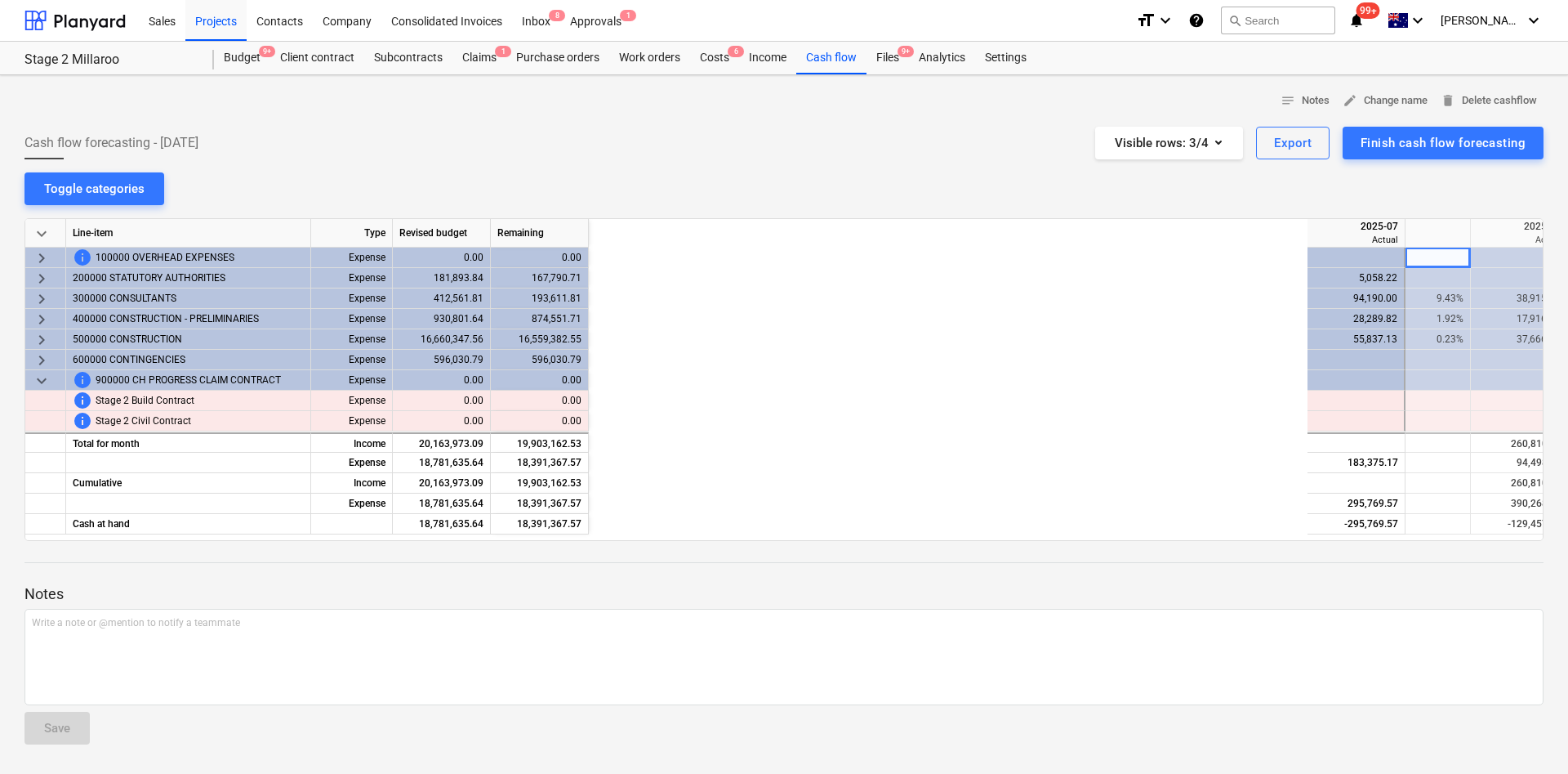
scroll to position [0, 816]
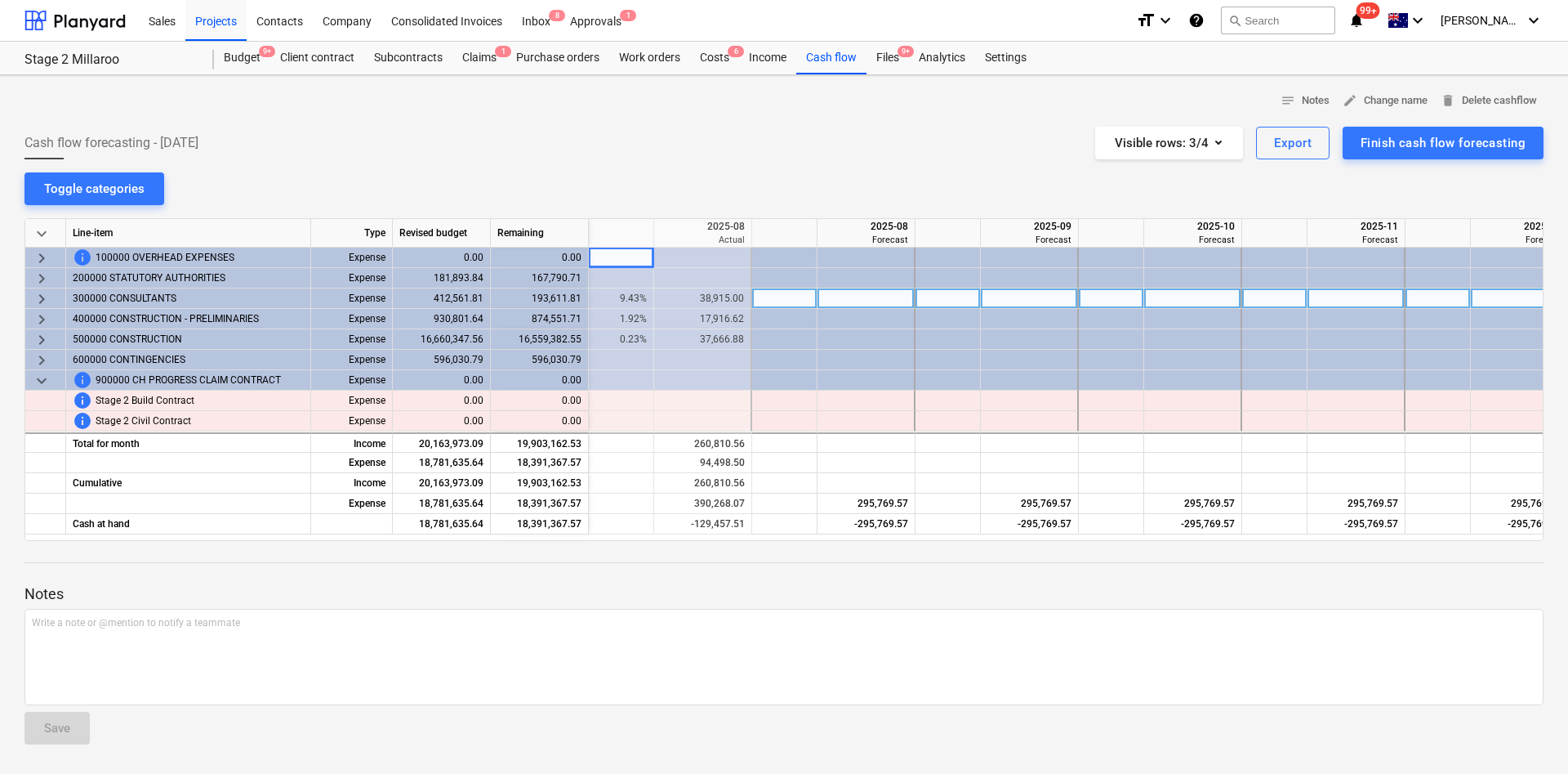
click at [40, 302] on span "keyboard_arrow_right" at bounding box center [42, 299] width 20 height 20
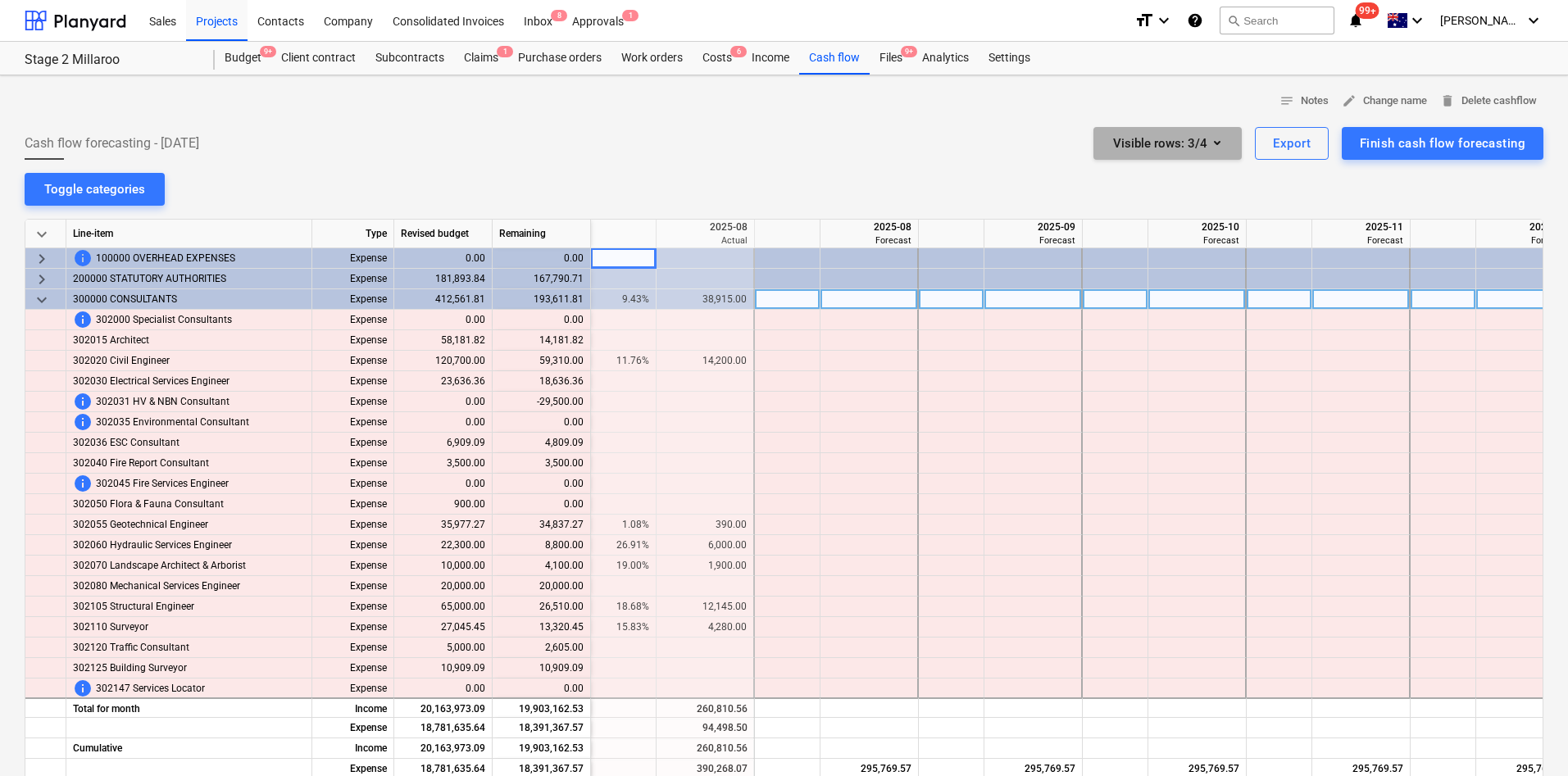
click at [1230, 151] on button "Visible rows : 3/4" at bounding box center [1167, 144] width 148 height 32
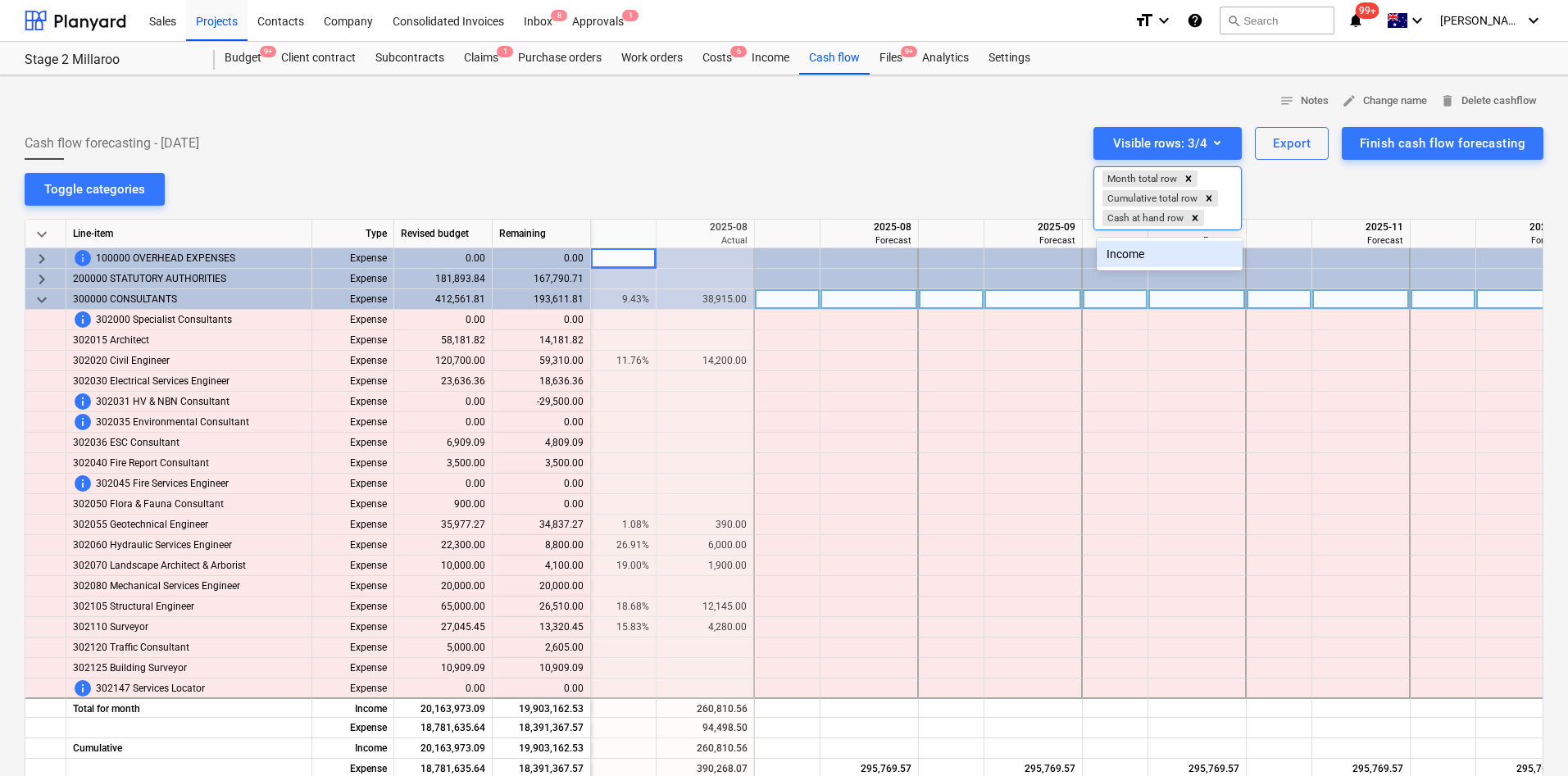
click at [1124, 259] on div "Income" at bounding box center [1169, 254] width 146 height 27
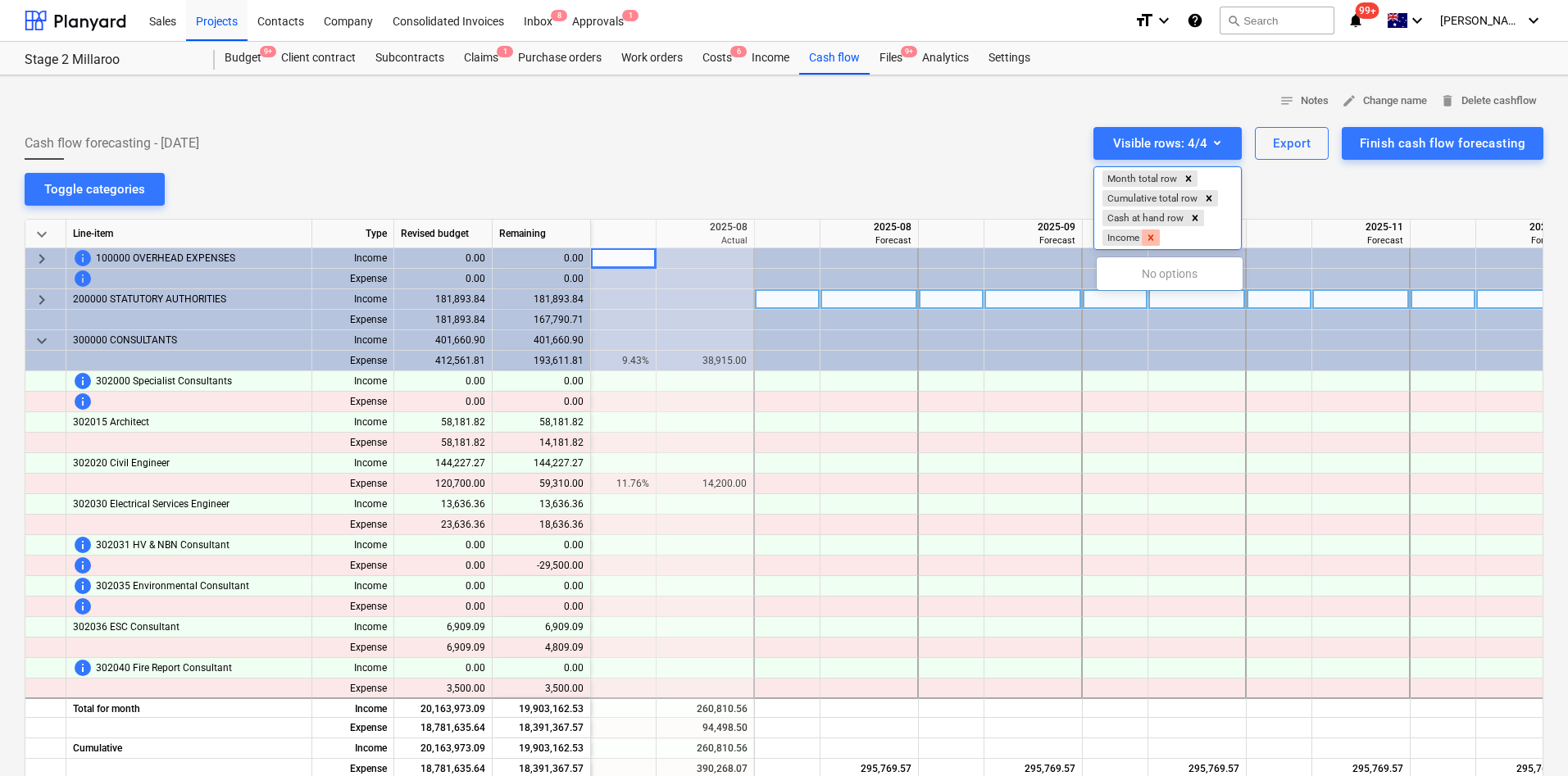
click at [1154, 240] on icon "Remove Income" at bounding box center [1151, 237] width 6 height 6
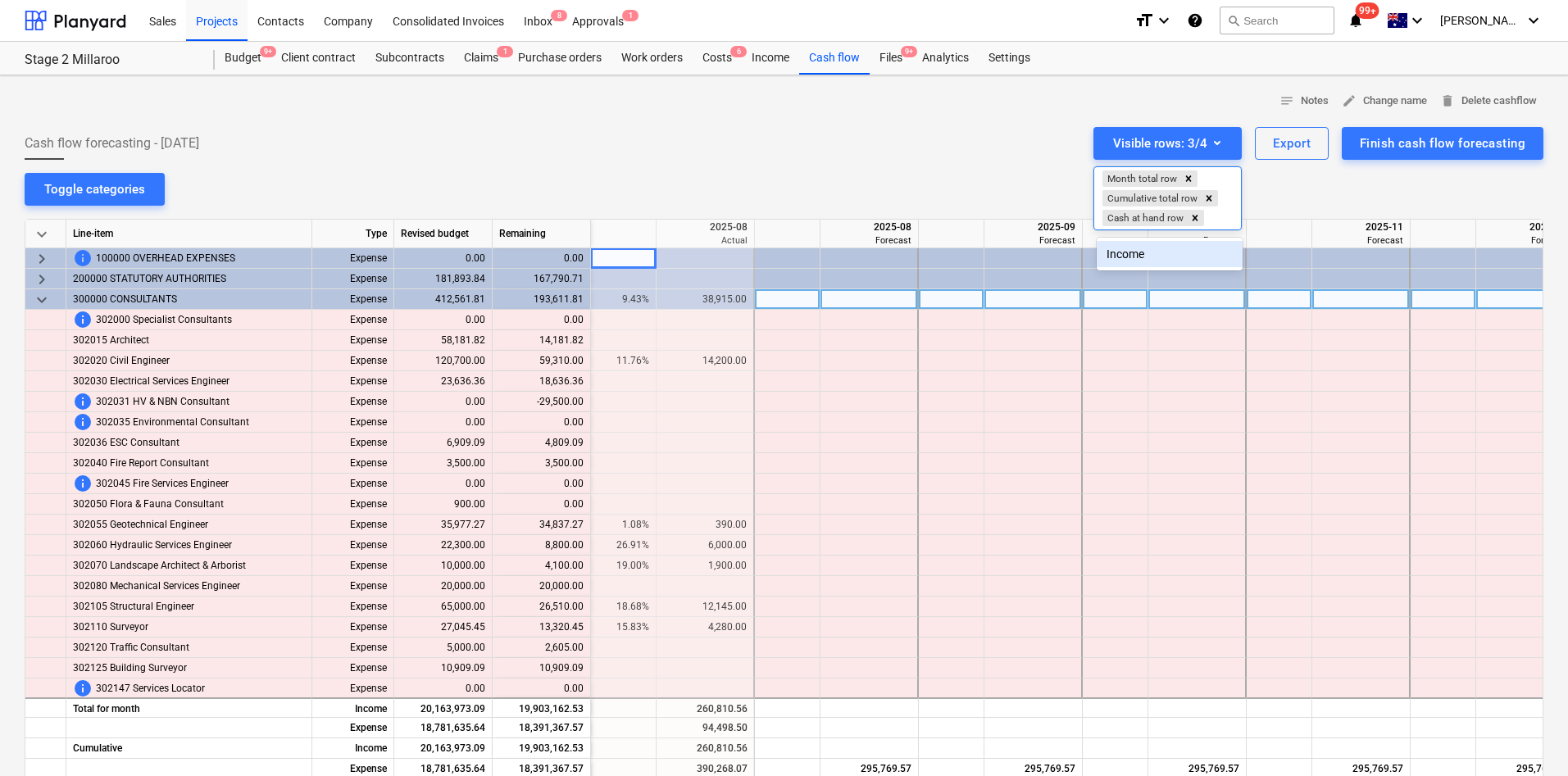
click at [41, 303] on div at bounding box center [784, 388] width 1568 height 776
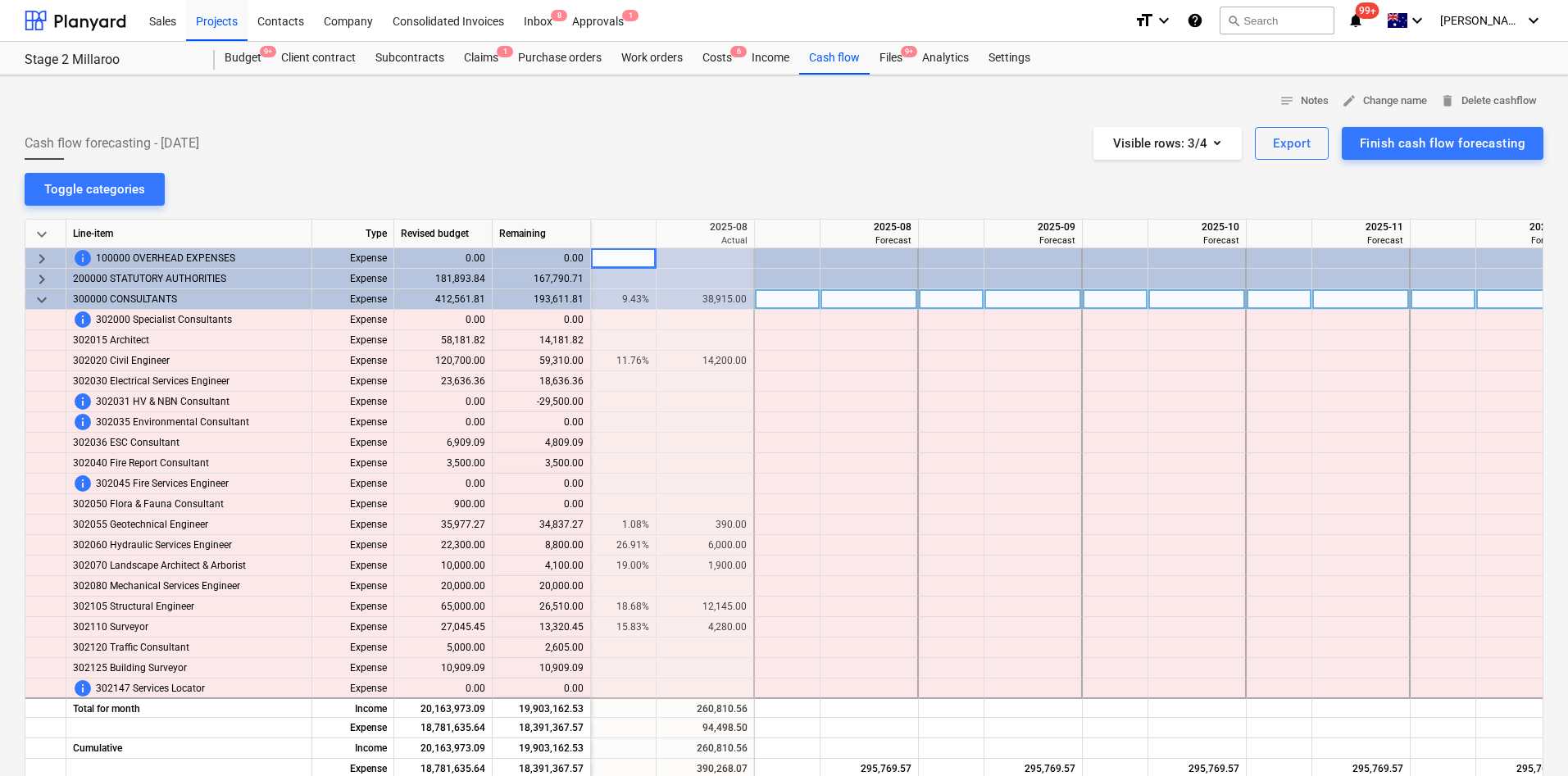
click at [48, 301] on span "keyboard_arrow_down" at bounding box center [42, 300] width 20 height 20
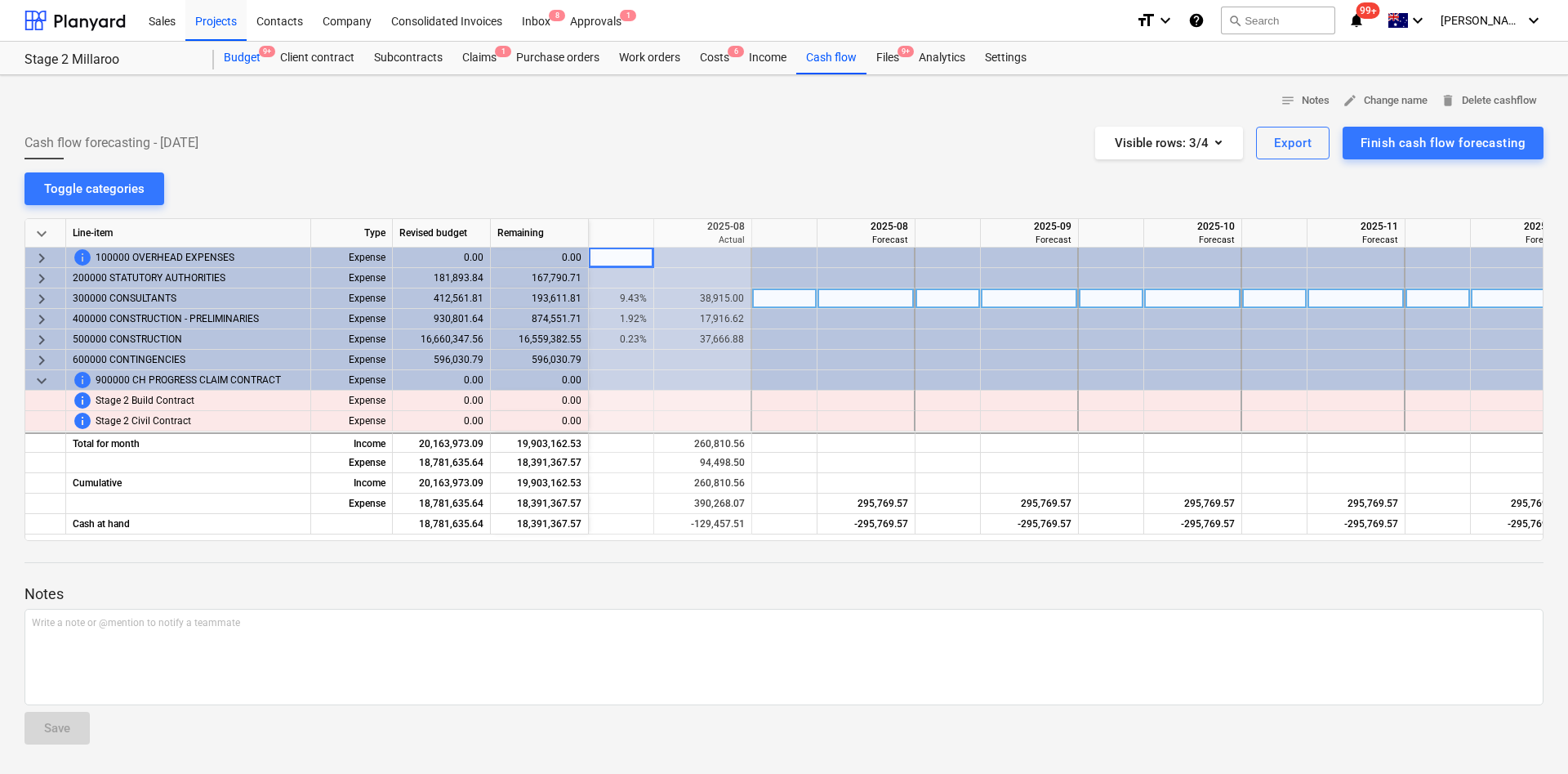
click at [244, 62] on div "Budget 9+" at bounding box center [242, 58] width 56 height 32
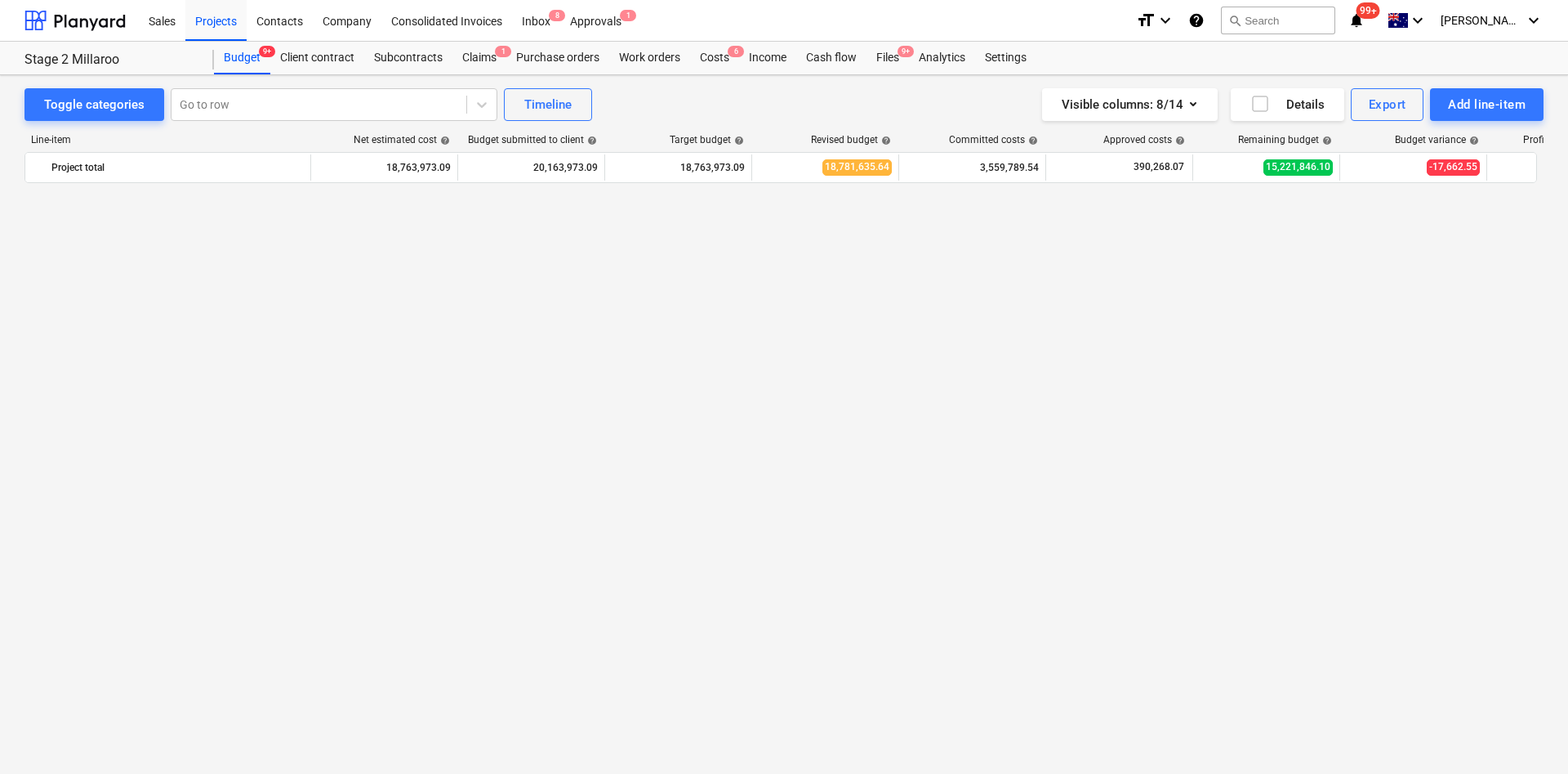
scroll to position [1457, 0]
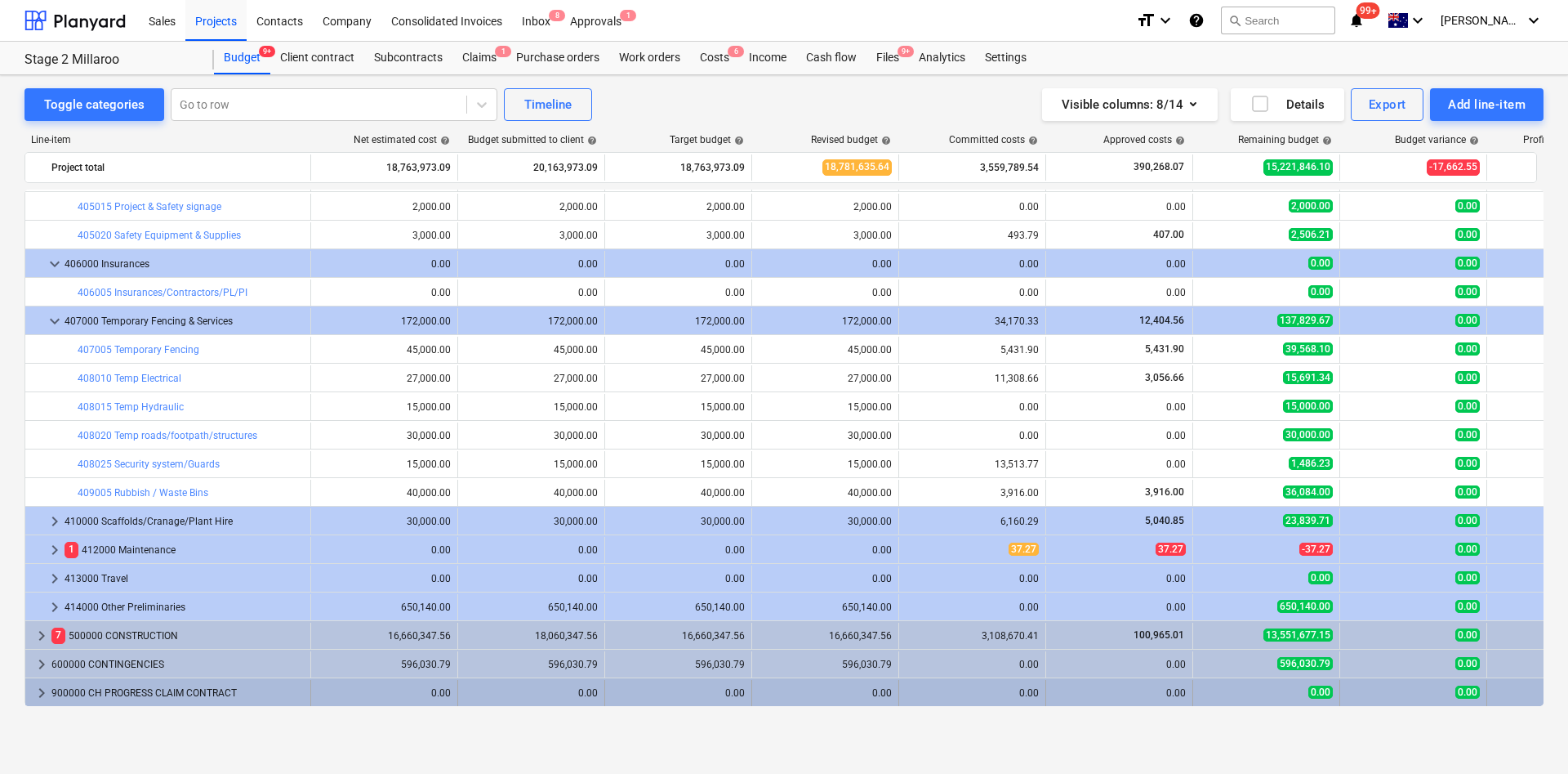
click at [32, 694] on div "keyboard_arrow_right 900000 CH PROGRESS CLAIM CONTRACT" at bounding box center [169, 693] width 286 height 27
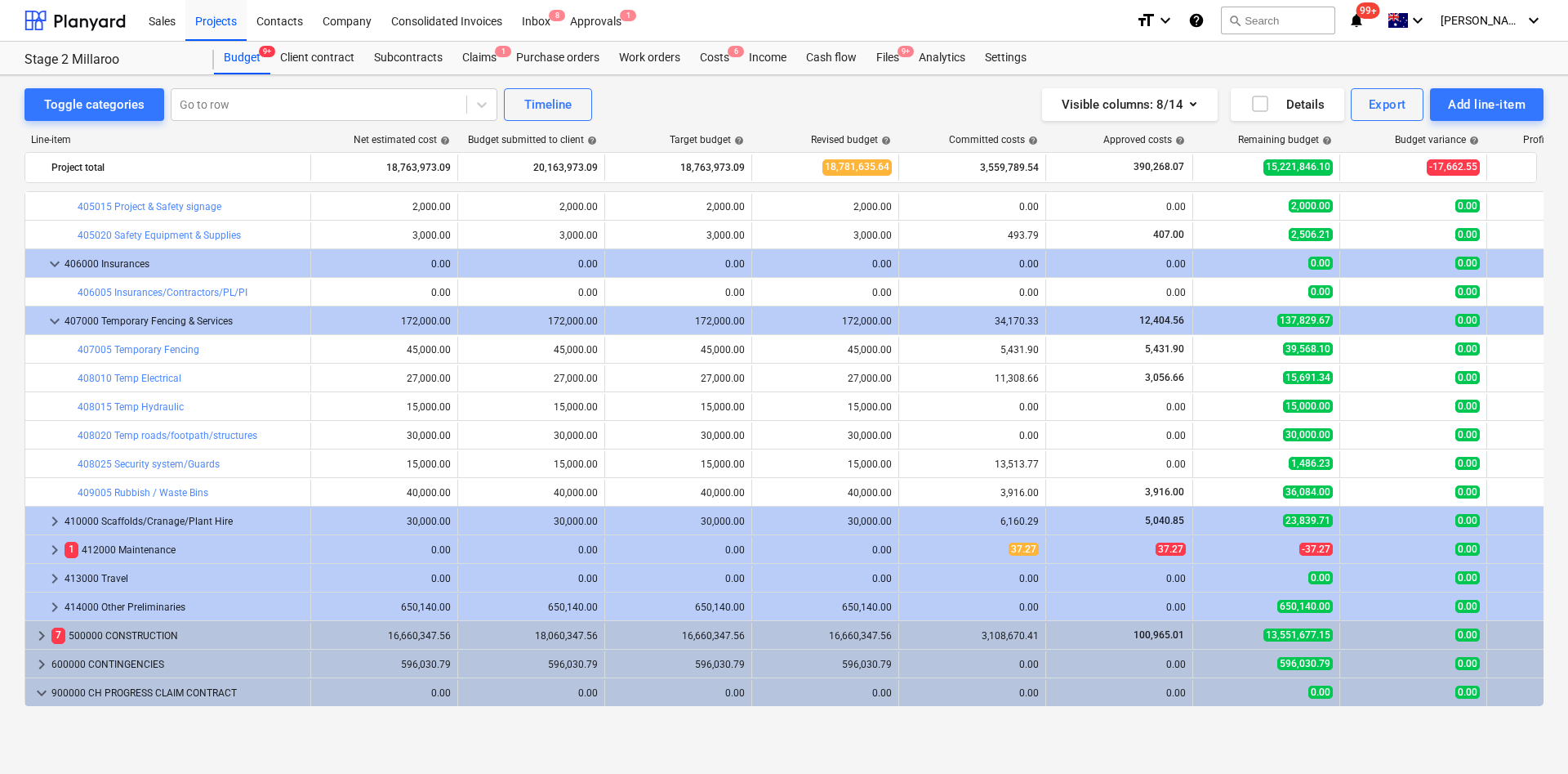
scroll to position [1514, 0]
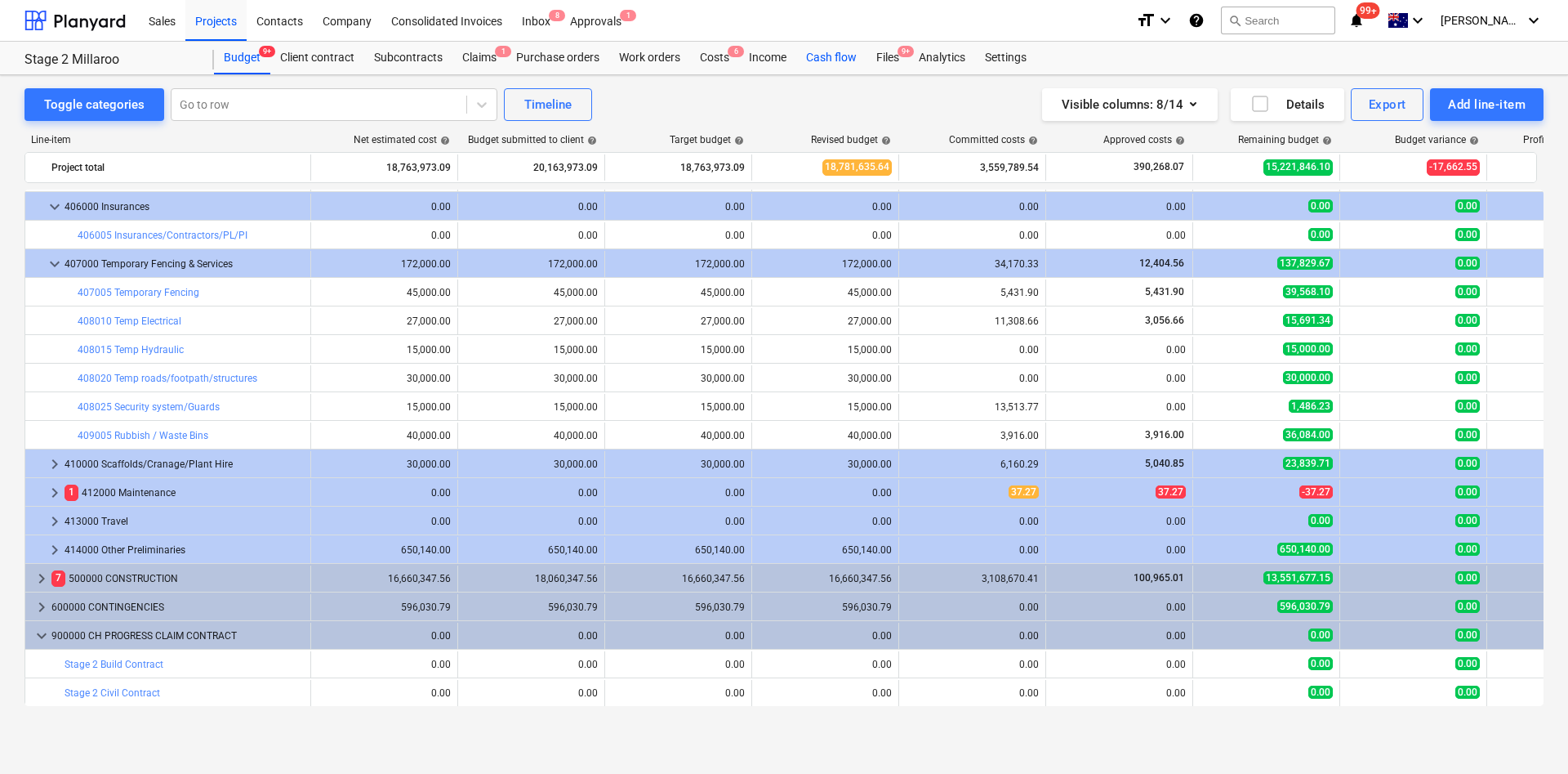
click at [838, 50] on div "Cash flow" at bounding box center [831, 58] width 70 height 32
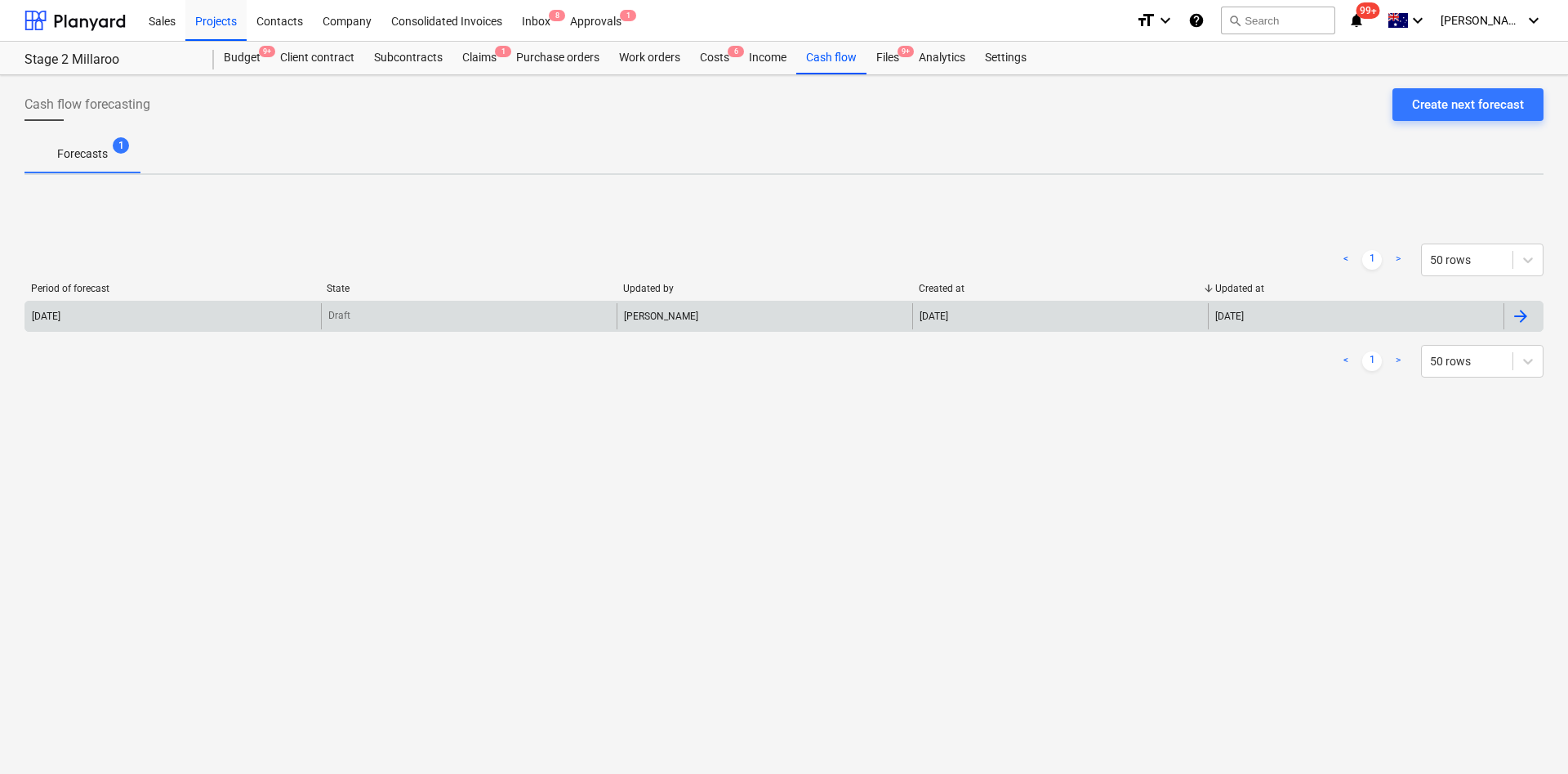
click at [96, 307] on div "2025 August" at bounding box center [173, 317] width 296 height 27
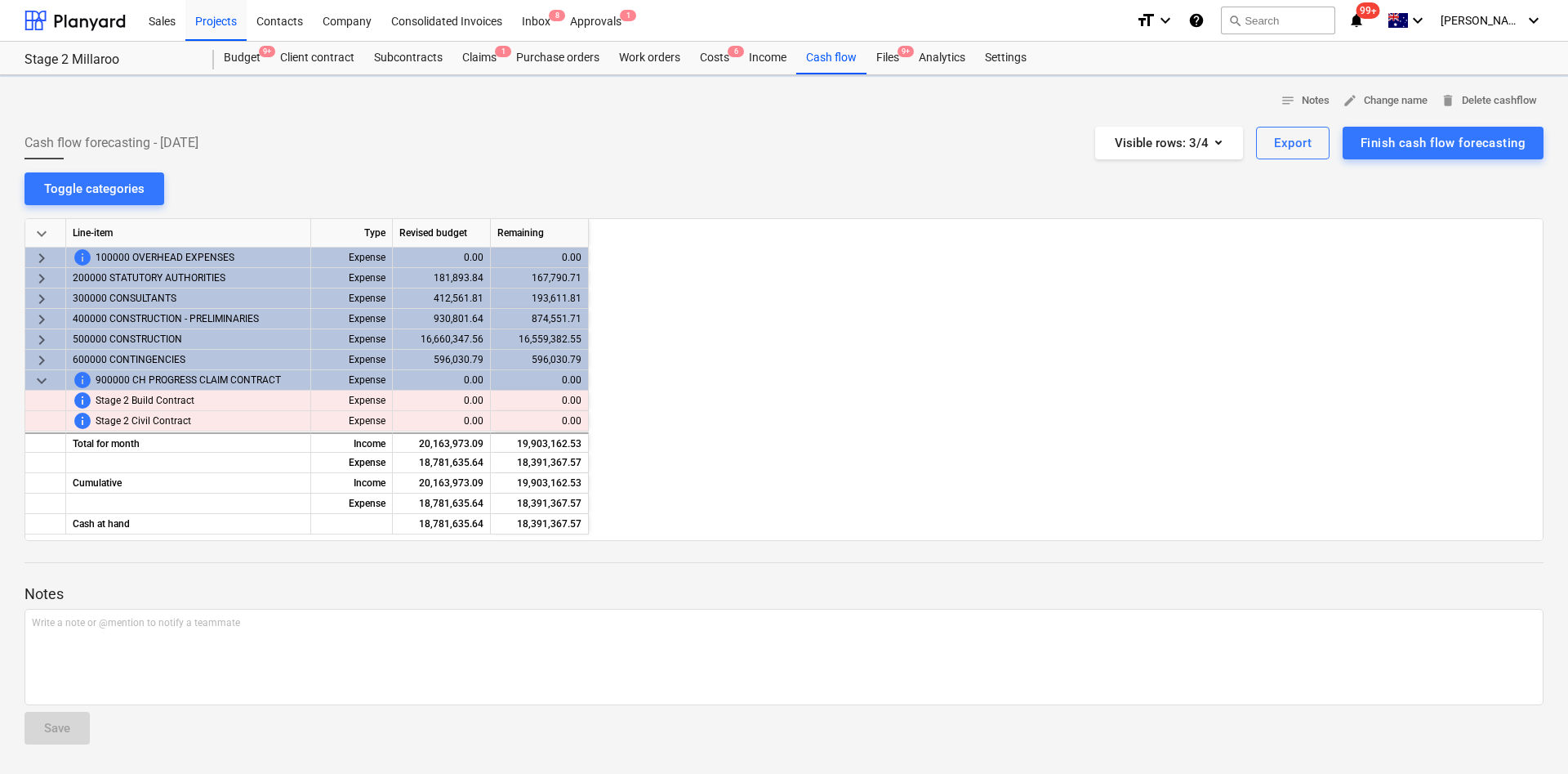
scroll to position [0, 816]
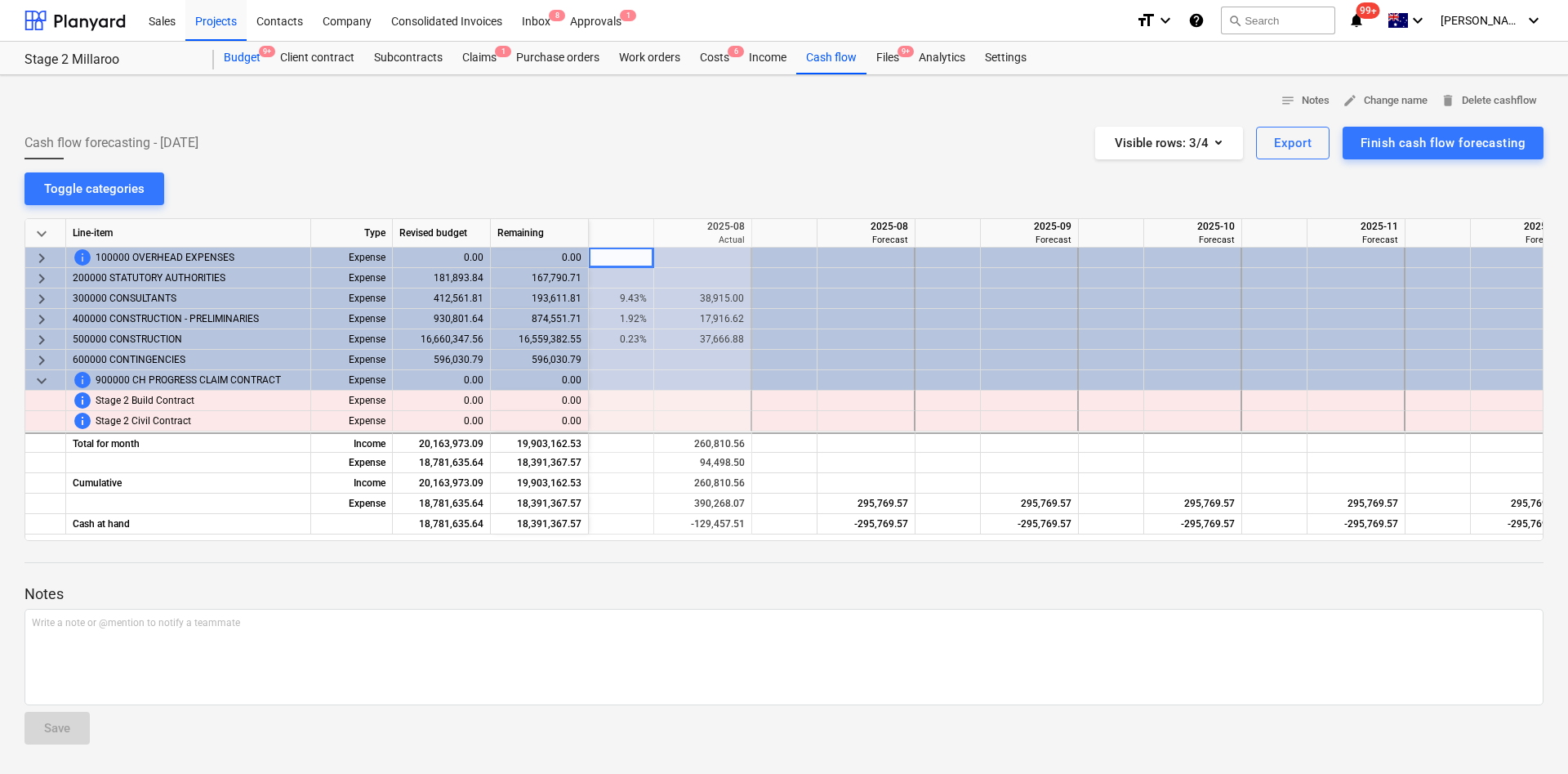
click at [245, 55] on div "Budget 9+" at bounding box center [242, 58] width 56 height 32
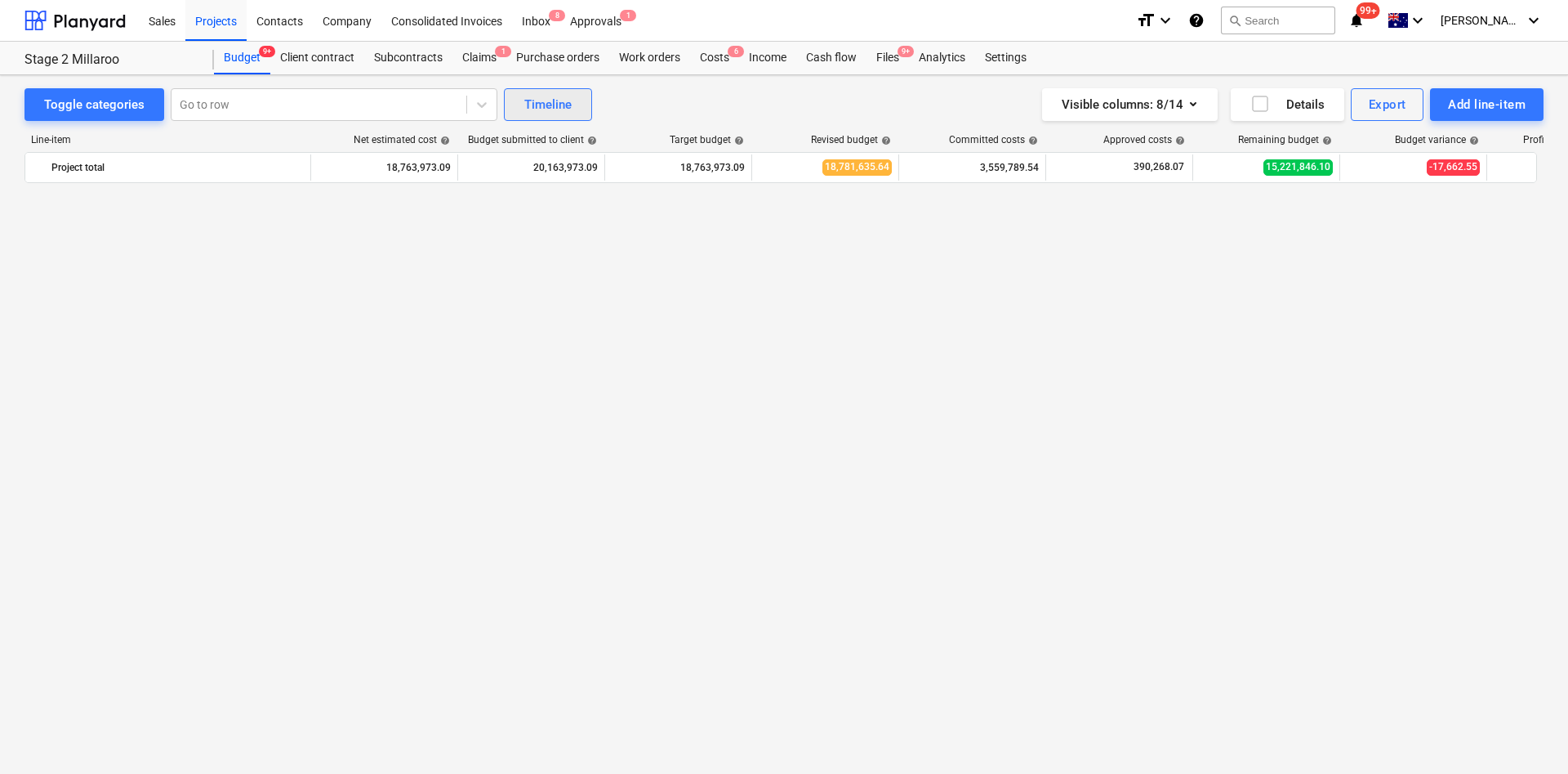
scroll to position [1514, 0]
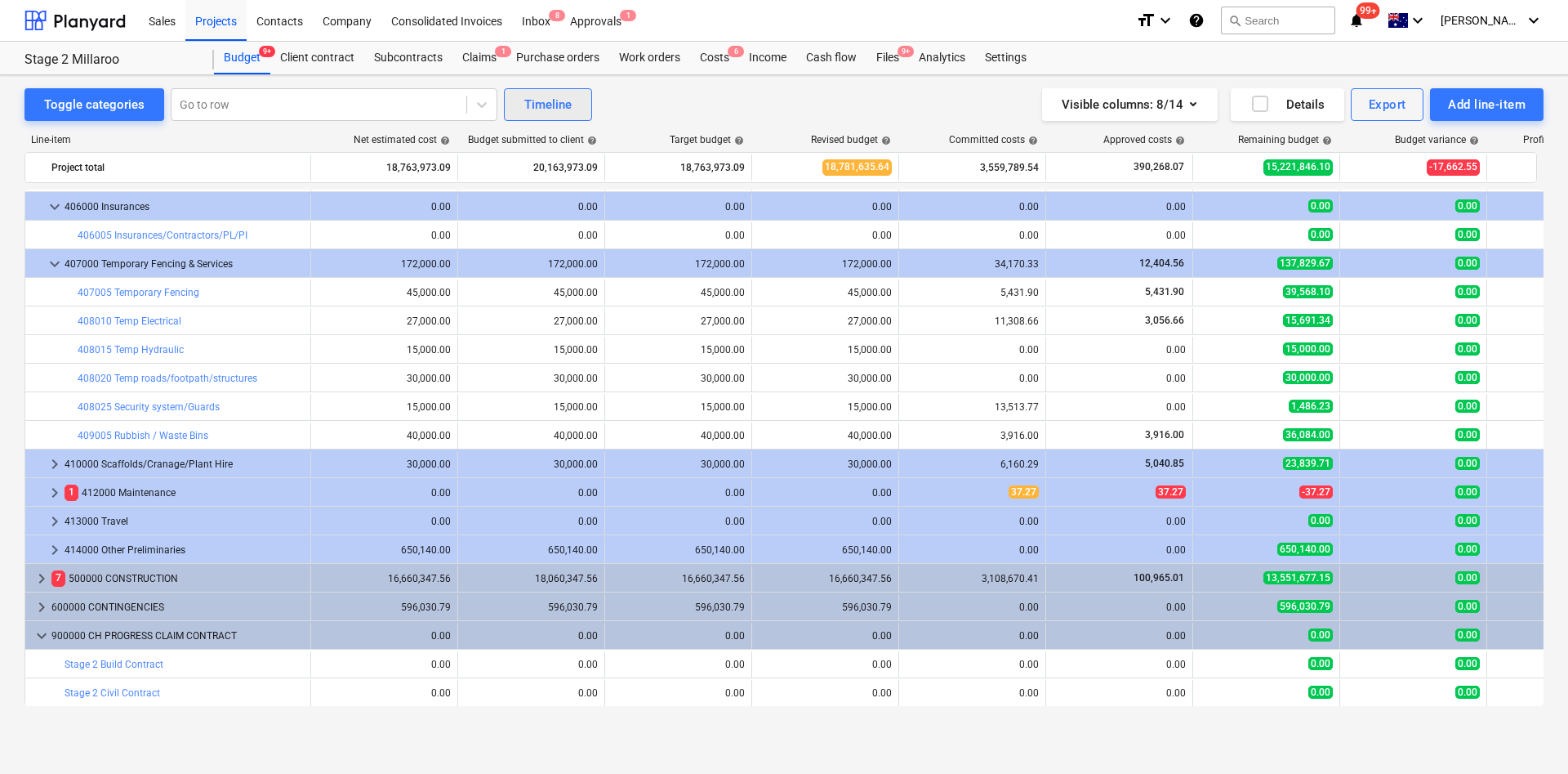
click at [560, 100] on div "Timeline" at bounding box center [548, 104] width 47 height 21
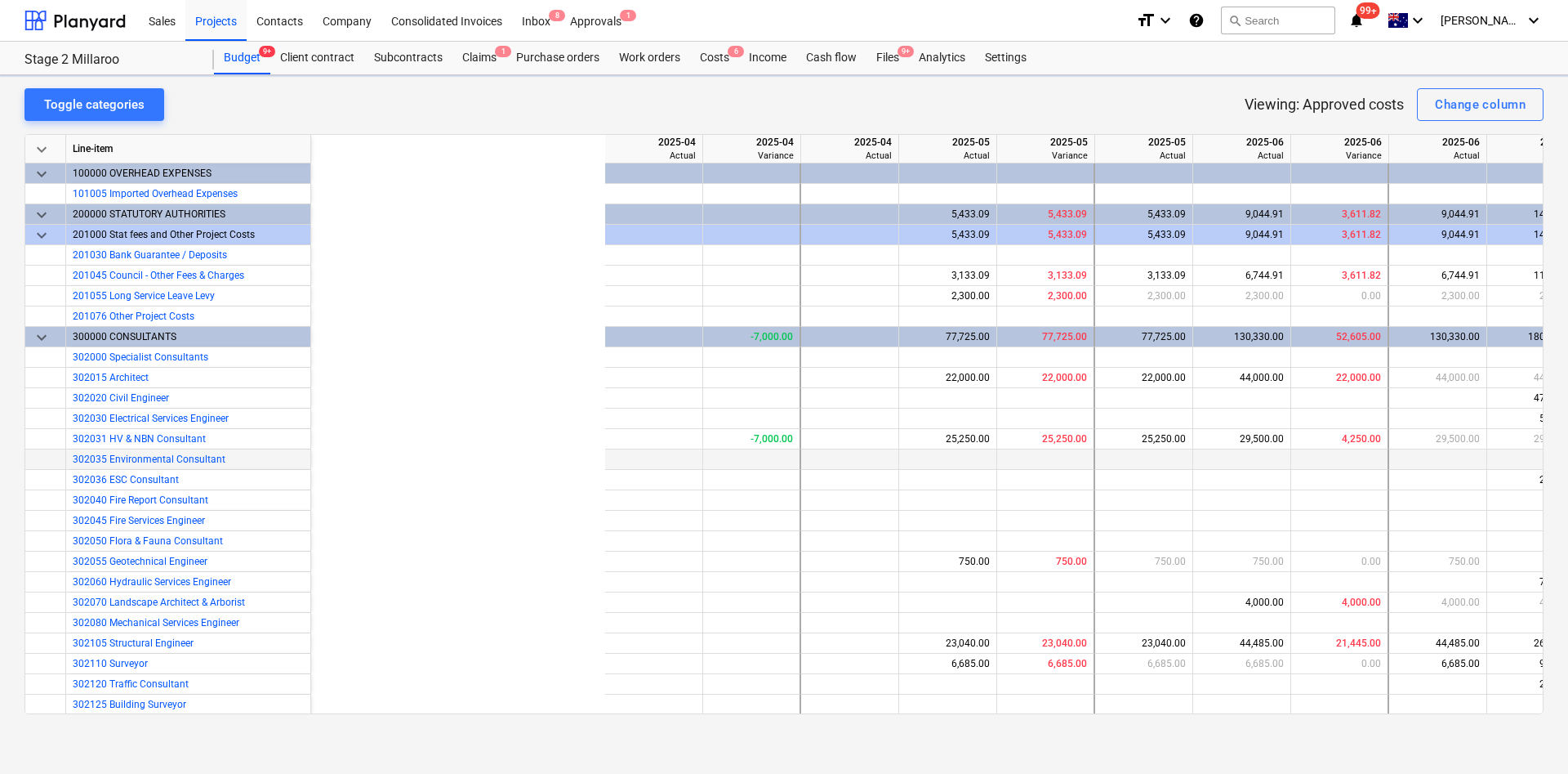
scroll to position [0, 440]
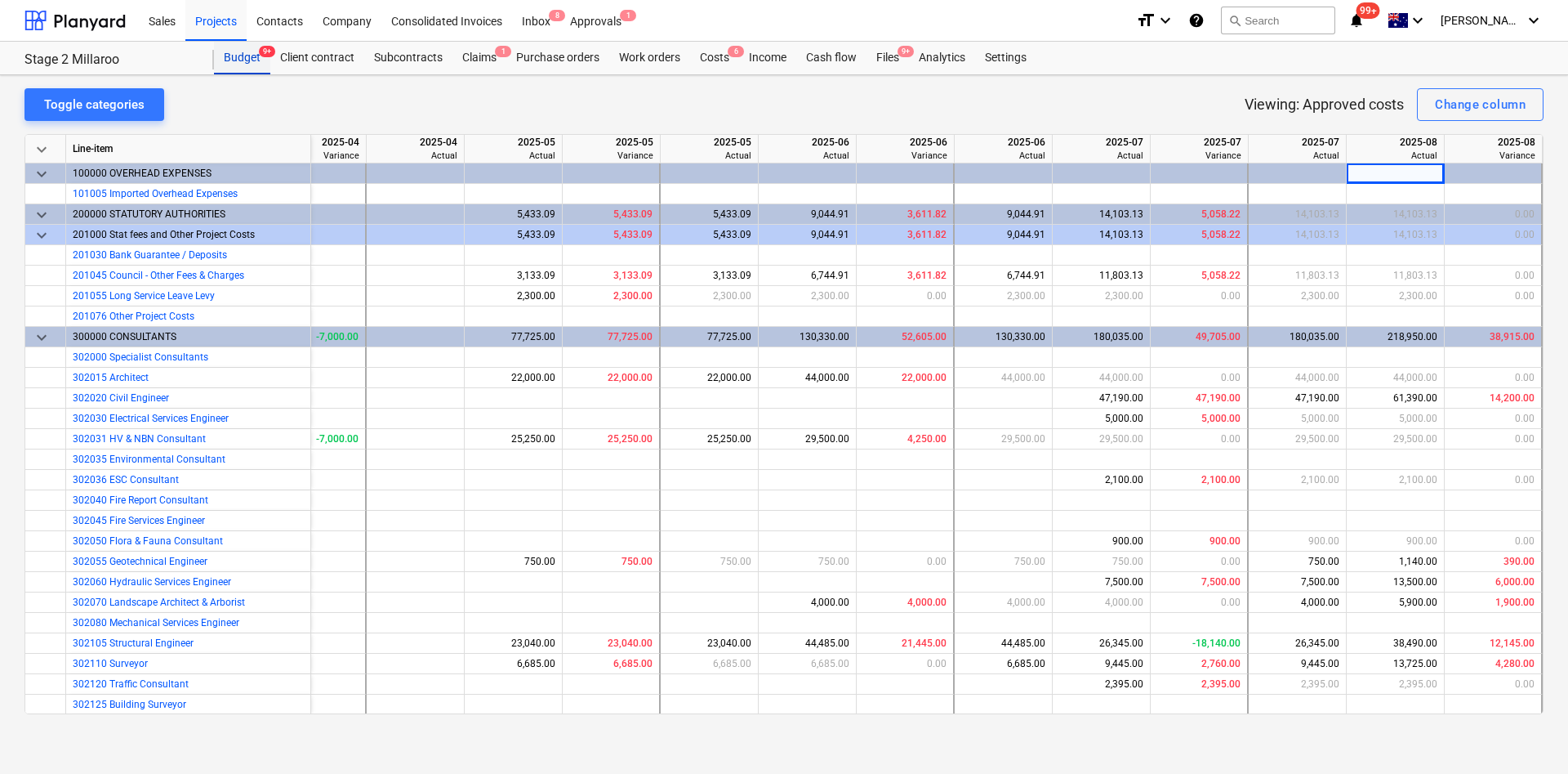
click at [239, 56] on div "Budget 9+" at bounding box center [242, 58] width 56 height 32
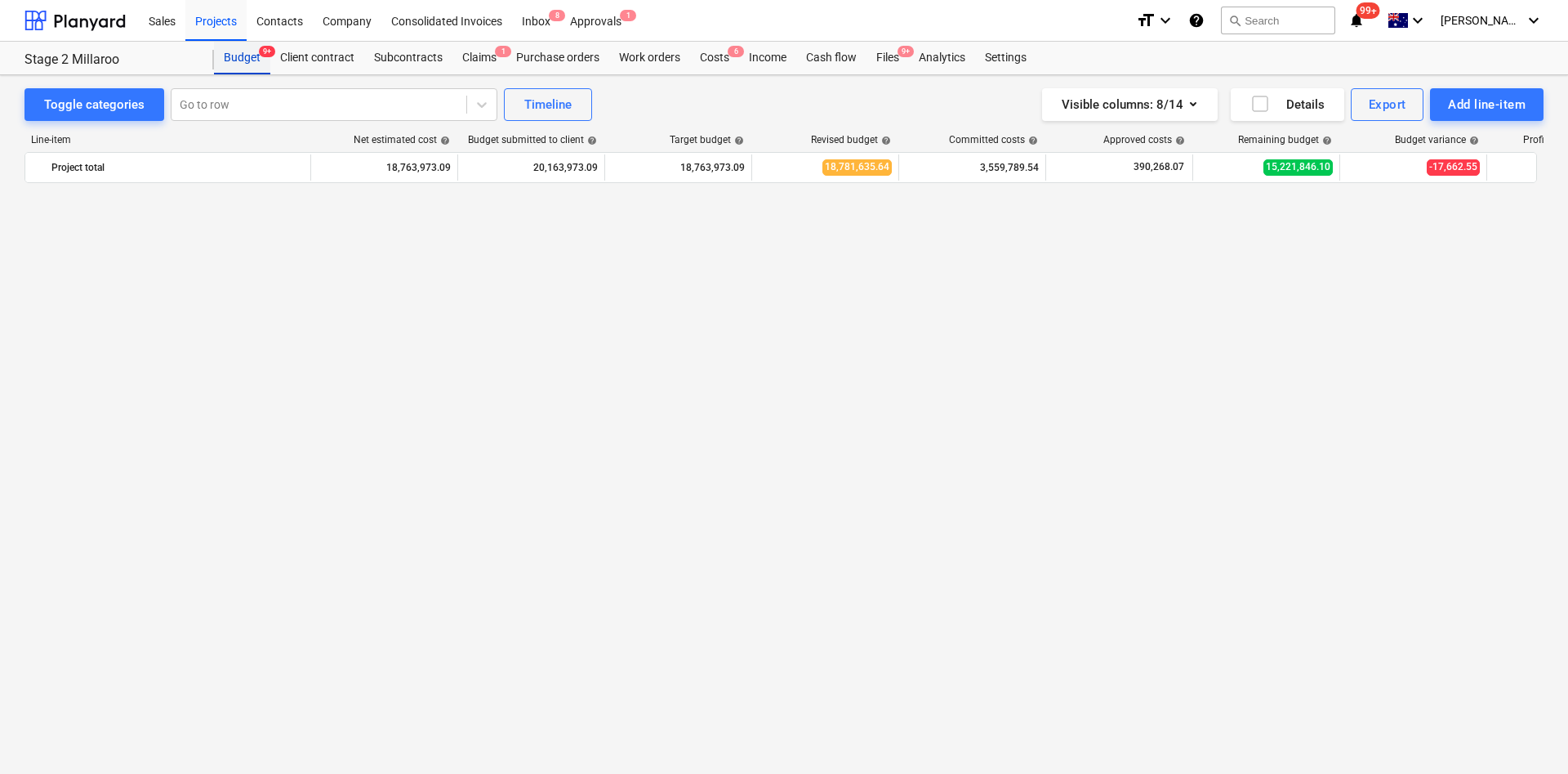
scroll to position [1514, 0]
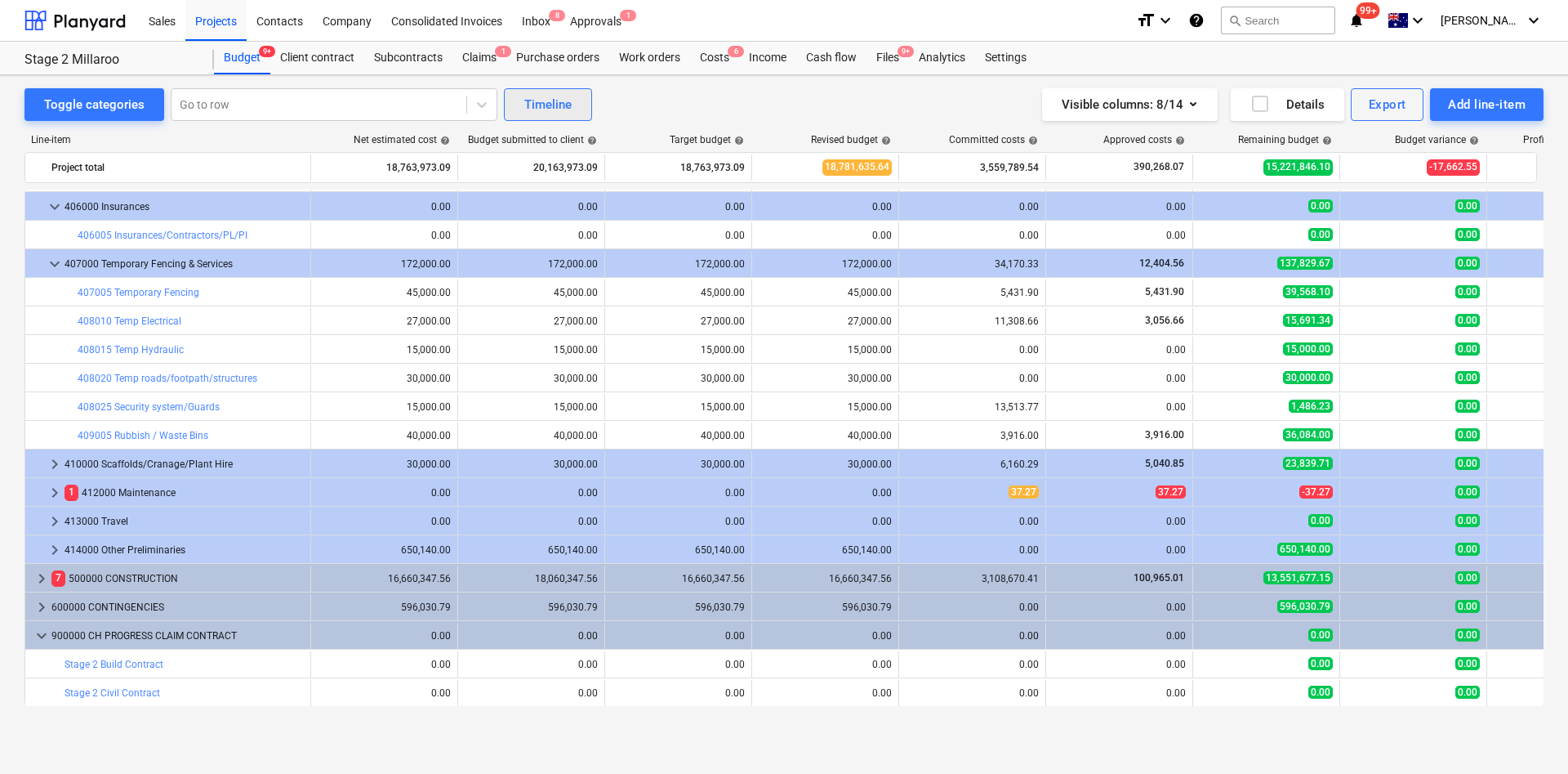
click at [557, 117] on button "Timeline" at bounding box center [548, 104] width 88 height 32
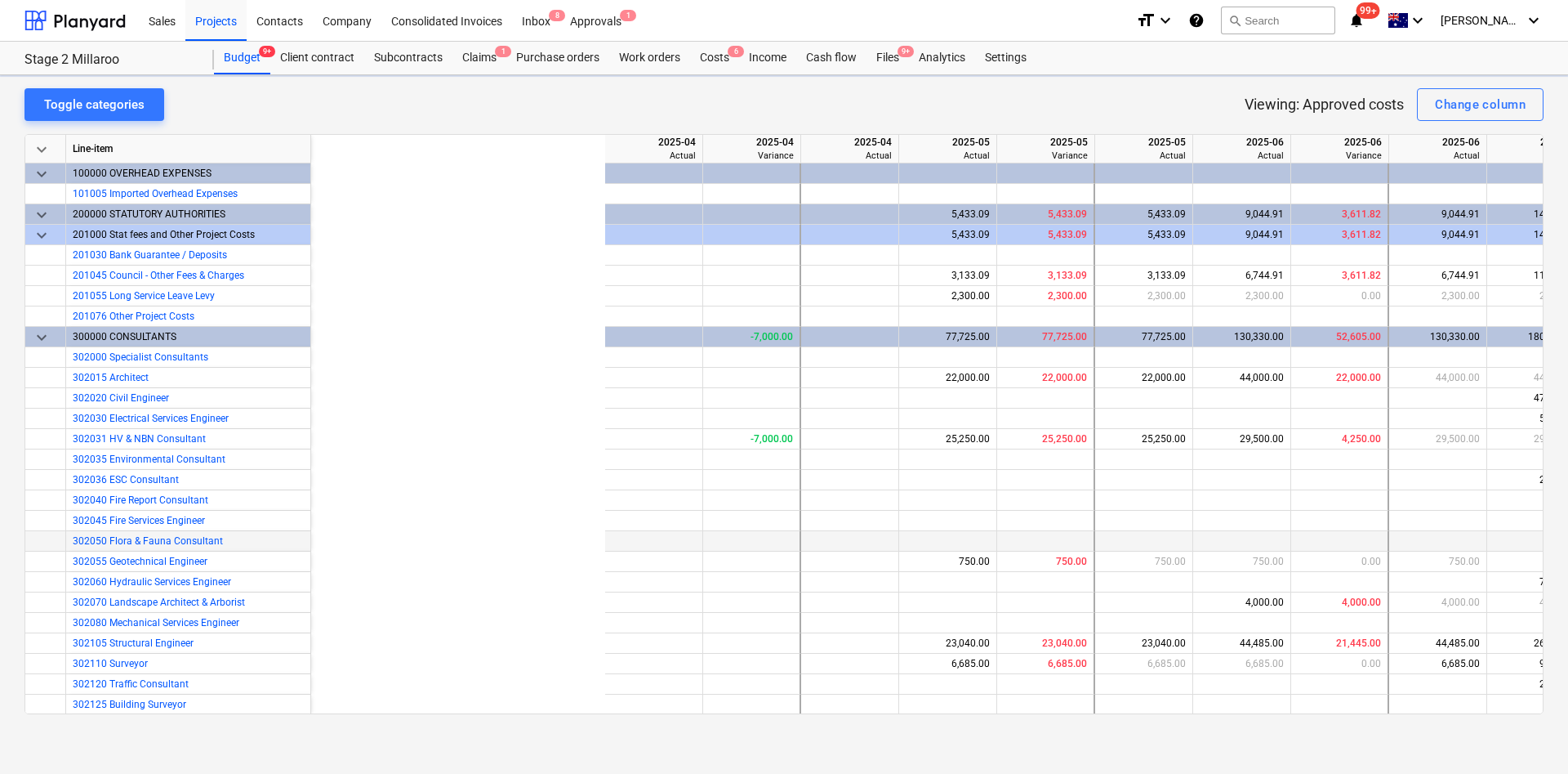
scroll to position [0, 440]
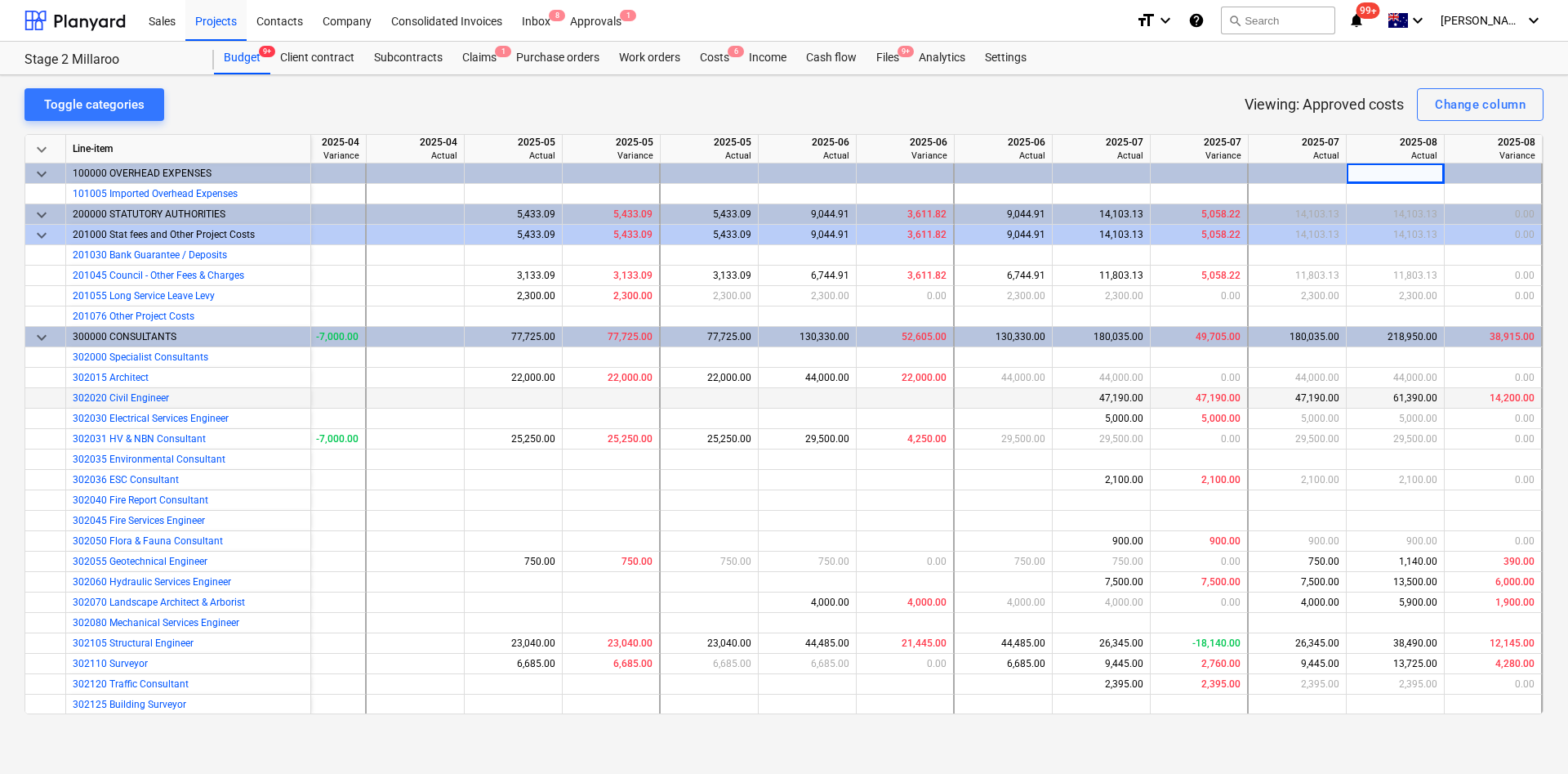
click at [1386, 406] on div "61,390.00" at bounding box center [1395, 398] width 84 height 21
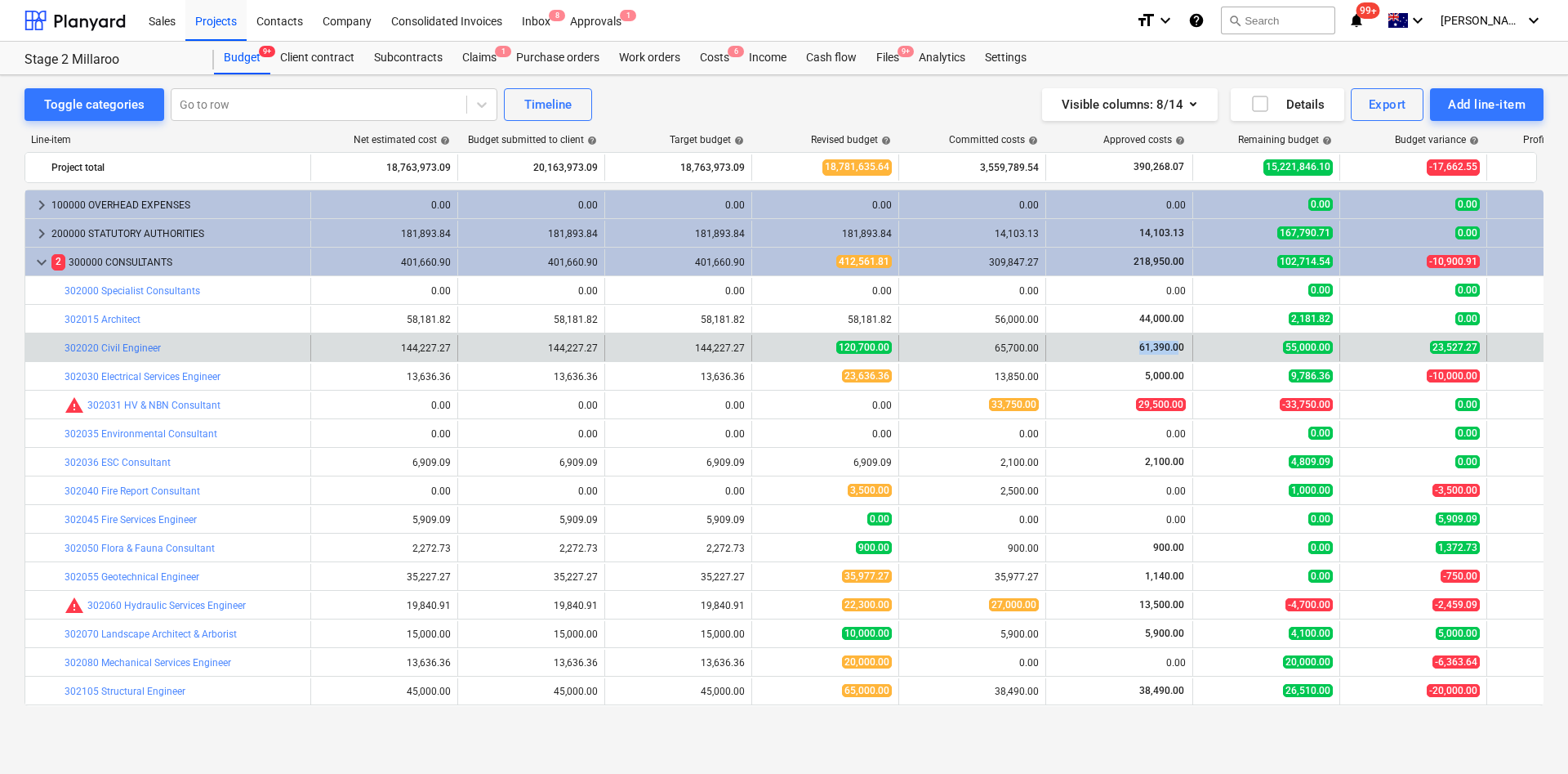
drag, startPoint x: 1136, startPoint y: 345, endPoint x: 1179, endPoint y: 343, distance: 43.0
click at [1179, 343] on div "61,390.00" at bounding box center [1119, 347] width 133 height 14
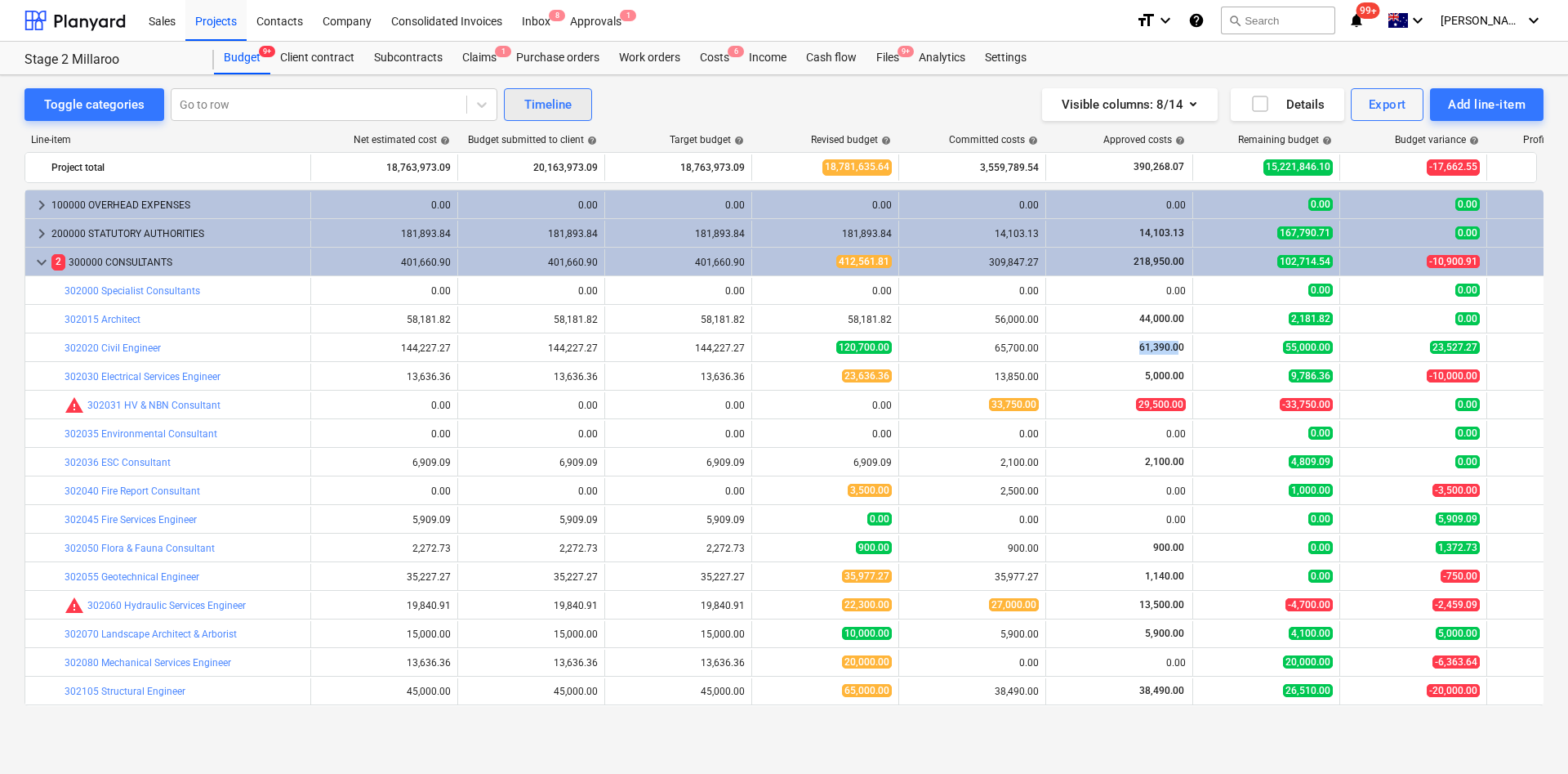
click at [538, 99] on div "Timeline" at bounding box center [548, 104] width 47 height 21
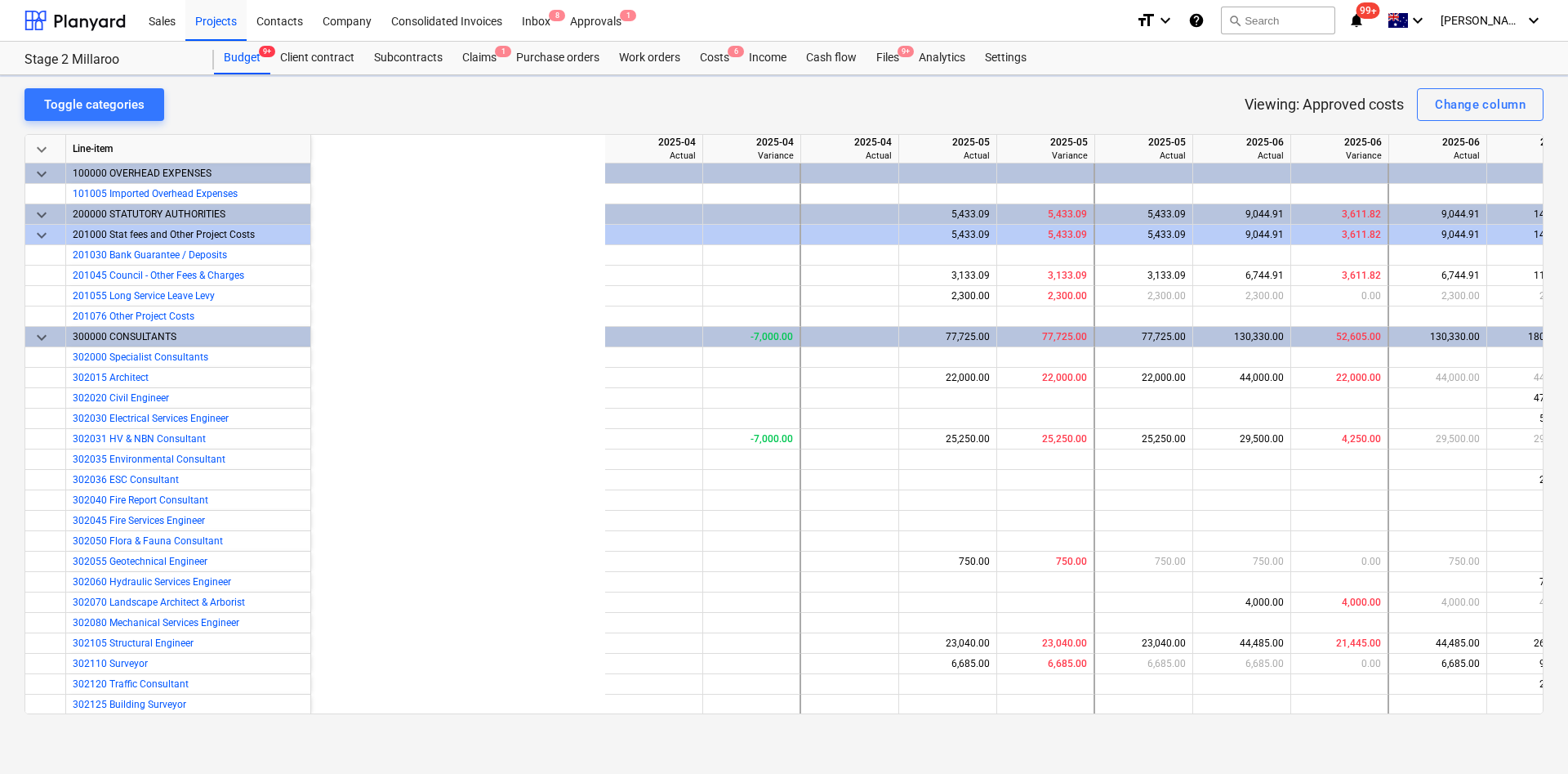
scroll to position [0, 440]
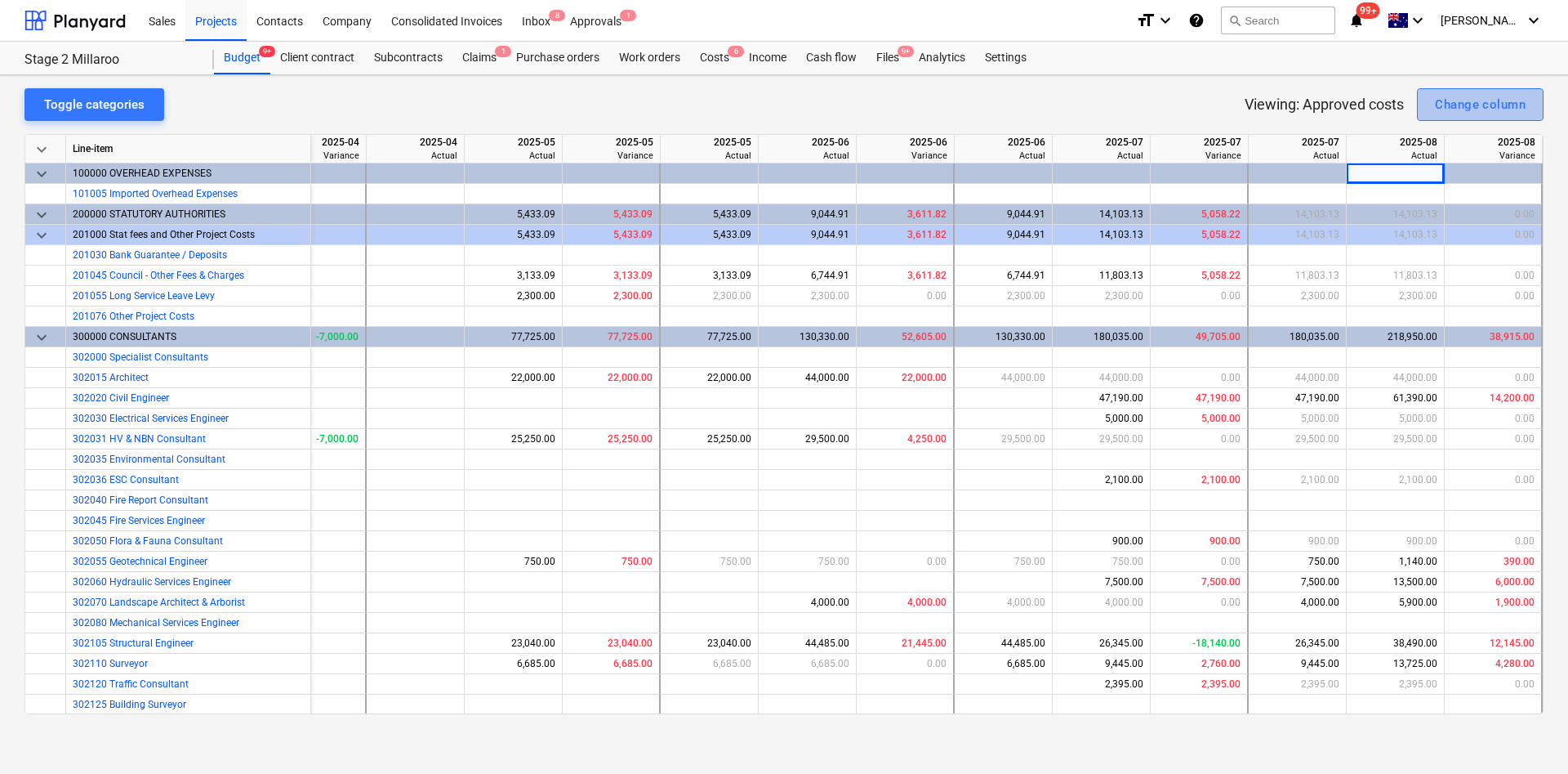
click at [1512, 107] on div "Change column" at bounding box center [1481, 104] width 91 height 21
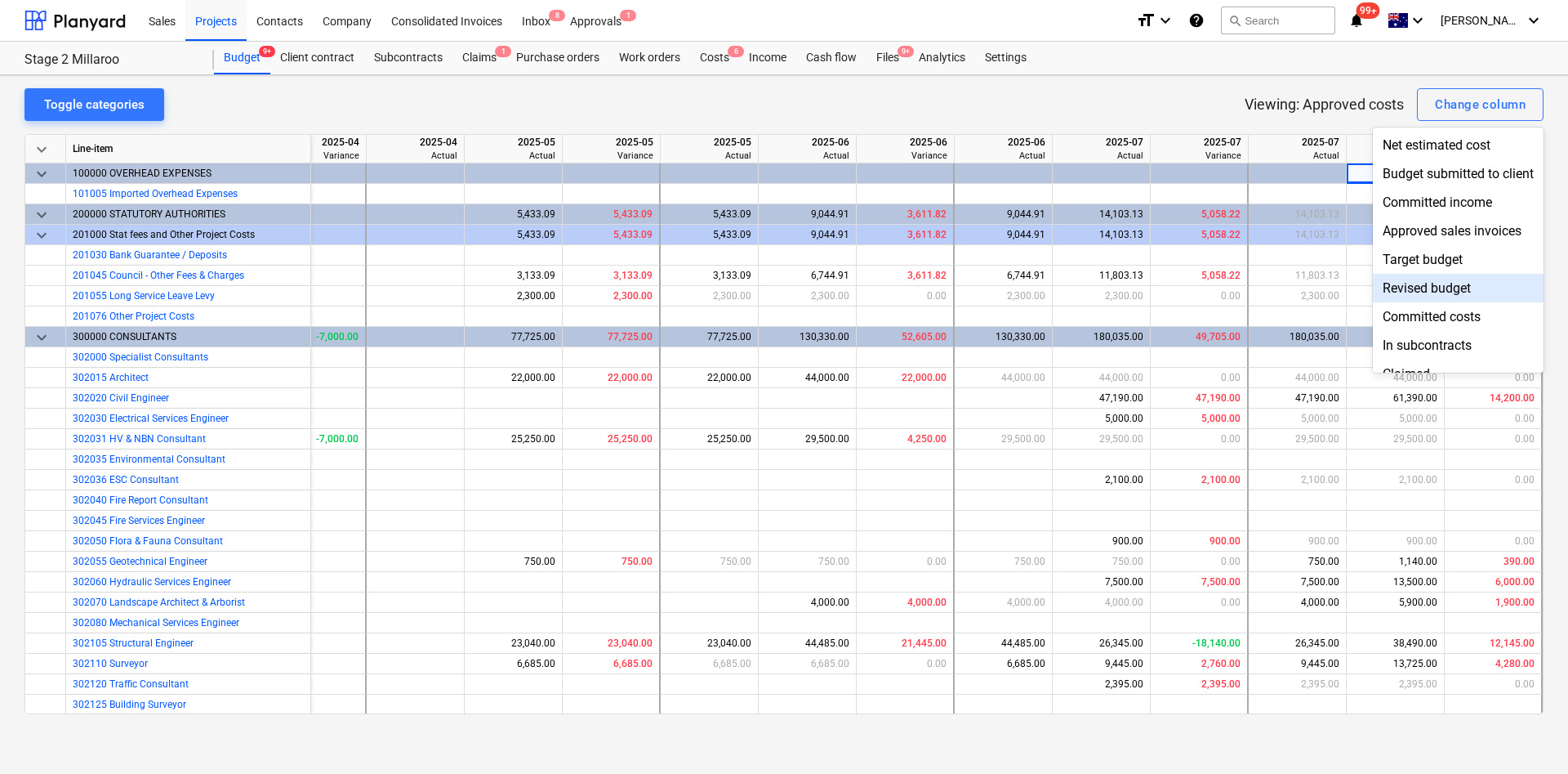
click at [1452, 277] on div "Revised budget" at bounding box center [1458, 288] width 171 height 28
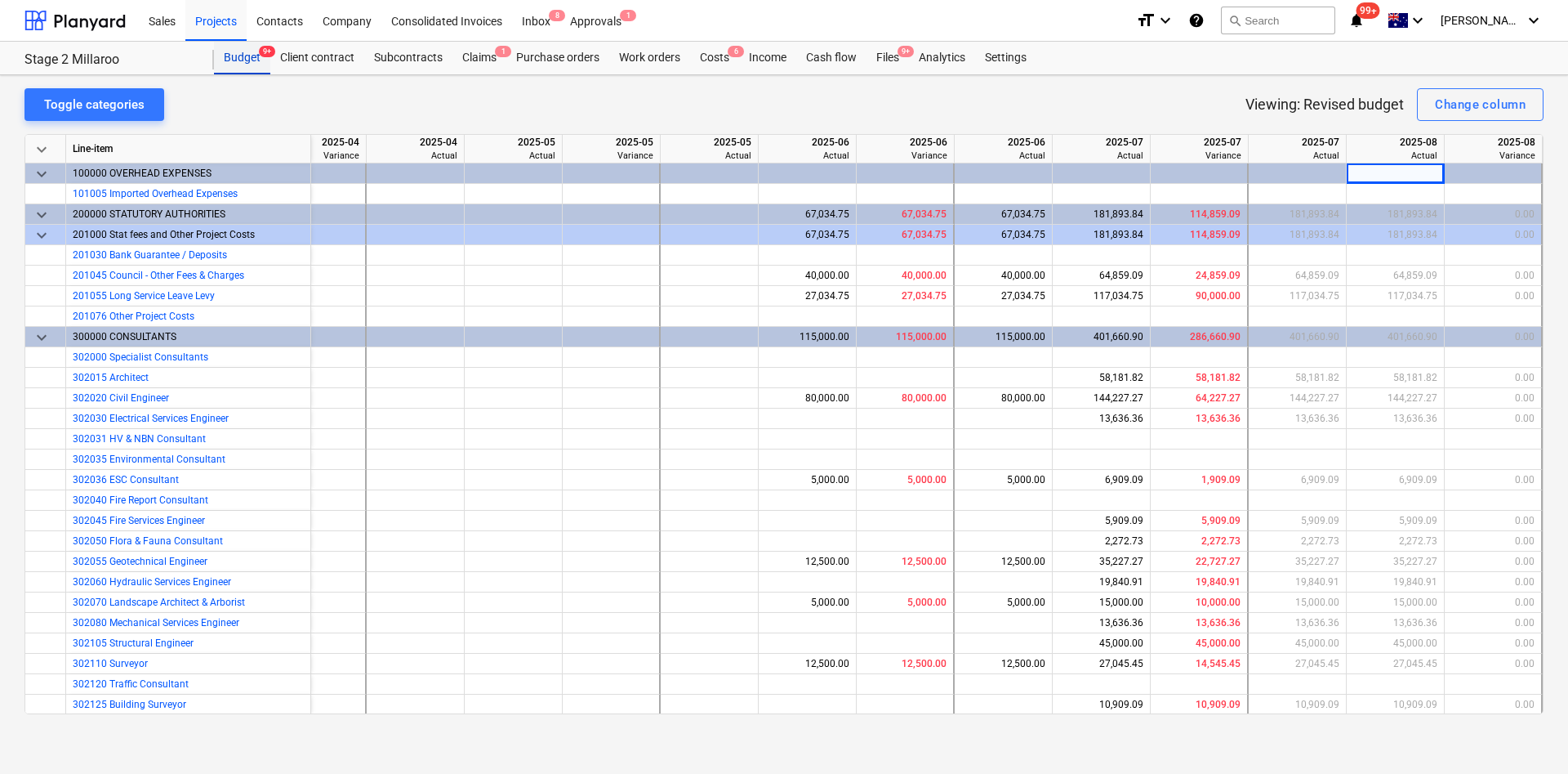
click at [242, 61] on div "Budget 9+" at bounding box center [242, 58] width 56 height 32
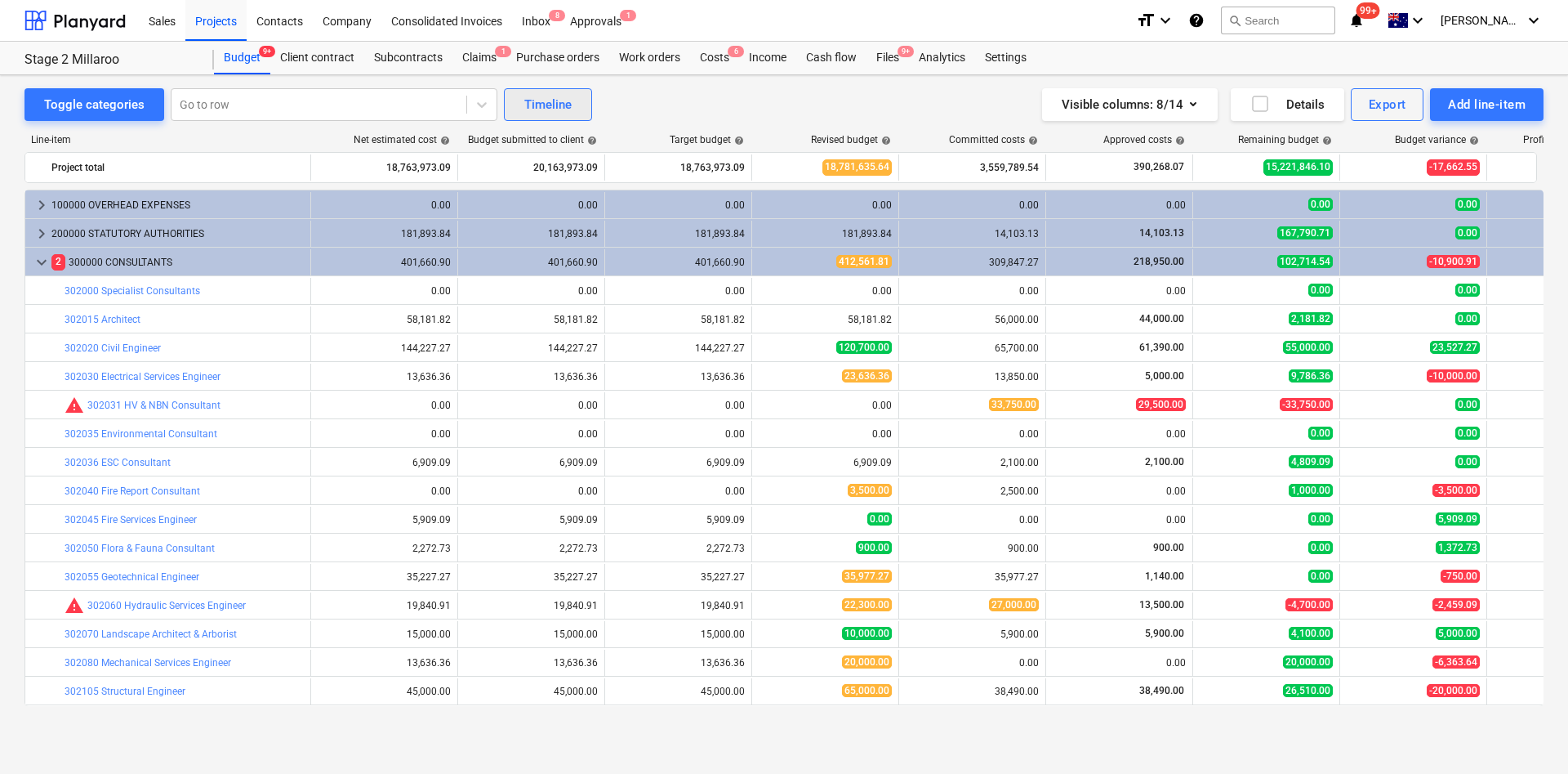
click at [553, 113] on div "Timeline" at bounding box center [548, 104] width 47 height 21
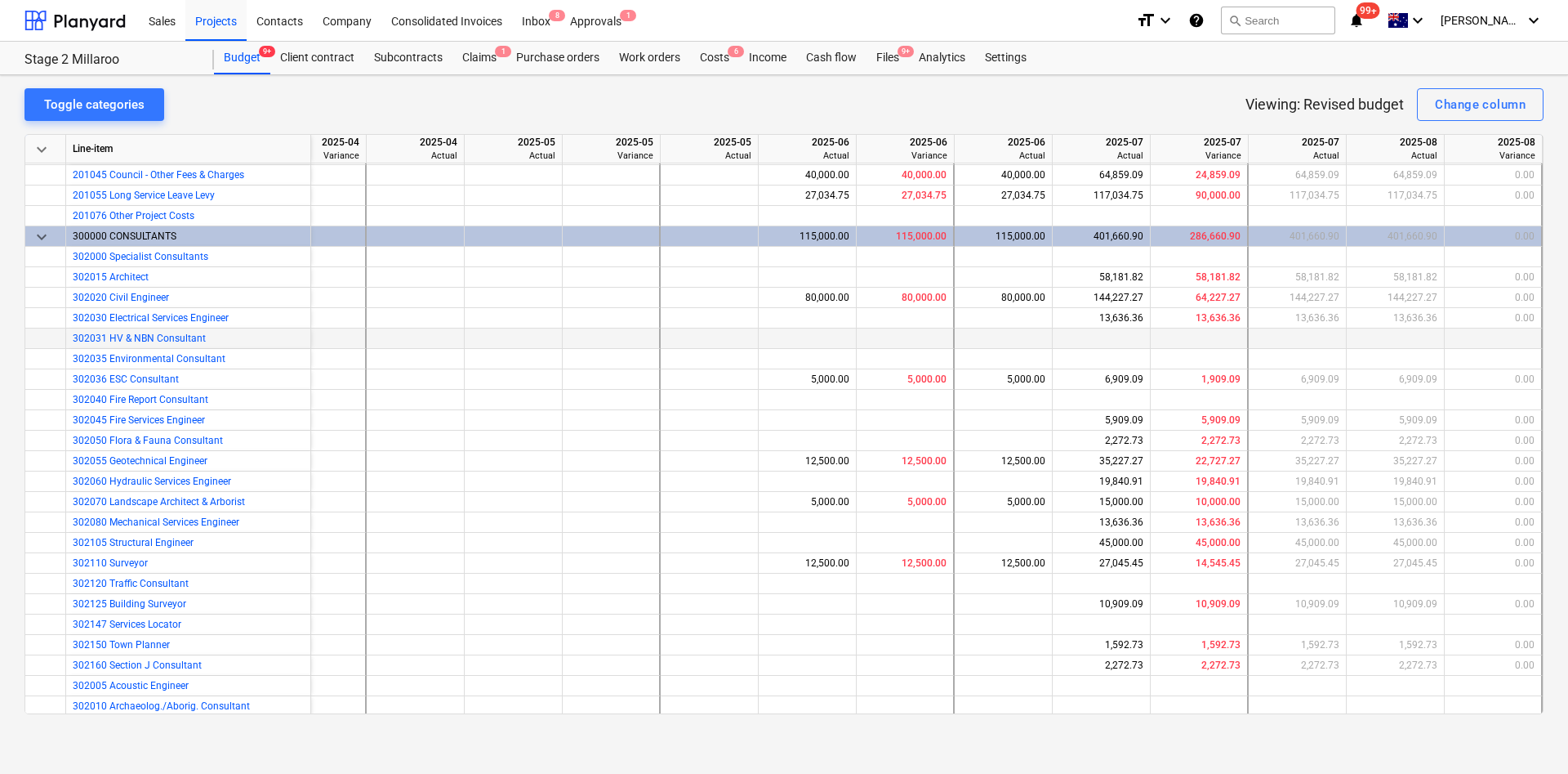
scroll to position [48, 440]
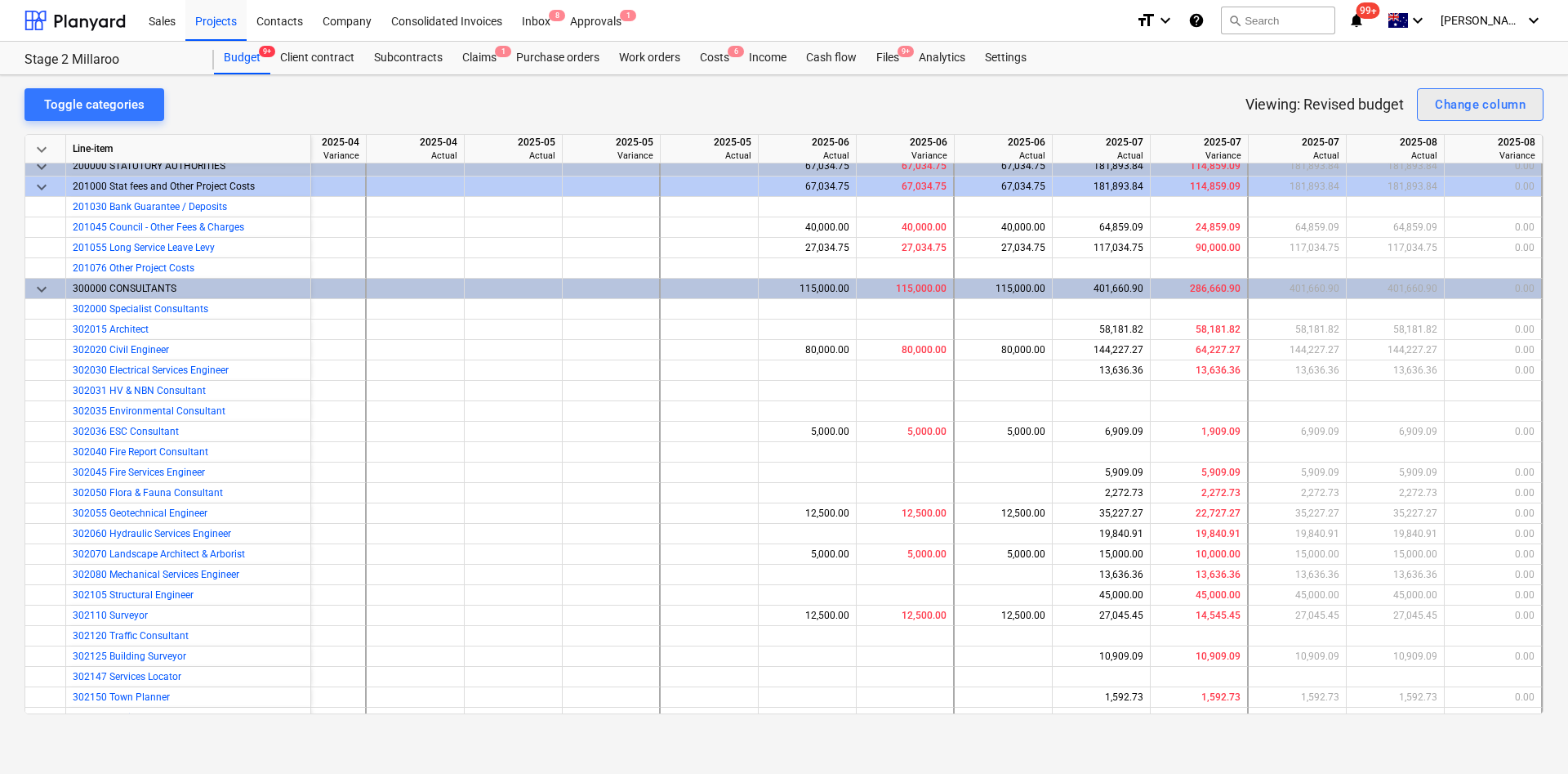
click at [1486, 105] on div "Change column" at bounding box center [1481, 104] width 91 height 21
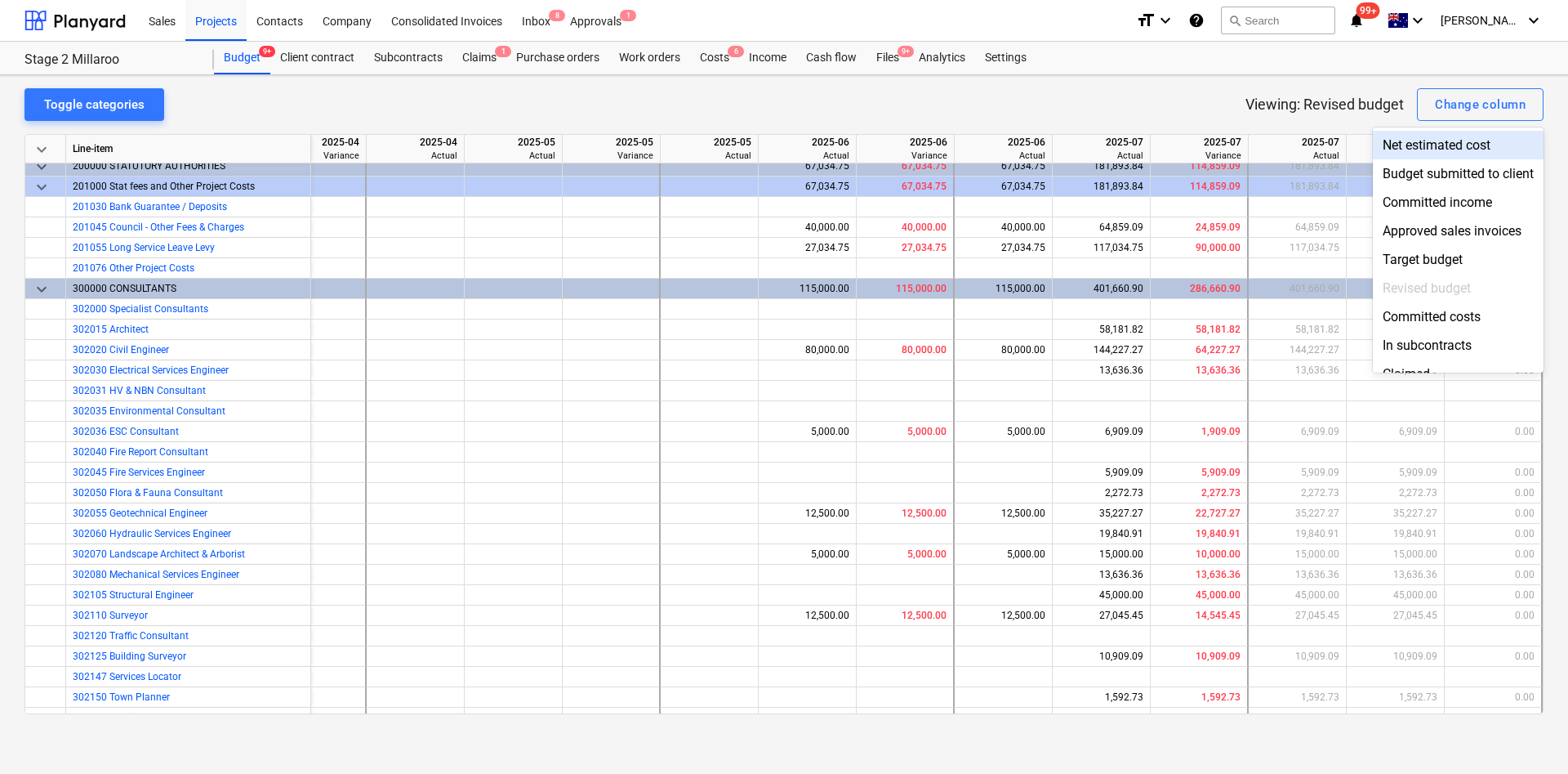
click at [1188, 91] on div at bounding box center [784, 387] width 1568 height 774
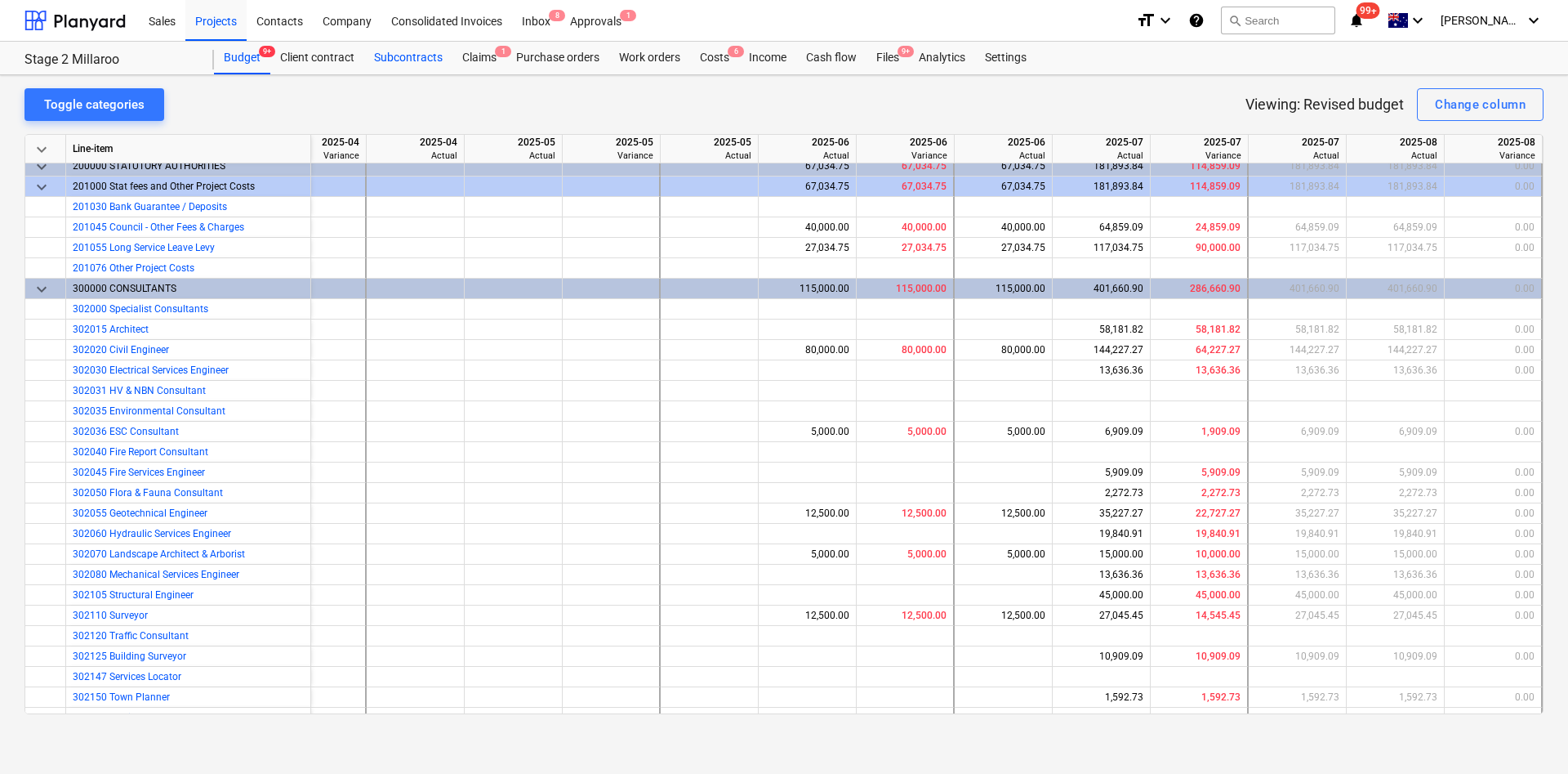
click at [230, 59] on div "Budget 9+" at bounding box center [242, 58] width 56 height 32
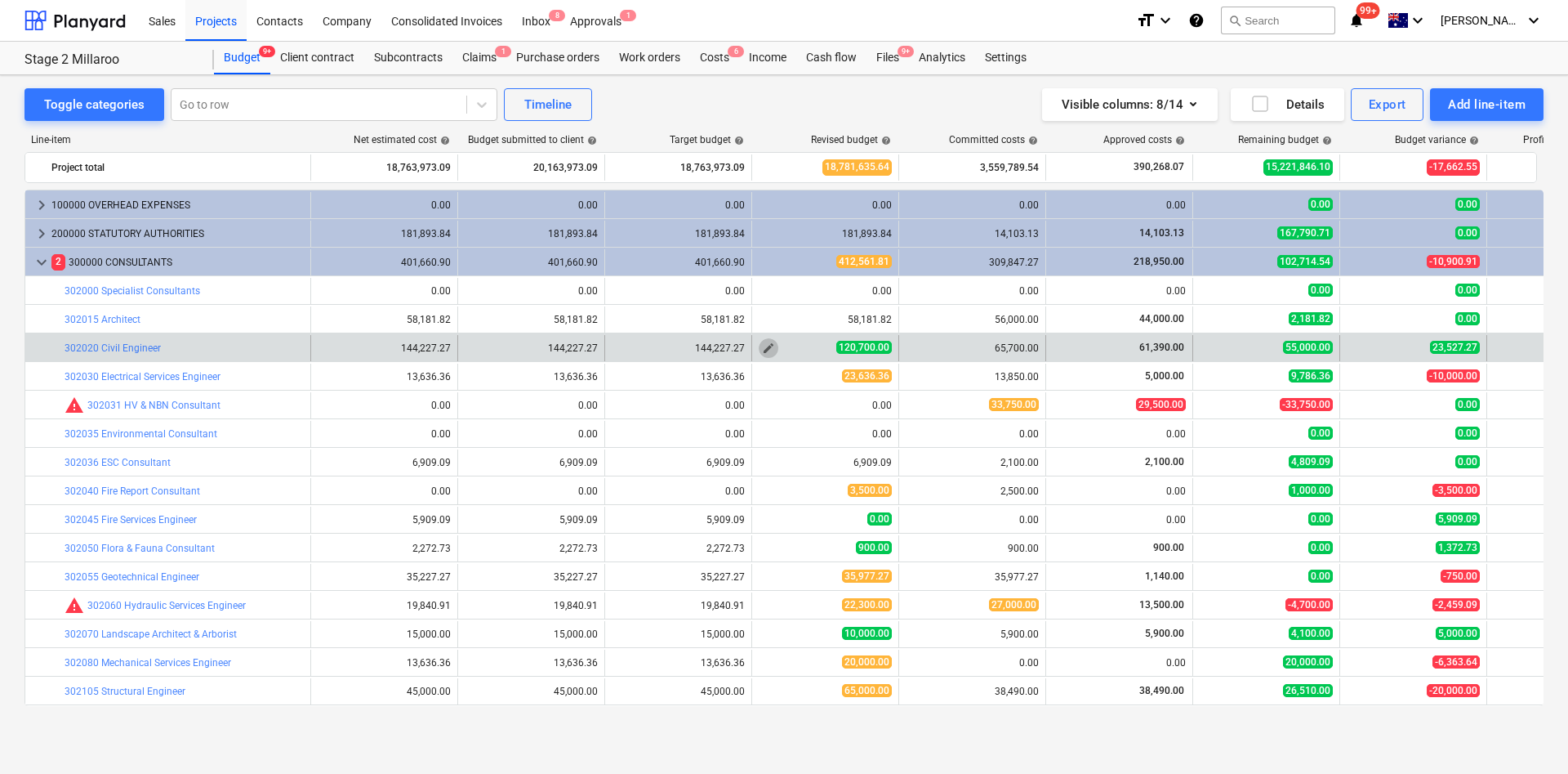
click at [771, 351] on span "edit" at bounding box center [769, 348] width 13 height 13
type textarea "x"
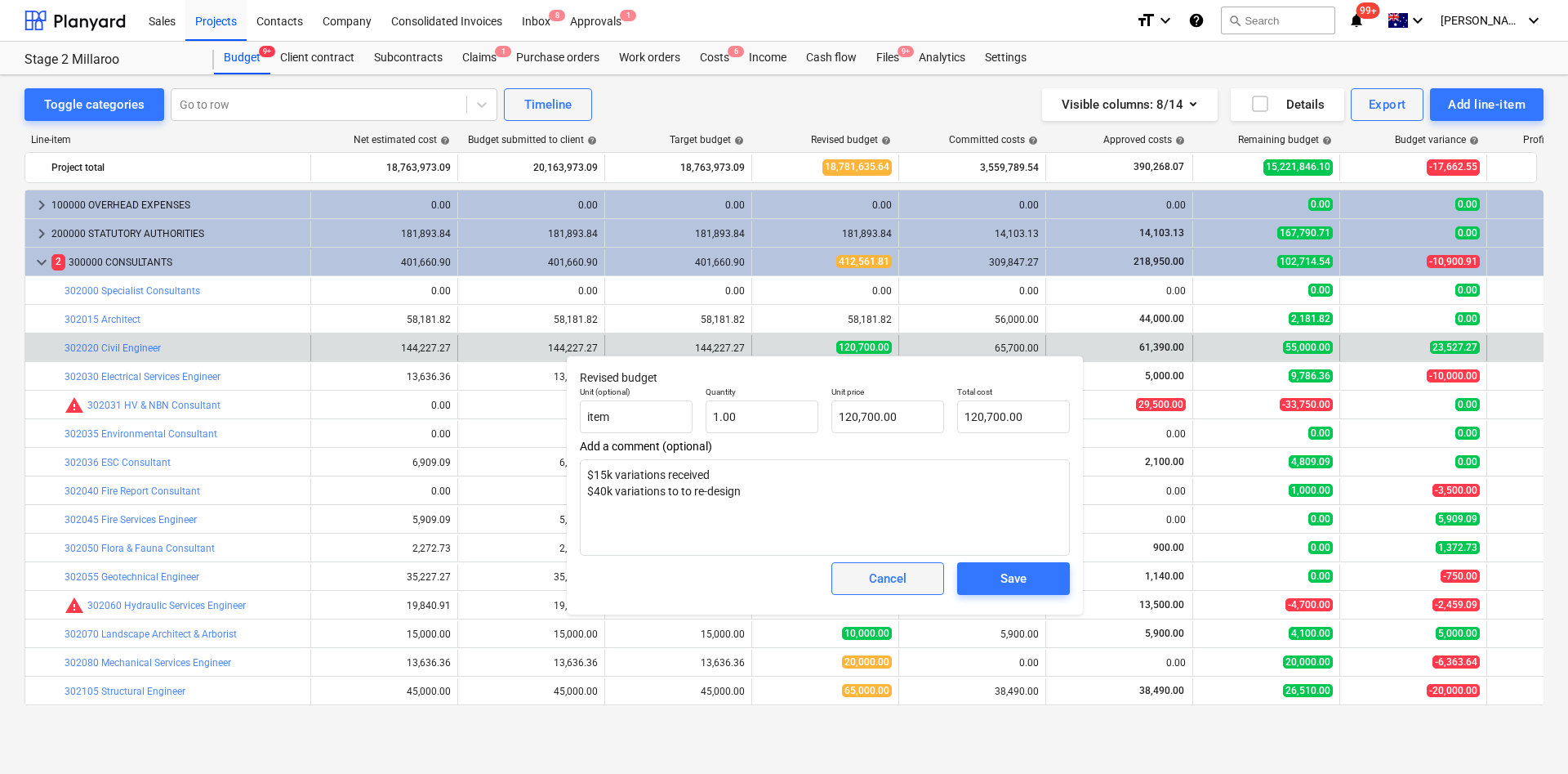
click at [879, 574] on div "Cancel" at bounding box center [888, 579] width 38 height 21
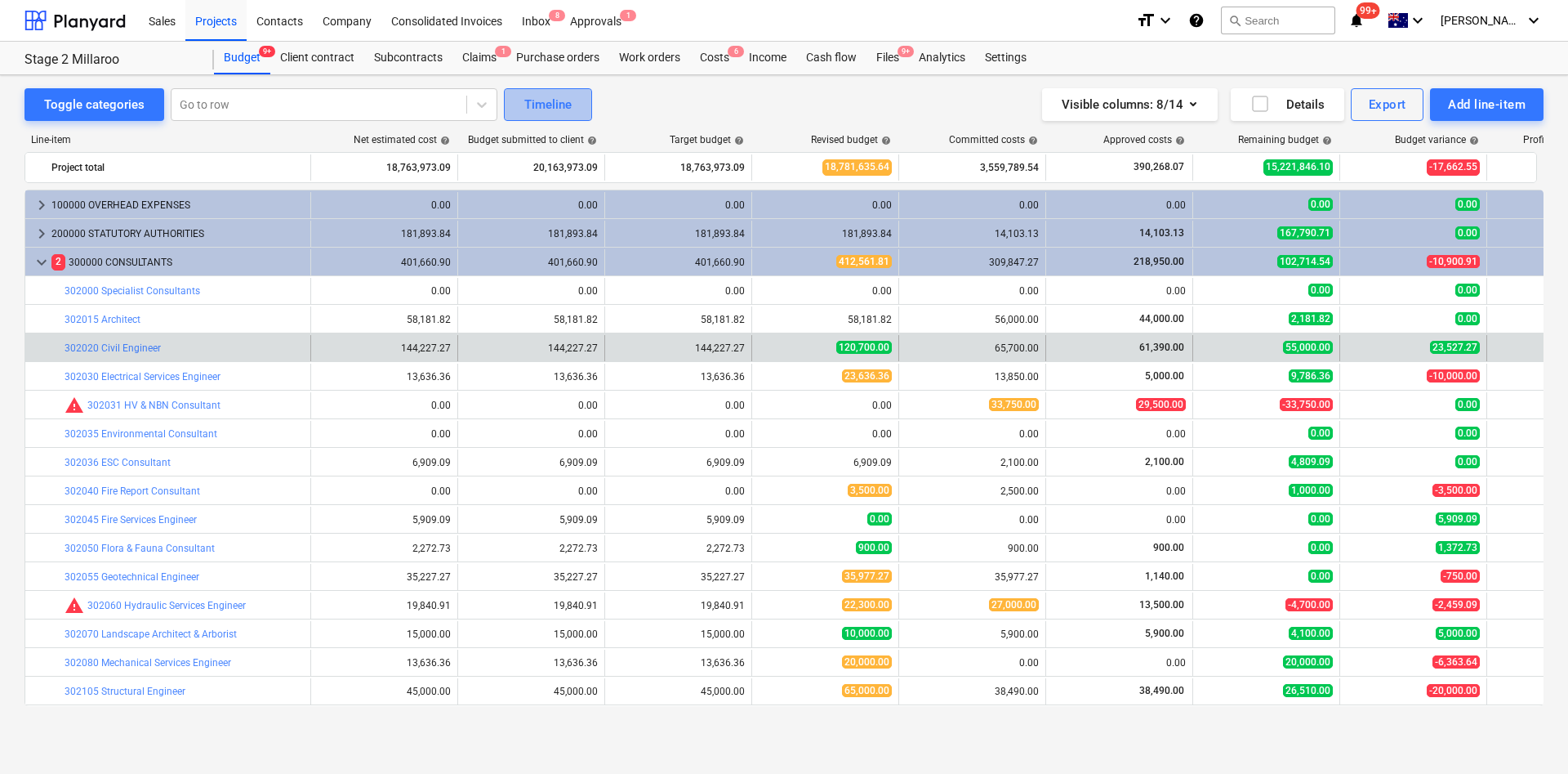
click at [555, 98] on div "Timeline" at bounding box center [548, 104] width 47 height 21
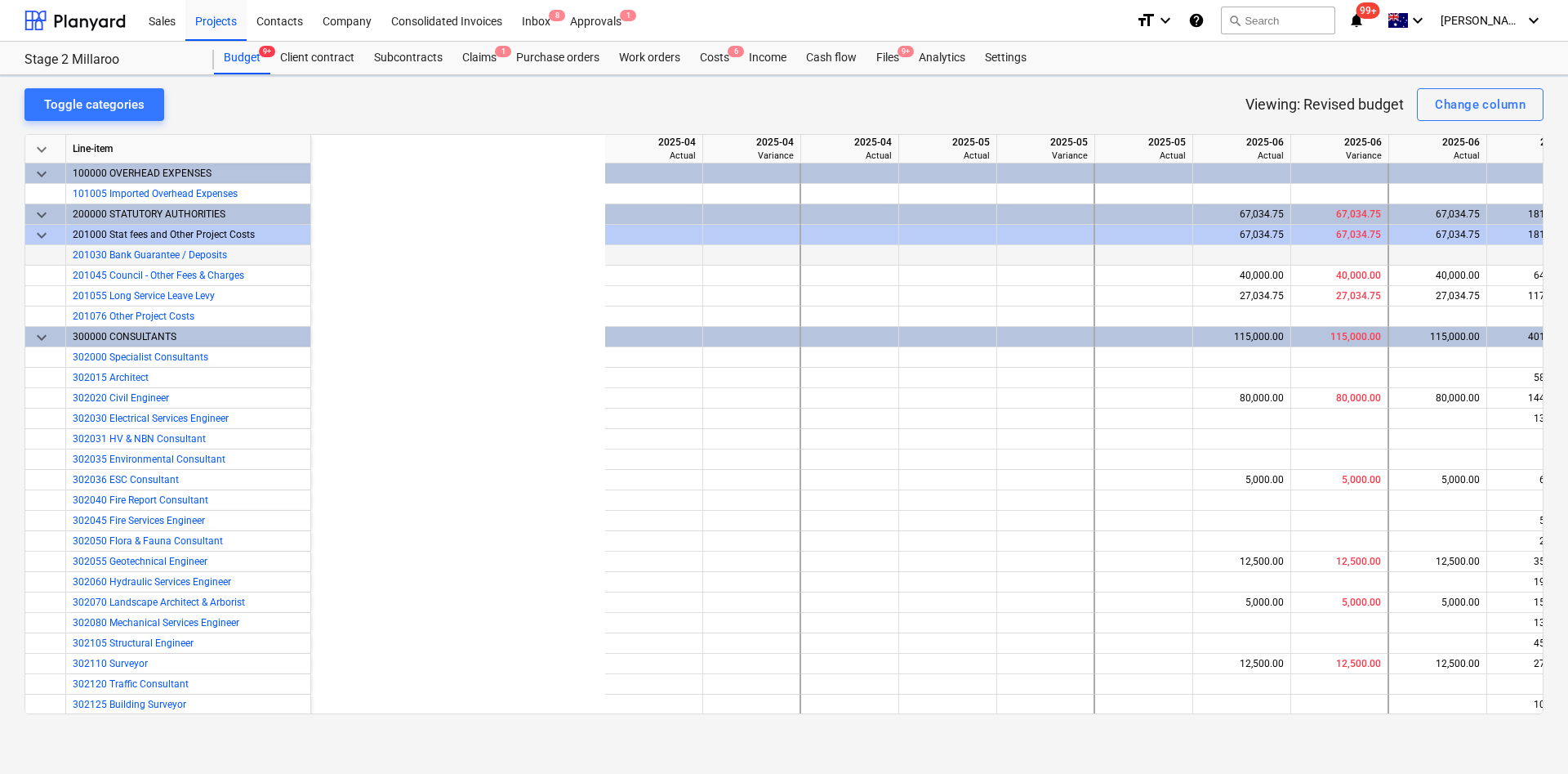
scroll to position [0, 440]
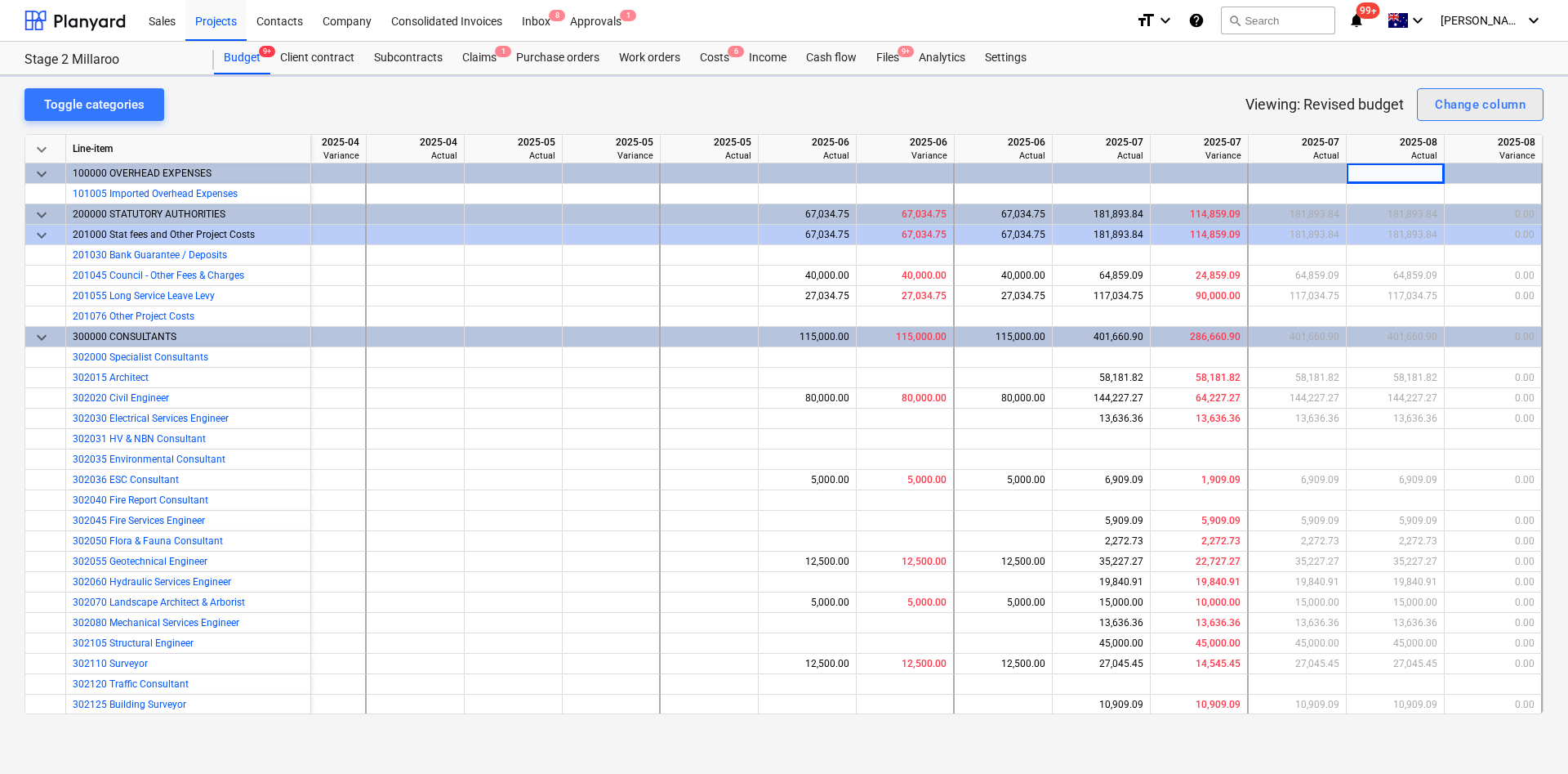
click at [1493, 109] on div "Change column" at bounding box center [1481, 104] width 91 height 21
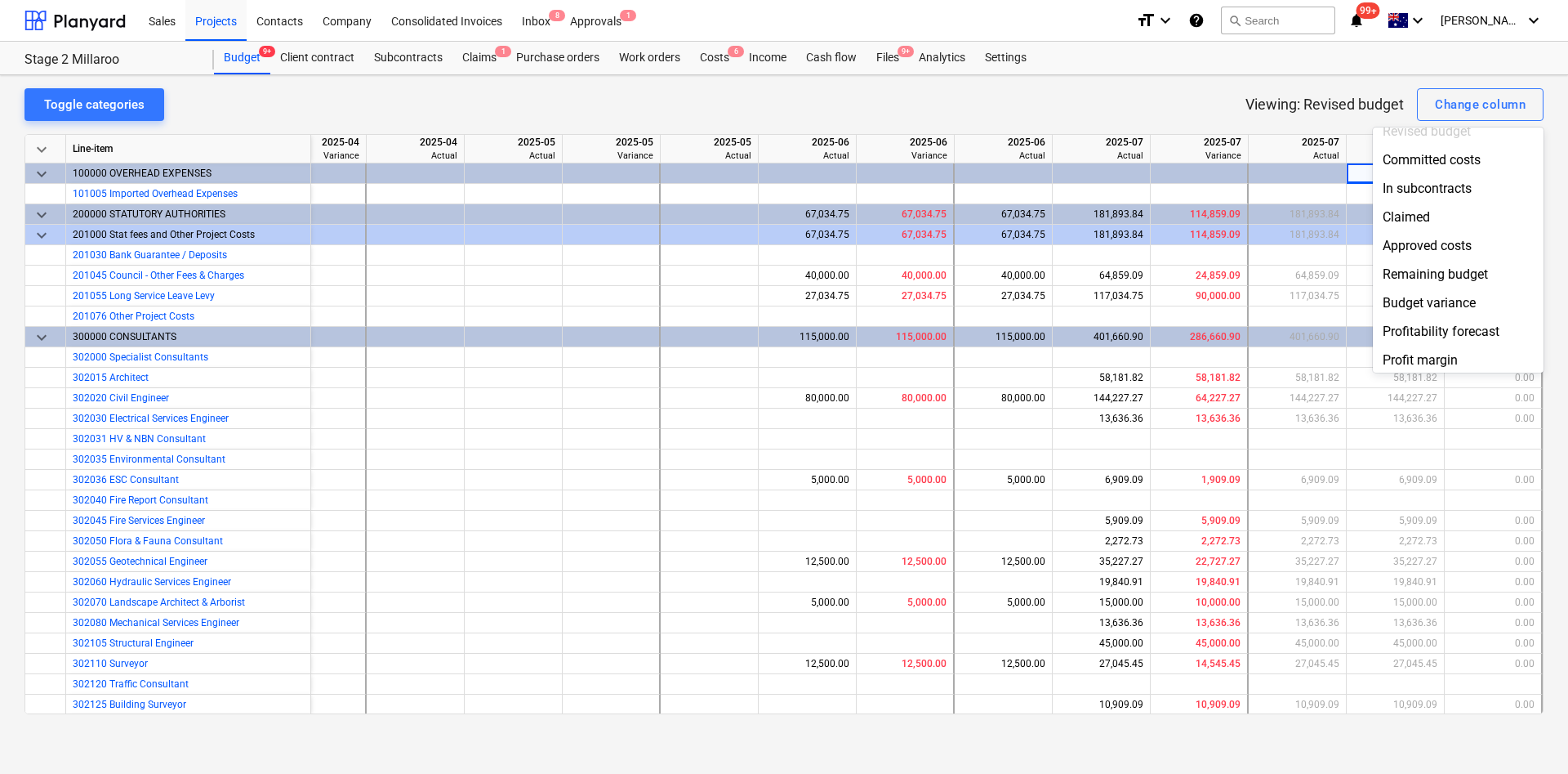
scroll to position [158, 0]
click at [1477, 325] on div "Profitability forecast" at bounding box center [1458, 330] width 171 height 28
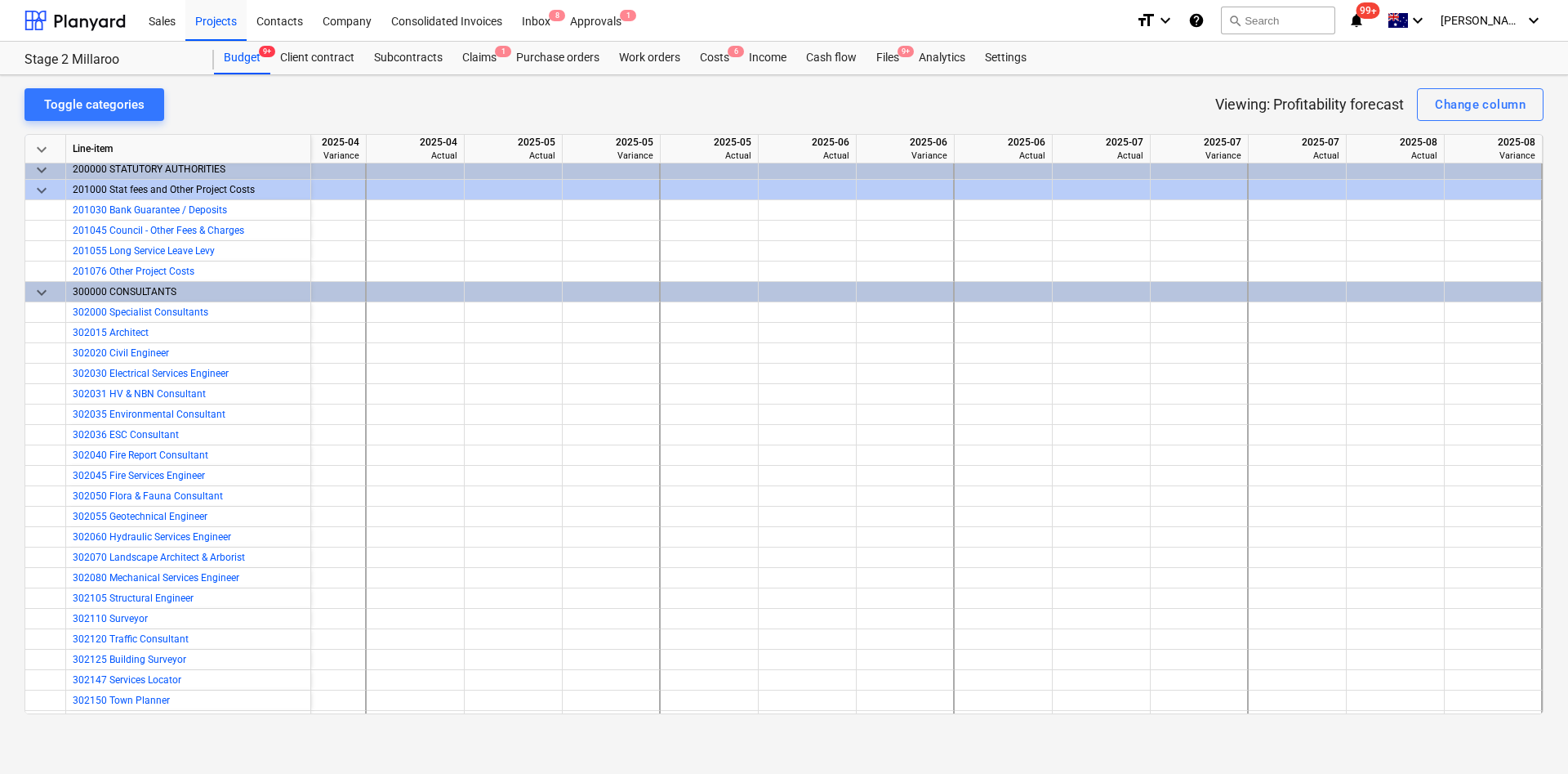
scroll to position [0, 440]
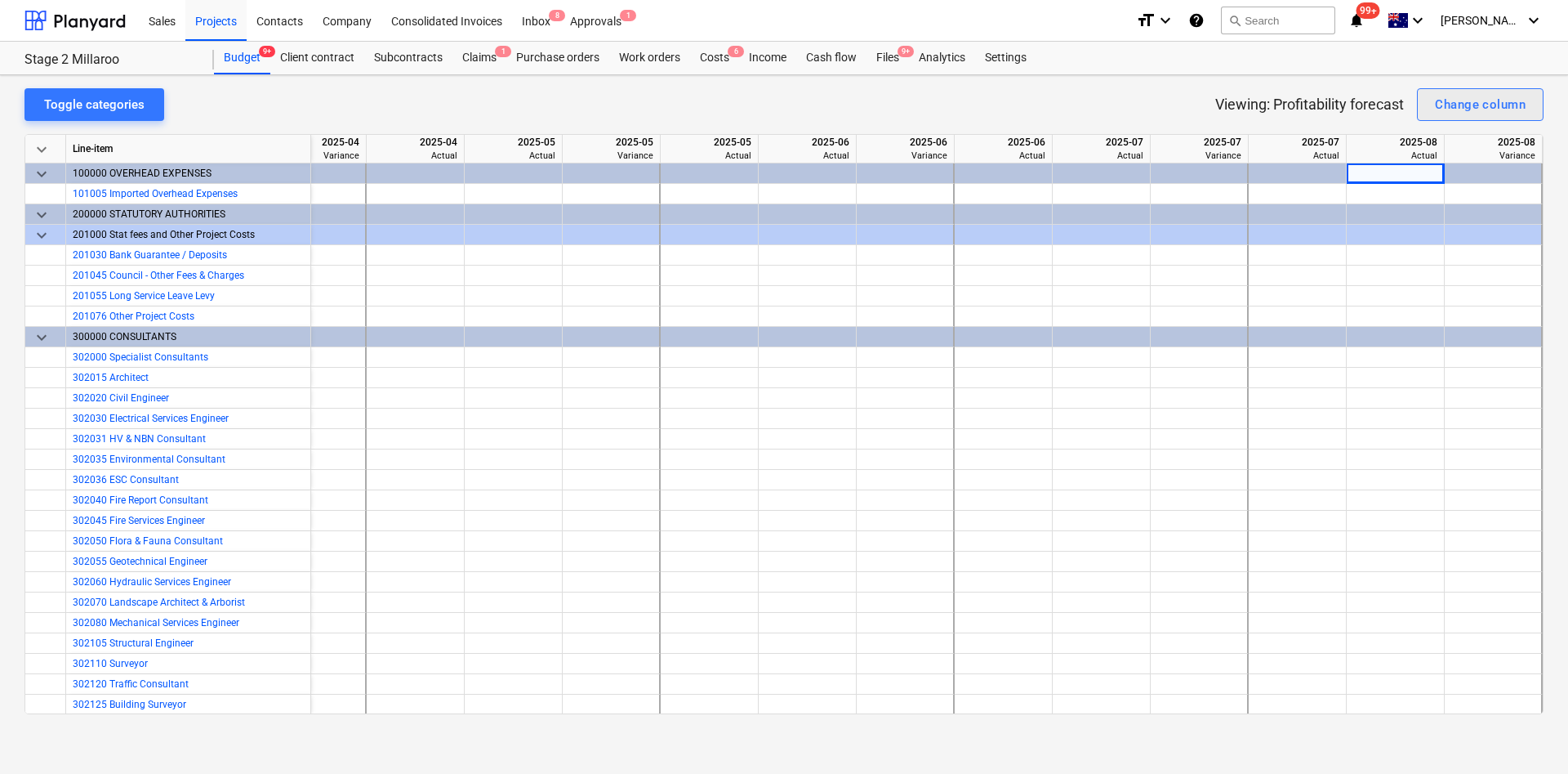
click at [1498, 112] on div "Change column" at bounding box center [1481, 104] width 91 height 21
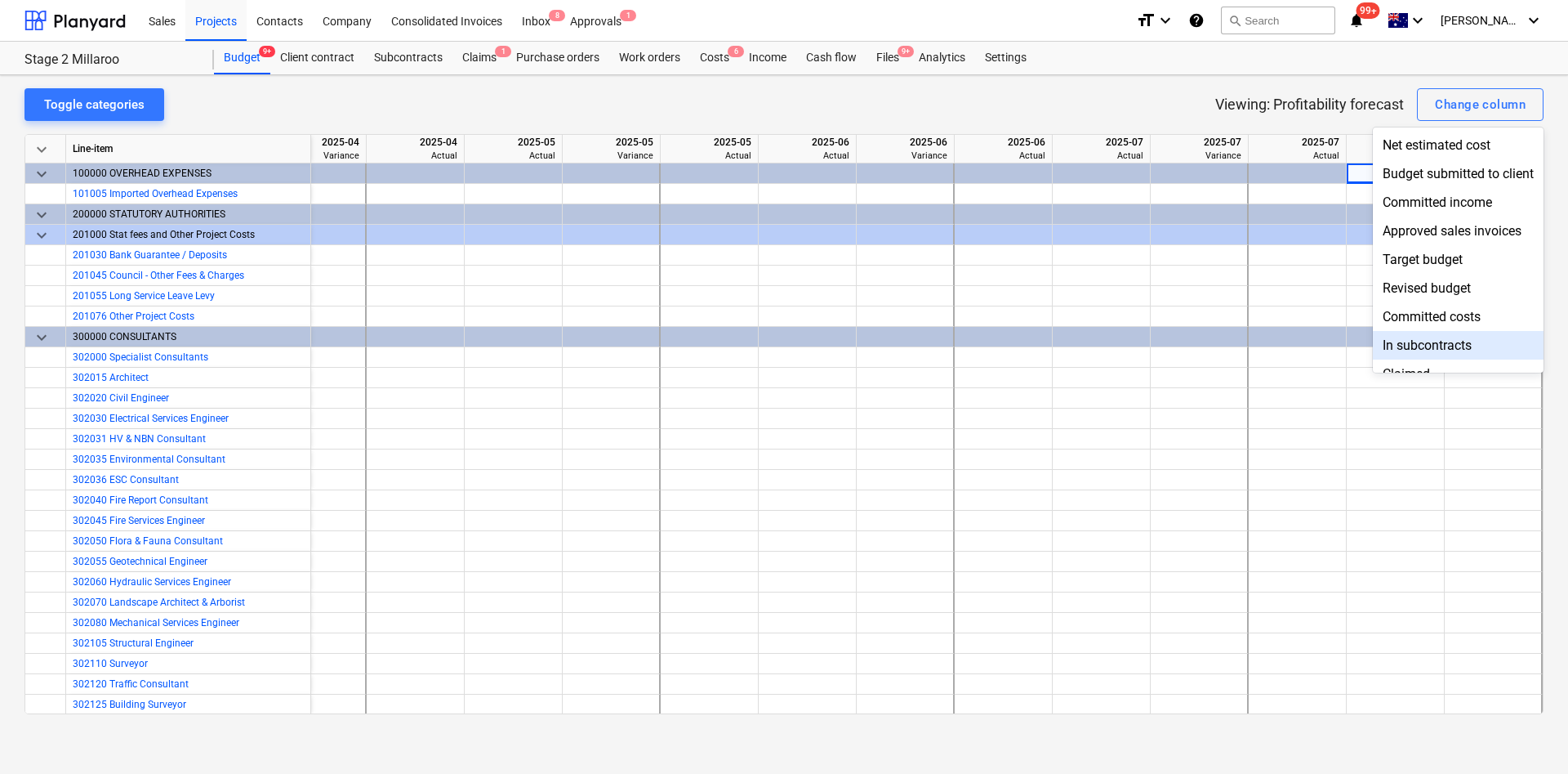
scroll to position [162, 0]
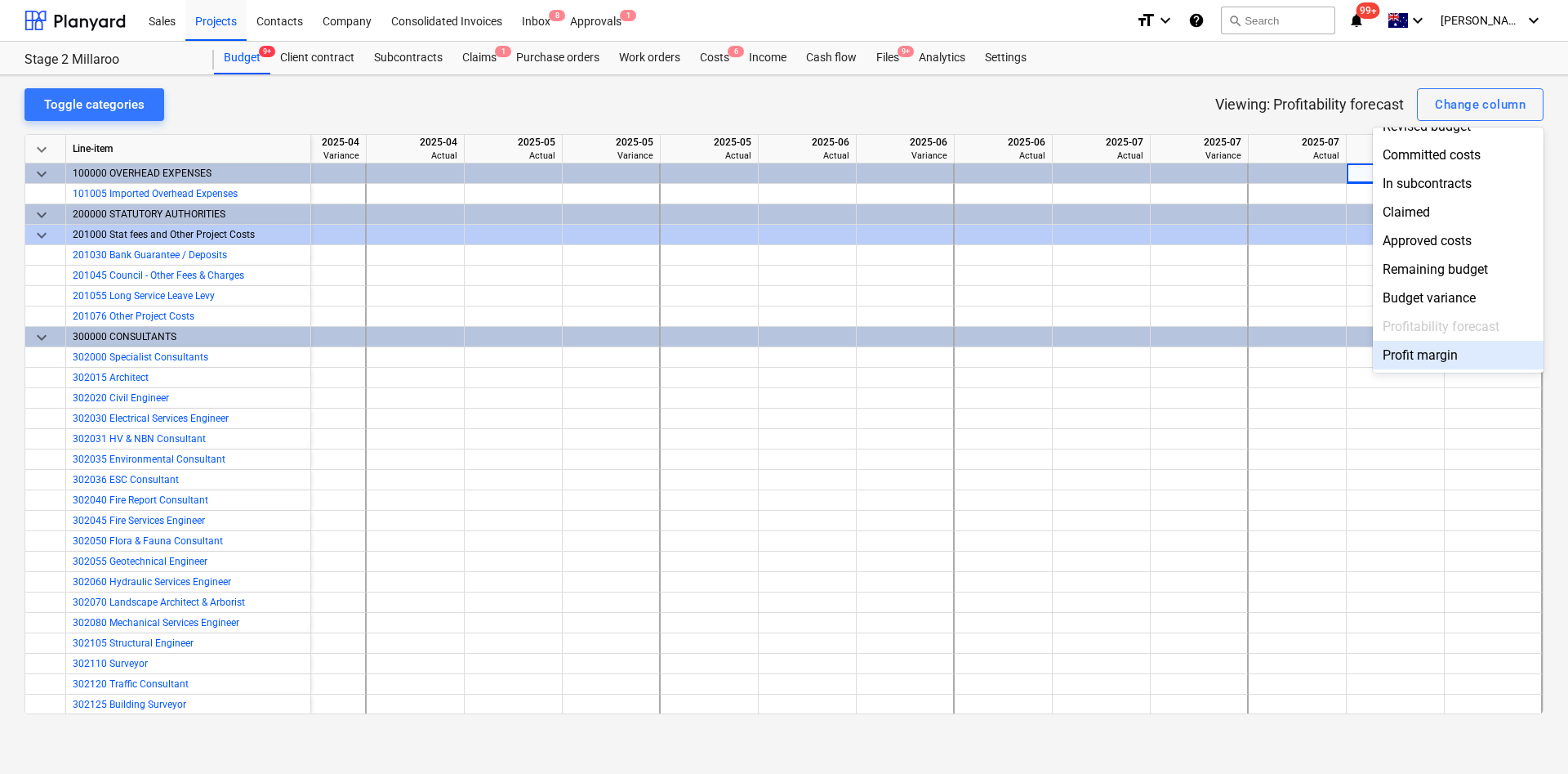
click at [1440, 353] on div "Profit margin" at bounding box center [1458, 355] width 171 height 28
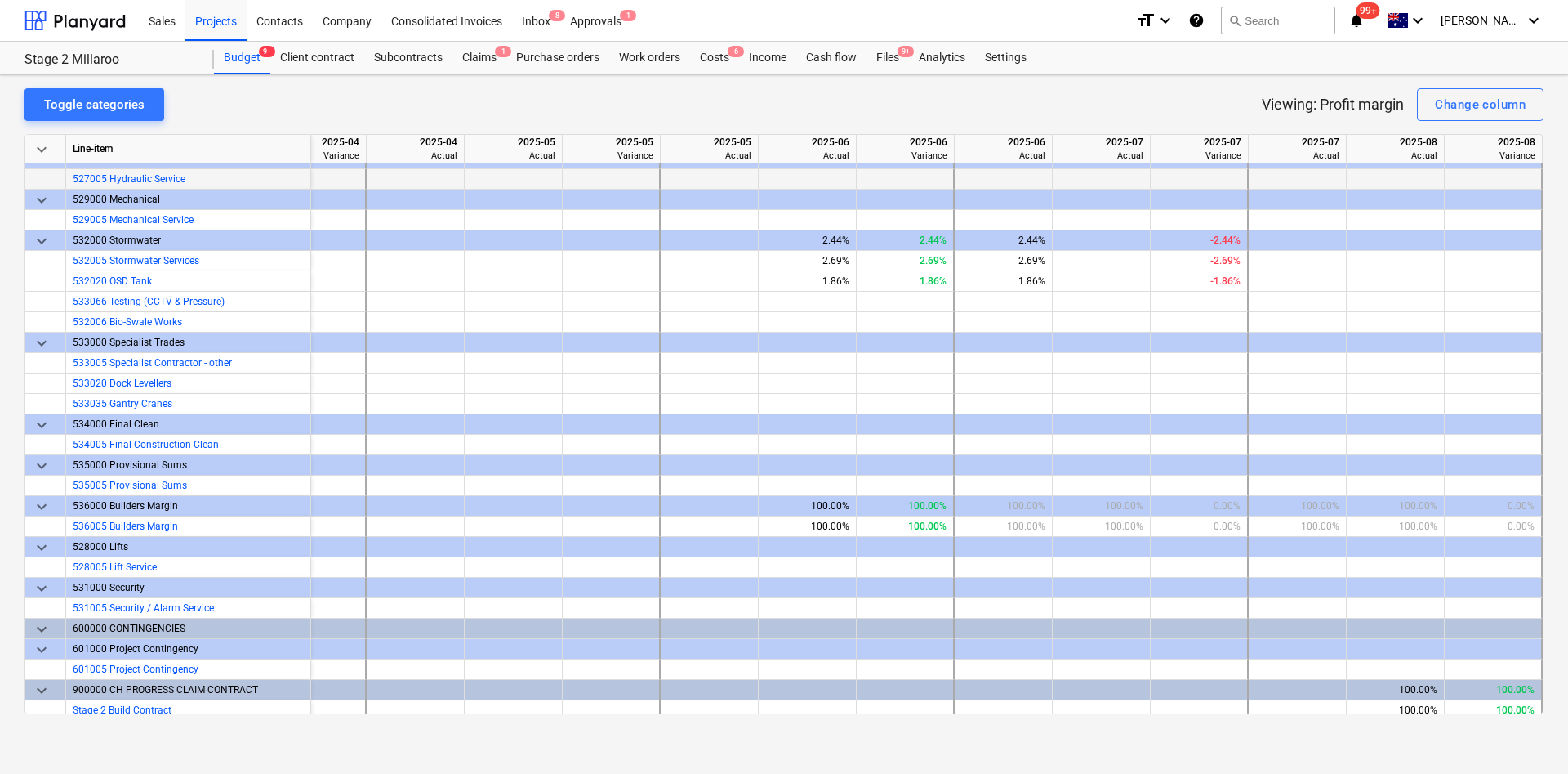
scroll to position [4215, 440]
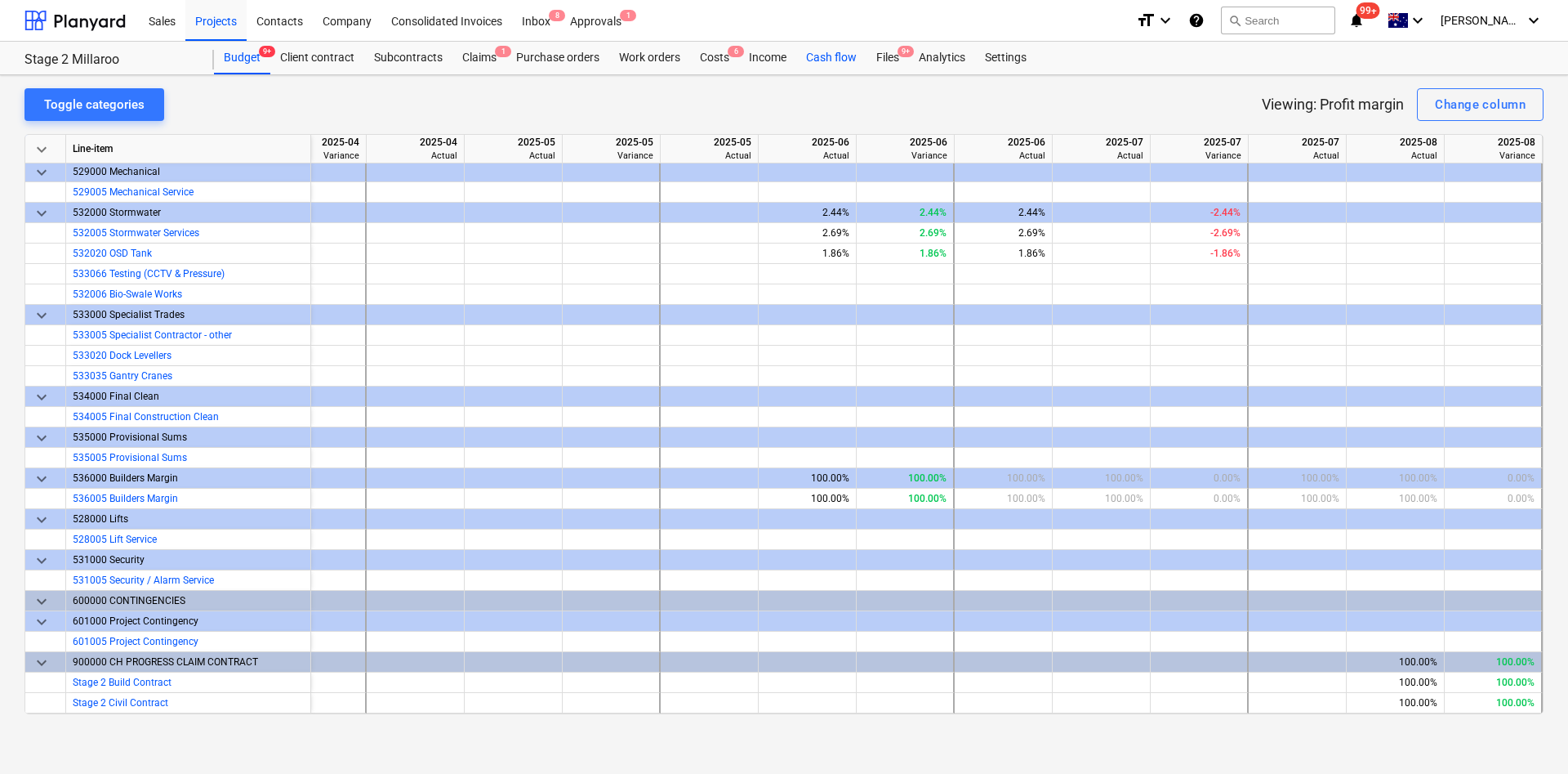
click at [833, 43] on div "Cash flow" at bounding box center [831, 58] width 70 height 32
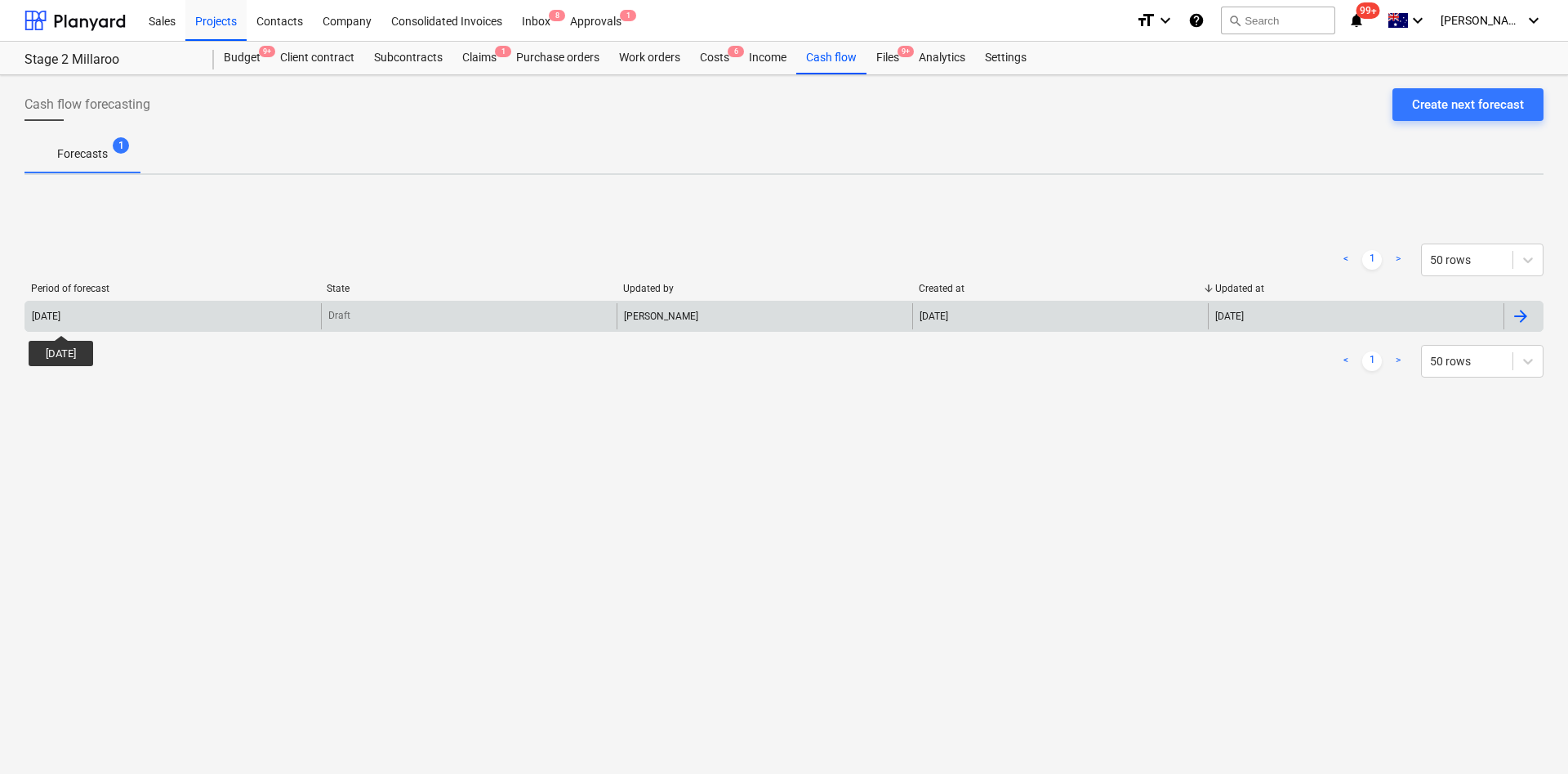
click at [61, 320] on div "2025 August" at bounding box center [46, 316] width 28 height 11
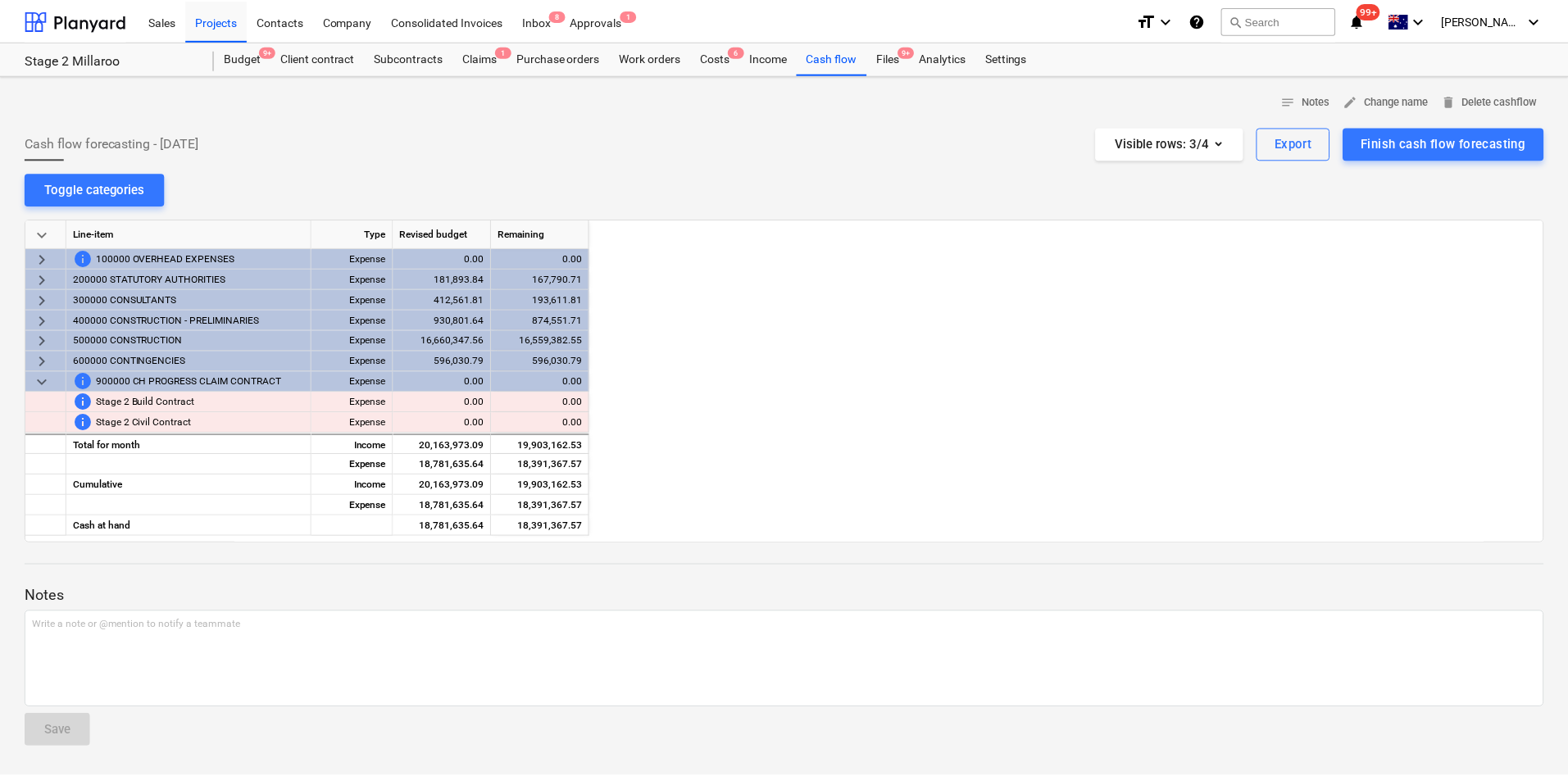
scroll to position [0, 819]
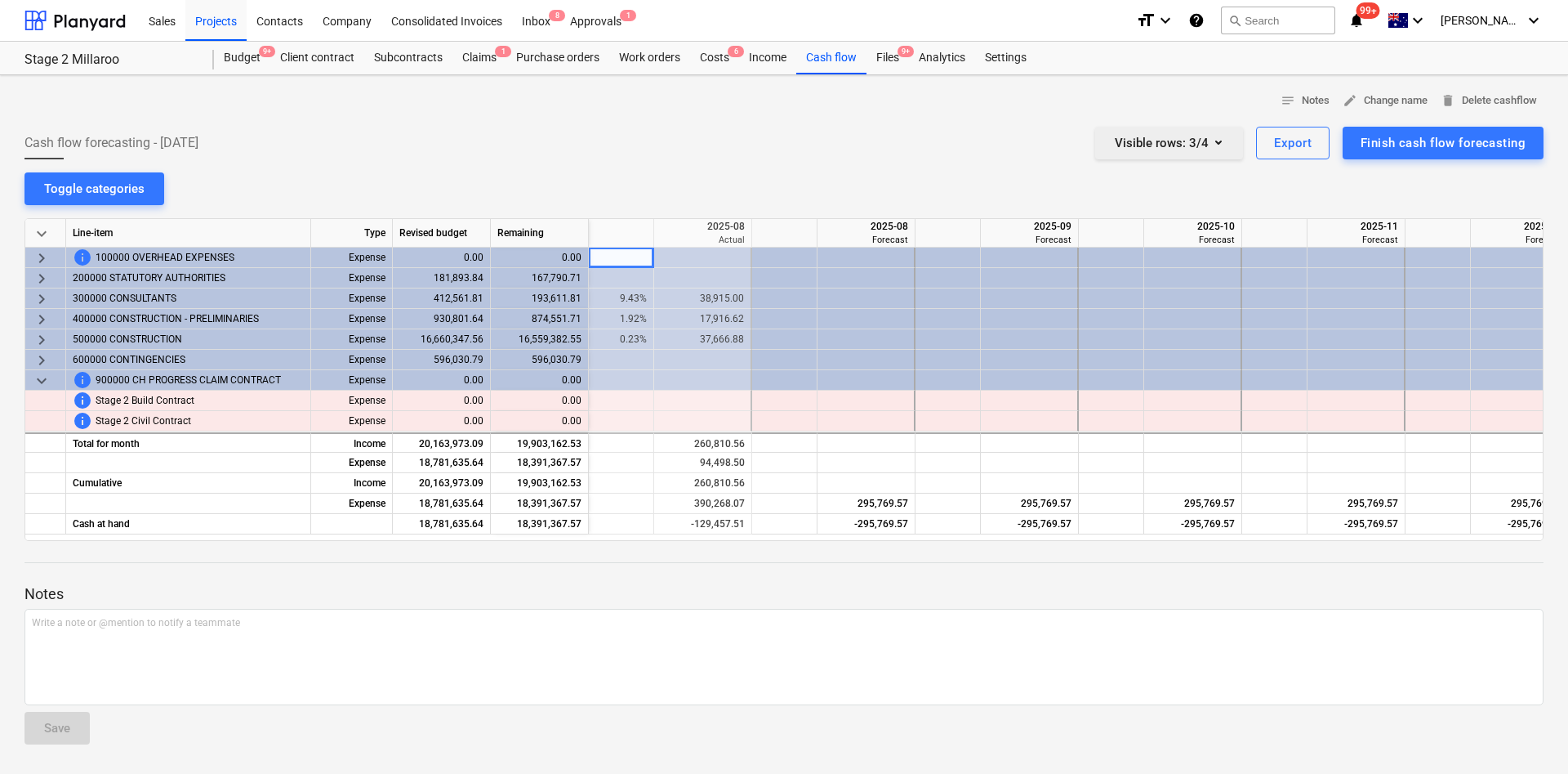
click at [1203, 141] on div "Visible rows : 3/4" at bounding box center [1169, 143] width 109 height 21
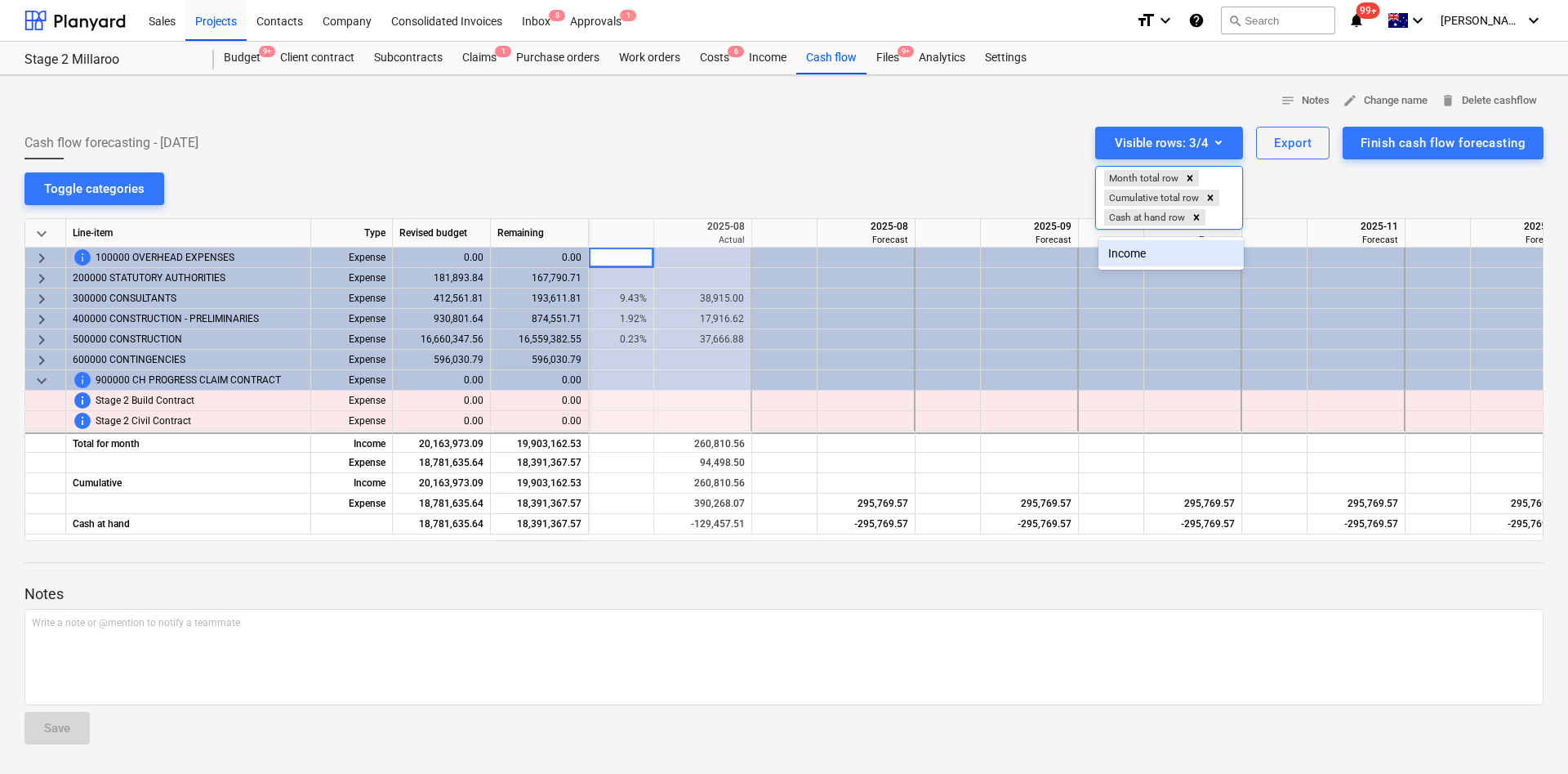
click at [1140, 260] on div "Income" at bounding box center [1171, 253] width 145 height 27
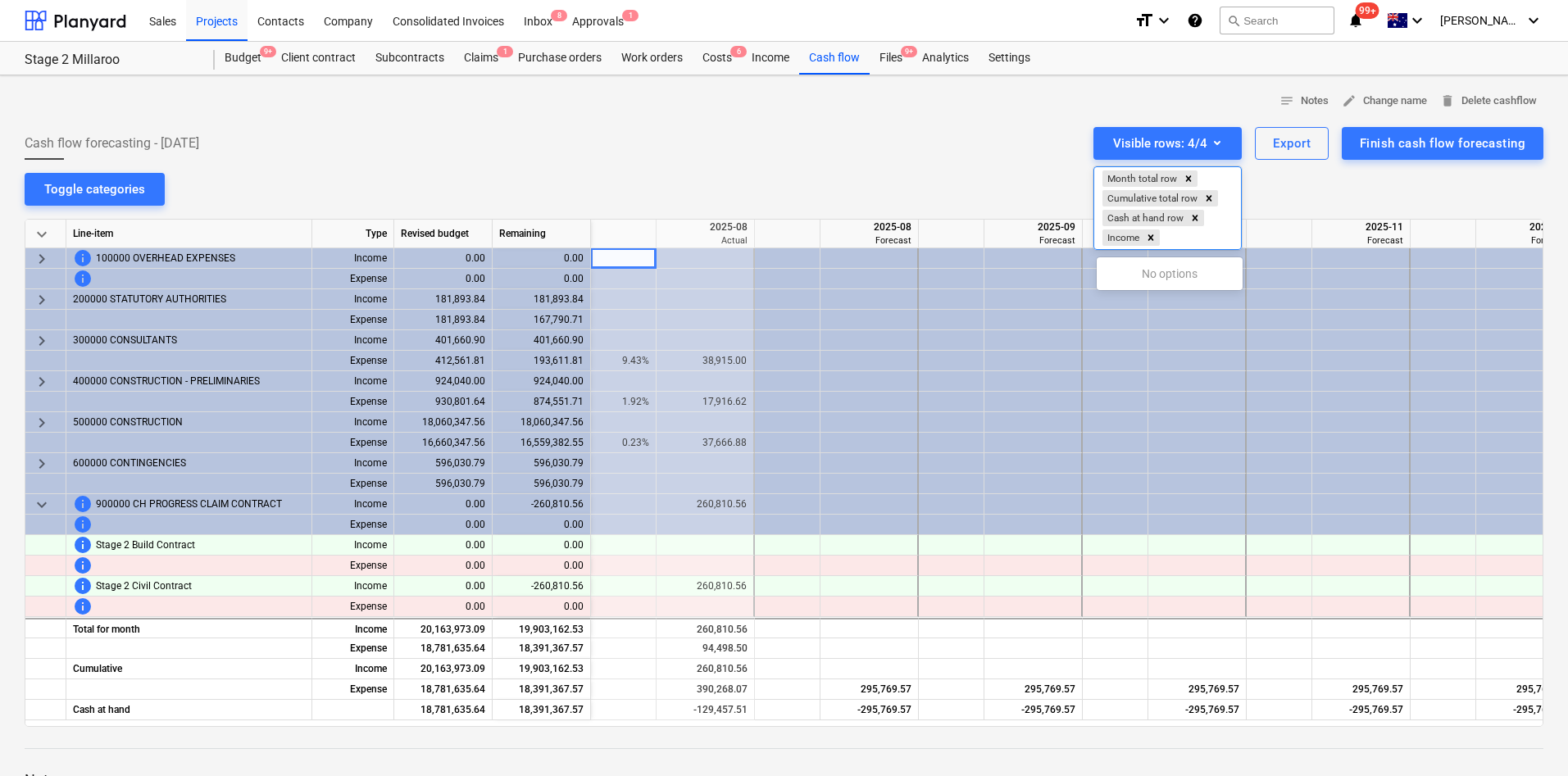
click at [785, 148] on div at bounding box center [784, 388] width 1568 height 776
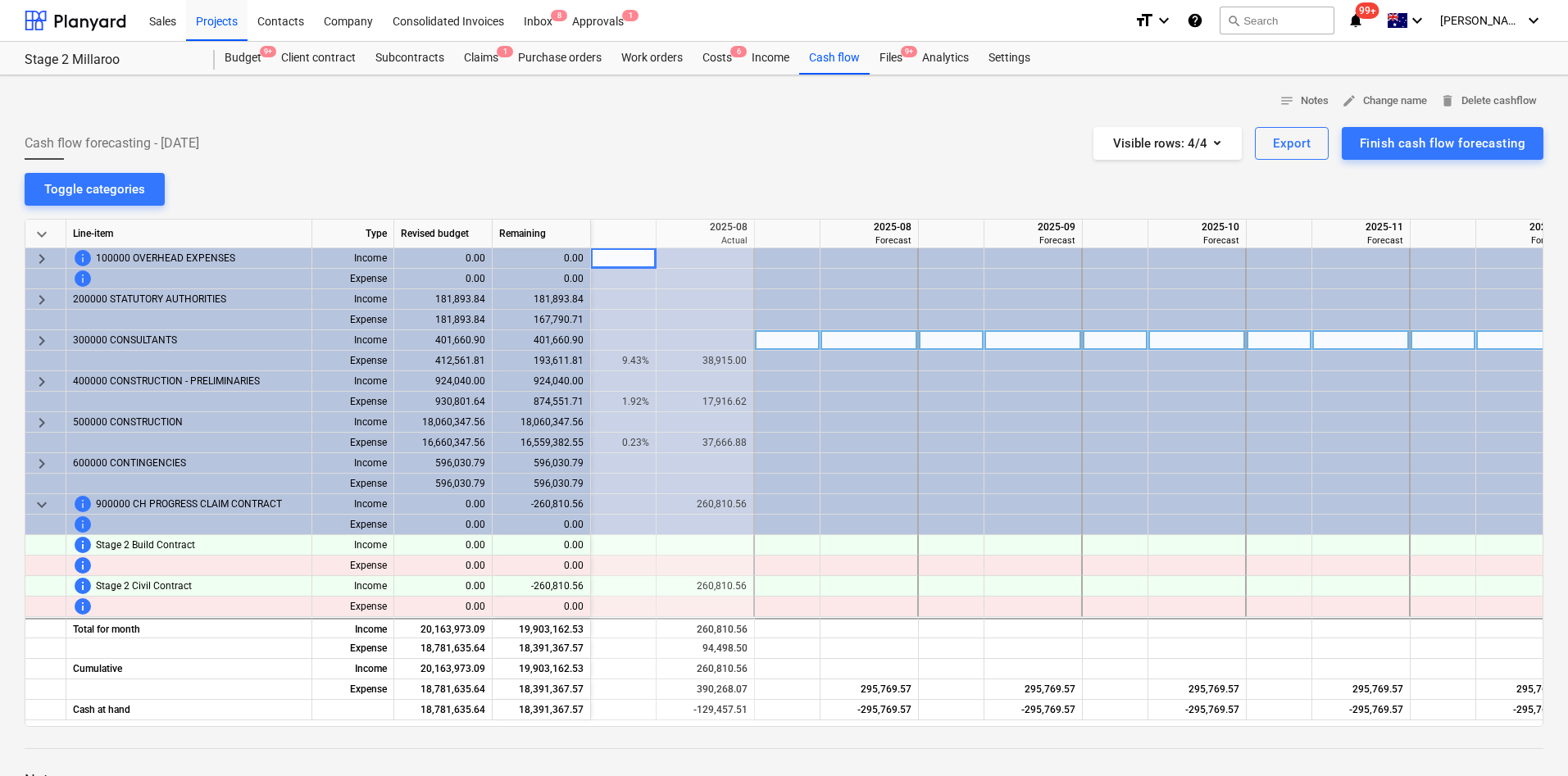
click at [38, 337] on span "keyboard_arrow_right" at bounding box center [42, 340] width 20 height 20
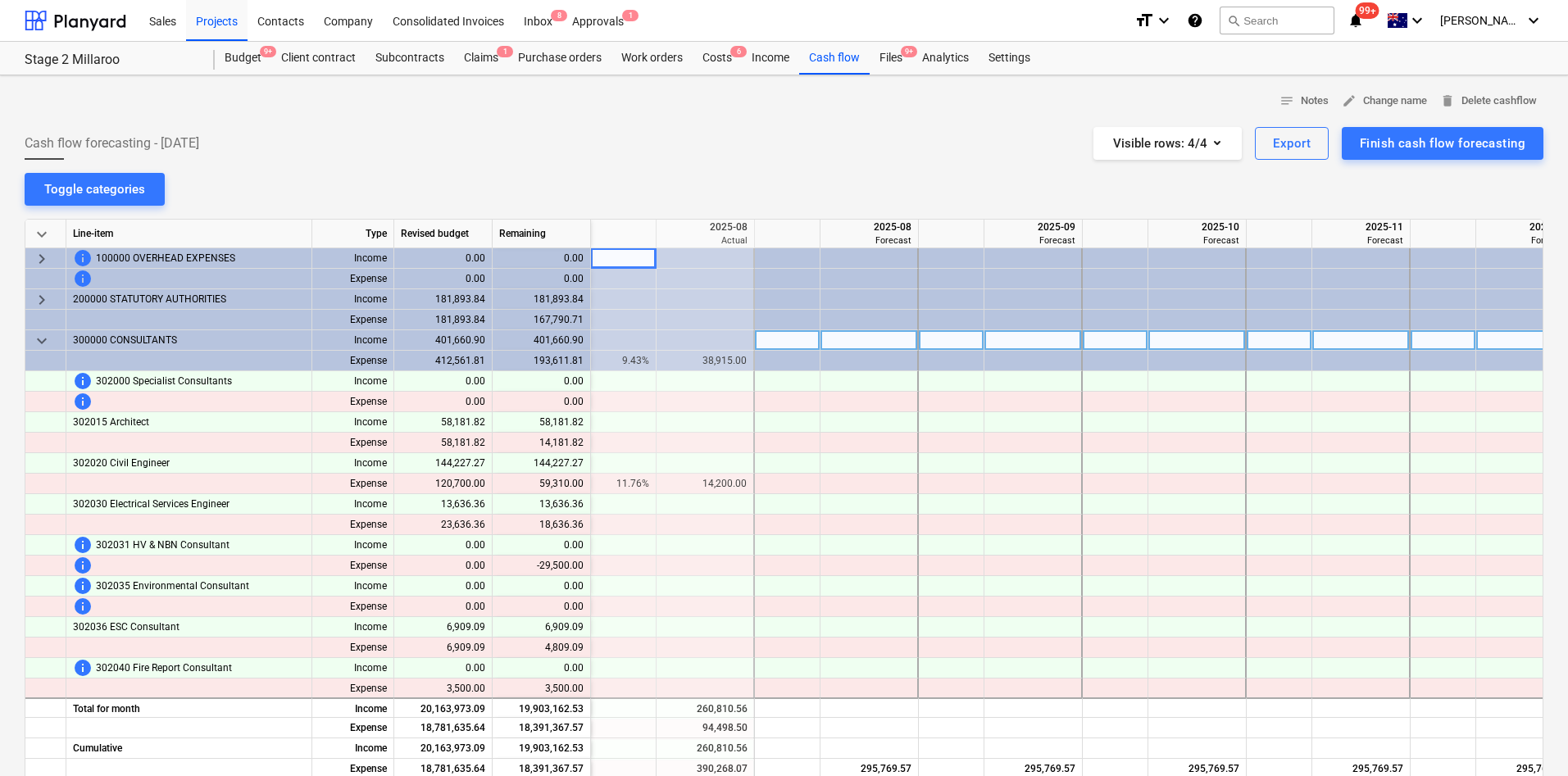
click at [38, 337] on span "keyboard_arrow_down" at bounding box center [42, 340] width 20 height 20
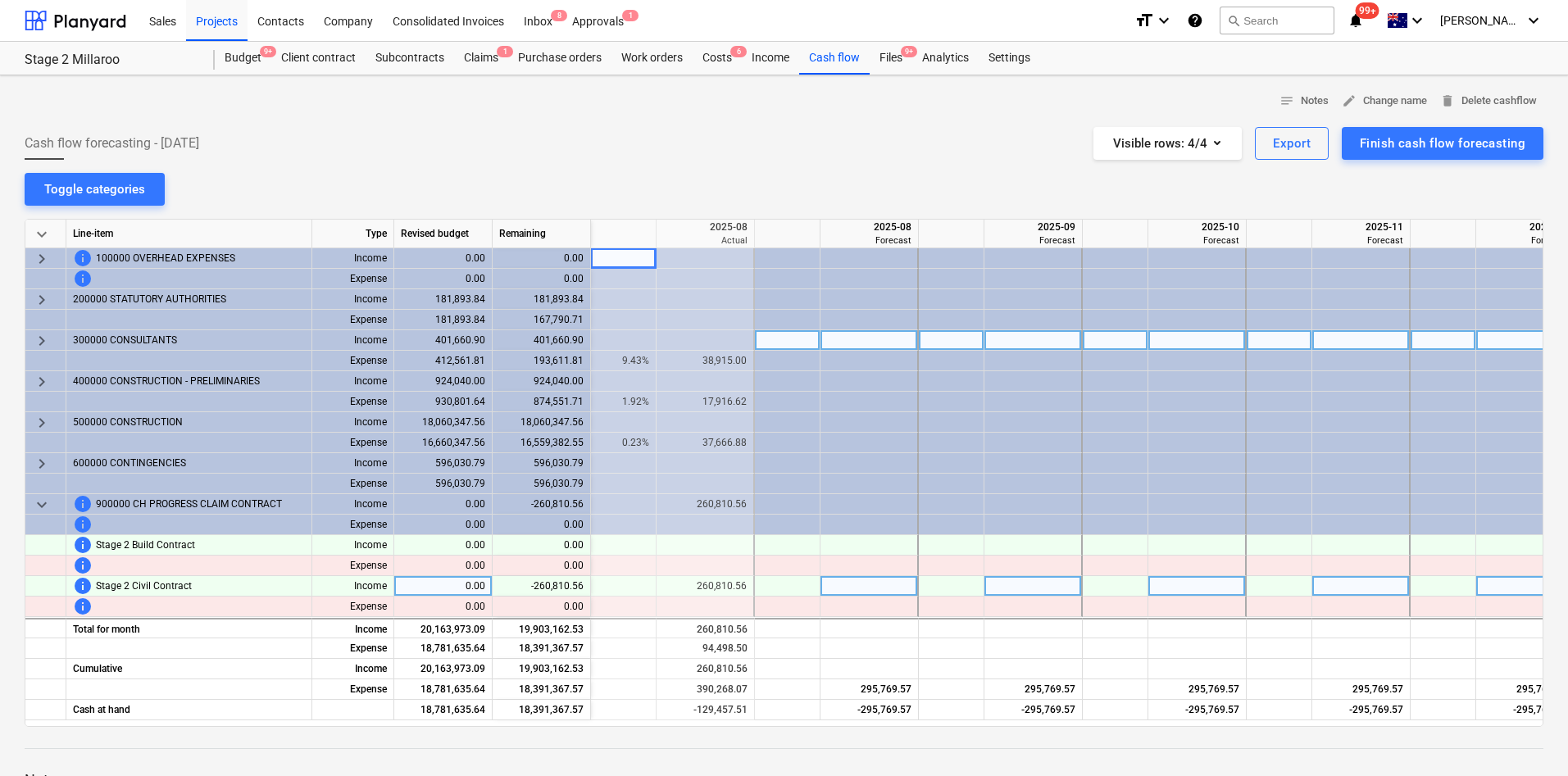
click at [872, 592] on div at bounding box center [869, 587] width 98 height 21
click at [881, 382] on div at bounding box center [869, 381] width 98 height 21
click at [343, 20] on div "Company" at bounding box center [348, 20] width 69 height 42
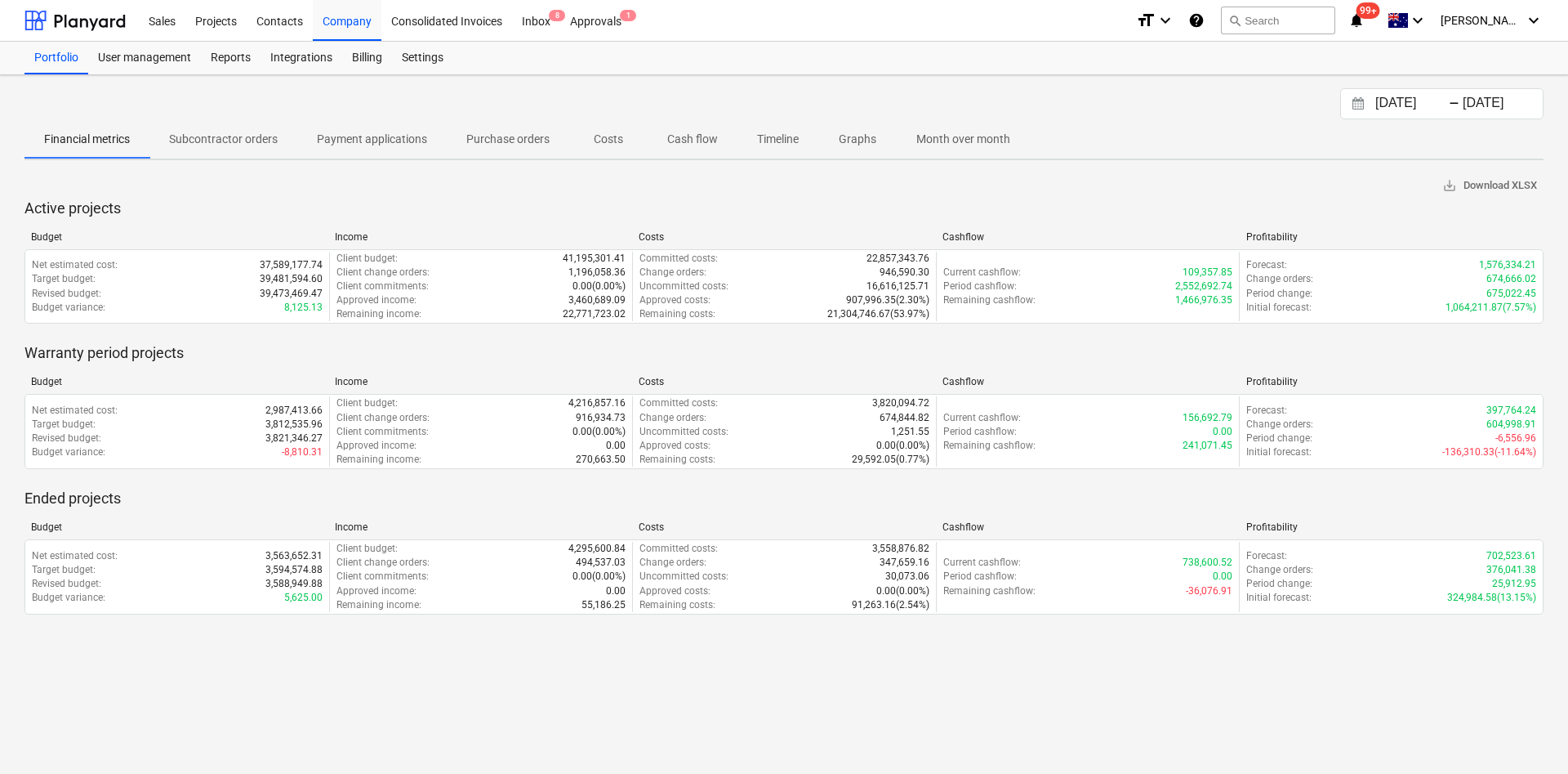
click at [699, 131] on p "Cash flow" at bounding box center [692, 139] width 50 height 17
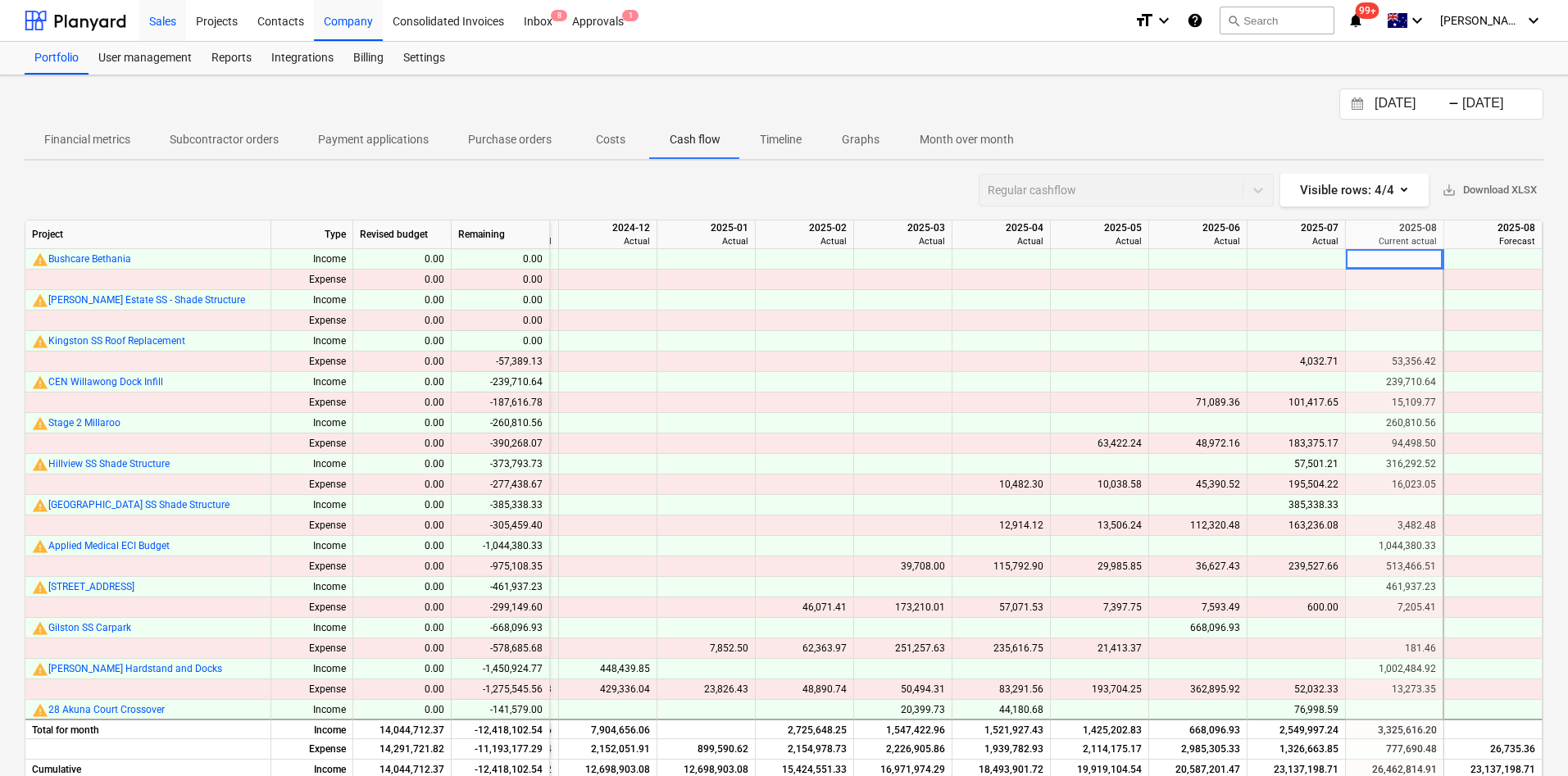
click at [176, 9] on div "Sales" at bounding box center [162, 20] width 47 height 42
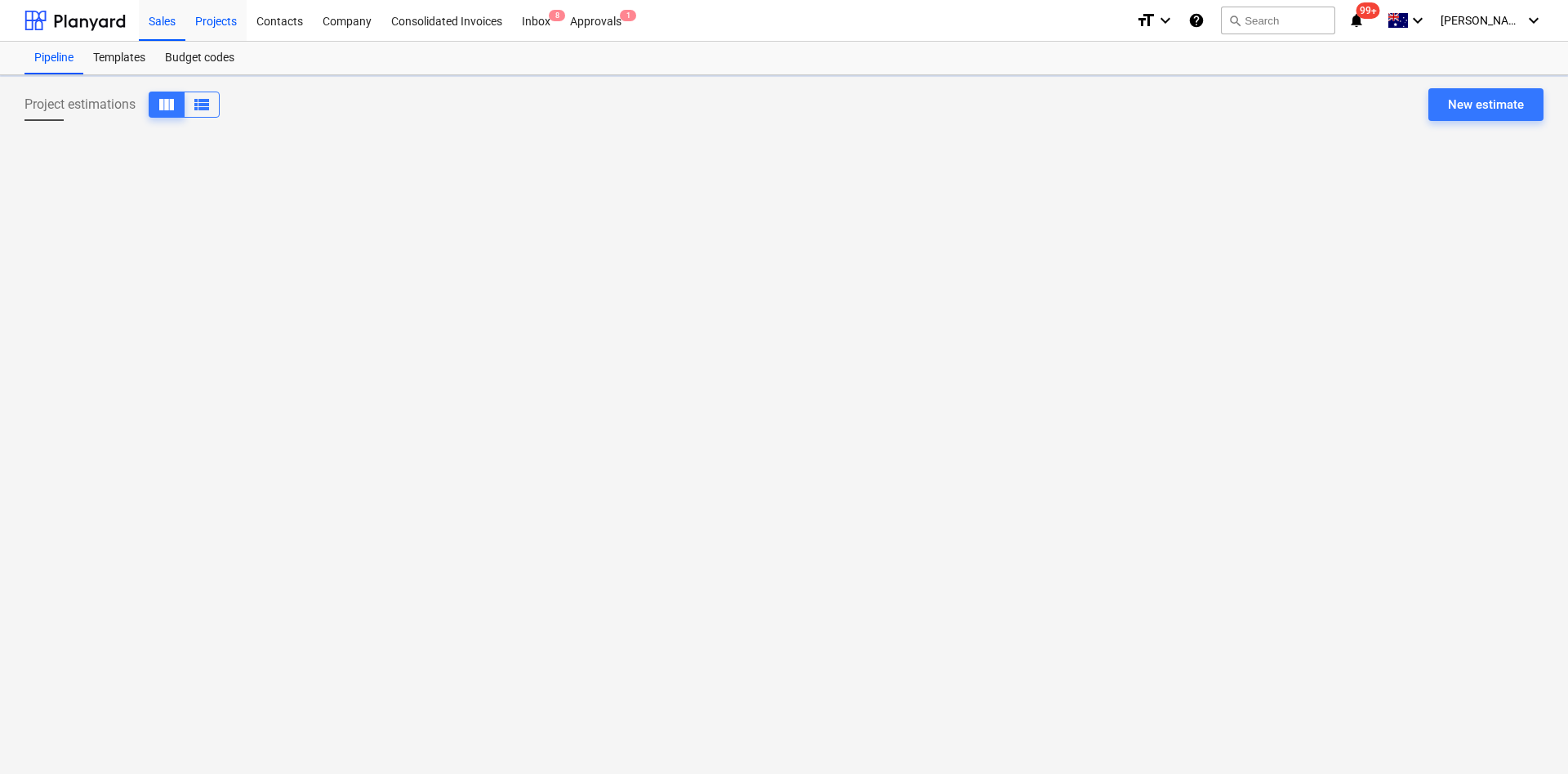
click at [210, 8] on div "Projects" at bounding box center [216, 20] width 62 height 42
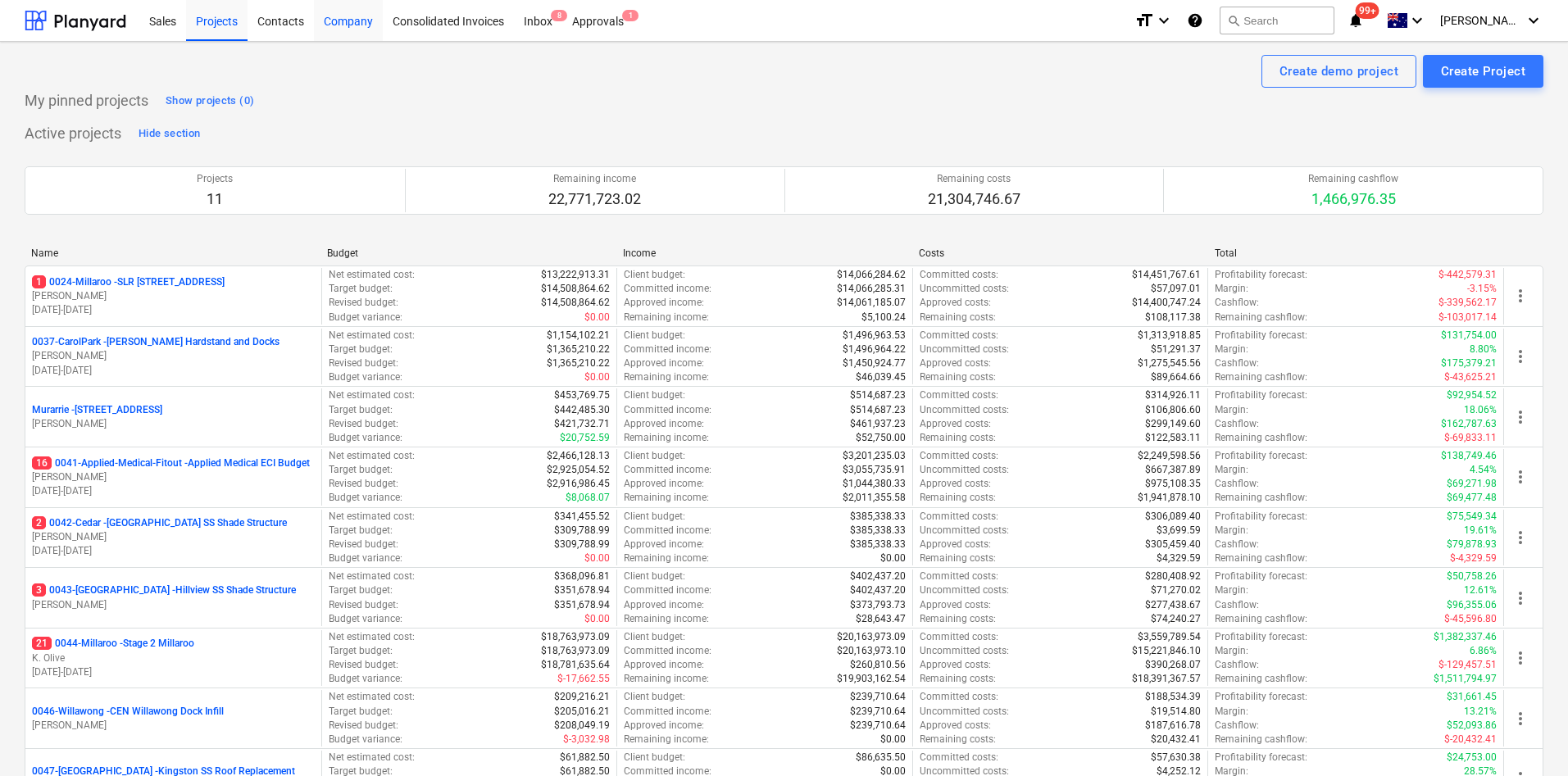
click at [336, 25] on div "Company" at bounding box center [348, 20] width 69 height 42
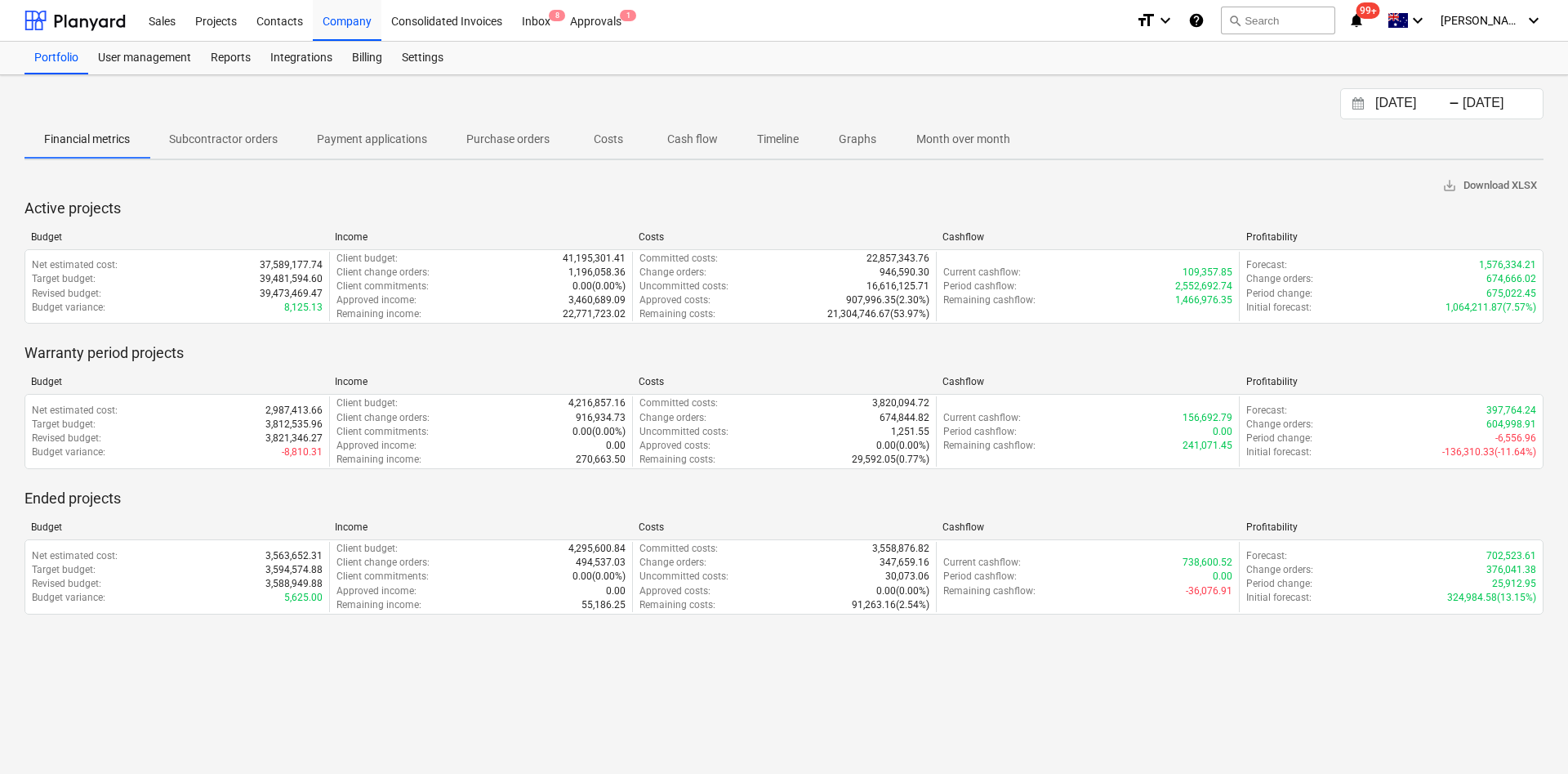
click at [688, 145] on p "Cash flow" at bounding box center [692, 139] width 50 height 17
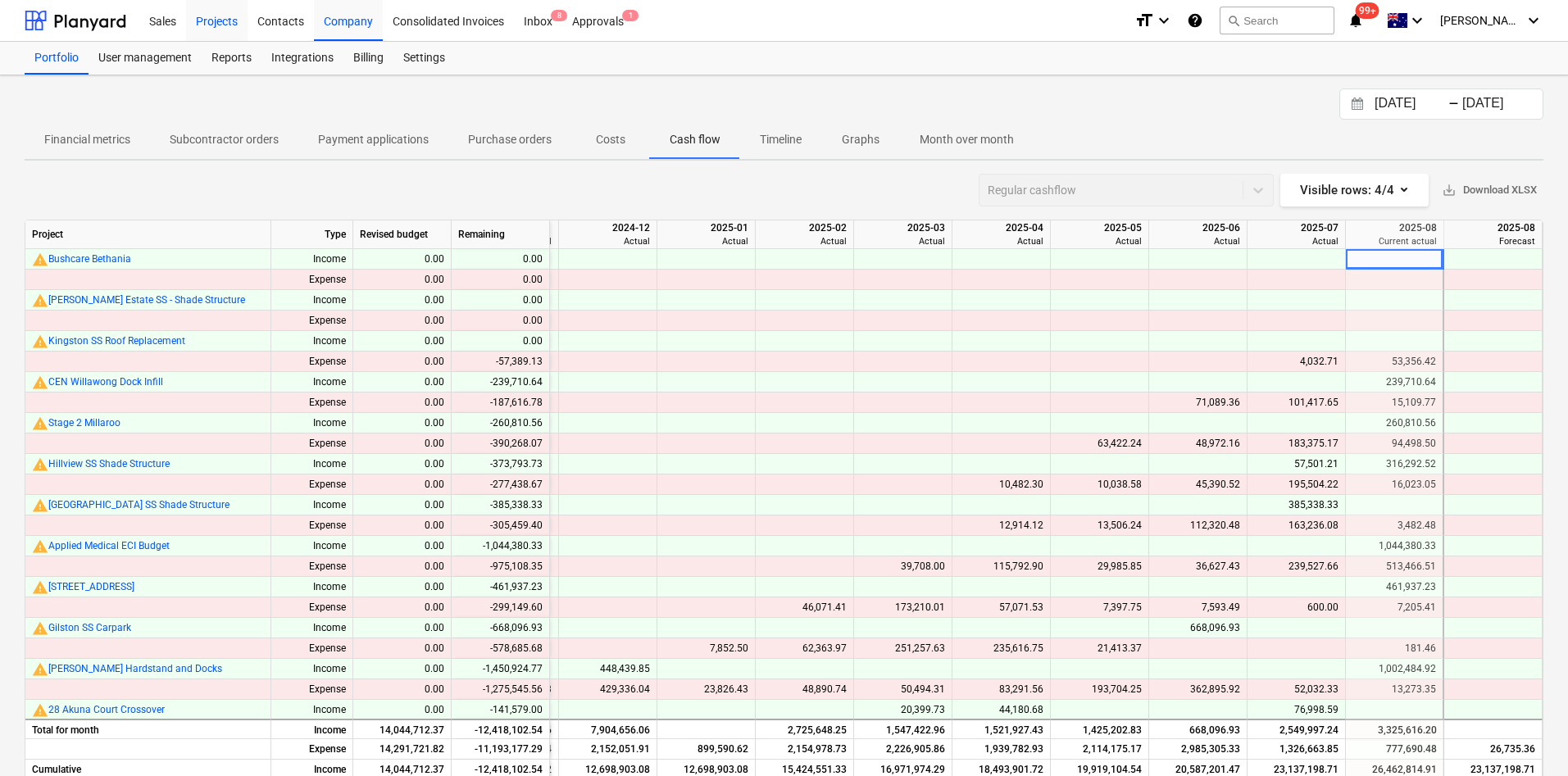
click at [209, 20] on div "Projects" at bounding box center [217, 20] width 62 height 42
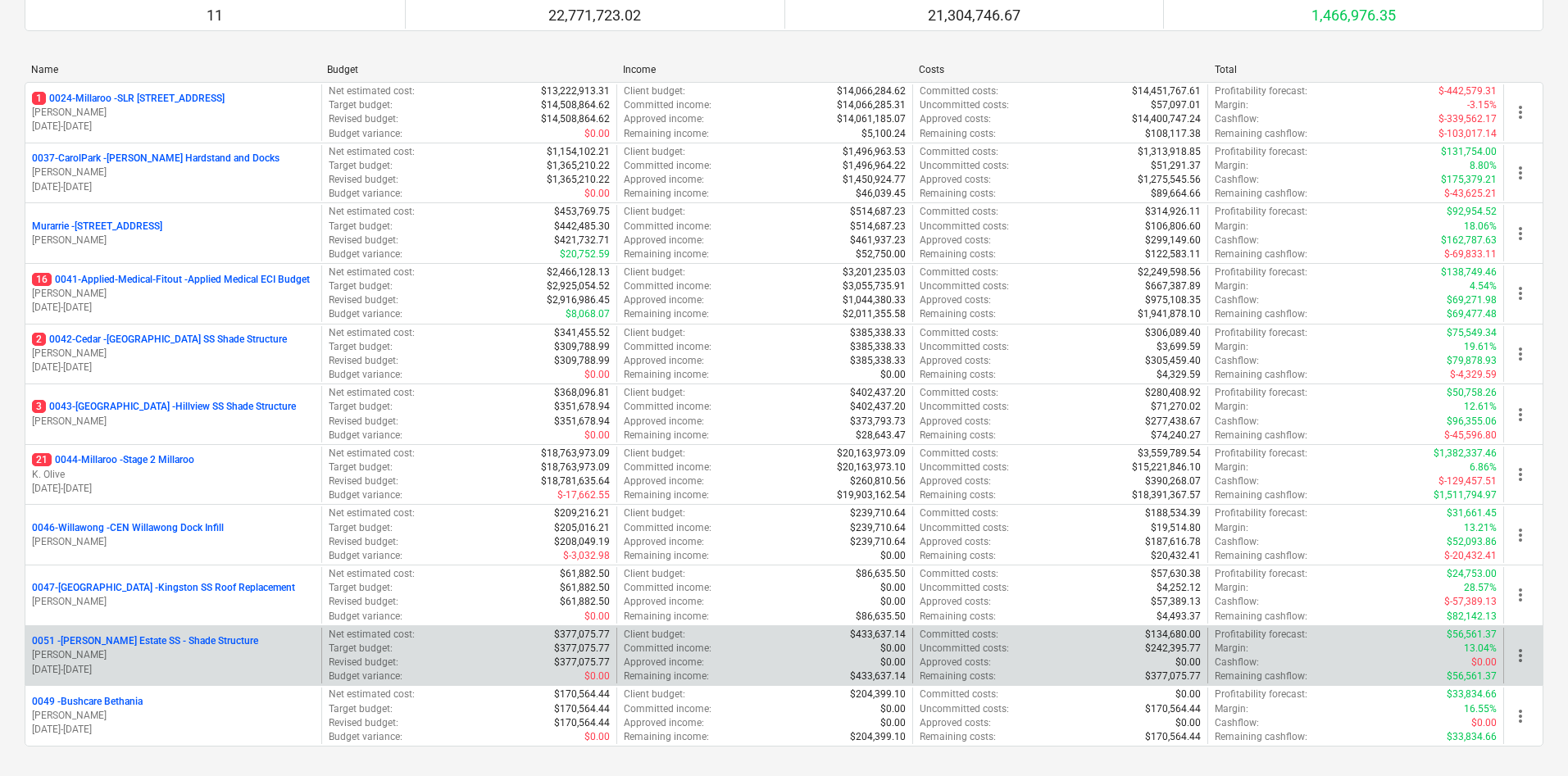
scroll to position [245, 0]
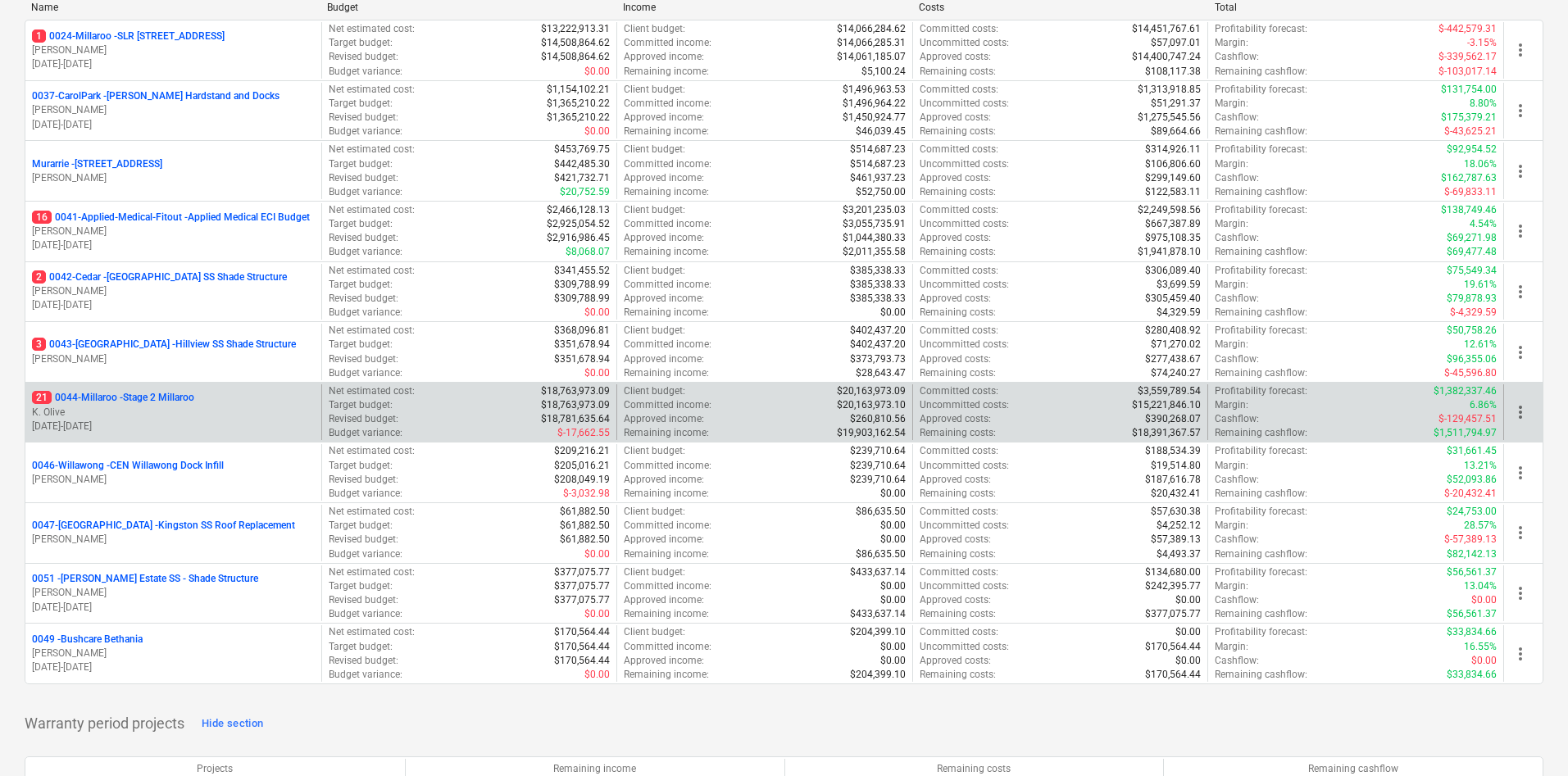
click at [149, 403] on p "21 0044-Millaroo - Stage 2 Millaroo" at bounding box center [113, 398] width 163 height 14
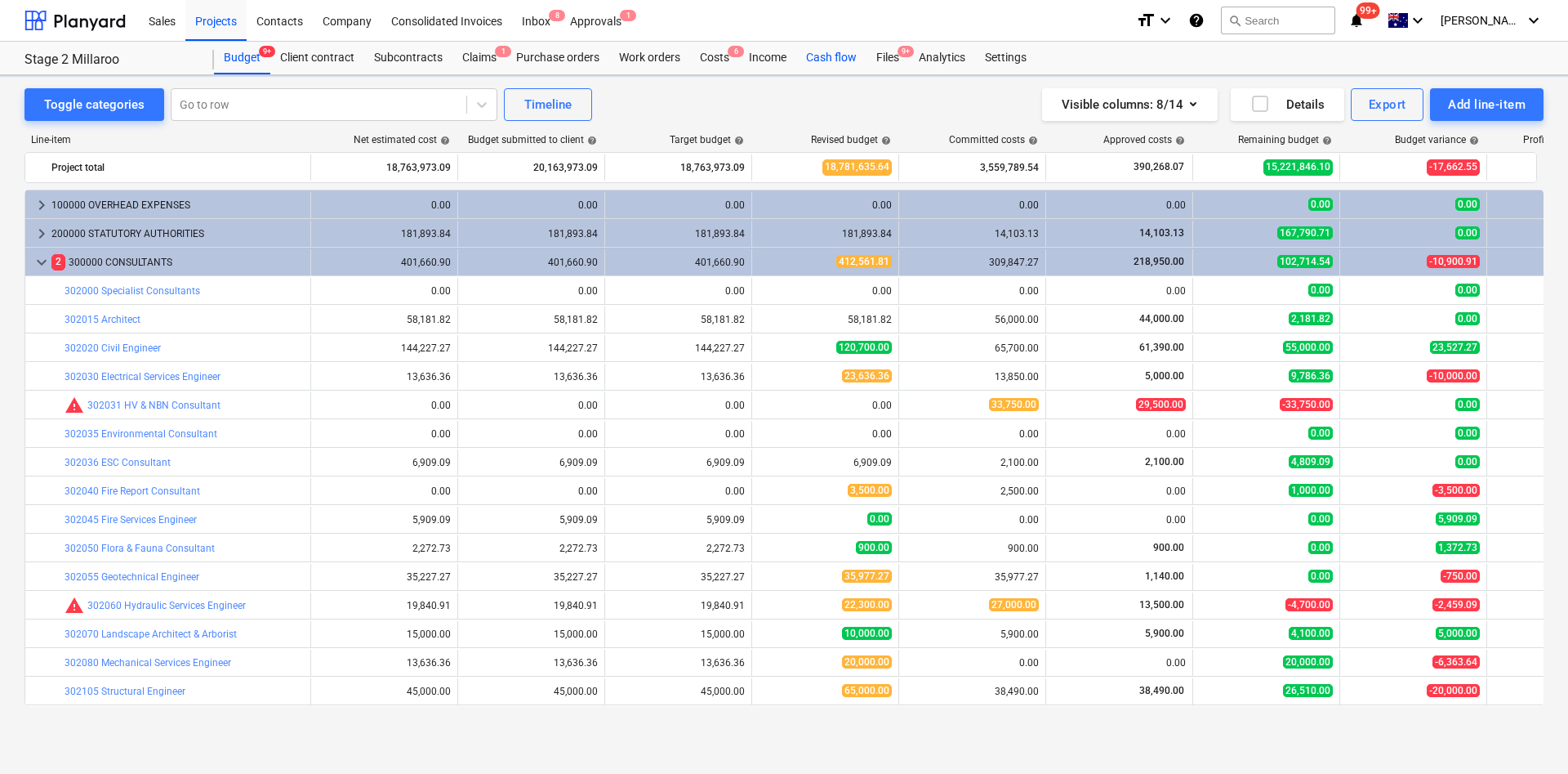
click at [820, 57] on div "Cash flow" at bounding box center [831, 58] width 70 height 32
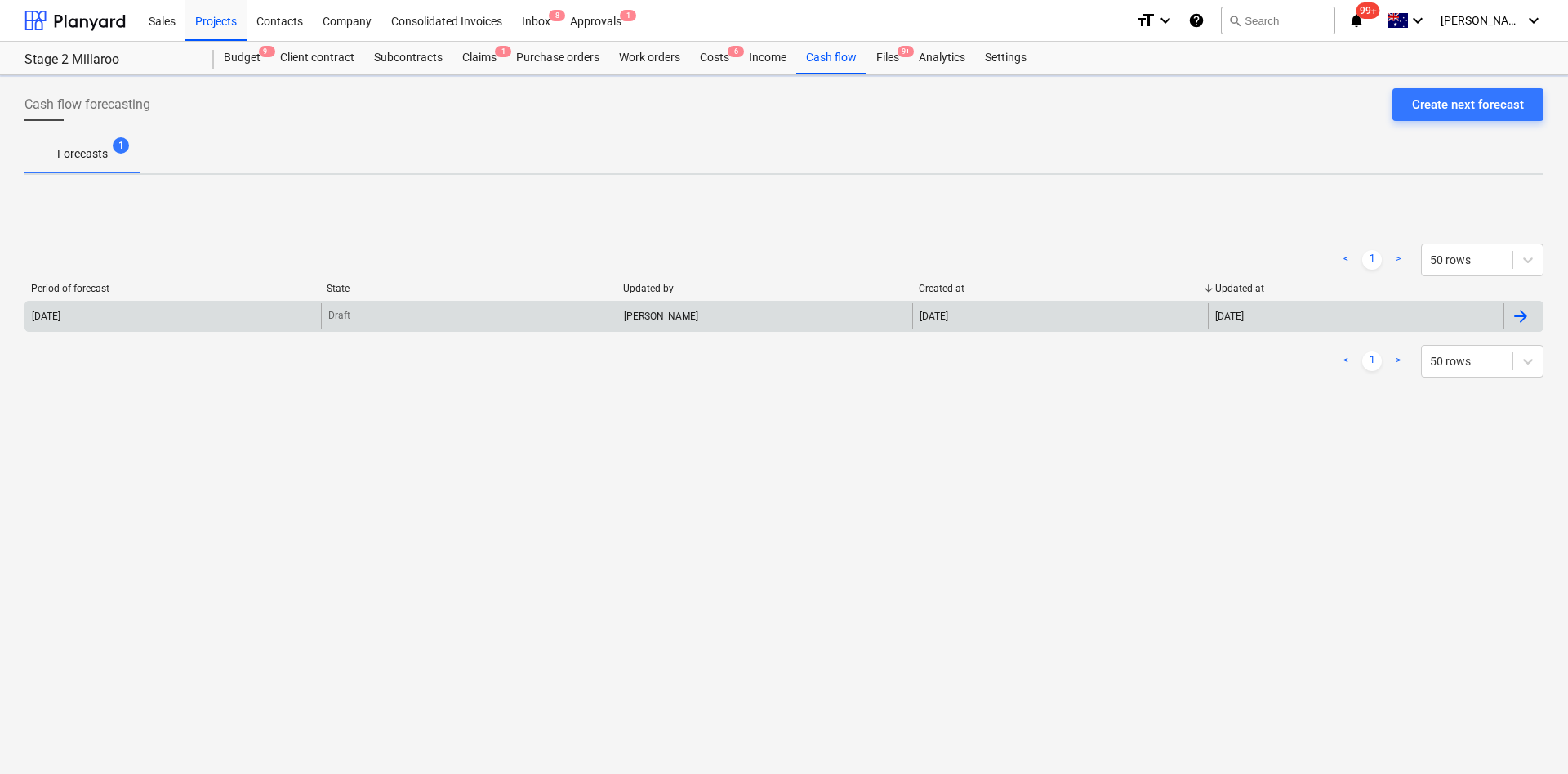
click at [110, 310] on div "2025 August" at bounding box center [173, 317] width 296 height 27
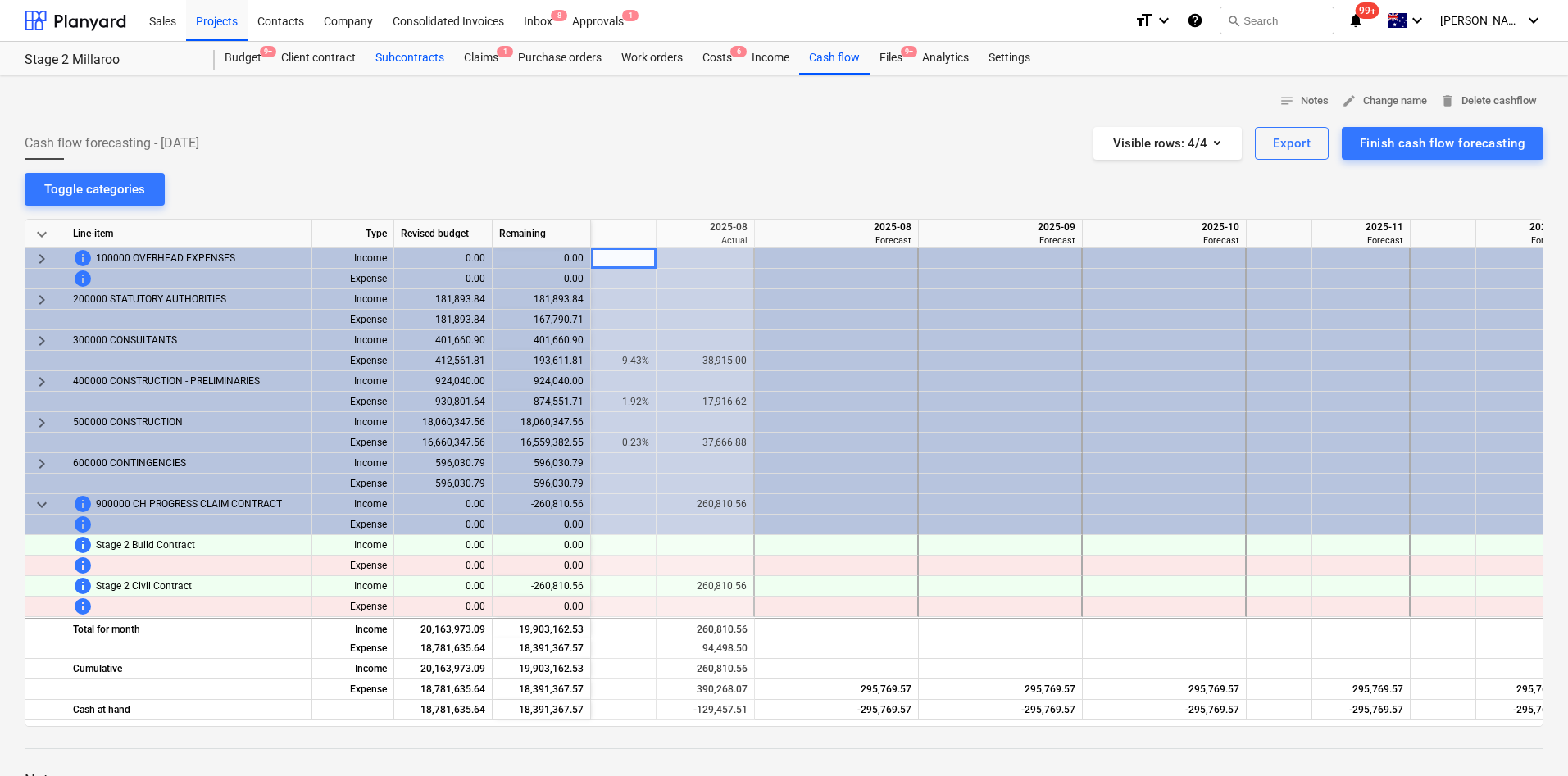
click at [427, 56] on div "Subcontracts" at bounding box center [409, 58] width 88 height 32
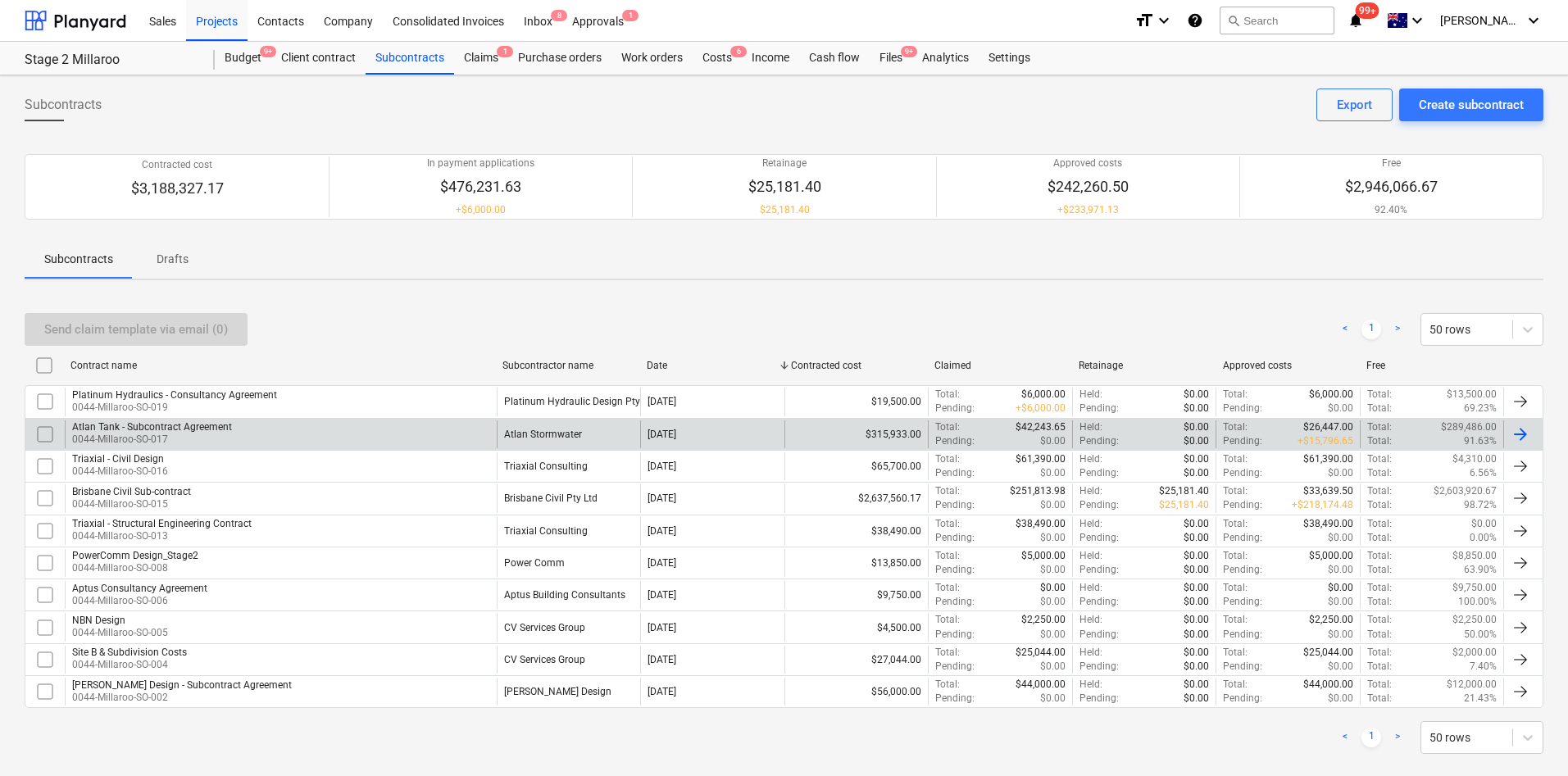
click at [209, 421] on div "Atlan Tank - Subcontract Agreement" at bounding box center [152, 427] width 160 height 11
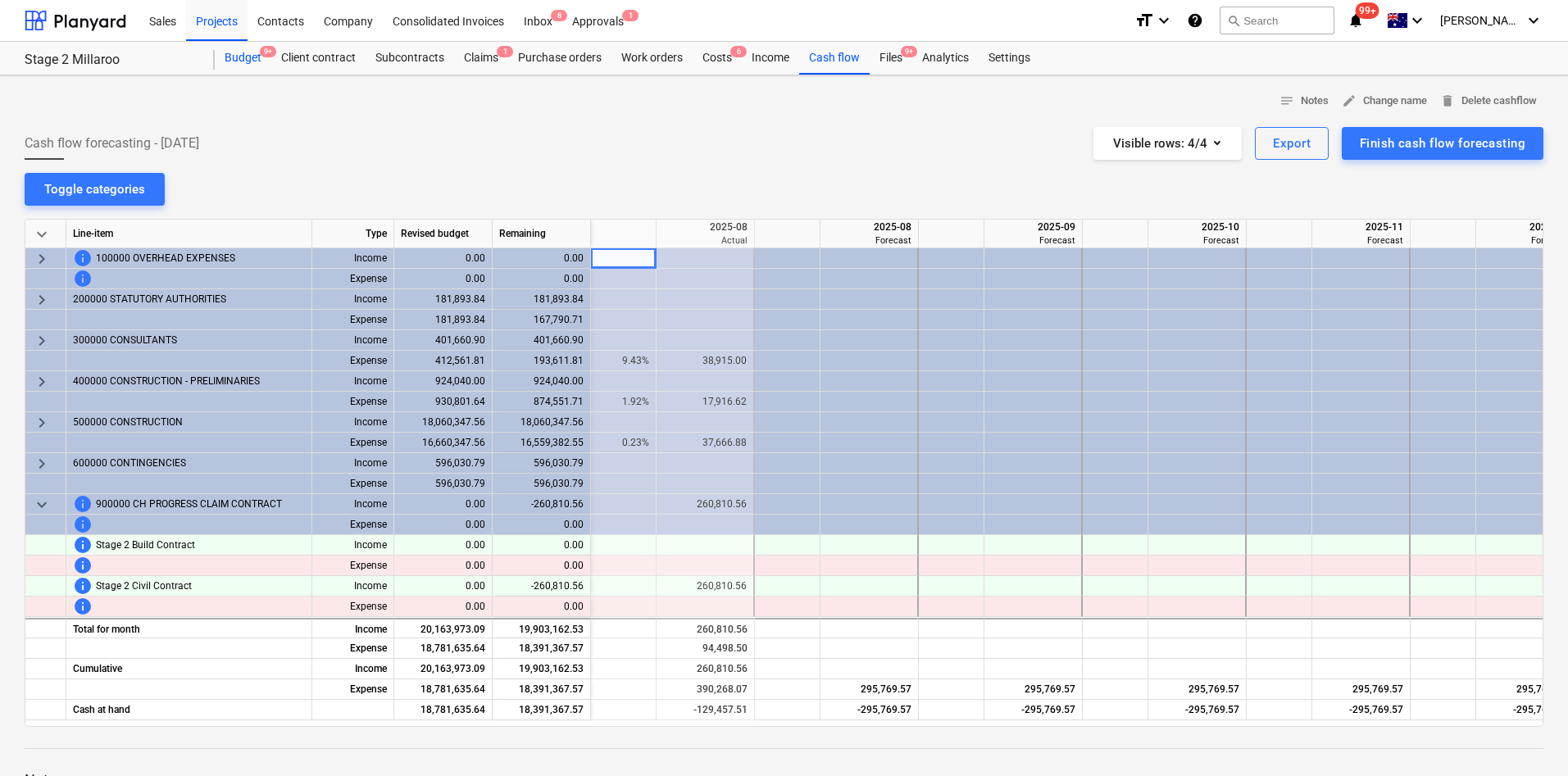
click at [258, 55] on div "Budget 9+" at bounding box center [243, 58] width 56 height 32
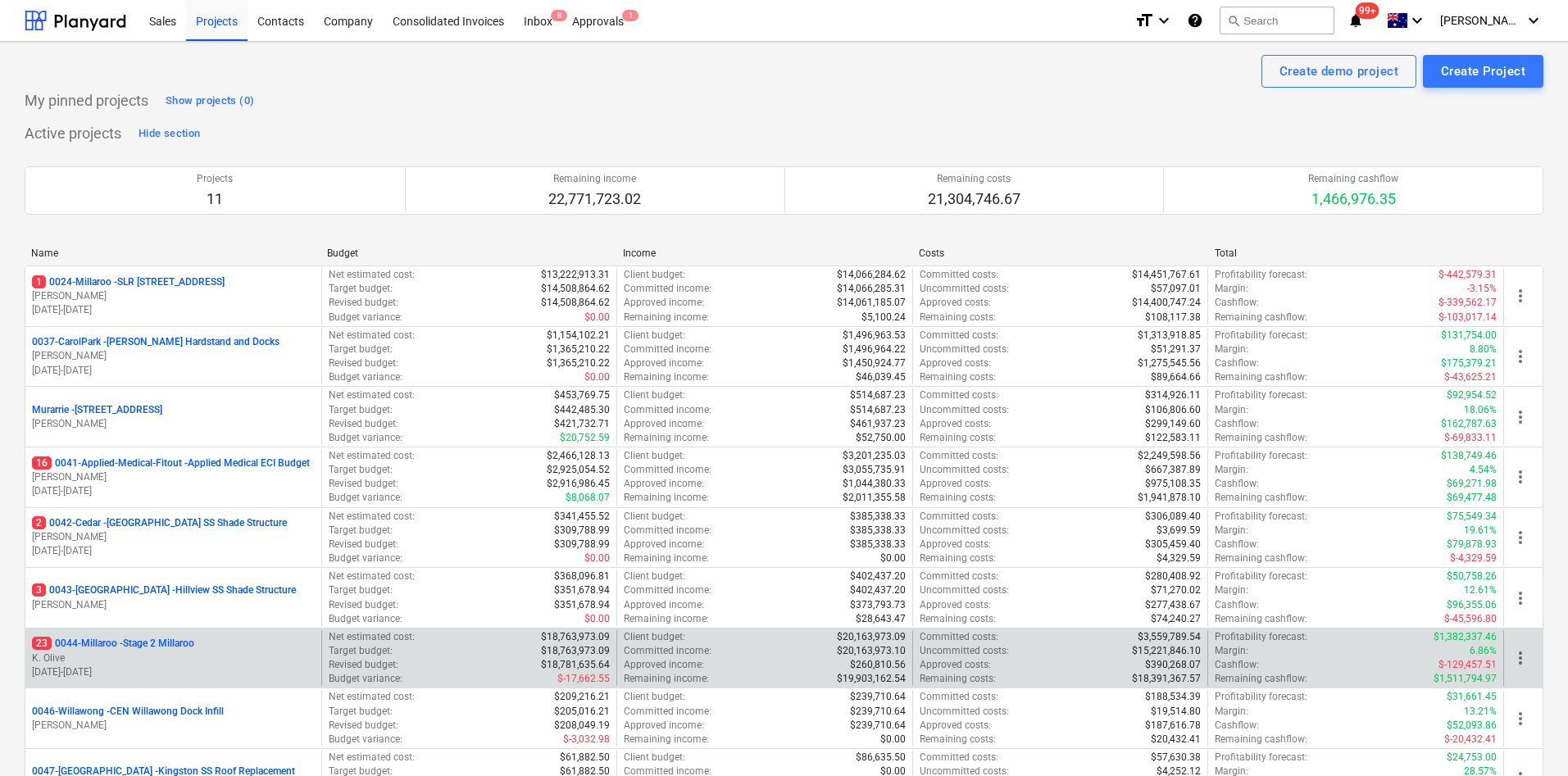
scroll to position [123, 0]
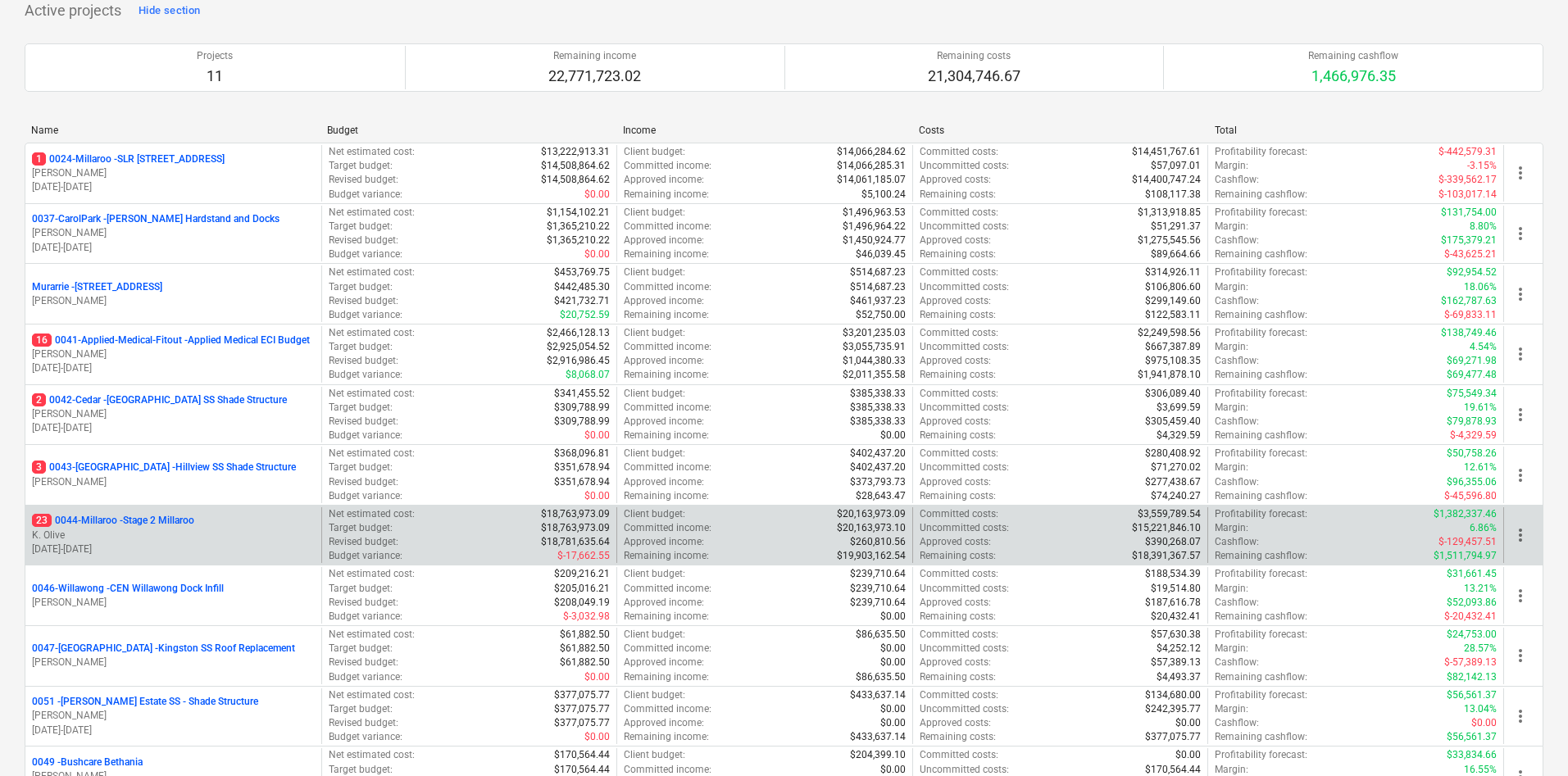
click at [160, 507] on div "23 0044-Millaroo - Stage 2 Millaroo K. Olive 01.04.2025 - 29.05.2026" at bounding box center [173, 534] width 296 height 56
click at [176, 514] on p "23 0044-Millaroo - Stage 2 Millaroo" at bounding box center [113, 520] width 163 height 14
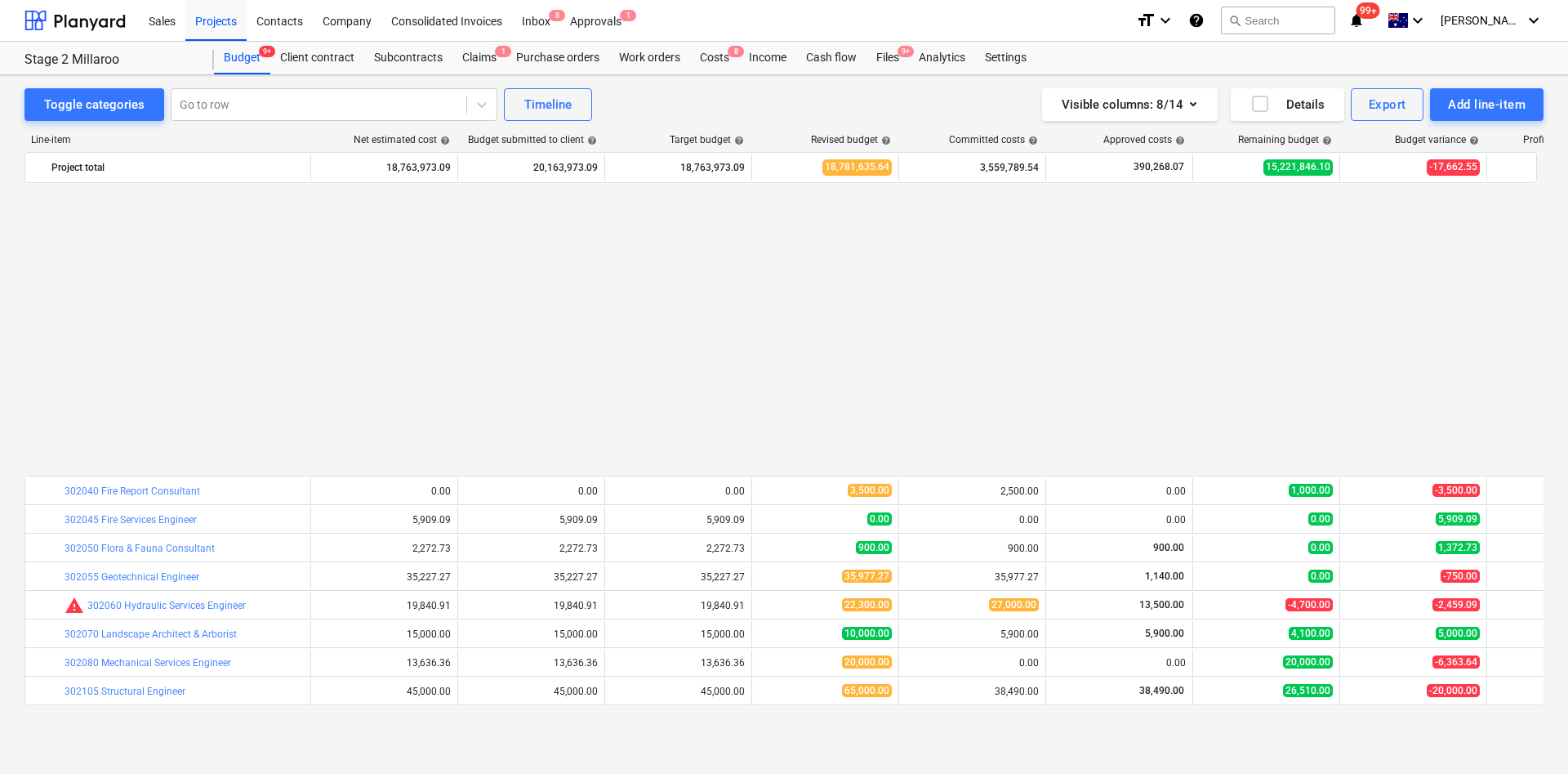
scroll to position [858, 0]
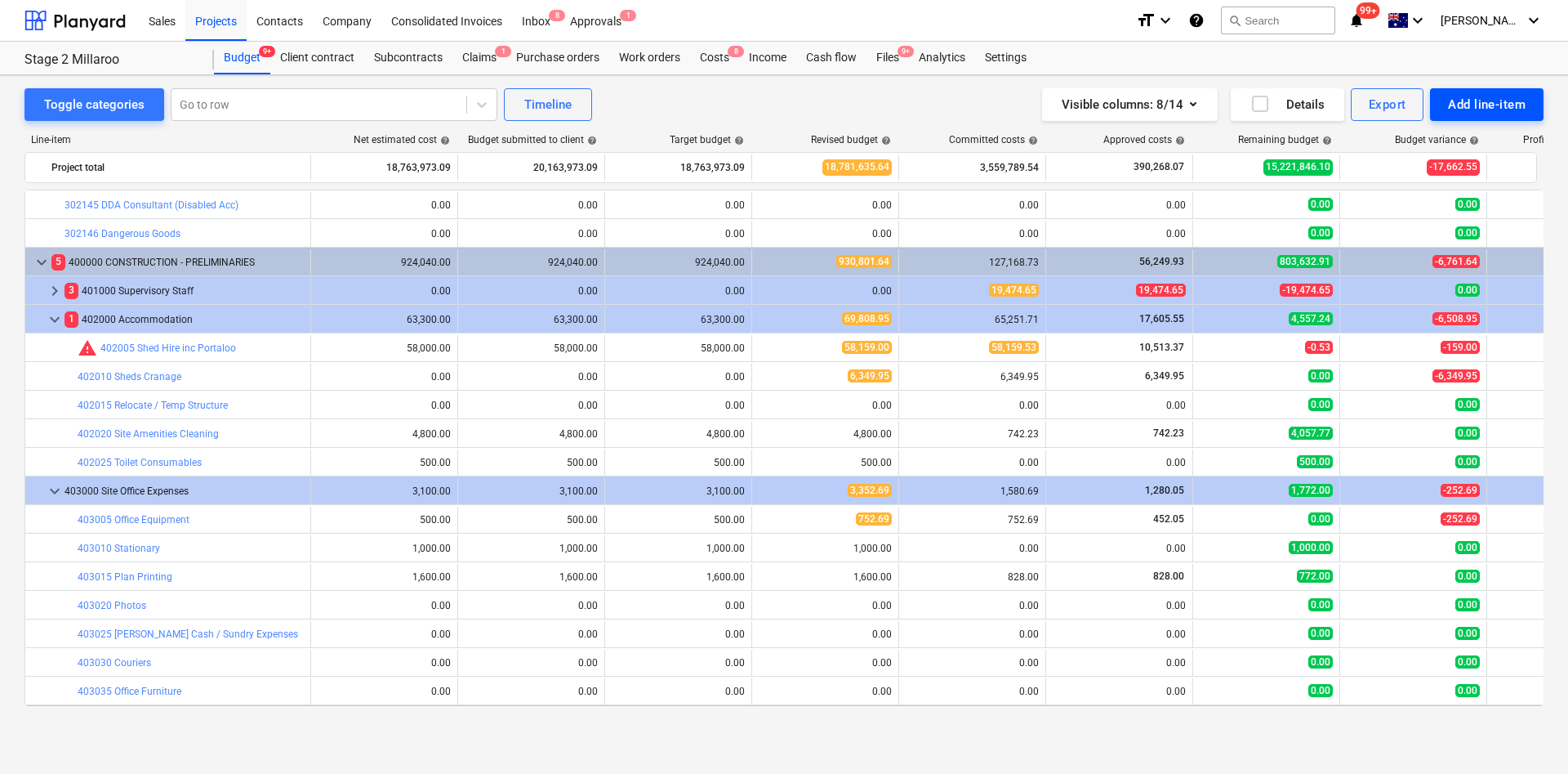
click at [1480, 98] on div "Add line-item" at bounding box center [1486, 104] width 78 height 21
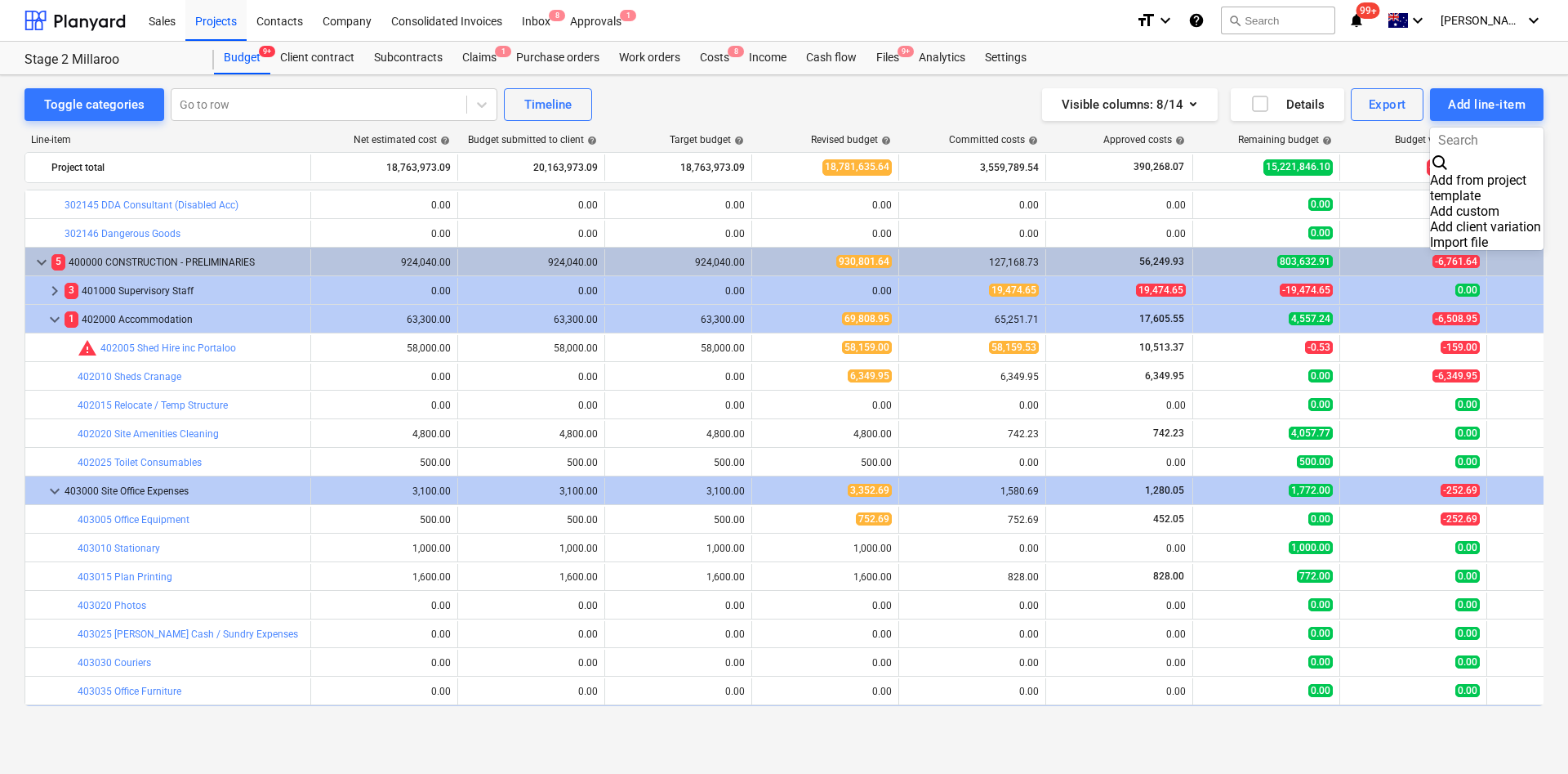
click at [1450, 204] on div "Add custom" at bounding box center [1486, 212] width 114 height 15
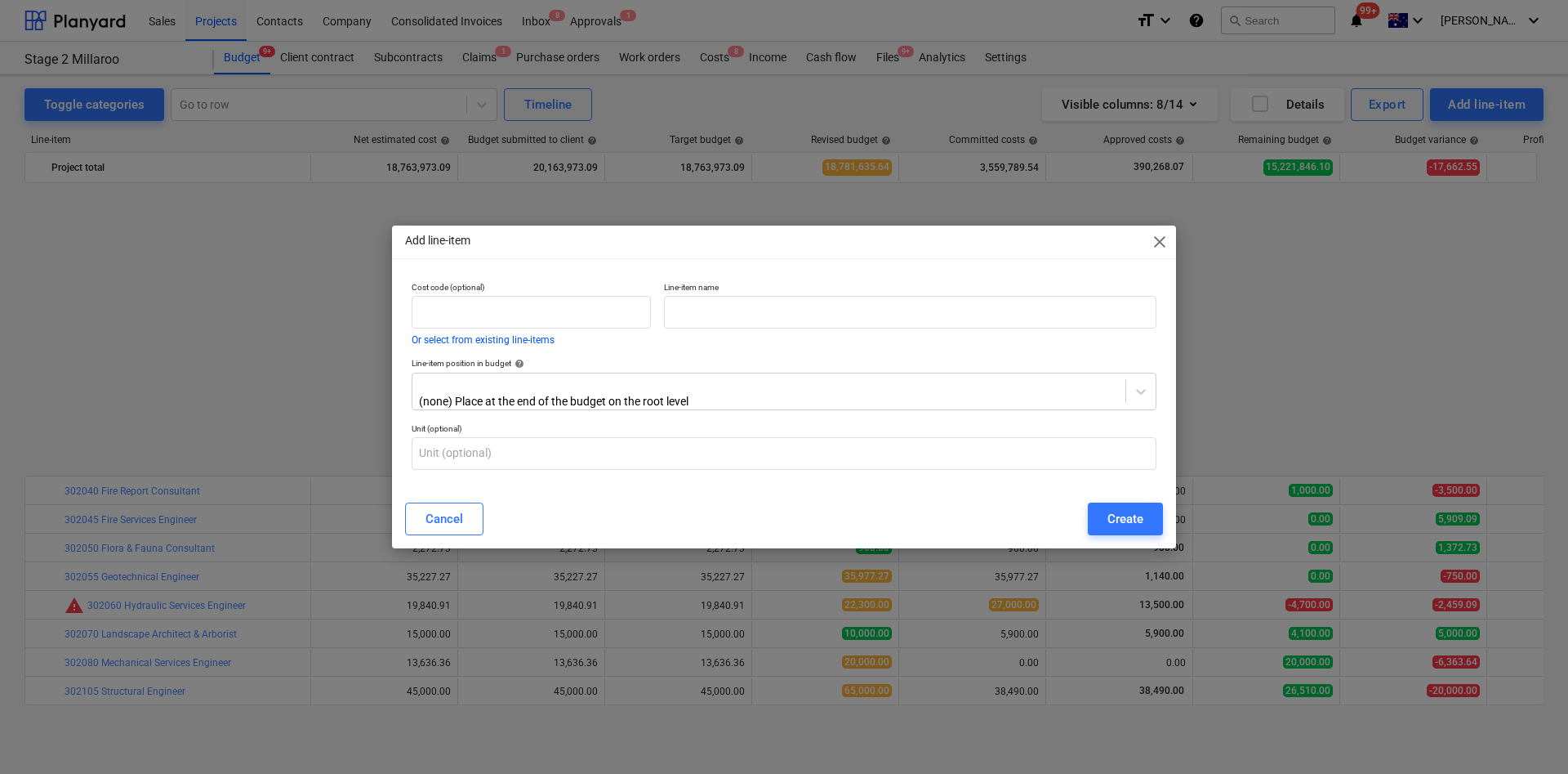
scroll to position [858, 0]
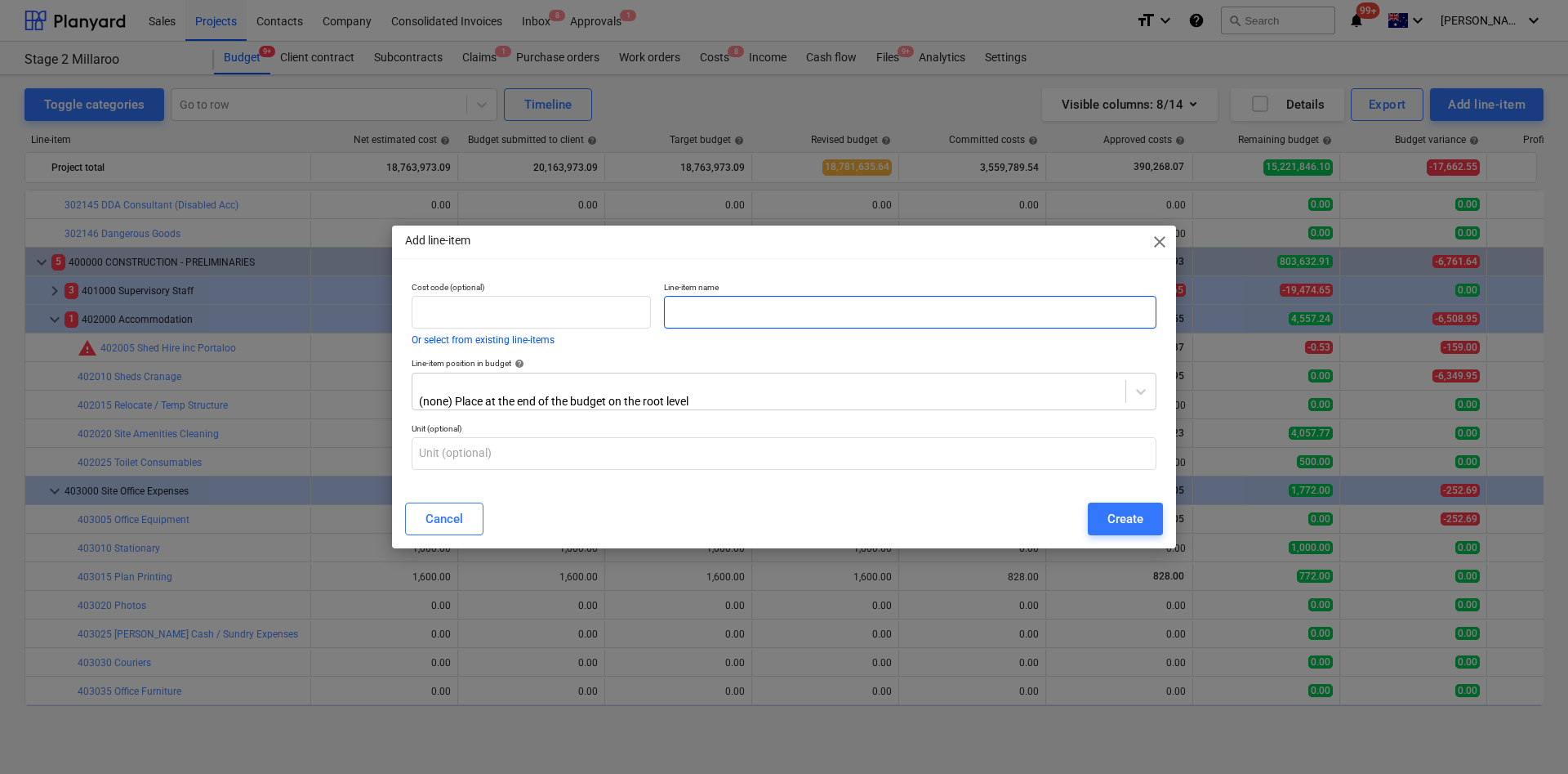
click at [770, 298] on input "text" at bounding box center [909, 312] width 492 height 32
click at [1137, 388] on icon at bounding box center [1140, 391] width 16 height 16
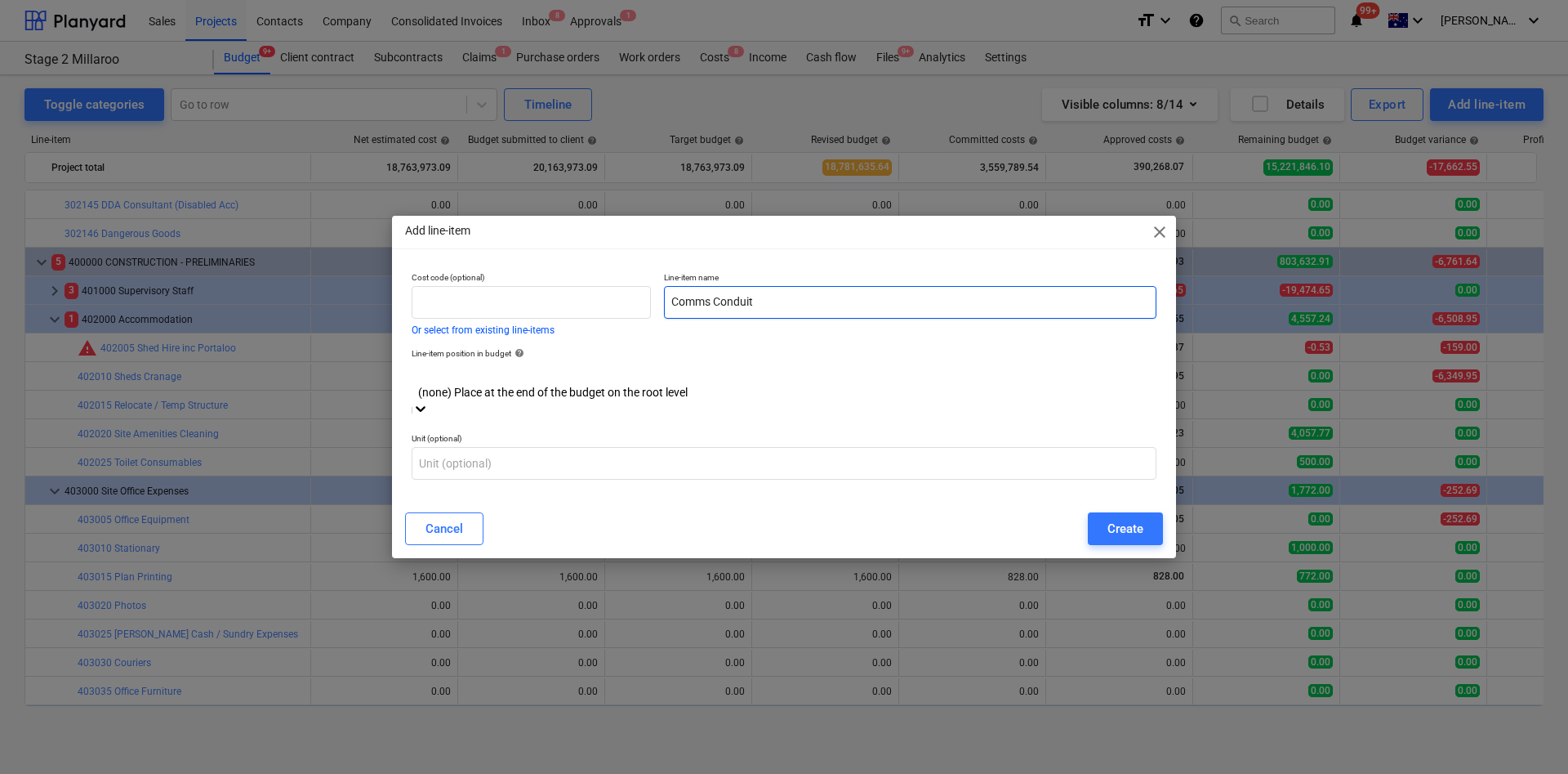
click at [848, 314] on input "Comms Conduit" at bounding box center [909, 303] width 492 height 32
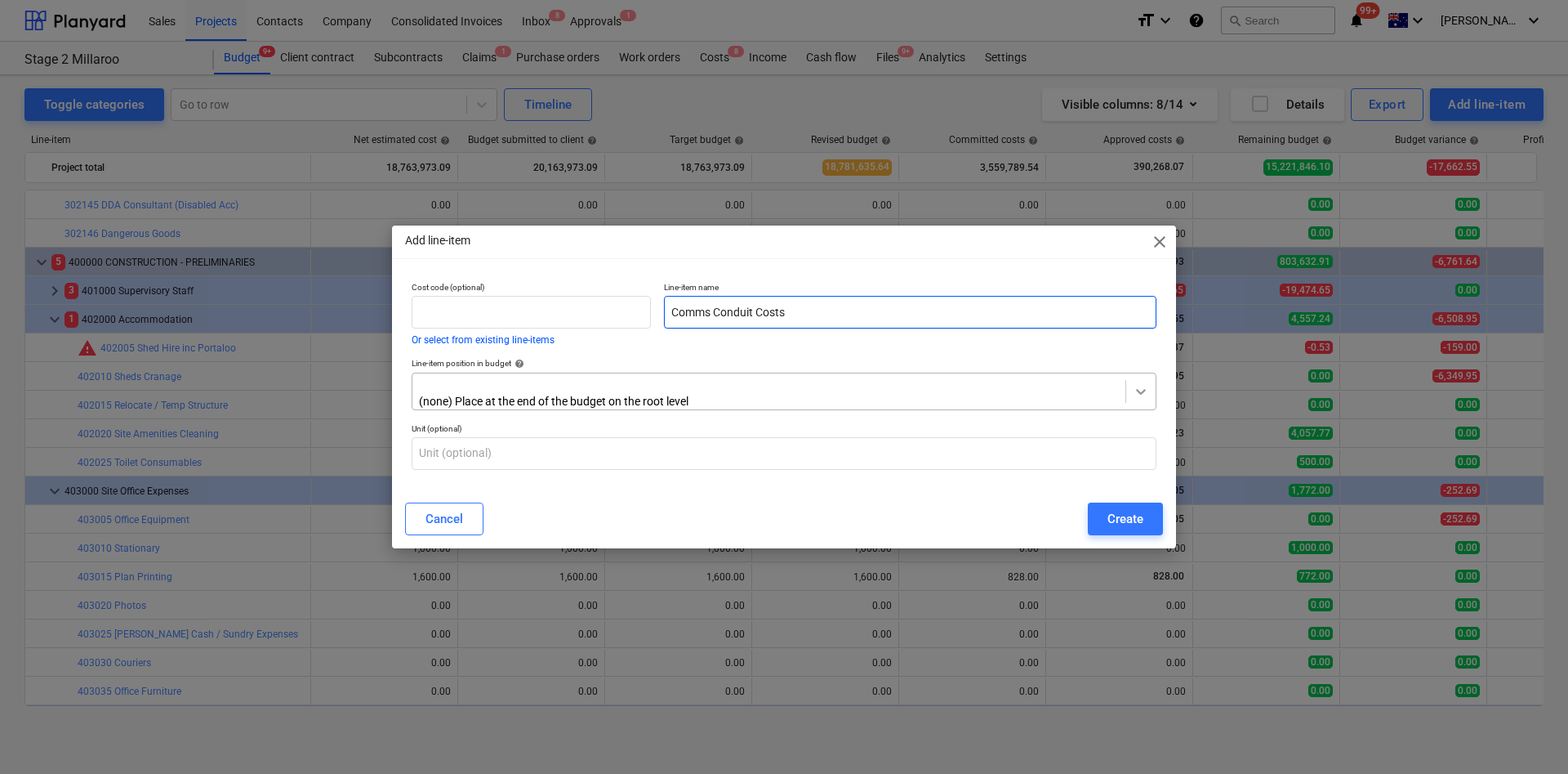
type input "Comms Conduit Costs"
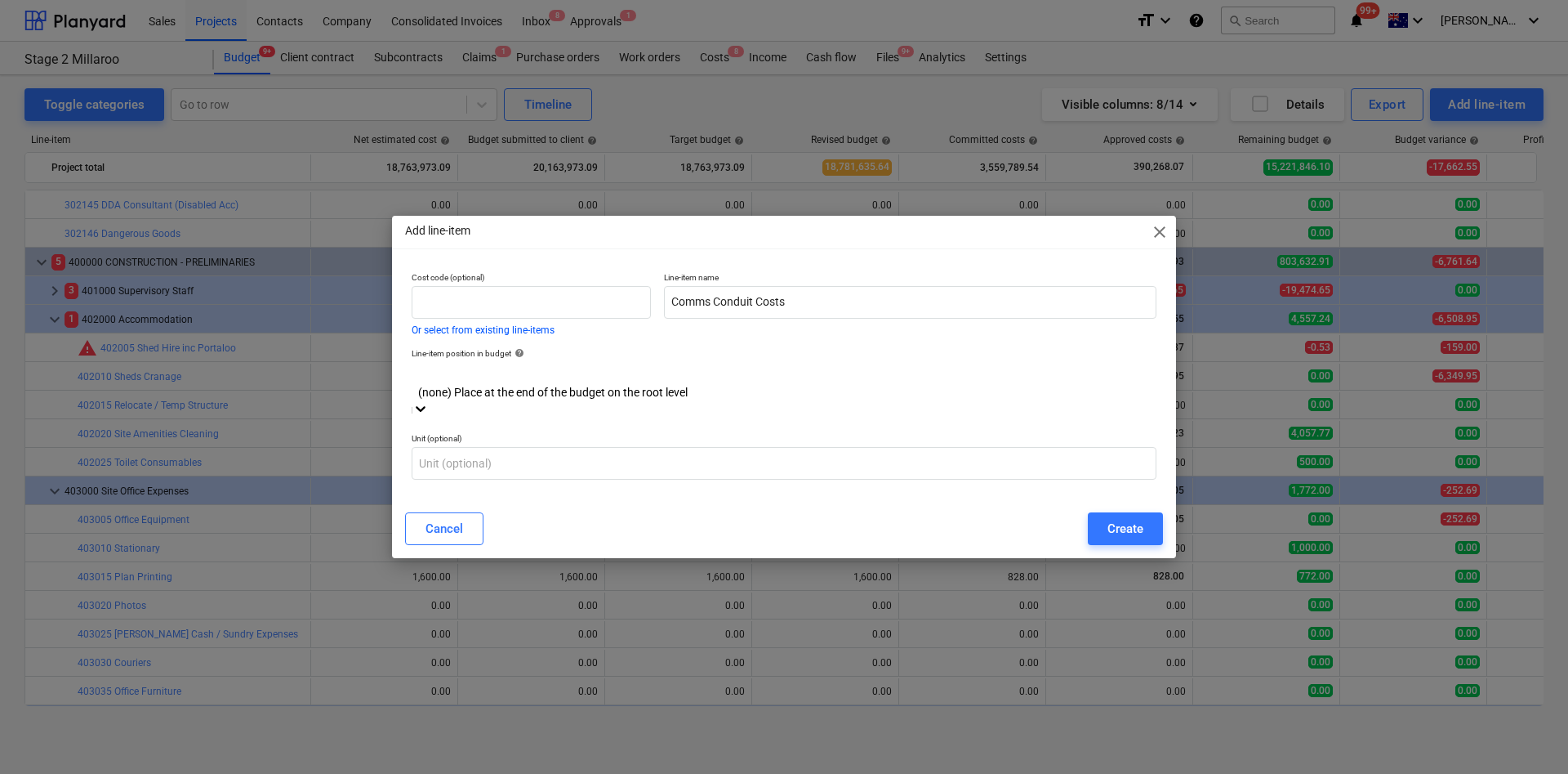
click at [428, 400] on div at bounding box center [420, 410] width 16 height 20
click at [428, 400] on icon at bounding box center [420, 408] width 16 height 16
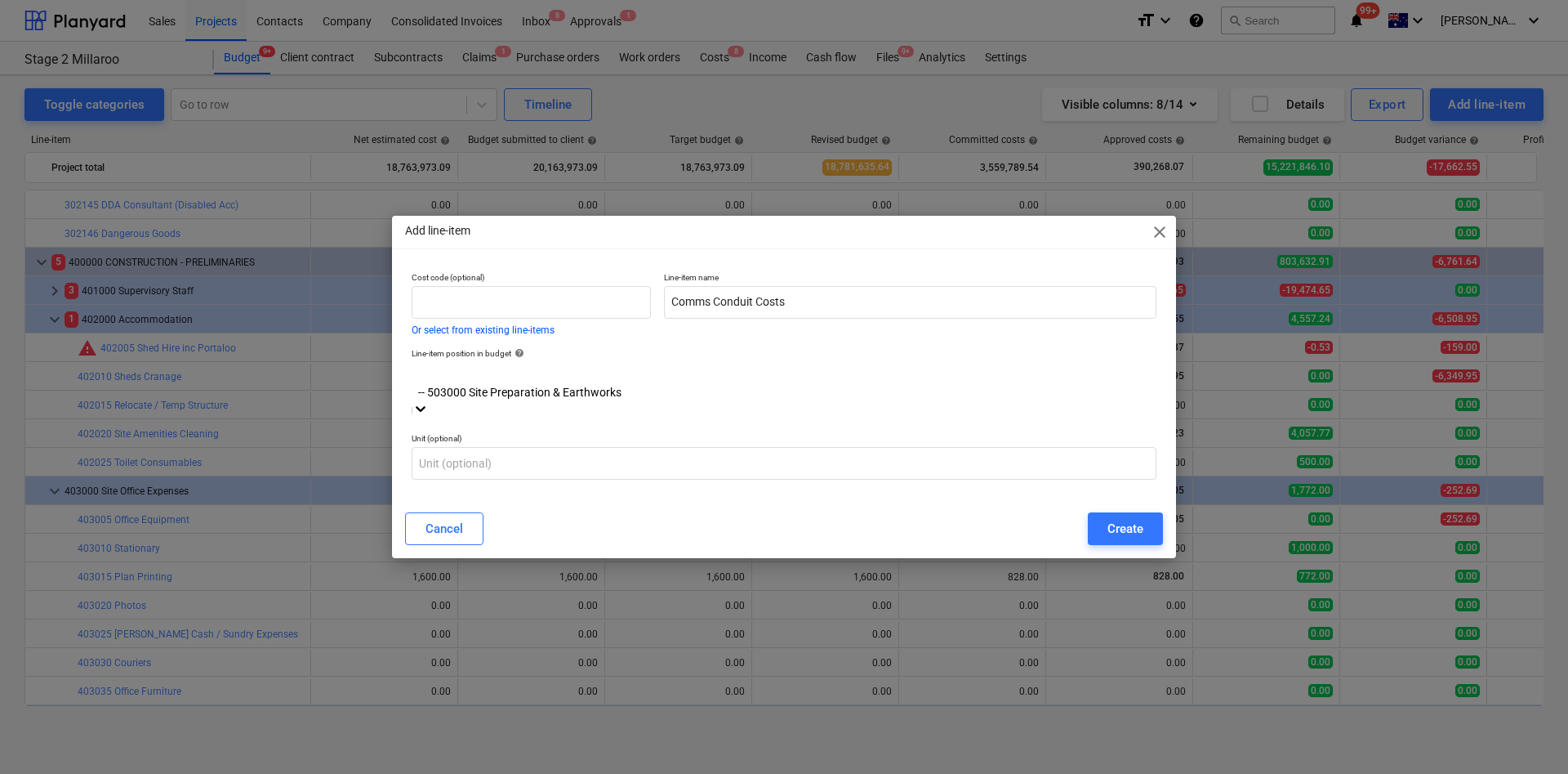
click at [856, 243] on div "Add line-item close" at bounding box center [784, 231] width 784 height 32
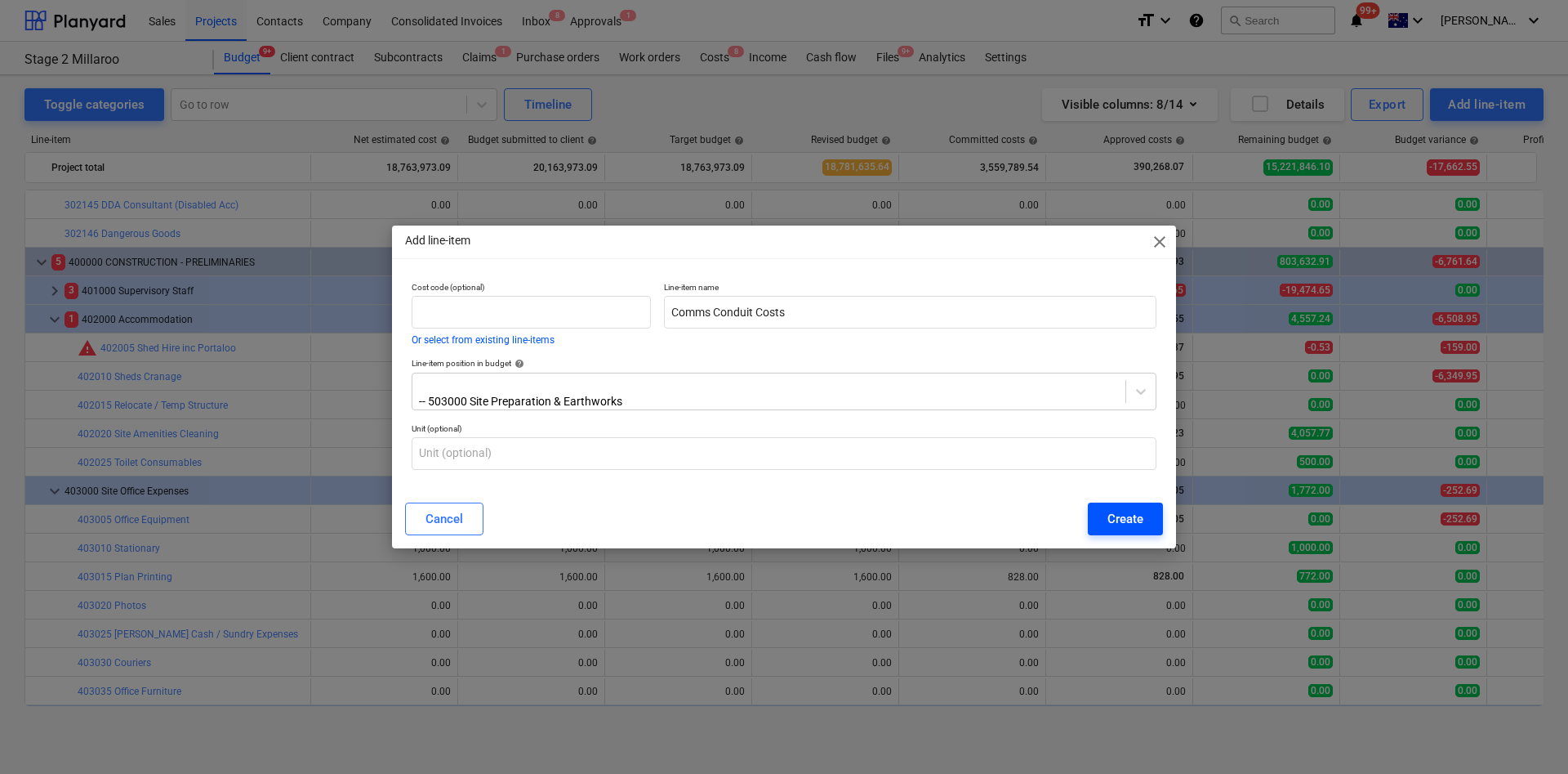
click at [1131, 516] on div "Create" at bounding box center [1125, 519] width 36 height 21
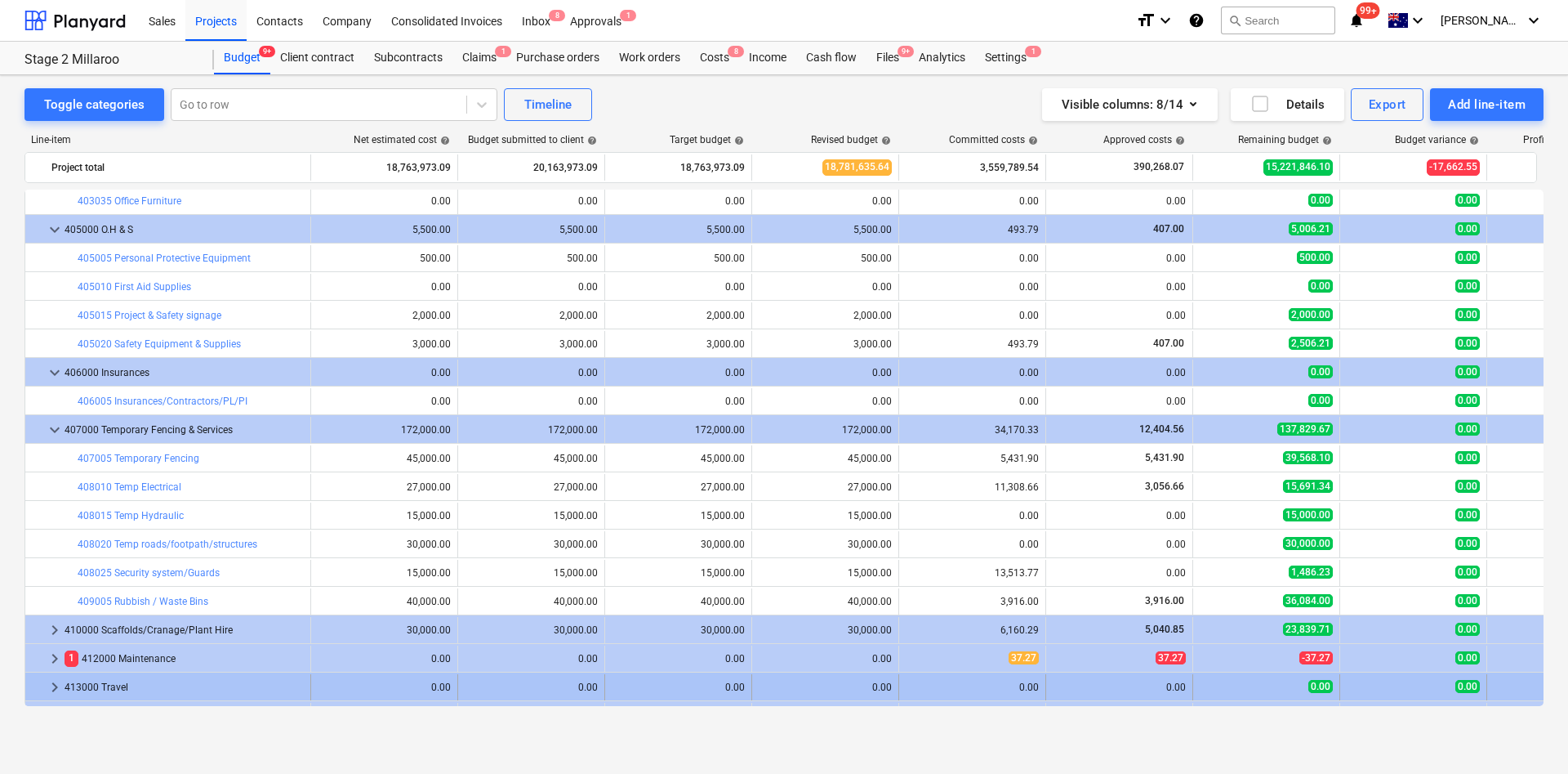
scroll to position [1514, 0]
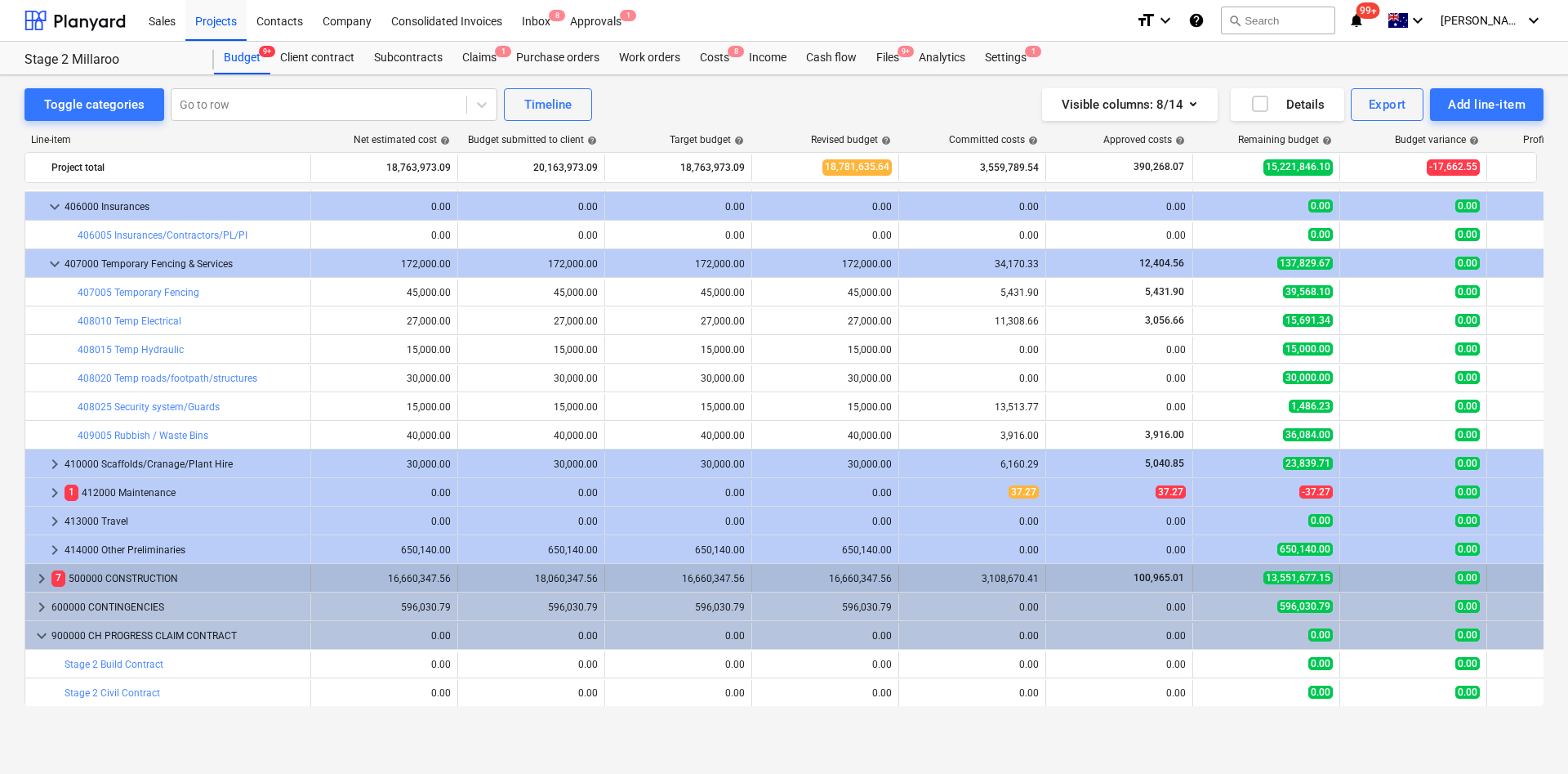
click at [41, 580] on span "keyboard_arrow_right" at bounding box center [42, 579] width 20 height 20
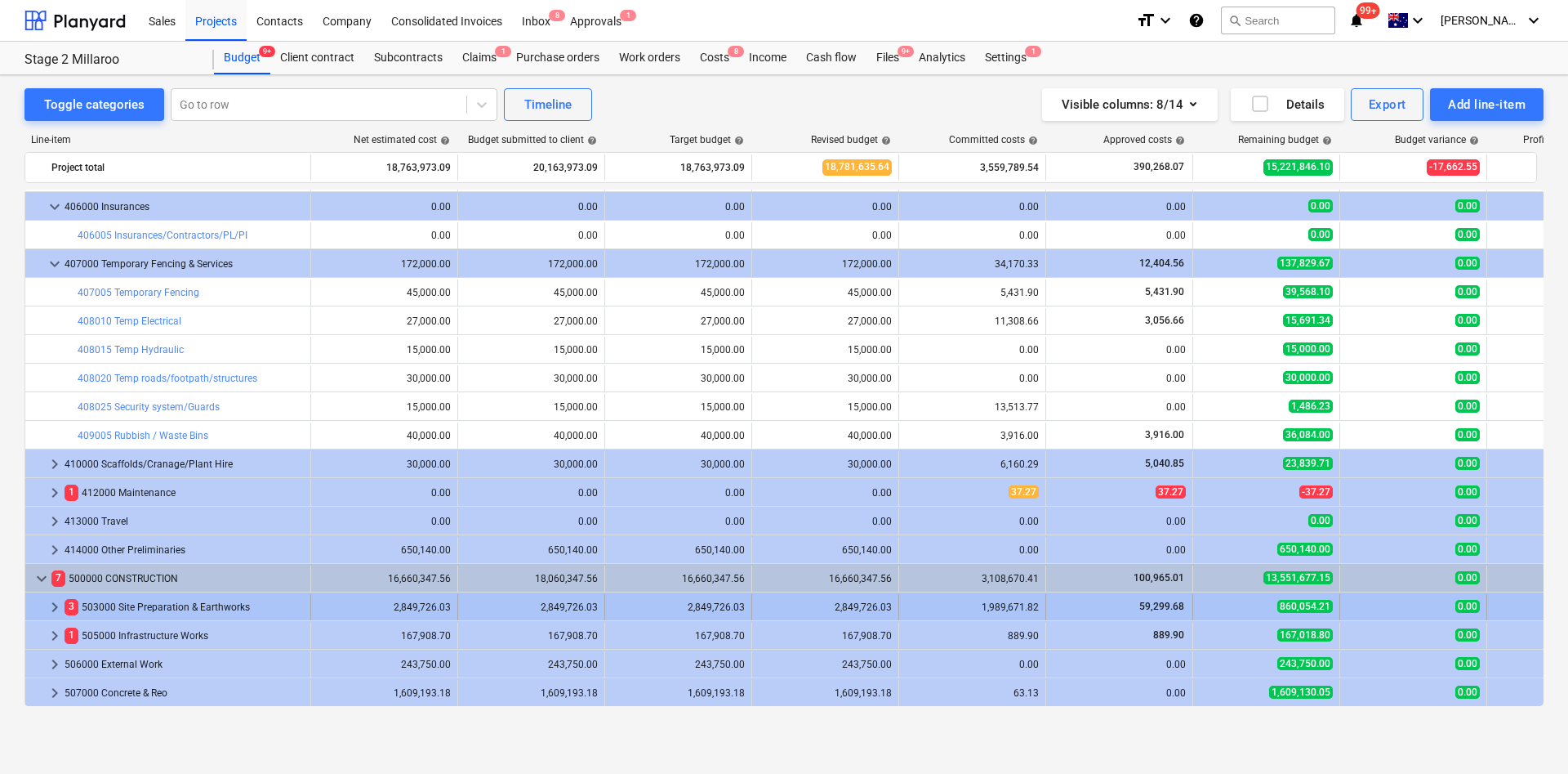
scroll to position [1637, 0]
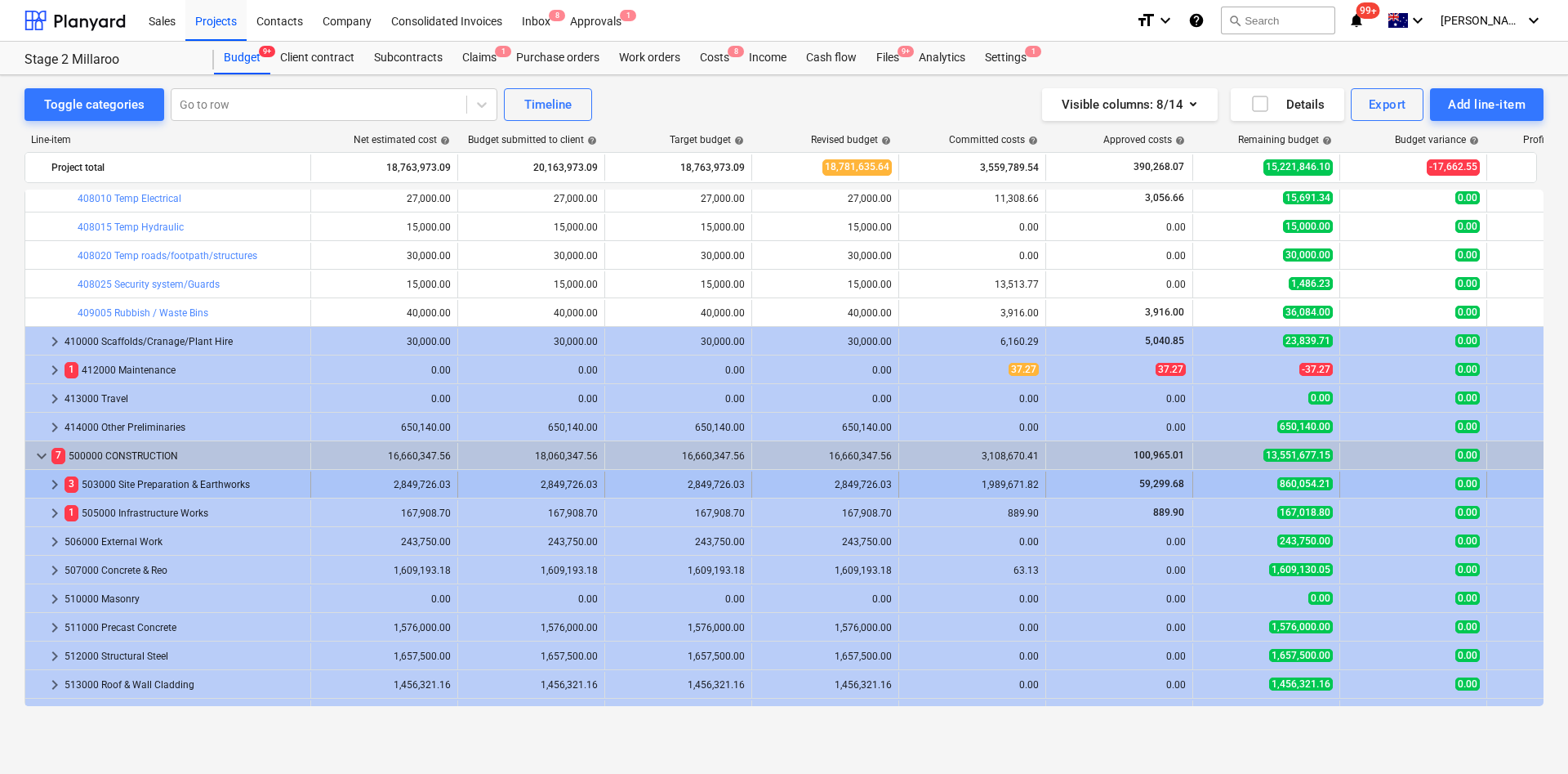
click at [51, 483] on span "keyboard_arrow_right" at bounding box center [54, 485] width 20 height 20
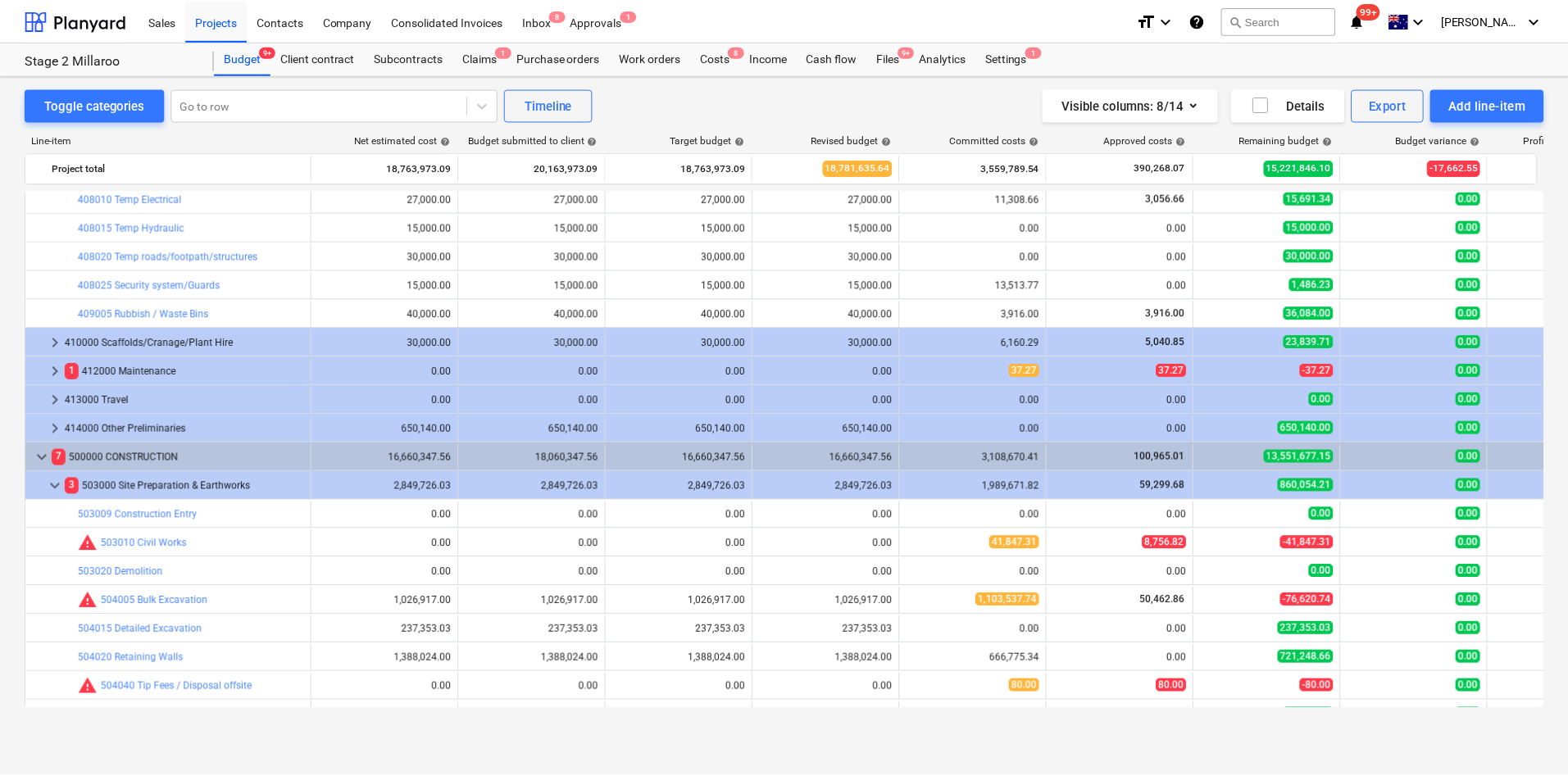
scroll to position [1887, 0]
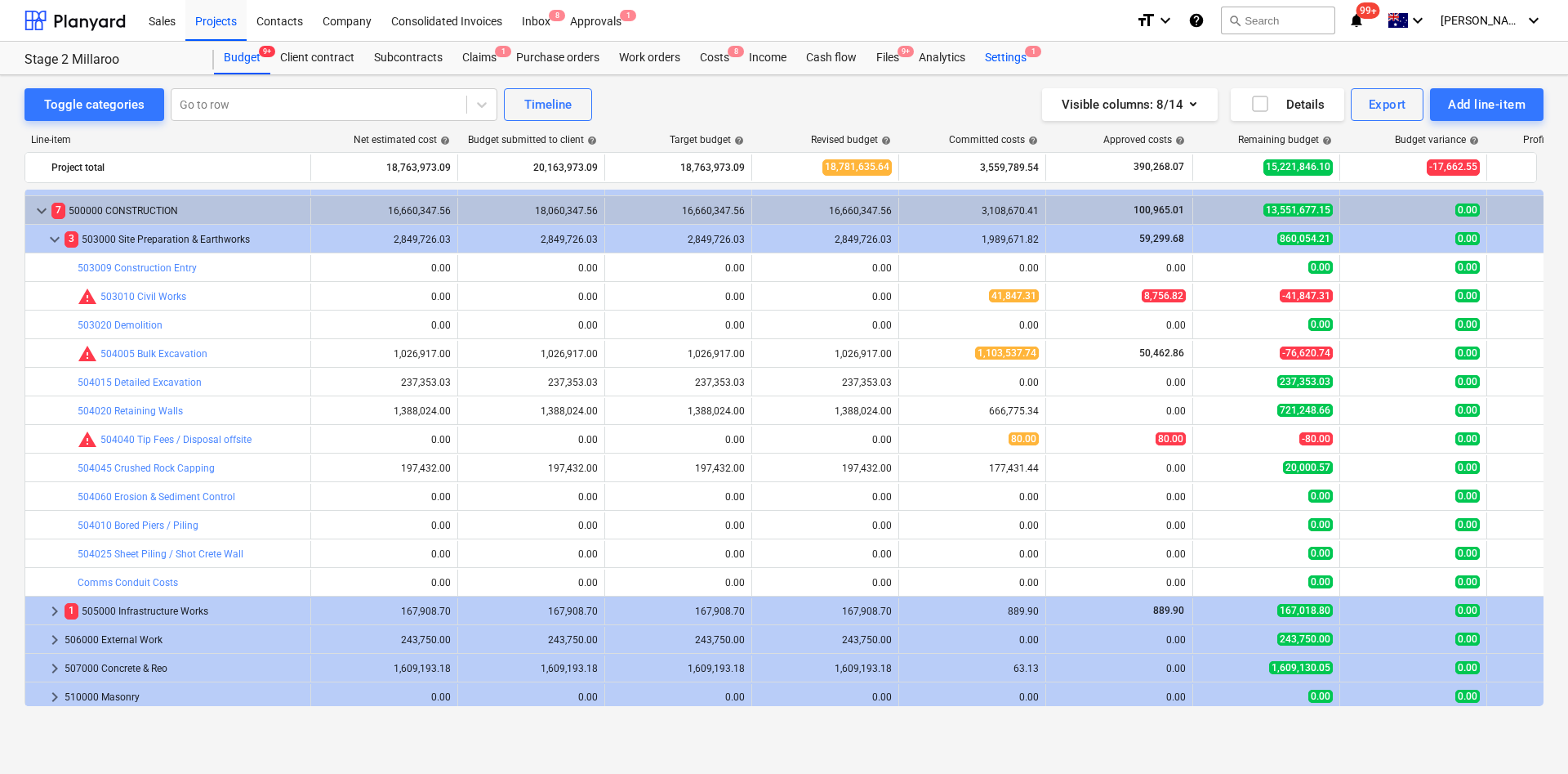
click at [1010, 48] on div "Settings 1" at bounding box center [1006, 58] width 62 height 32
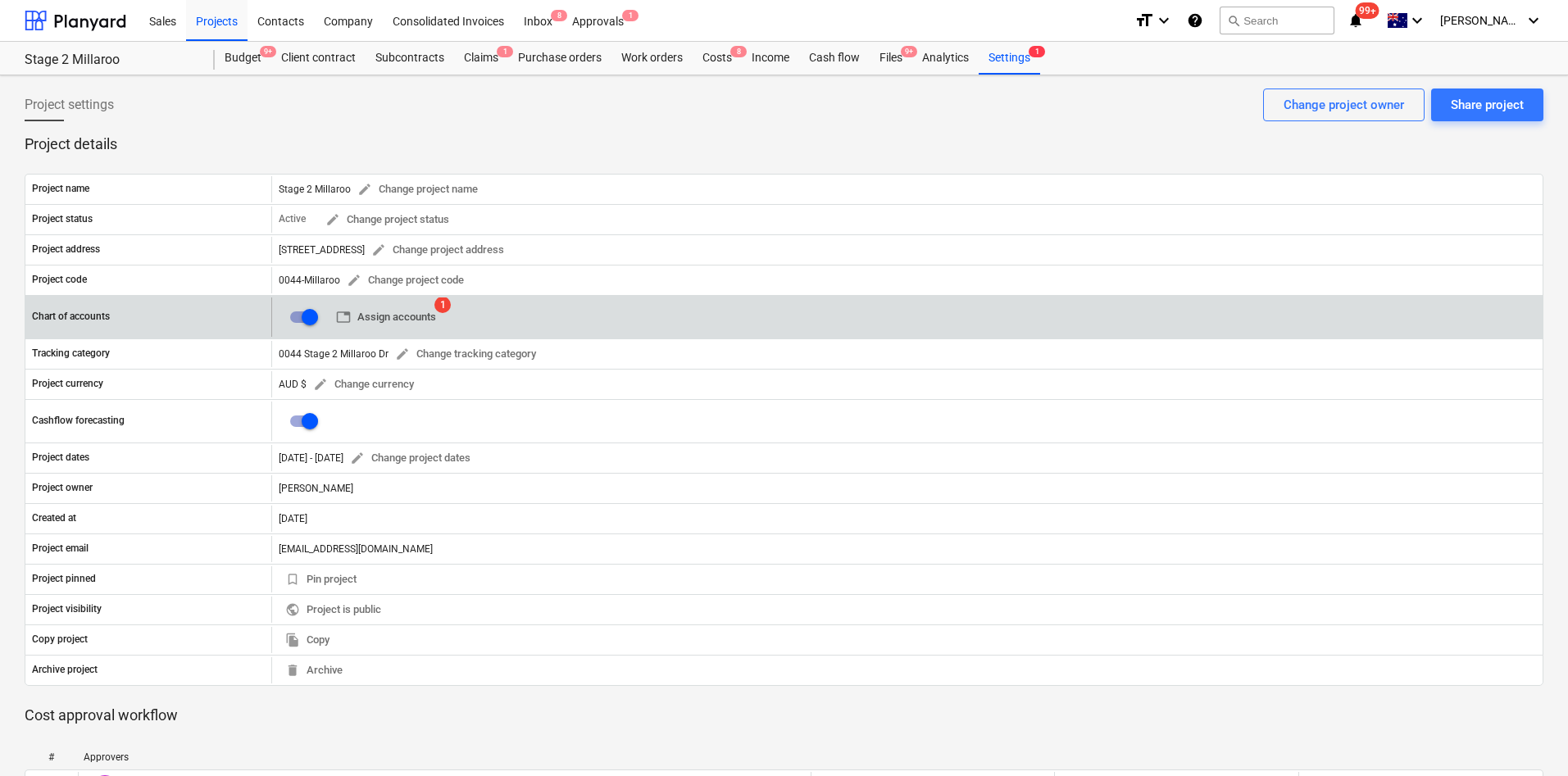
click at [387, 318] on span "table Assign accounts" at bounding box center [385, 318] width 100 height 19
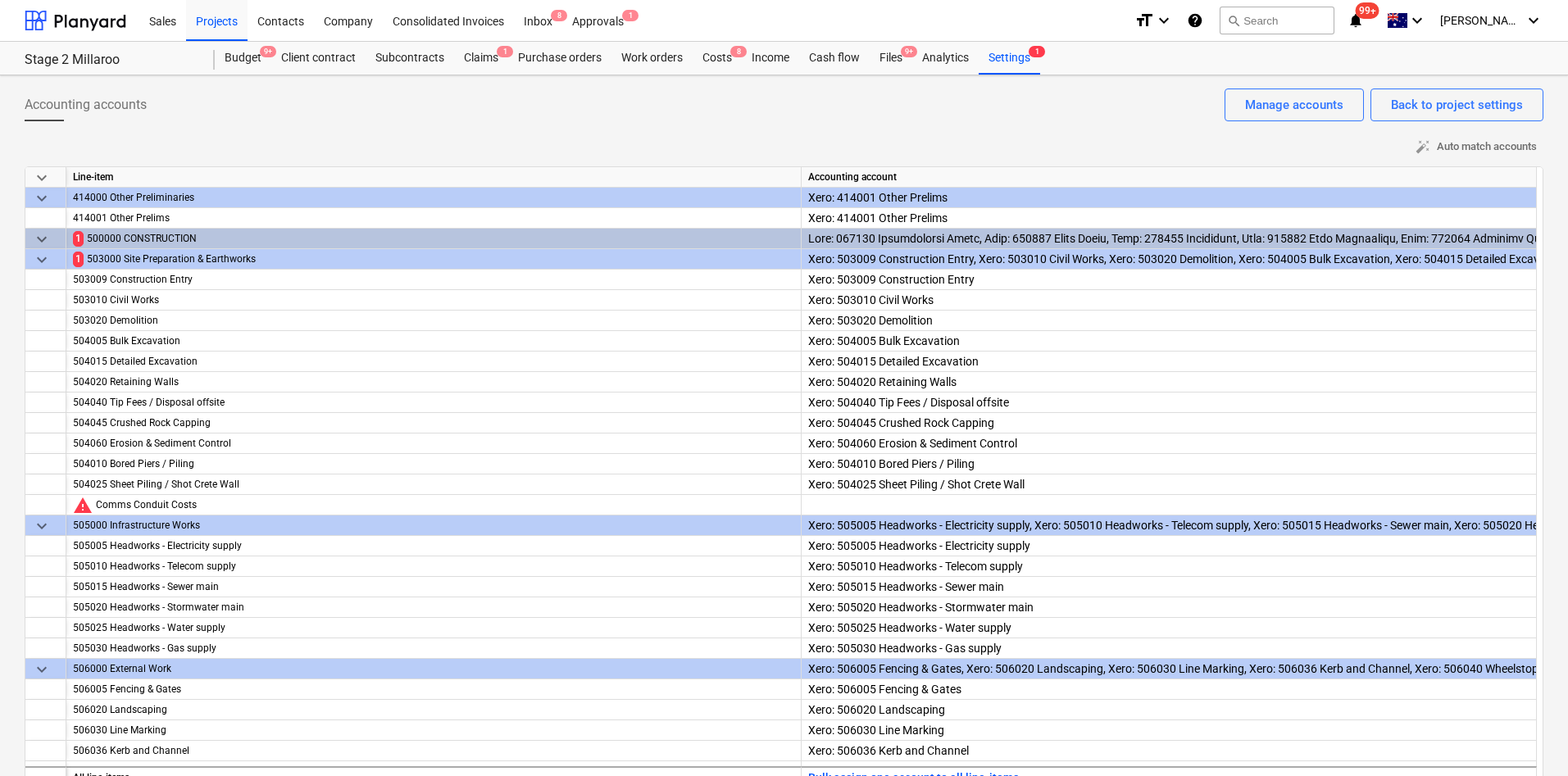
scroll to position [1967, 0]
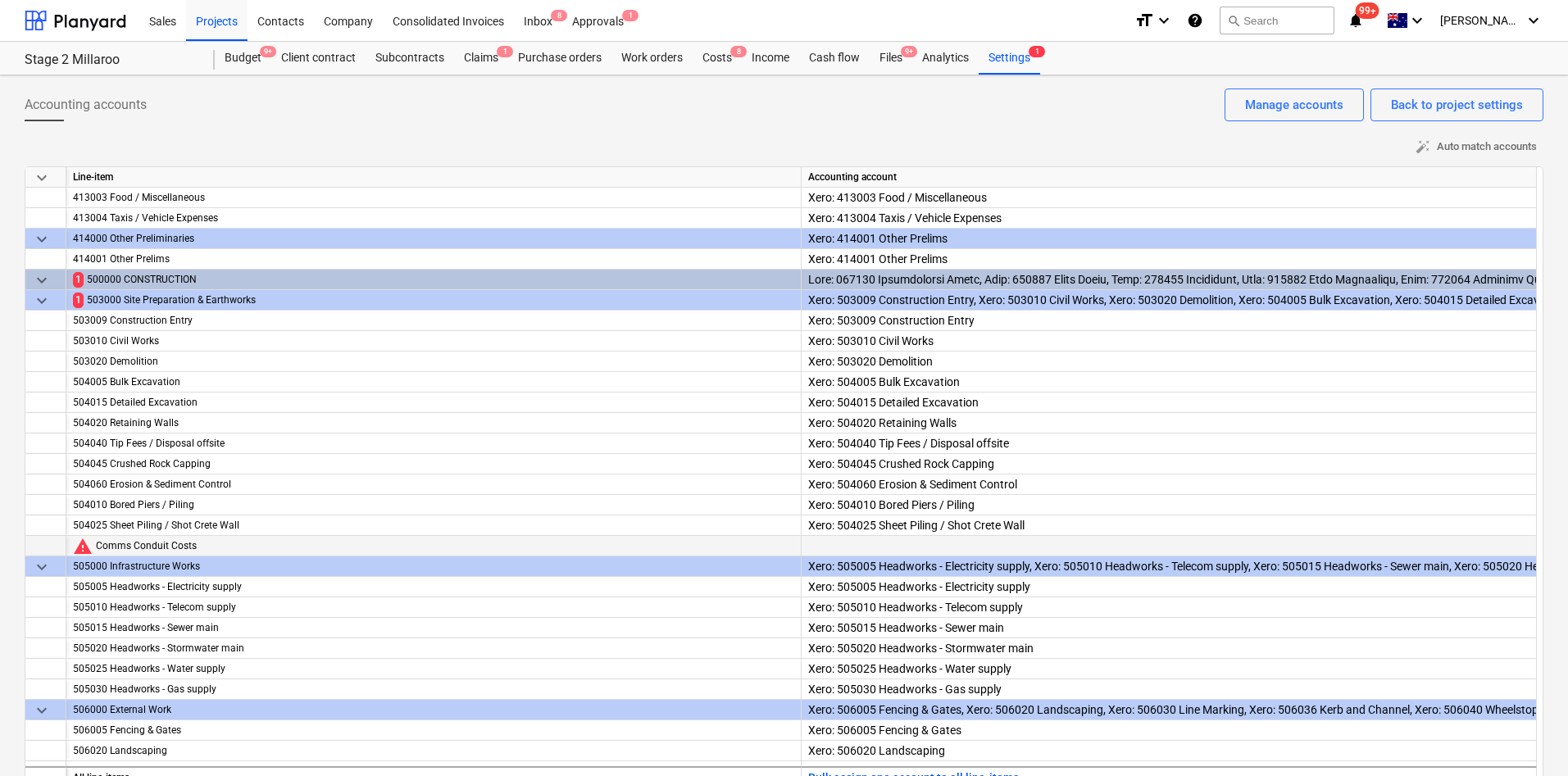
click at [908, 542] on div at bounding box center [1168, 560] width 721 height 50
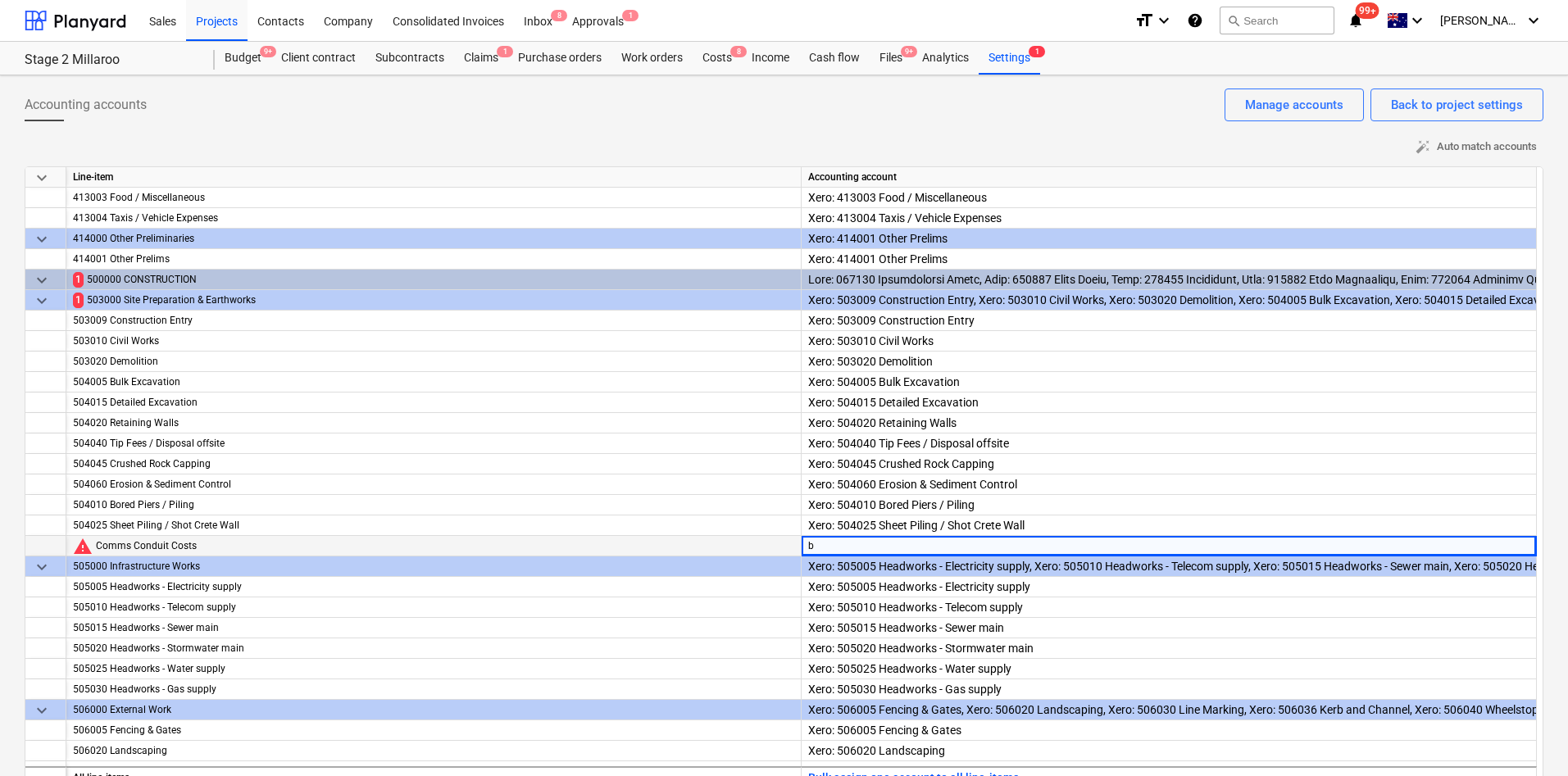
scroll to position [24, 0]
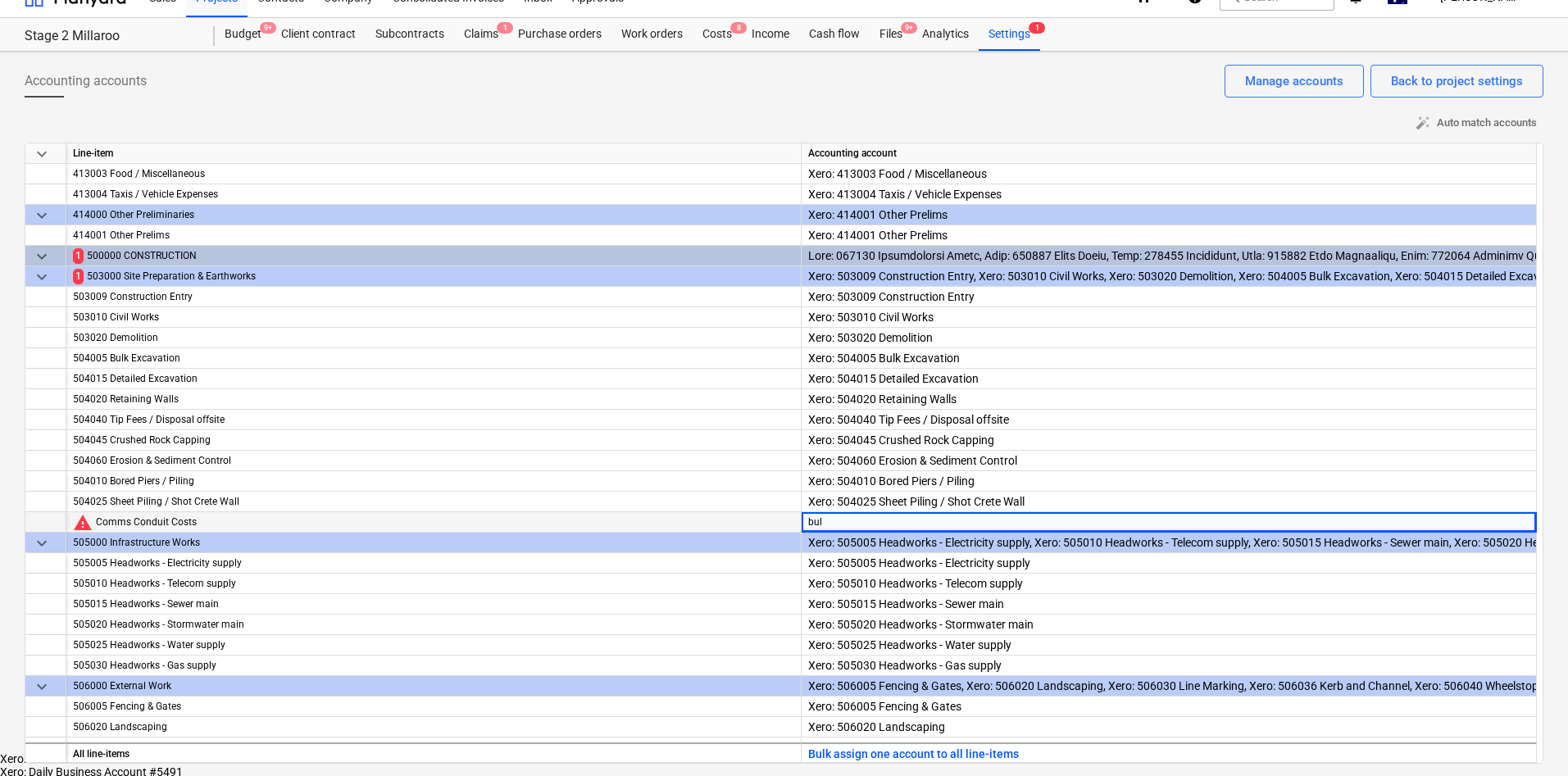
type input "bulk"
click at [931, 752] on div "Xero: 504005 Bulk Excavation" at bounding box center [784, 759] width 1568 height 13
click at [1473, 81] on div "Back to project settings" at bounding box center [1457, 81] width 132 height 21
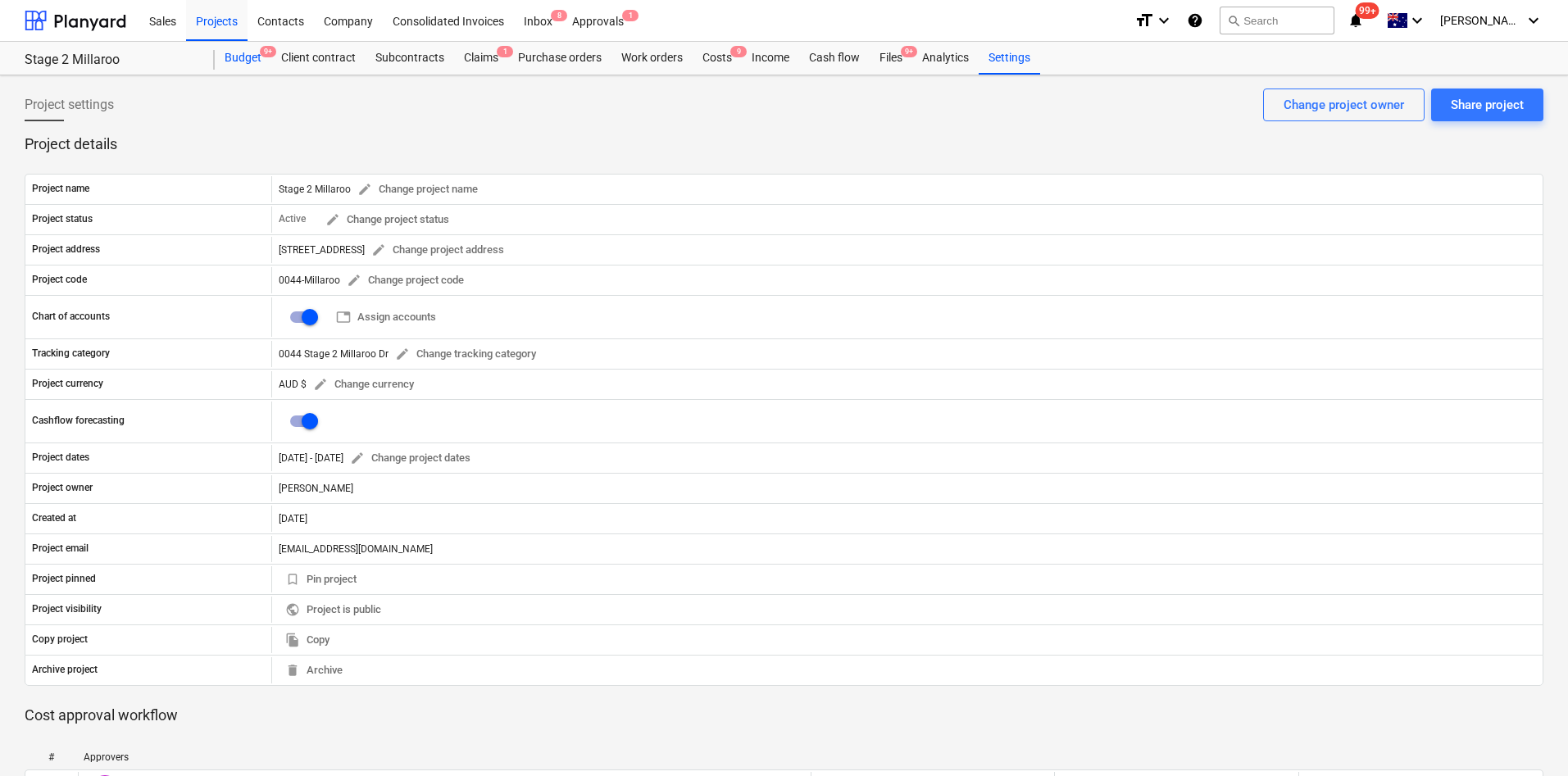
click at [262, 58] on div "Budget 9+" at bounding box center [243, 58] width 56 height 32
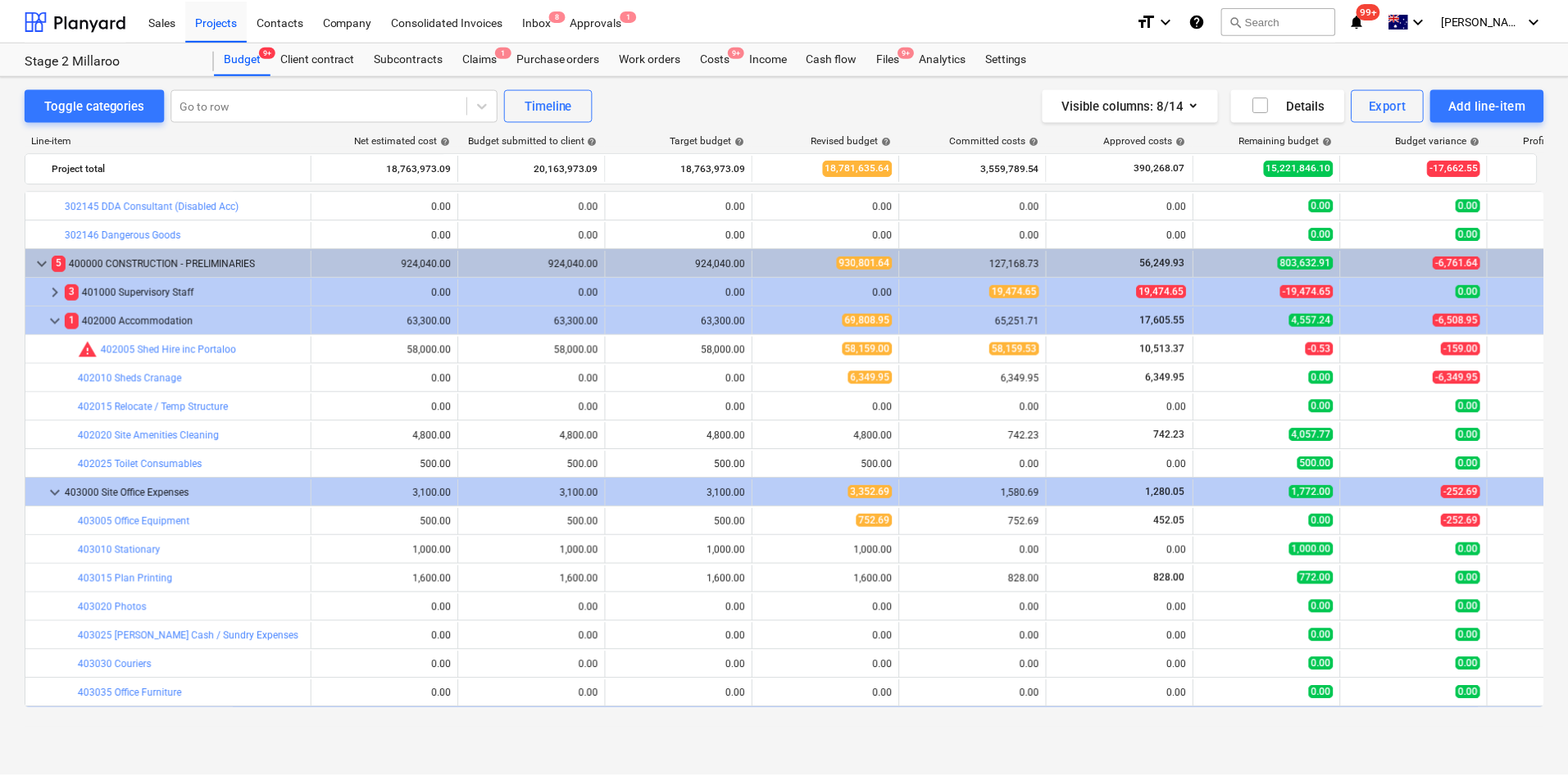
scroll to position [1351, 0]
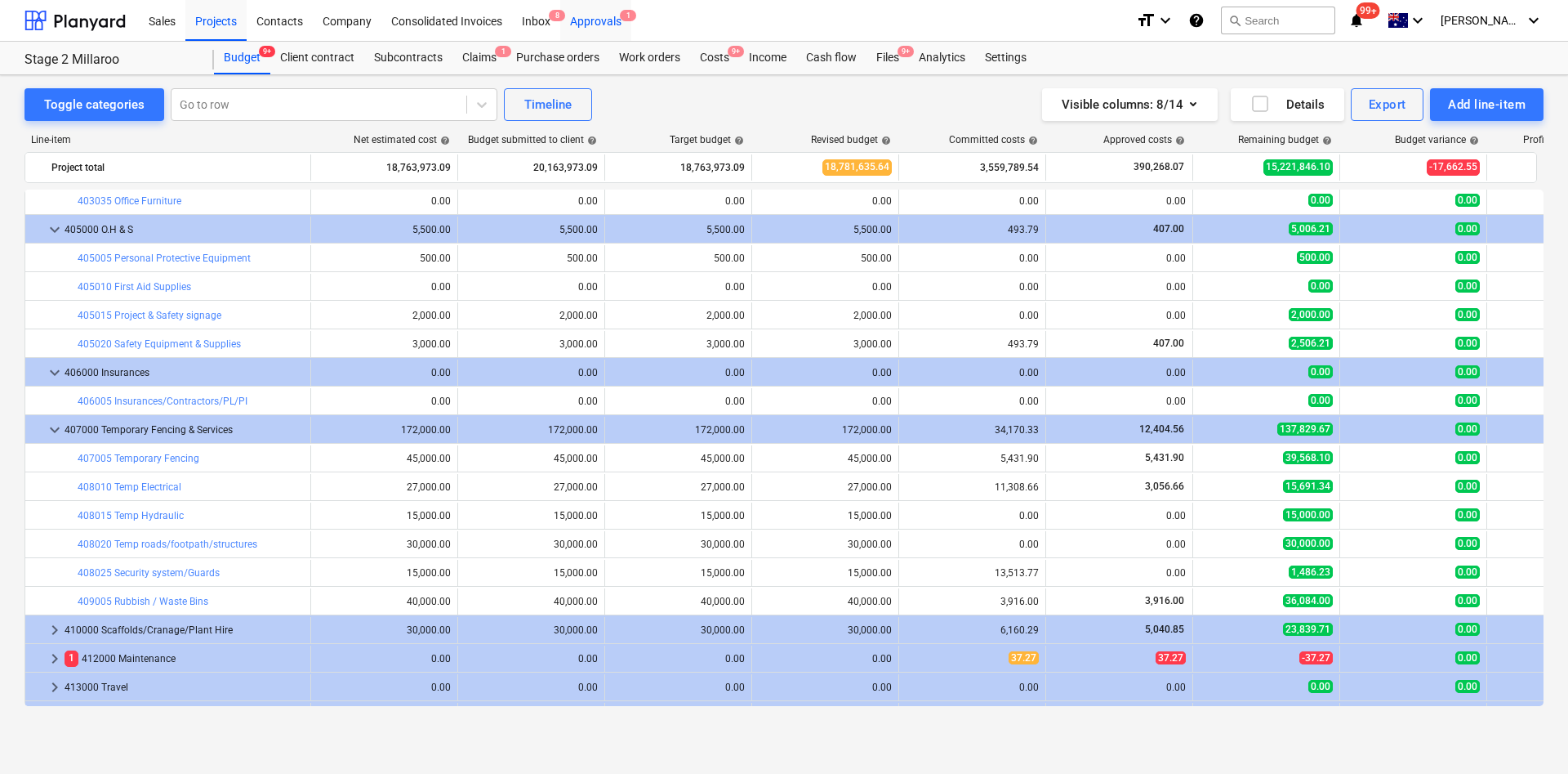
click at [597, 27] on div "Approvals 1" at bounding box center [595, 20] width 71 height 42
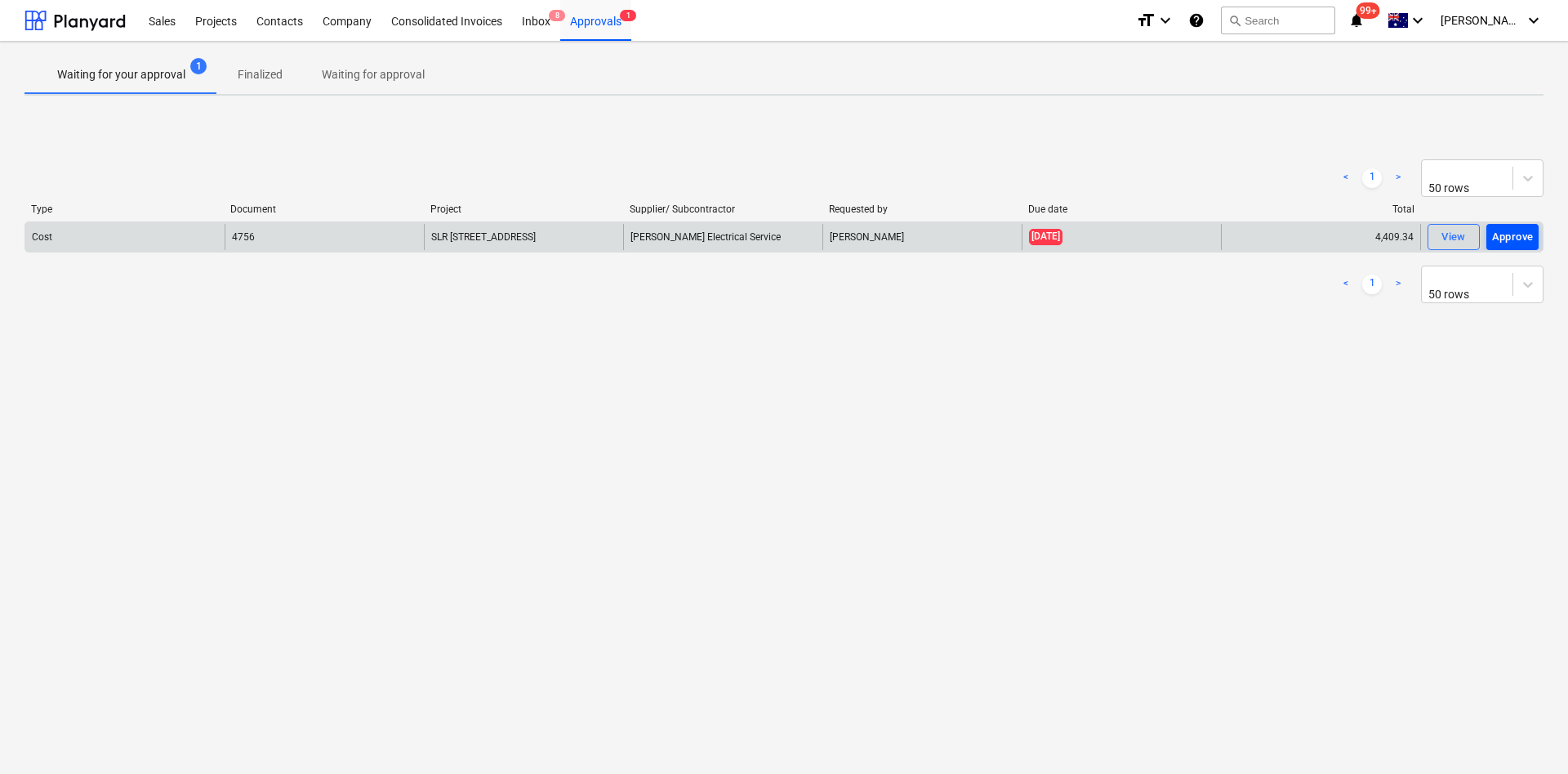
click at [1512, 236] on div "Approve" at bounding box center [1513, 237] width 42 height 19
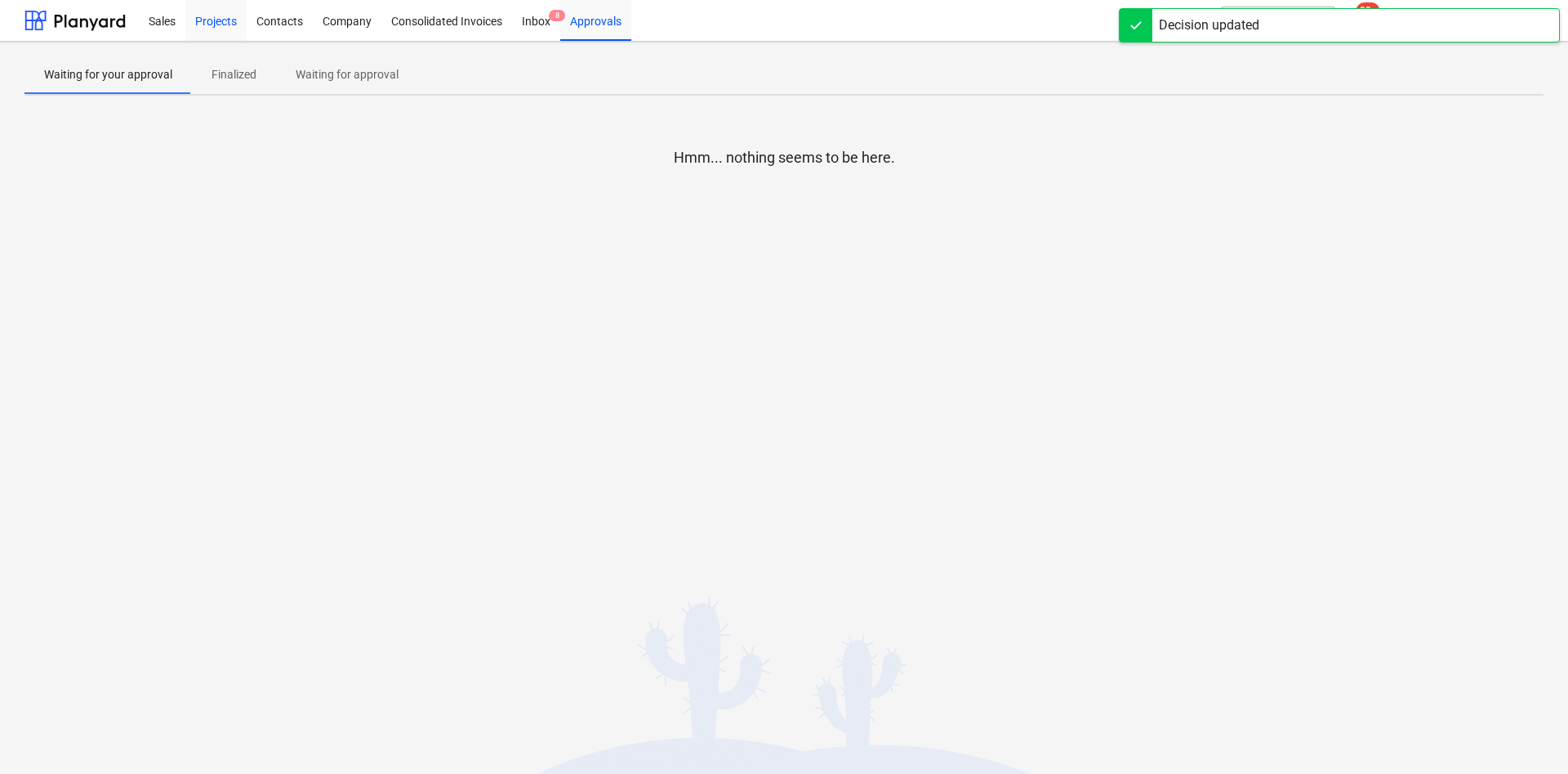
click at [231, 19] on div "Projects" at bounding box center [216, 20] width 62 height 42
